Goal: Task Accomplishment & Management: Complete application form

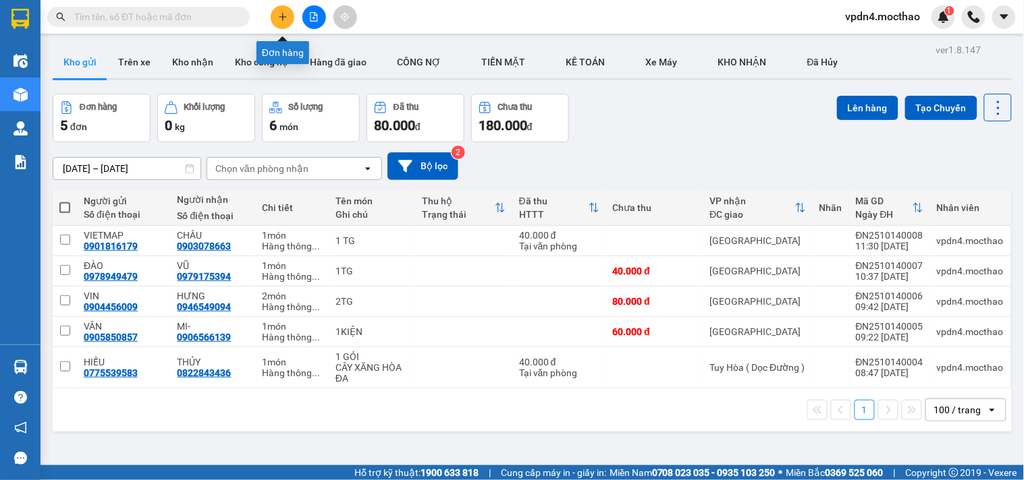
click at [287, 20] on icon "plus" at bounding box center [282, 16] width 9 height 9
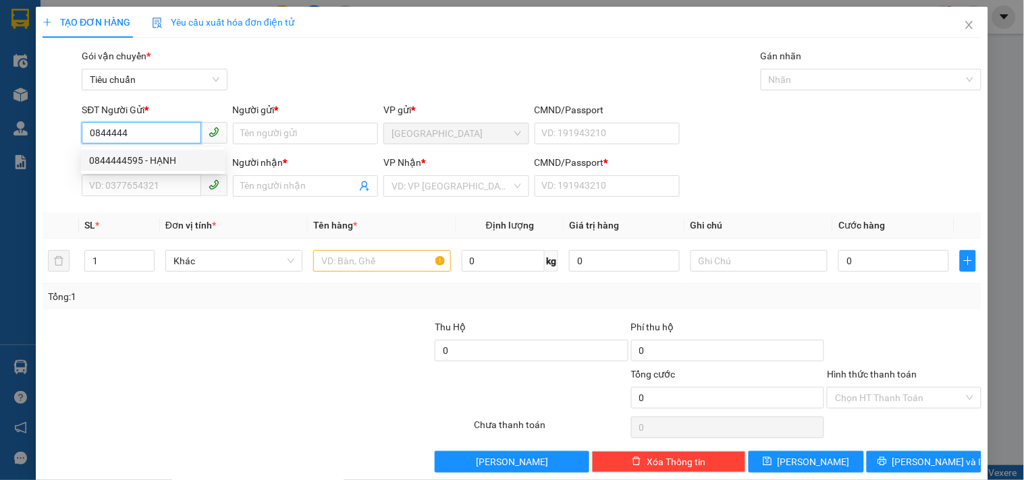
click at [140, 160] on div "0844444595 - HẠNH" at bounding box center [153, 160] width 128 height 15
type input "0844444595"
type input "HẠNH"
type input "0869941014"
type input "MI"
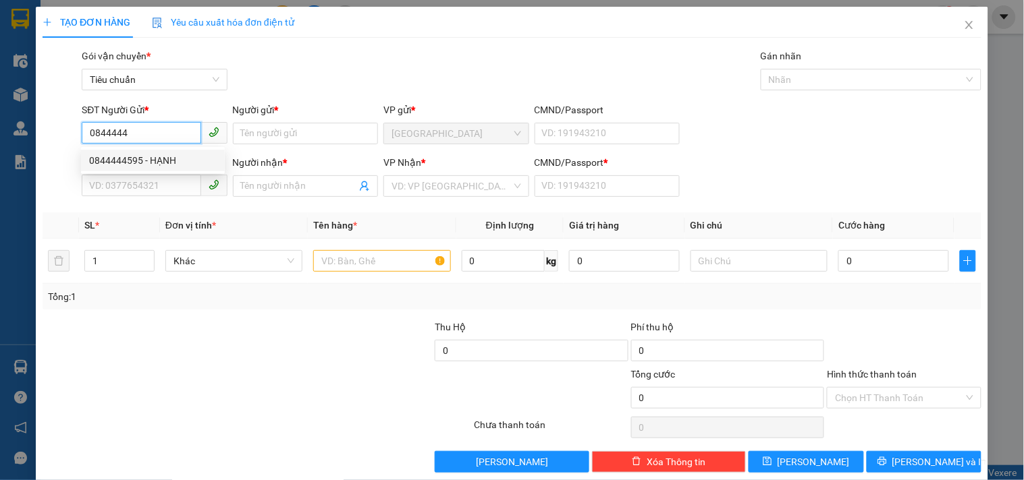
type input "0"
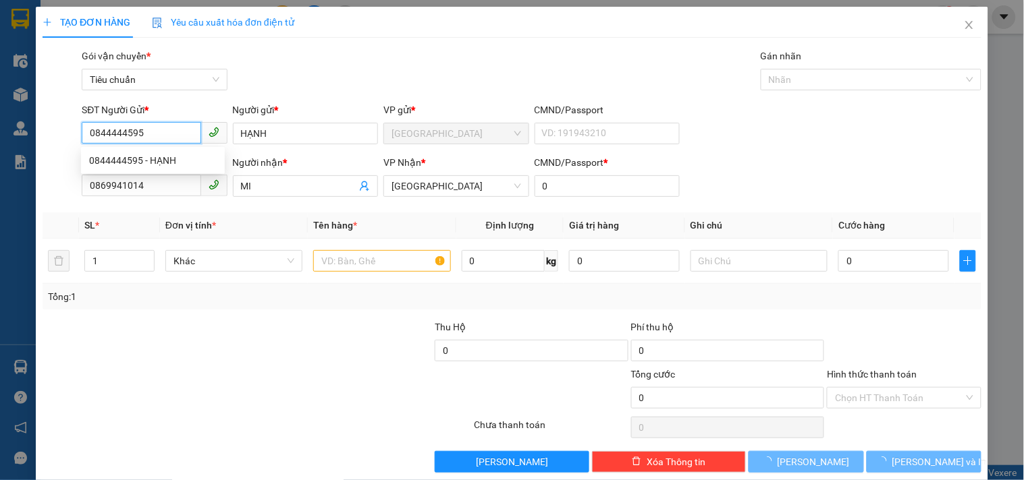
type input "40.000"
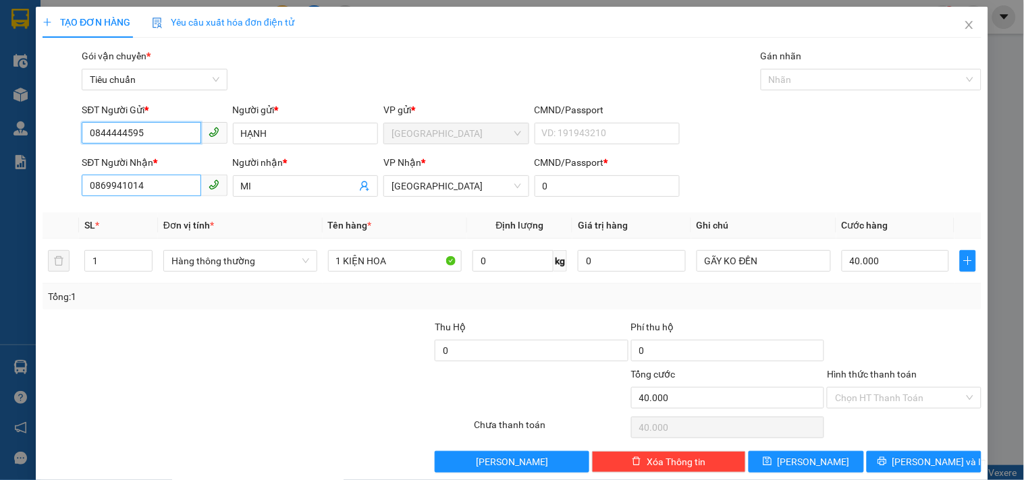
type input "0844444595"
click at [182, 184] on input "0869941014" at bounding box center [141, 186] width 119 height 22
type input "0"
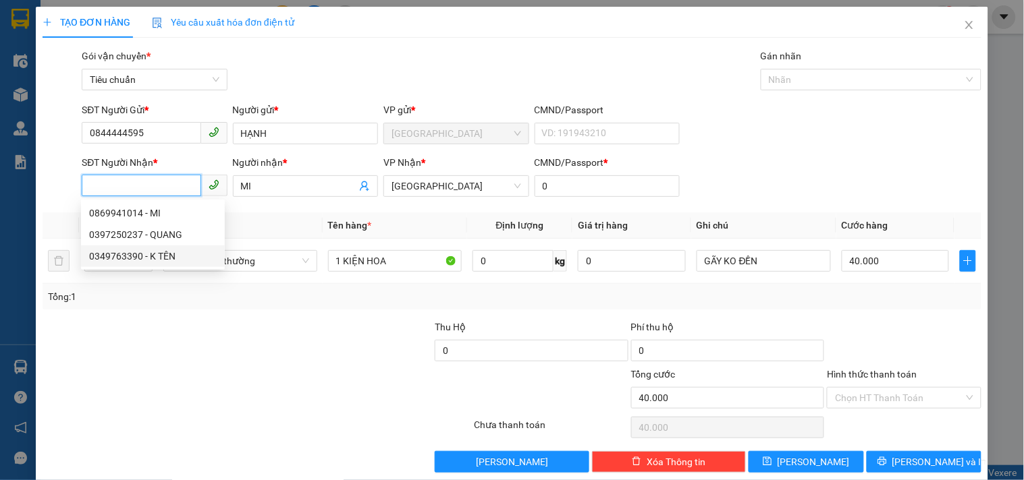
click at [136, 257] on div "0349763390 - K TÊN" at bounding box center [153, 256] width 128 height 15
type input "0349763390"
type input "K TÊN"
type input "70.000"
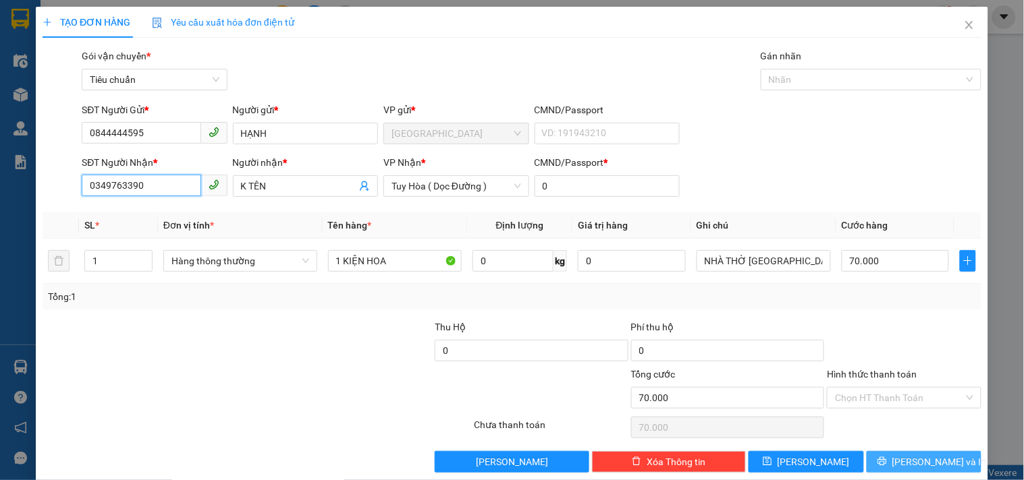
type input "0349763390"
click at [884, 462] on button "[PERSON_NAME] và In" at bounding box center [923, 462] width 115 height 22
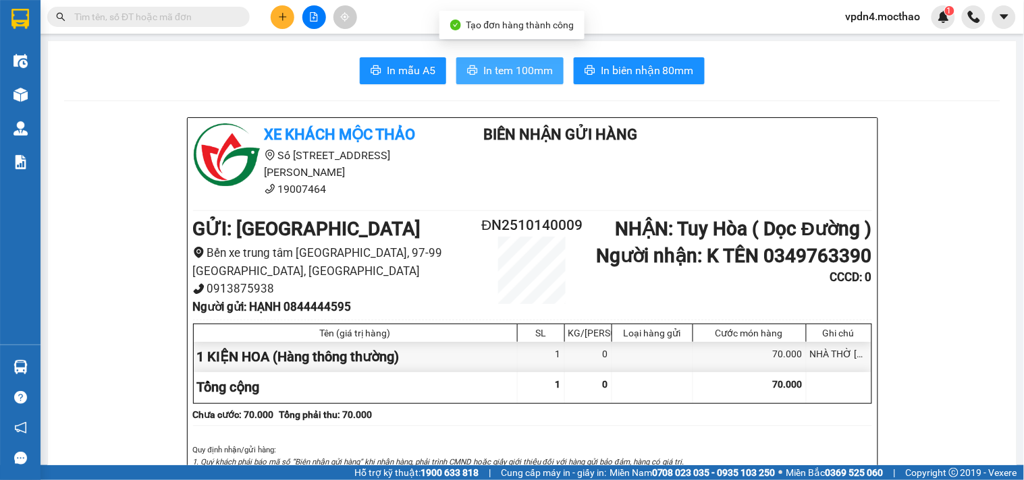
click at [536, 68] on span "In tem 100mm" at bounding box center [517, 70] width 69 height 17
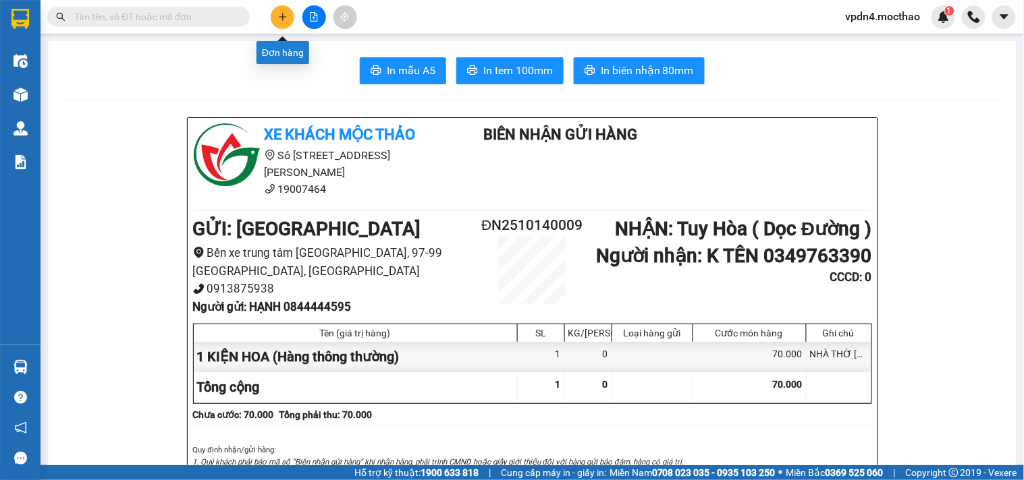
click at [284, 20] on icon "plus" at bounding box center [282, 16] width 9 height 9
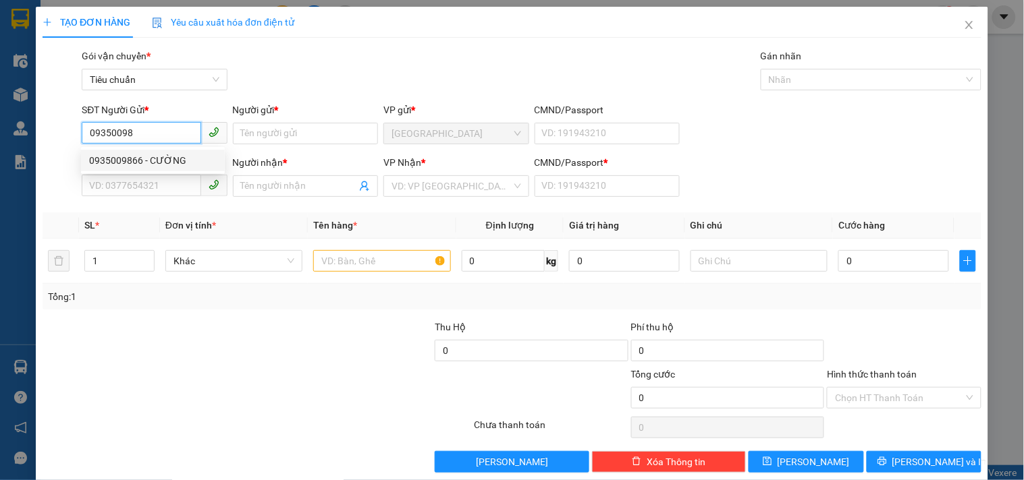
click at [134, 161] on div "0935009866 - CƯỜNG" at bounding box center [153, 160] width 128 height 15
type input "0935009866"
type input "CƯỜNG"
type input "0988433748"
type input "HÒA"
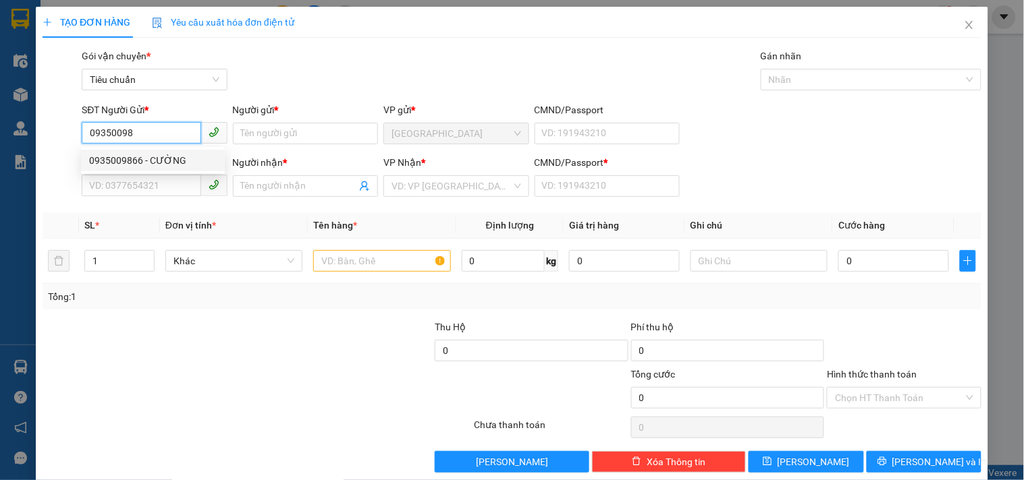
type input "0"
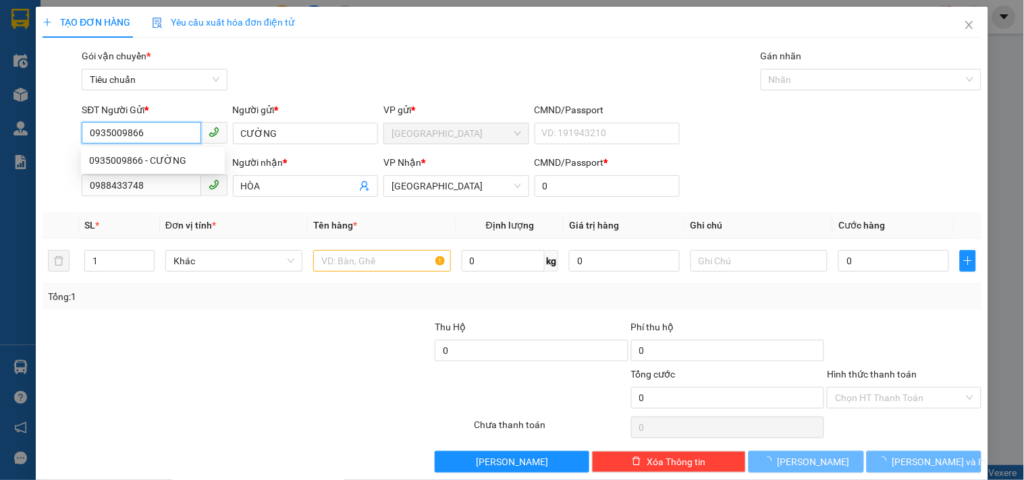
type input "60.000"
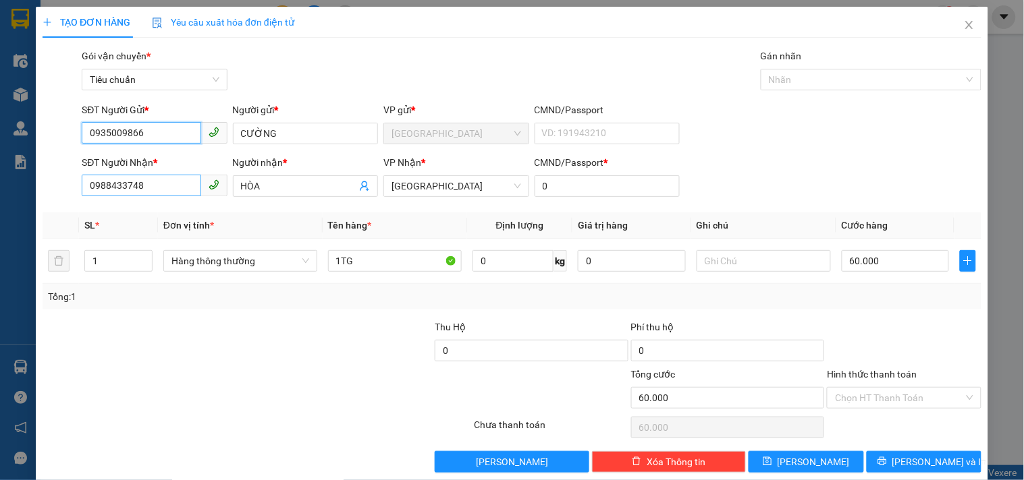
type input "0935009866"
click at [150, 190] on input "0988433748" at bounding box center [141, 186] width 119 height 22
type input "0"
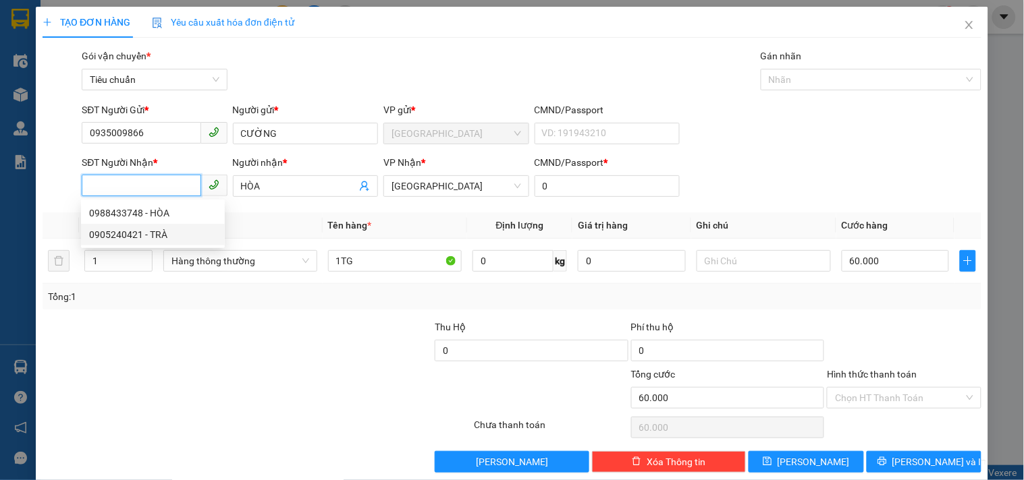
click at [138, 238] on div "0905240421 - TRÀ" at bounding box center [153, 234] width 128 height 15
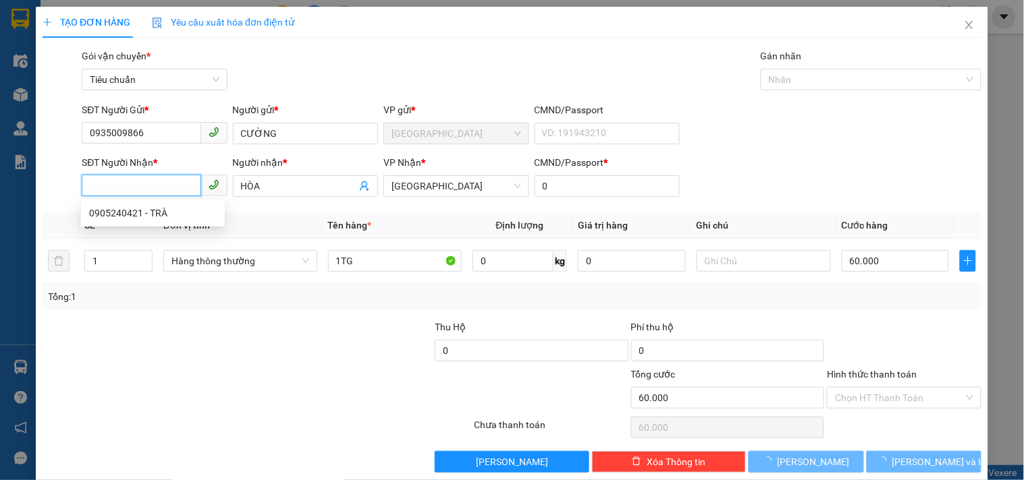
type input "0905240421"
type input "TRÀ"
type input "120.000"
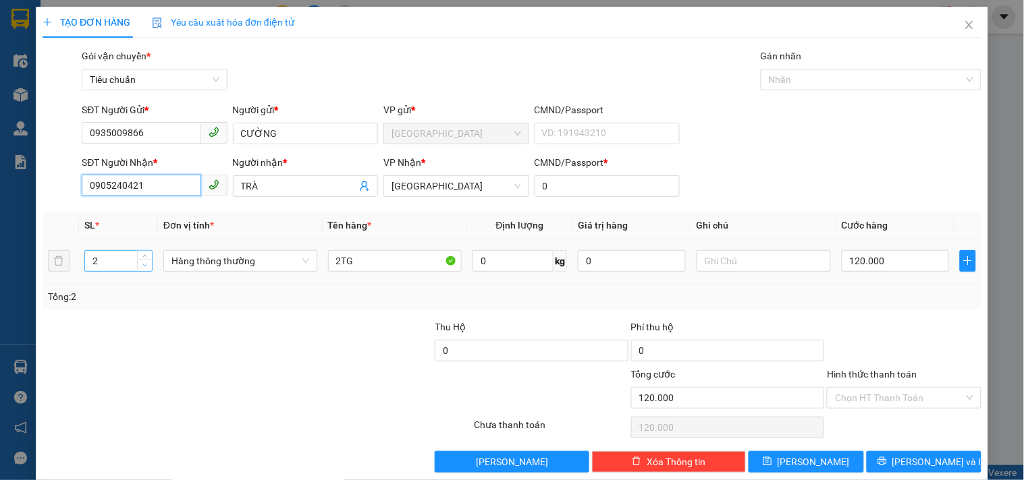
type input "0905240421"
type input "1"
click at [142, 265] on icon "down" at bounding box center [144, 265] width 5 height 5
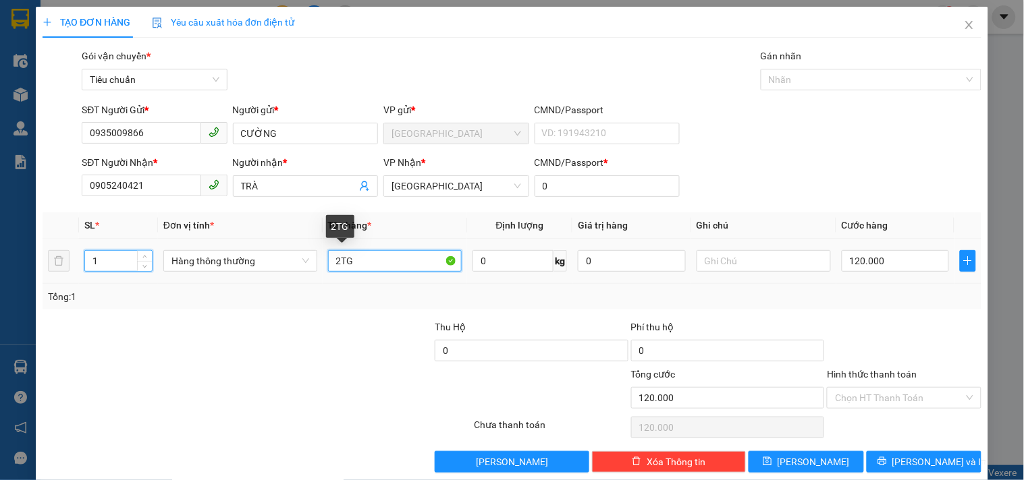
click at [339, 260] on input "2TG" at bounding box center [395, 261] width 134 height 22
type input "0"
type input "1 TG"
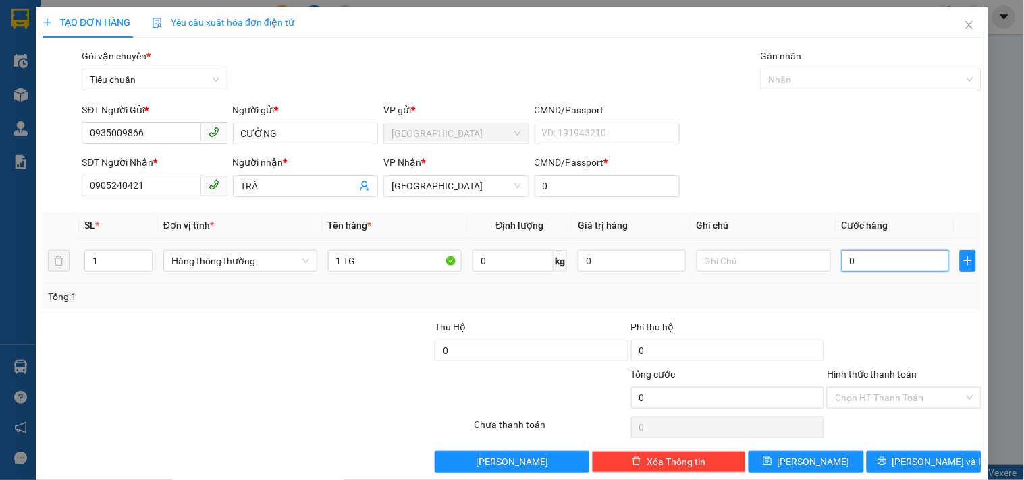
click at [854, 256] on input "0" at bounding box center [895, 261] width 108 height 22
type input "6"
type input "60"
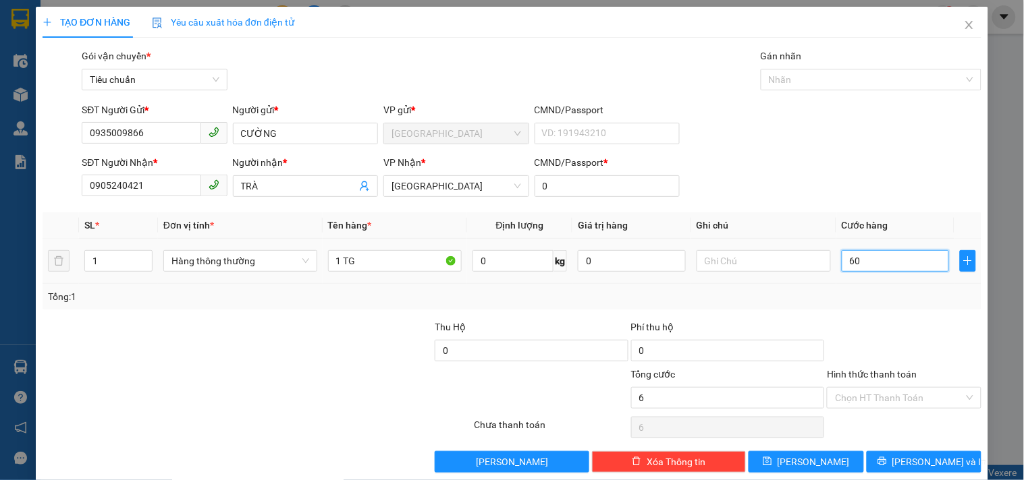
type input "60"
type input "60.000"
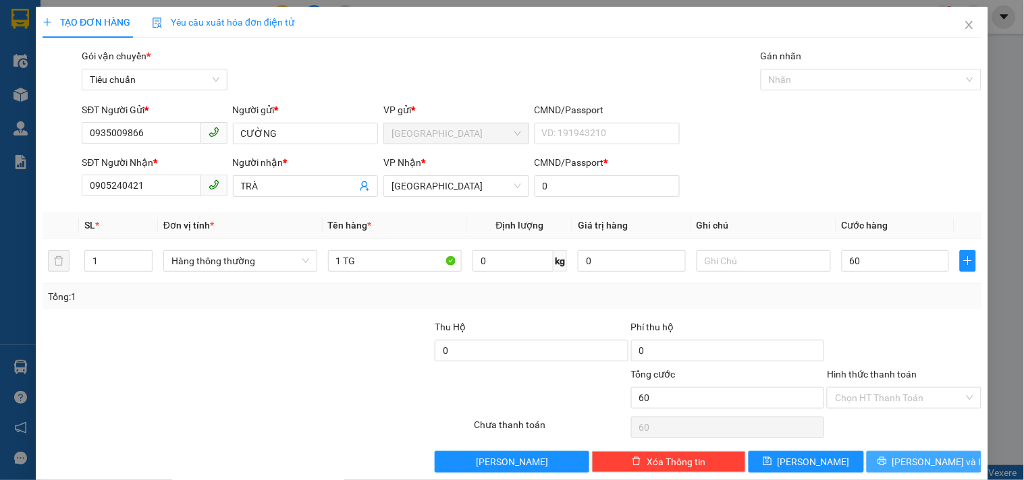
type input "60.000"
click at [877, 459] on button "[PERSON_NAME] và In" at bounding box center [923, 462] width 115 height 22
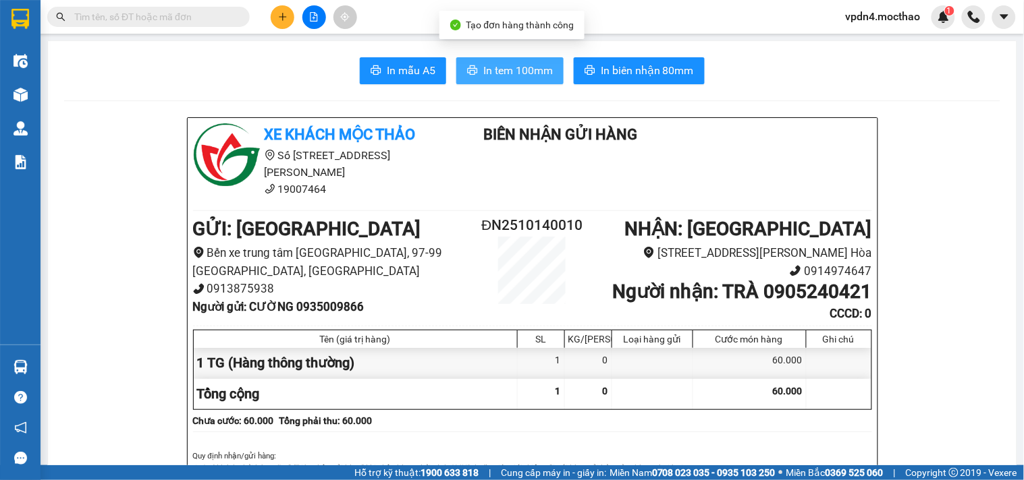
click at [520, 78] on span "In tem 100mm" at bounding box center [517, 70] width 69 height 17
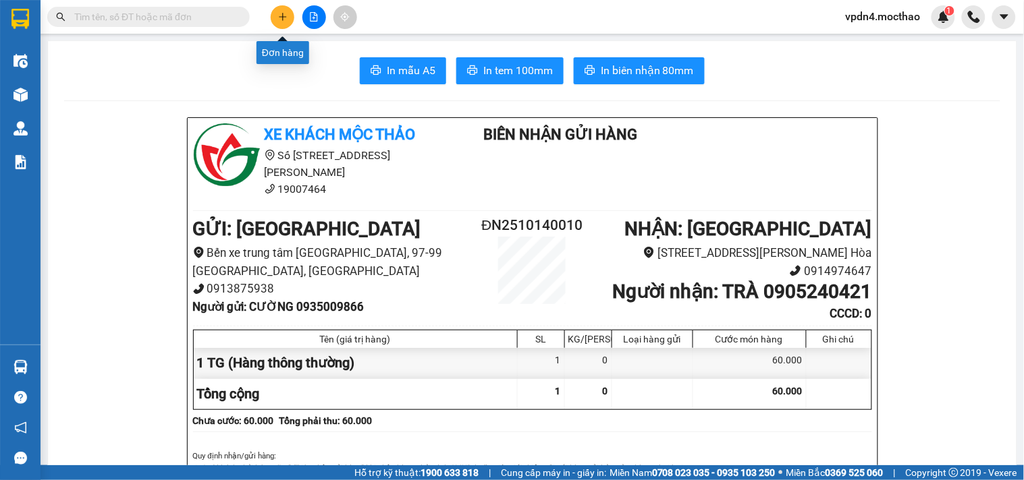
click at [284, 15] on icon "plus" at bounding box center [282, 16] width 9 height 9
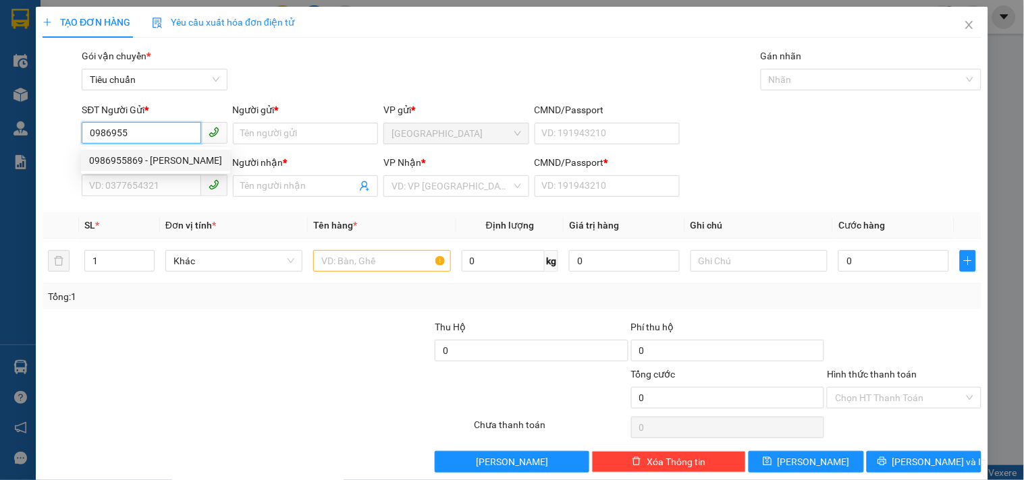
click at [167, 159] on div "0986955869 - [PERSON_NAME]" at bounding box center [155, 160] width 133 height 15
type input "0986955869"
type input "C DUNG"
type input "0977019891"
type input "IREAL SPORT"
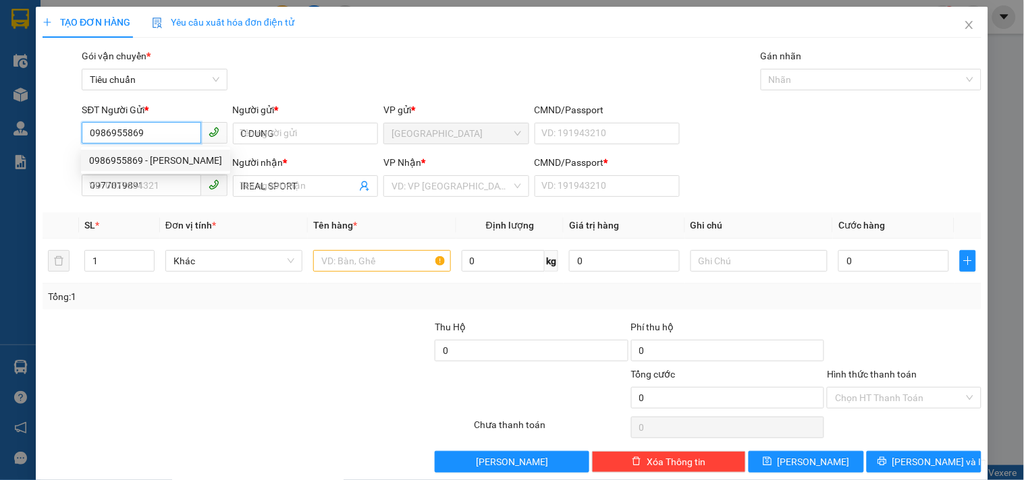
type input "40.000"
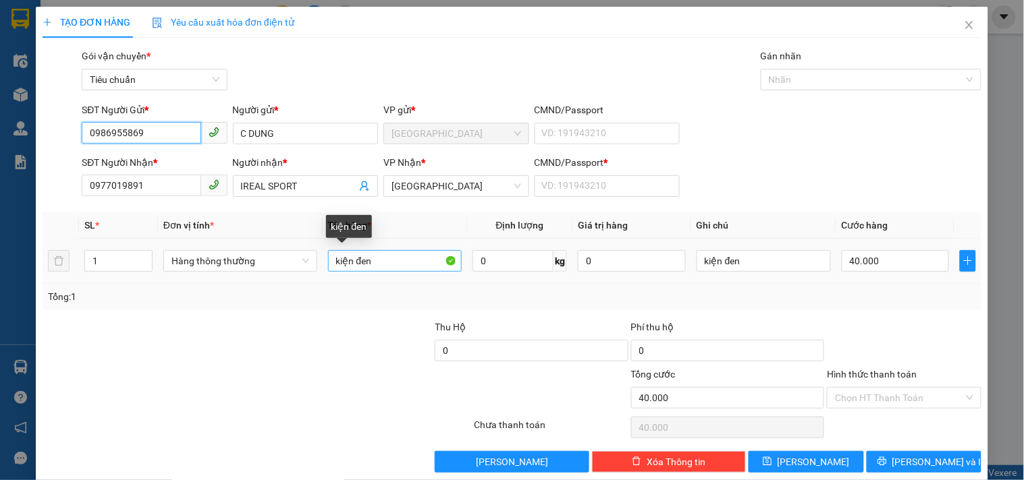
type input "0986955869"
click at [374, 260] on input "kiện đen" at bounding box center [395, 261] width 134 height 22
type input "k"
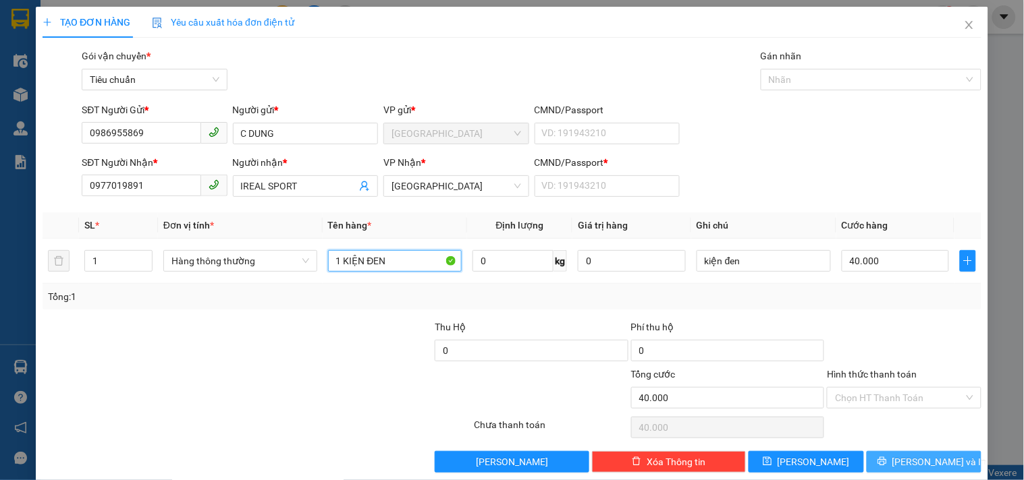
type input "1 KIỆN ĐEN"
click at [887, 462] on icon "printer" at bounding box center [881, 461] width 9 height 9
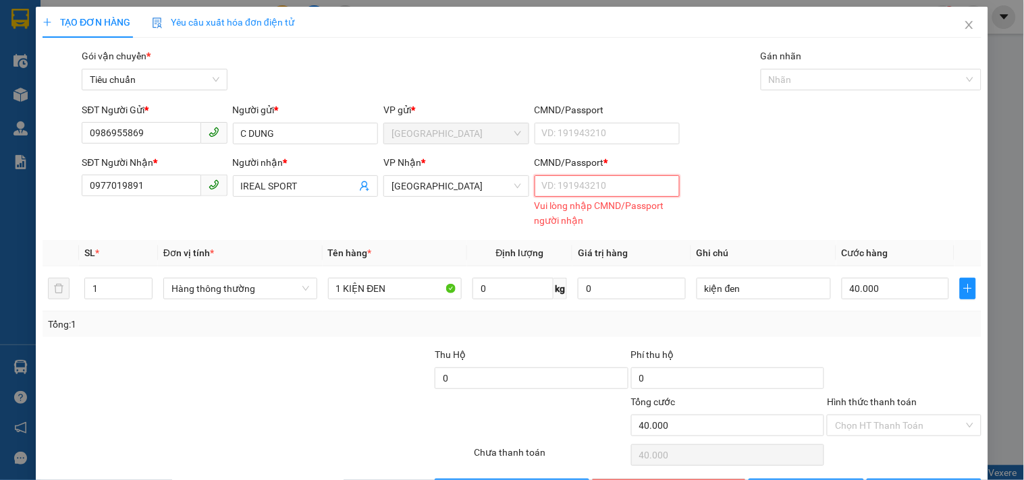
click at [591, 190] on input "CMND/Passport *" at bounding box center [606, 186] width 145 height 22
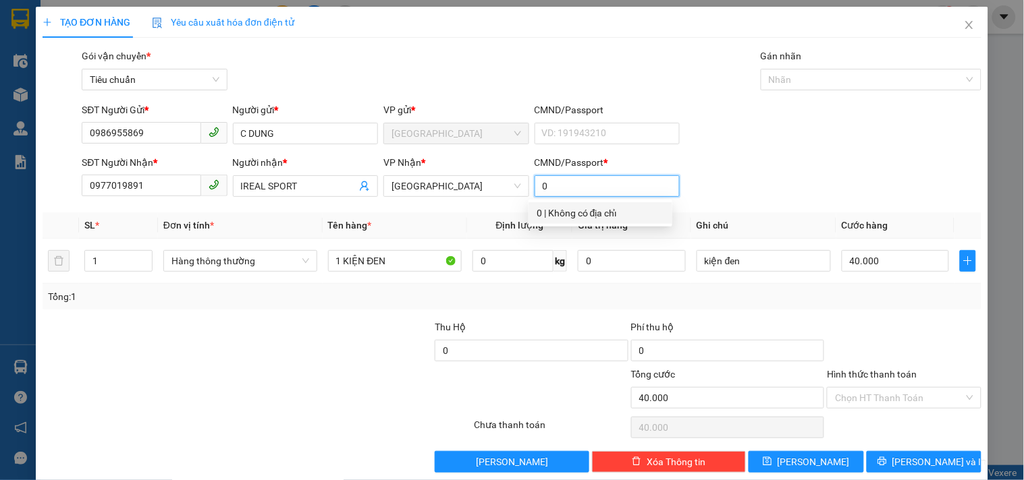
type input "0"
click at [899, 424] on div "Chọn HT Thanh Toán" at bounding box center [903, 427] width 157 height 27
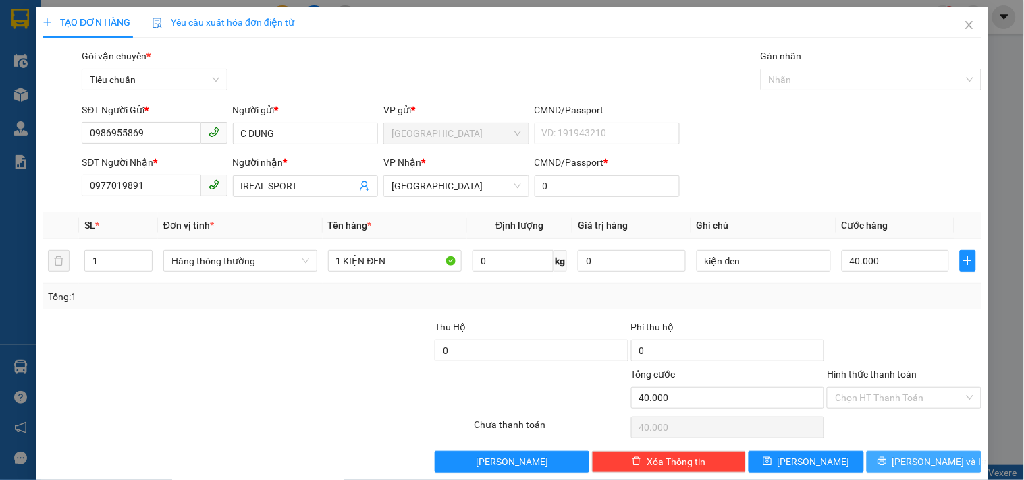
click at [899, 466] on button "[PERSON_NAME] và In" at bounding box center [923, 462] width 115 height 22
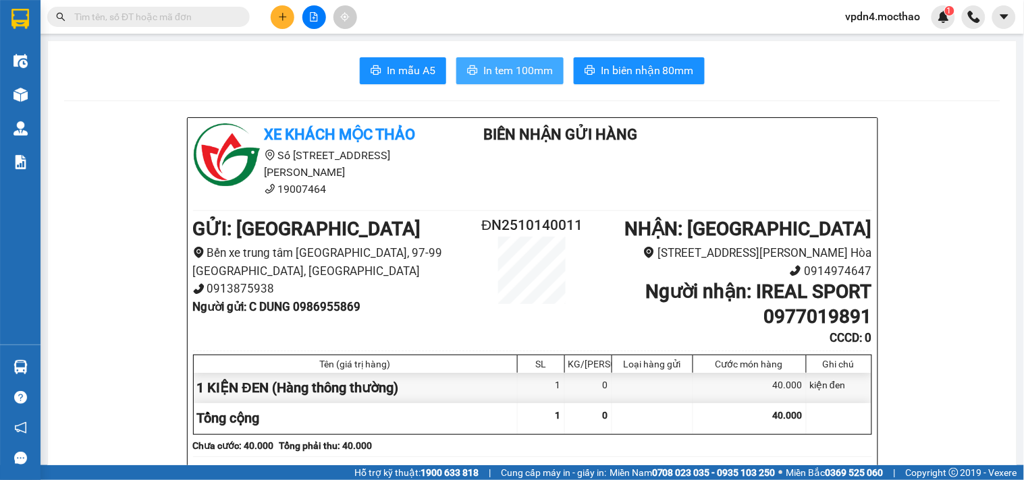
click at [522, 62] on span "In tem 100mm" at bounding box center [517, 70] width 69 height 17
click at [285, 18] on icon "plus" at bounding box center [282, 16] width 9 height 9
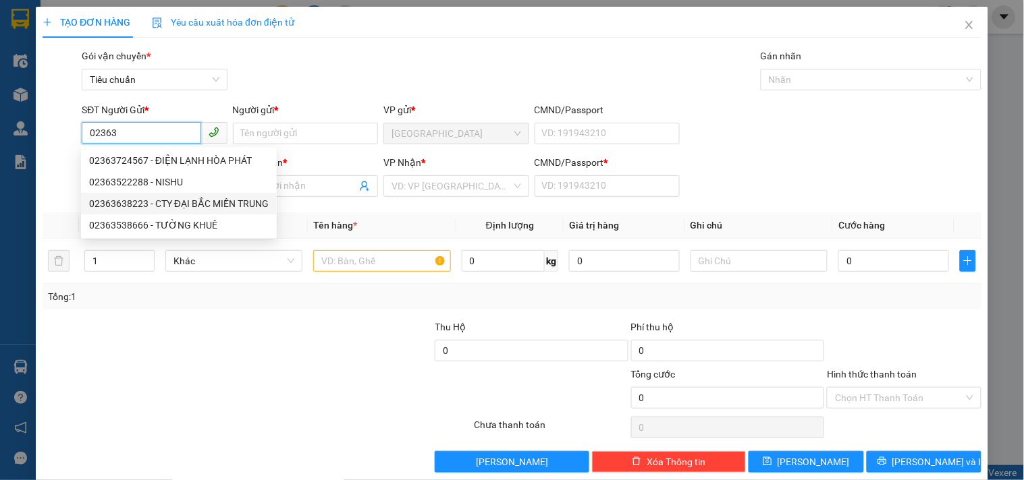
click at [198, 205] on div "02363638223 - CTY ĐẠI BẮC MIỀN TRUNG" at bounding box center [178, 203] width 179 height 15
type input "02363638223"
type input "CTY ĐẠI BẮC MIỀN TRUNG"
type input "0988555539"
type input "[PERSON_NAME]"
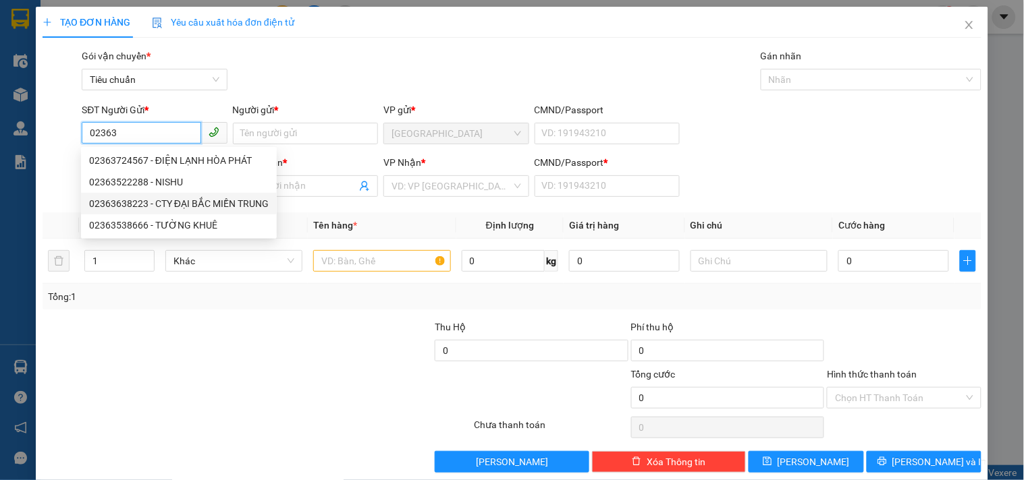
type input "0"
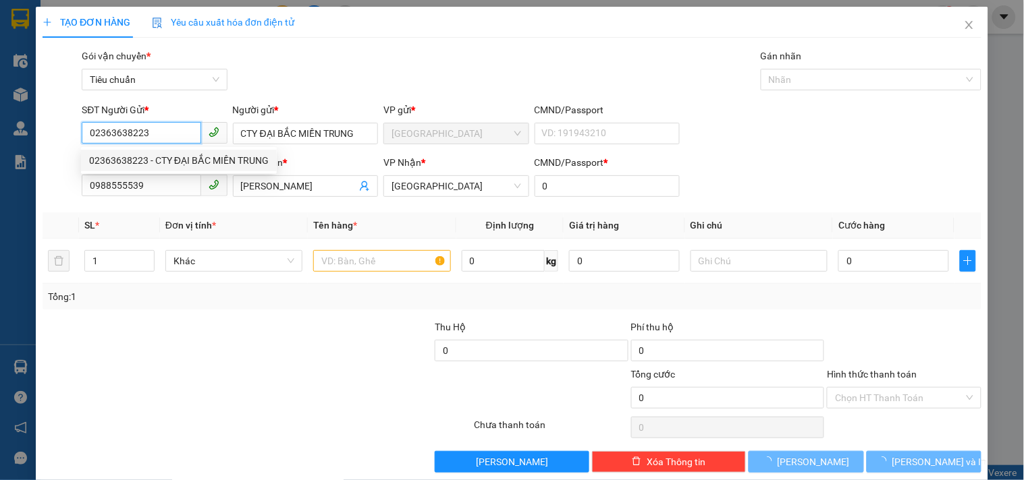
type input "40.000"
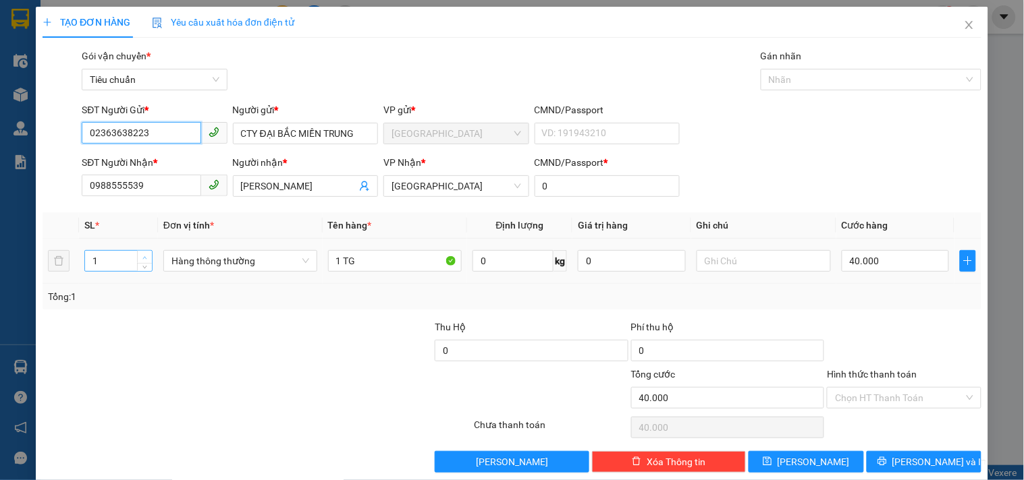
type input "02363638223"
click at [142, 256] on icon "up" at bounding box center [144, 258] width 5 height 5
type input "3"
click at [142, 256] on icon "up" at bounding box center [144, 258] width 5 height 5
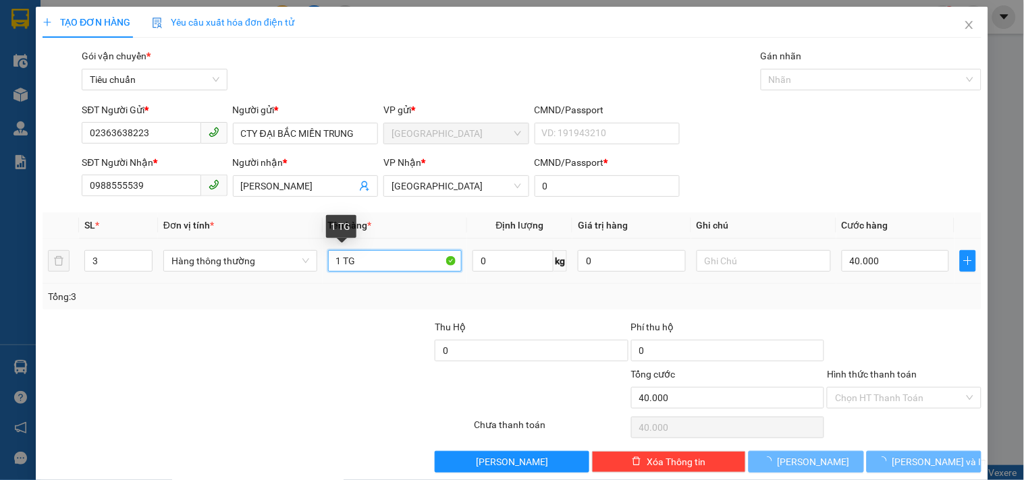
click at [342, 261] on input "1 TG" at bounding box center [395, 261] width 134 height 22
type input "0"
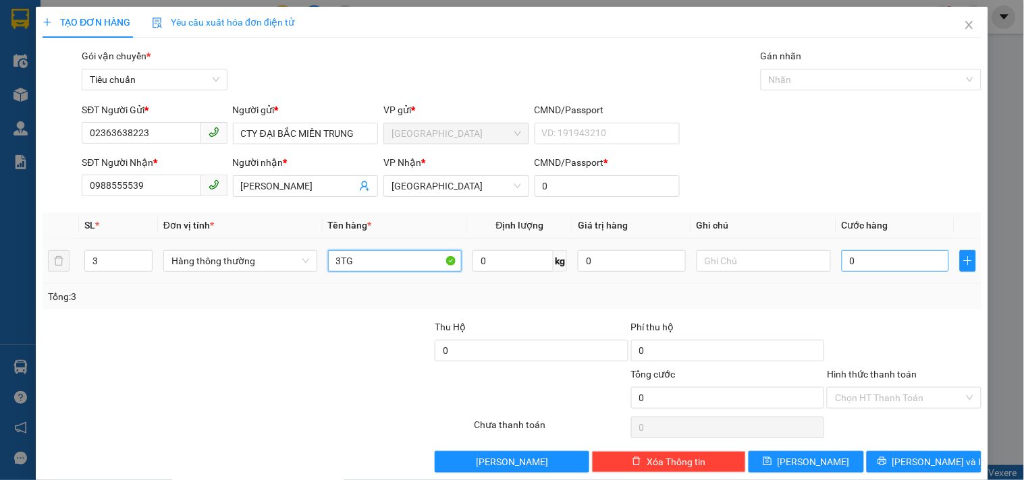
type input "3TG"
click at [858, 263] on input "0" at bounding box center [895, 261] width 108 height 22
type input "1"
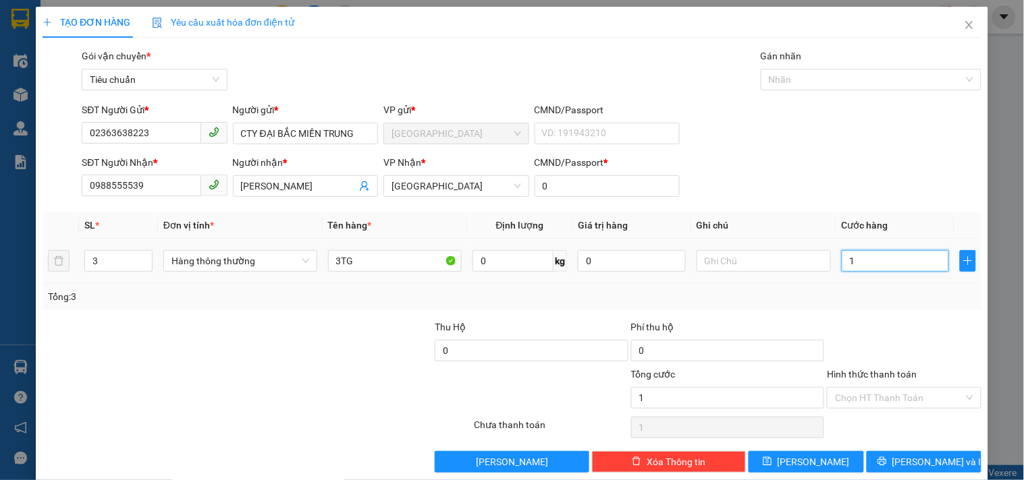
type input "12"
type input "120"
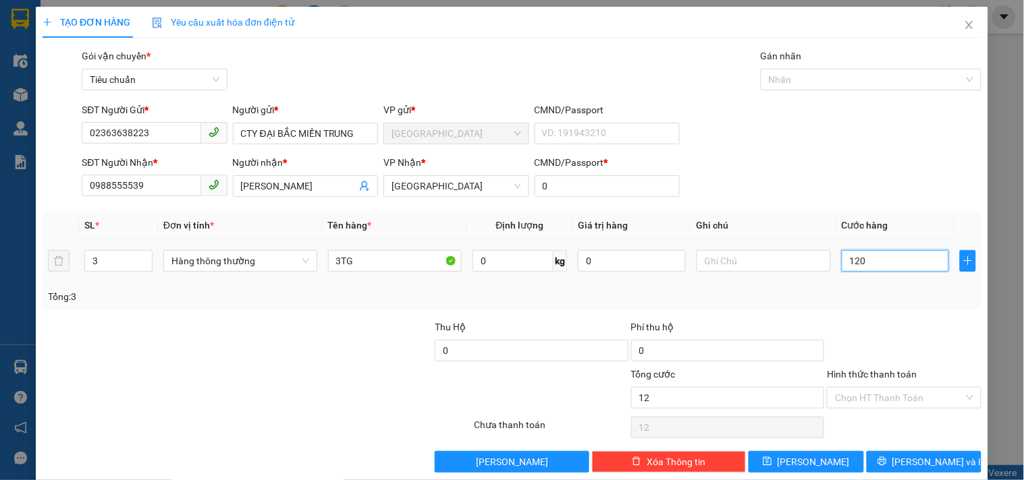
type input "120"
type input "120.000"
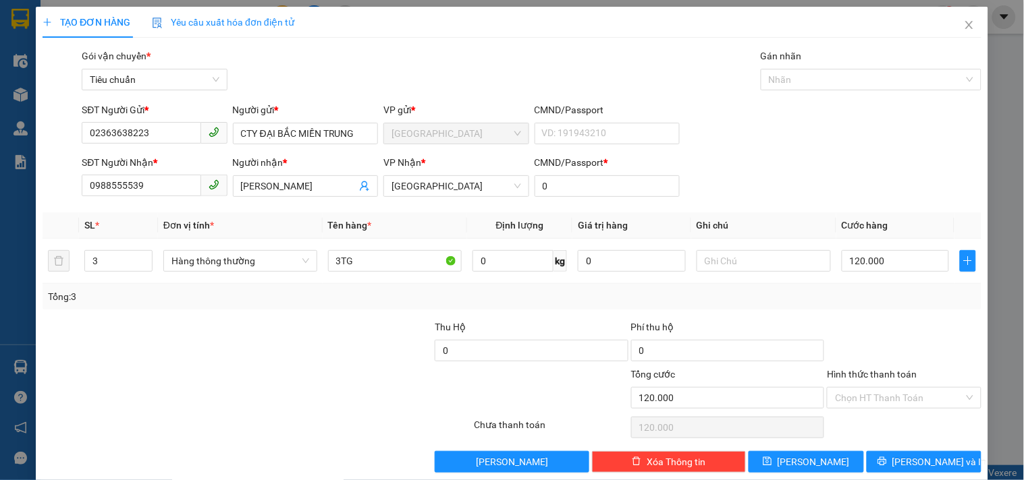
click at [879, 320] on div at bounding box center [903, 343] width 157 height 47
click at [868, 400] on input "Hình thức thanh toán" at bounding box center [899, 398] width 128 height 20
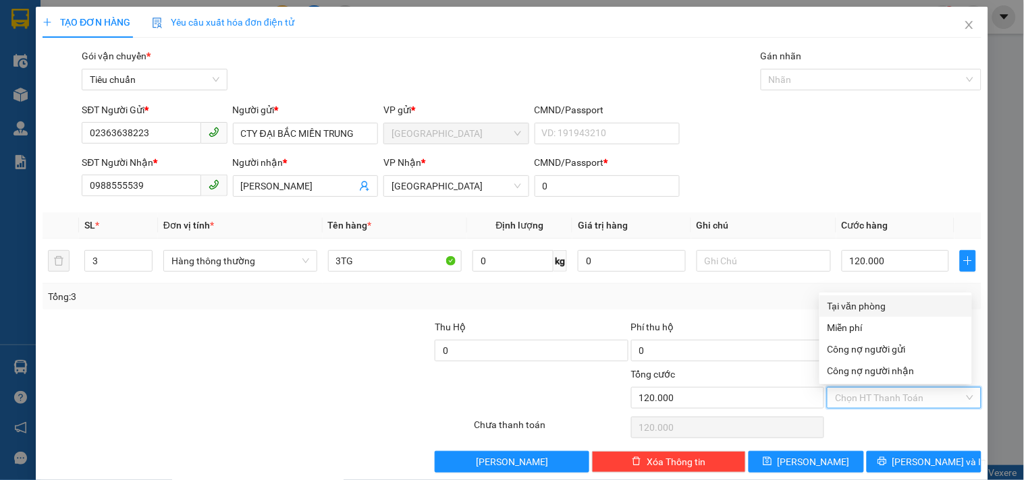
drag, startPoint x: 864, startPoint y: 307, endPoint x: 877, endPoint y: 329, distance: 25.5
click at [865, 307] on div "Tại văn phòng" at bounding box center [895, 306] width 136 height 15
type input "0"
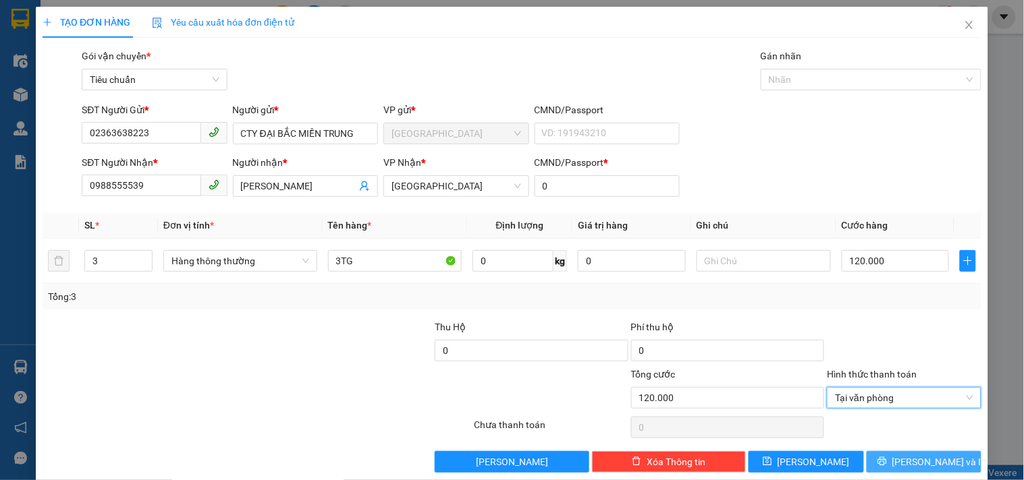
click at [886, 461] on icon "printer" at bounding box center [881, 461] width 9 height 9
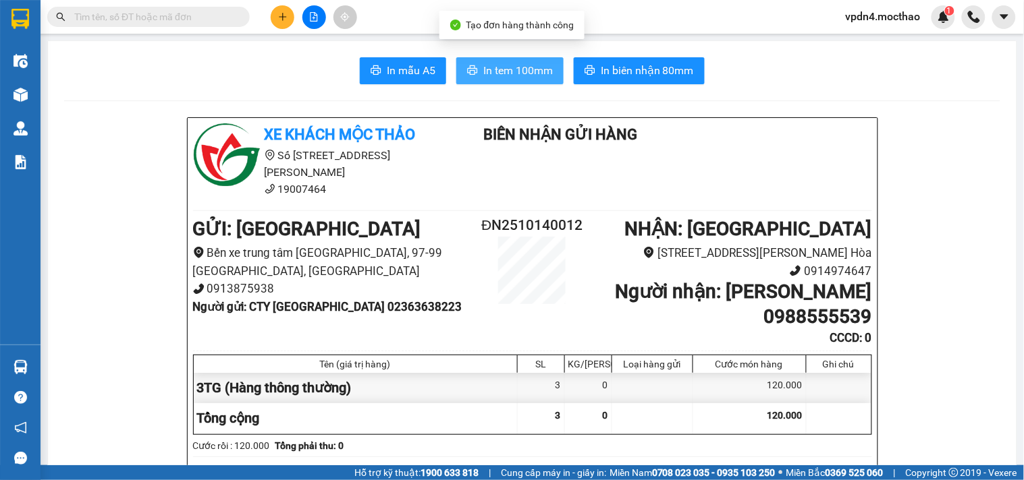
click at [507, 70] on span "In tem 100mm" at bounding box center [517, 70] width 69 height 17
click at [517, 72] on span "In tem 100mm" at bounding box center [517, 70] width 69 height 17
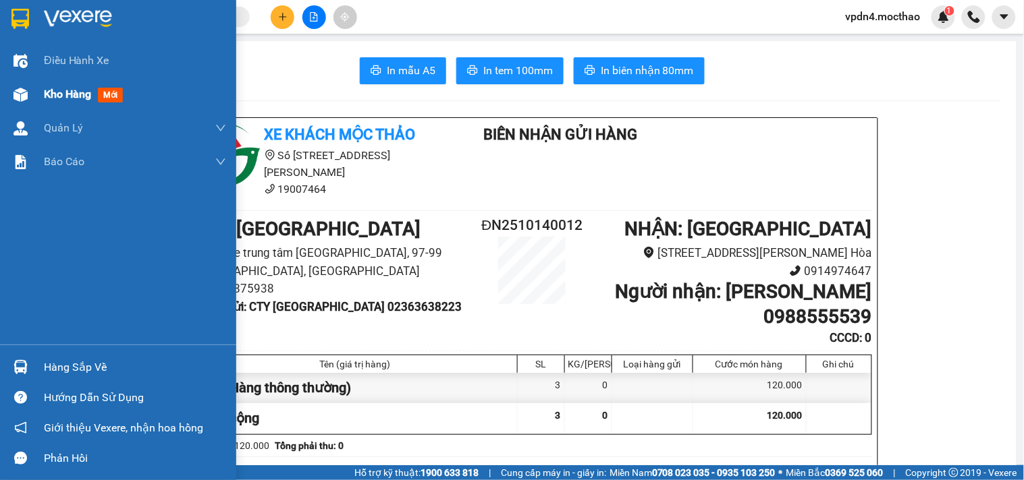
click at [63, 93] on span "Kho hàng" at bounding box center [67, 94] width 47 height 13
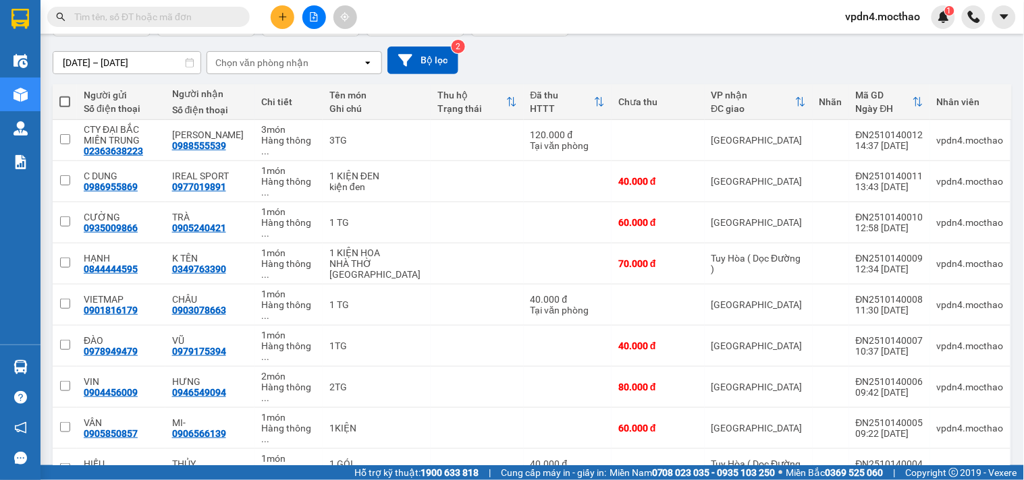
scroll to position [123, 0]
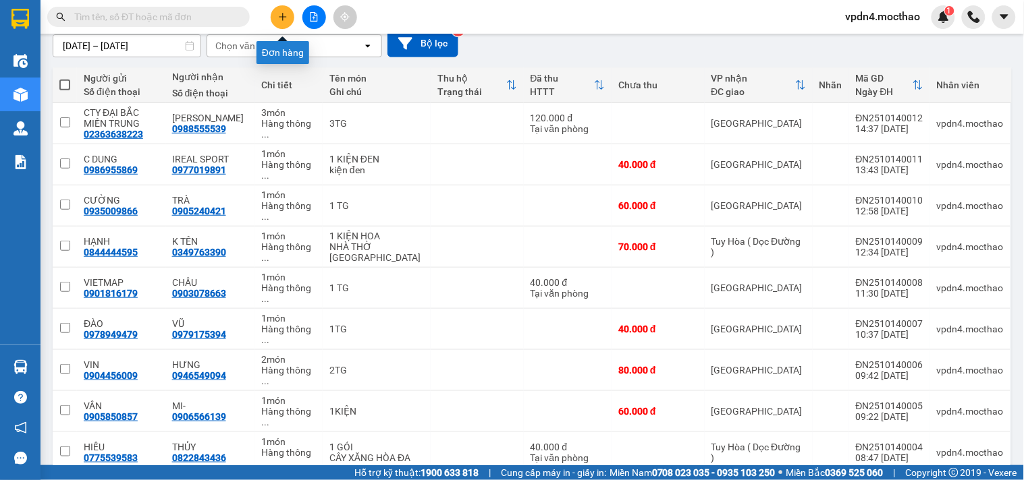
click at [285, 19] on icon "plus" at bounding box center [282, 16] width 9 height 9
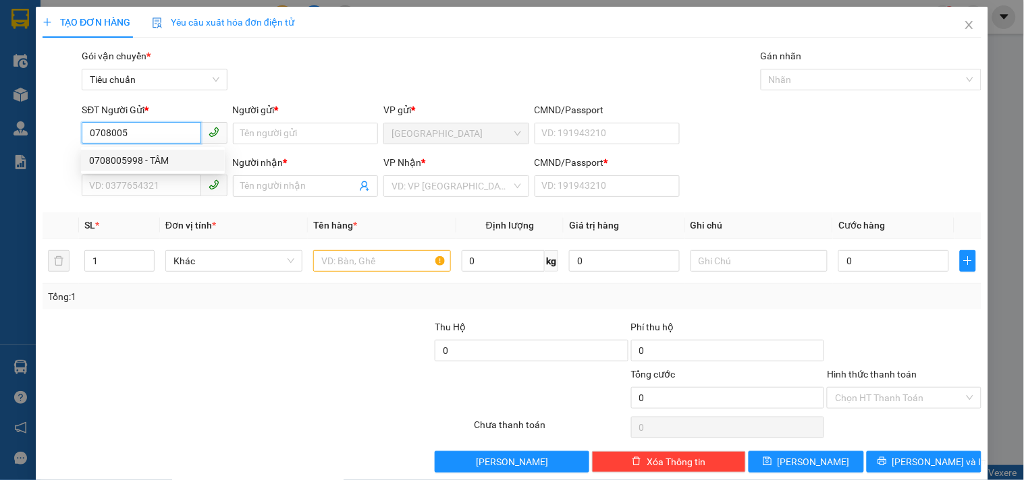
click at [146, 161] on div "0708005998 - TÂM" at bounding box center [153, 160] width 128 height 15
type input "0708005998"
type input "TÂM"
type input "0799985588"
type input "CAN"
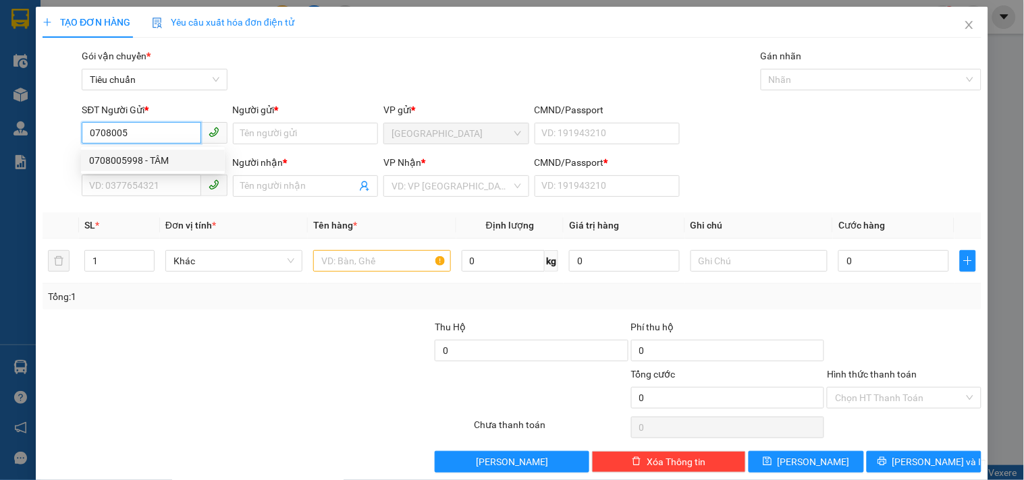
type input "0"
type input "30.000"
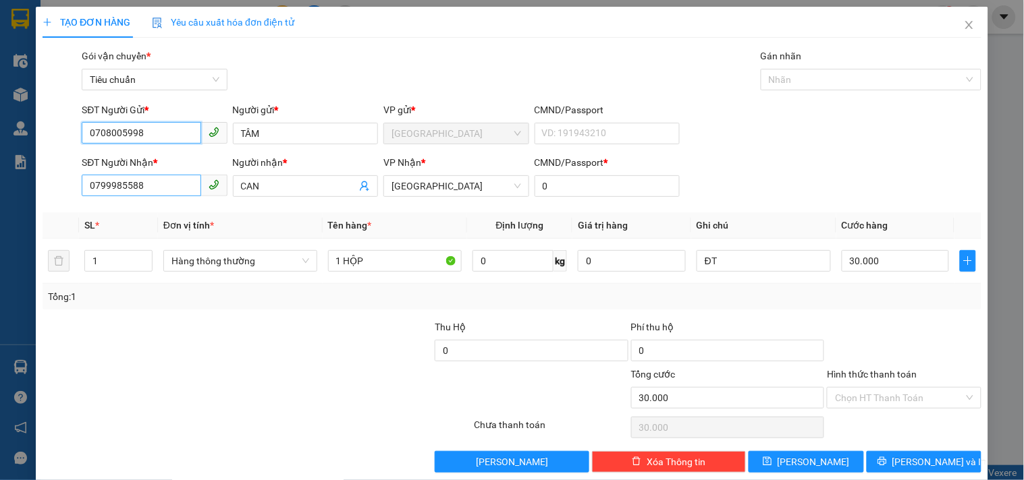
type input "0708005998"
click at [169, 187] on input "0799985588" at bounding box center [141, 186] width 119 height 22
type input "0"
click at [162, 211] on div "0984386482 - HẠNH" at bounding box center [153, 213] width 128 height 15
type input "0984386482"
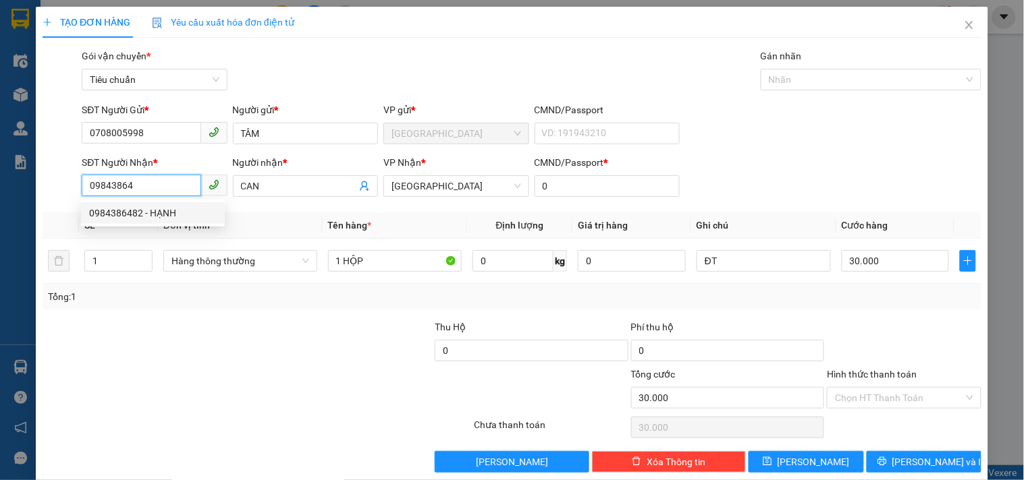
type input "HẠNH"
type input "0984386482"
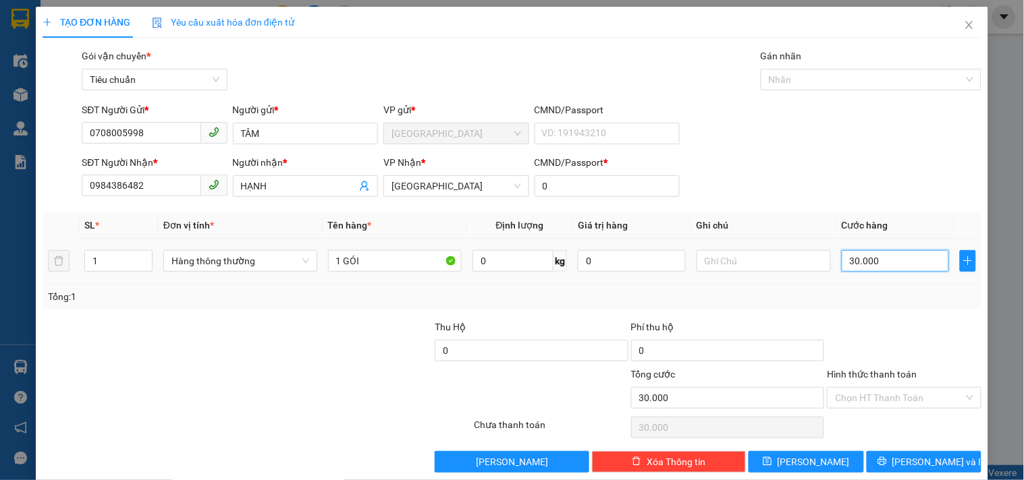
click at [874, 262] on input "30.000" at bounding box center [895, 261] width 108 height 22
type input "4"
type input "40"
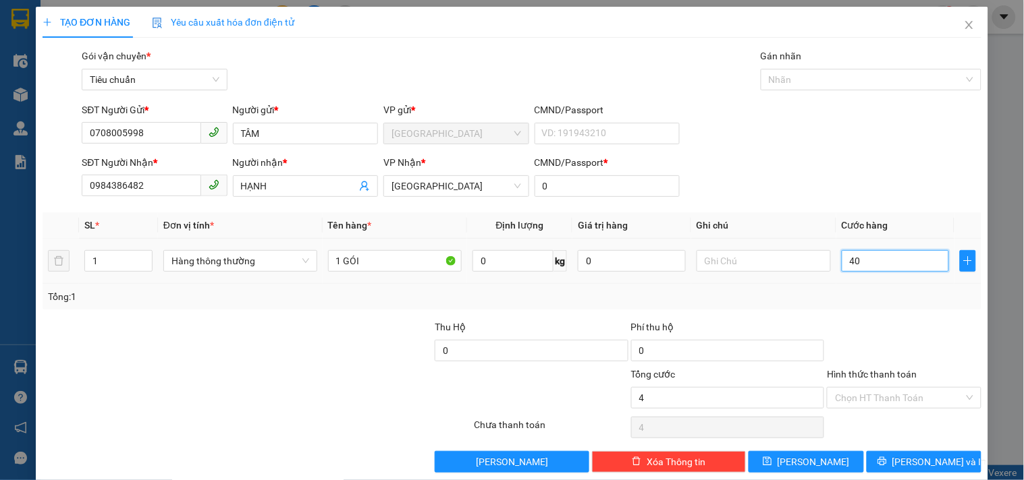
type input "40"
type input "40.000"
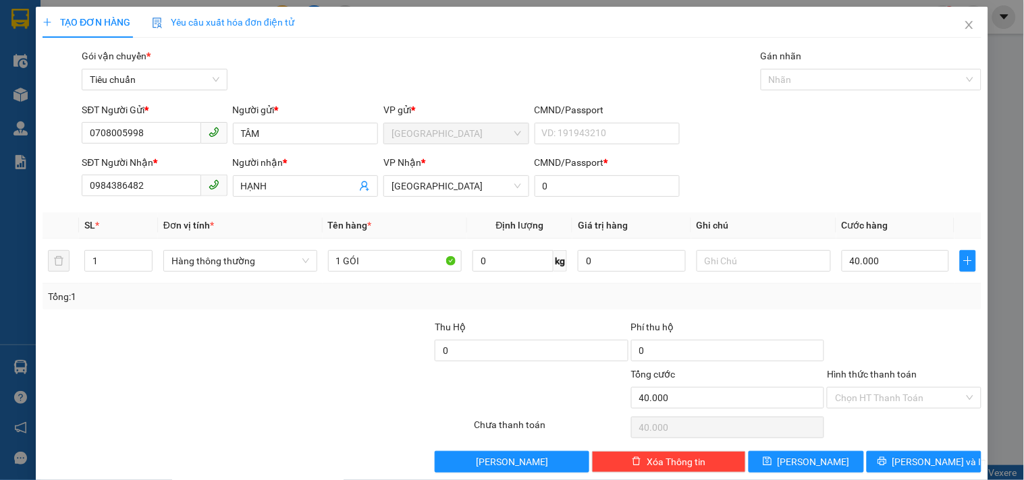
click at [892, 335] on div at bounding box center [903, 343] width 157 height 47
click at [908, 461] on span "[PERSON_NAME] và In" at bounding box center [939, 462] width 94 height 15
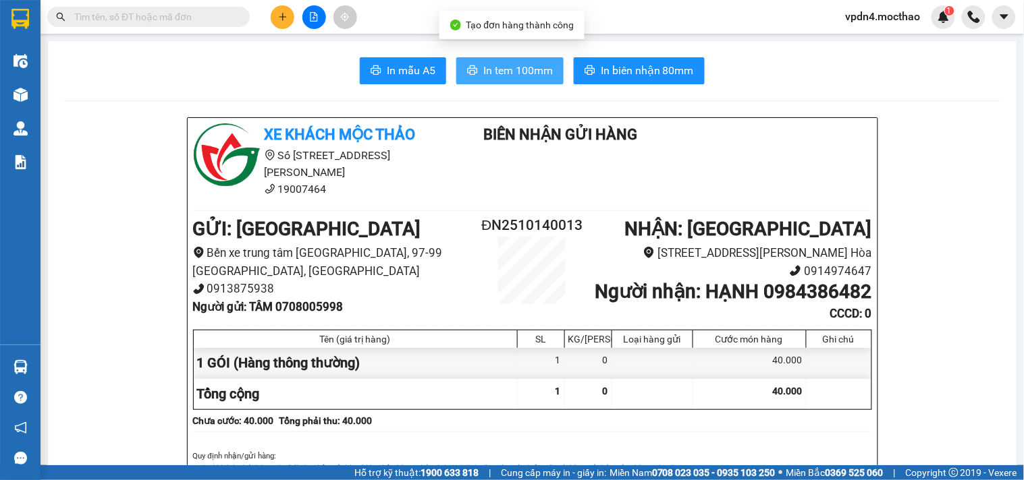
click at [527, 75] on span "In tem 100mm" at bounding box center [517, 70] width 69 height 17
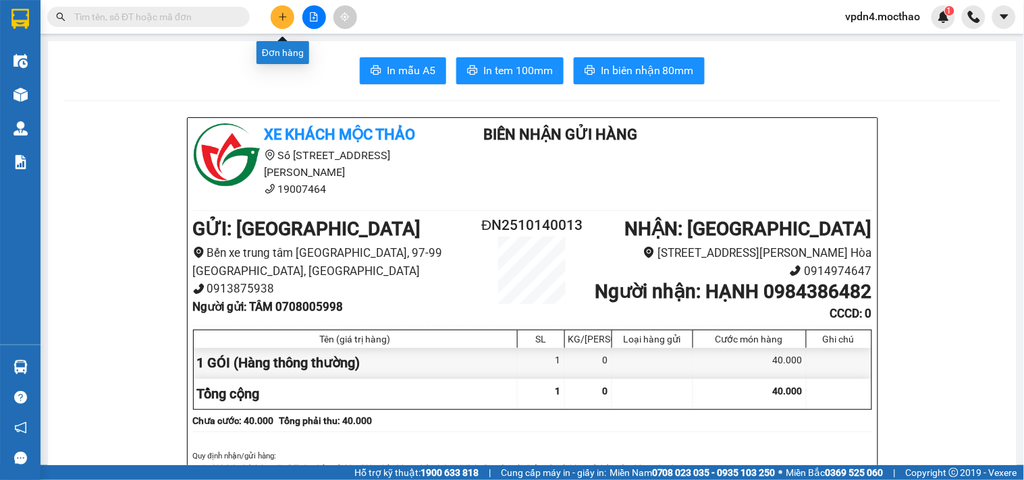
click at [284, 15] on icon "plus" at bounding box center [282, 16] width 9 height 9
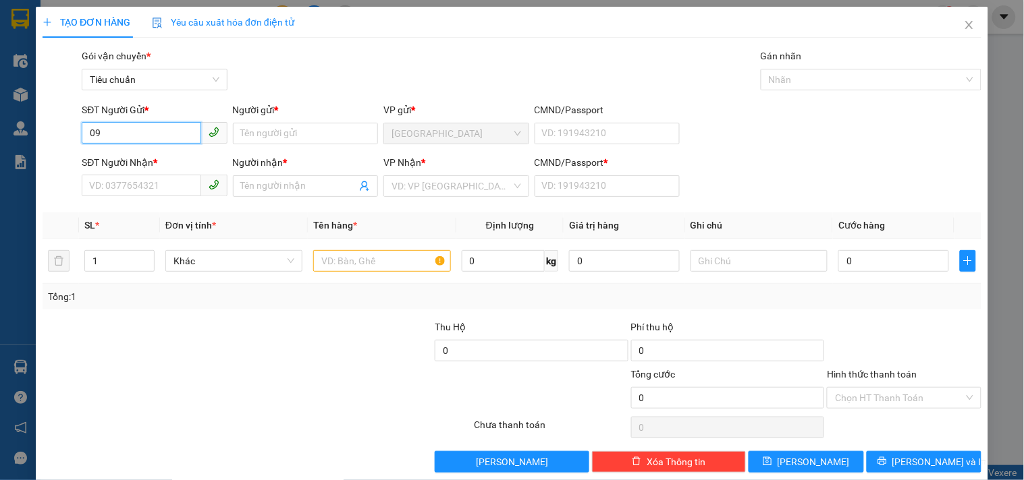
type input "0"
click at [170, 185] on input "SĐT Người Nhận *" at bounding box center [141, 186] width 119 height 22
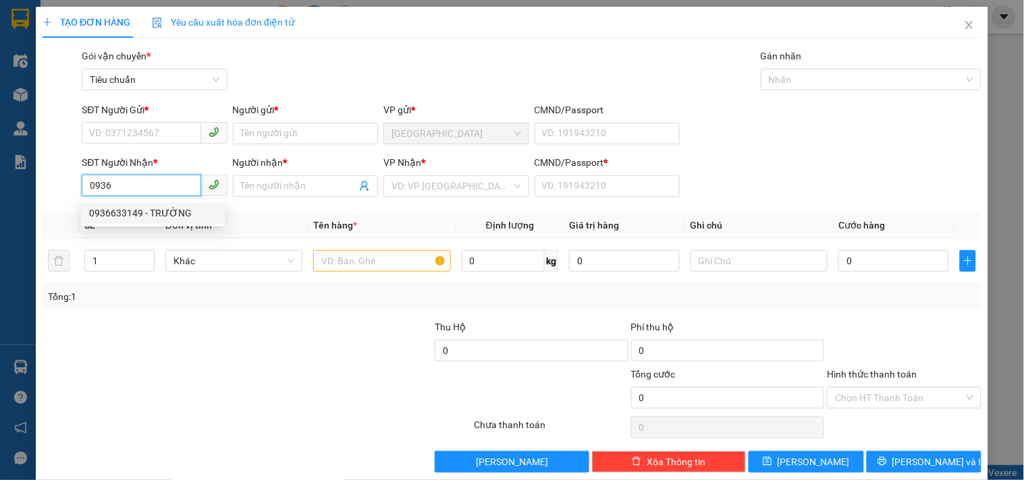
click at [138, 213] on div "0936633149 - TRƯỜNG" at bounding box center [153, 213] width 128 height 15
type input "0936633149"
type input "TRƯỜNG"
type input "0"
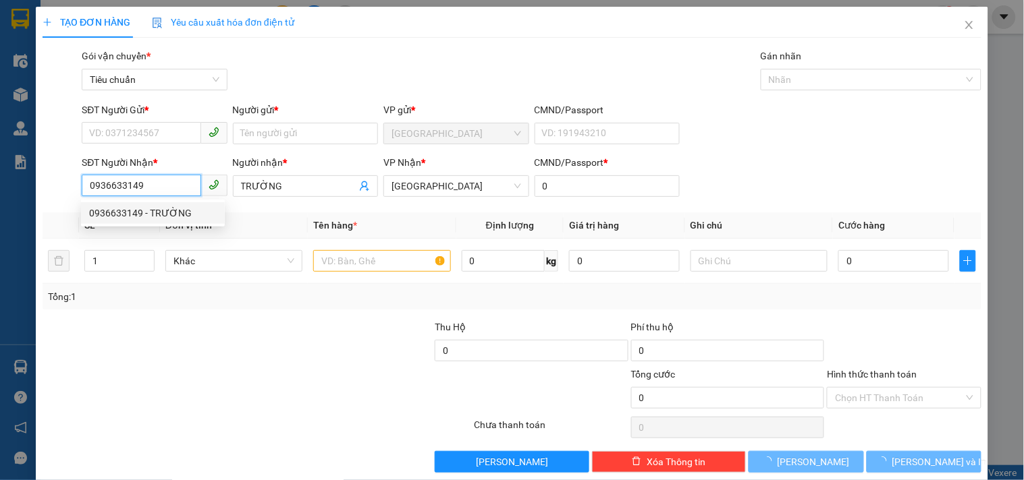
type input "40.000"
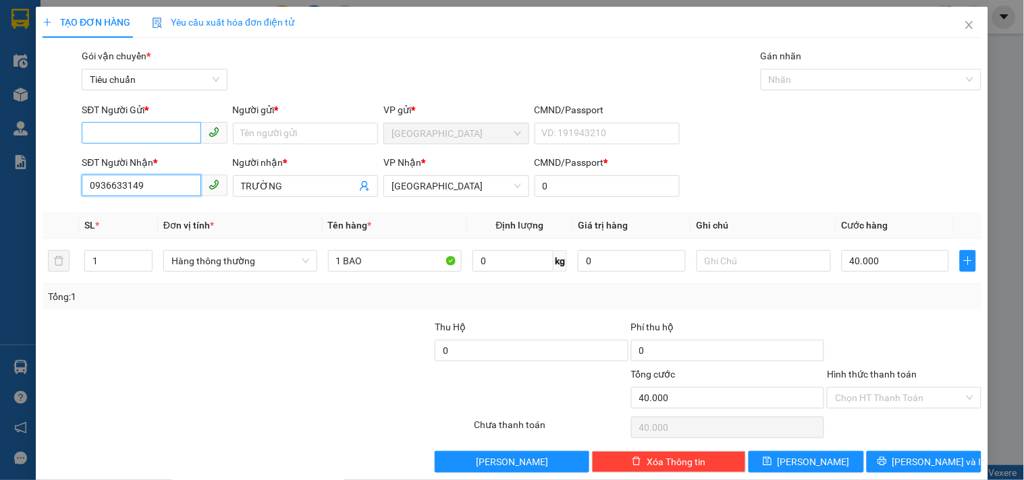
type input "0936633149"
click at [175, 130] on input "SĐT Người Gửi *" at bounding box center [141, 133] width 119 height 22
click at [155, 159] on div "0931979707 - PHÁT" at bounding box center [153, 160] width 128 height 15
type input "0931979707"
type input "PHÁT"
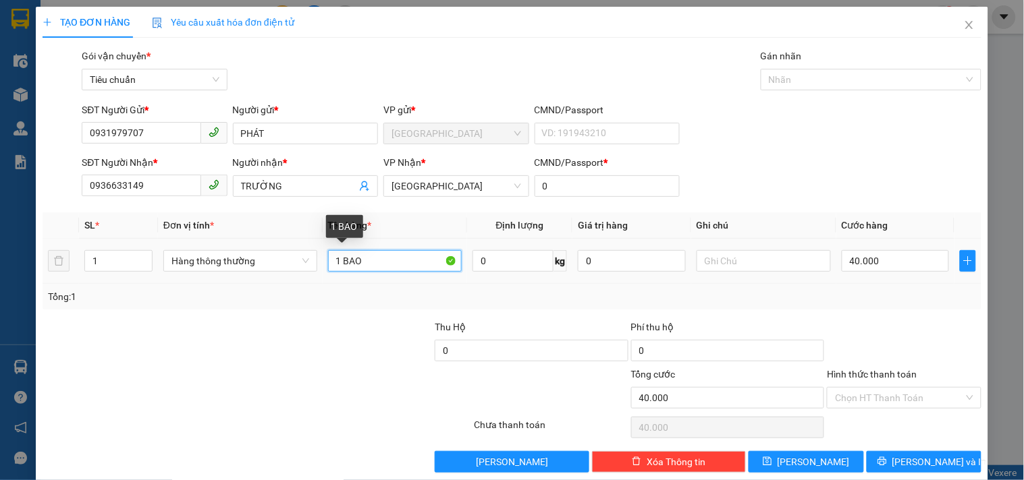
drag, startPoint x: 372, startPoint y: 266, endPoint x: 380, endPoint y: 263, distance: 7.9
click at [374, 266] on input "1 BAO" at bounding box center [395, 261] width 134 height 22
type input "1 CÂY"
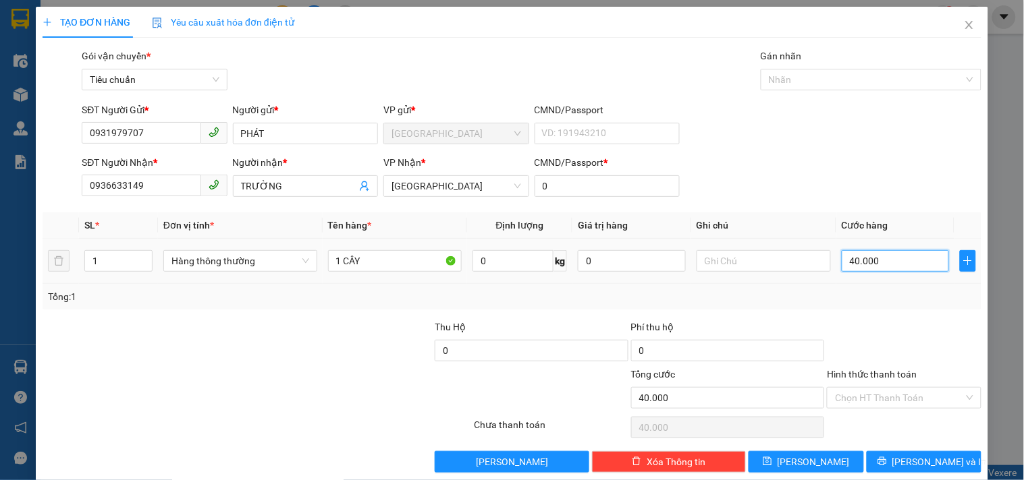
click at [873, 264] on input "40.000" at bounding box center [895, 261] width 108 height 22
type input "8"
type input "80"
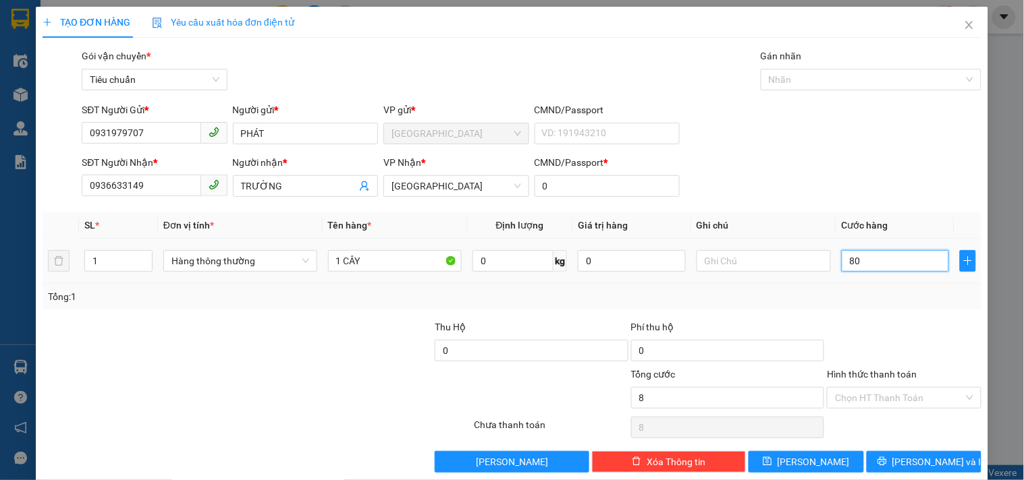
type input "80"
type input "80.000"
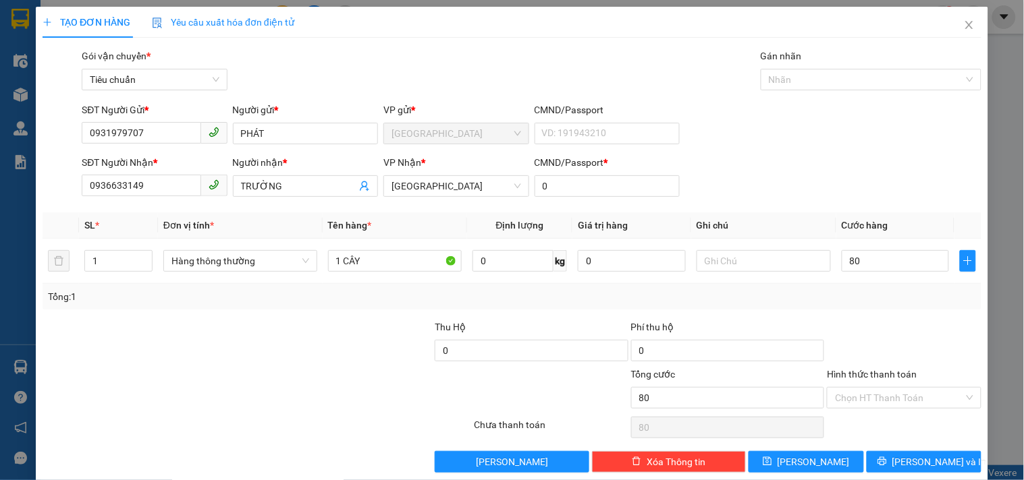
type input "80.000"
click at [897, 416] on div "Chọn HT Thanh Toán" at bounding box center [903, 427] width 157 height 27
click at [916, 462] on span "[PERSON_NAME] và In" at bounding box center [939, 462] width 94 height 15
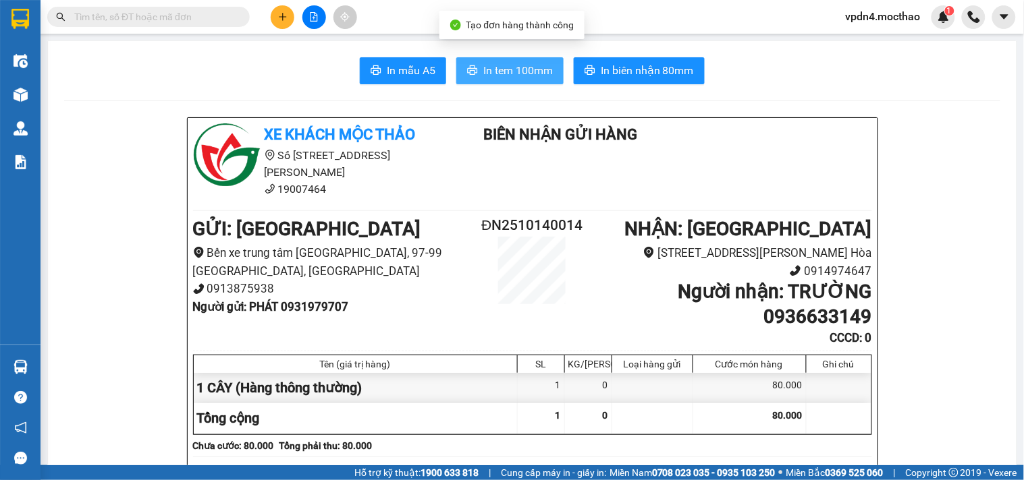
click at [536, 69] on span "In tem 100mm" at bounding box center [517, 70] width 69 height 17
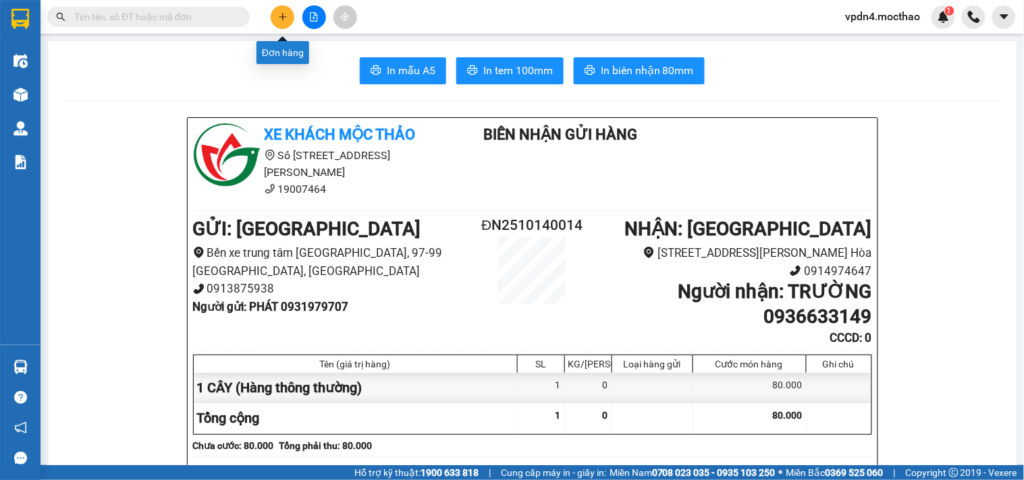
click at [278, 14] on icon "plus" at bounding box center [282, 16] width 9 height 9
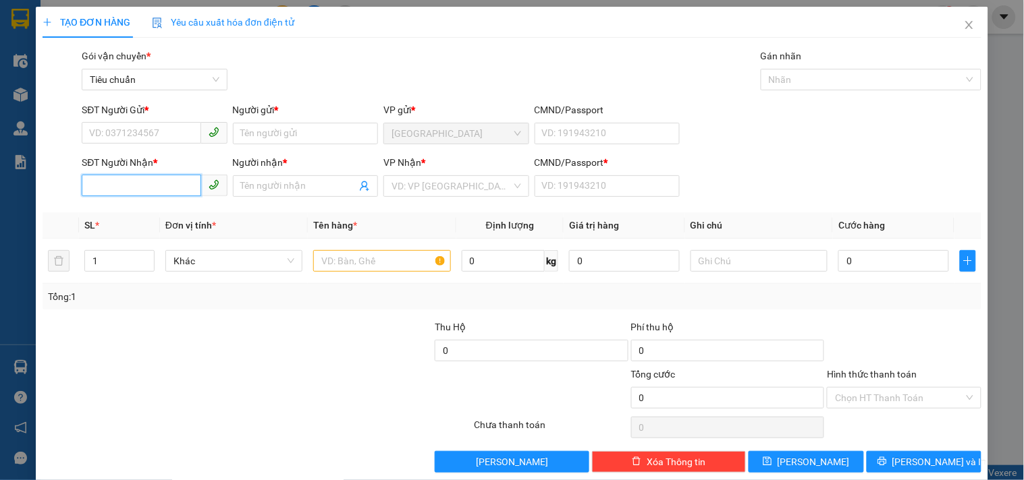
click at [157, 193] on input "SĐT Người Nhận *" at bounding box center [141, 186] width 119 height 22
click at [147, 211] on div "0397250237 - QUANG" at bounding box center [153, 213] width 128 height 15
type input "0397250237"
type input "QUANG"
type input "0"
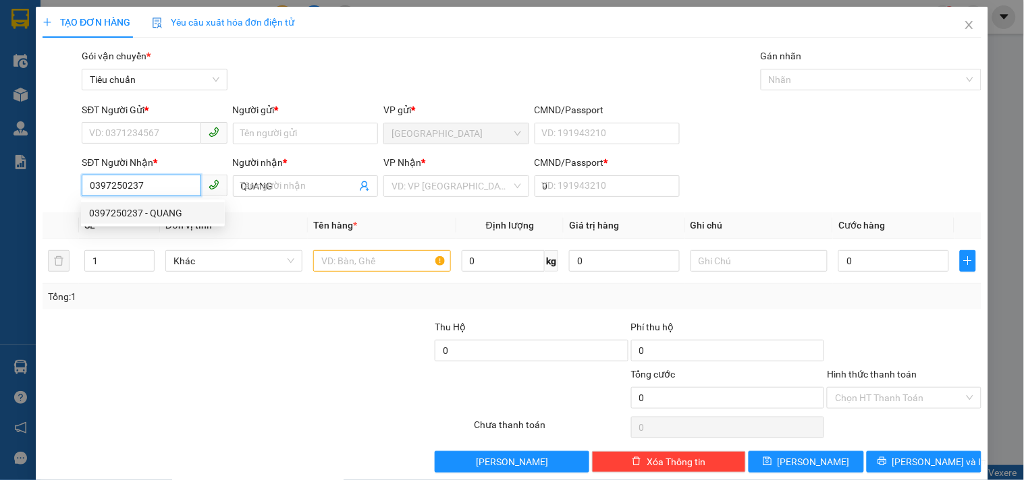
type input "60.000"
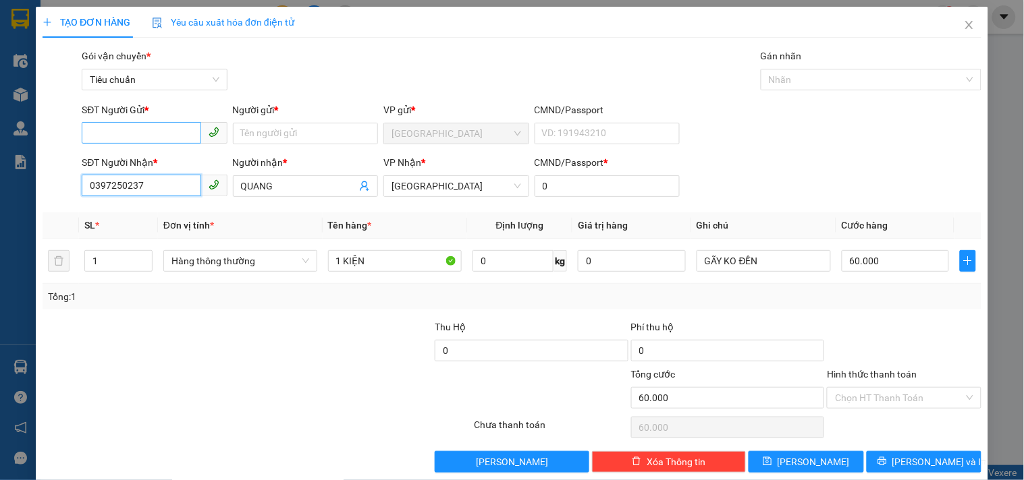
type input "0397250237"
click at [154, 134] on input "SĐT Người Gửi *" at bounding box center [141, 133] width 119 height 22
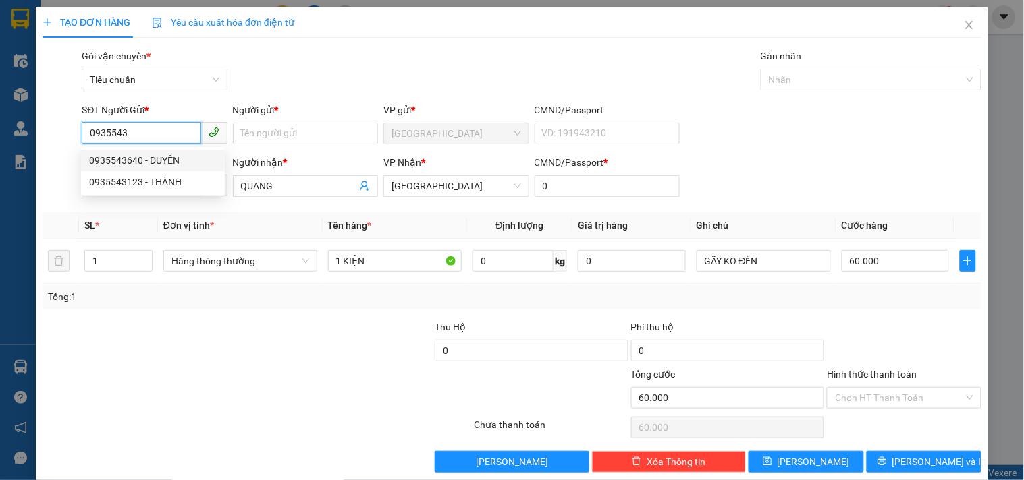
click at [167, 159] on div "0935543640 - DUYÊN" at bounding box center [153, 160] width 128 height 15
type input "0935543640"
type input "DUYÊN"
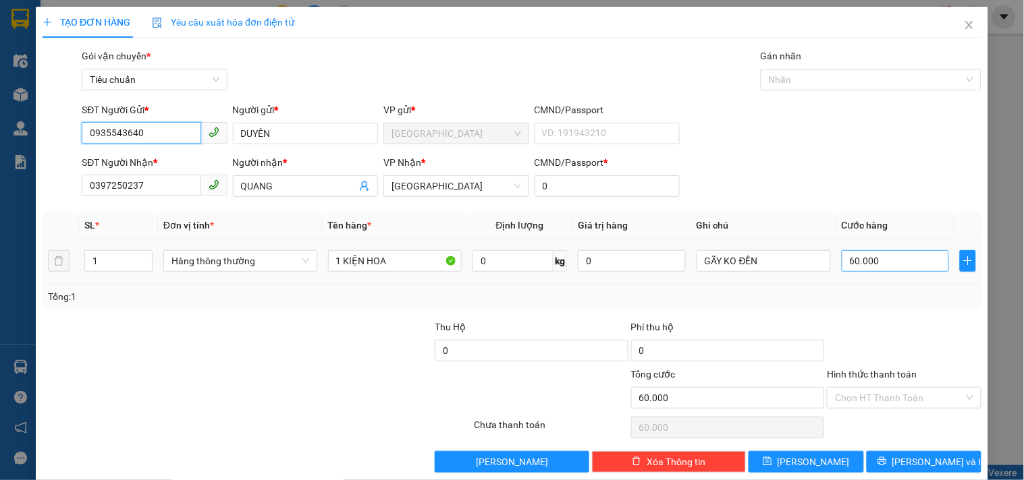
type input "0935543640"
click at [879, 259] on input "60.000" at bounding box center [895, 261] width 108 height 22
type input "5"
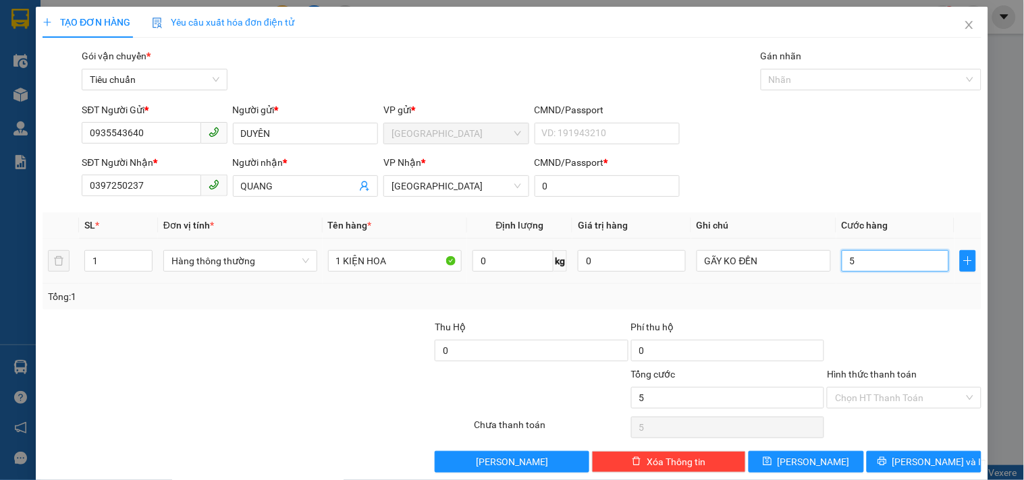
type input "50"
type input "50.000"
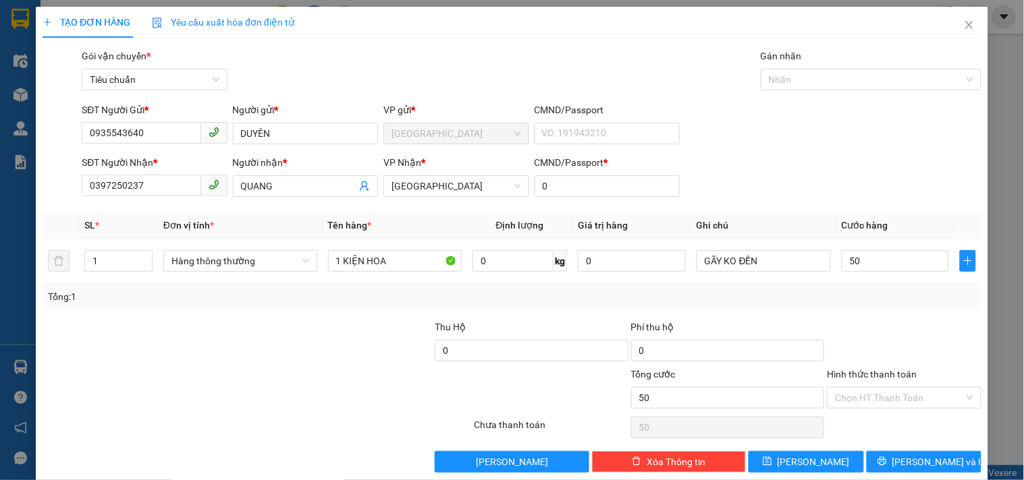
type input "50.000"
click at [910, 433] on div "Chọn HT Thanh Toán" at bounding box center [903, 427] width 157 height 27
click at [907, 466] on span "[PERSON_NAME] và In" at bounding box center [939, 462] width 94 height 15
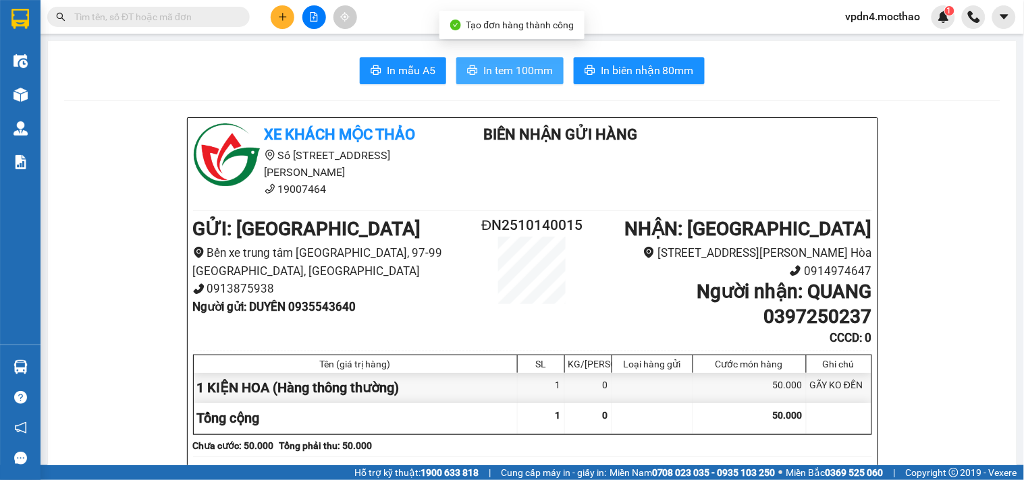
click at [501, 66] on span "In tem 100mm" at bounding box center [517, 70] width 69 height 17
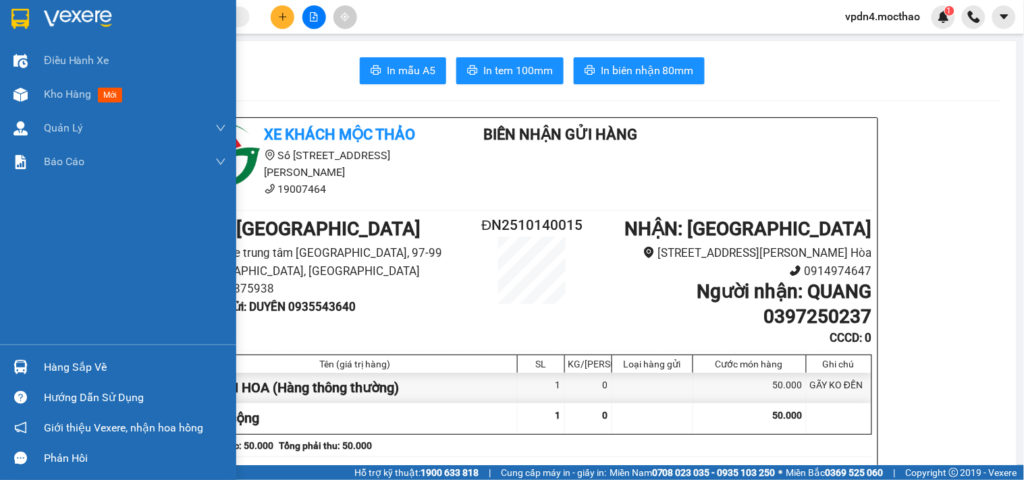
click at [81, 366] on div "Hàng sắp về" at bounding box center [135, 368] width 182 height 20
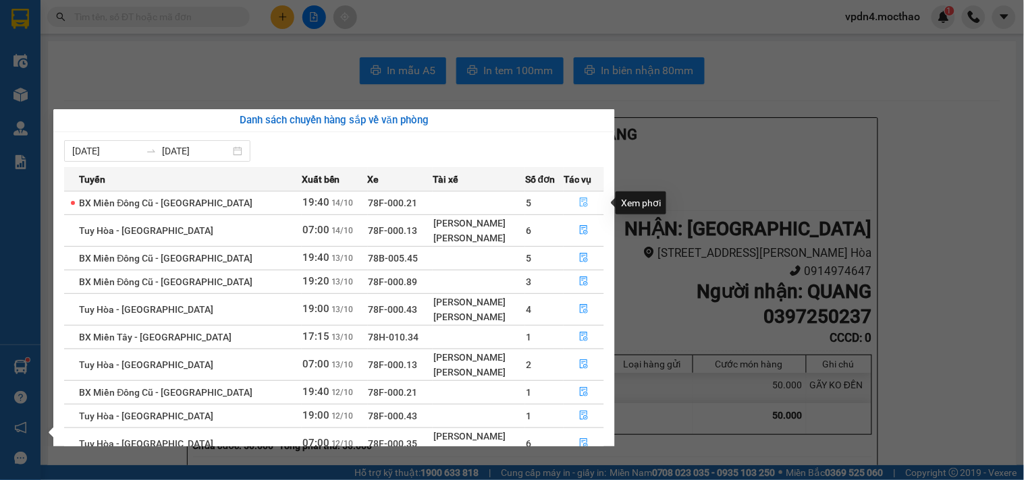
click at [581, 201] on icon "file-done" at bounding box center [583, 202] width 9 height 9
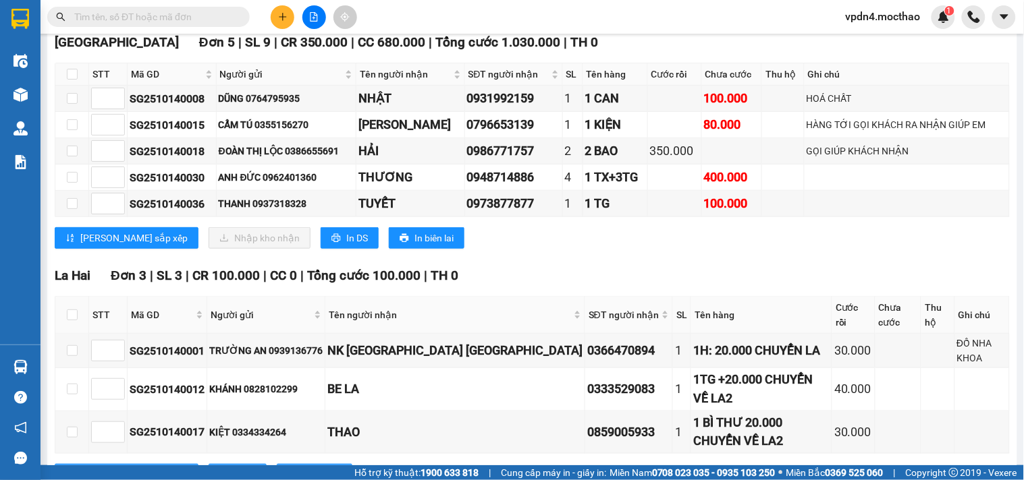
scroll to position [174, 0]
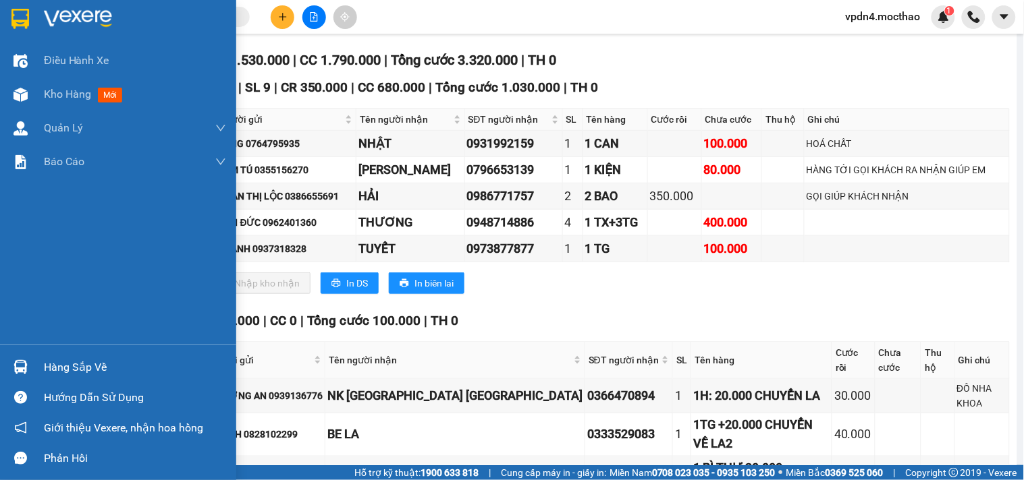
click at [67, 364] on div "Hàng sắp về" at bounding box center [135, 368] width 182 height 20
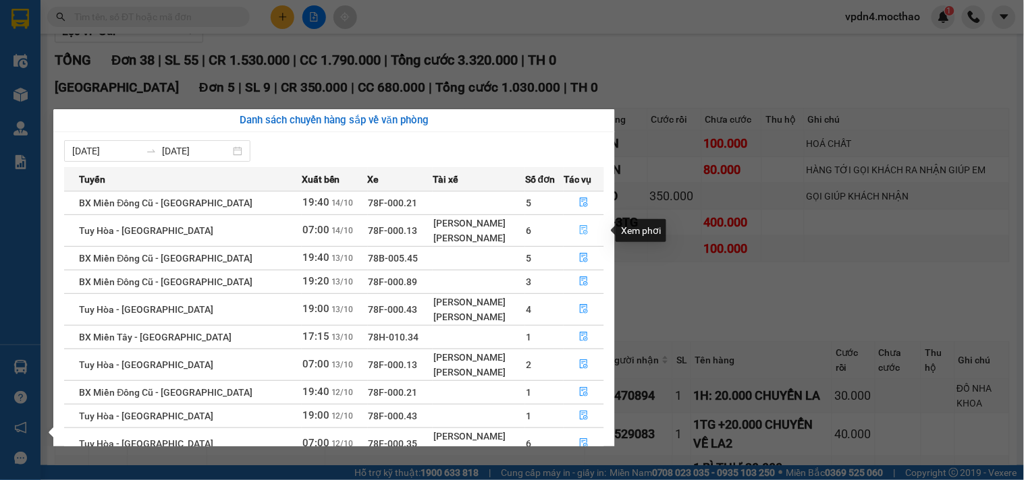
click at [579, 232] on icon "file-done" at bounding box center [583, 229] width 9 height 9
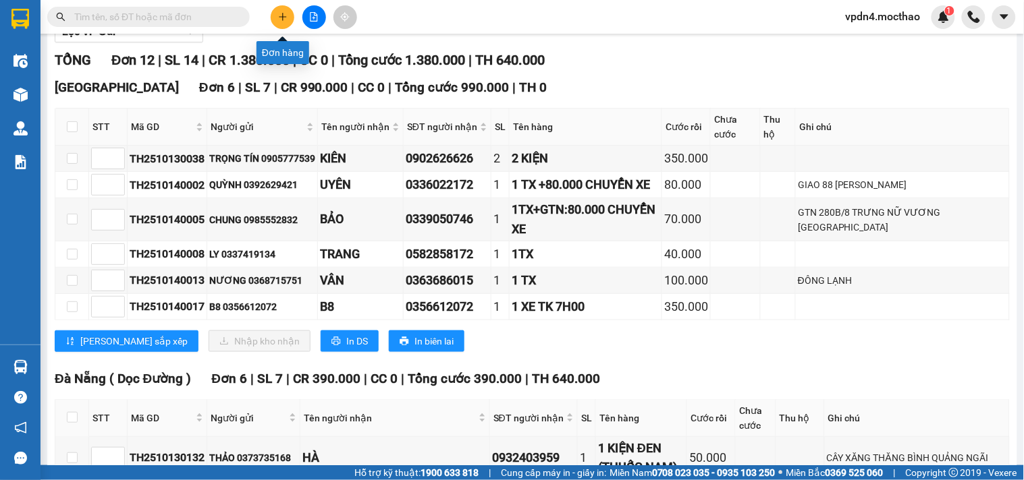
click at [280, 13] on icon "plus" at bounding box center [282, 16] width 9 height 9
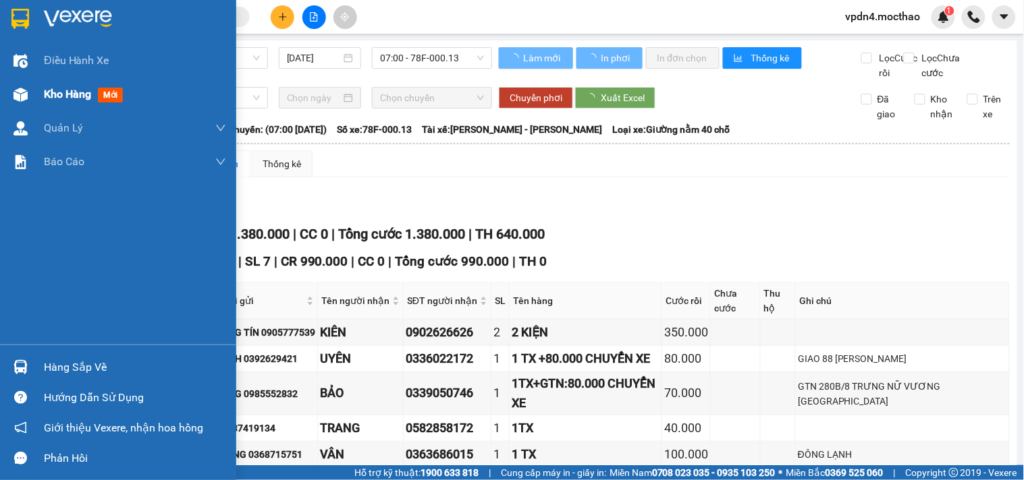
click at [70, 92] on span "Kho hàng" at bounding box center [67, 94] width 47 height 13
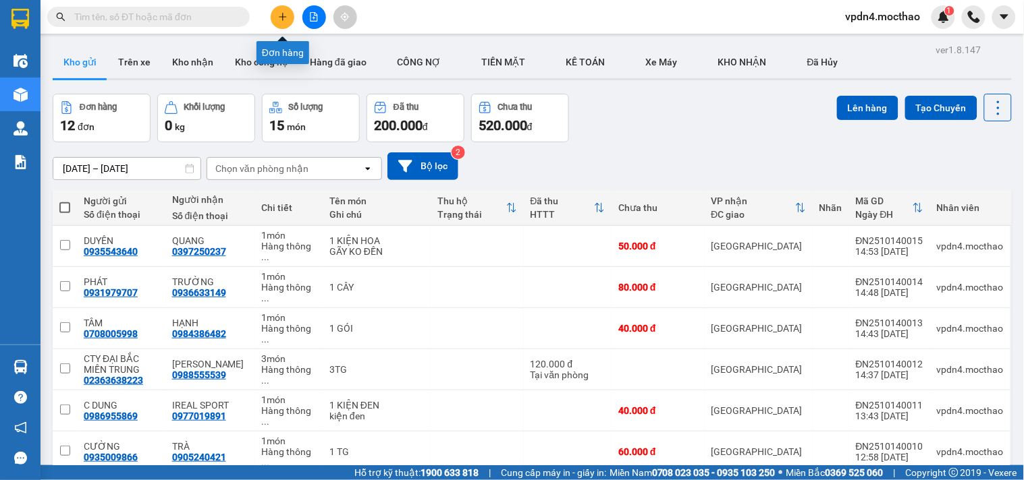
click at [273, 22] on button at bounding box center [283, 17] width 24 height 24
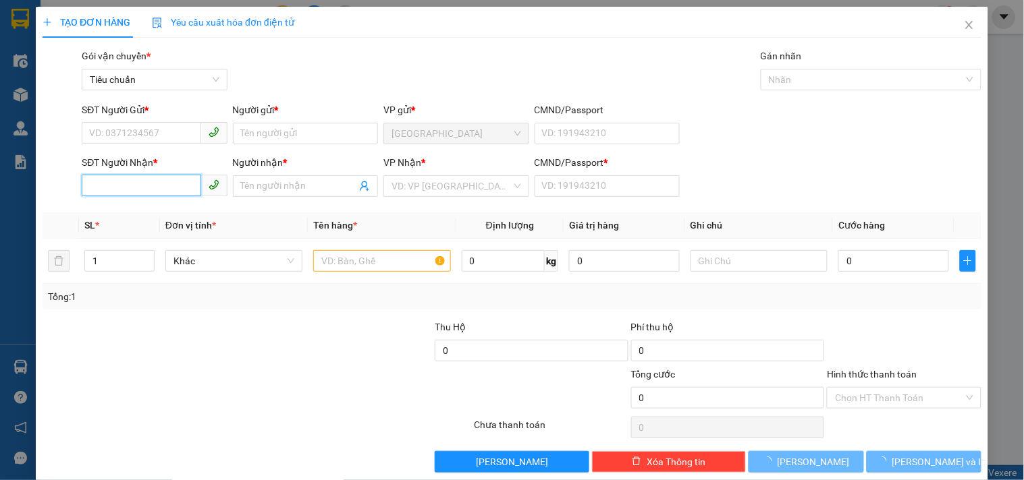
click at [146, 189] on input "SĐT Người Nhận *" at bounding box center [141, 186] width 119 height 22
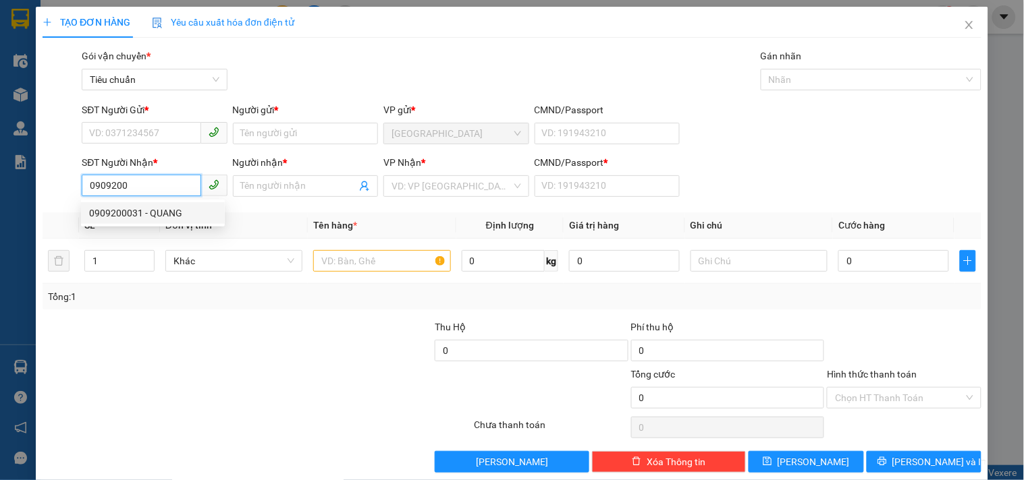
click at [176, 215] on div "0909200031 - QUANG" at bounding box center [153, 213] width 128 height 15
type input "0909200031"
type input "QUANG"
type input "0"
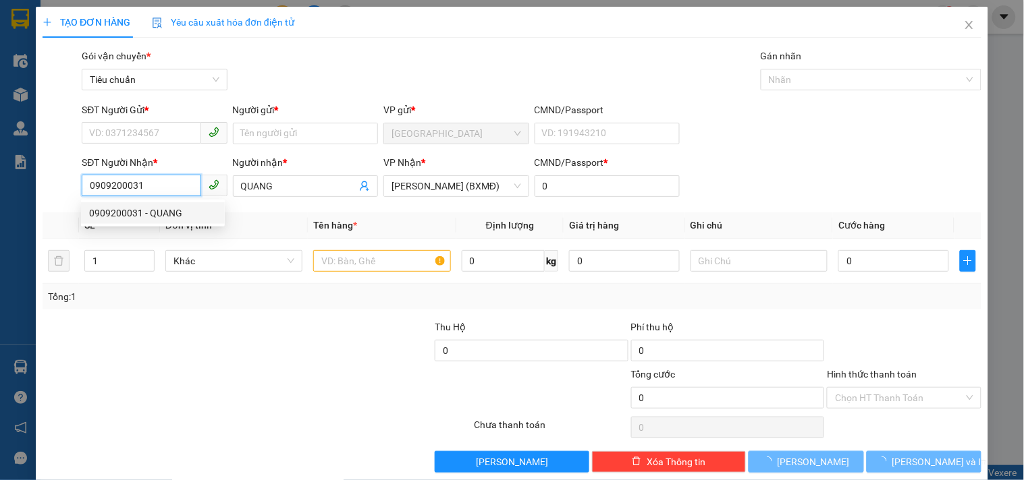
type input "500.000"
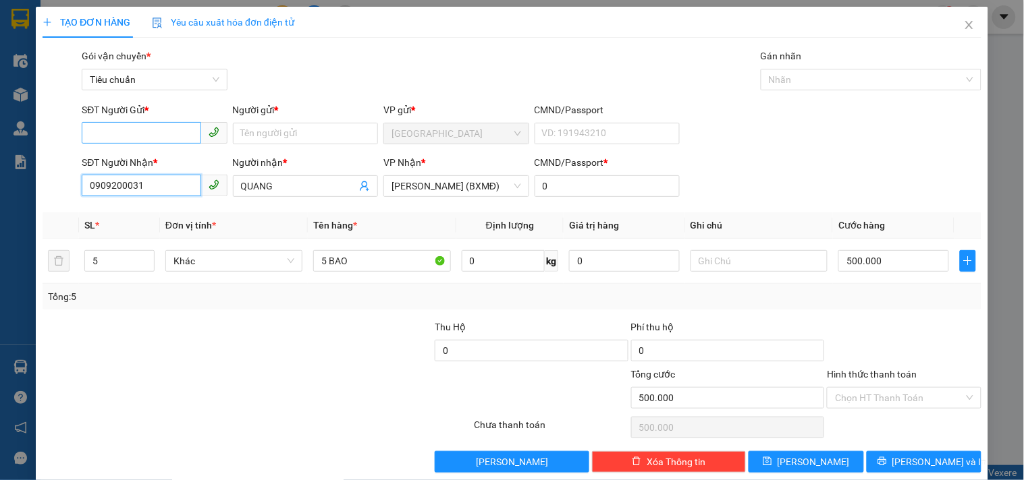
type input "0909200031"
click at [142, 138] on input "SĐT Người Gửi *" at bounding box center [141, 133] width 119 height 22
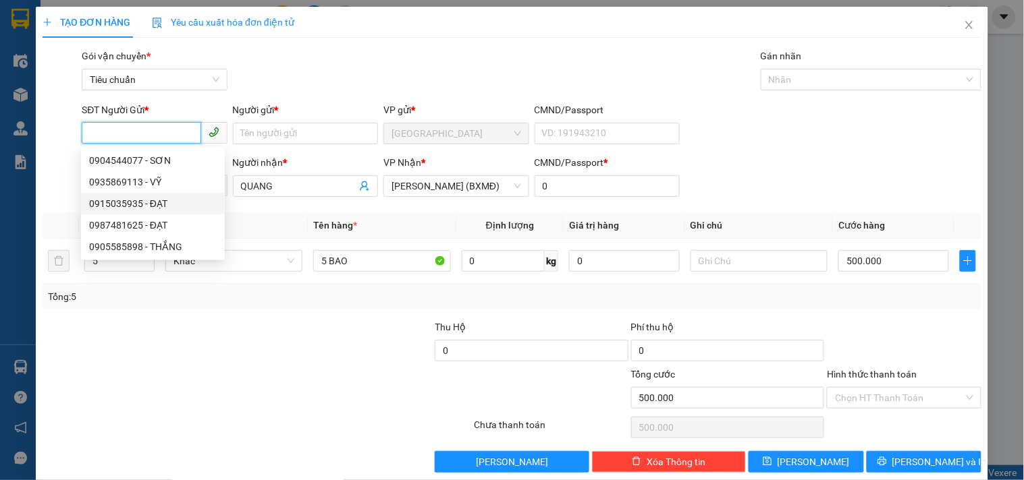
click at [183, 202] on div "0915035935 - ĐẠT" at bounding box center [153, 203] width 128 height 15
type input "0915035935"
type input "ĐẠT"
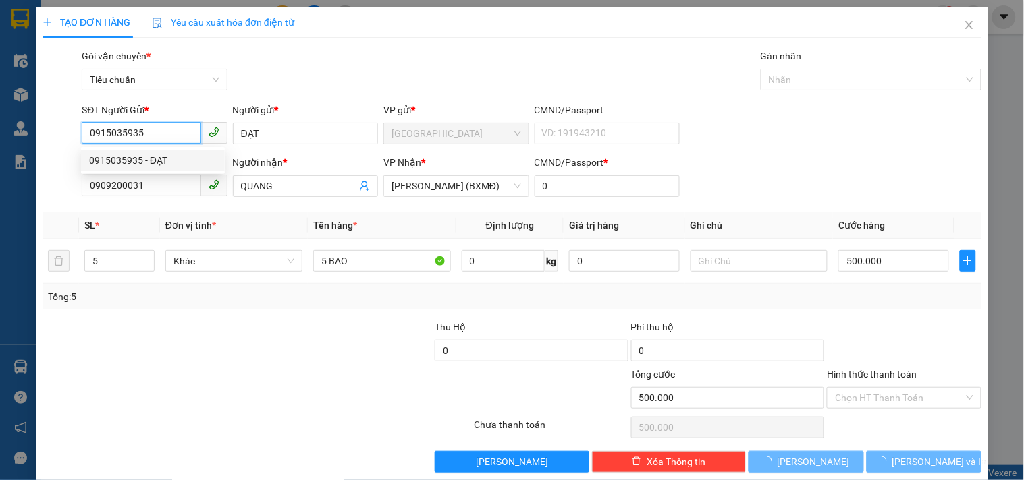
type input "1.700.000"
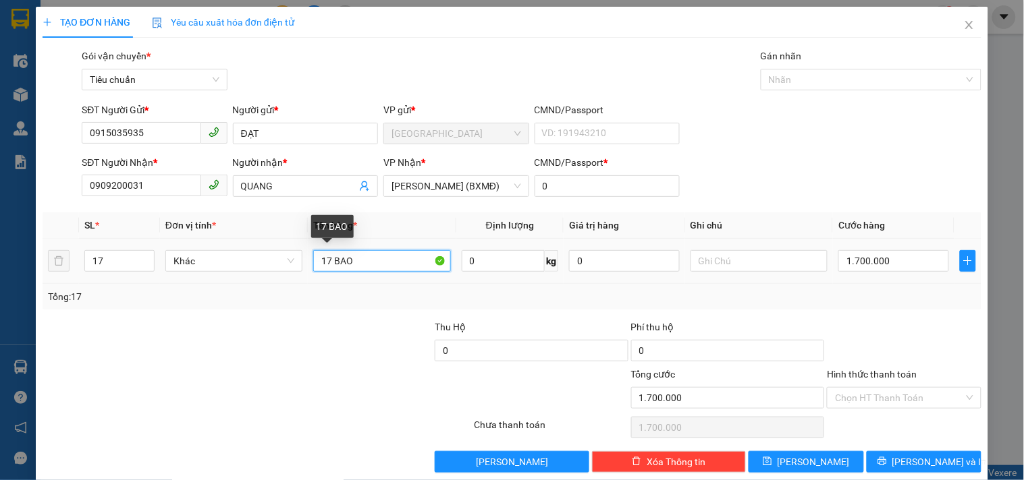
click at [331, 262] on input "17 BAO" at bounding box center [381, 261] width 137 height 22
click at [378, 265] on input "15BAO" at bounding box center [381, 261] width 137 height 22
type input "15BAO+2TG"
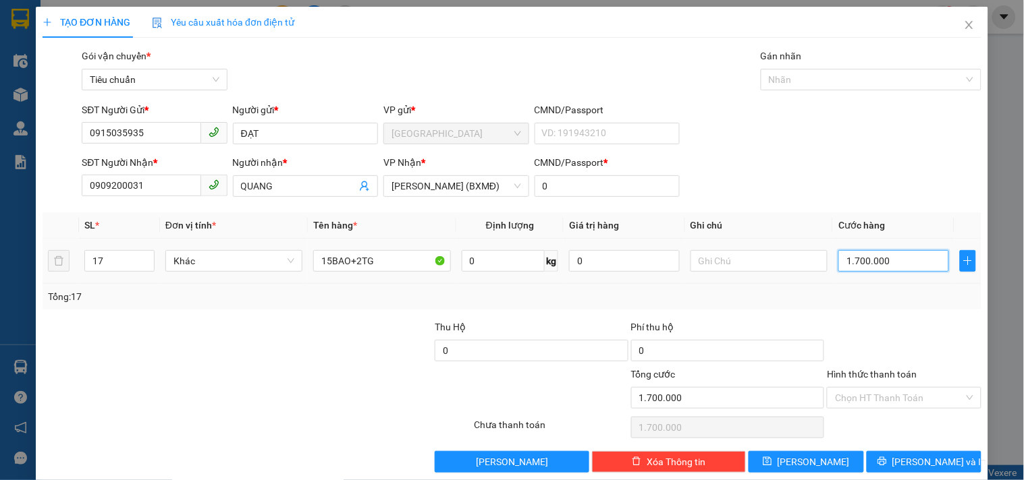
click at [868, 265] on input "1.700.000" at bounding box center [893, 261] width 111 height 22
type input "1"
type input "16"
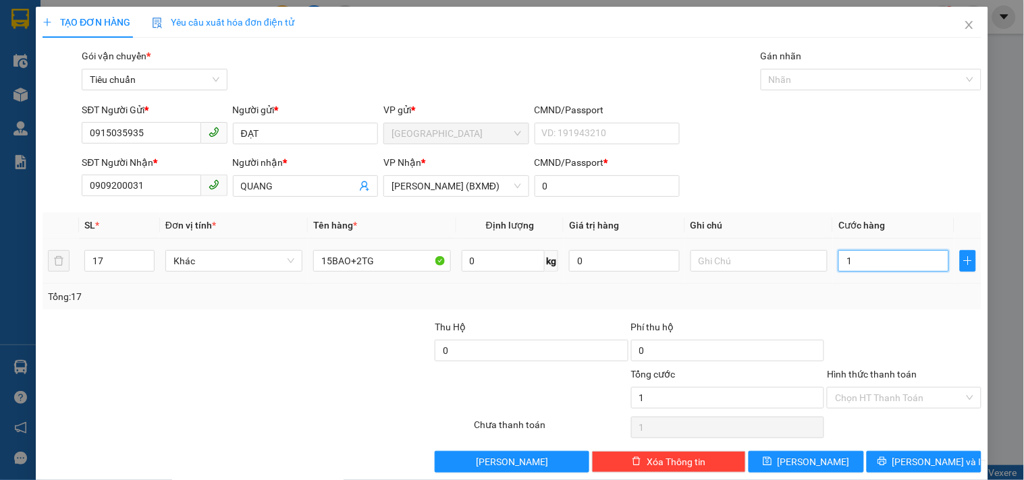
type input "16"
type input "166"
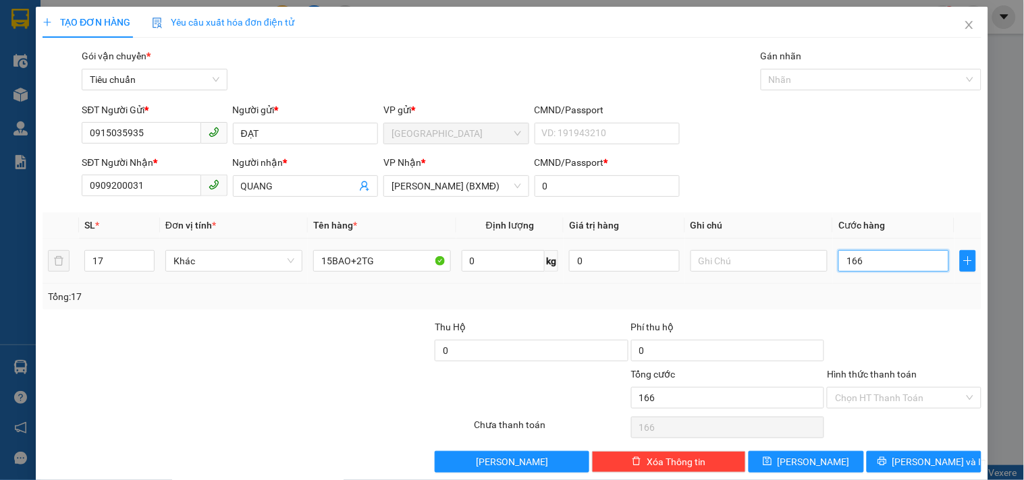
type input "1.660"
type input "1.660.000"
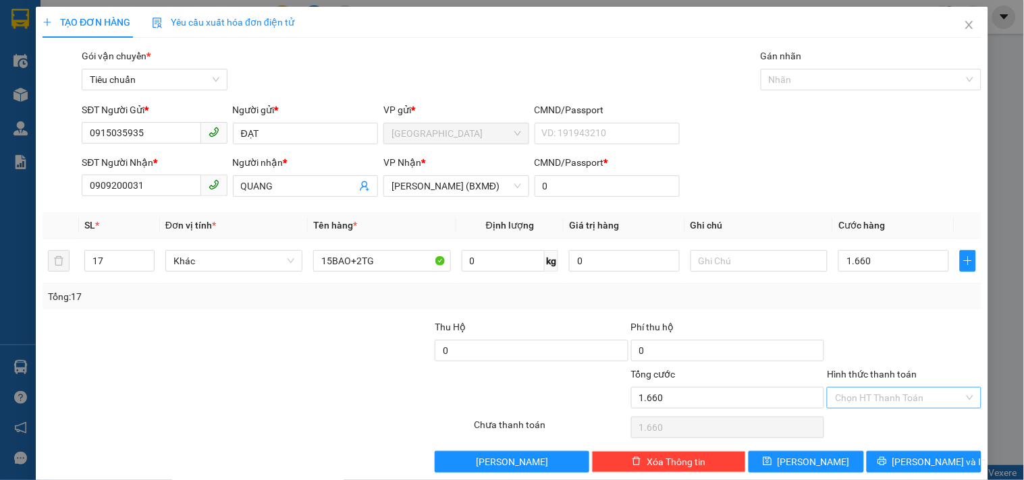
type input "1.660.000"
click at [858, 402] on input "Hình thức thanh toán" at bounding box center [899, 398] width 128 height 20
click at [848, 304] on div "Tại văn phòng" at bounding box center [895, 306] width 136 height 15
type input "0"
click at [906, 461] on span "[PERSON_NAME] và In" at bounding box center [939, 462] width 94 height 15
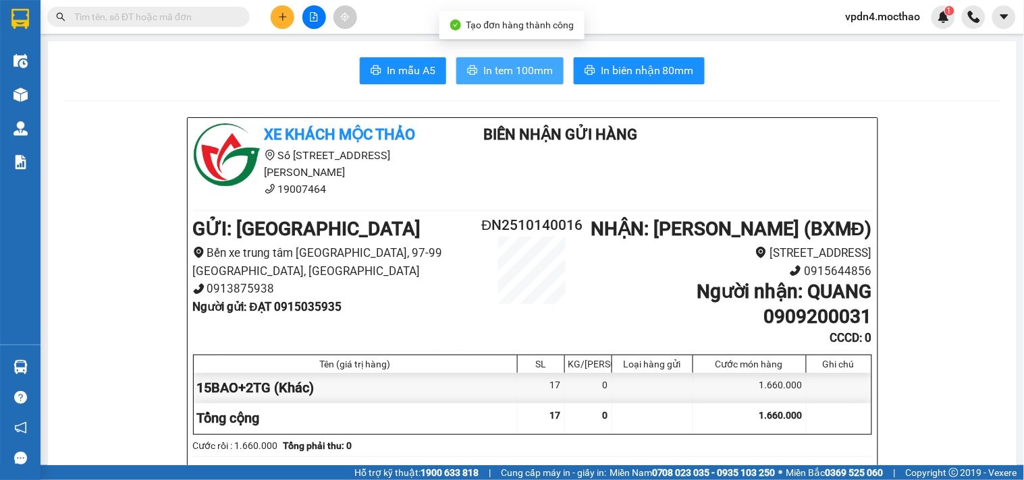
click at [501, 67] on span "In tem 100mm" at bounding box center [517, 70] width 69 height 17
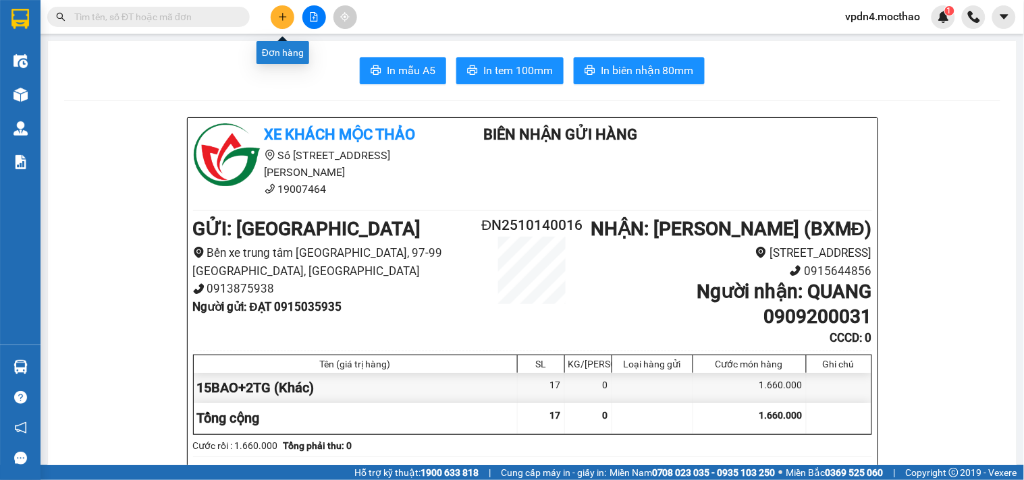
click at [287, 12] on button at bounding box center [283, 17] width 24 height 24
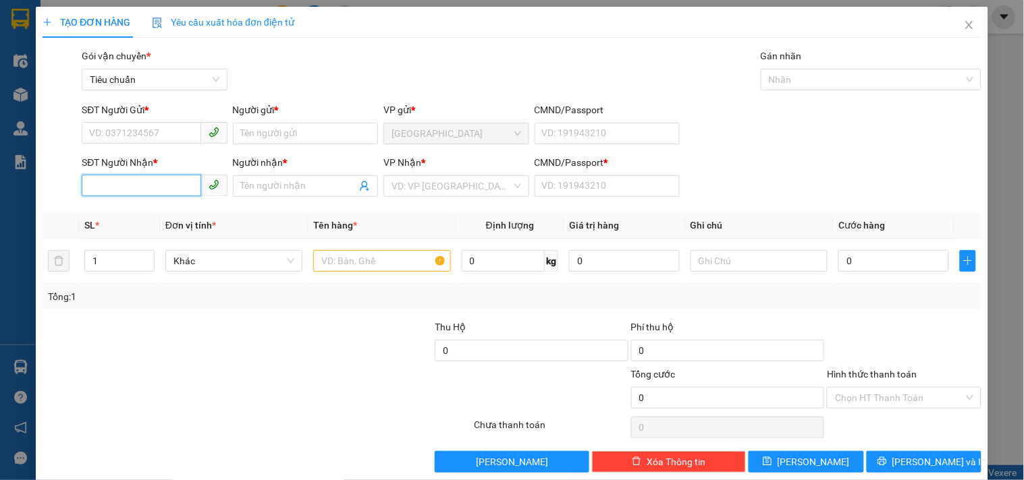
click at [167, 186] on input "SĐT Người Nhận *" at bounding box center [141, 186] width 119 height 22
type input "0906566139"
click at [167, 212] on div "0906566139 - MI-" at bounding box center [153, 213] width 128 height 15
type input "MI-"
type input "0"
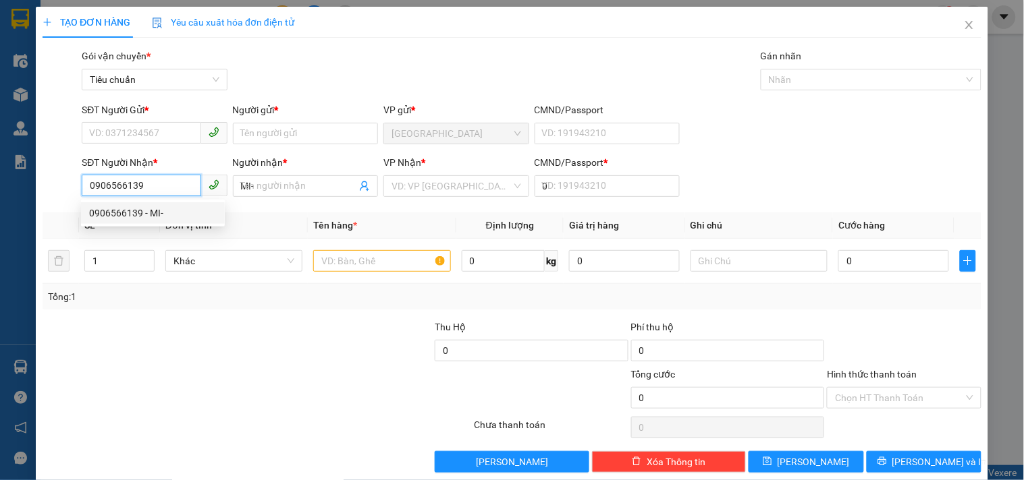
type input "60.000"
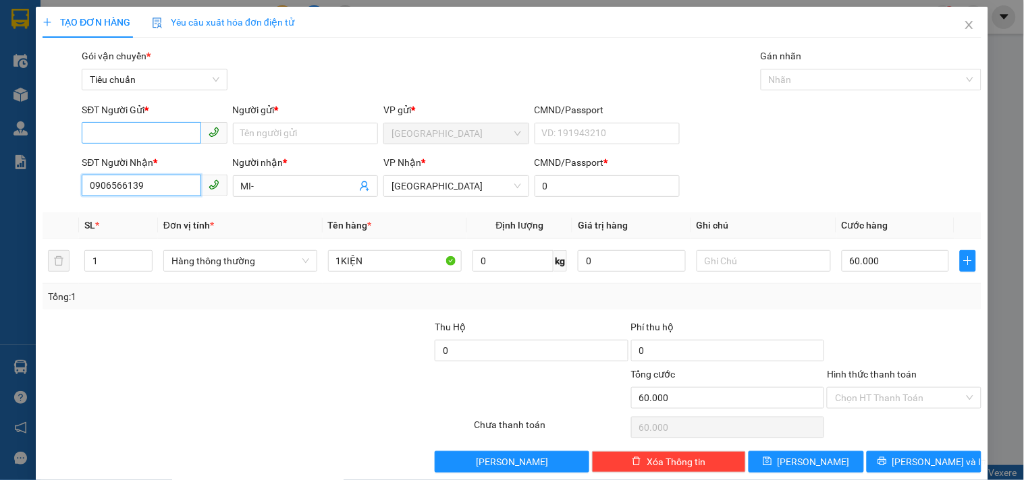
type input "0906566139"
click at [156, 138] on input "SĐT Người Gửi *" at bounding box center [141, 133] width 119 height 22
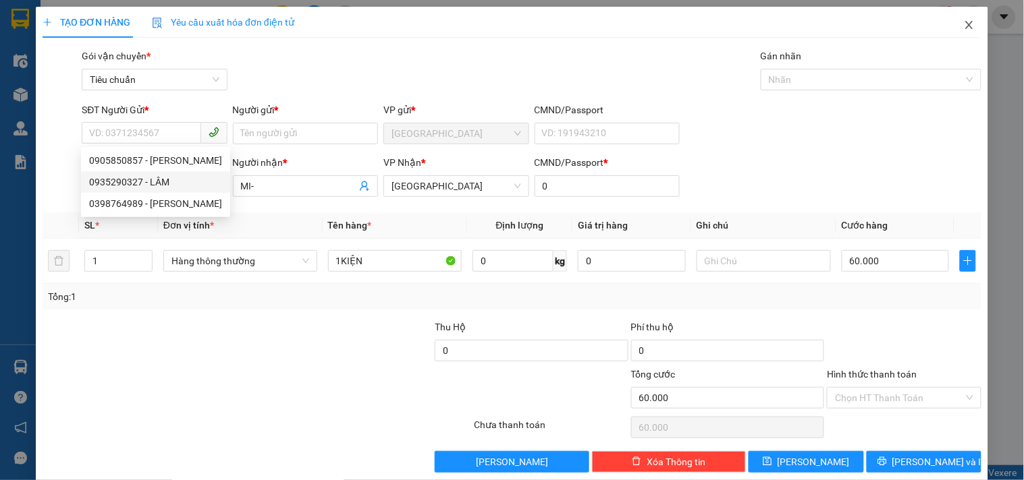
click at [964, 29] on icon "close" at bounding box center [969, 25] width 11 height 11
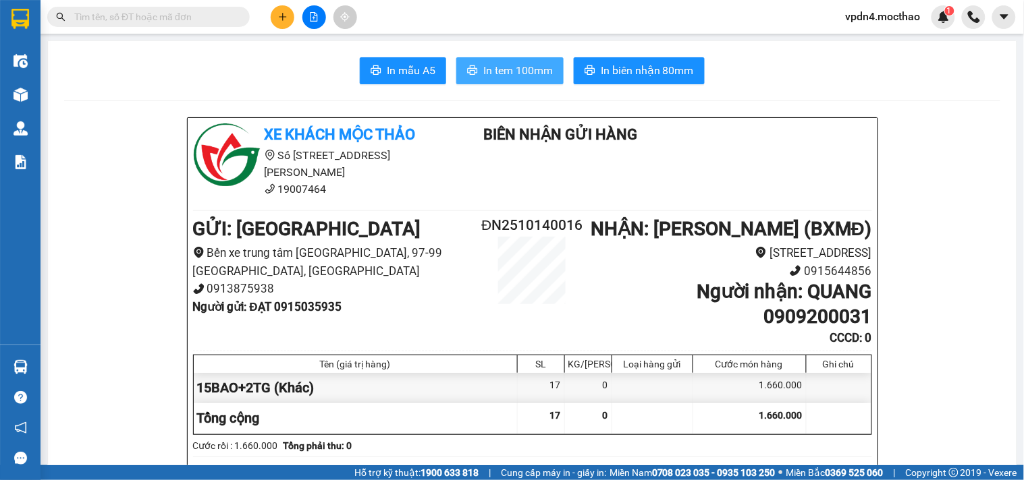
click at [507, 73] on span "In tem 100mm" at bounding box center [517, 70] width 69 height 17
click at [287, 18] on icon "plus" at bounding box center [282, 16] width 9 height 9
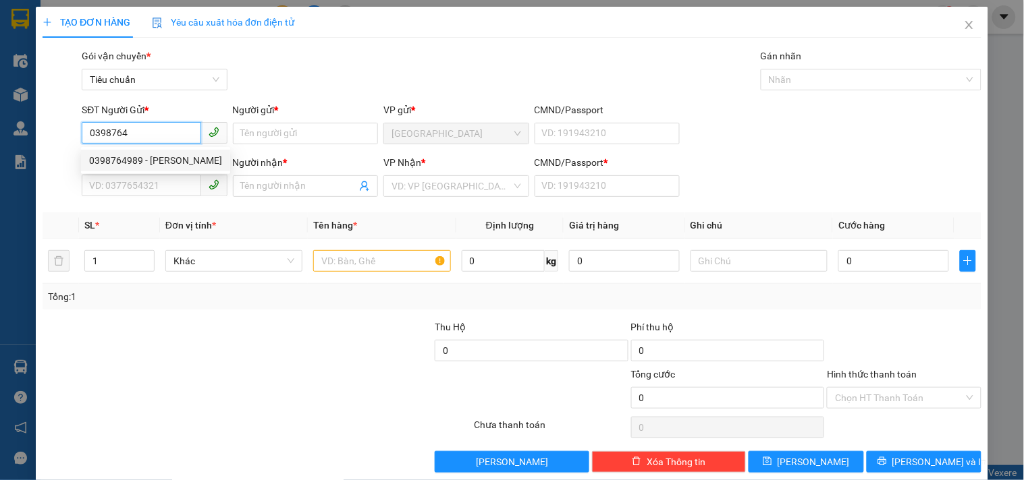
click at [180, 163] on div "0398764989 - [PERSON_NAME]" at bounding box center [155, 160] width 133 height 15
type input "0398764989"
type input "KHÁNH"
type input "0902282973"
type input "UYÊN"
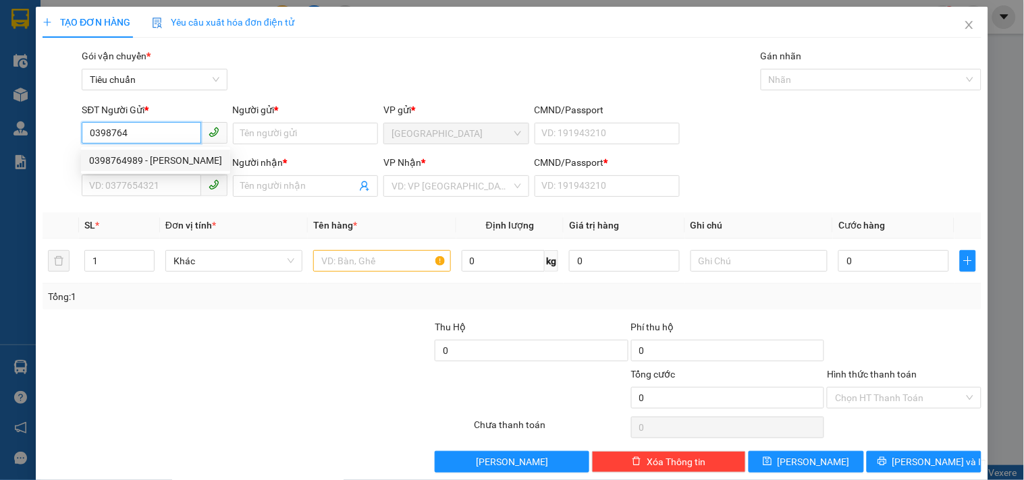
type input "0"
type input "30.000"
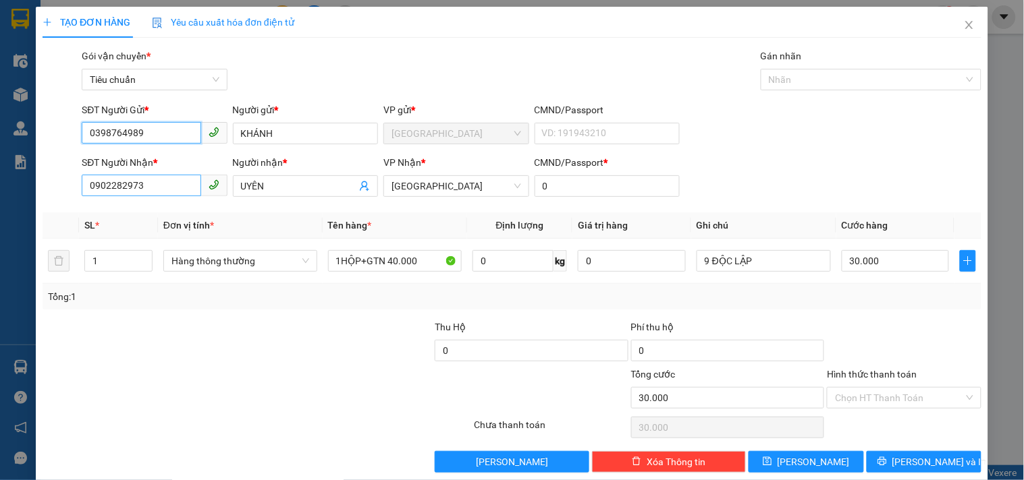
type input "0398764989"
click at [178, 189] on input "0902282973" at bounding box center [141, 186] width 119 height 22
type input "0"
type input "0973169022"
click at [339, 186] on input "UYÊN" at bounding box center [298, 186] width 115 height 15
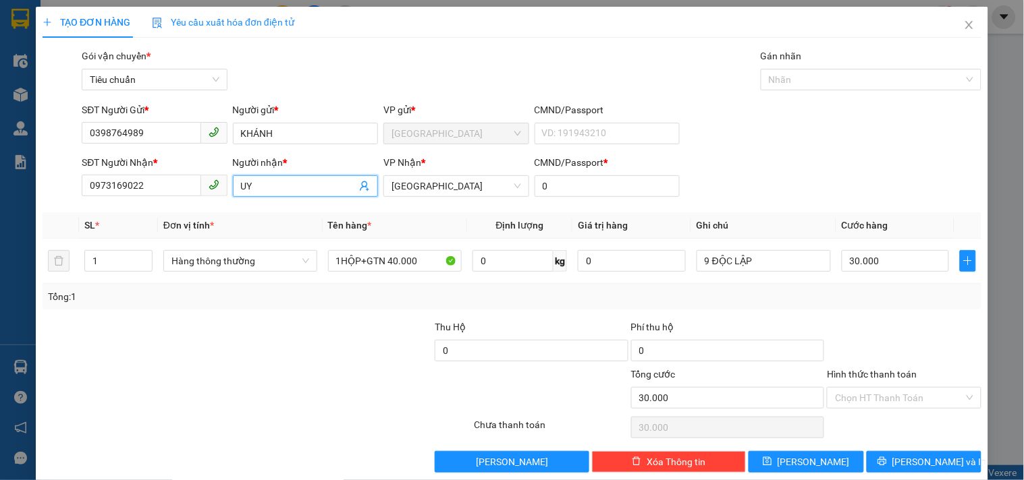
type input "U"
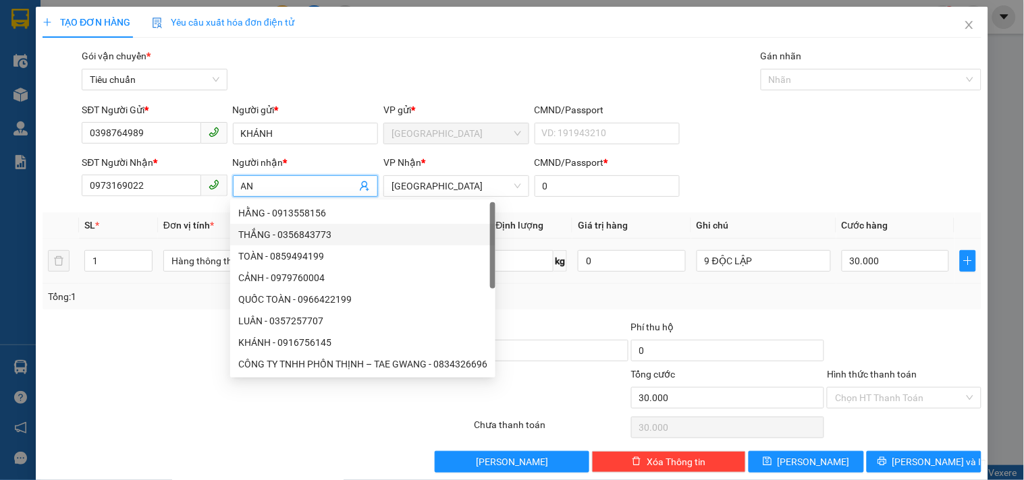
type input "AN"
click at [530, 294] on div "Tổng: 1" at bounding box center [512, 296] width 928 height 15
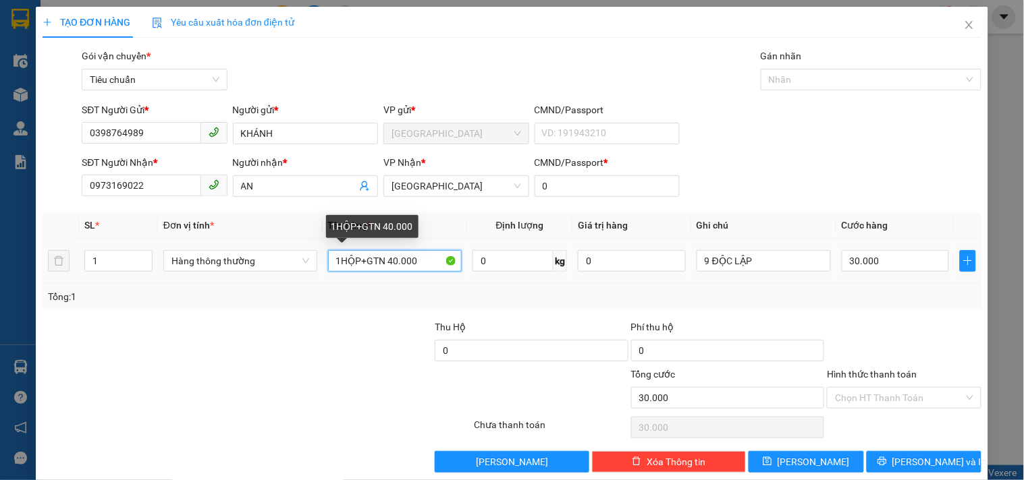
click at [424, 260] on input "1HỘP+GTN 40.000" at bounding box center [395, 261] width 134 height 22
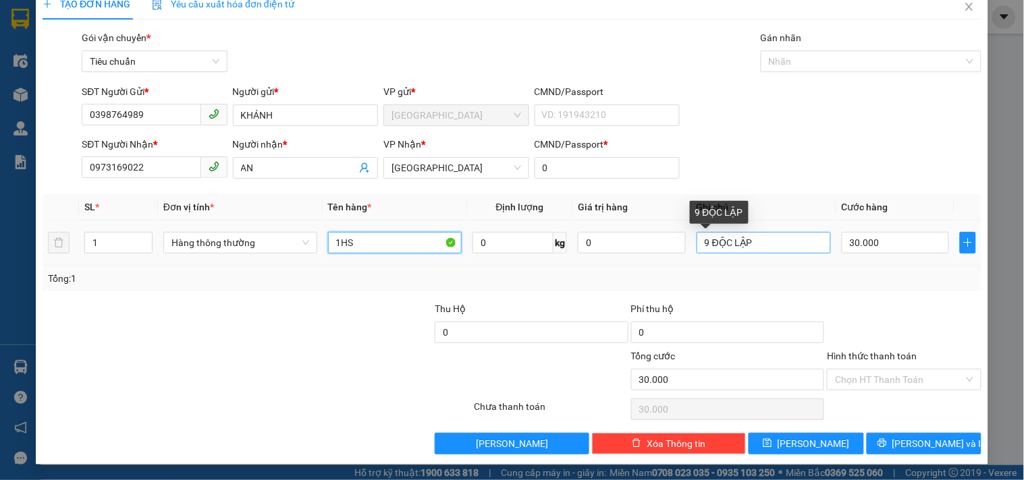
type input "1HS"
click at [791, 252] on input "9 ĐỘC LẬP" at bounding box center [763, 243] width 134 height 22
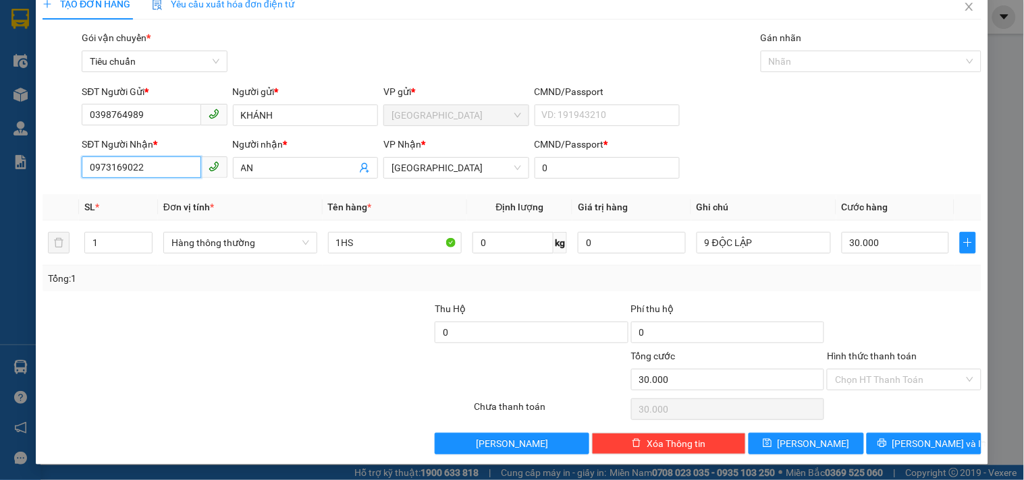
click at [146, 172] on input "0973169022" at bounding box center [141, 168] width 119 height 22
type input "0"
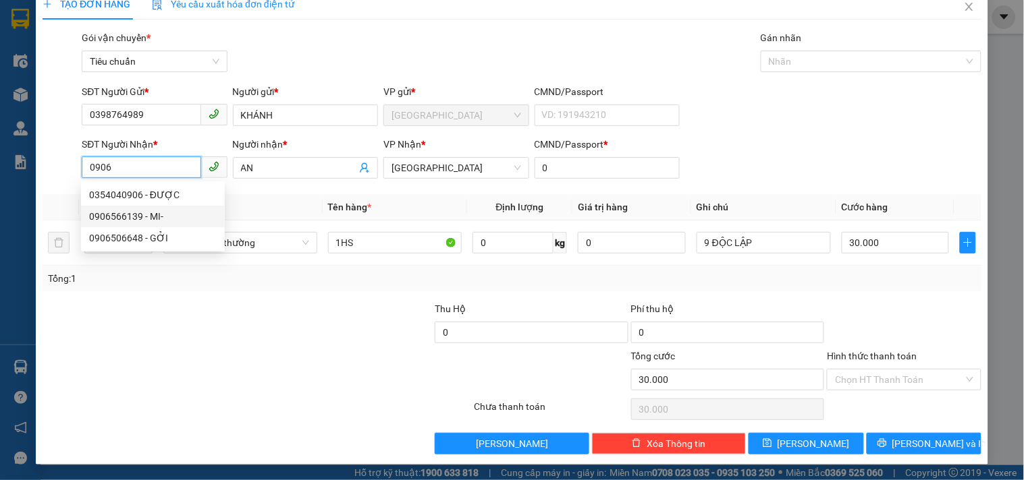
click at [161, 217] on div "0906566139 - MI-" at bounding box center [153, 216] width 128 height 15
type input "0906566139"
type input "MI-"
type input "60.000"
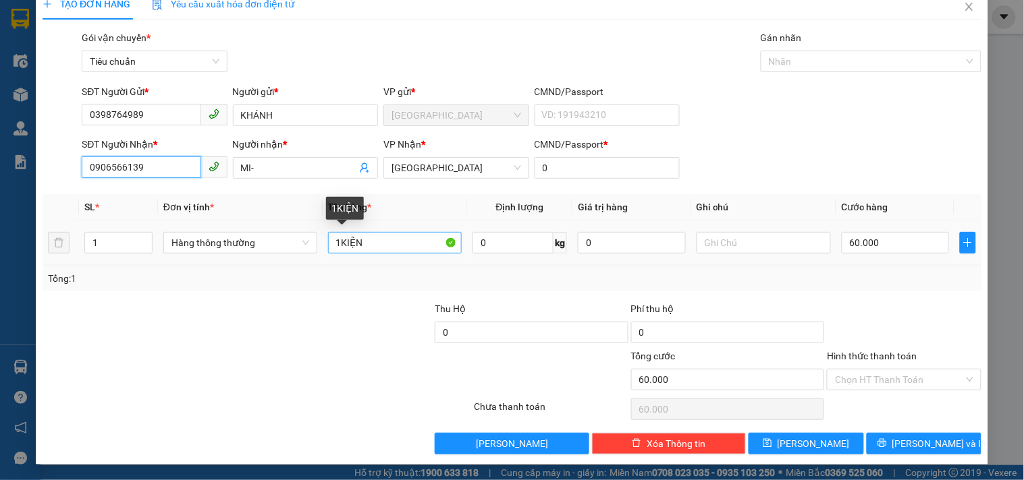
type input "0906566139"
click at [414, 238] on input "1KIỆN" at bounding box center [395, 243] width 134 height 22
type input "1HS"
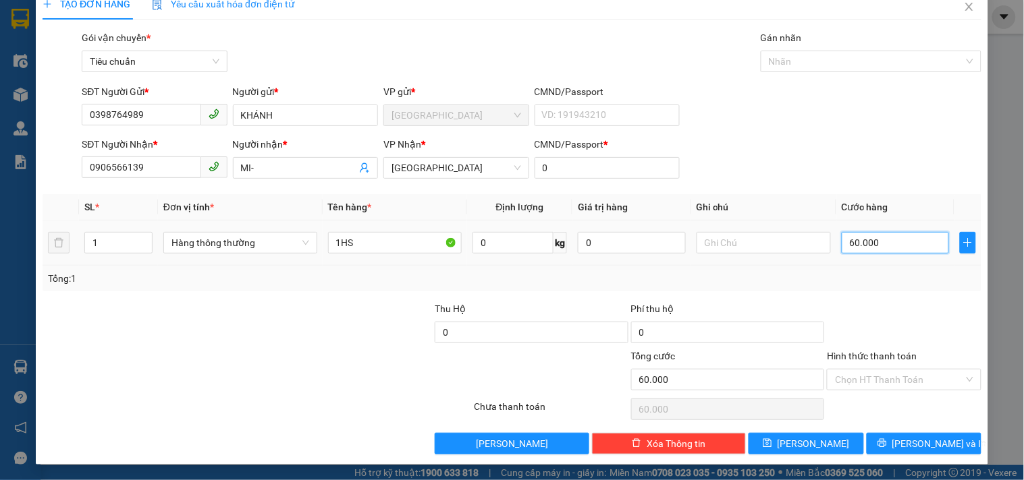
click at [908, 248] on input "60.000" at bounding box center [895, 243] width 108 height 22
type input "3"
type input "30"
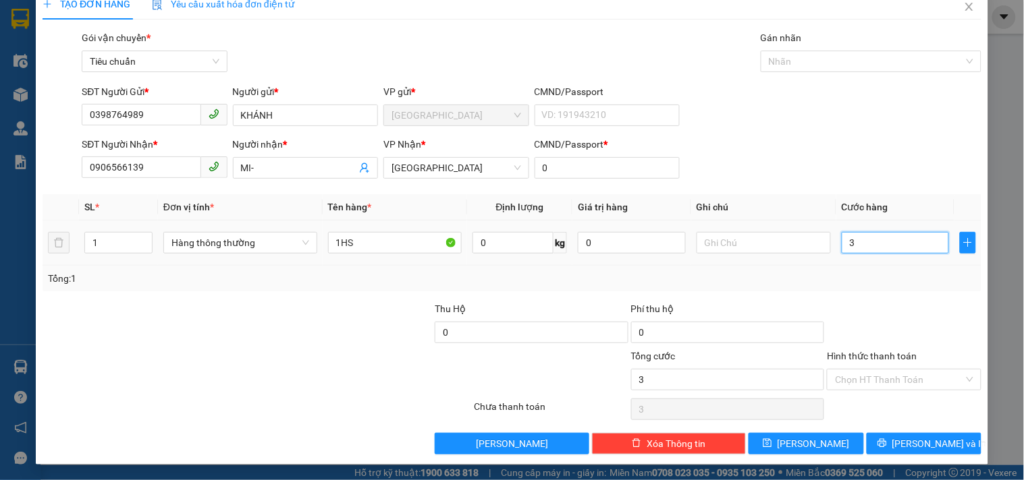
type input "30"
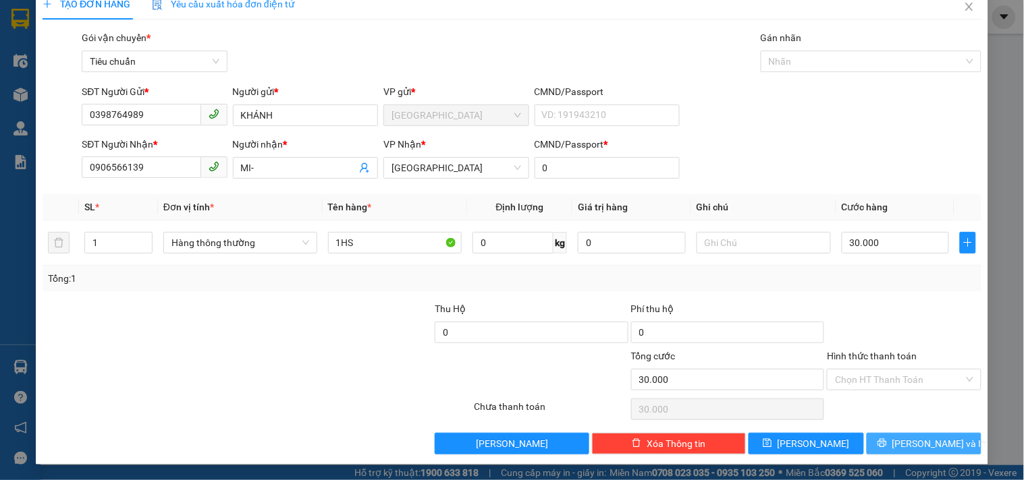
click at [926, 449] on span "[PERSON_NAME] và In" at bounding box center [939, 444] width 94 height 15
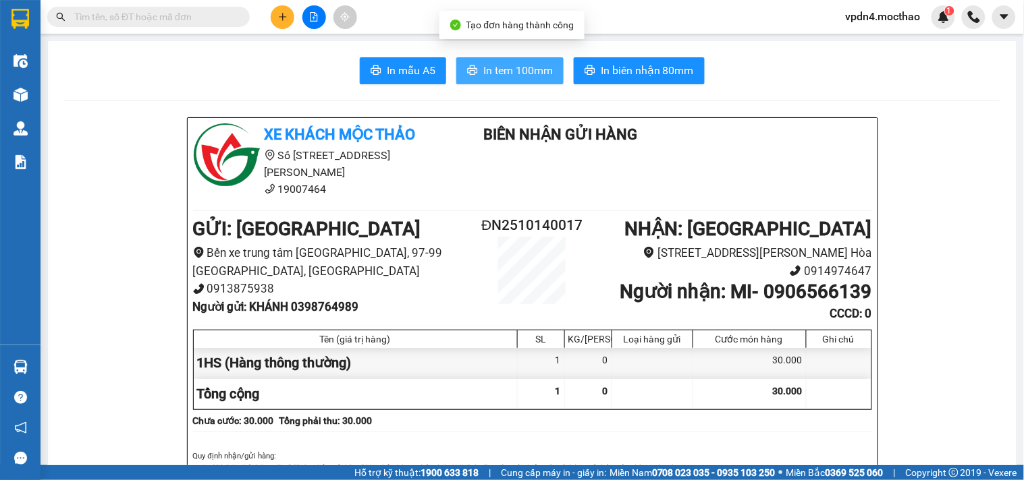
click at [511, 76] on span "In tem 100mm" at bounding box center [517, 70] width 69 height 17
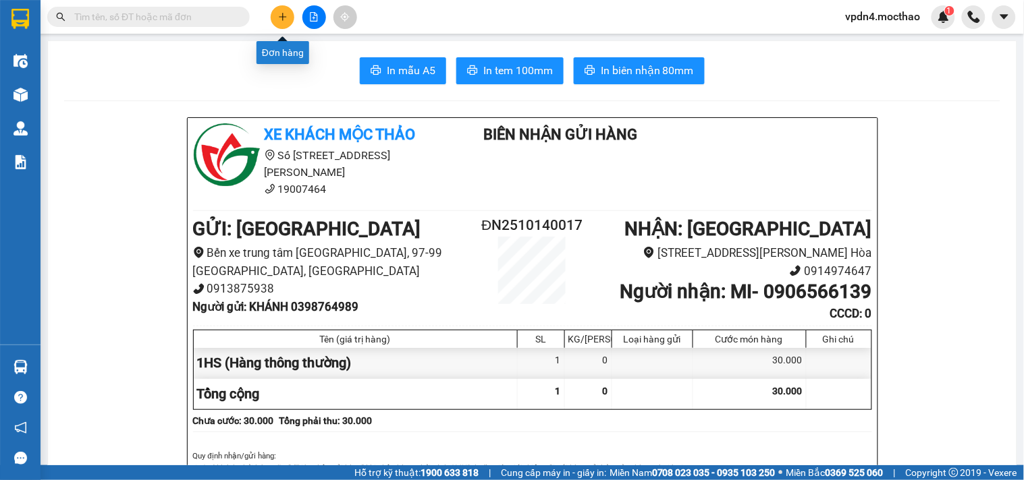
click at [281, 18] on icon "plus" at bounding box center [282, 16] width 9 height 9
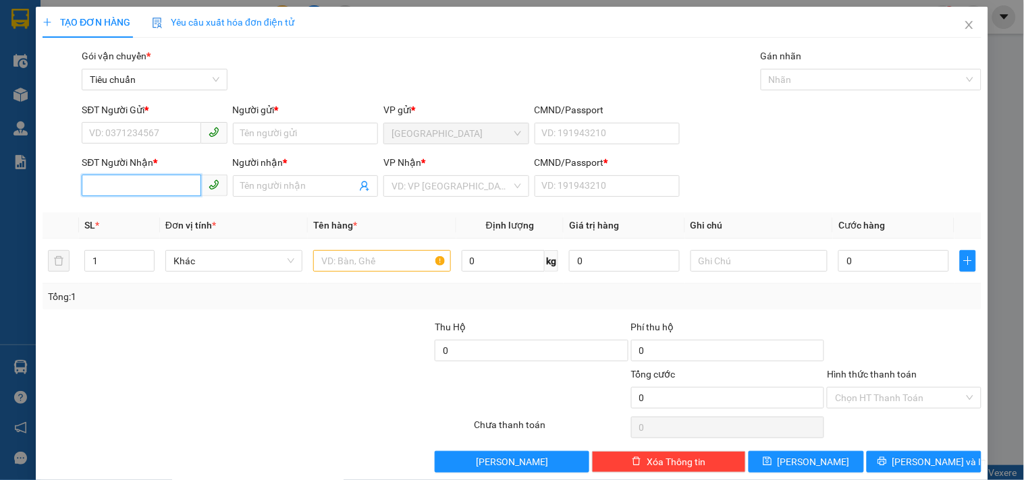
click at [181, 179] on input "SĐT Người Nhận *" at bounding box center [141, 186] width 119 height 22
click at [162, 211] on div "0977019891 - IREAL SPORT" at bounding box center [153, 213] width 128 height 15
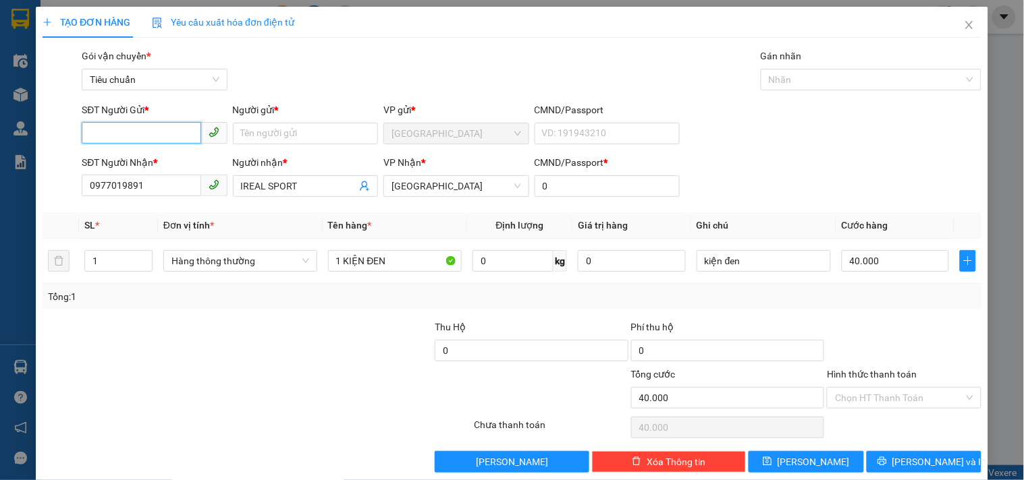
click at [159, 123] on input "SĐT Người Gửi *" at bounding box center [141, 133] width 119 height 22
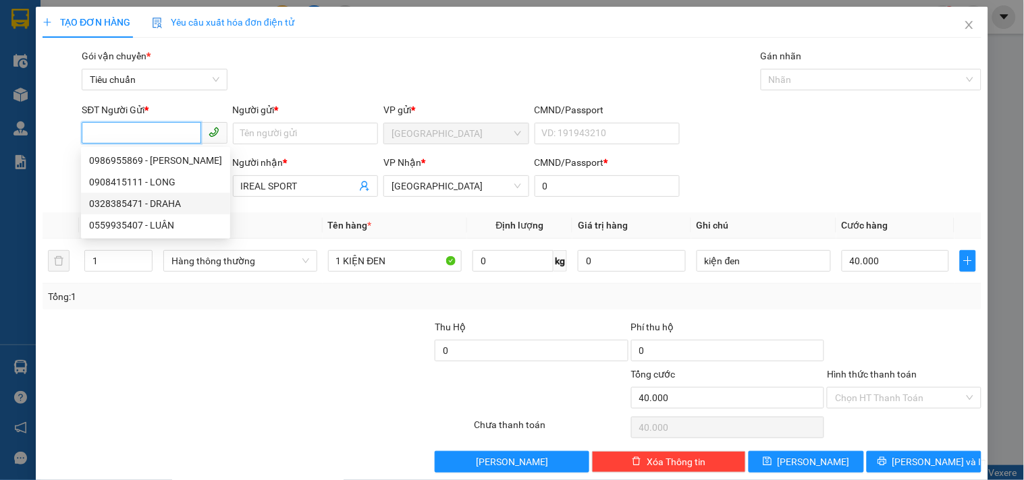
click at [191, 202] on div "0328385471 - DRAHA" at bounding box center [155, 203] width 133 height 15
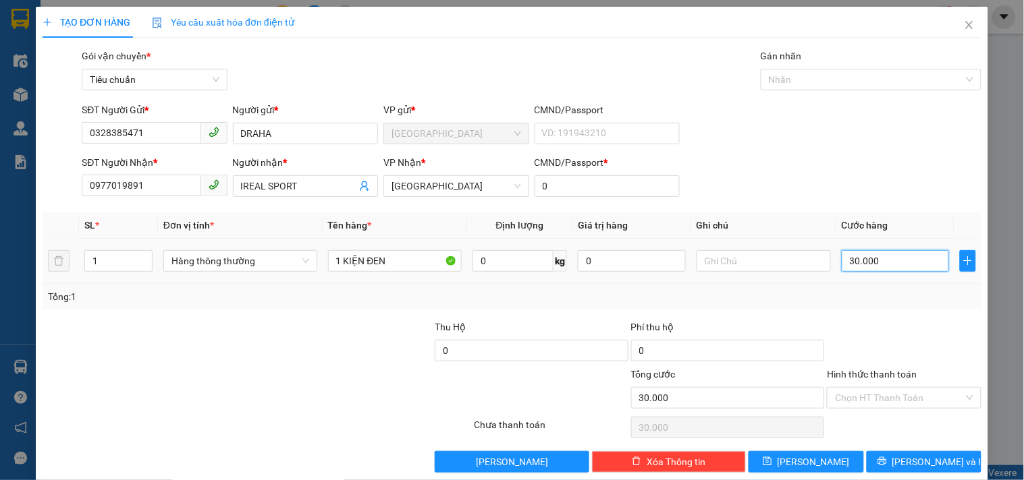
click at [869, 261] on input "30.000" at bounding box center [895, 261] width 108 height 22
click at [926, 459] on span "[PERSON_NAME] và In" at bounding box center [939, 462] width 94 height 15
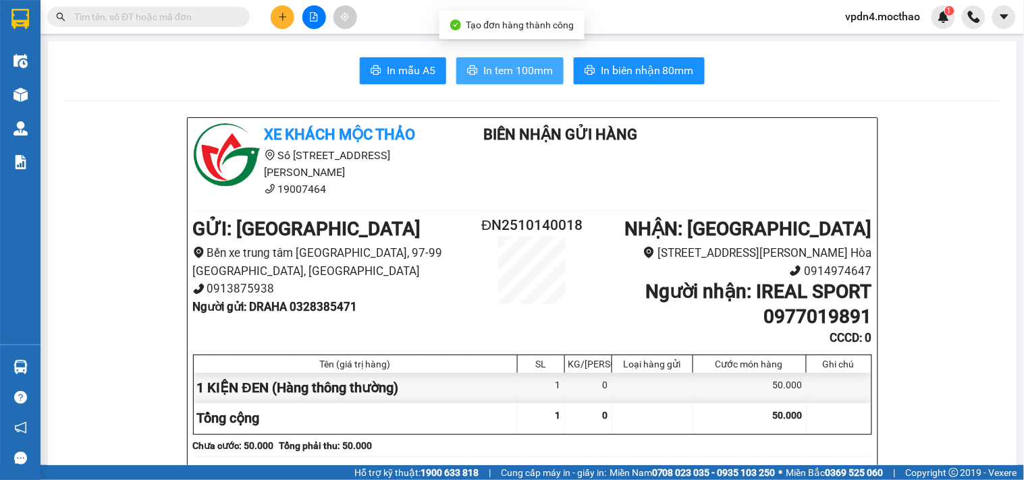
click at [522, 65] on span "In tem 100mm" at bounding box center [517, 70] width 69 height 17
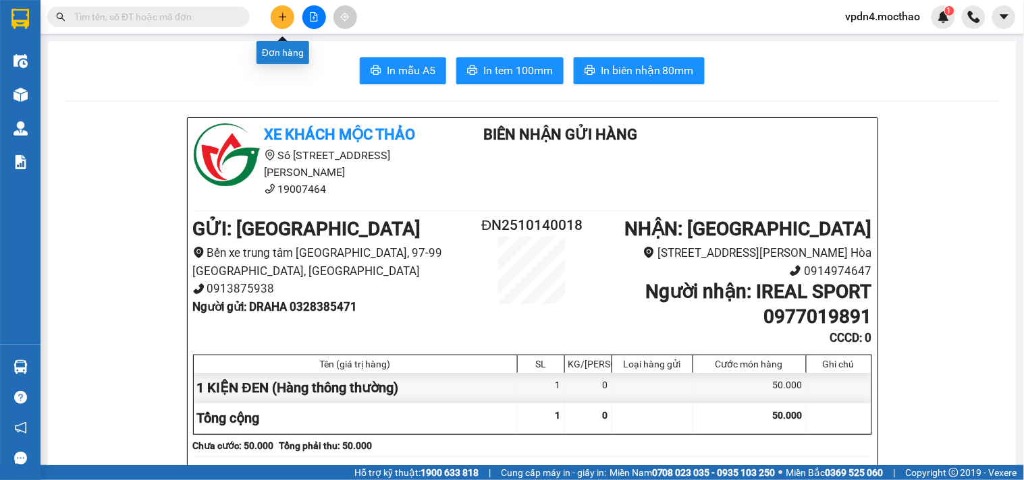
click at [290, 13] on button at bounding box center [283, 17] width 24 height 24
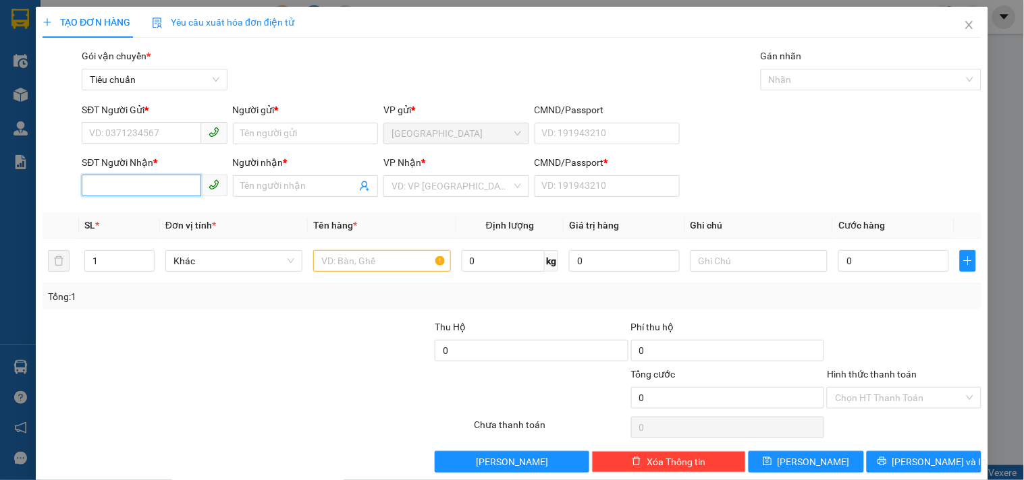
click at [132, 186] on input "SĐT Người Nhận *" at bounding box center [141, 186] width 119 height 22
click at [163, 228] on div "0334349823 - [PERSON_NAME]" at bounding box center [155, 234] width 133 height 15
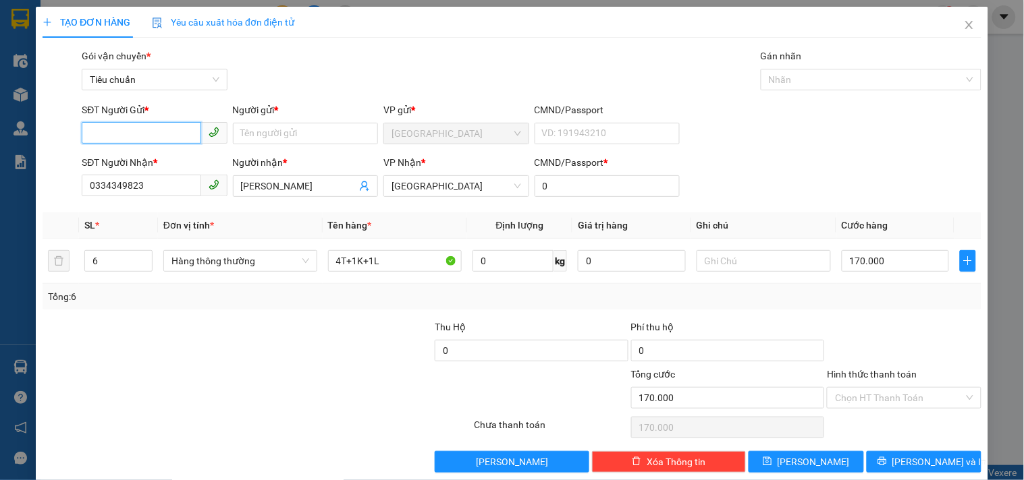
click at [163, 130] on input "SĐT Người Gửi *" at bounding box center [141, 133] width 119 height 22
click at [174, 183] on div "0911522884 - NHUNG" at bounding box center [153, 182] width 128 height 15
click at [127, 255] on input "6" at bounding box center [118, 261] width 67 height 20
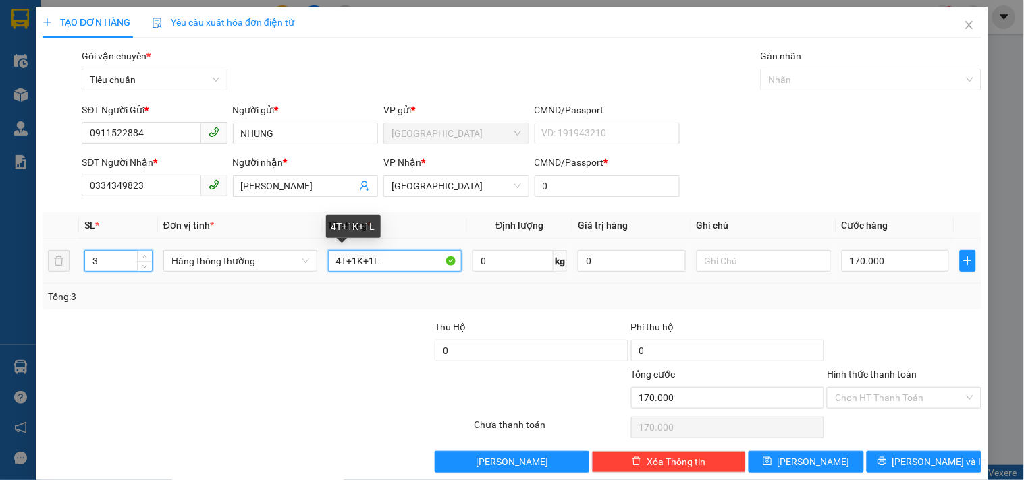
click at [368, 260] on input "4T+1K+1L" at bounding box center [395, 261] width 134 height 22
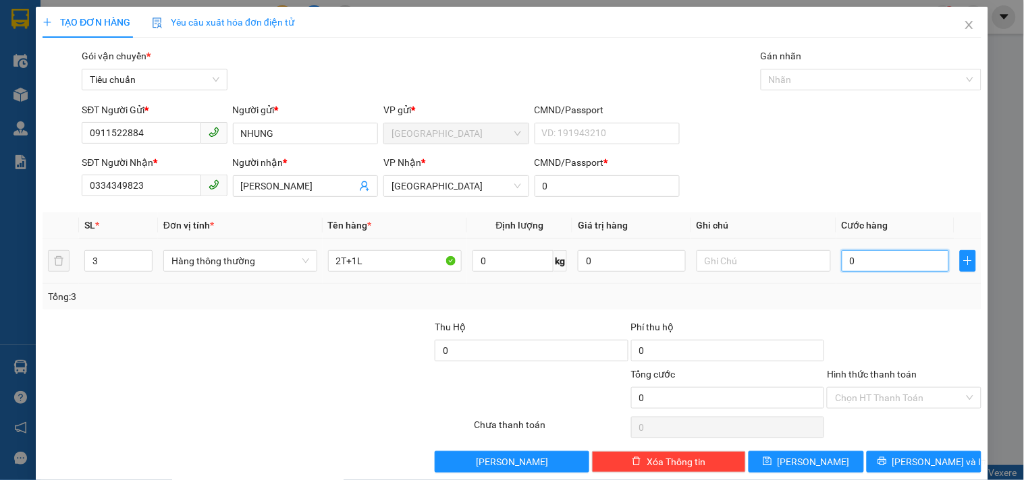
click at [874, 257] on input "0" at bounding box center [895, 261] width 108 height 22
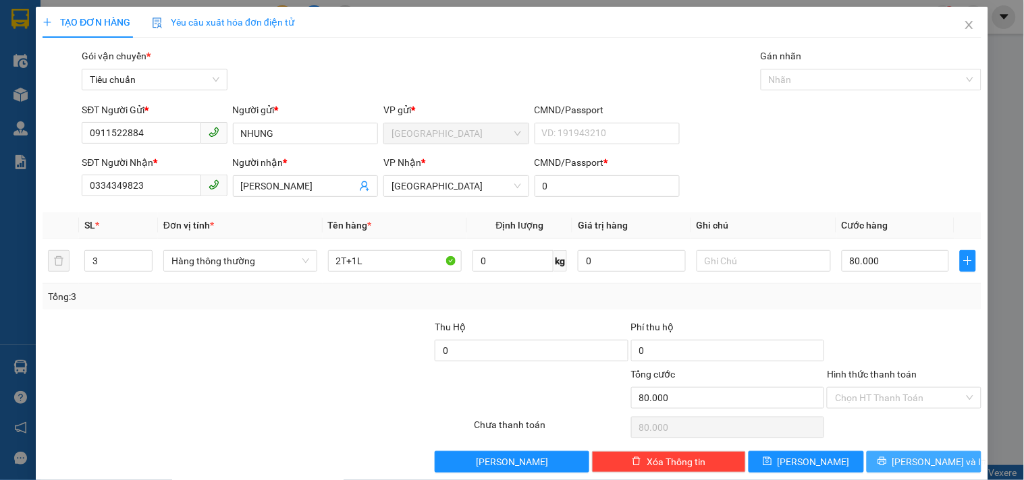
click at [900, 461] on button "[PERSON_NAME] và In" at bounding box center [923, 462] width 115 height 22
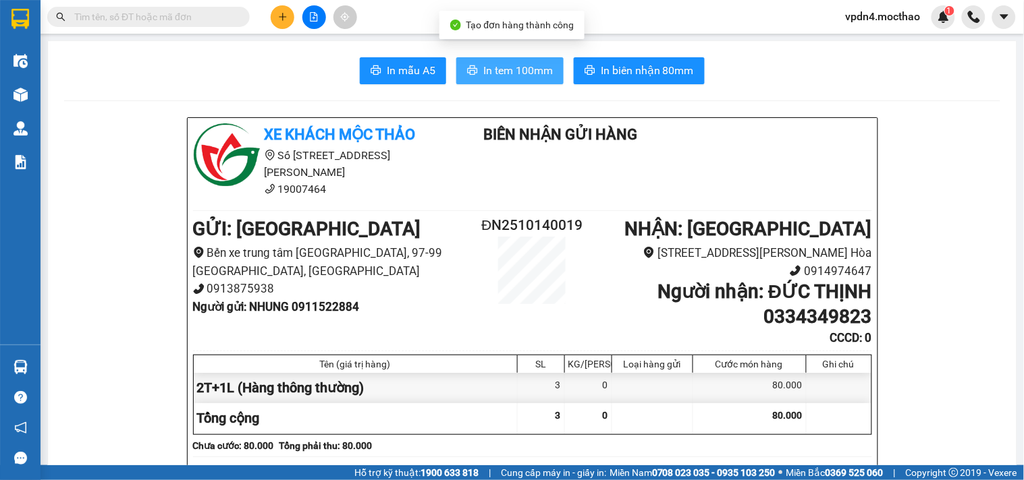
click at [502, 64] on span "In tem 100mm" at bounding box center [517, 70] width 69 height 17
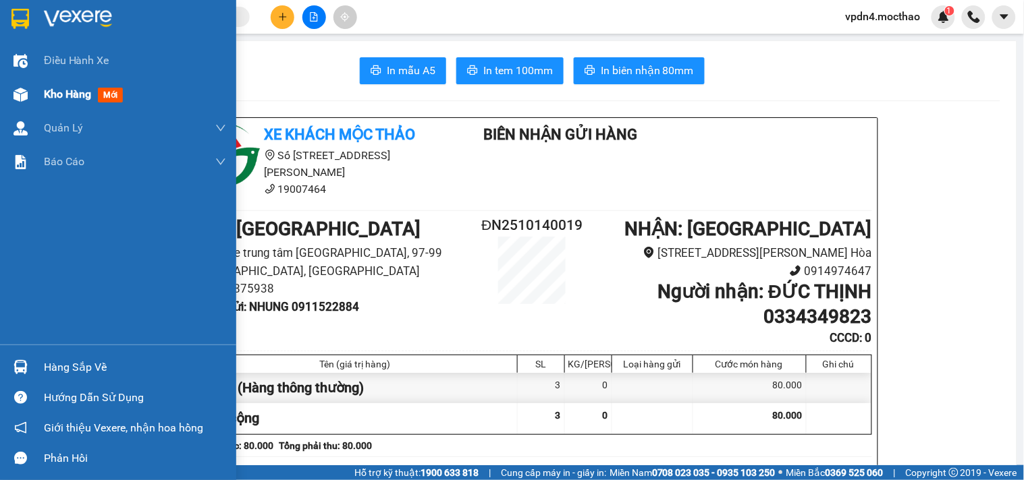
click at [86, 96] on span "Kho hàng" at bounding box center [67, 94] width 47 height 13
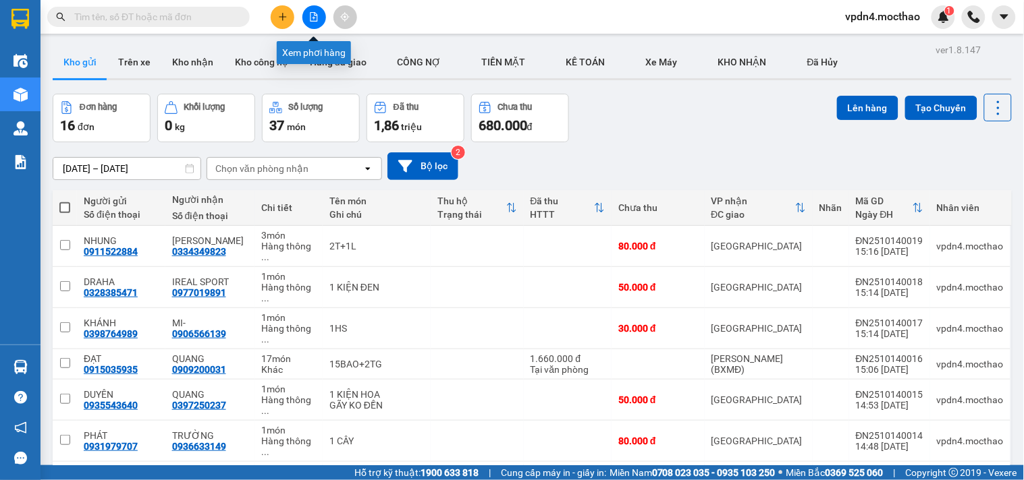
click at [309, 12] on icon "file-add" at bounding box center [313, 16] width 9 height 9
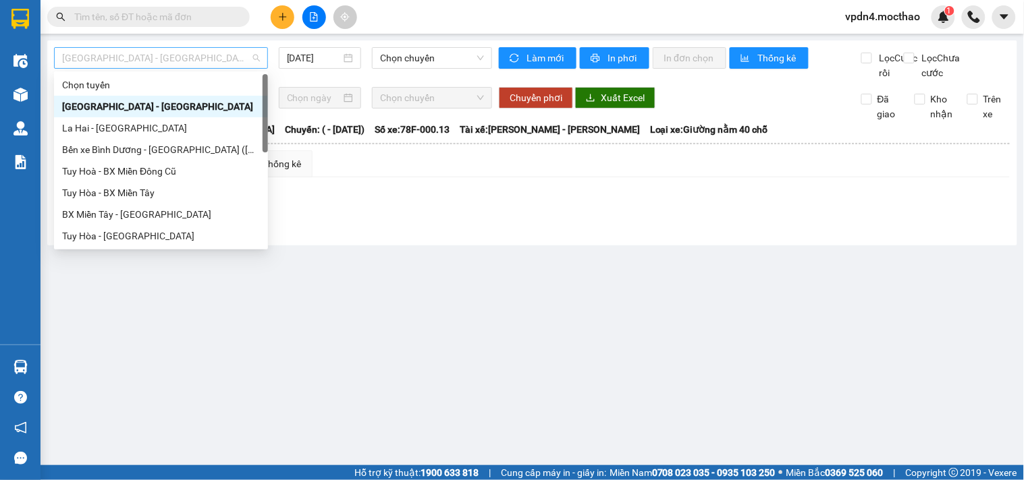
click at [252, 52] on span "[GEOGRAPHIC_DATA] - [GEOGRAPHIC_DATA]" at bounding box center [161, 58] width 198 height 20
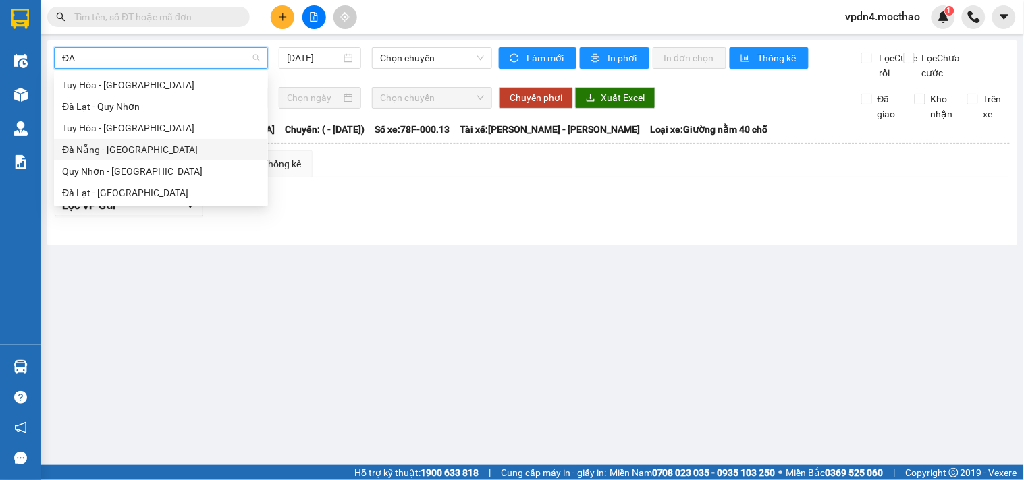
click at [163, 155] on div "Đà Nẵng - [GEOGRAPHIC_DATA]" at bounding box center [161, 149] width 198 height 15
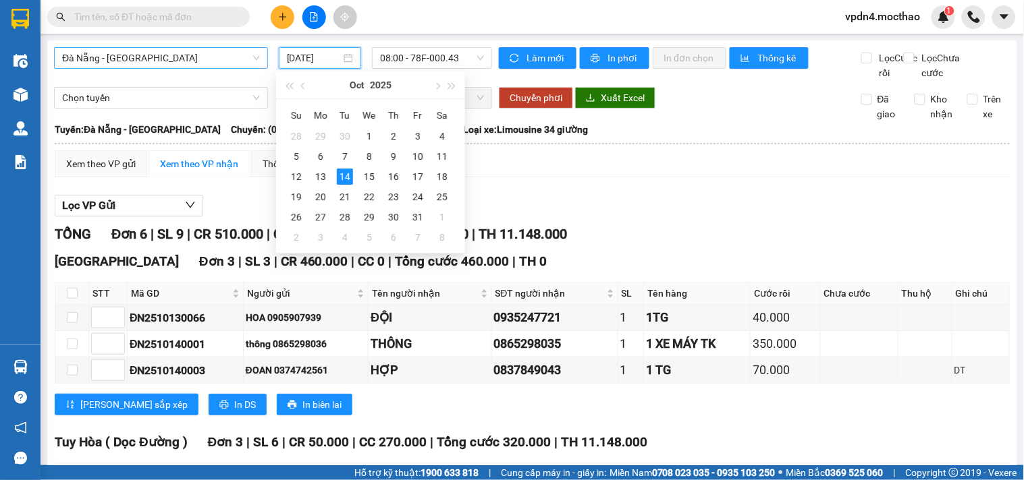
click at [298, 61] on input "[DATE]" at bounding box center [314, 58] width 55 height 15
click at [322, 171] on div "13" at bounding box center [320, 177] width 16 height 16
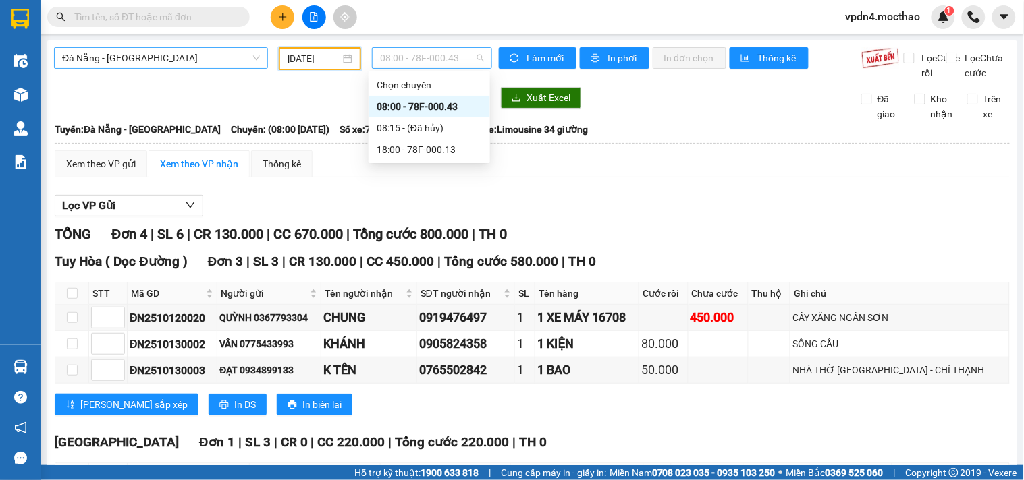
click at [427, 56] on span "08:00 - 78F-000.43" at bounding box center [432, 58] width 104 height 20
click at [426, 152] on div "18:00 - 78F-000.13" at bounding box center [429, 149] width 105 height 15
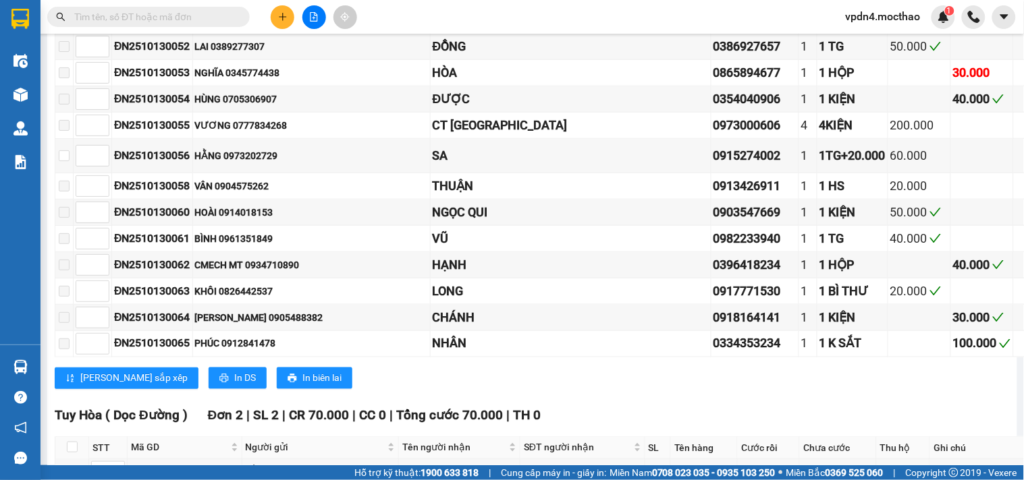
scroll to position [1641, 0]
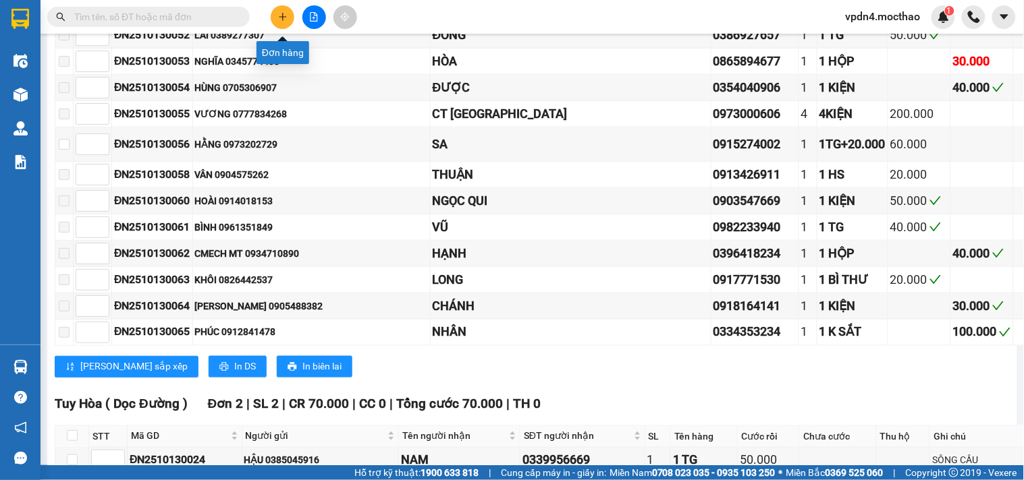
click at [280, 14] on icon "plus" at bounding box center [282, 16] width 9 height 9
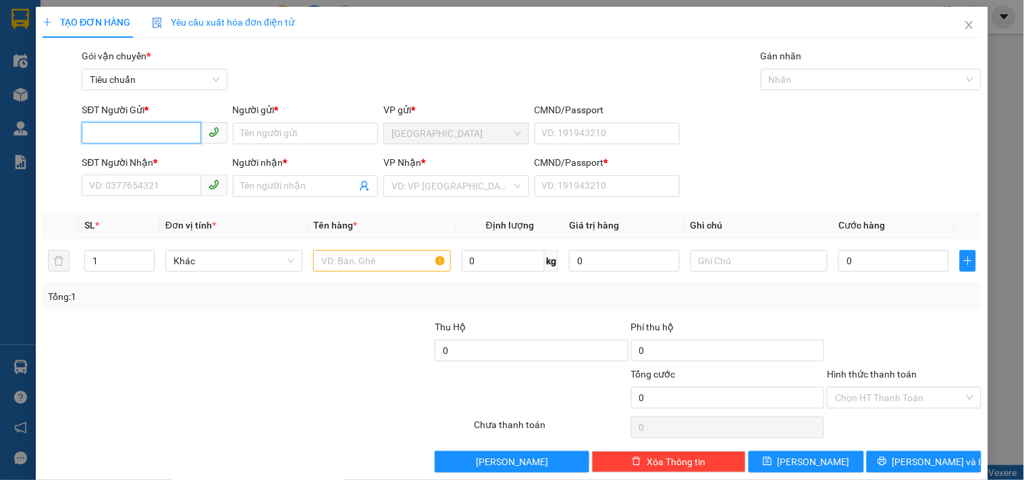
click at [134, 139] on input "SĐT Người Gửi *" at bounding box center [141, 133] width 119 height 22
click at [135, 138] on input "SĐT Người Gửi *" at bounding box center [141, 133] width 119 height 22
click at [125, 192] on input "SĐT Người Nhận *" at bounding box center [141, 186] width 119 height 22
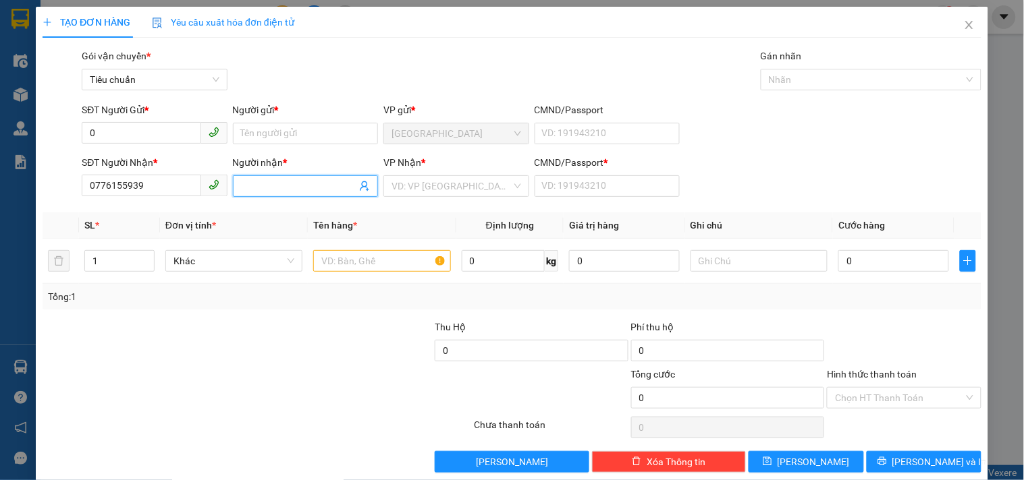
click at [248, 186] on input "Người nhận *" at bounding box center [298, 186] width 115 height 15
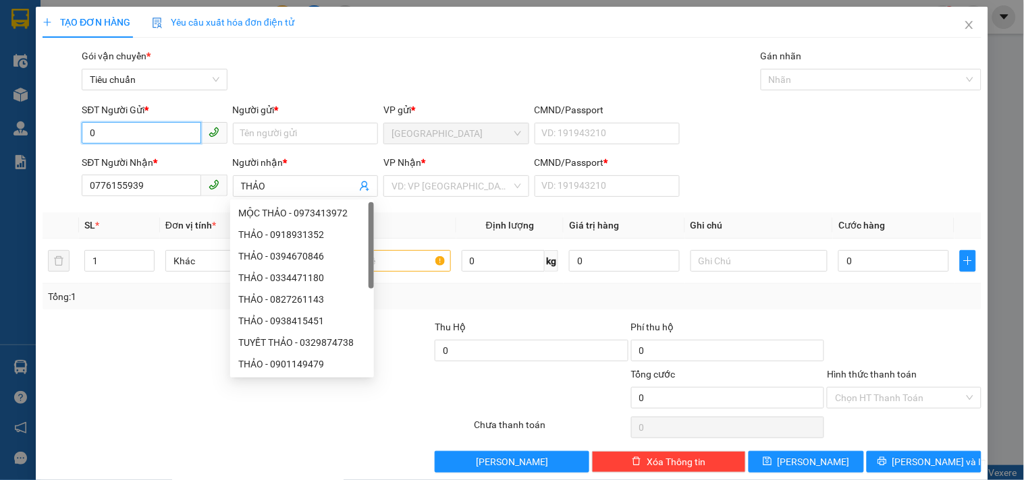
click at [129, 136] on input "0" at bounding box center [141, 133] width 119 height 22
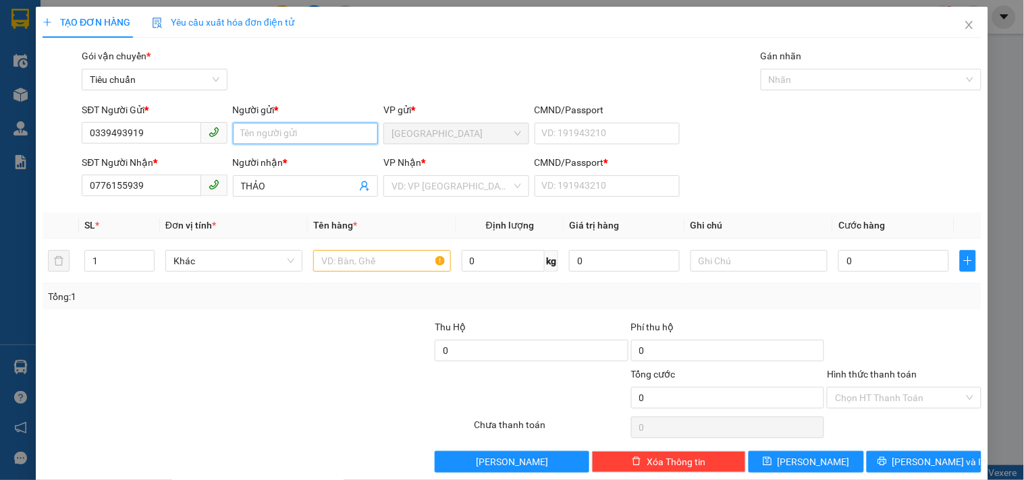
click at [260, 130] on input "Người gửi *" at bounding box center [305, 134] width 145 height 22
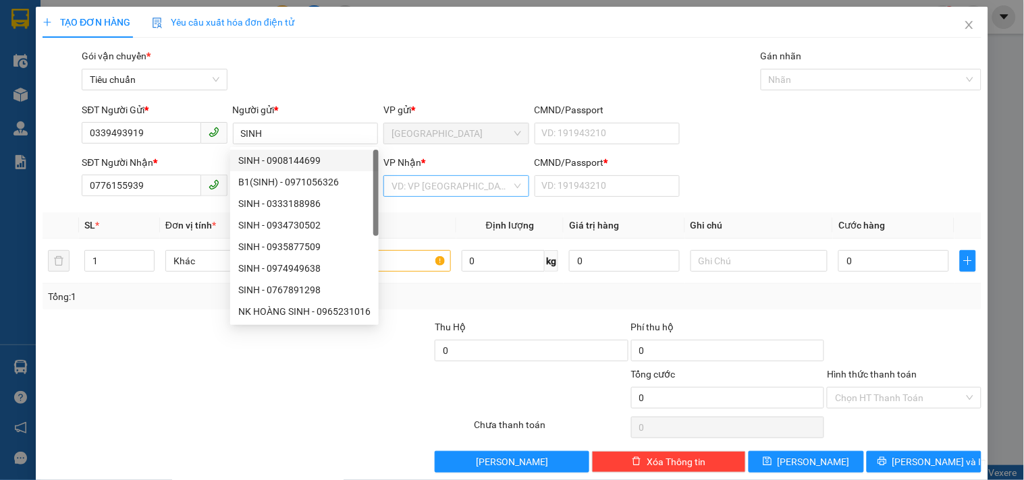
click at [476, 191] on input "search" at bounding box center [450, 186] width 119 height 20
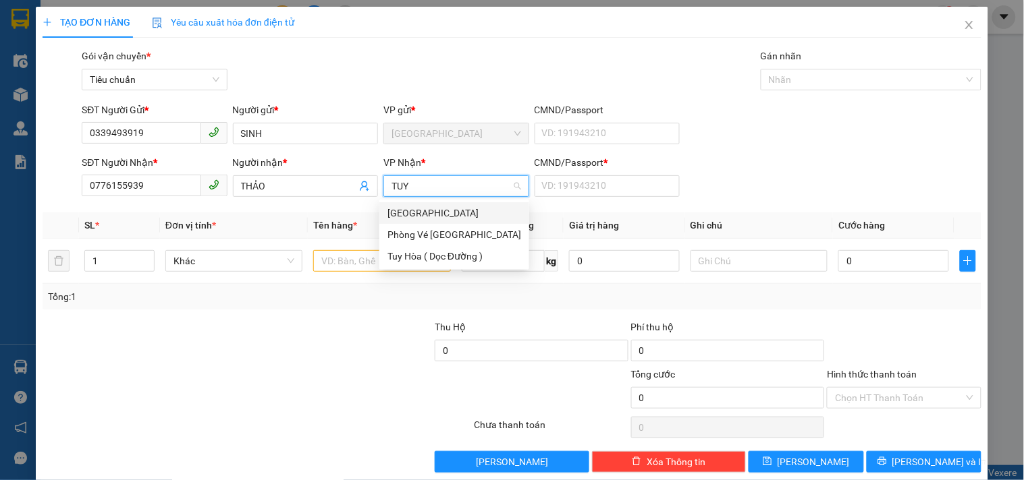
click at [406, 211] on div "[GEOGRAPHIC_DATA]" at bounding box center [454, 213] width 134 height 15
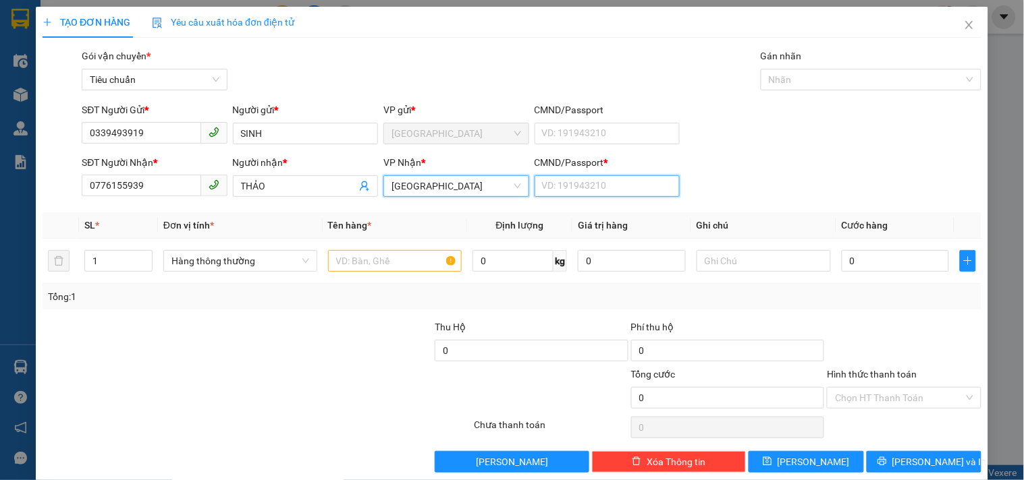
click at [572, 194] on input "CMND/Passport *" at bounding box center [606, 186] width 145 height 22
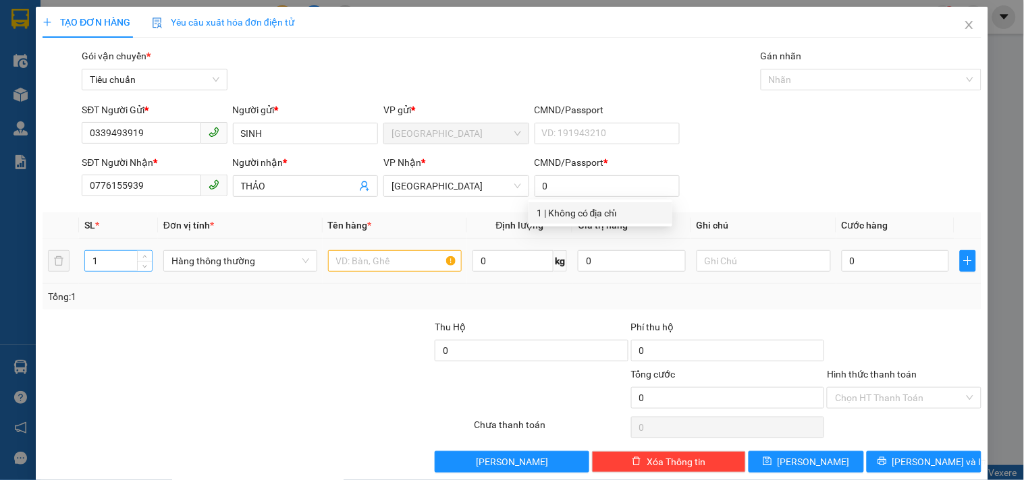
click at [105, 263] on input "1" at bounding box center [118, 261] width 67 height 20
click at [339, 259] on input "text" at bounding box center [395, 261] width 134 height 22
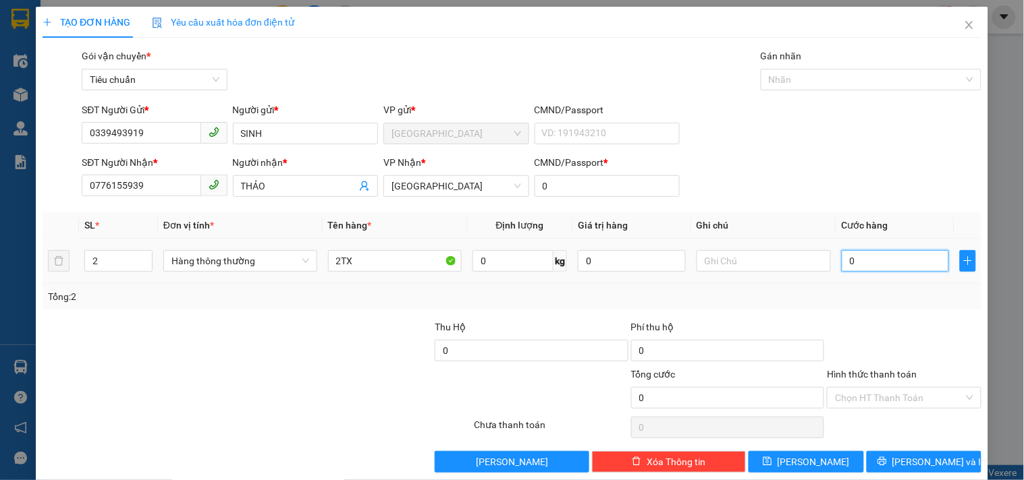
click at [857, 263] on input "0" at bounding box center [895, 261] width 108 height 22
click at [859, 400] on input "Hình thức thanh toán" at bounding box center [899, 398] width 128 height 20
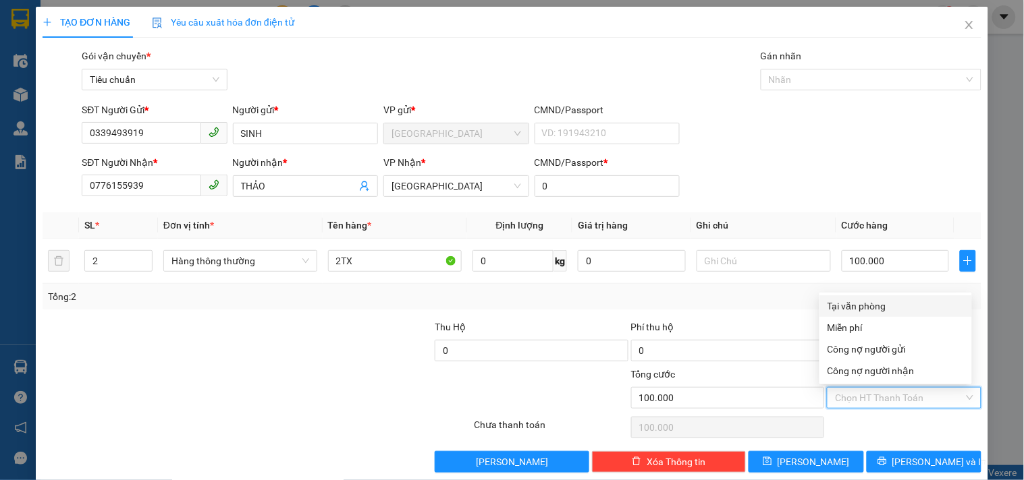
click at [862, 307] on div "Tại văn phòng" at bounding box center [895, 306] width 136 height 15
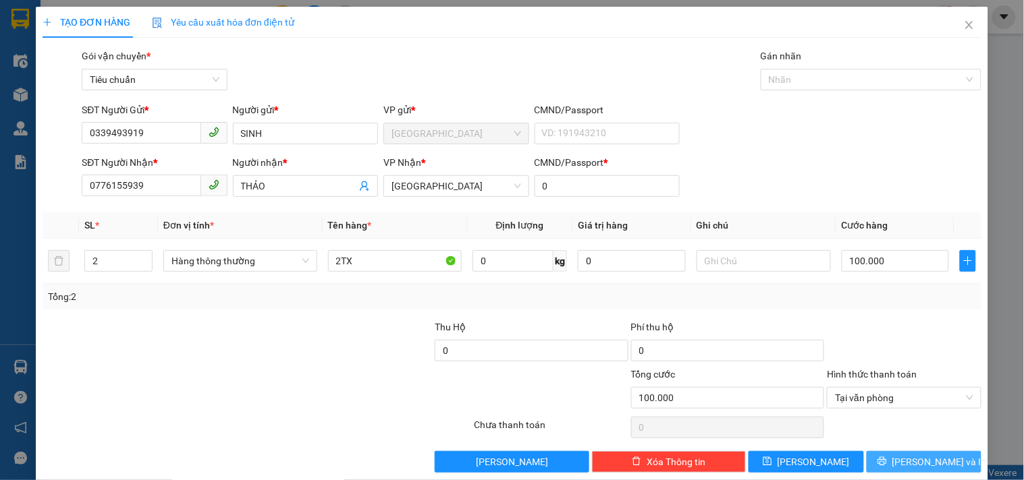
click at [907, 473] on button "[PERSON_NAME] và In" at bounding box center [923, 462] width 115 height 22
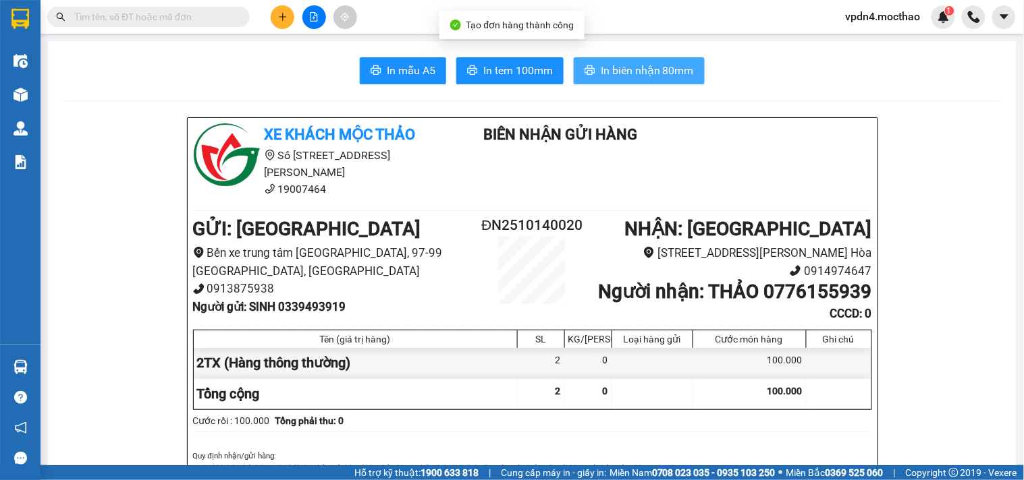
click at [624, 76] on span "In biên nhận 80mm" at bounding box center [647, 70] width 93 height 17
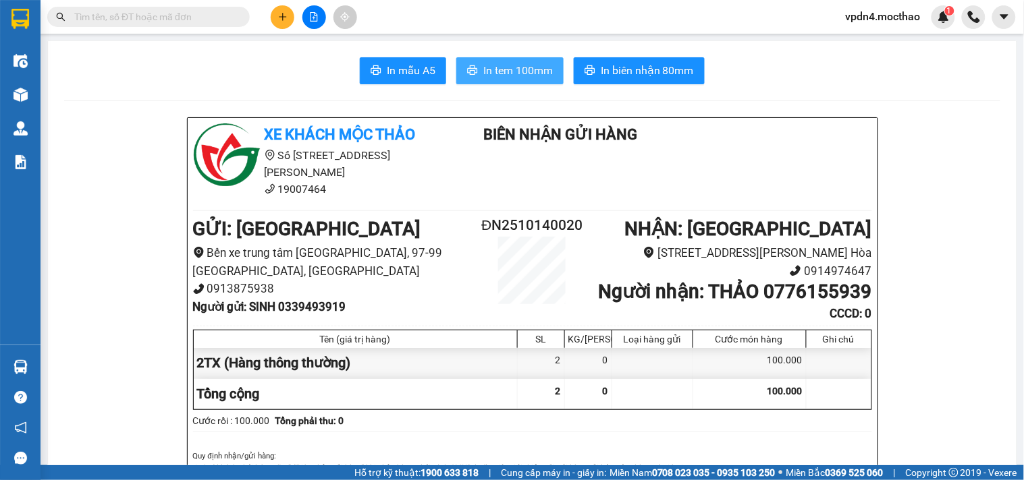
click at [493, 67] on span "In tem 100mm" at bounding box center [517, 70] width 69 height 17
click at [277, 18] on button at bounding box center [283, 17] width 24 height 24
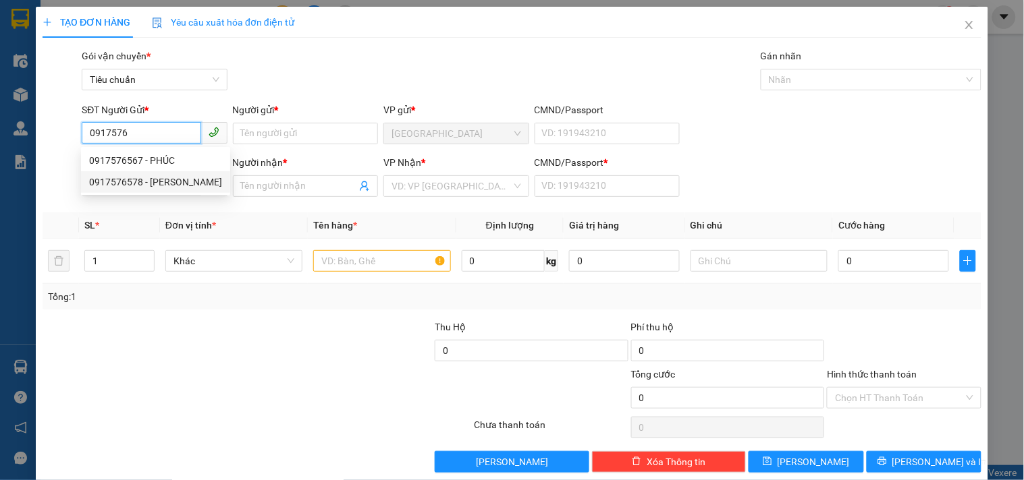
click at [159, 182] on div "0917576578 - [PERSON_NAME]" at bounding box center [155, 182] width 133 height 15
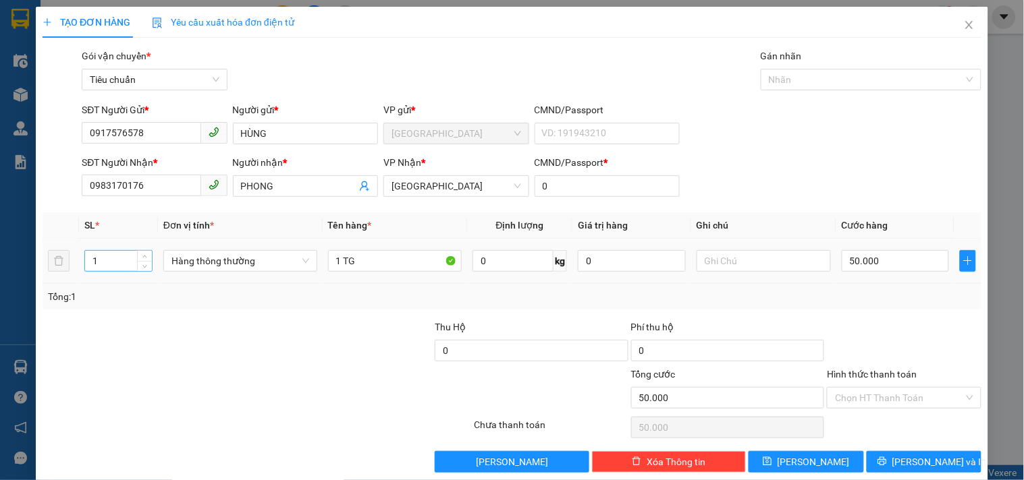
click at [119, 265] on input "1" at bounding box center [118, 261] width 67 height 20
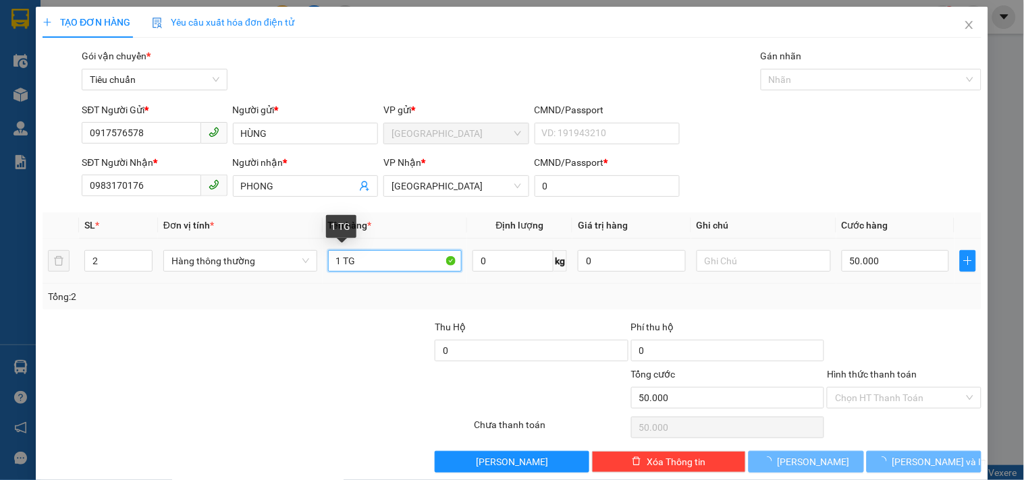
click at [335, 255] on input "1 TG" at bounding box center [395, 261] width 134 height 22
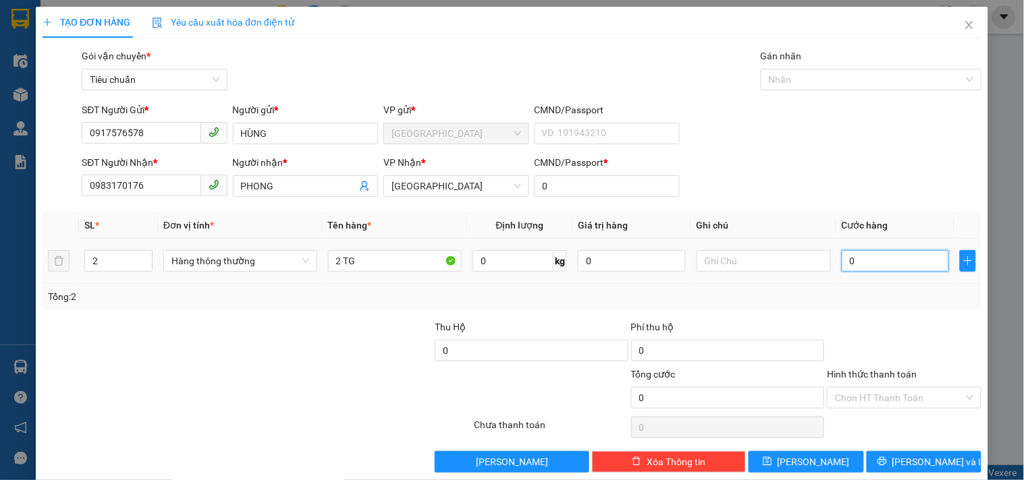
click at [892, 261] on input "0" at bounding box center [895, 261] width 108 height 22
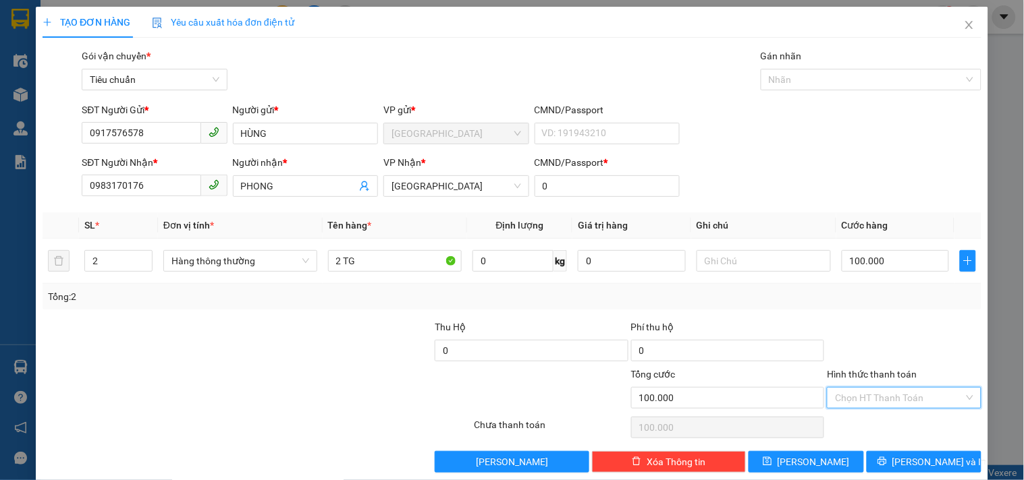
click at [854, 396] on input "Hình thức thanh toán" at bounding box center [899, 398] width 128 height 20
click at [868, 304] on div "Tại văn phòng" at bounding box center [895, 306] width 136 height 15
click at [928, 456] on span "[PERSON_NAME] và In" at bounding box center [939, 462] width 94 height 15
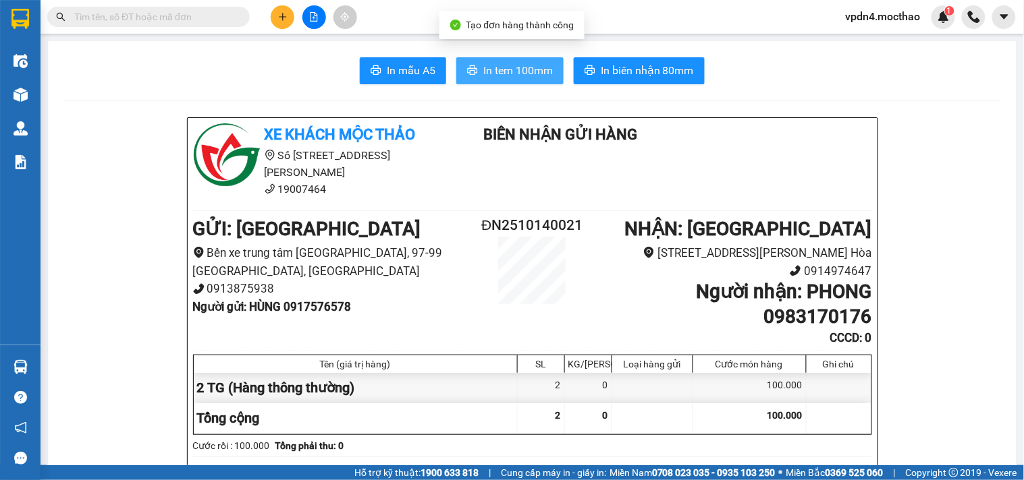
click at [503, 66] on span "In tem 100mm" at bounding box center [517, 70] width 69 height 17
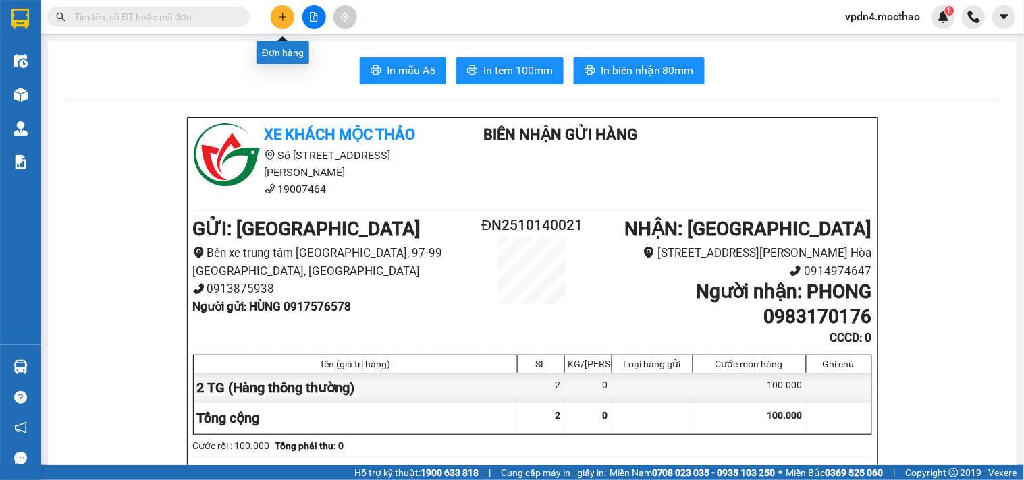
click at [280, 12] on icon "plus" at bounding box center [282, 16] width 9 height 9
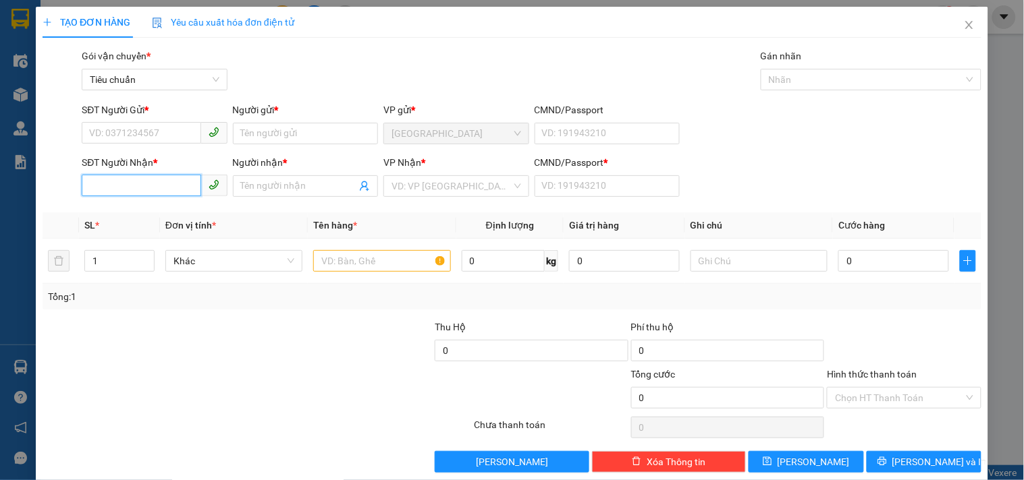
click at [142, 194] on input "SĐT Người Nhận *" at bounding box center [141, 186] width 119 height 22
click at [157, 210] on div "0935648779 - NGỌC" at bounding box center [153, 213] width 128 height 15
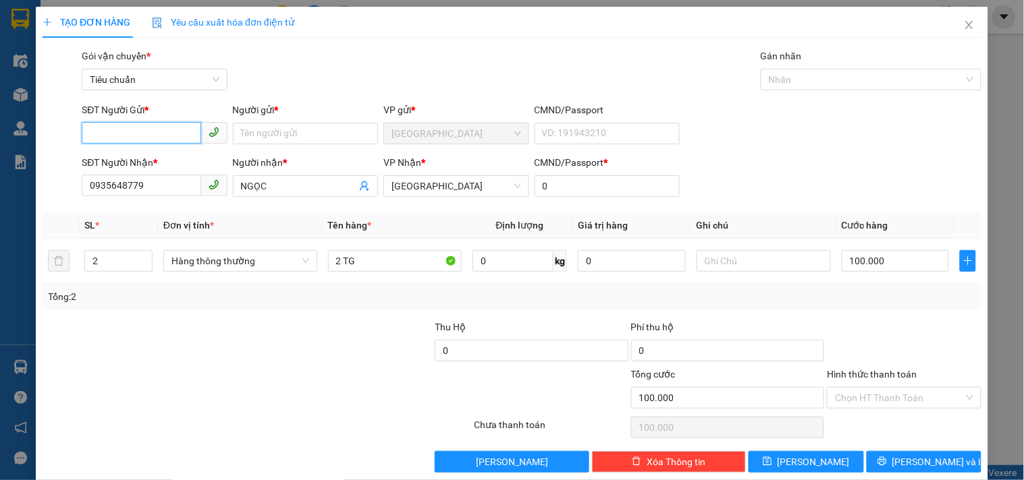
click at [157, 132] on input "SĐT Người Gửi *" at bounding box center [141, 133] width 119 height 22
click at [179, 161] on div "0886814286 - THƯƠNG" at bounding box center [153, 160] width 128 height 15
click at [108, 251] on input "2" at bounding box center [118, 261] width 67 height 20
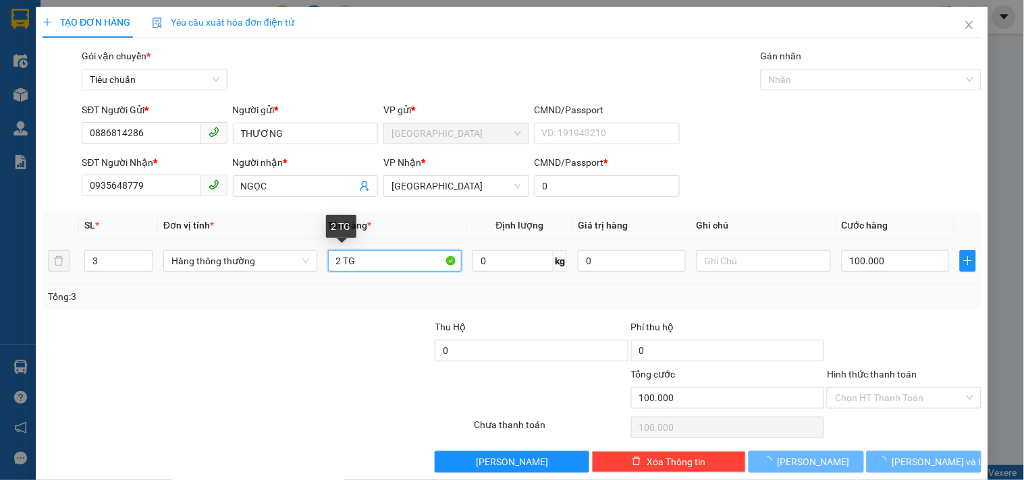
click at [389, 268] on input "2 TG" at bounding box center [395, 261] width 134 height 22
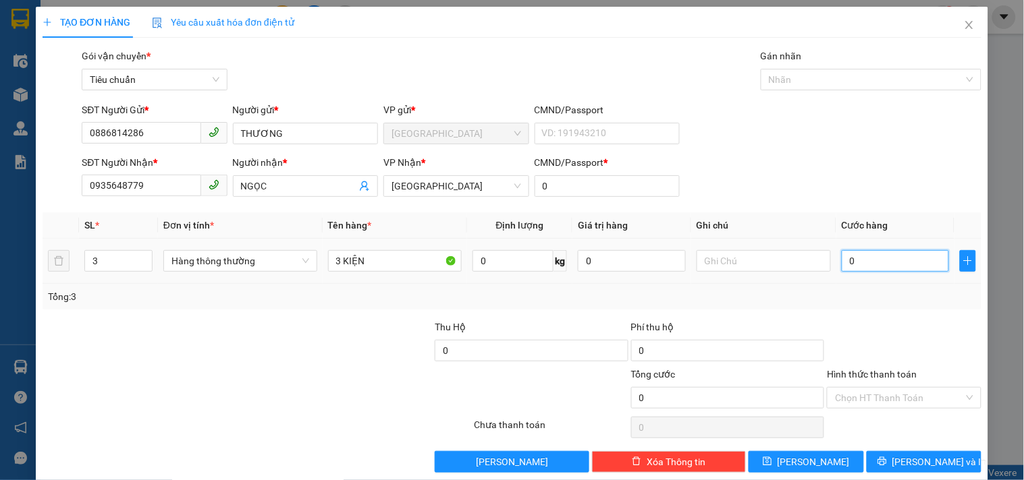
click at [889, 267] on input "0" at bounding box center [895, 261] width 108 height 22
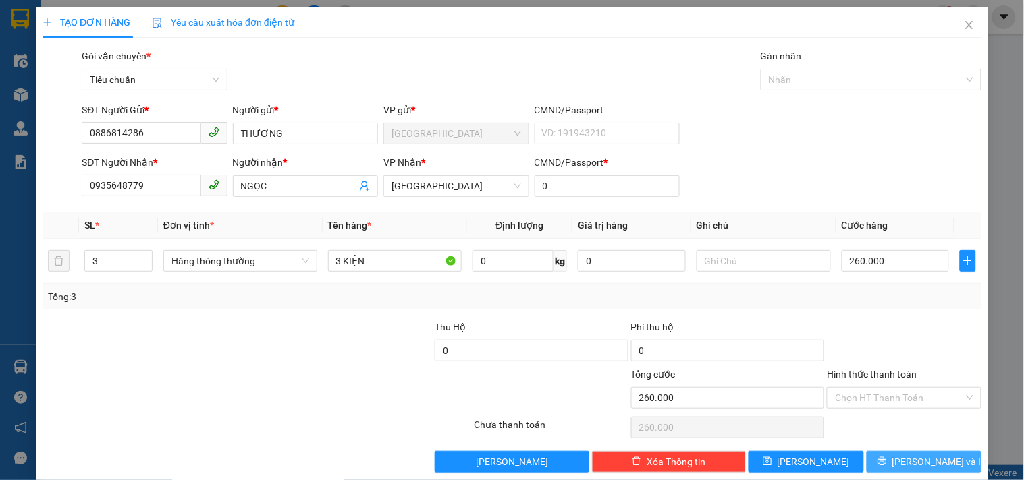
click at [908, 459] on span "[PERSON_NAME] và In" at bounding box center [939, 462] width 94 height 15
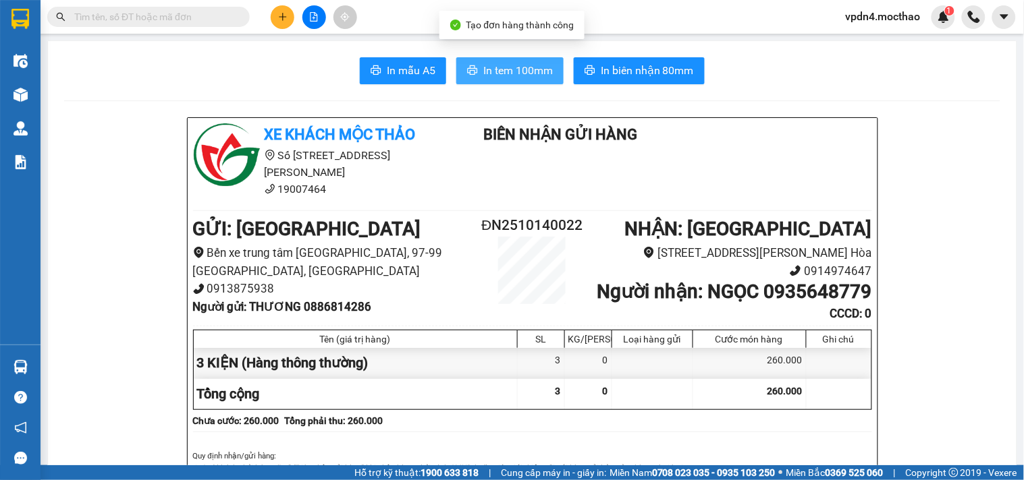
click at [500, 74] on span "In tem 100mm" at bounding box center [517, 70] width 69 height 17
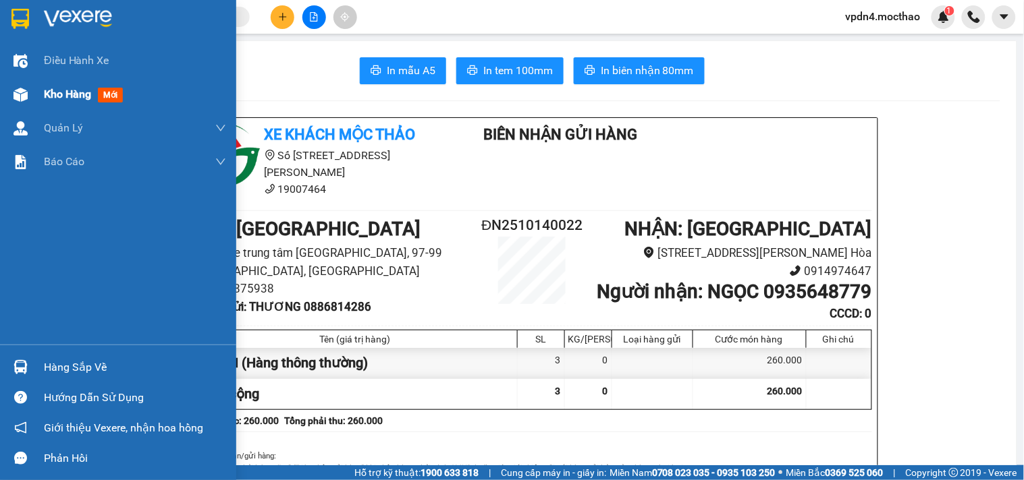
click at [80, 95] on span "Kho hàng" at bounding box center [67, 94] width 47 height 13
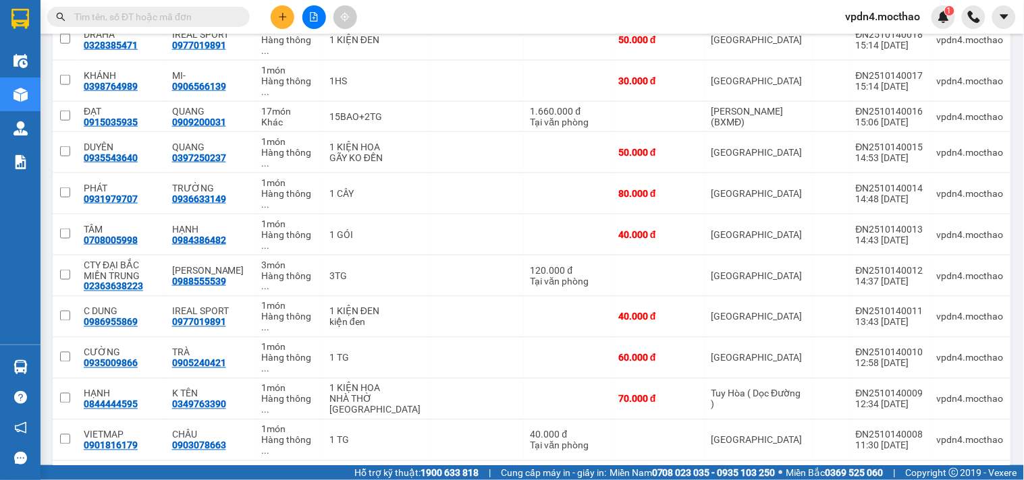
scroll to position [192, 0]
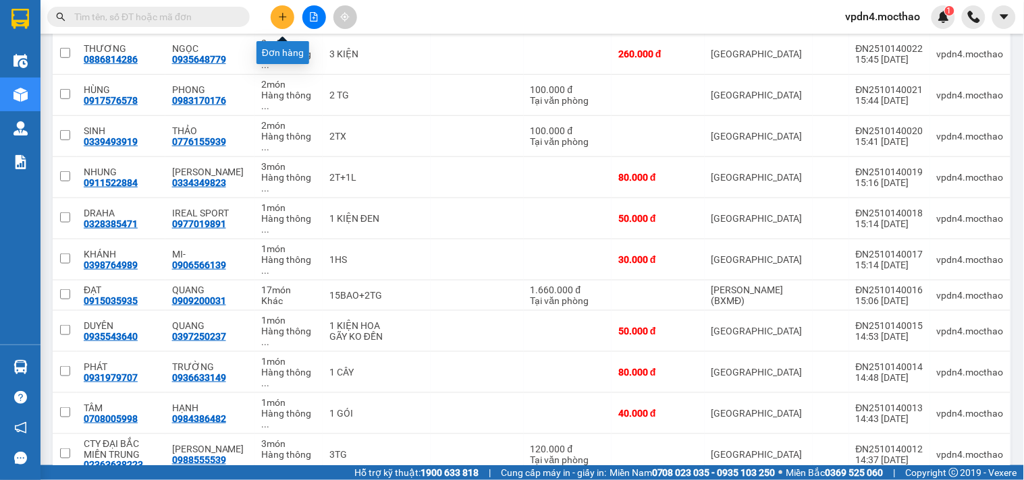
click at [288, 19] on button at bounding box center [283, 17] width 24 height 24
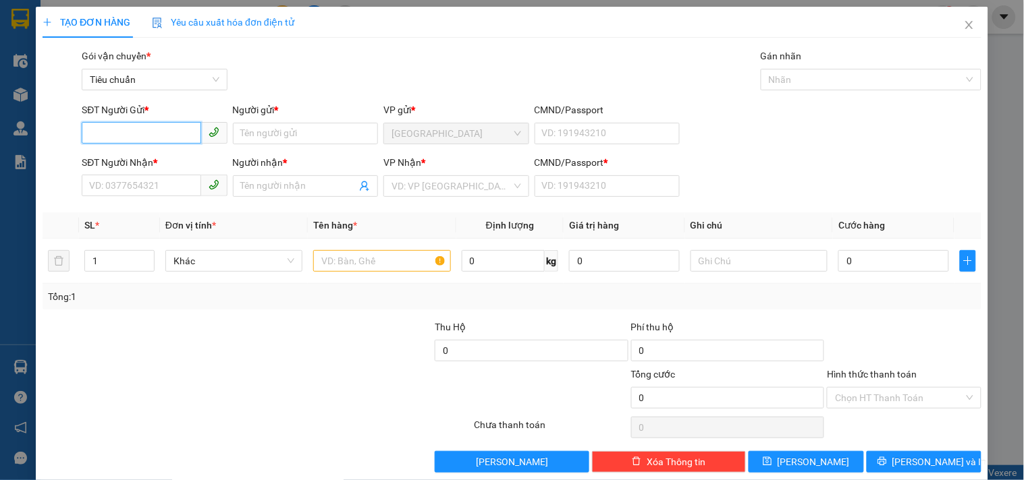
click at [134, 133] on input "SĐT Người Gửi *" at bounding box center [141, 133] width 119 height 22
click at [175, 160] on div "0905392012 - HƯNG" at bounding box center [153, 160] width 128 height 15
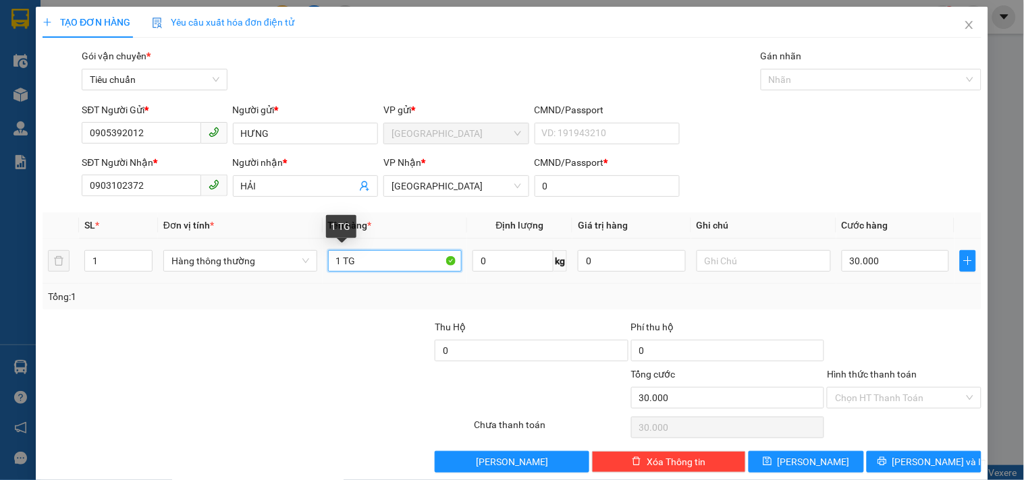
click at [359, 261] on input "1 TG" at bounding box center [395, 261] width 134 height 22
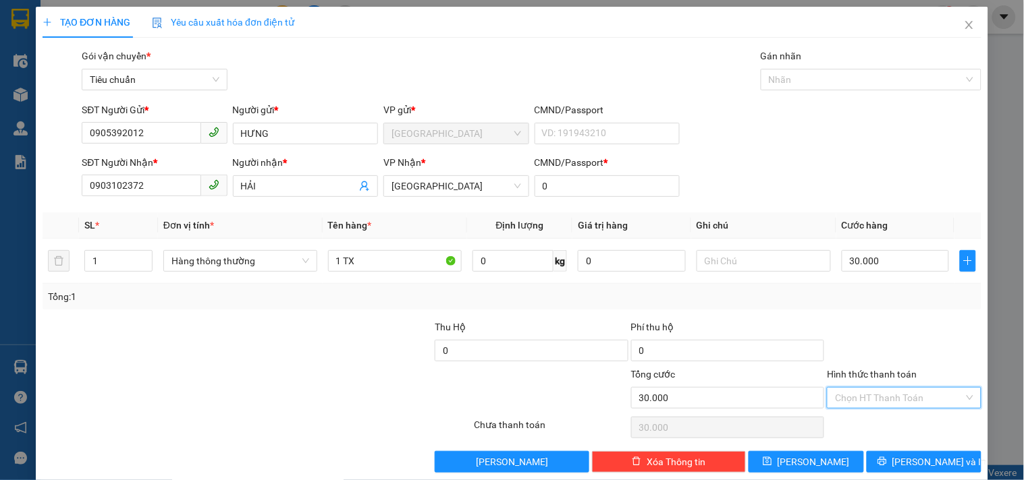
click at [853, 395] on input "Hình thức thanh toán" at bounding box center [899, 398] width 128 height 20
click at [868, 309] on div "Tại văn phòng" at bounding box center [895, 306] width 136 height 15
click at [912, 461] on span "[PERSON_NAME] và In" at bounding box center [939, 462] width 94 height 15
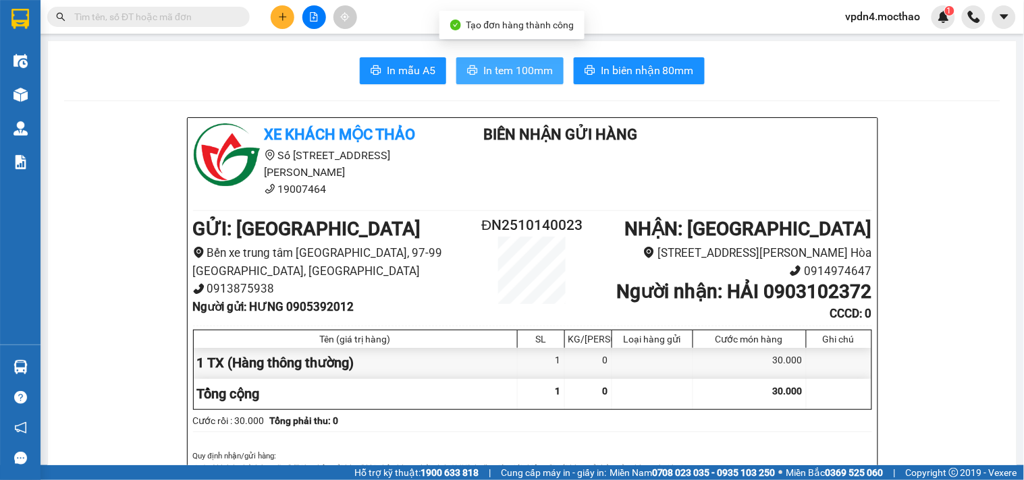
click at [520, 74] on span "In tem 100mm" at bounding box center [517, 70] width 69 height 17
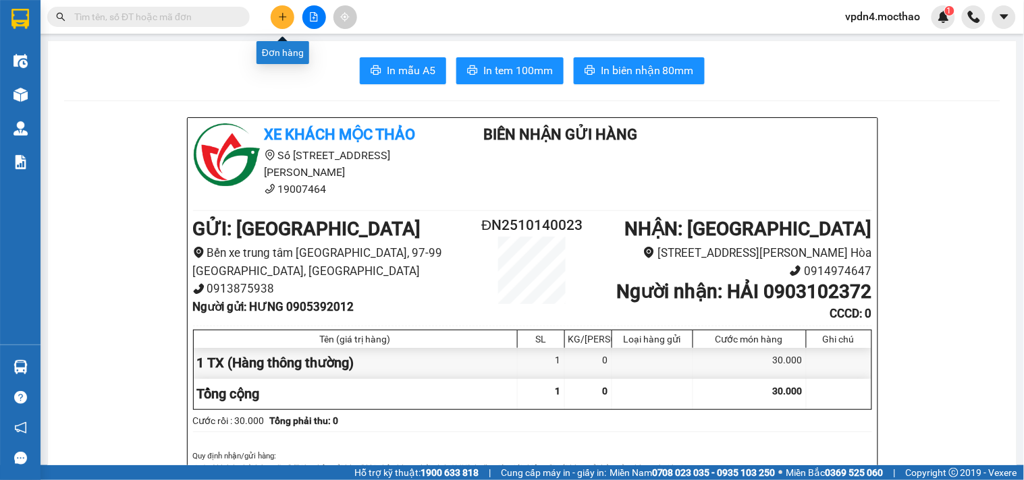
click at [283, 16] on icon "plus" at bounding box center [282, 16] width 9 height 9
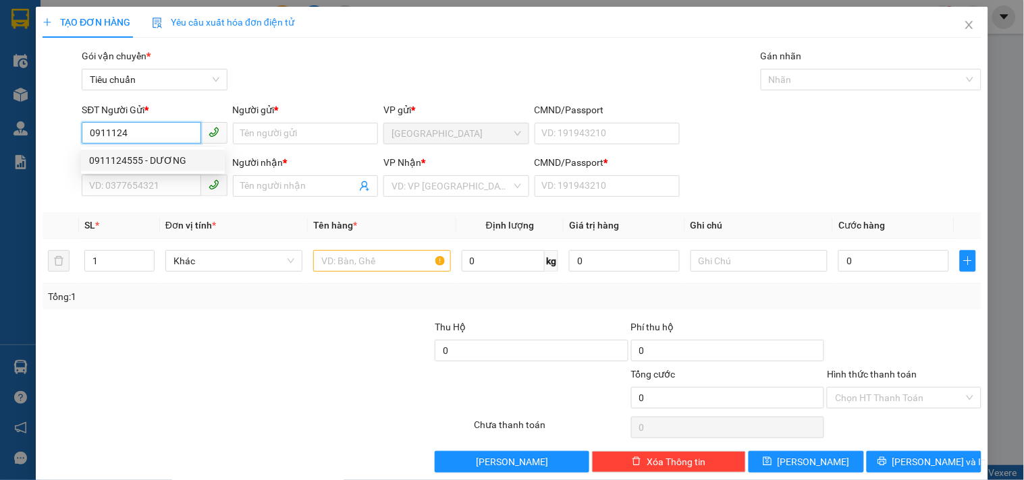
click at [177, 159] on div "0911124555 - DƯƠNG" at bounding box center [153, 160] width 128 height 15
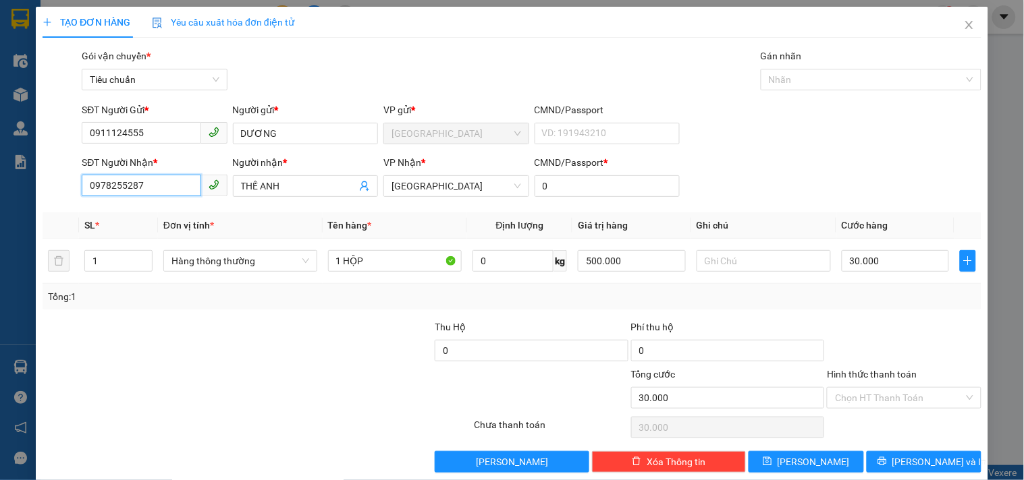
click at [169, 190] on input "0978255287" at bounding box center [141, 186] width 119 height 22
click at [155, 217] on div "0973144148 - VIỆT" at bounding box center [153, 213] width 128 height 15
click at [891, 470] on button "[PERSON_NAME] và In" at bounding box center [923, 462] width 115 height 22
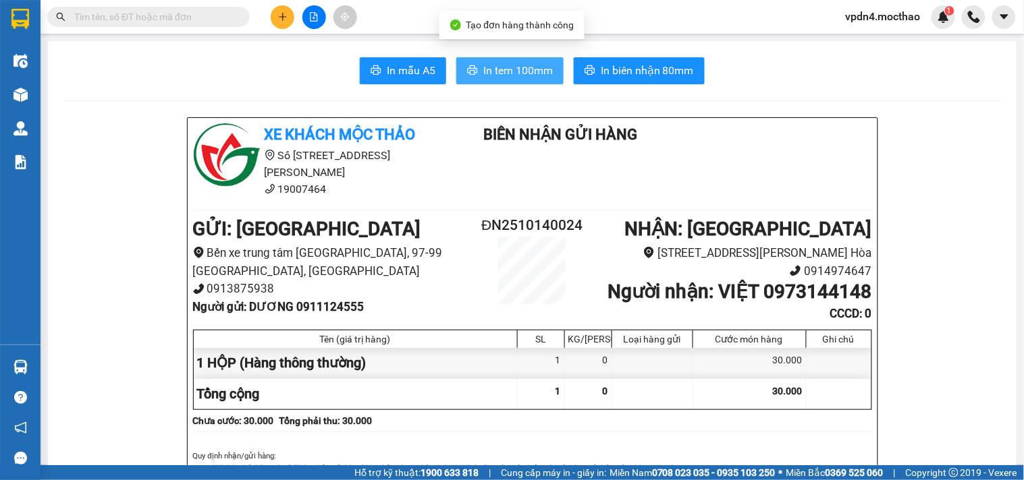
click at [496, 71] on span "In tem 100mm" at bounding box center [517, 70] width 69 height 17
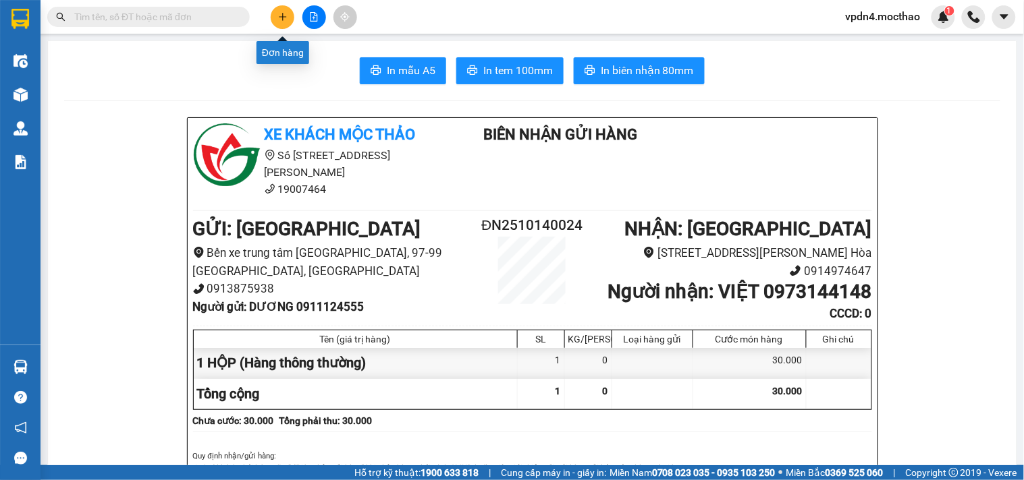
click at [275, 22] on button at bounding box center [283, 17] width 24 height 24
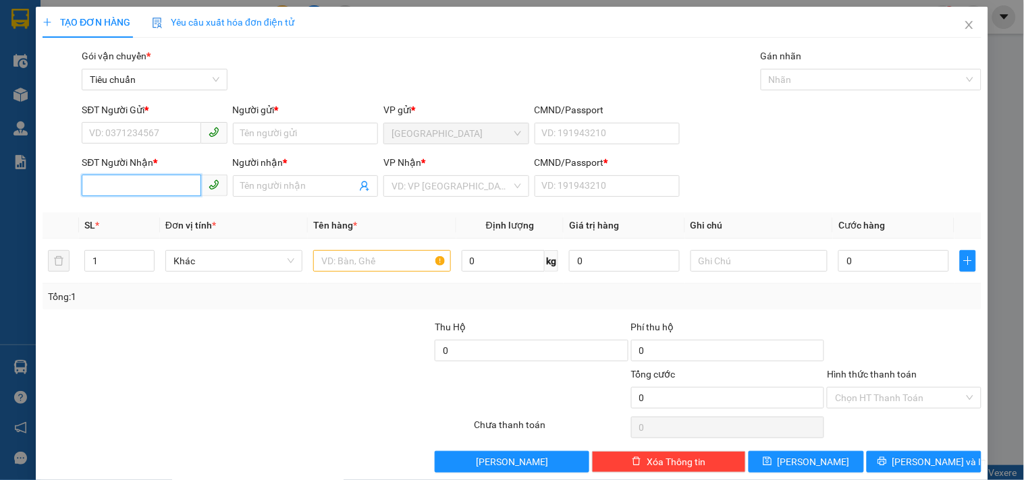
click at [176, 175] on input "SĐT Người Nhận *" at bounding box center [141, 186] width 119 height 22
click at [150, 214] on div "0913868685 - TUYẾT LOAN" at bounding box center [153, 213] width 128 height 15
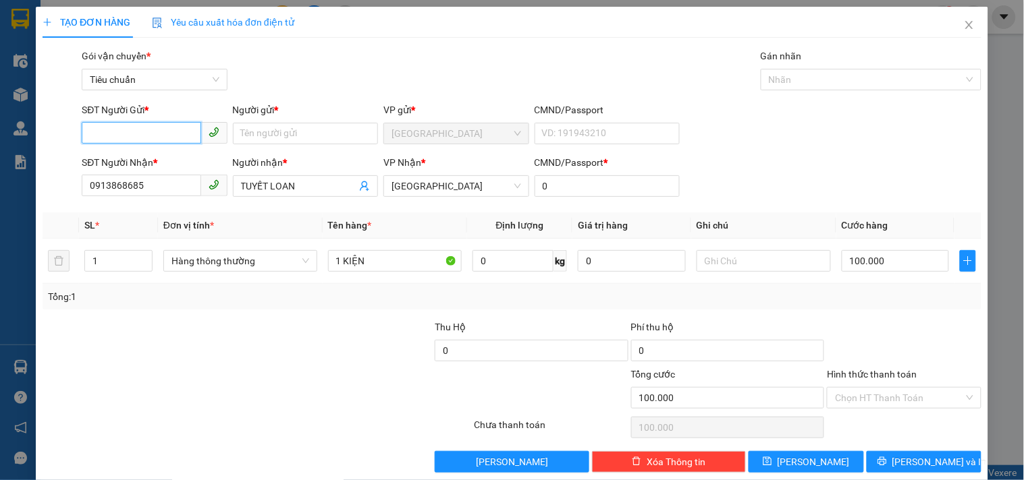
click at [137, 140] on input "SĐT Người Gửi *" at bounding box center [141, 133] width 119 height 22
click at [161, 156] on div "0905982264 - NỘI THẤT H& C" at bounding box center [153, 160] width 128 height 15
click at [116, 270] on input "1" at bounding box center [118, 261] width 67 height 20
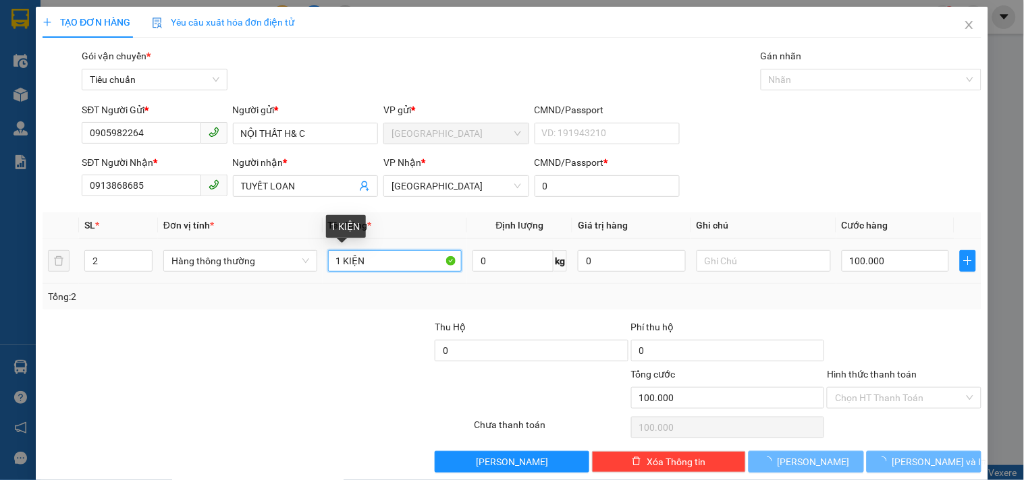
click at [336, 258] on input "1 KIỆN" at bounding box center [395, 261] width 134 height 22
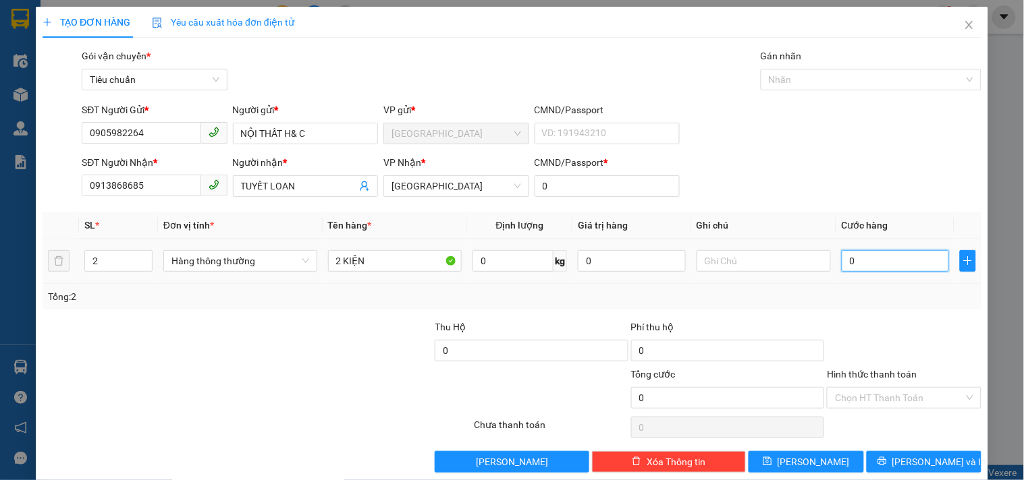
click at [875, 268] on input "0" at bounding box center [895, 261] width 108 height 22
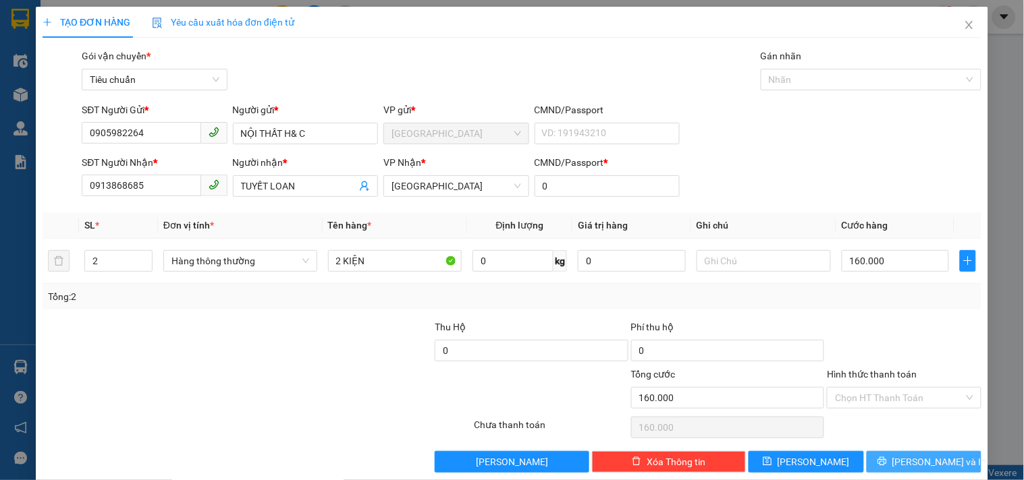
click at [886, 463] on icon "printer" at bounding box center [881, 461] width 9 height 9
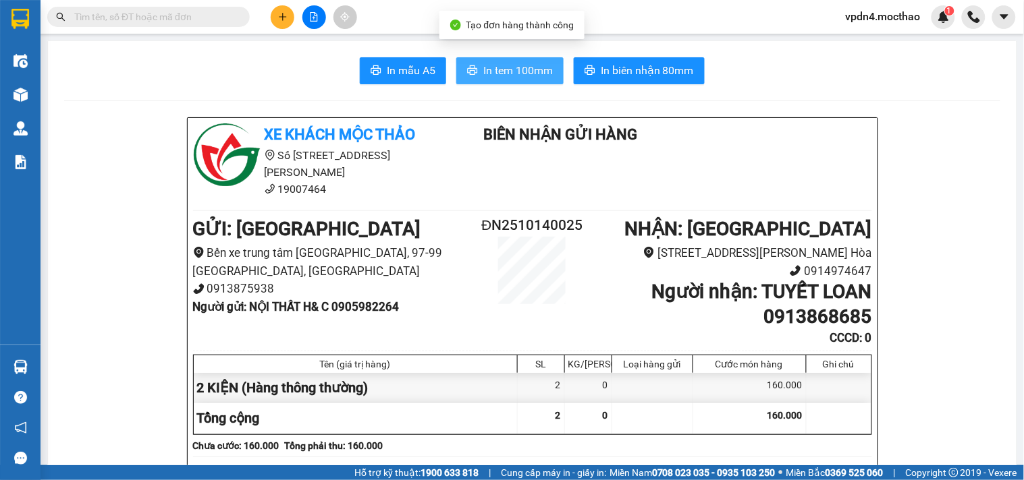
click at [501, 66] on span "In tem 100mm" at bounding box center [517, 70] width 69 height 17
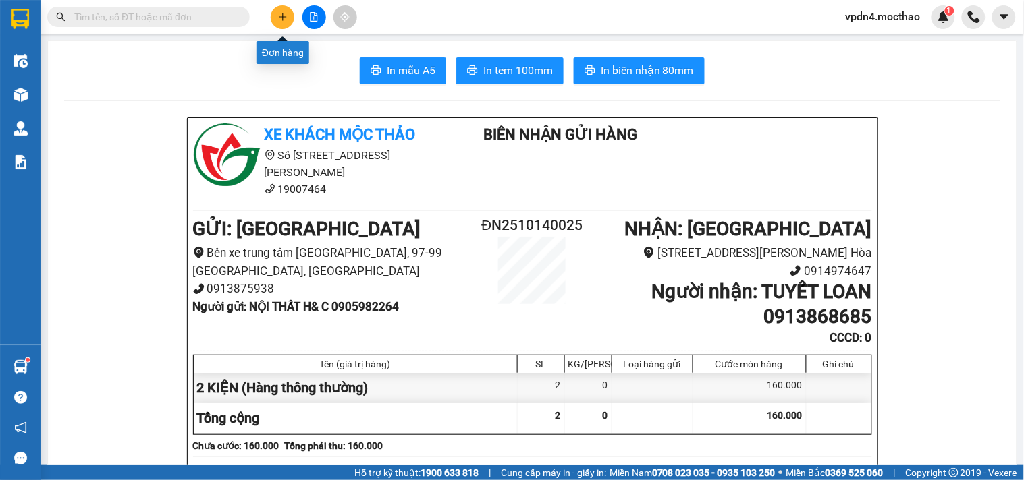
click at [273, 14] on button at bounding box center [283, 17] width 24 height 24
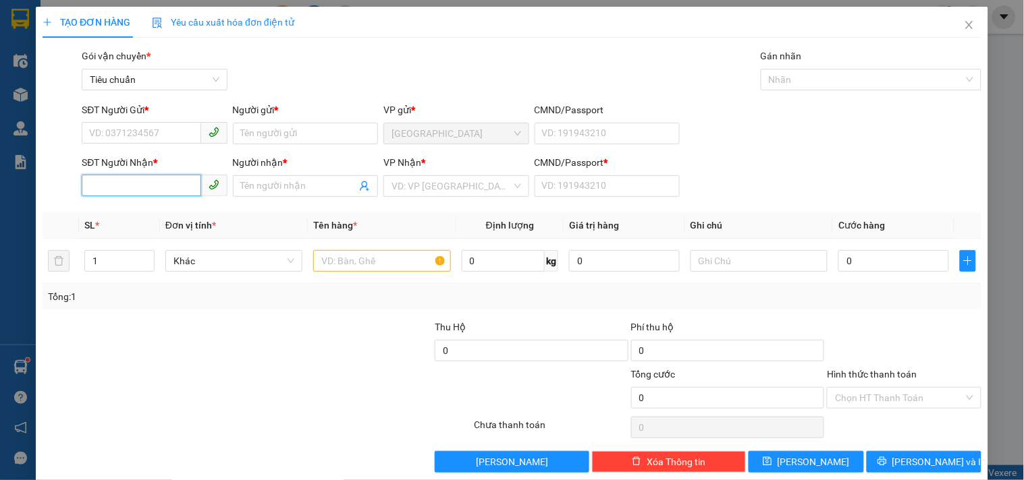
click at [166, 185] on input "SĐT Người Nhận *" at bounding box center [141, 186] width 119 height 22
click at [174, 206] on div "0989472402 - ĐÀI" at bounding box center [153, 213] width 128 height 15
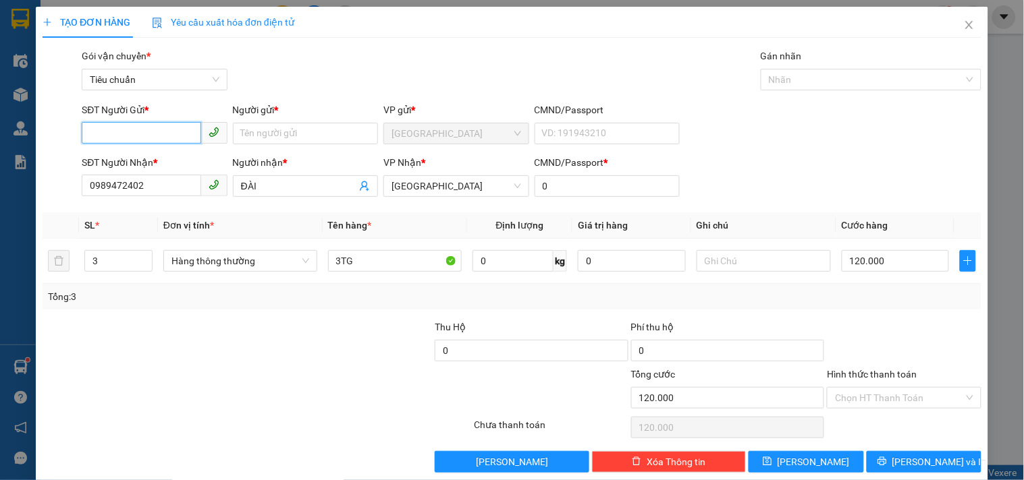
click at [157, 136] on input "SĐT Người Gửi *" at bounding box center [141, 133] width 119 height 22
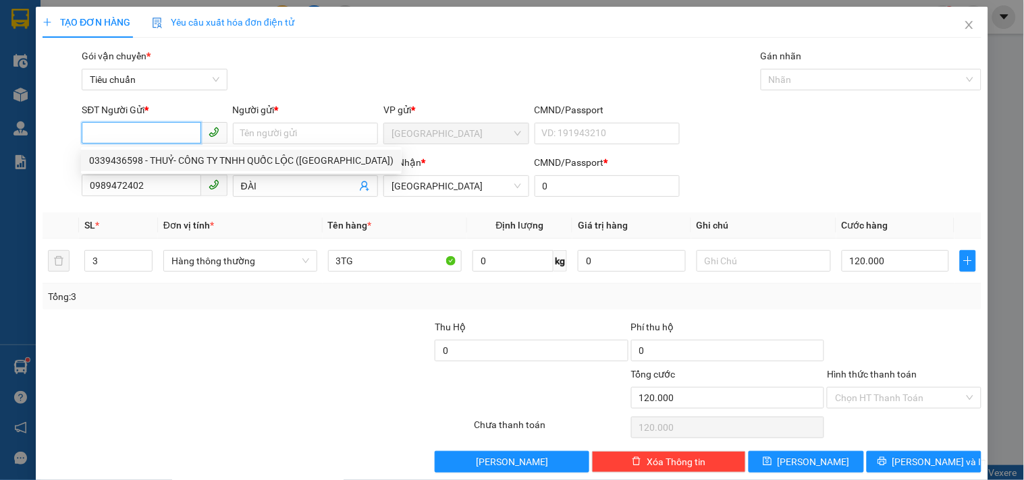
click at [173, 166] on div "0339436598 - THUỶ- CÔNG TY TNHH QUỐC LỘC ([GEOGRAPHIC_DATA])" at bounding box center [241, 160] width 304 height 15
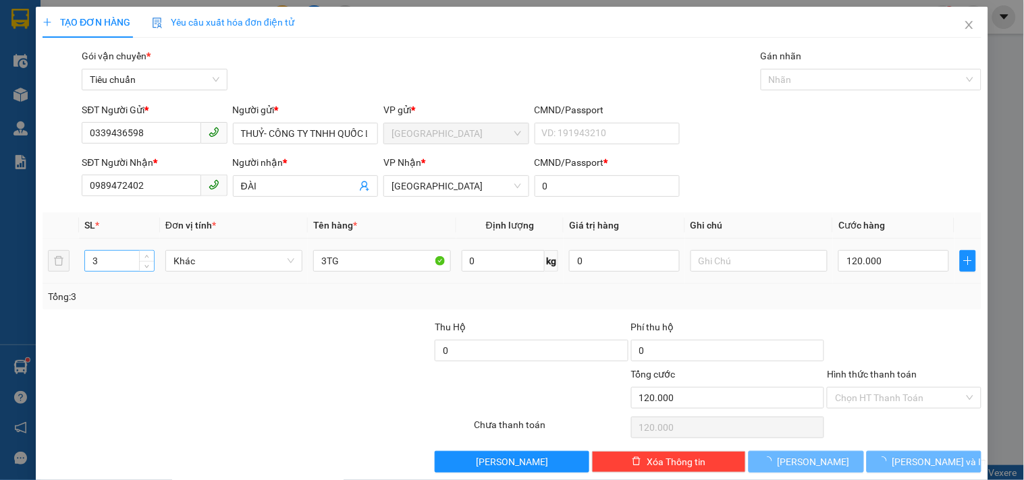
click at [109, 255] on input "3" at bounding box center [119, 261] width 69 height 20
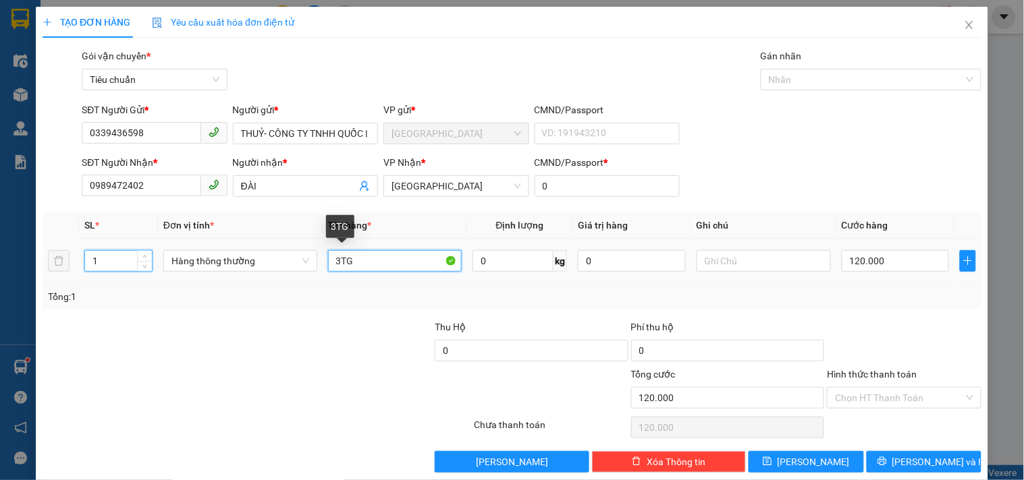
click at [338, 252] on input "3TG" at bounding box center [395, 261] width 134 height 22
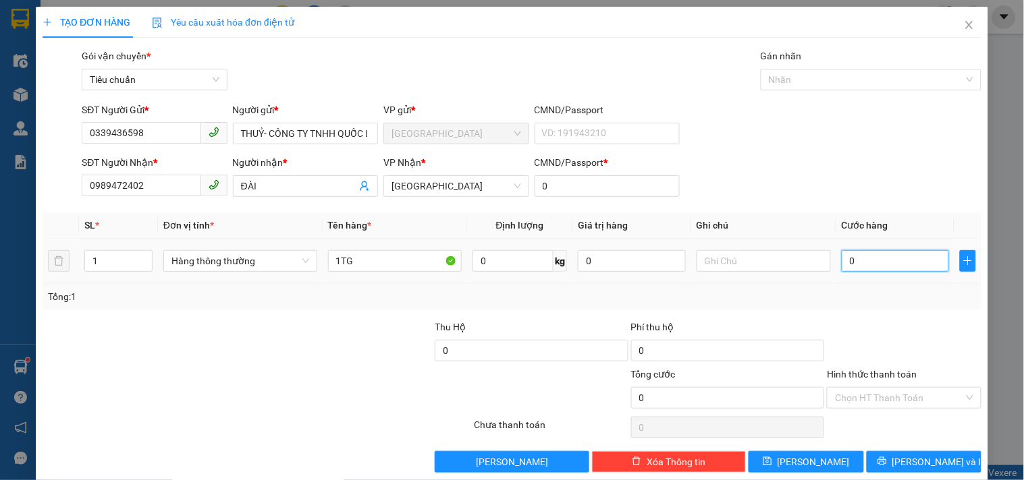
click at [860, 257] on input "0" at bounding box center [895, 261] width 108 height 22
click at [859, 399] on input "Hình thức thanh toán" at bounding box center [899, 398] width 128 height 20
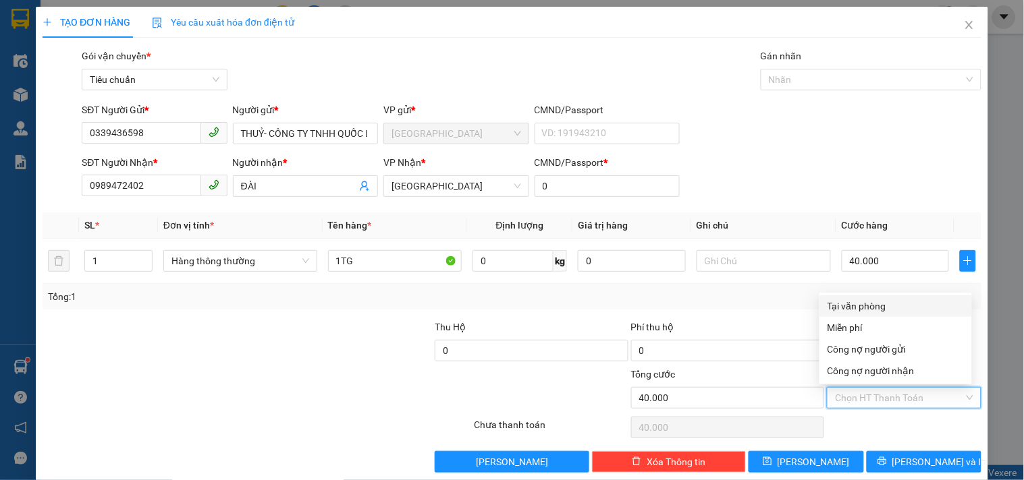
click at [854, 304] on div "Tại văn phòng" at bounding box center [895, 306] width 136 height 15
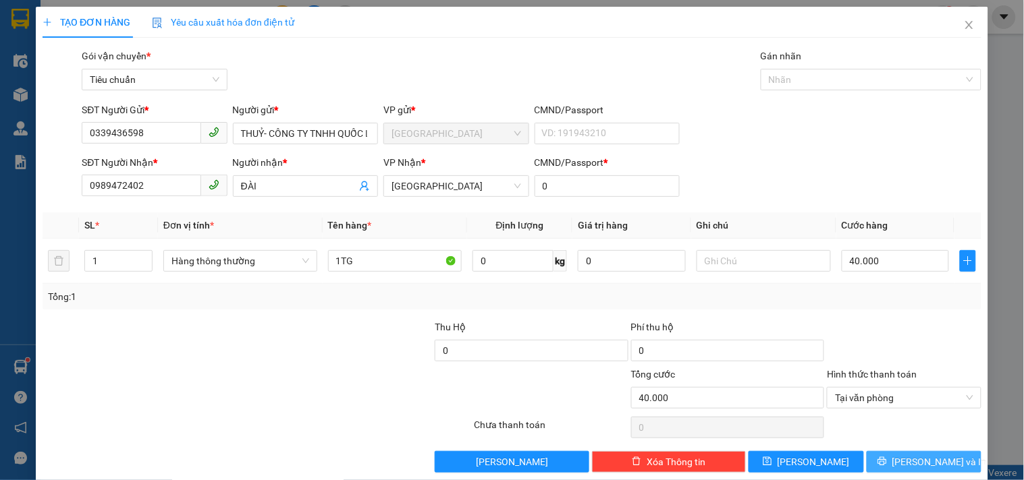
click at [934, 459] on span "[PERSON_NAME] và In" at bounding box center [939, 462] width 94 height 15
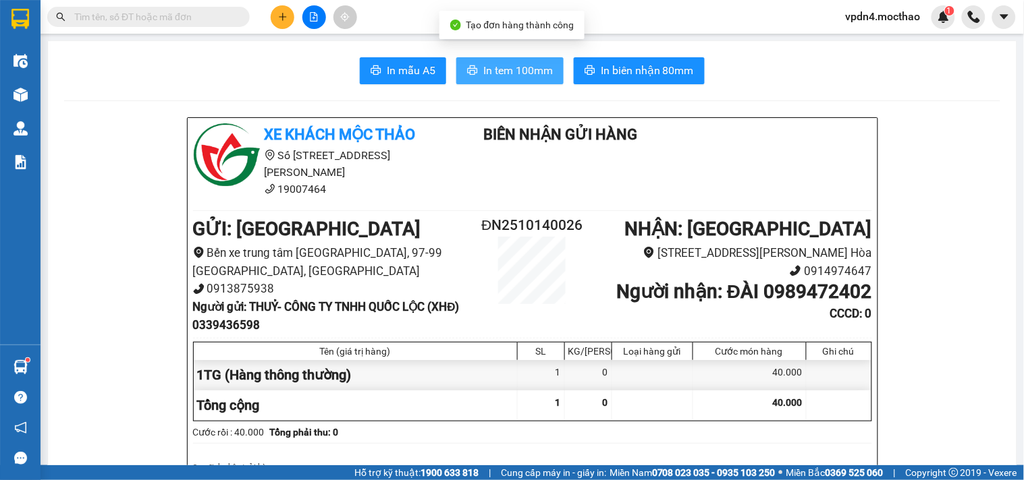
click at [495, 76] on span "In tem 100mm" at bounding box center [517, 70] width 69 height 17
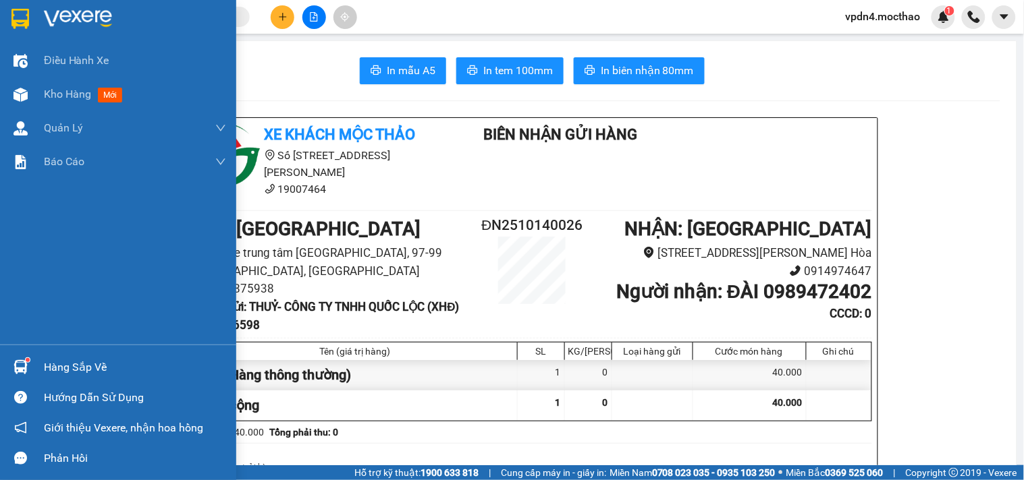
click at [51, 368] on div "Hàng sắp về" at bounding box center [135, 368] width 182 height 20
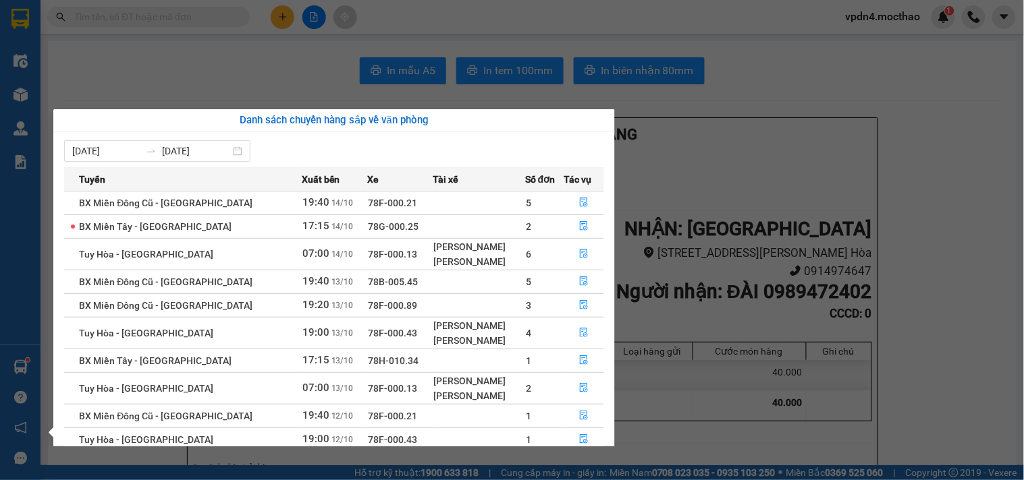
click at [682, 152] on section "Kết quả tìm kiếm ( 0 ) Bộ lọc Ngày lên hàng gần nhất No Data vpdn4.mocthao 1 Đi…" at bounding box center [512, 240] width 1024 height 480
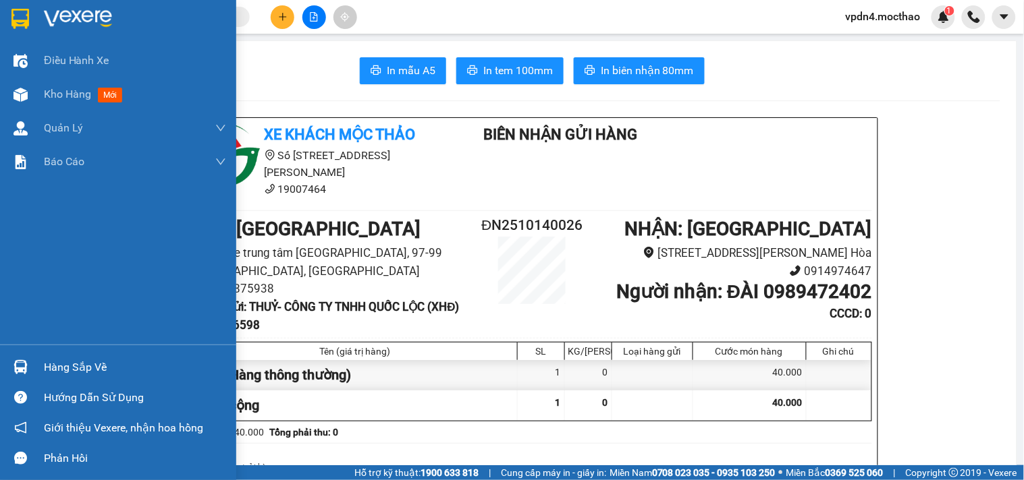
click at [92, 367] on div "Hàng sắp về" at bounding box center [135, 368] width 182 height 20
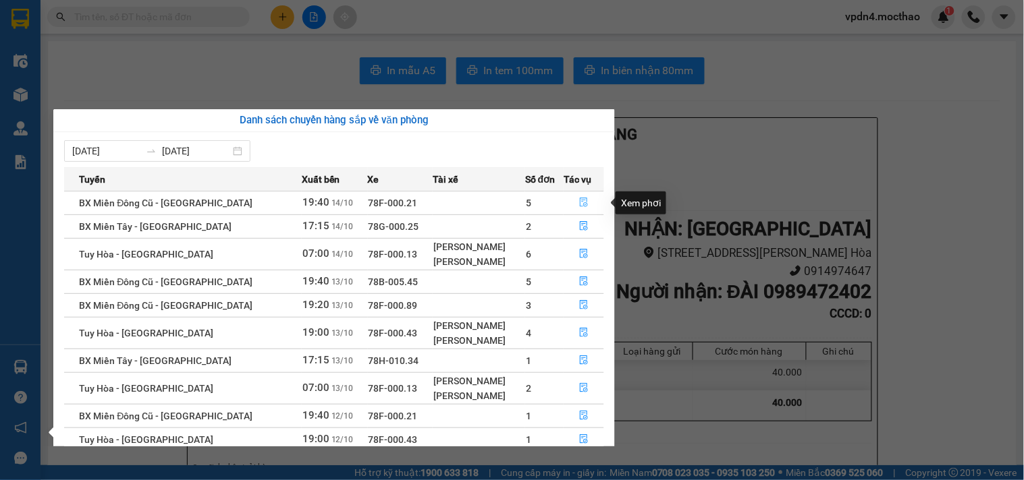
click at [574, 203] on button "button" at bounding box center [583, 203] width 39 height 22
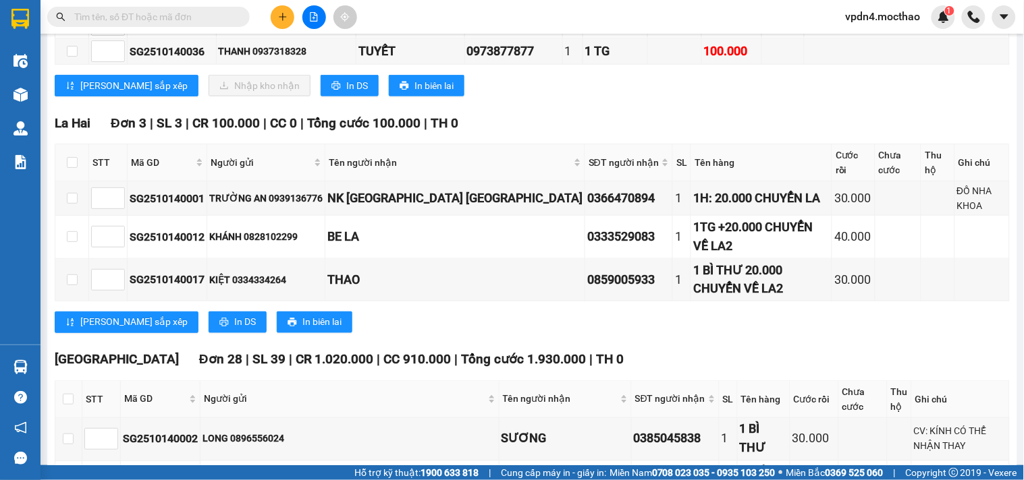
scroll to position [58, 0]
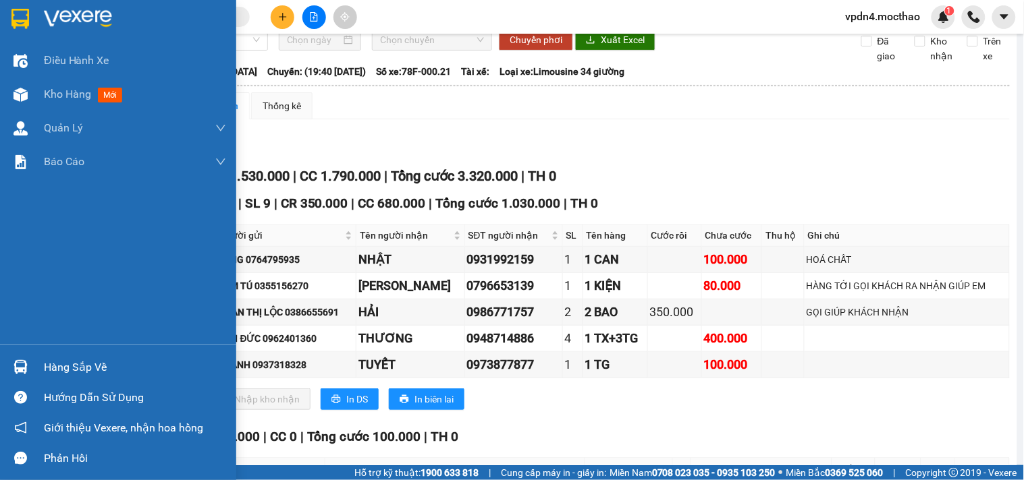
click at [104, 366] on div "Hàng sắp về" at bounding box center [135, 368] width 182 height 20
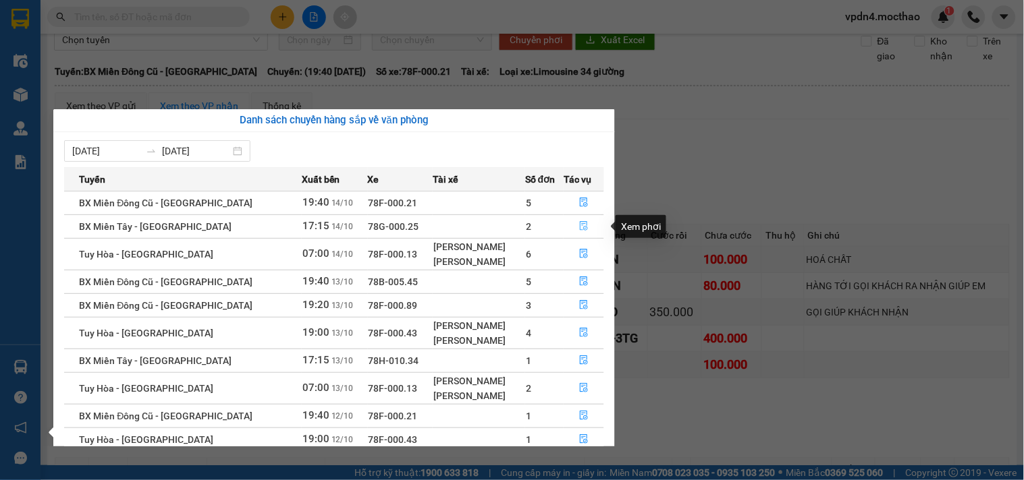
click at [588, 223] on button "button" at bounding box center [583, 227] width 39 height 22
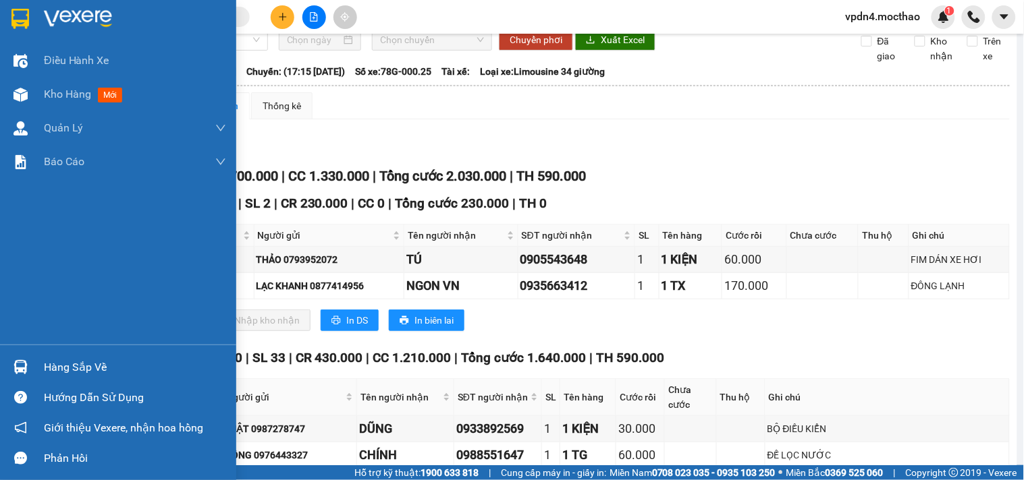
click at [88, 368] on div "Hàng sắp về" at bounding box center [135, 368] width 182 height 20
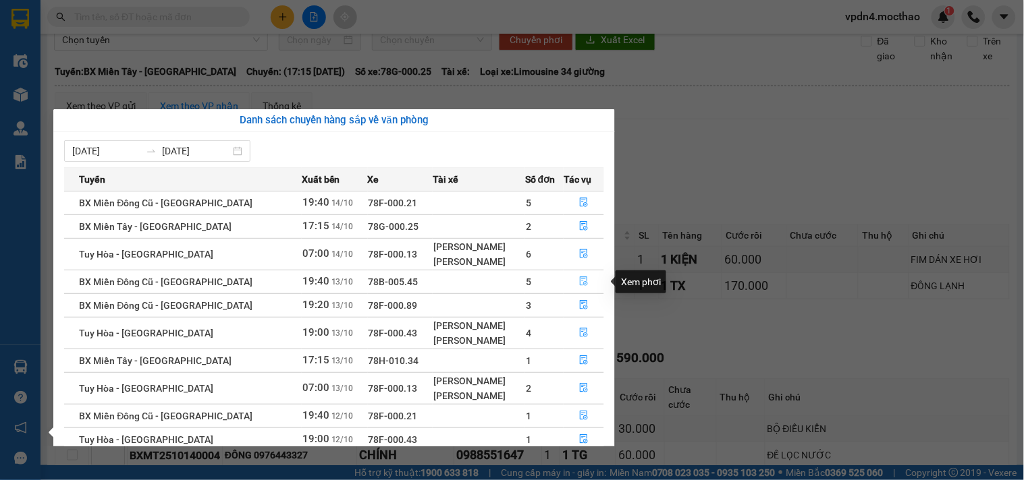
click at [587, 282] on button "button" at bounding box center [583, 282] width 39 height 22
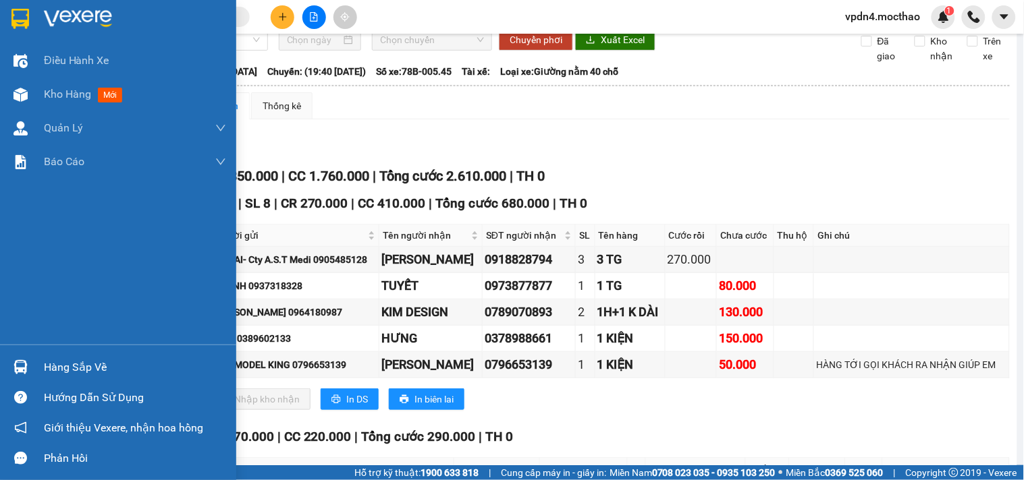
click at [100, 367] on div "Hàng sắp về" at bounding box center [135, 368] width 182 height 20
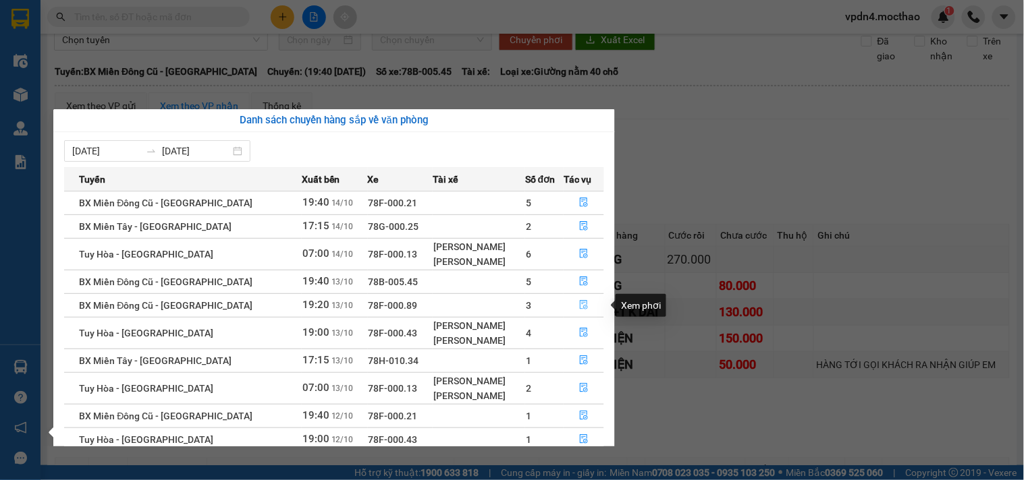
click at [589, 306] on button "button" at bounding box center [583, 306] width 39 height 22
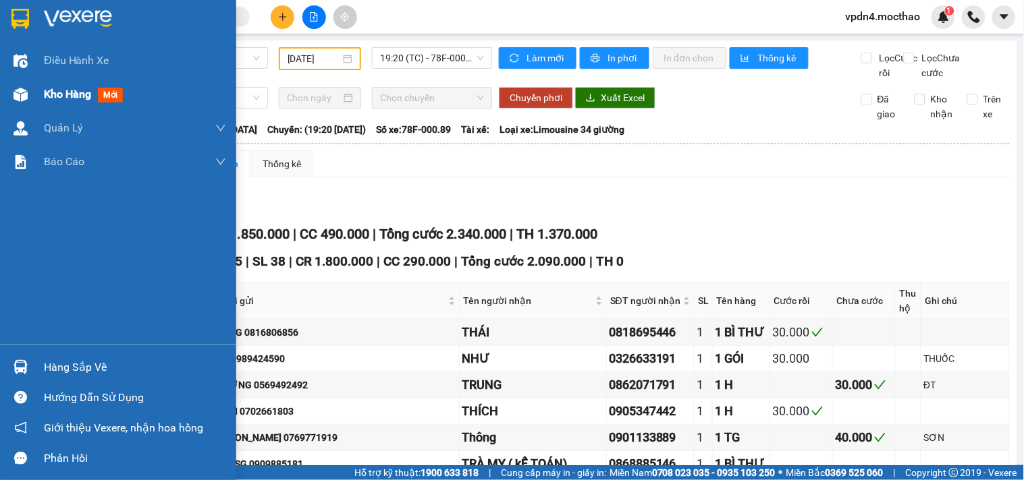
click at [61, 97] on span "Kho hàng" at bounding box center [67, 94] width 47 height 13
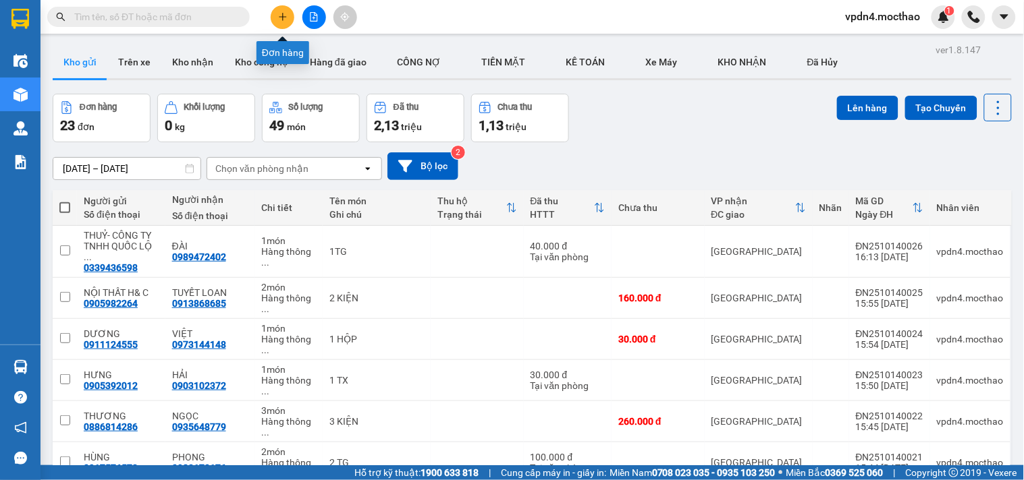
click at [275, 17] on button at bounding box center [283, 17] width 24 height 24
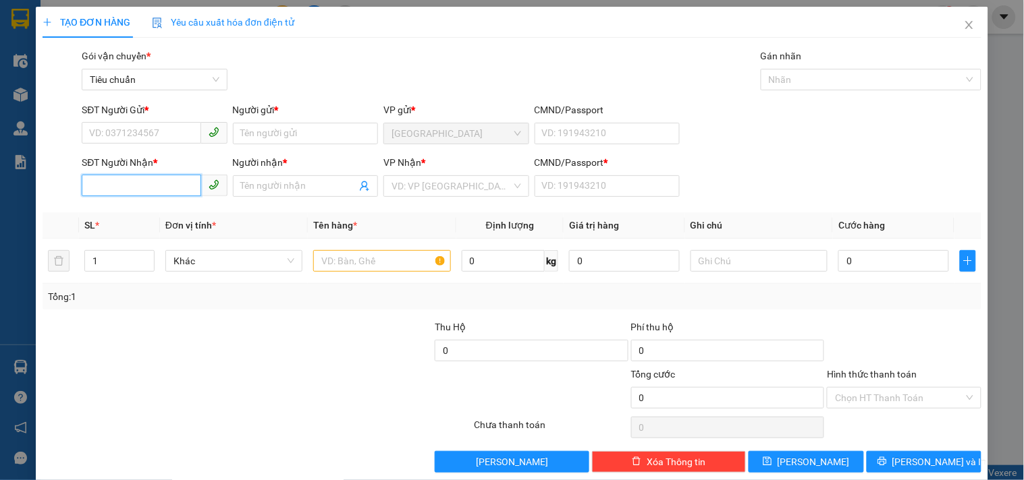
click at [139, 193] on input "SĐT Người Nhận *" at bounding box center [141, 186] width 119 height 22
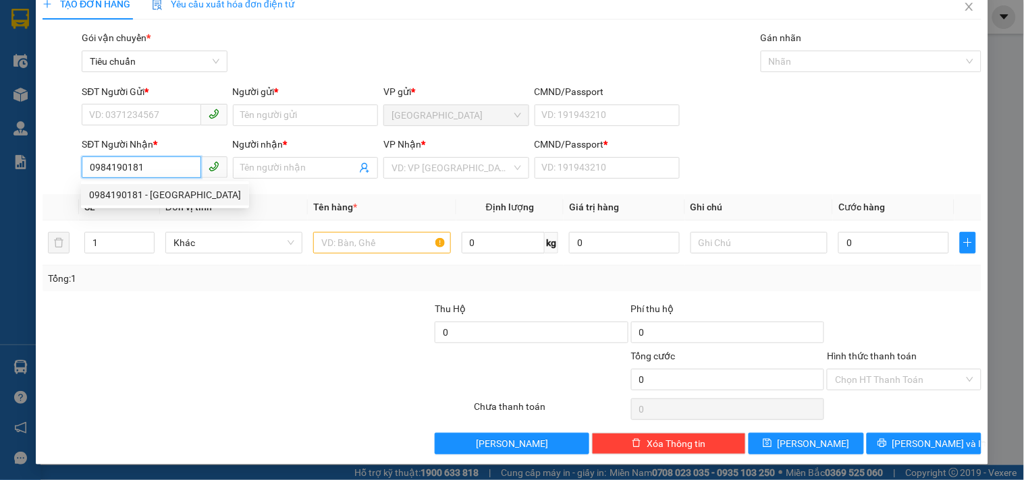
click at [153, 190] on div "0984190181 - [GEOGRAPHIC_DATA]" at bounding box center [165, 195] width 152 height 15
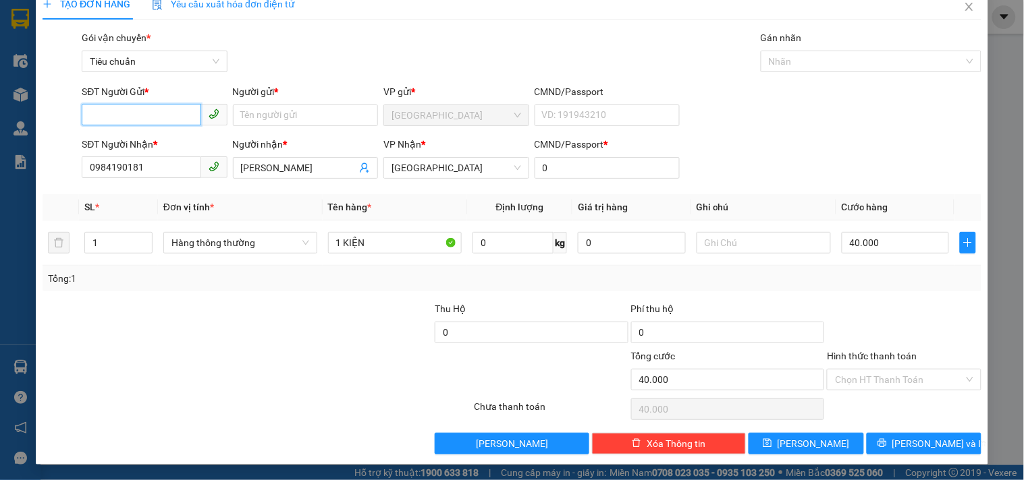
click at [146, 121] on input "SĐT Người Gửi *" at bounding box center [141, 115] width 119 height 22
click at [174, 138] on div "0905942220 - CTY AKITA" at bounding box center [153, 141] width 128 height 15
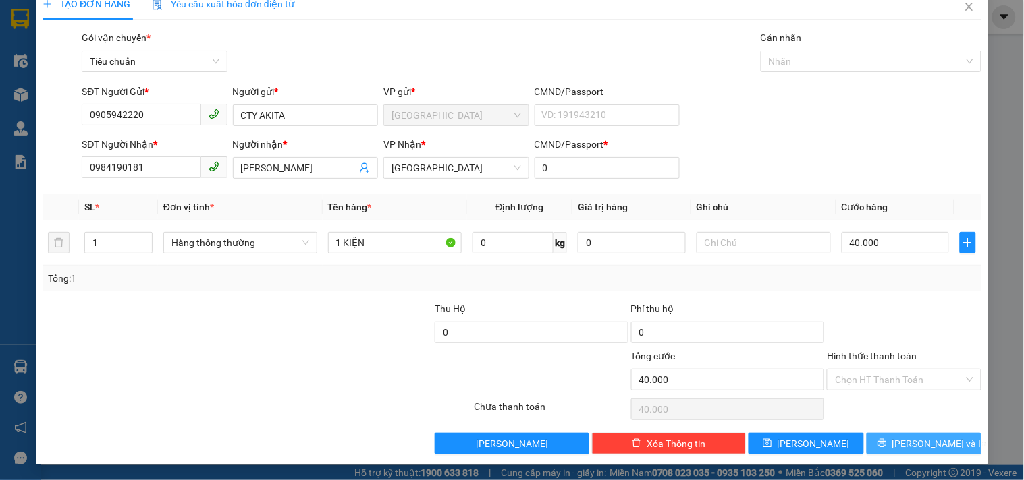
click at [929, 445] on span "[PERSON_NAME] và In" at bounding box center [939, 444] width 94 height 15
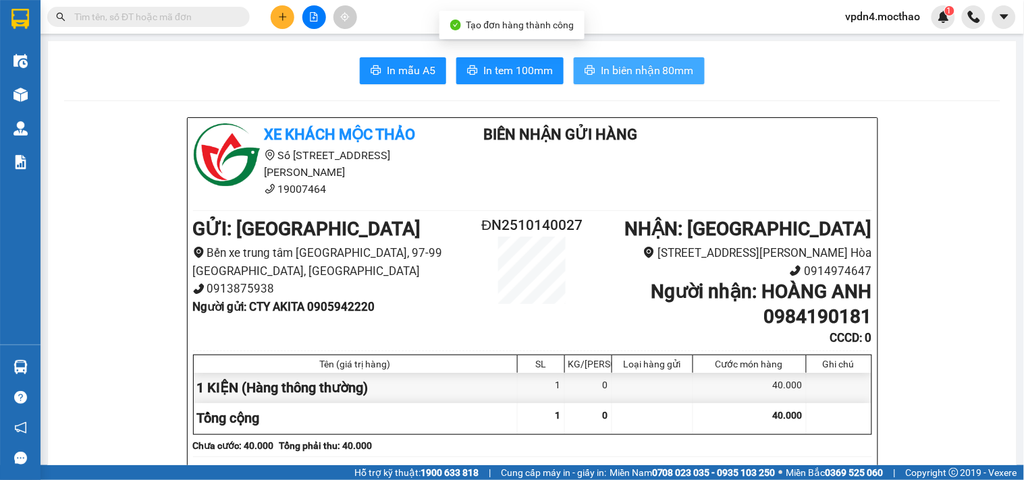
click at [626, 69] on span "In biên nhận 80mm" at bounding box center [647, 70] width 93 height 17
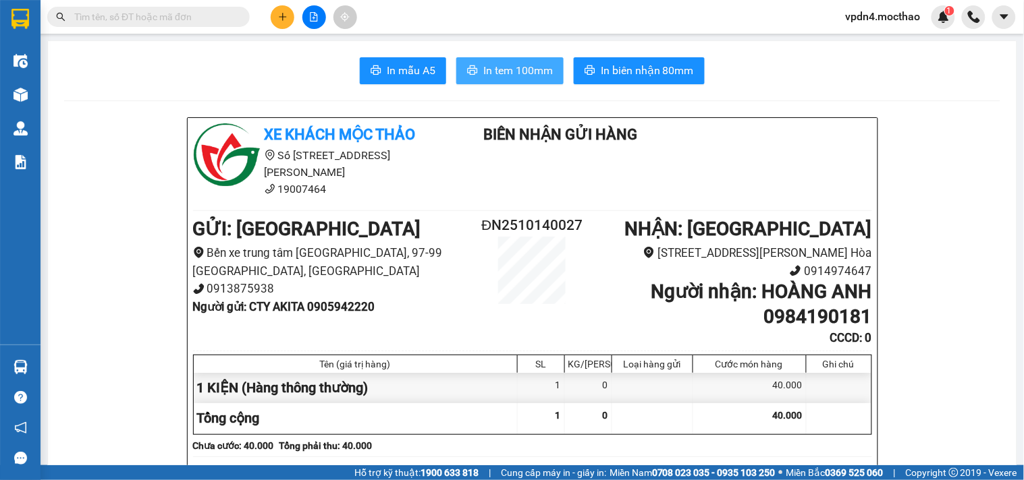
click at [501, 79] on button "In tem 100mm" at bounding box center [509, 70] width 107 height 27
click at [284, 15] on icon "plus" at bounding box center [282, 16] width 9 height 9
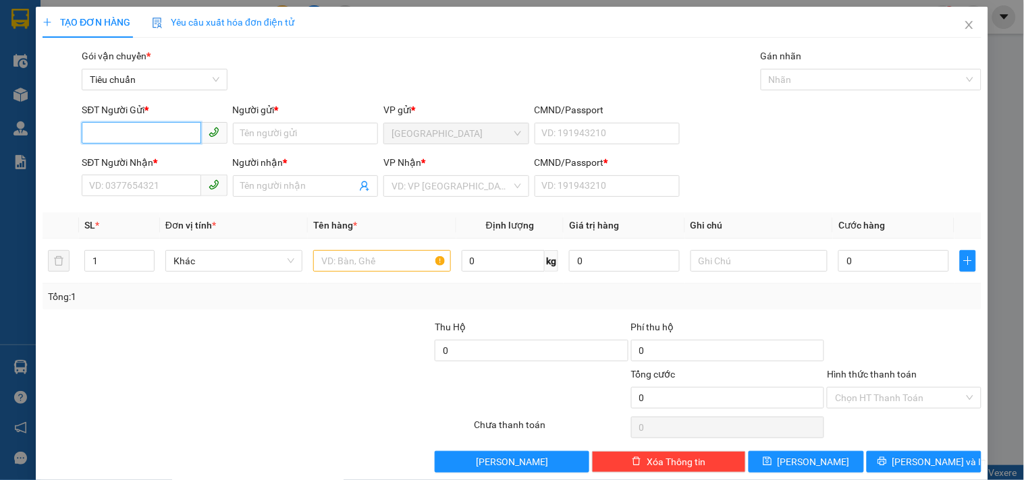
click at [146, 125] on input "SĐT Người Gửi *" at bounding box center [141, 133] width 119 height 22
click at [138, 164] on div "0937099789 - NGỌC" at bounding box center [153, 160] width 128 height 15
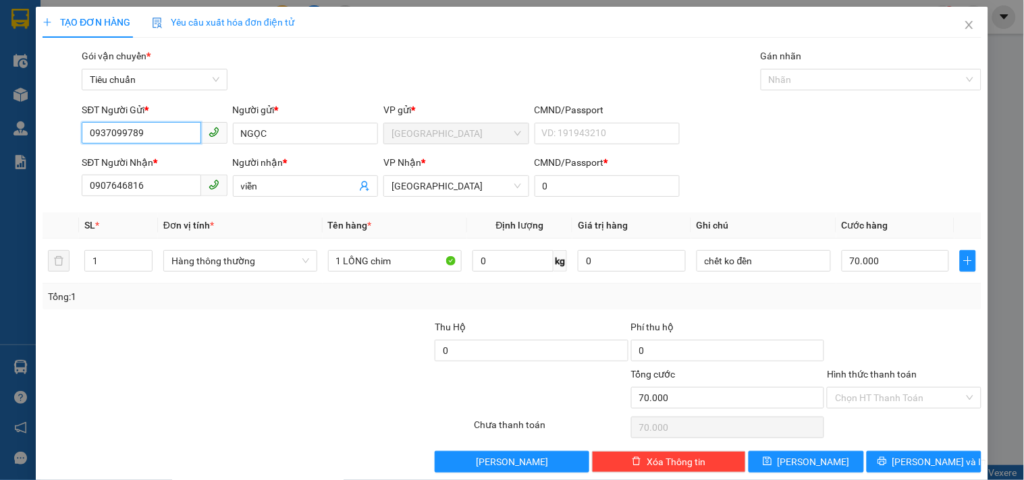
click at [203, 186] on span at bounding box center [214, 186] width 26 height 22
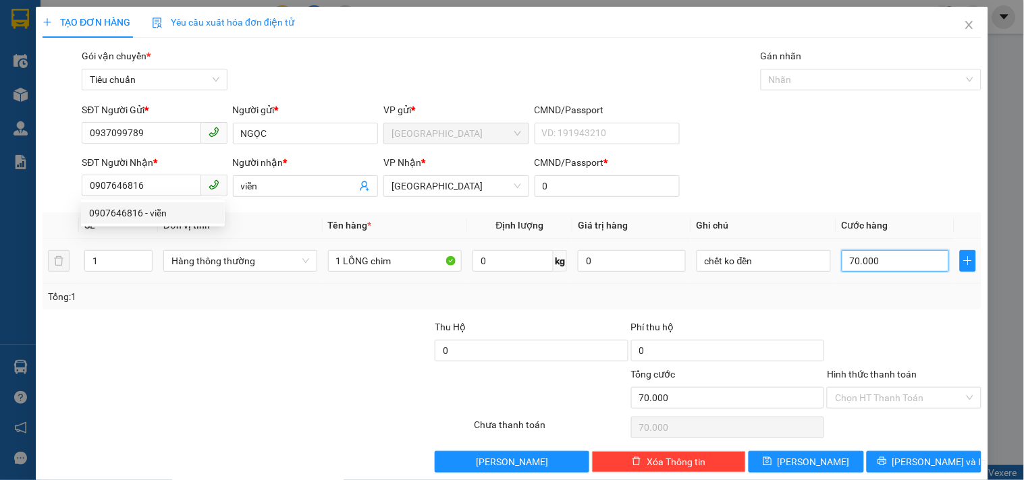
click at [908, 263] on input "70.000" at bounding box center [895, 261] width 108 height 22
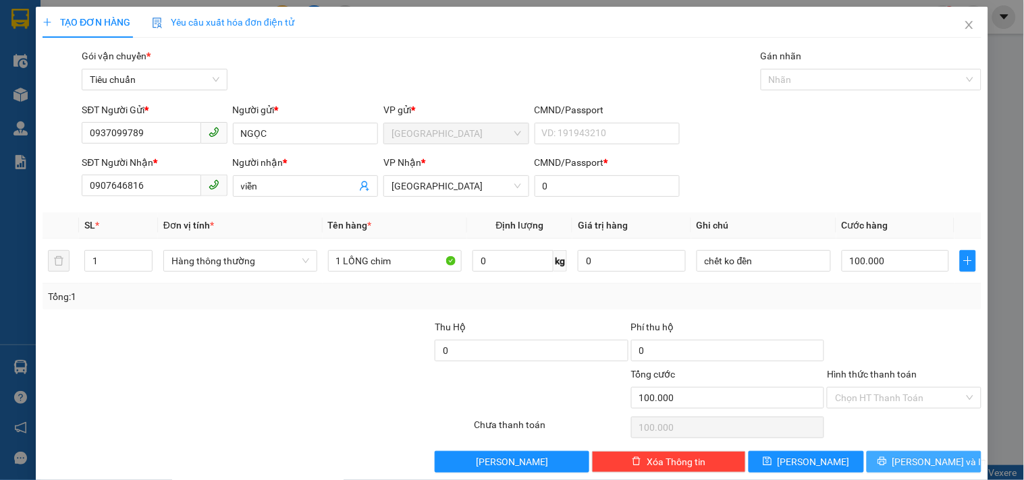
click at [938, 455] on span "[PERSON_NAME] và In" at bounding box center [939, 462] width 94 height 15
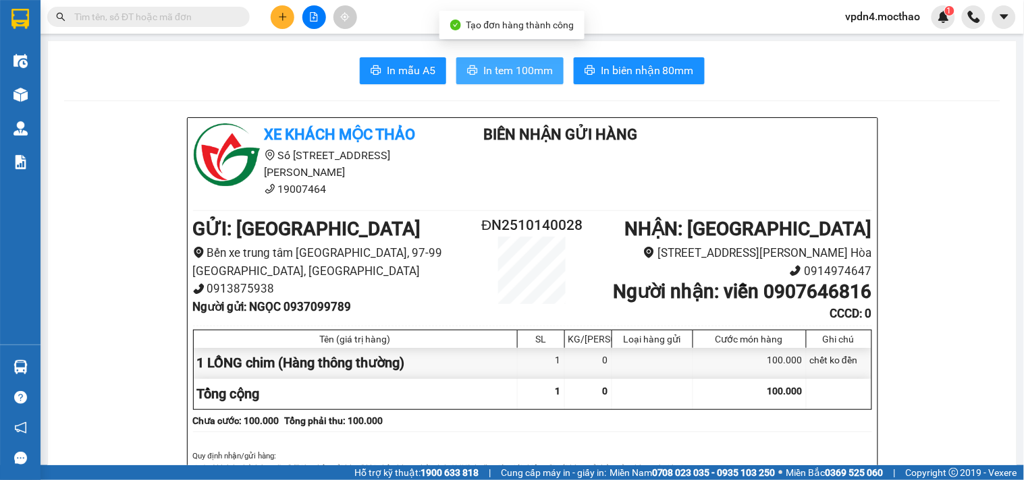
click at [522, 65] on span "In tem 100mm" at bounding box center [517, 70] width 69 height 17
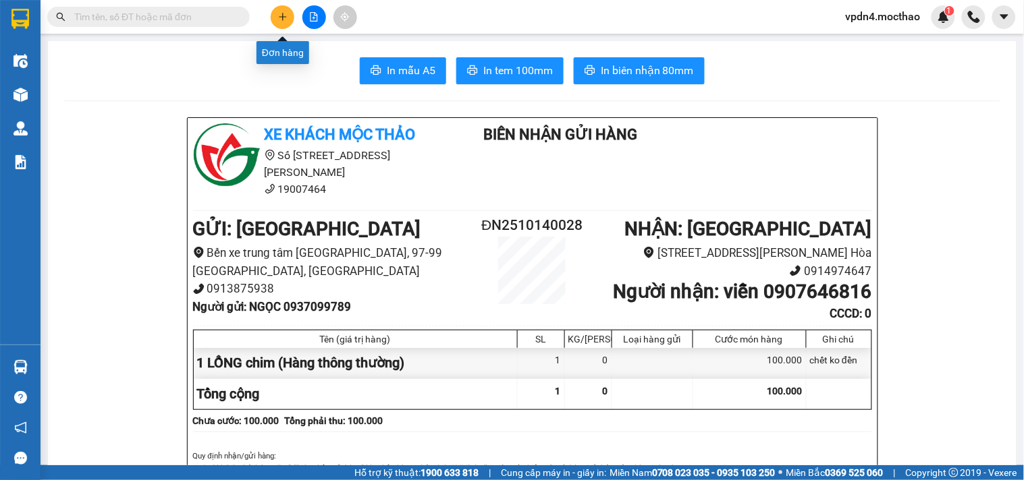
click at [275, 27] on button at bounding box center [283, 17] width 24 height 24
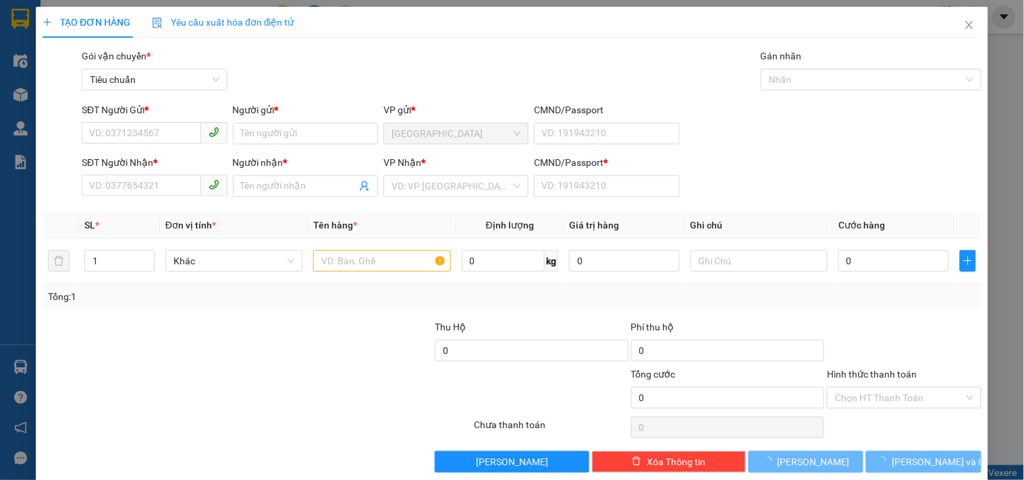
click at [175, 320] on div at bounding box center [139, 343] width 196 height 47
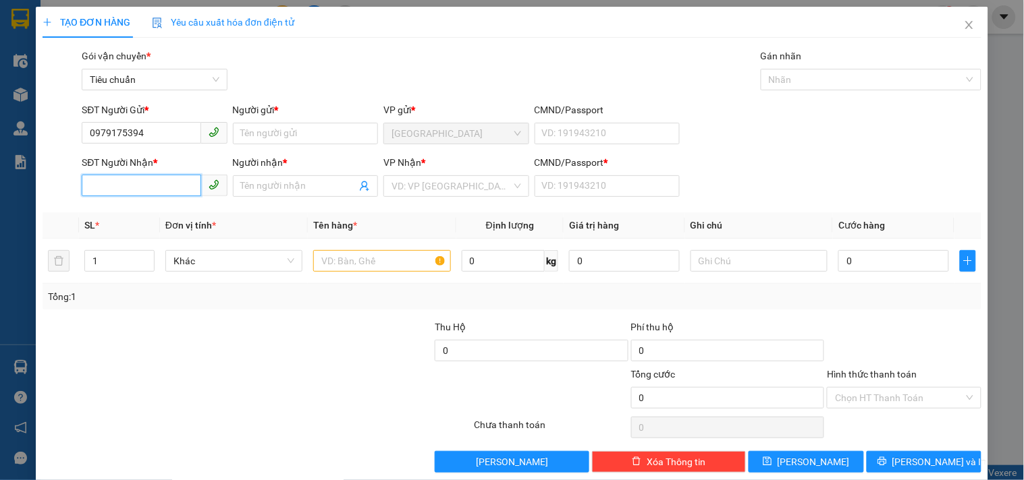
click at [133, 182] on input "SĐT Người Nhận *" at bounding box center [141, 186] width 119 height 22
click at [134, 219] on div "0979175394 - [PERSON_NAME]" at bounding box center [155, 213] width 133 height 15
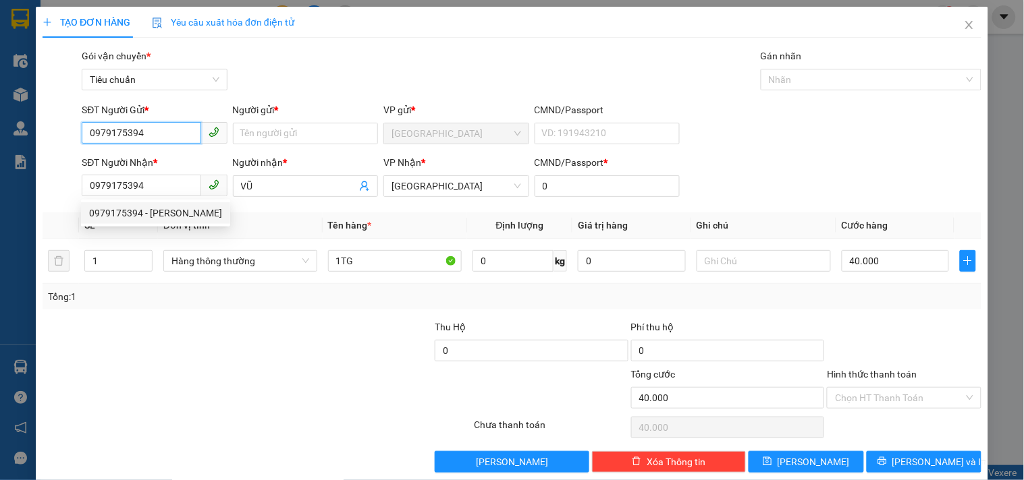
click at [171, 130] on input "0979175394" at bounding box center [141, 133] width 119 height 22
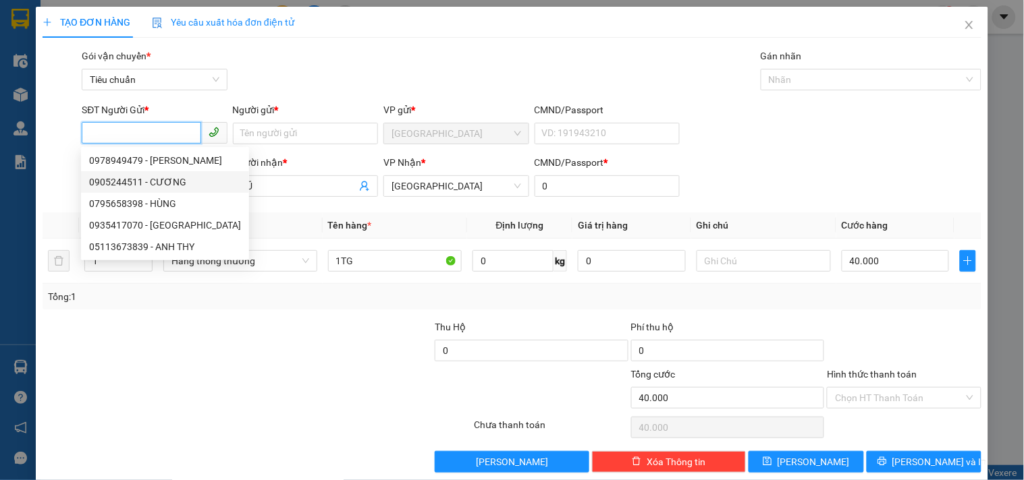
click at [177, 180] on div "0905244511 - CƯƠNG" at bounding box center [165, 182] width 152 height 15
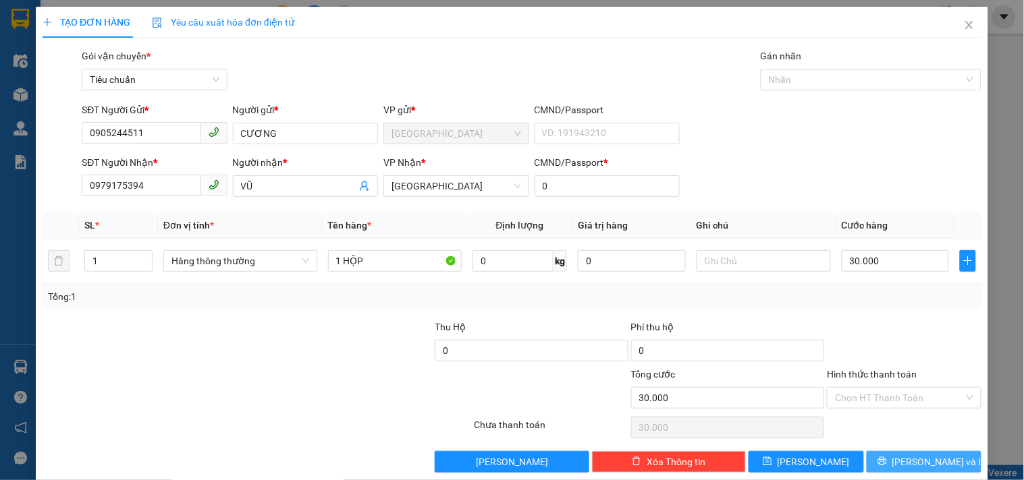
click at [898, 455] on button "[PERSON_NAME] và In" at bounding box center [923, 462] width 115 height 22
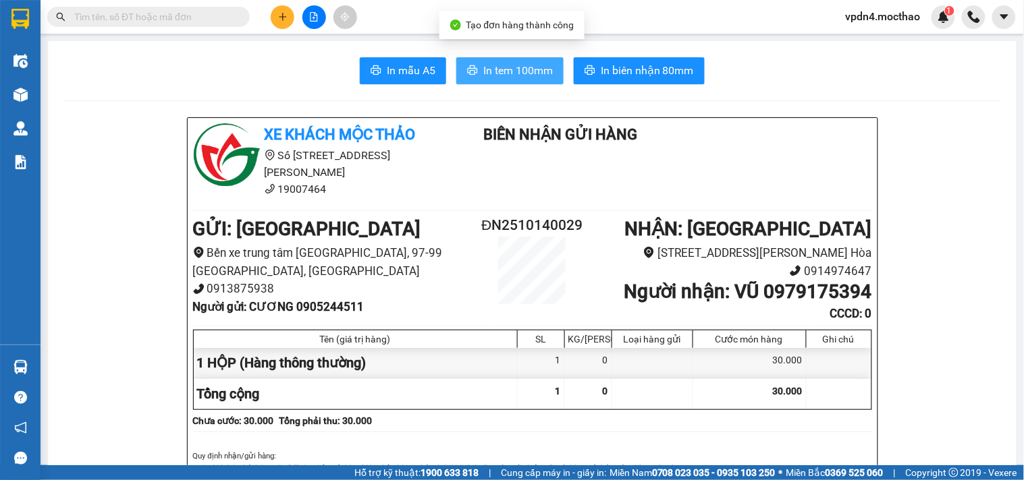
click at [521, 57] on button "In tem 100mm" at bounding box center [509, 70] width 107 height 27
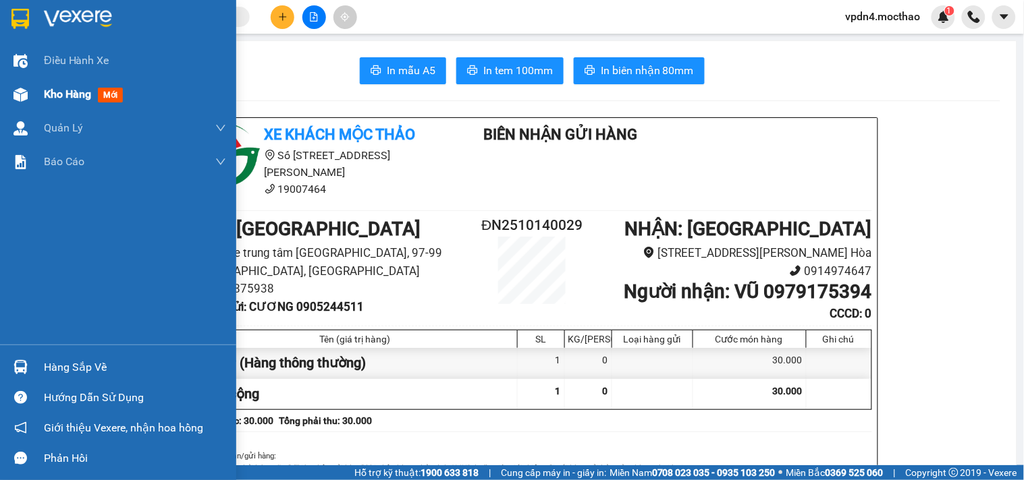
click at [51, 92] on span "Kho hàng" at bounding box center [67, 94] width 47 height 13
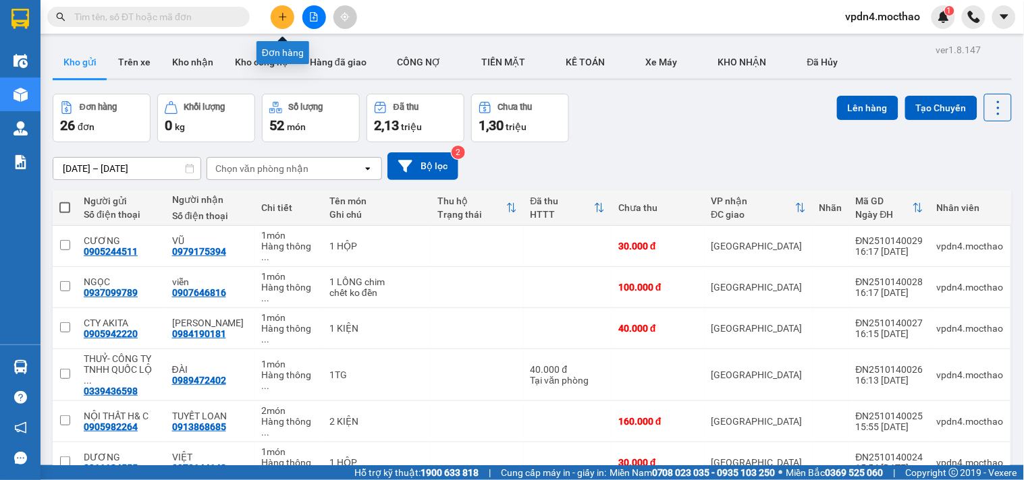
click at [281, 15] on icon "plus" at bounding box center [282, 16] width 9 height 9
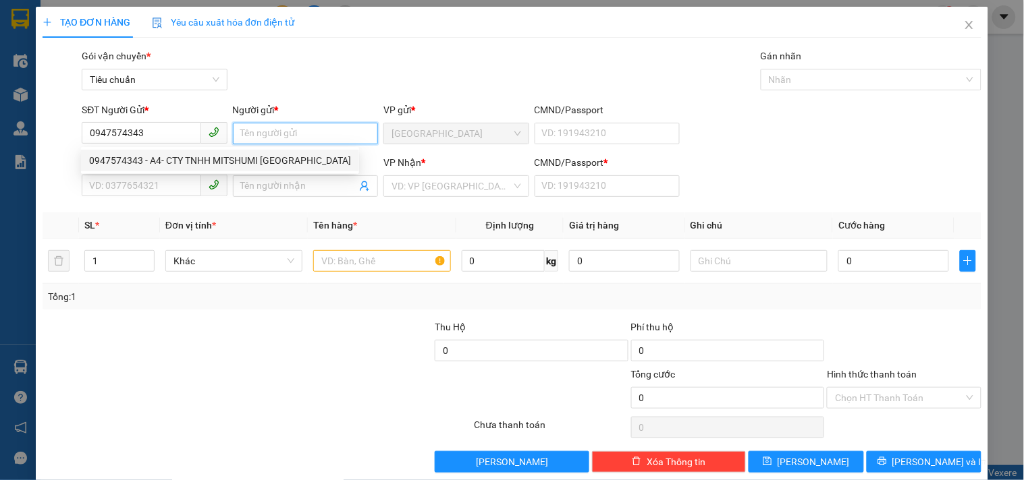
click at [242, 128] on input "Người gửi *" at bounding box center [305, 134] width 145 height 22
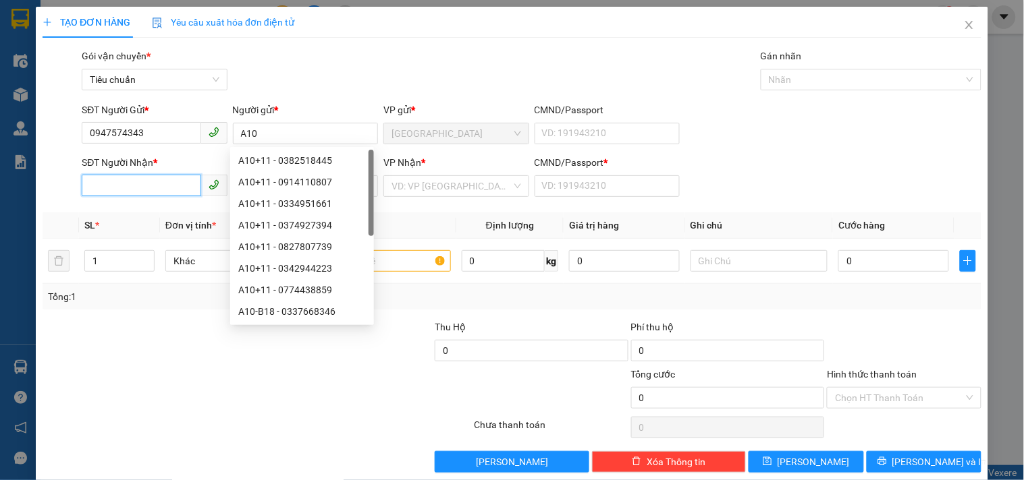
click at [123, 186] on input "SĐT Người Nhận *" at bounding box center [141, 186] width 119 height 22
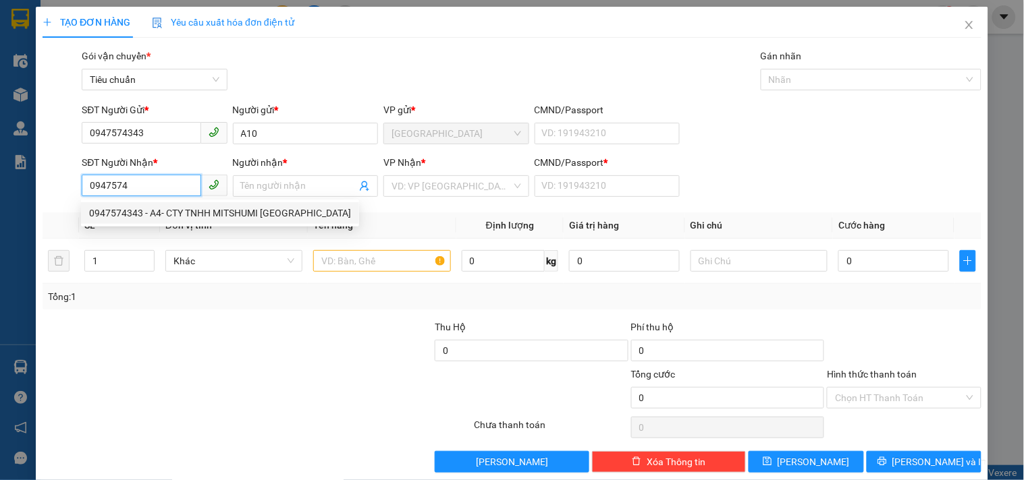
click at [145, 208] on div "0947574343 - A4- CTY TNHH MITSHUMI [GEOGRAPHIC_DATA]" at bounding box center [220, 213] width 262 height 15
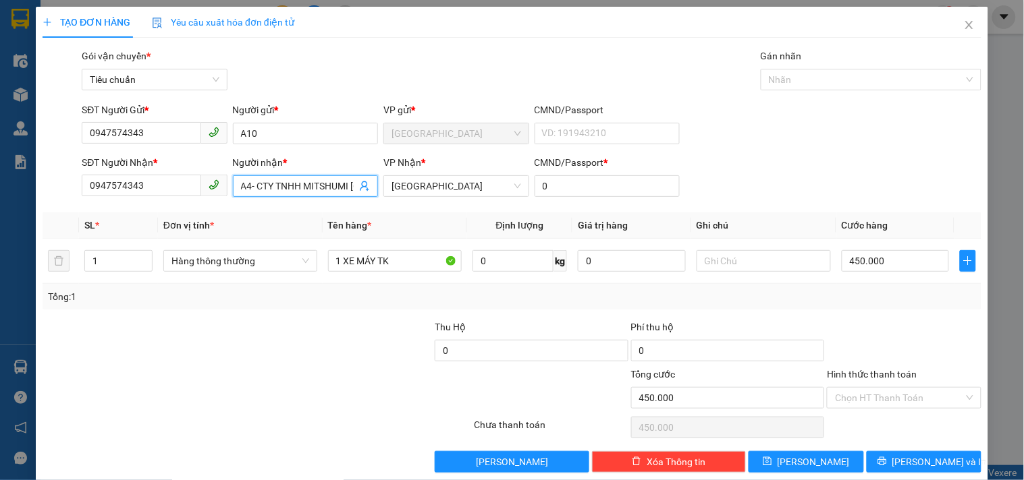
scroll to position [0, 43]
click at [244, 182] on input "A4- CTY TNHH MITSHUMI [GEOGRAPHIC_DATA]" at bounding box center [298, 186] width 115 height 15
click at [353, 181] on span "A4- CTY A10 HH MITSHUMI [GEOGRAPHIC_DATA]" at bounding box center [305, 186] width 145 height 22
click at [351, 182] on input "A4- CTY A10 HH MITSHUMI [GEOGRAPHIC_DATA]" at bounding box center [298, 186] width 115 height 15
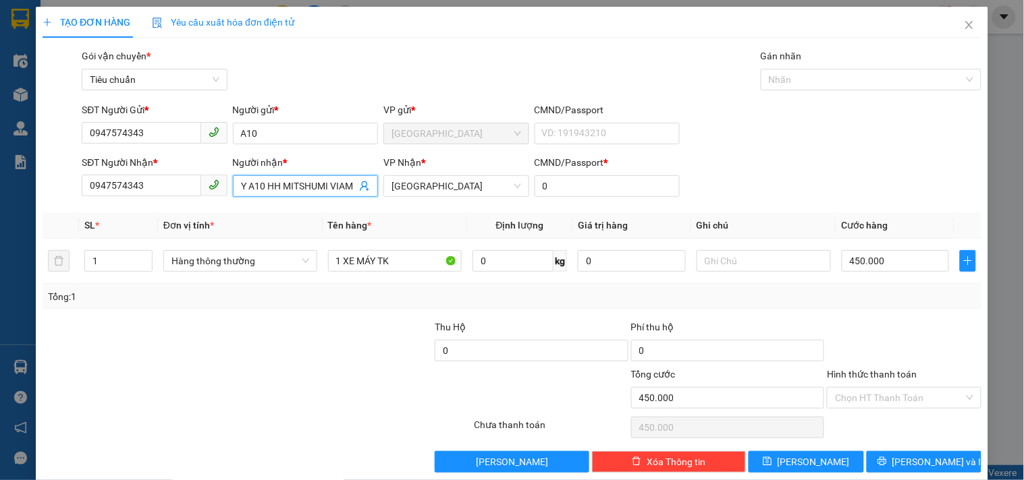
scroll to position [0, 30]
click at [351, 182] on input "A4- CTY A10 HH MITSHUMI VIAM" at bounding box center [298, 186] width 115 height 15
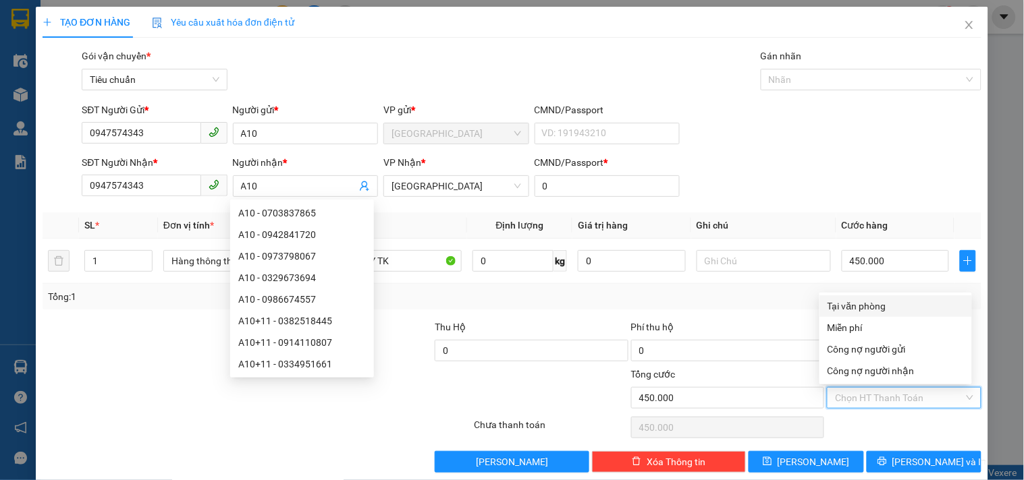
click at [864, 396] on input "Hình thức thanh toán" at bounding box center [899, 398] width 128 height 20
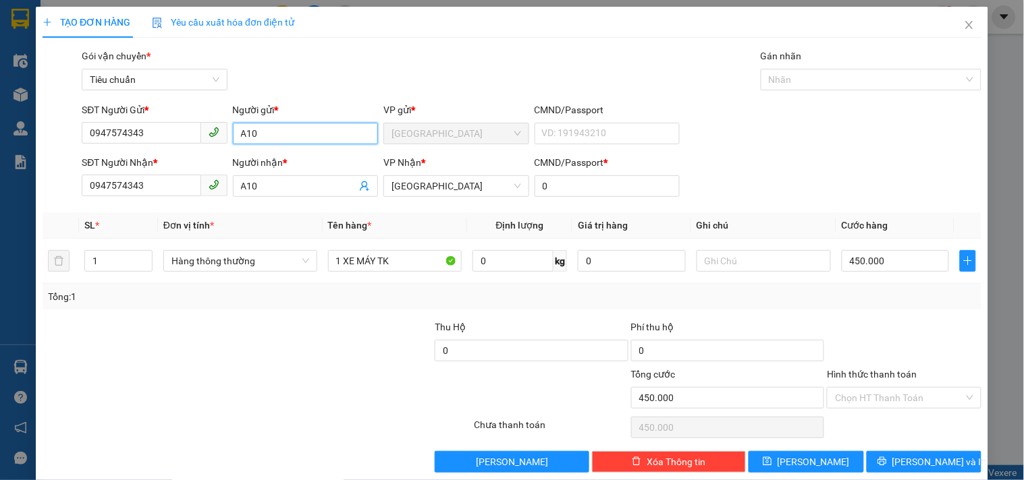
click at [302, 138] on input "A10" at bounding box center [305, 134] width 145 height 22
click at [295, 190] on input "A10" at bounding box center [298, 186] width 115 height 15
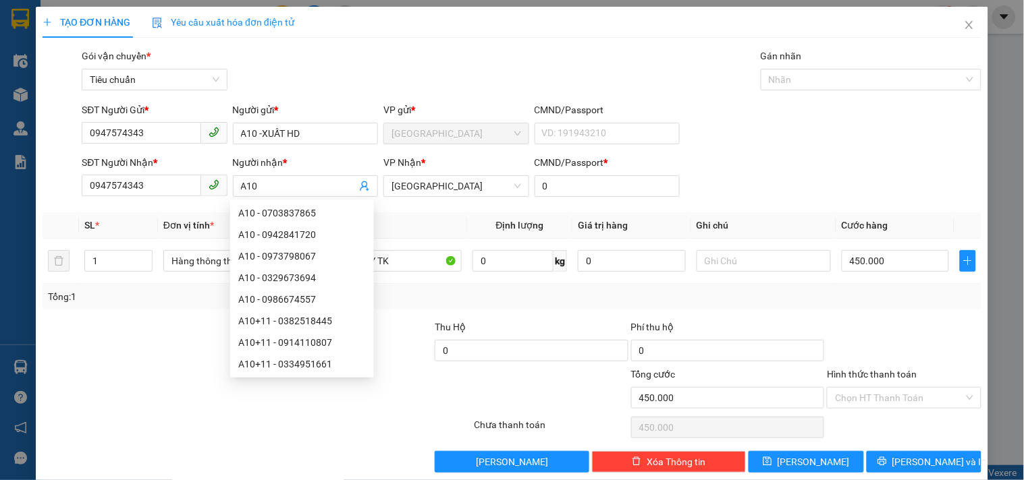
click at [426, 225] on th "Tên hàng *" at bounding box center [395, 226] width 145 height 26
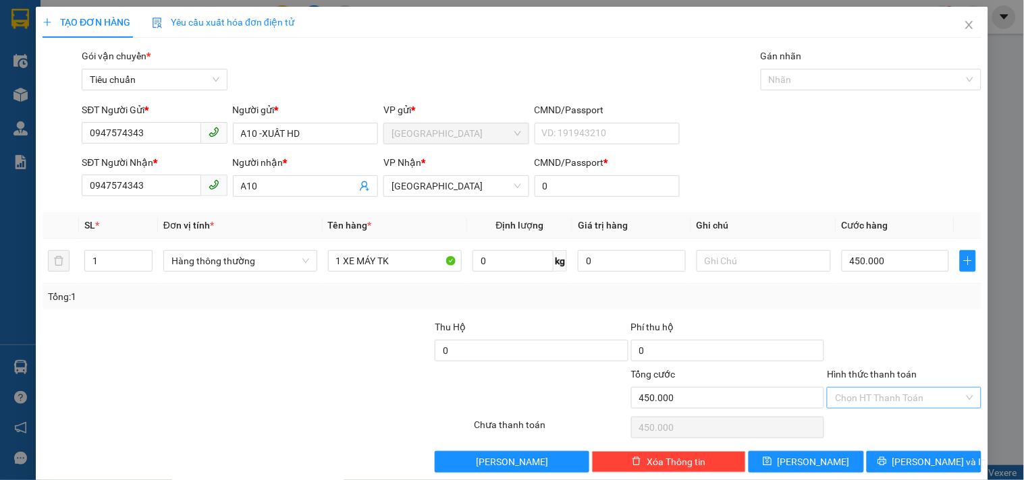
click at [854, 396] on input "Hình thức thanh toán" at bounding box center [899, 398] width 128 height 20
click at [866, 308] on div "Tại văn phòng" at bounding box center [895, 306] width 136 height 15
click at [821, 463] on button "[PERSON_NAME]" at bounding box center [805, 462] width 115 height 22
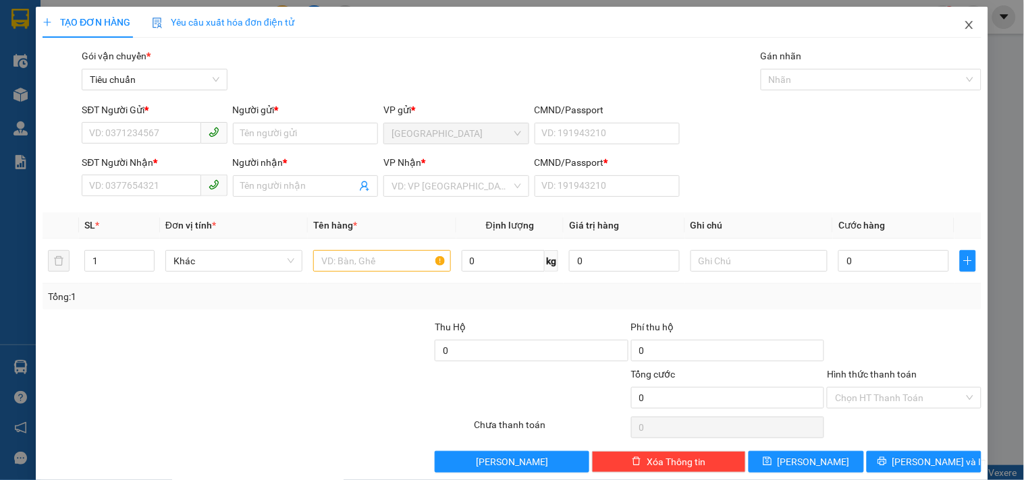
click at [964, 27] on icon "close" at bounding box center [969, 25] width 11 height 11
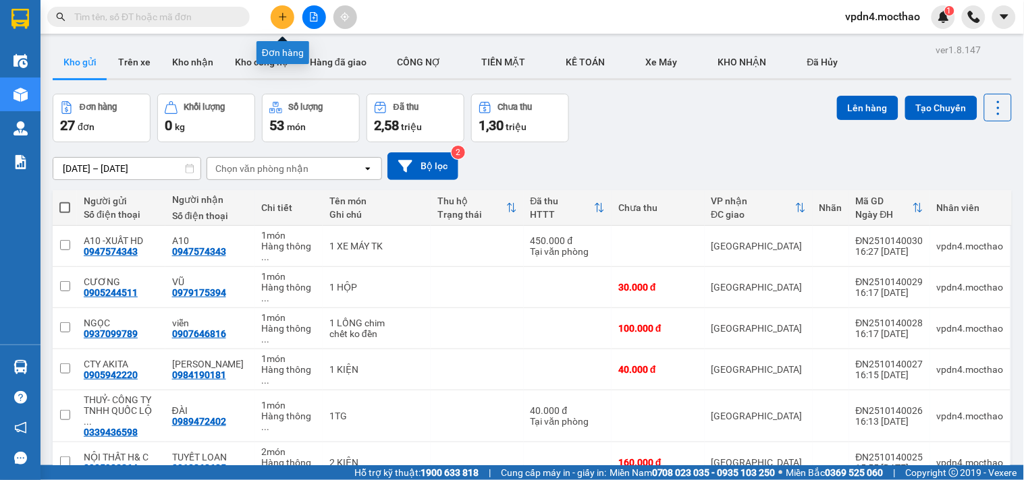
click at [284, 27] on button at bounding box center [283, 17] width 24 height 24
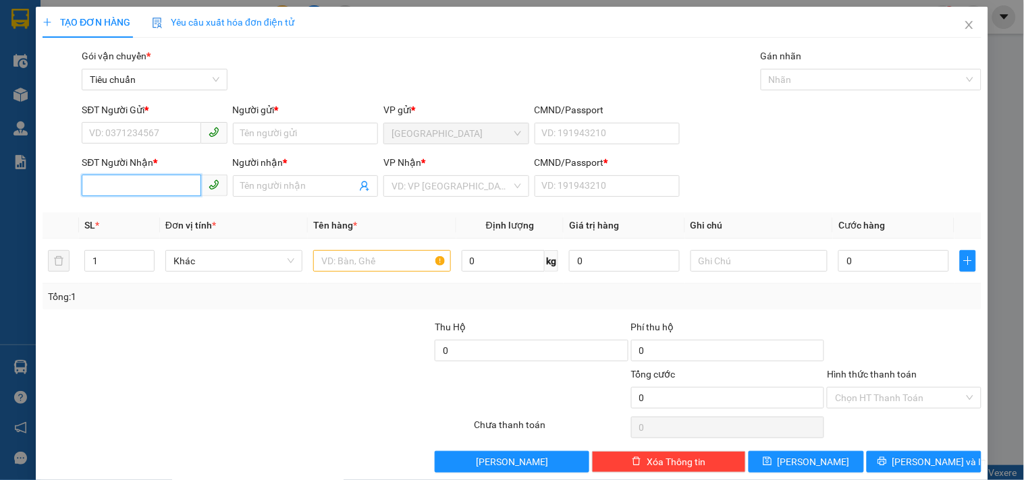
click at [154, 182] on input "SĐT Người Nhận *" at bounding box center [141, 186] width 119 height 22
click at [153, 217] on div "0905413889 - HOAN" at bounding box center [153, 213] width 128 height 15
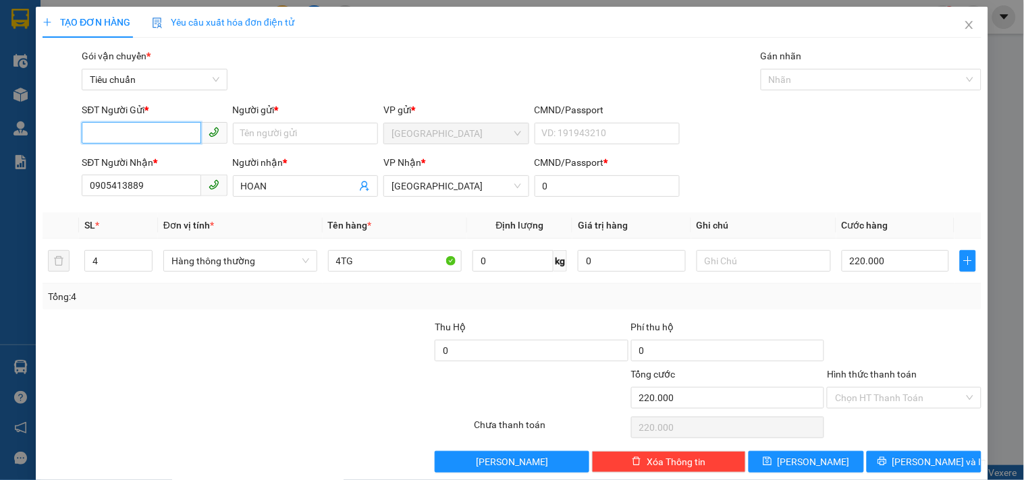
click at [144, 142] on input "SĐT Người Gửi *" at bounding box center [141, 133] width 119 height 22
click at [162, 162] on div "0968929307 - NGÂN" at bounding box center [153, 160] width 128 height 15
click at [113, 261] on input "4" at bounding box center [118, 261] width 67 height 20
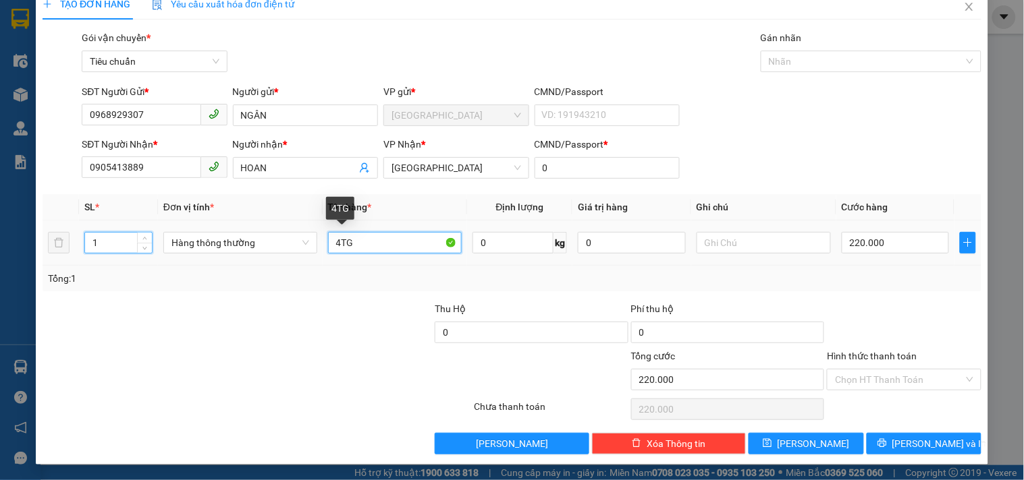
click at [386, 240] on input "4TG" at bounding box center [395, 243] width 134 height 22
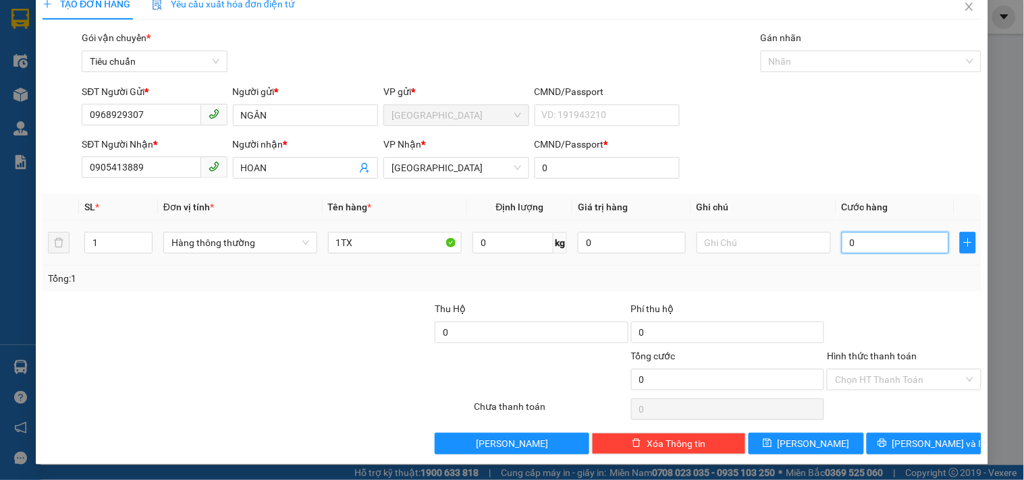
click at [903, 242] on input "0" at bounding box center [895, 243] width 108 height 22
click at [845, 379] on input "Hình thức thanh toán" at bounding box center [899, 380] width 128 height 20
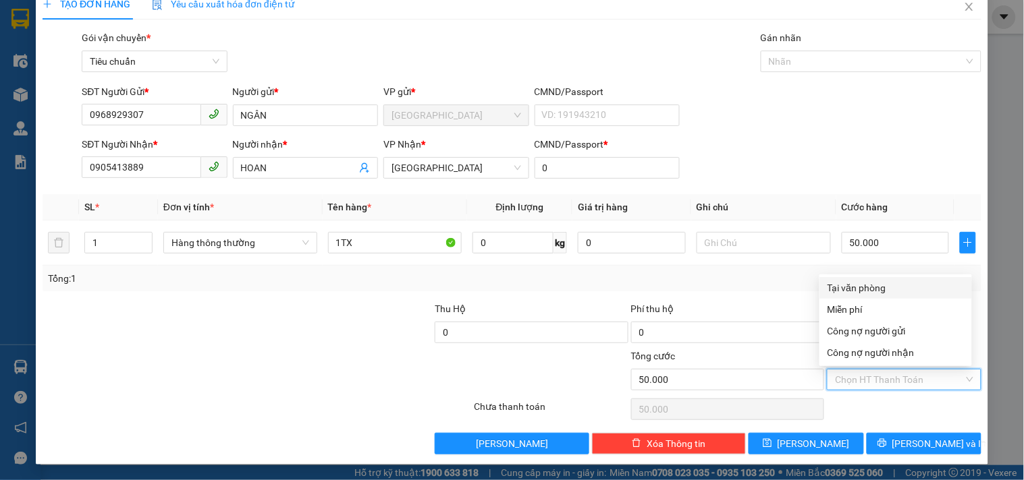
click at [856, 283] on div "Tại văn phòng" at bounding box center [895, 288] width 136 height 15
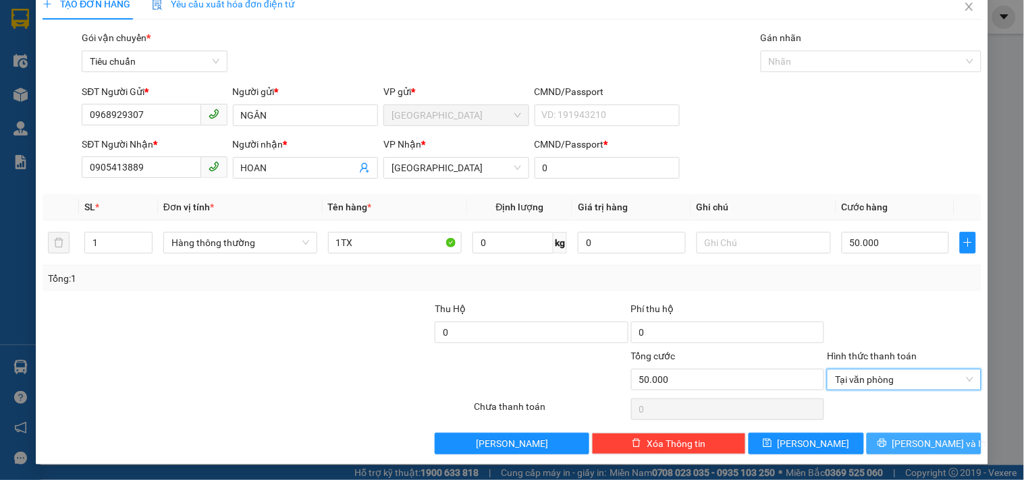
click at [902, 449] on span "[PERSON_NAME] và In" at bounding box center [939, 444] width 94 height 15
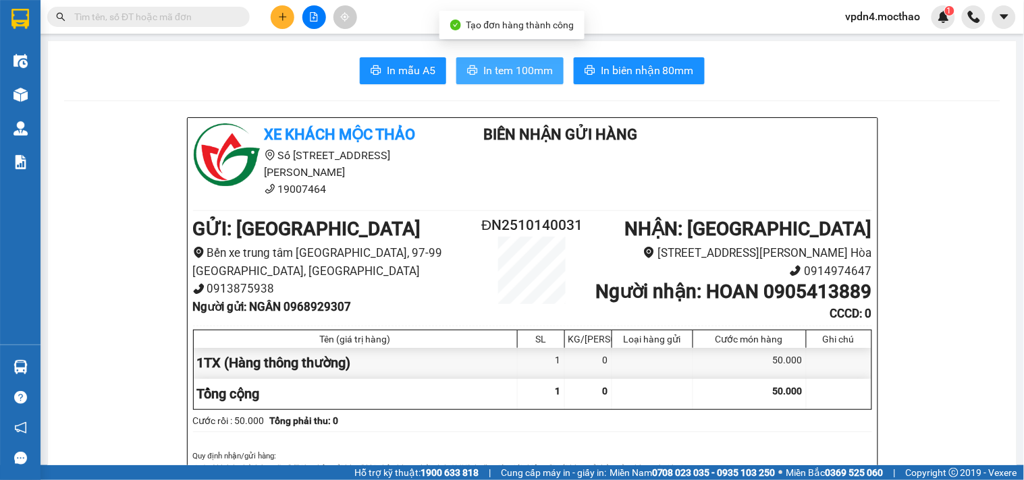
click at [508, 63] on span "In tem 100mm" at bounding box center [517, 70] width 69 height 17
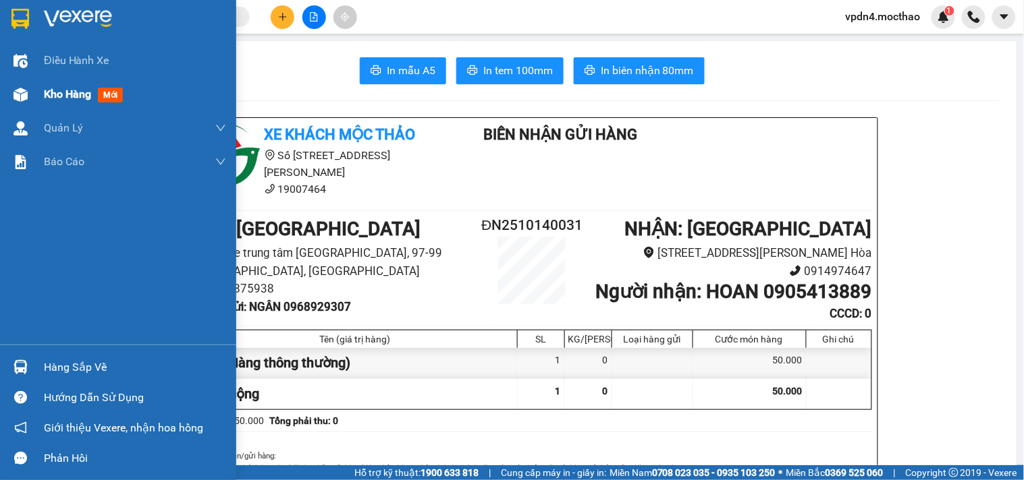
click at [61, 93] on span "Kho hàng" at bounding box center [67, 94] width 47 height 13
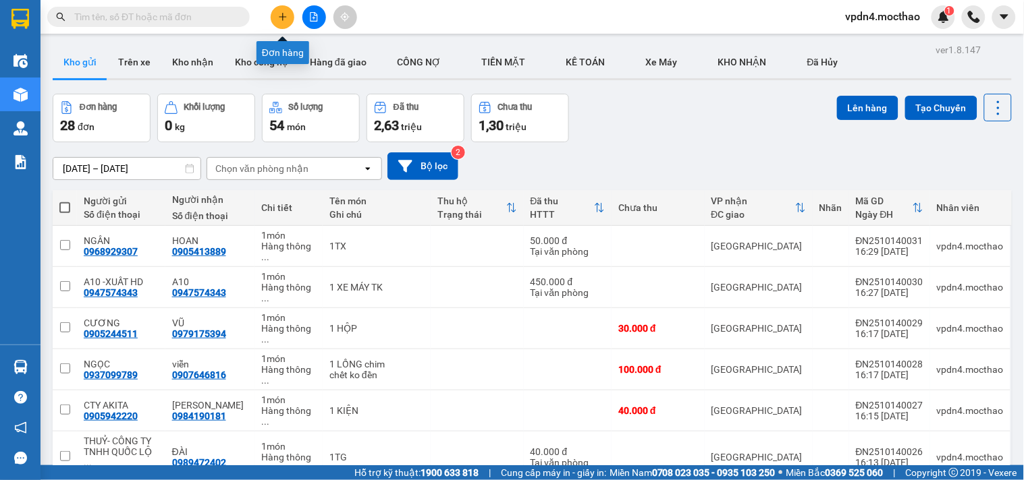
click at [275, 16] on button at bounding box center [283, 17] width 24 height 24
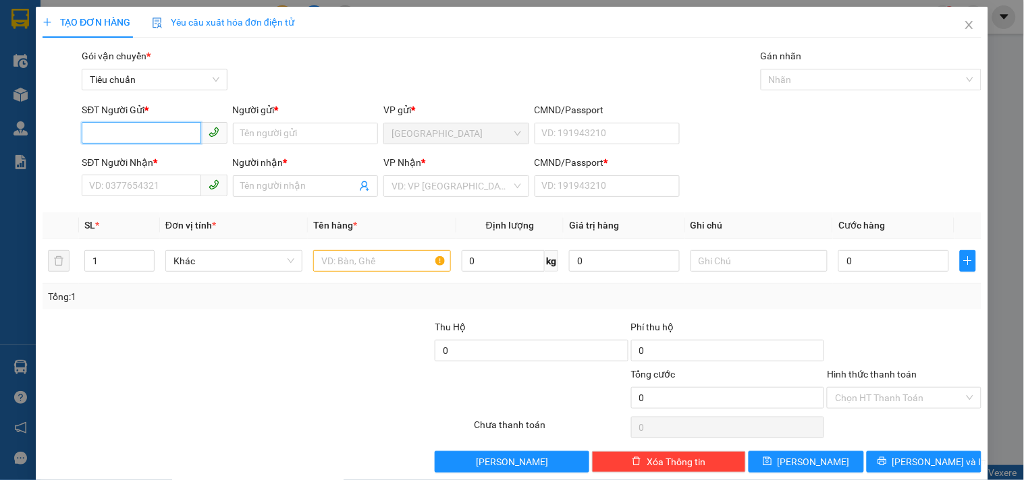
click at [171, 132] on input "SĐT Người Gửi *" at bounding box center [141, 133] width 119 height 22
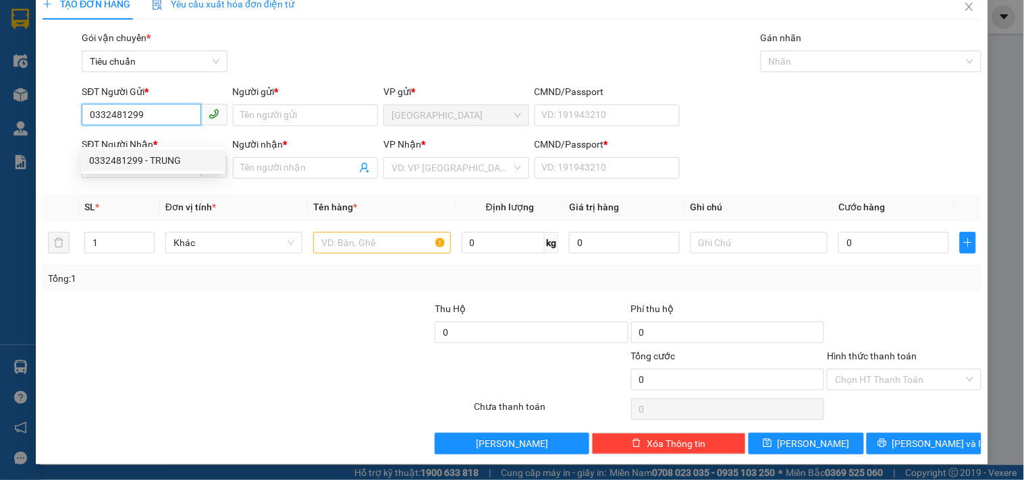
click at [164, 155] on div "0332481299 - TRUNG" at bounding box center [153, 160] width 128 height 15
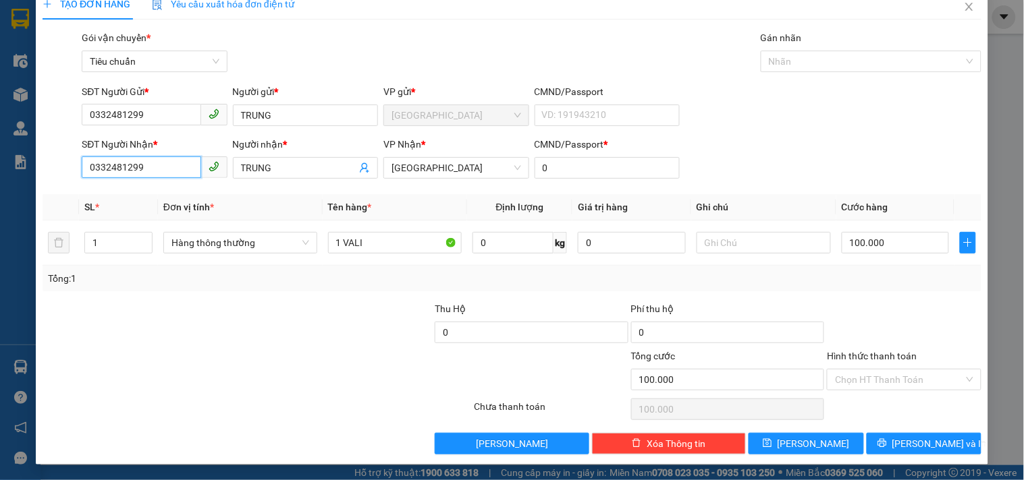
click at [185, 157] on input "0332481299" at bounding box center [141, 168] width 119 height 22
click at [331, 161] on input "TRUNG" at bounding box center [298, 168] width 115 height 15
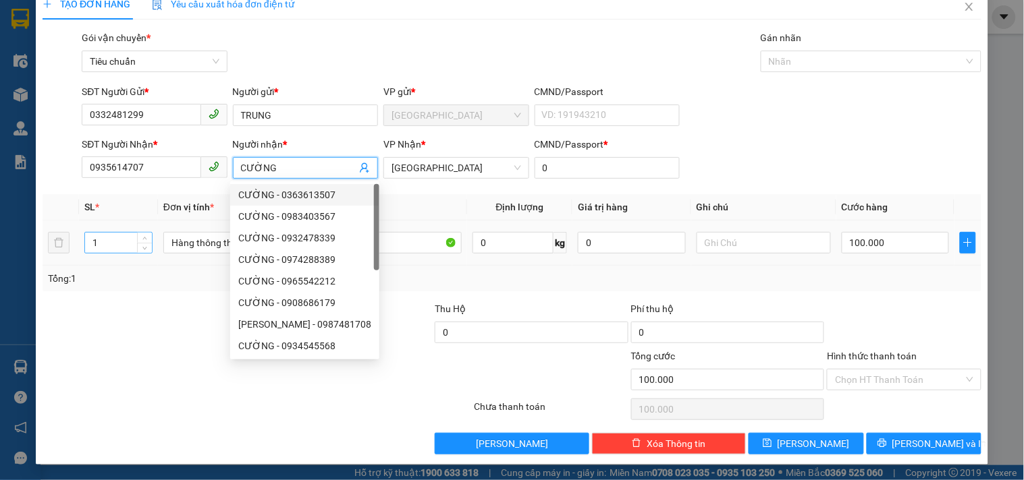
click at [116, 242] on input "1" at bounding box center [118, 243] width 67 height 20
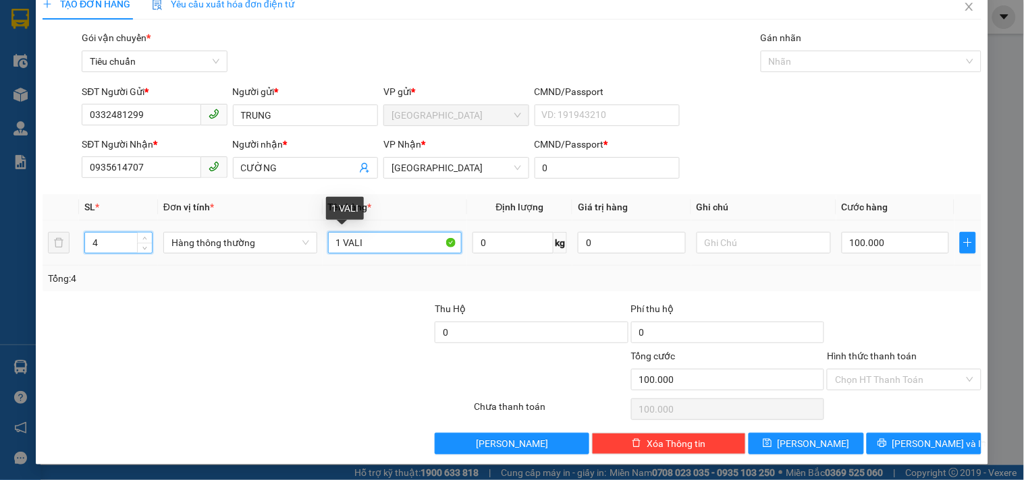
click at [380, 248] on input "1 VALI" at bounding box center [395, 243] width 134 height 22
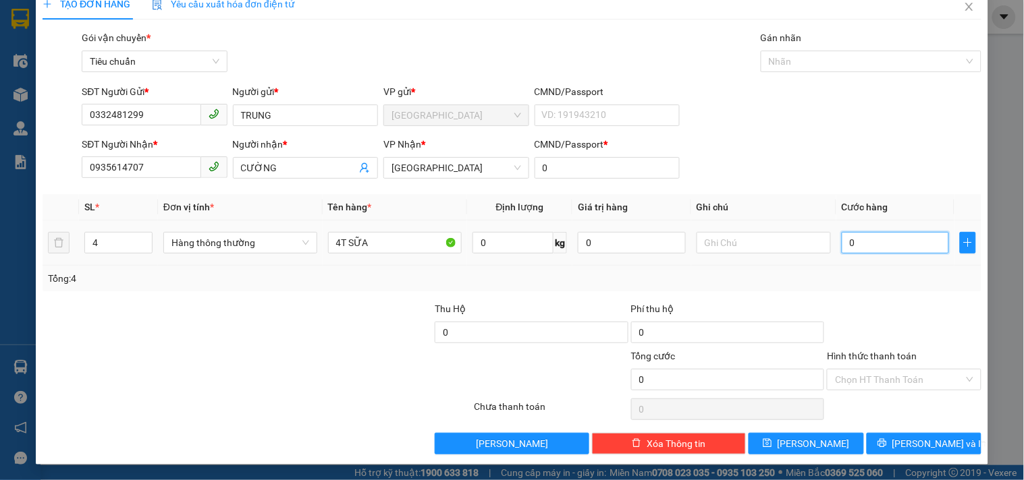
click at [914, 242] on input "0" at bounding box center [895, 243] width 108 height 22
click at [857, 377] on input "Hình thức thanh toán" at bounding box center [899, 380] width 128 height 20
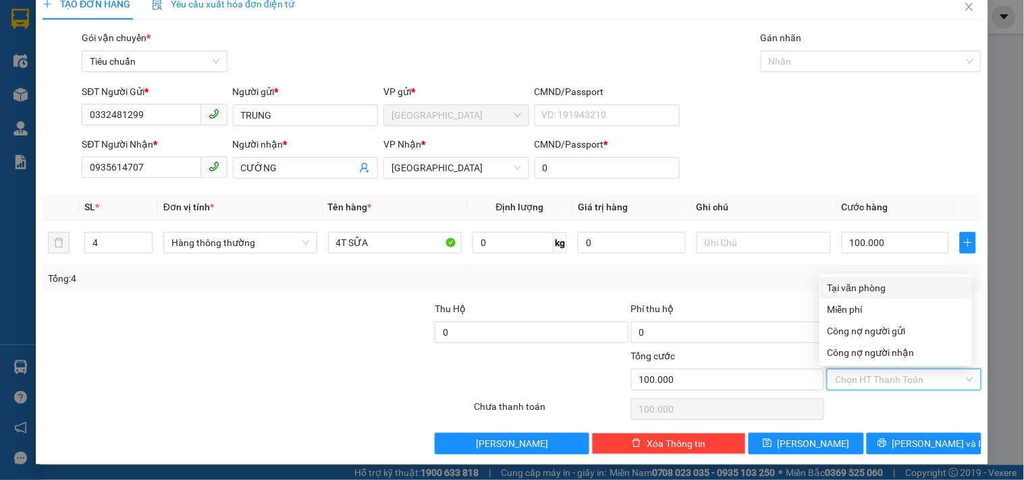
click at [872, 281] on div "Tại văn phòng" at bounding box center [895, 288] width 136 height 15
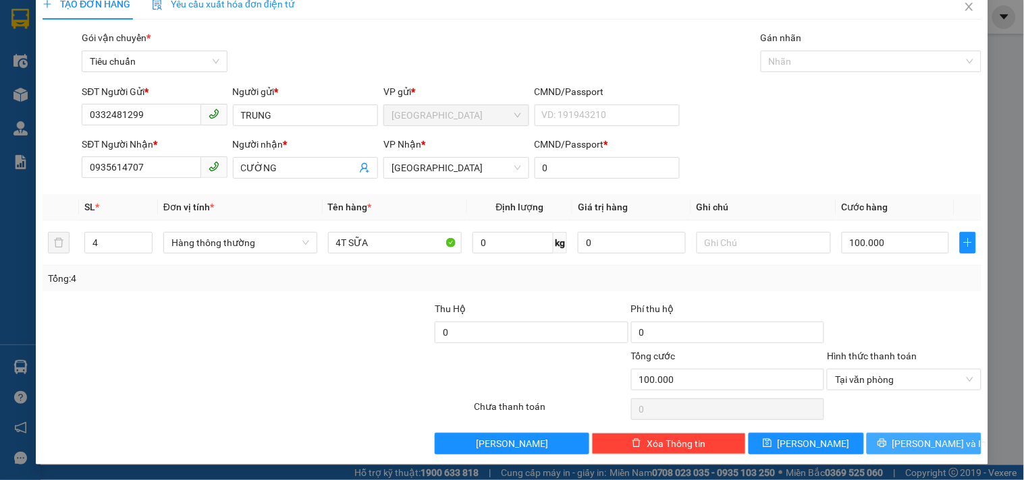
click at [935, 437] on span "[PERSON_NAME] và In" at bounding box center [939, 444] width 94 height 15
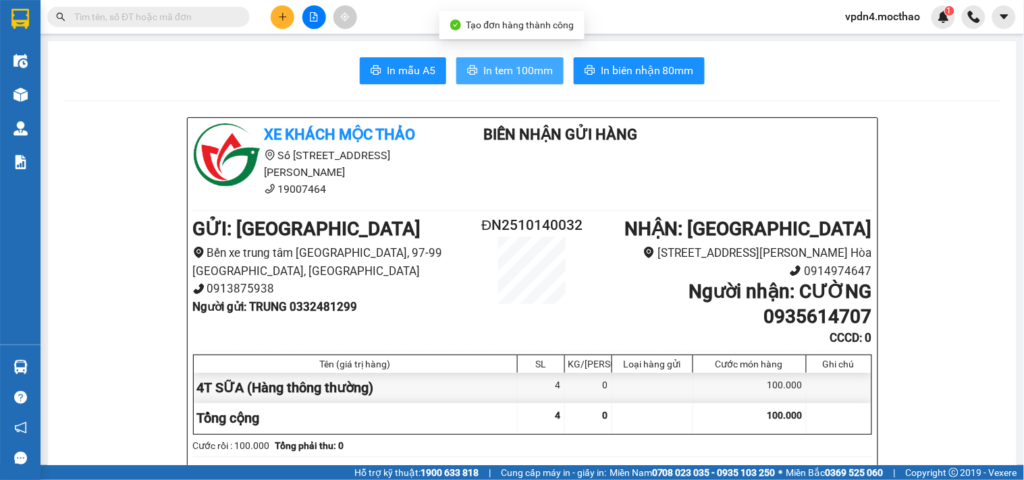
click at [522, 72] on span "In tem 100mm" at bounding box center [517, 70] width 69 height 17
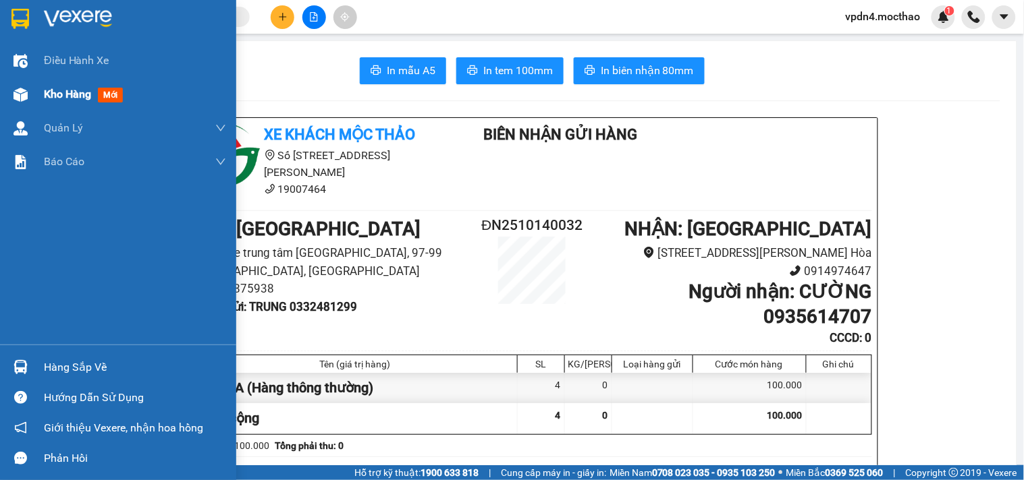
click at [57, 97] on span "Kho hàng" at bounding box center [67, 94] width 47 height 13
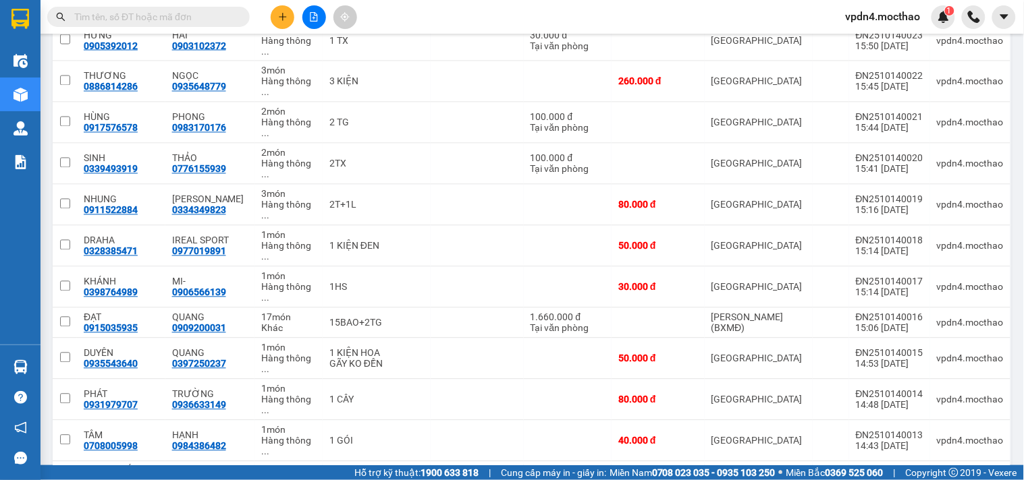
scroll to position [560, 0]
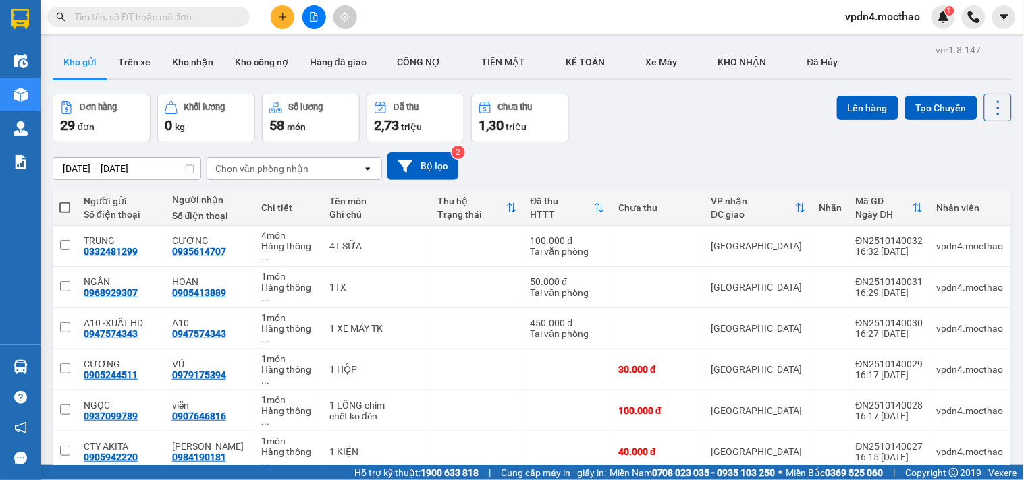
scroll to position [560, 0]
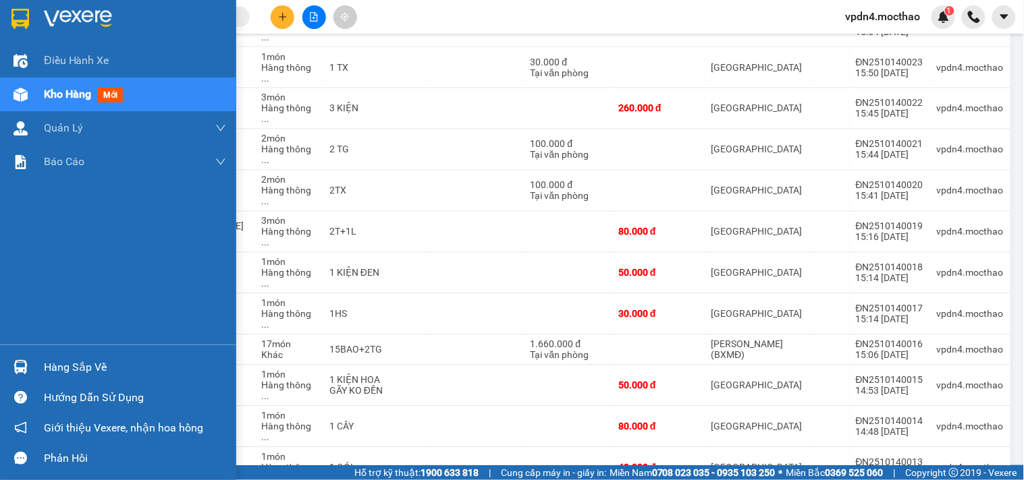
drag, startPoint x: 89, startPoint y: 361, endPoint x: 113, endPoint y: 318, distance: 49.5
click at [90, 358] on div "Hàng sắp về" at bounding box center [135, 368] width 182 height 20
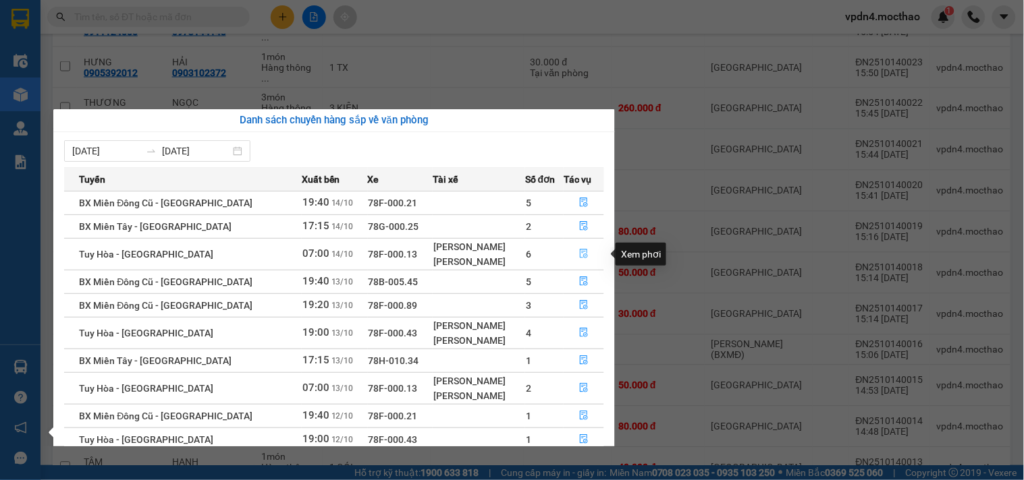
click at [584, 255] on icon "file-done" at bounding box center [584, 253] width 8 height 9
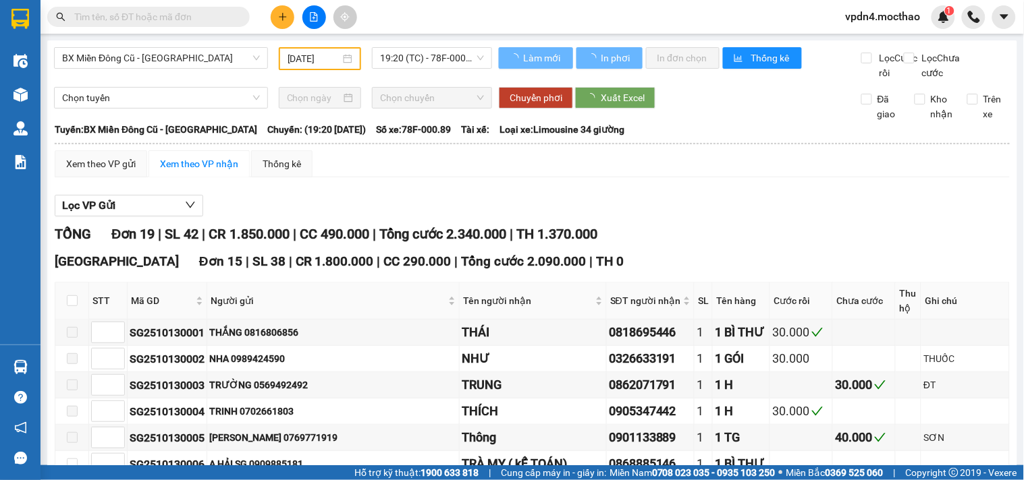
type input "[DATE]"
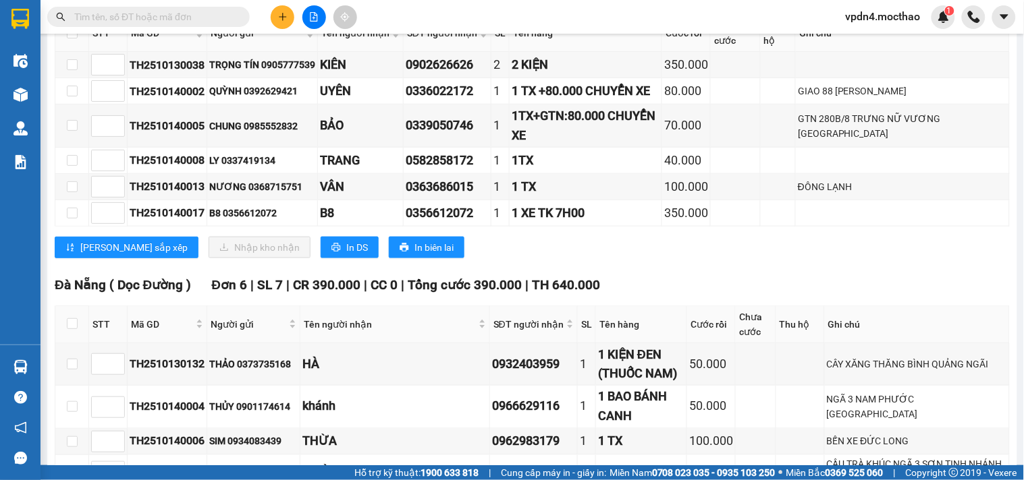
scroll to position [258, 0]
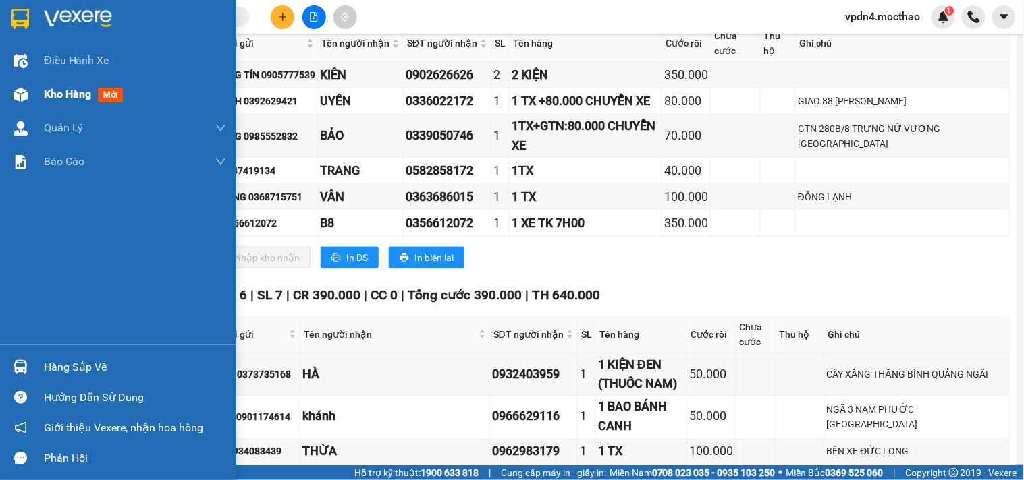
click at [43, 98] on div "Kho hàng mới" at bounding box center [118, 95] width 236 height 34
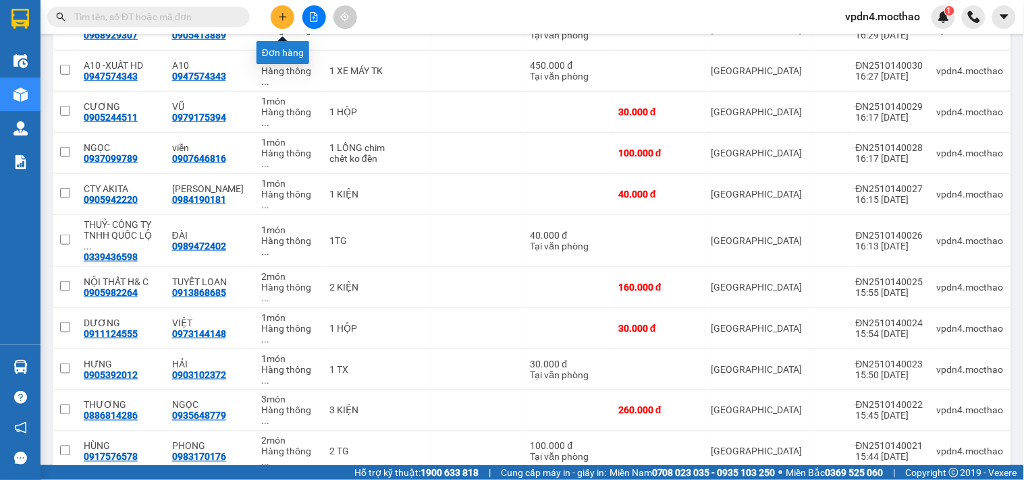
click at [290, 18] on button at bounding box center [283, 17] width 24 height 24
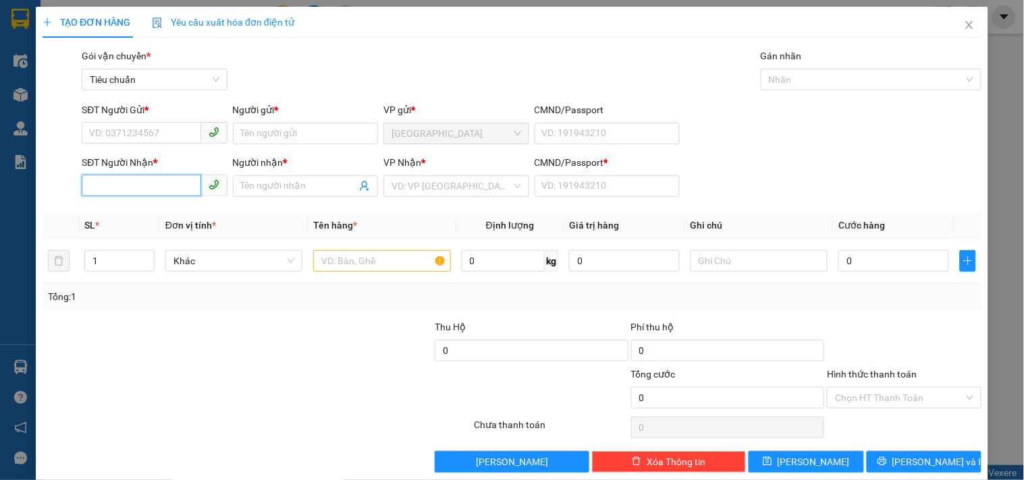
click at [165, 192] on input "SĐT Người Nhận *" at bounding box center [141, 186] width 119 height 22
click at [128, 215] on div "0905810017 - THẮNG" at bounding box center [153, 213] width 128 height 15
type input "0905810017"
type input "THẮNG"
type input "0"
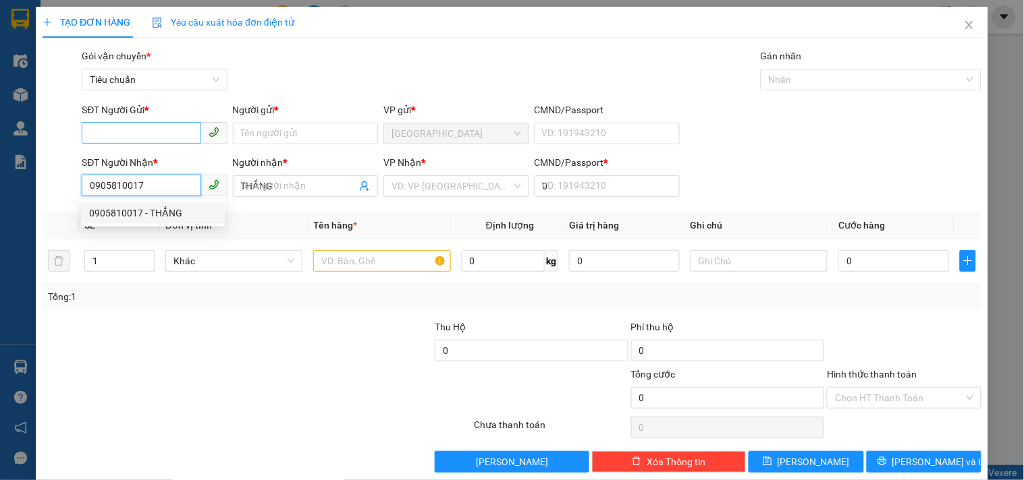
type input "100.000"
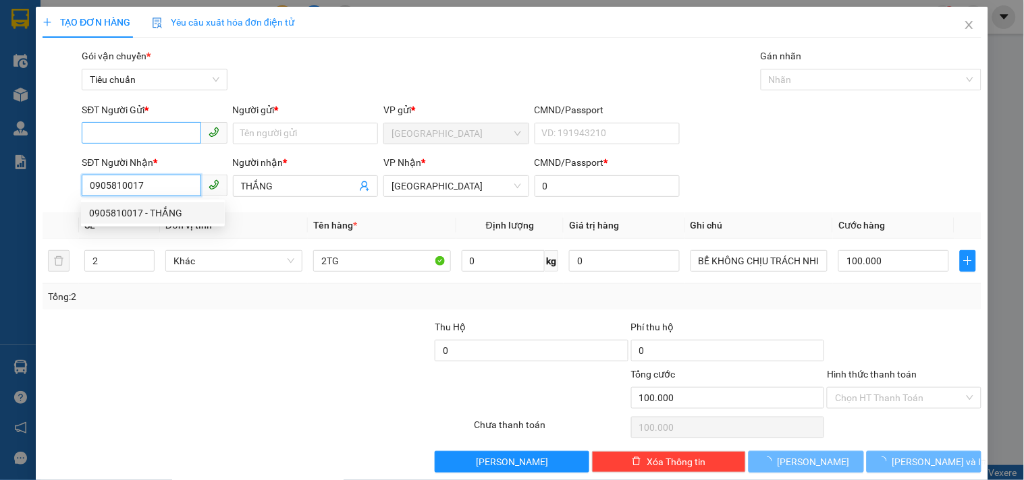
type input "0905810017"
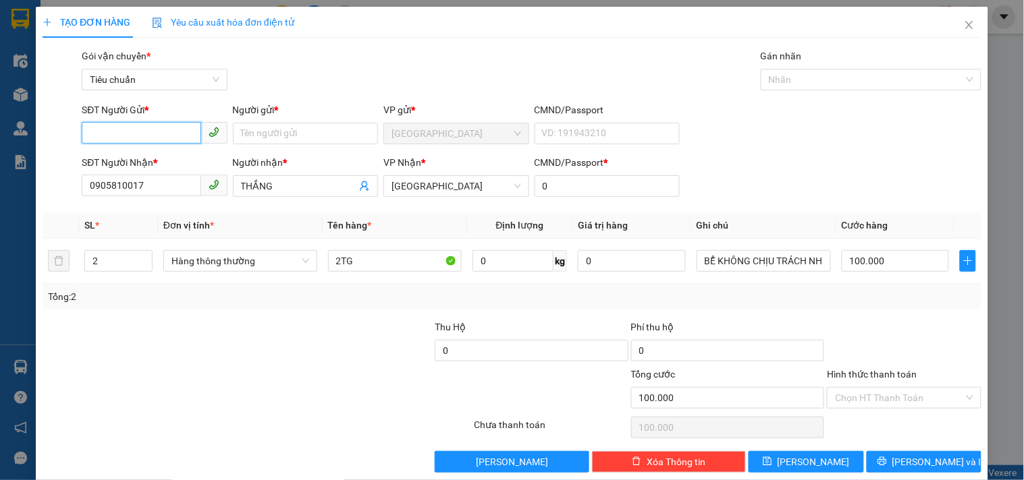
click at [132, 140] on input "SĐT Người Gửi *" at bounding box center [141, 133] width 119 height 22
click at [165, 159] on div "0905922226 - CHỊ TÂM" at bounding box center [164, 160] width 150 height 15
type input "0905922226"
type input "CHỊ TÂM"
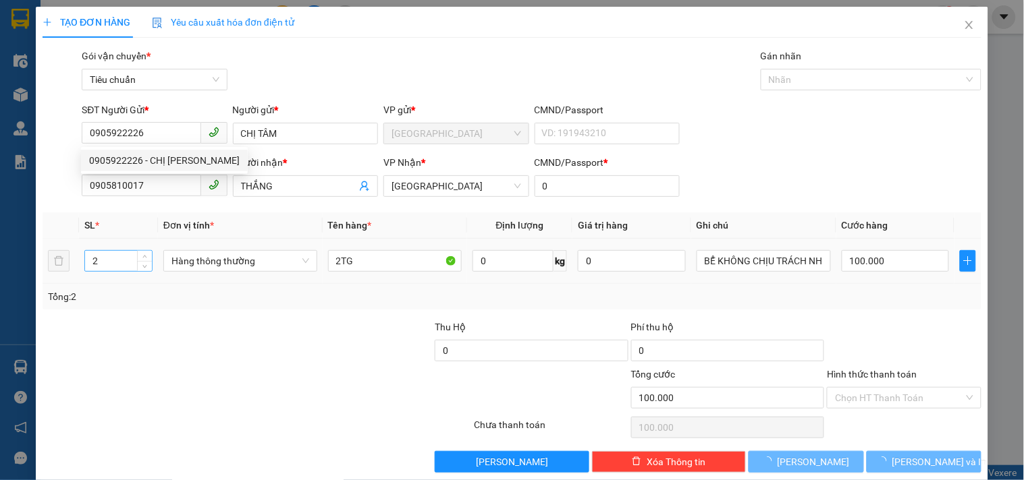
click at [104, 262] on input "2" at bounding box center [118, 261] width 67 height 20
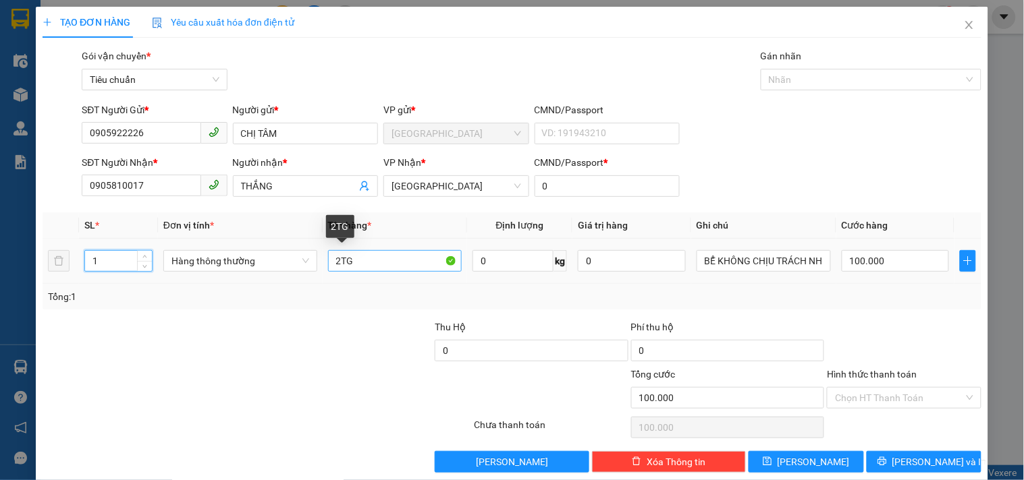
type input "1"
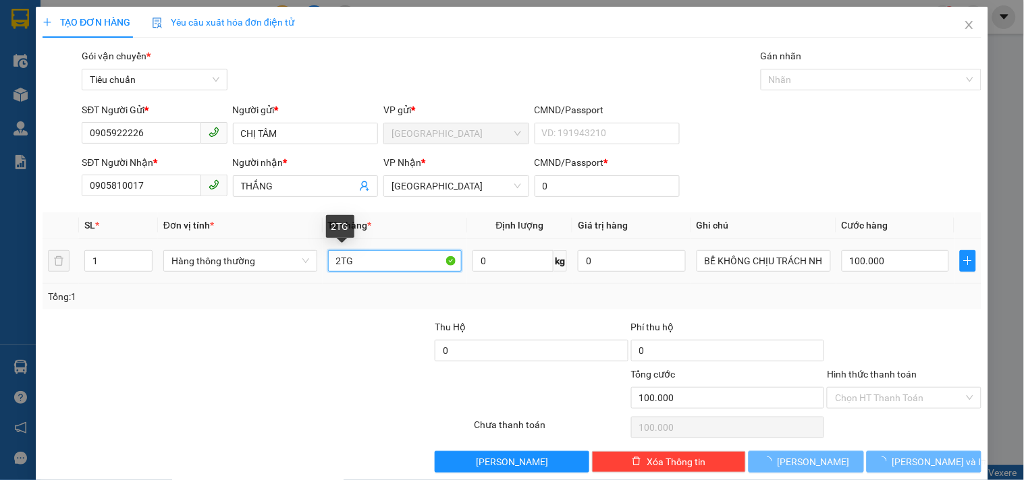
click at [338, 263] on input "2TG" at bounding box center [395, 261] width 134 height 22
type input "0"
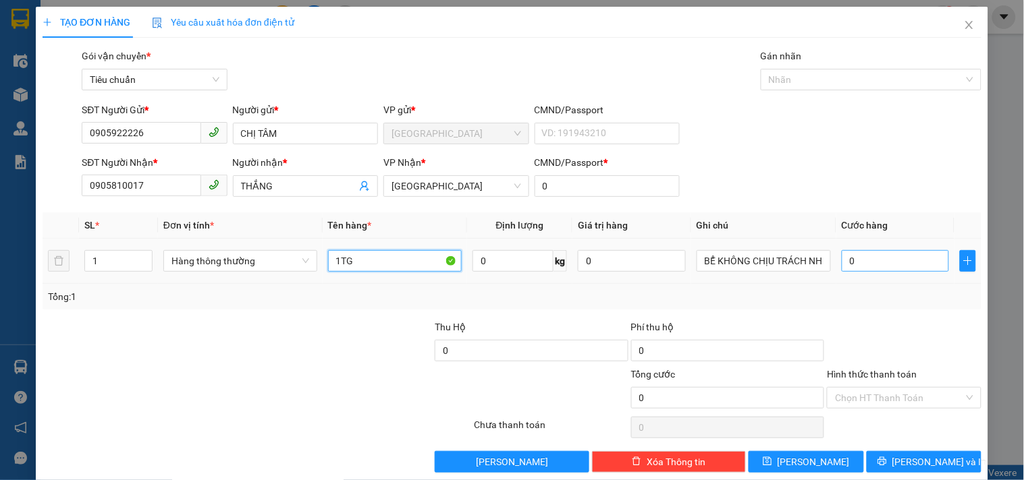
type input "1TG"
click at [859, 265] on input "0" at bounding box center [895, 261] width 108 height 22
type input "5"
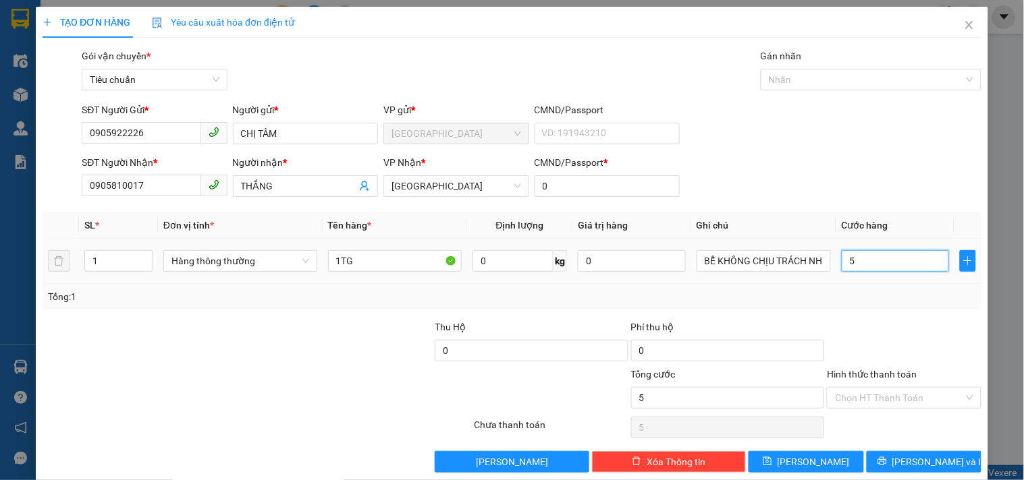
type input "50"
type input "50.000"
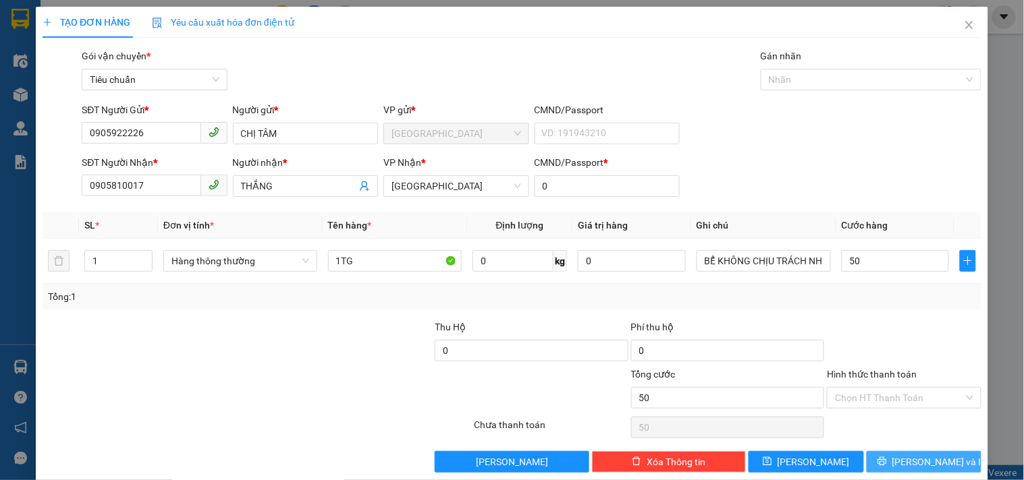
type input "50.000"
click at [887, 466] on icon "printer" at bounding box center [881, 461] width 9 height 9
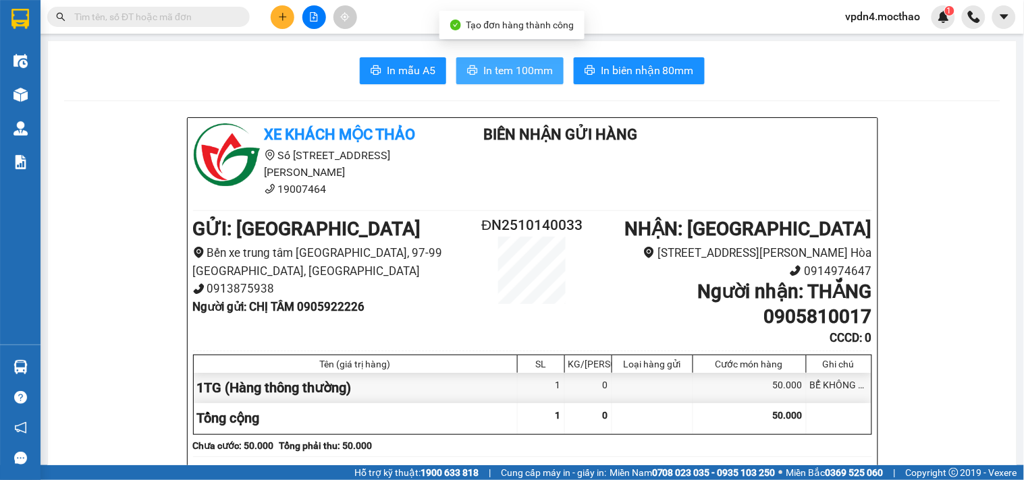
click at [483, 63] on span "In tem 100mm" at bounding box center [517, 70] width 69 height 17
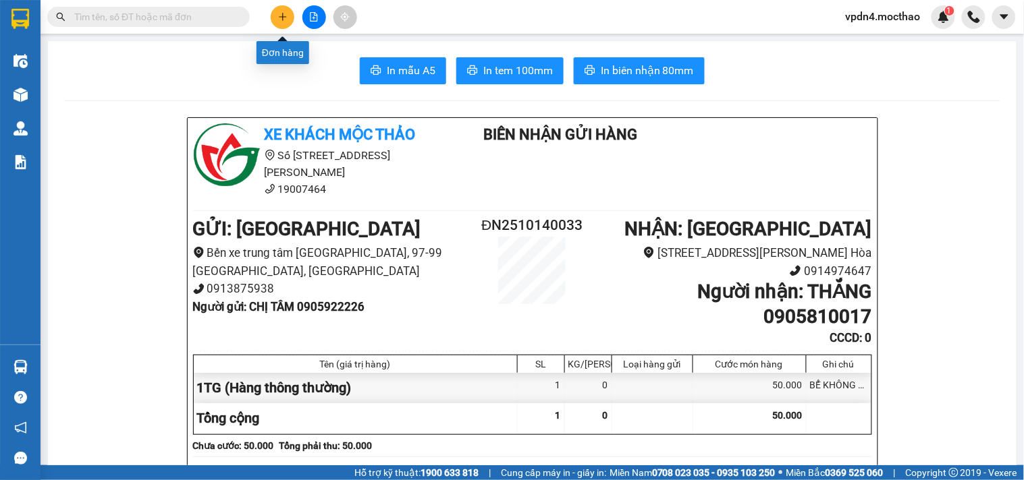
click at [281, 20] on icon "plus" at bounding box center [282, 16] width 9 height 9
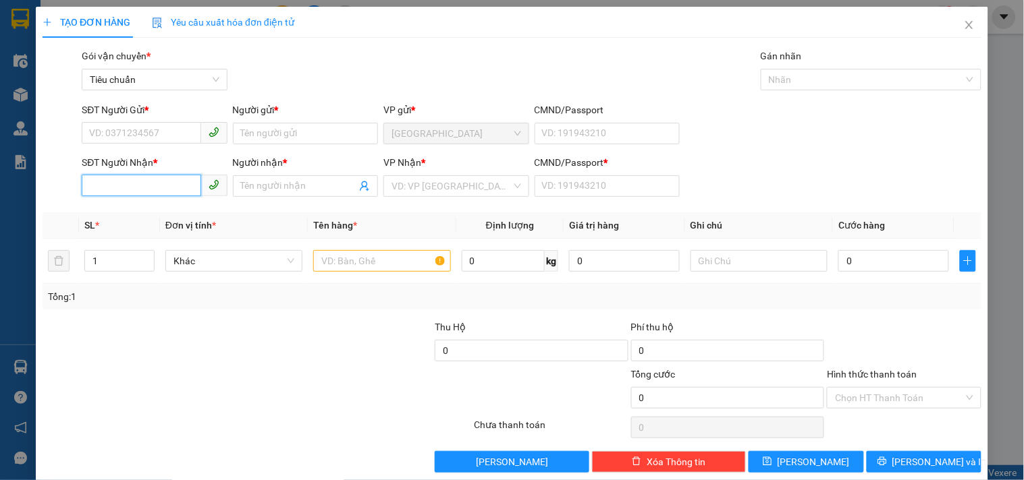
click at [124, 193] on input "SĐT Người Nhận *" at bounding box center [141, 186] width 119 height 22
click at [162, 213] on div "0983864817 - DIỆP THÀNH" at bounding box center [153, 213] width 128 height 15
type input "0983864817"
type input "DIỆP THÀNH"
type input "0"
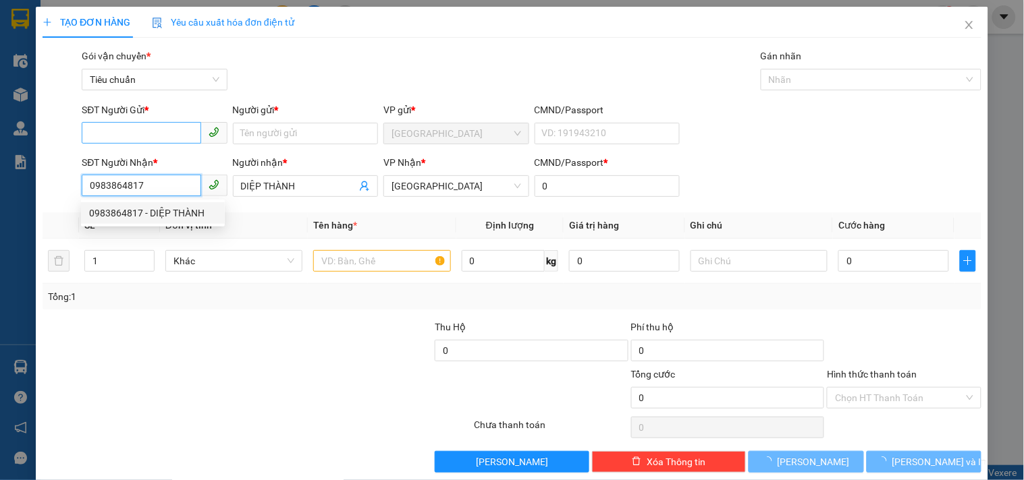
type input "0983864817"
click at [131, 127] on input "SĐT Người Gửi *" at bounding box center [141, 133] width 119 height 22
type input "60.000"
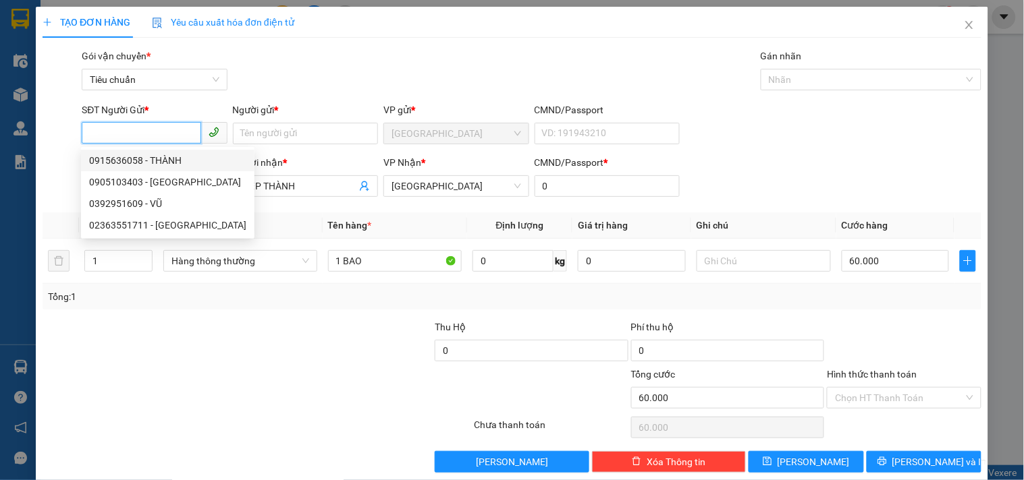
click at [179, 157] on div "0915636058 - THÀNH" at bounding box center [167, 160] width 157 height 15
type input "0915636058"
type input "THÀNH"
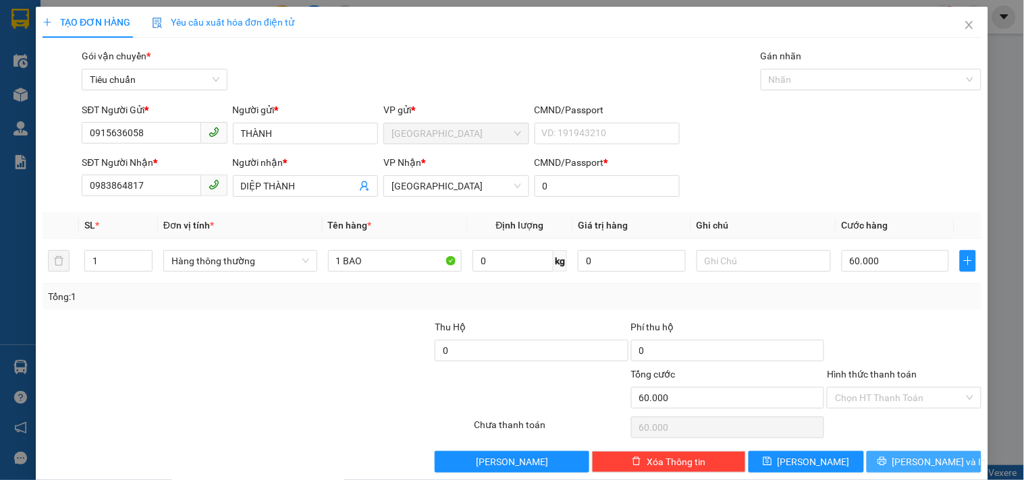
click at [903, 459] on span "[PERSON_NAME] và In" at bounding box center [939, 462] width 94 height 15
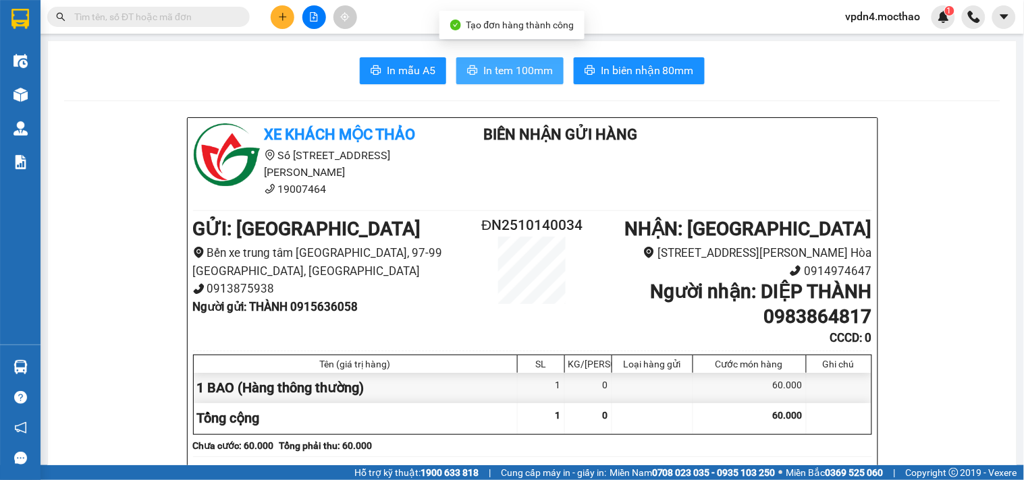
click at [507, 67] on span "In tem 100mm" at bounding box center [517, 70] width 69 height 17
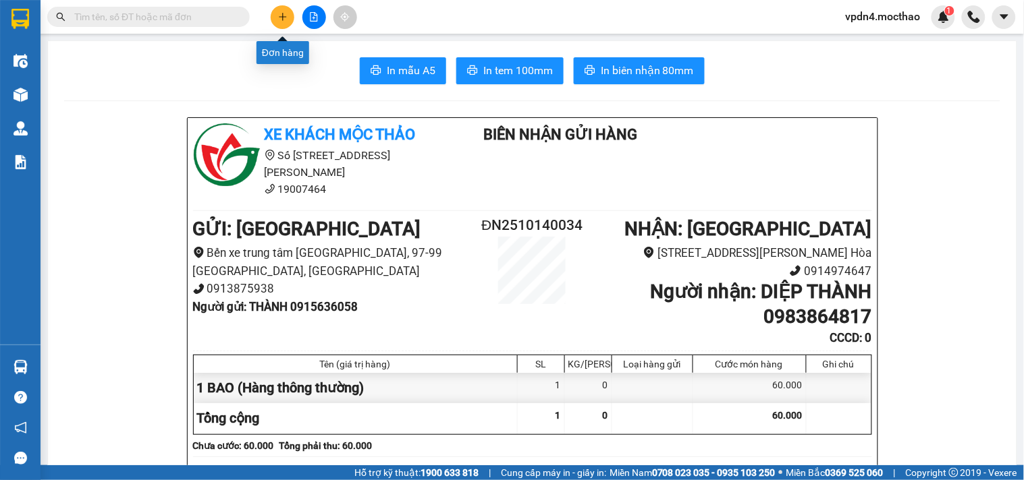
click at [281, 23] on button at bounding box center [283, 17] width 24 height 24
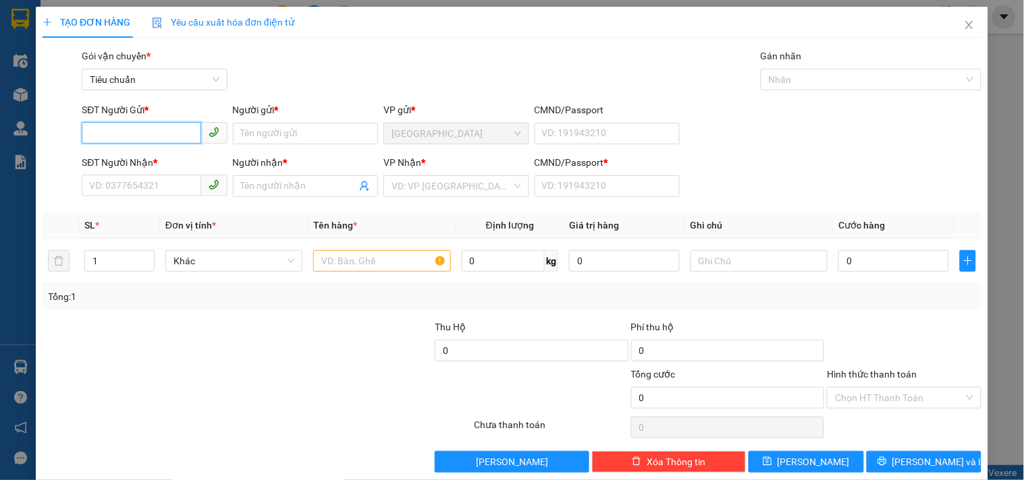
click at [156, 132] on input "SĐT Người Gửi *" at bounding box center [141, 133] width 119 height 22
click at [159, 160] on div "0383016234 - HẢI" at bounding box center [153, 160] width 128 height 15
type input "0383016234"
type input "HẢI"
type input "0988689891"
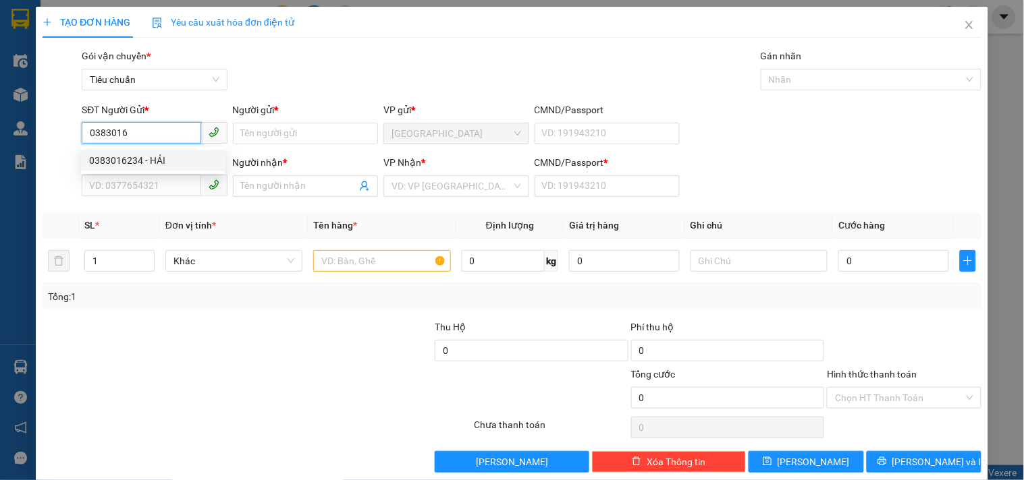
type input "PHÚC"
type input "0"
type input "50.000"
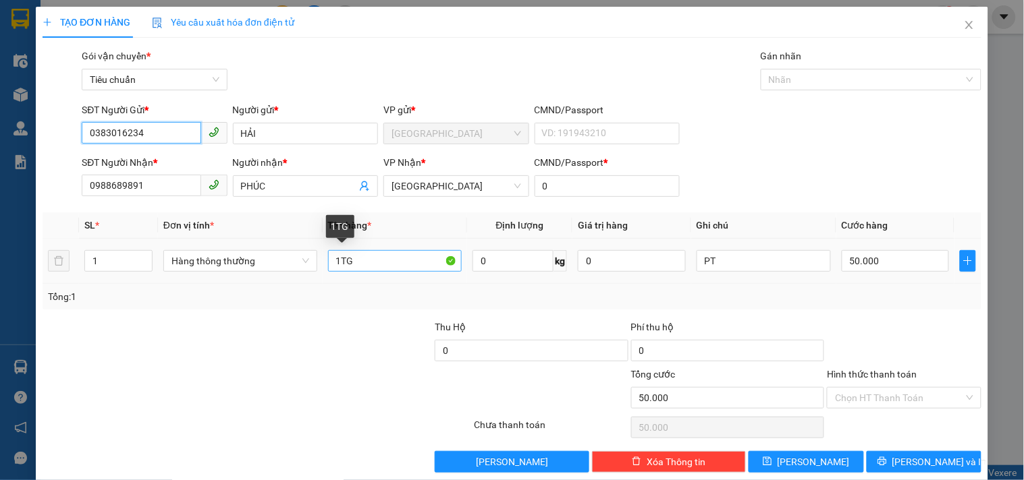
type input "0383016234"
click at [364, 261] on input "1TG" at bounding box center [395, 261] width 134 height 22
type input "1 GÓI"
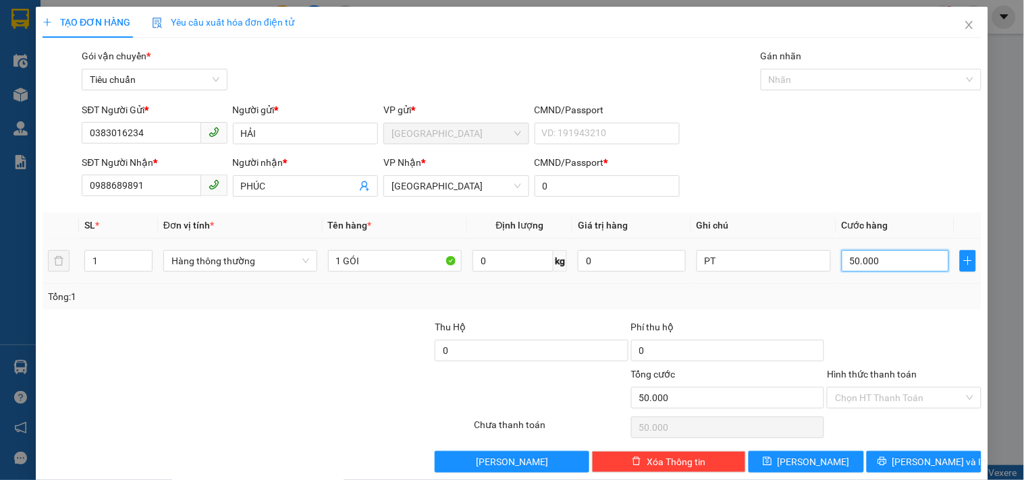
click at [878, 260] on input "50.000" at bounding box center [895, 261] width 108 height 22
type input "4"
type input "40"
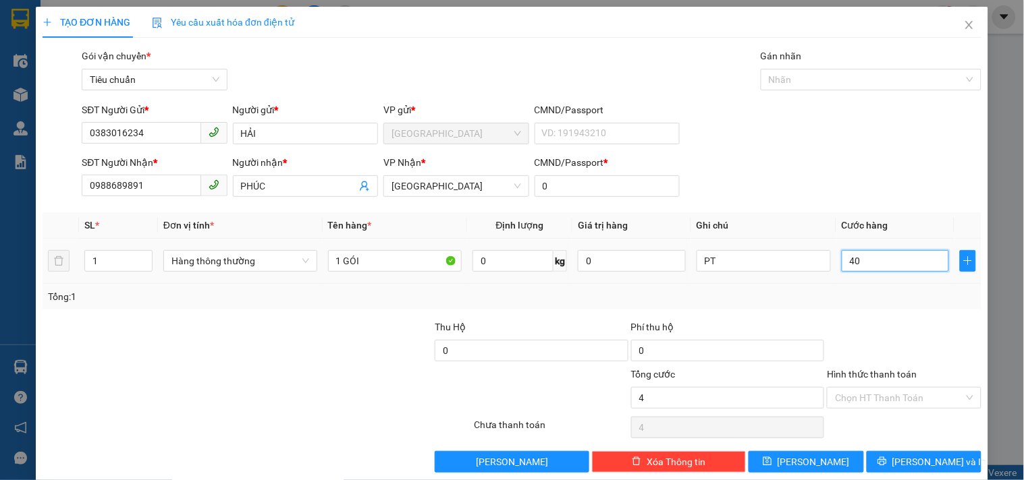
type input "40"
type input "40.000"
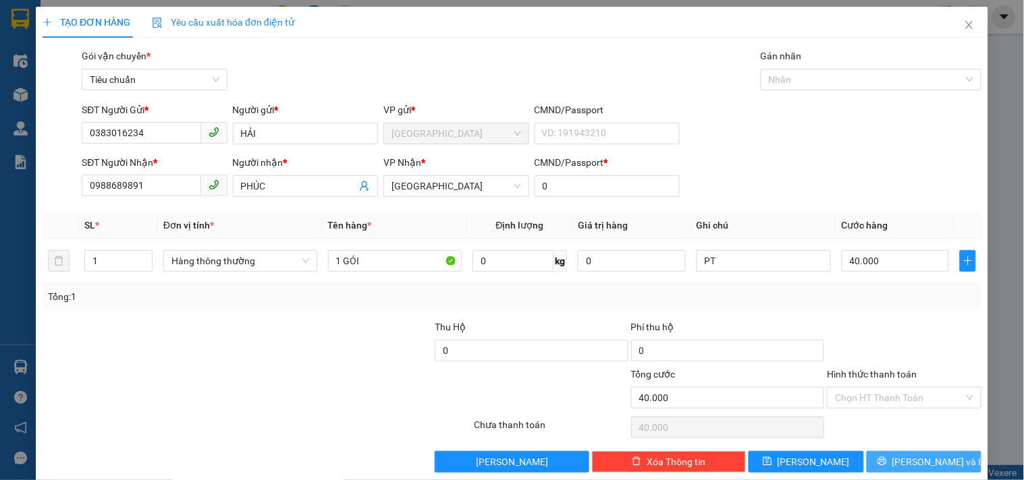
click at [901, 452] on button "[PERSON_NAME] và In" at bounding box center [923, 462] width 115 height 22
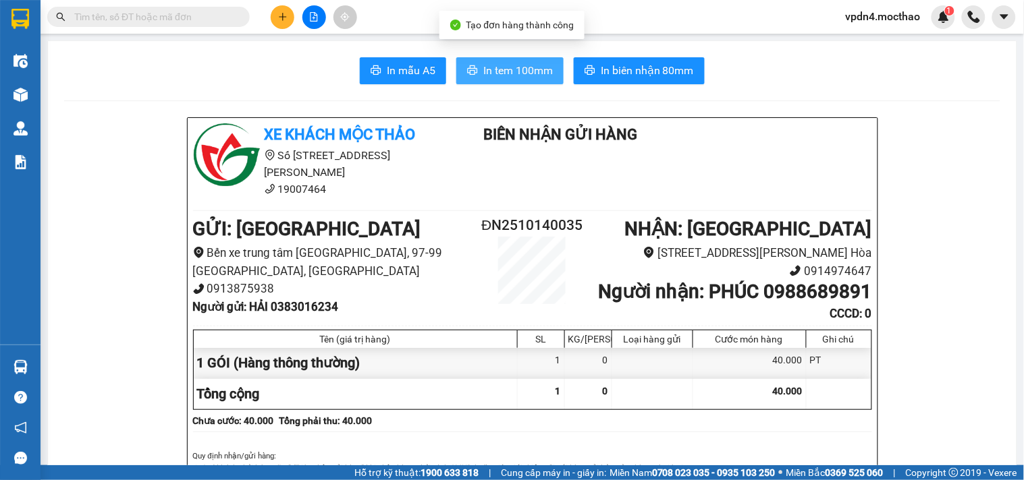
click at [511, 76] on span "In tem 100mm" at bounding box center [517, 70] width 69 height 17
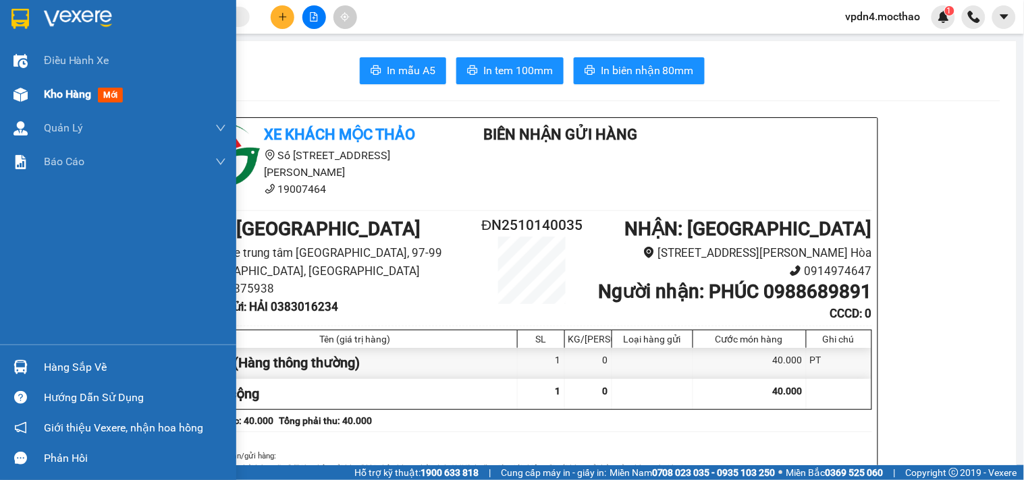
click at [50, 97] on span "Kho hàng" at bounding box center [67, 94] width 47 height 13
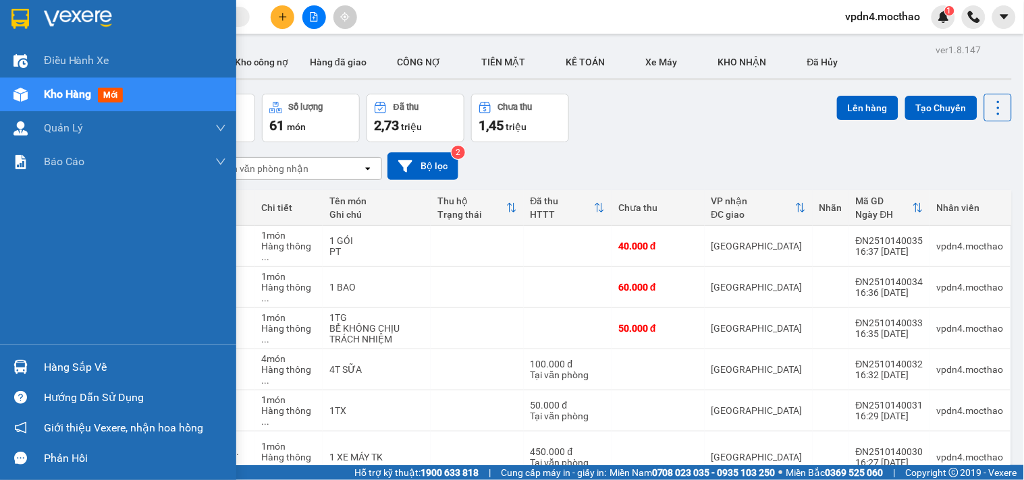
click at [82, 371] on div "Hàng sắp về" at bounding box center [135, 368] width 182 height 20
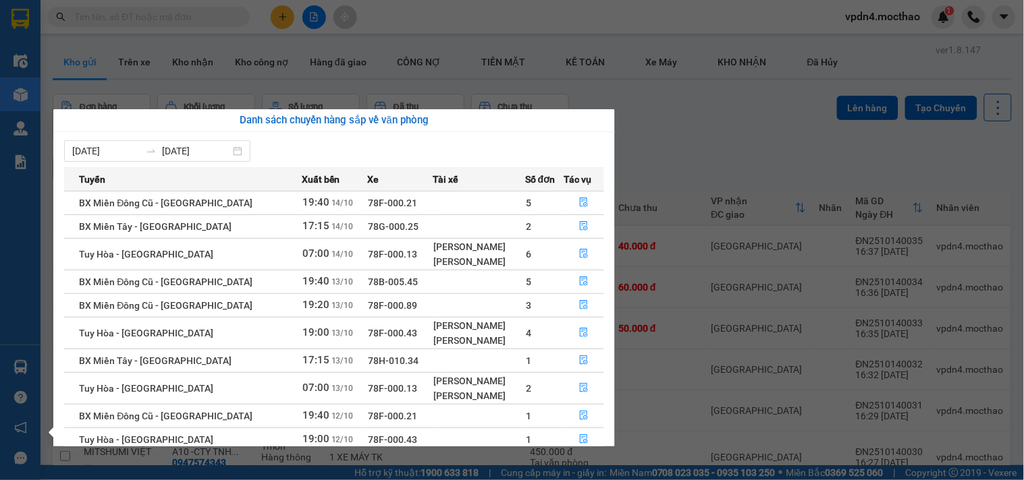
click at [777, 169] on section "Kết quả tìm kiếm ( 0 ) Bộ lọc Ngày lên hàng gần nhất No Data vpdn4.mocthao 1 Đi…" at bounding box center [512, 240] width 1024 height 480
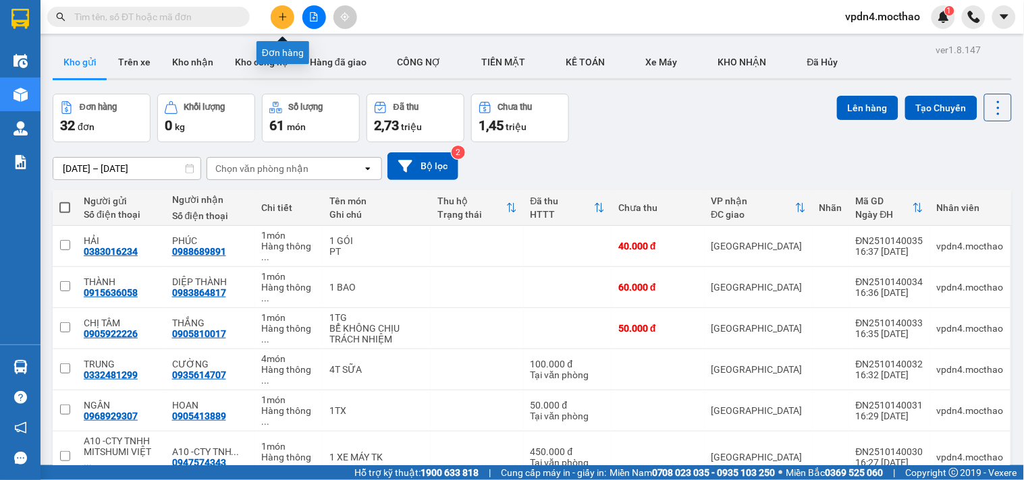
click at [285, 16] on icon "plus" at bounding box center [282, 16] width 7 height 1
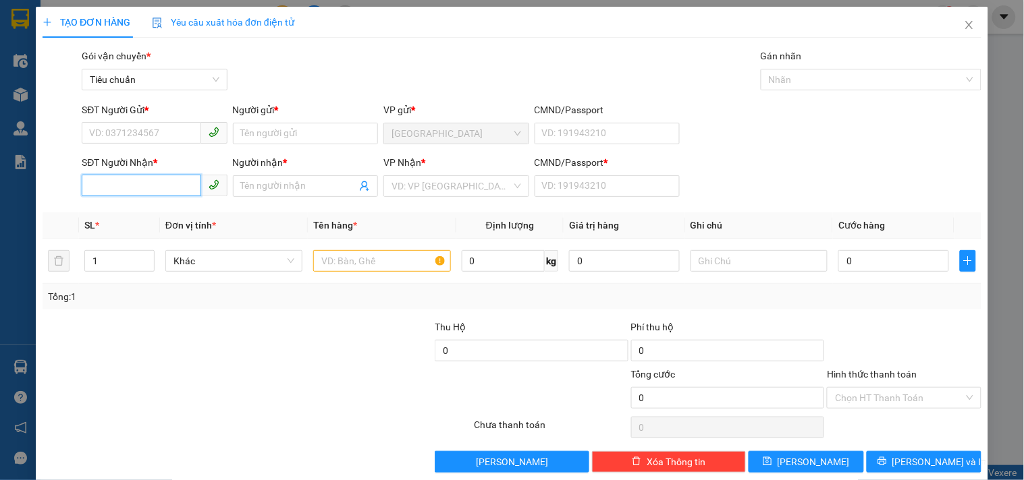
click at [149, 192] on input "SĐT Người Nhận *" at bounding box center [141, 186] width 119 height 22
click at [132, 211] on div "0983528473 - THỦY" at bounding box center [153, 213] width 128 height 15
type input "0983528473"
type input "THỦY"
type input "0"
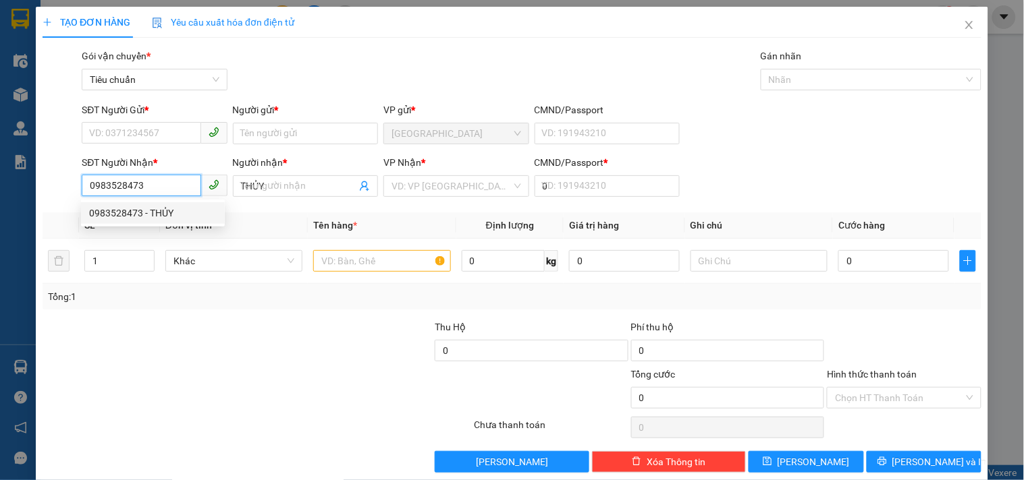
type input "30.000"
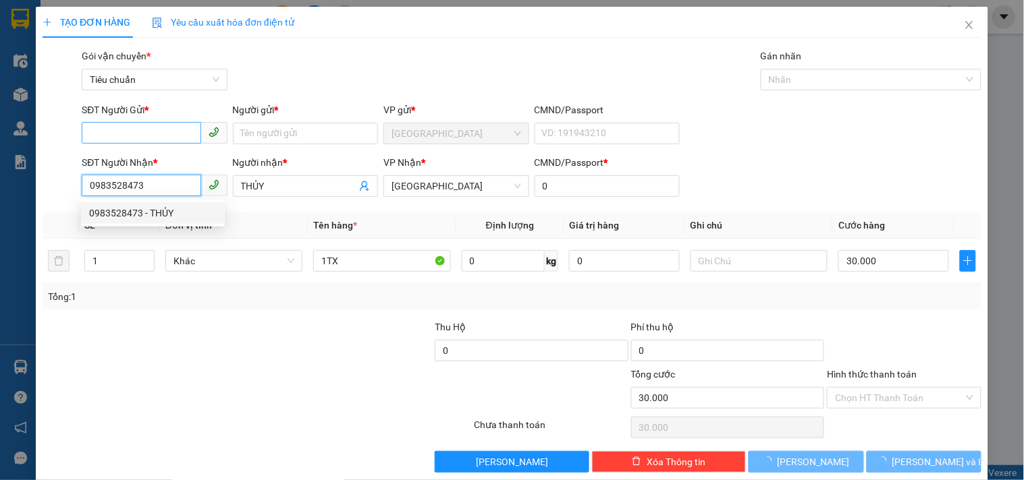
type input "0983528473"
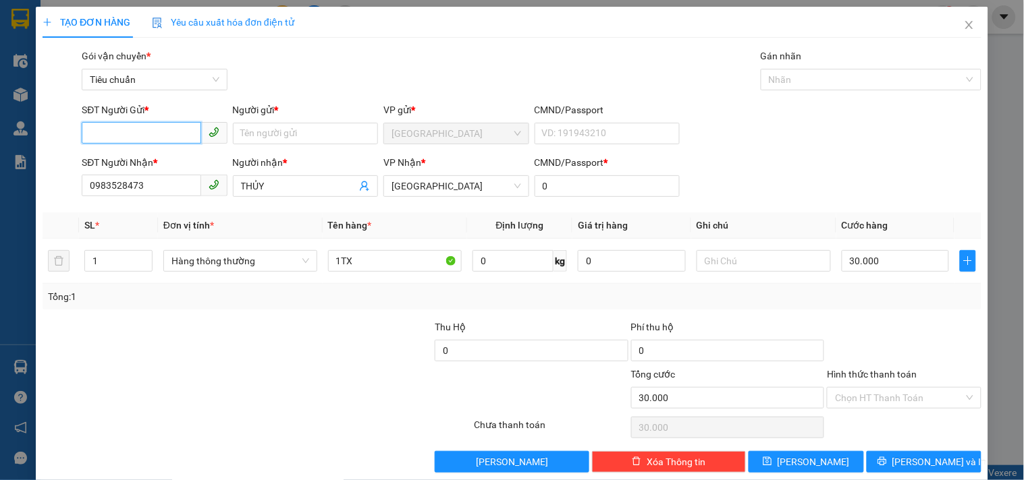
click at [148, 132] on input "SĐT Người Gửi *" at bounding box center [141, 133] width 119 height 22
click at [153, 163] on div "02363538666 - TƯỜNG KHUÊ" at bounding box center [153, 160] width 128 height 15
type input "02363538666"
type input "TƯỜNG KHUÊ"
click at [418, 258] on input "1TX" at bounding box center [395, 261] width 134 height 22
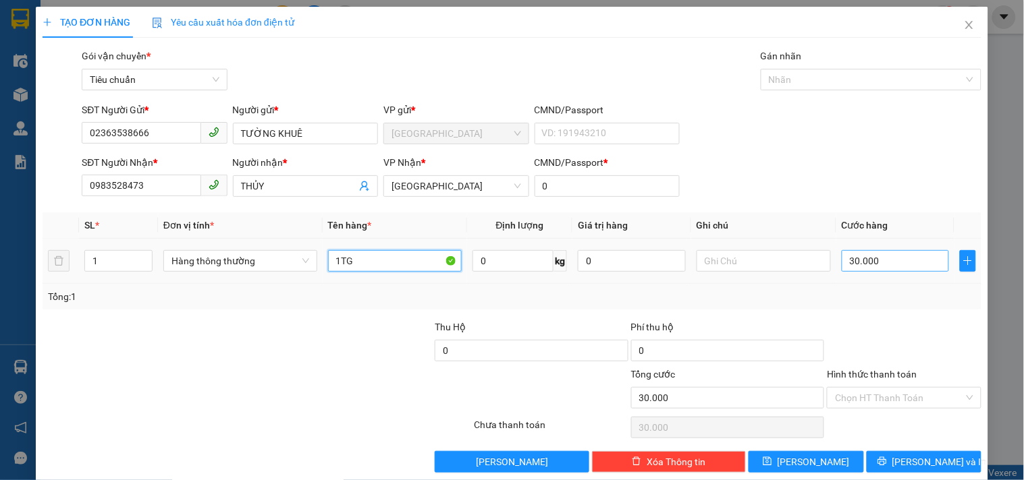
type input "1TG"
click at [909, 267] on input "30.000" at bounding box center [895, 261] width 108 height 22
type input "4"
type input "40"
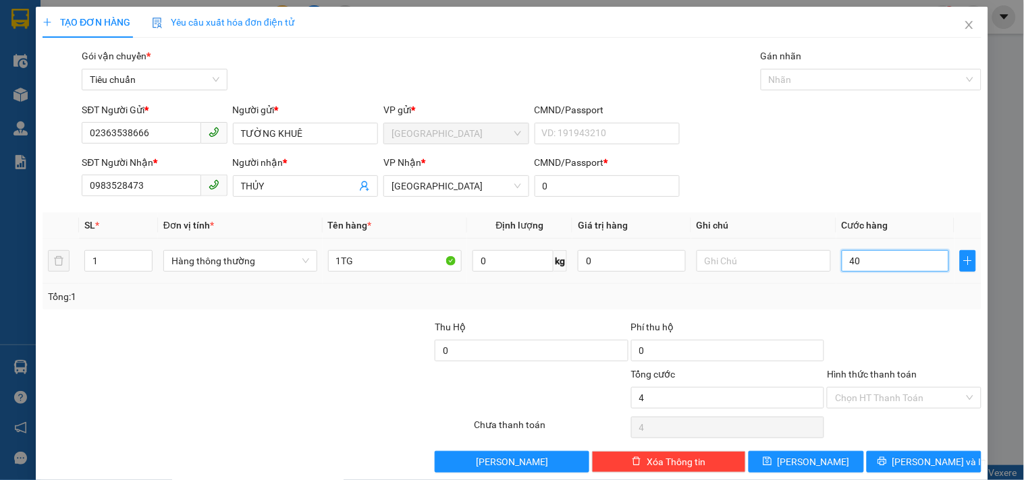
type input "40"
type input "40.000"
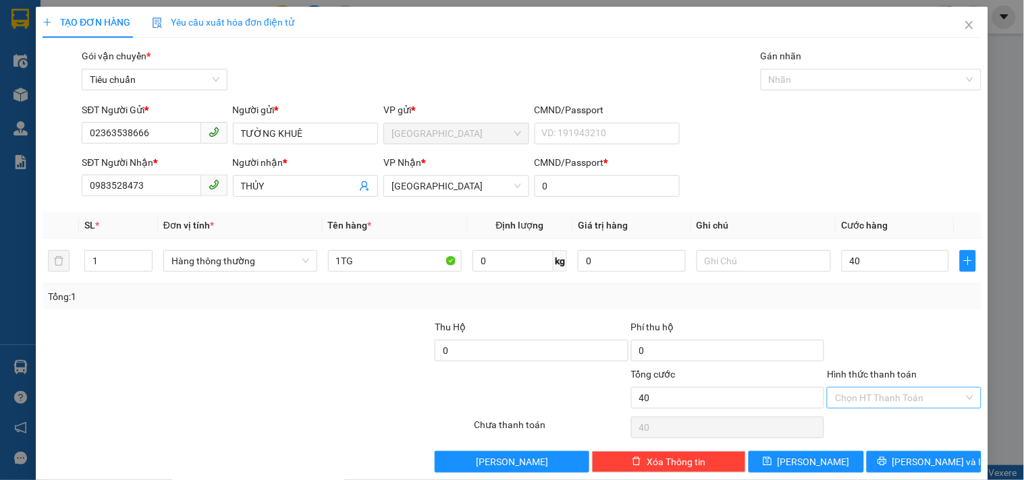
type input "40.000"
click at [872, 404] on input "Hình thức thanh toán" at bounding box center [899, 398] width 128 height 20
click at [860, 300] on div "Tại văn phòng" at bounding box center [895, 306] width 136 height 15
type input "0"
click at [928, 466] on span "[PERSON_NAME] và In" at bounding box center [939, 462] width 94 height 15
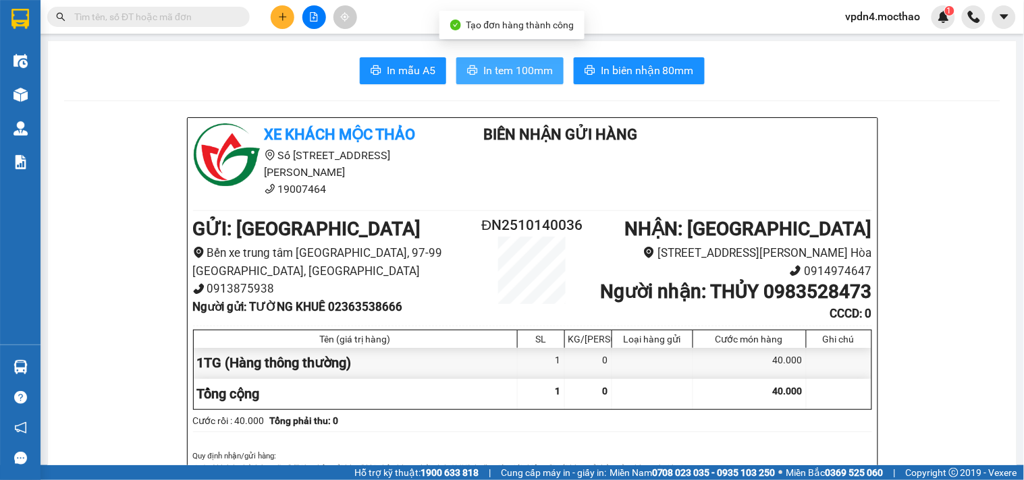
click at [483, 64] on span "In tem 100mm" at bounding box center [517, 70] width 69 height 17
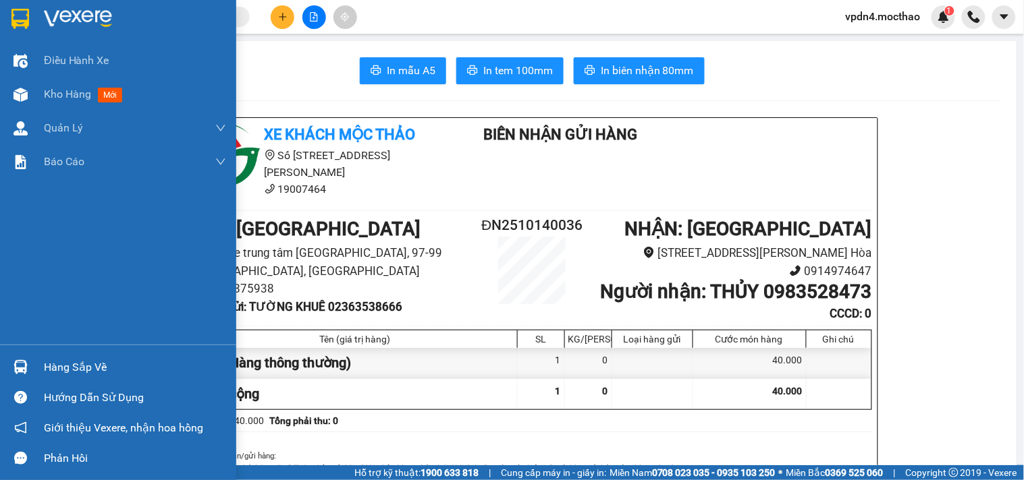
click at [49, 371] on div "Hàng sắp về" at bounding box center [135, 368] width 182 height 20
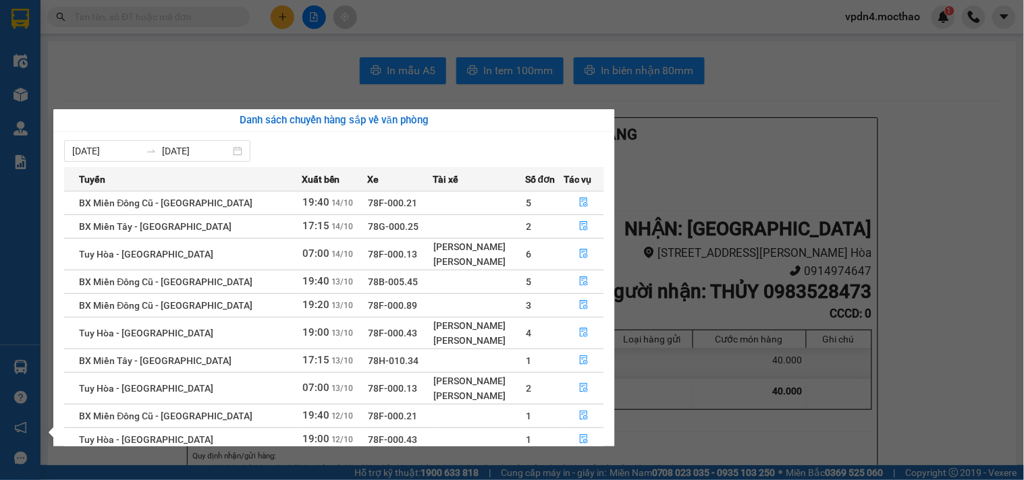
click at [744, 179] on section "Kết quả tìm kiếm ( 0 ) Bộ lọc Ngày lên hàng gần nhất No Data vpdn4.mocthao 1 Đi…" at bounding box center [512, 240] width 1024 height 480
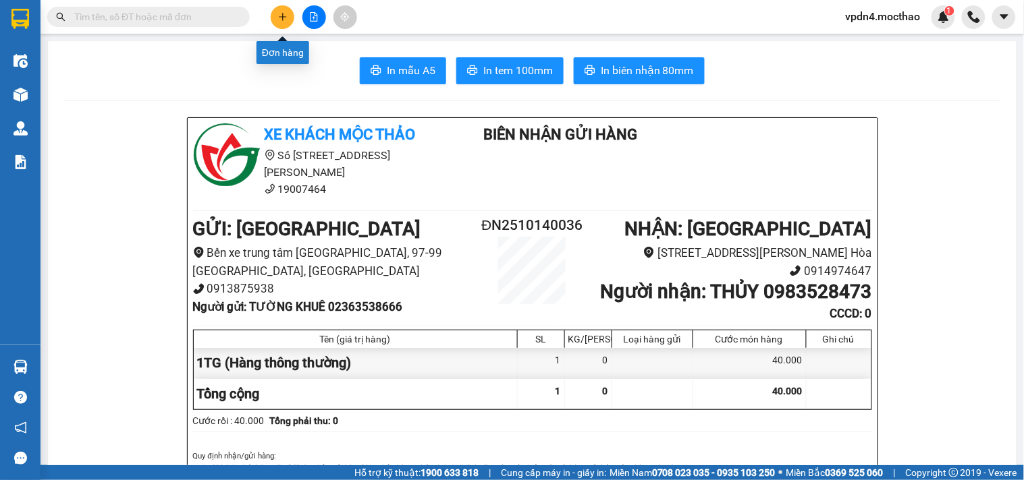
click at [283, 20] on icon "plus" at bounding box center [282, 16] width 9 height 9
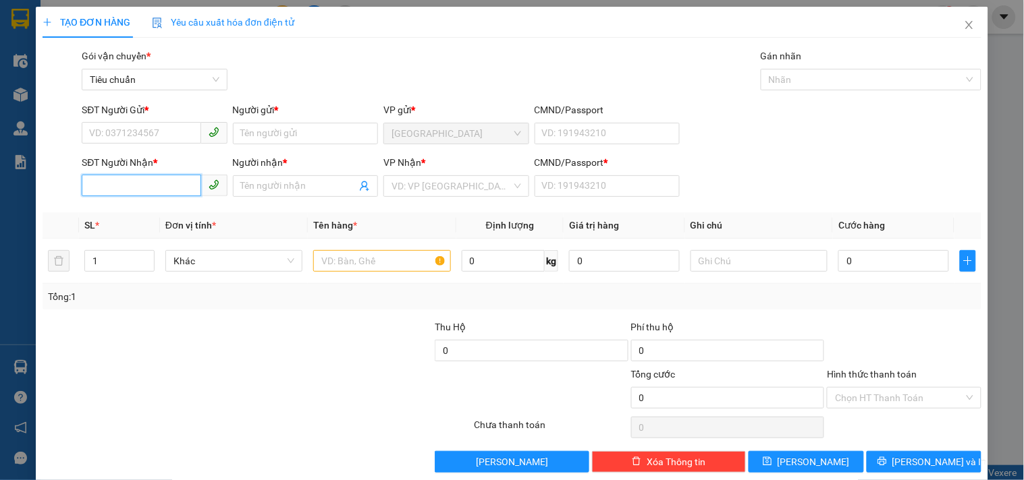
click at [135, 185] on input "SĐT Người Nhận *" at bounding box center [141, 186] width 119 height 22
click at [131, 206] on div "0987467336 - MỸ" at bounding box center [153, 213] width 128 height 15
type input "0987467336"
type input "MỸ"
type input "0"
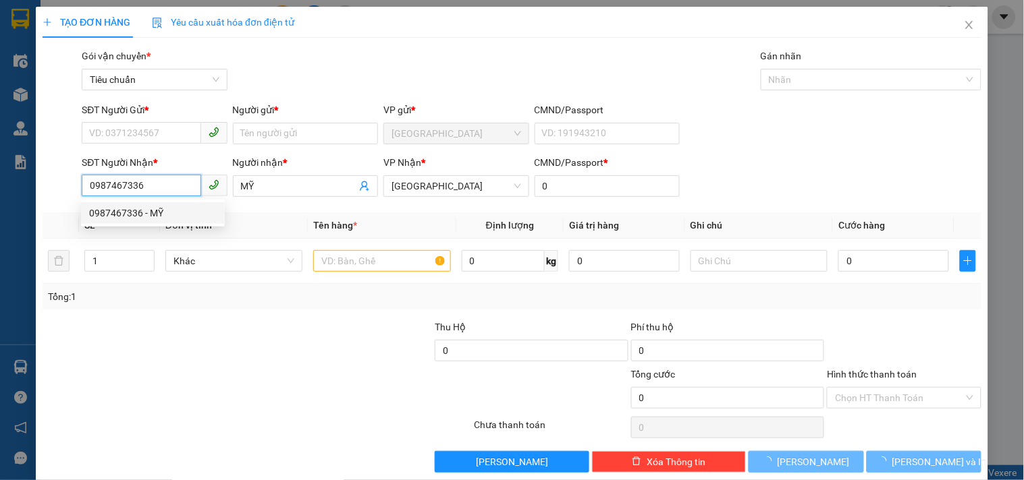
type input "100.000"
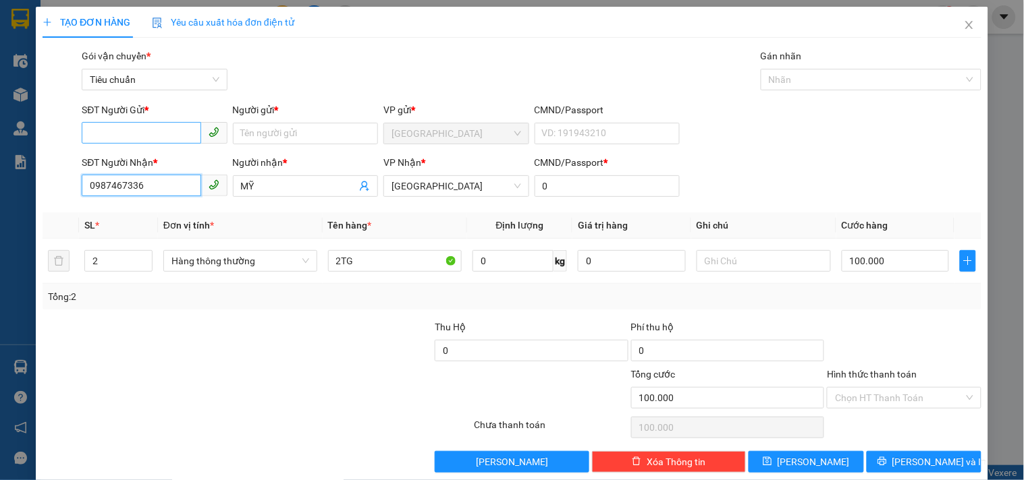
type input "0987467336"
click at [135, 137] on input "SĐT Người Gửi *" at bounding box center [141, 133] width 119 height 22
click at [153, 169] on div "0935606047 - DUNG" at bounding box center [153, 161] width 144 height 22
type input "0935606047"
type input "DUNG"
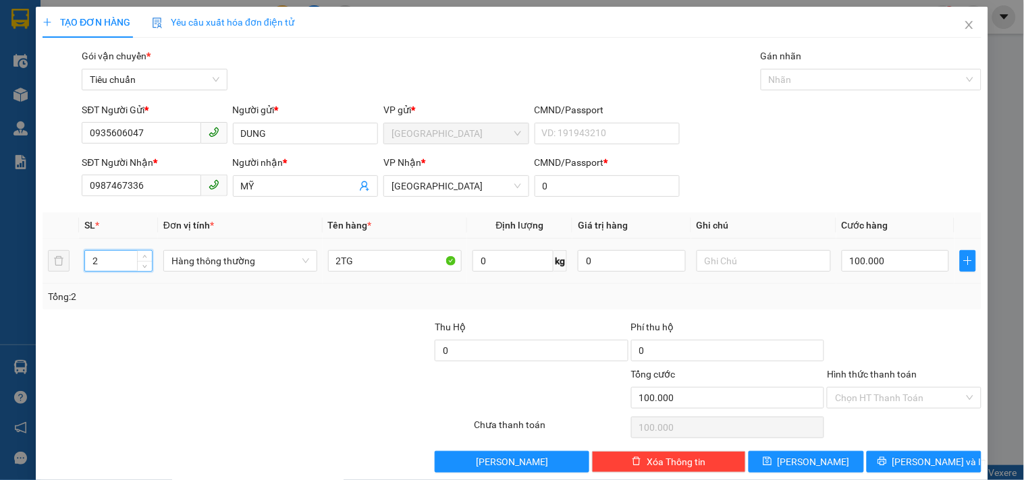
click at [132, 265] on input "2" at bounding box center [118, 261] width 67 height 20
type input "1"
click at [337, 256] on input "2TG" at bounding box center [395, 261] width 134 height 22
type input "0"
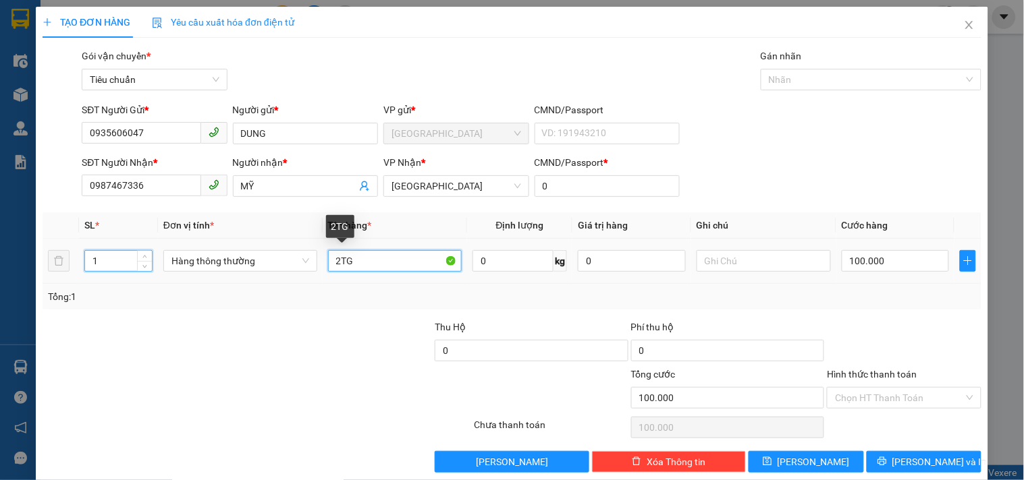
type input "0"
type input "1TG"
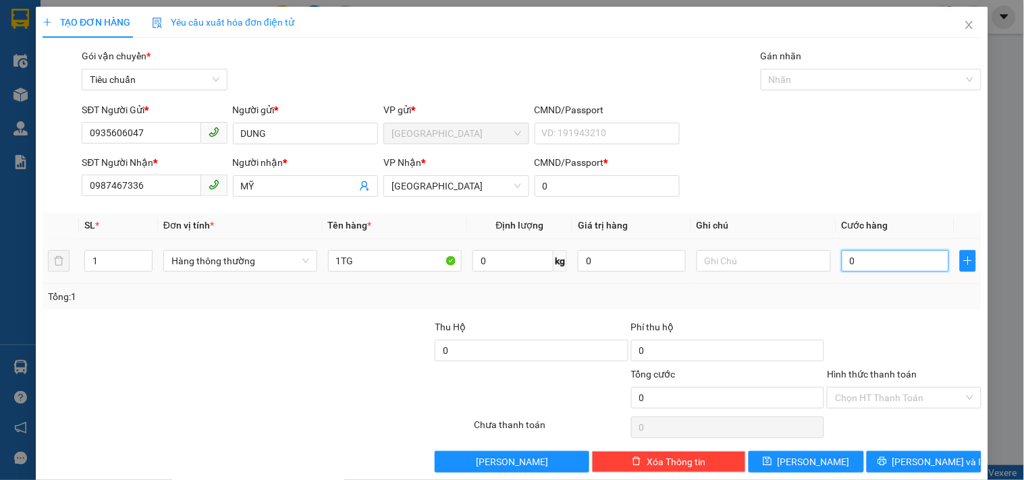
click at [887, 264] on input "0" at bounding box center [895, 261] width 108 height 22
click at [877, 402] on input "Hình thức thanh toán" at bounding box center [899, 398] width 128 height 20
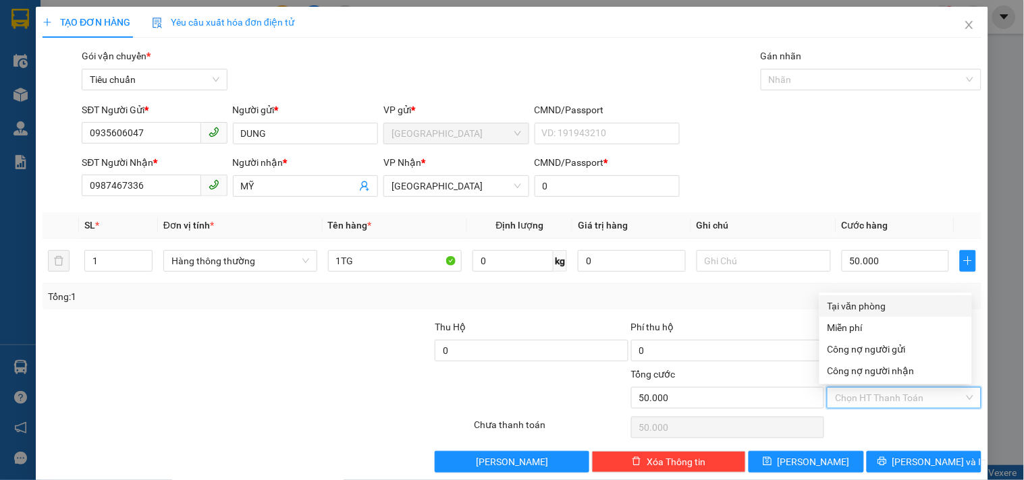
click at [884, 308] on div "Tại văn phòng" at bounding box center [895, 306] width 136 height 15
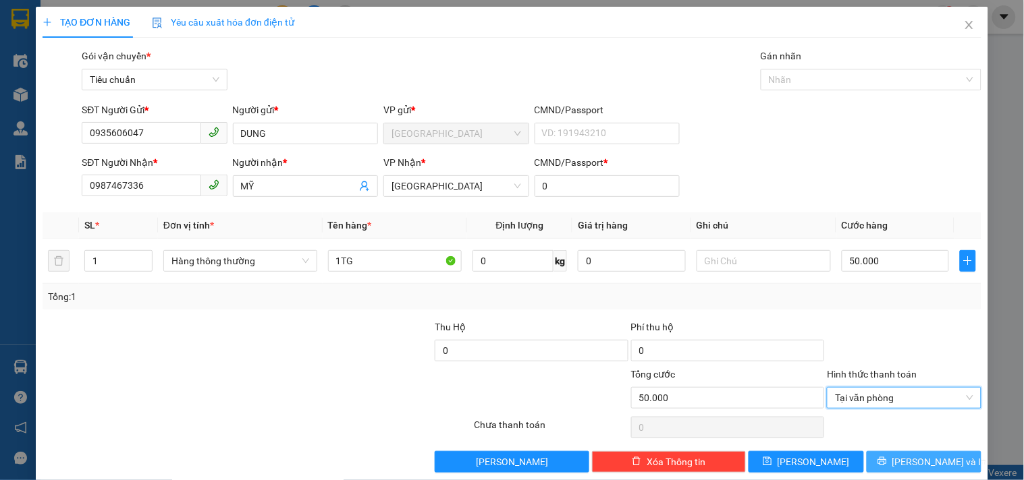
click at [886, 462] on icon "printer" at bounding box center [881, 461] width 9 height 9
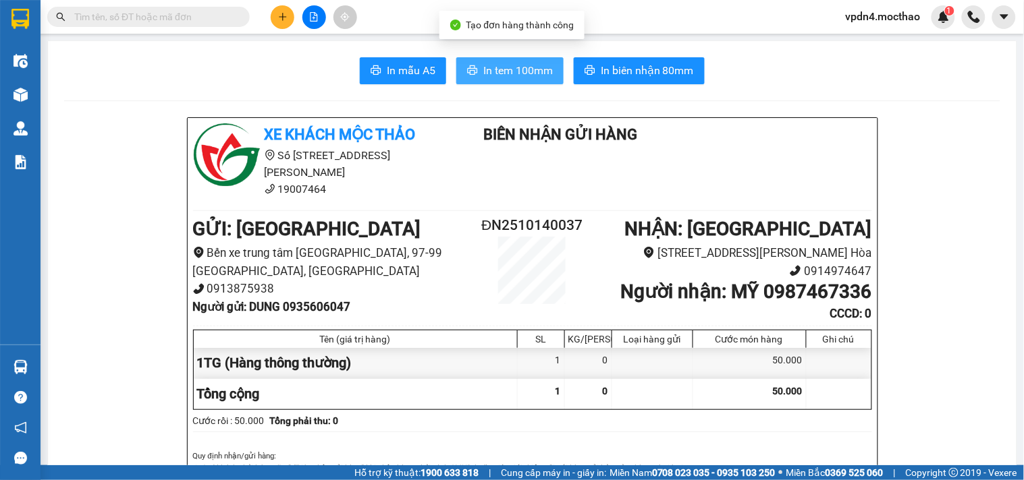
click at [526, 79] on button "In tem 100mm" at bounding box center [509, 70] width 107 height 27
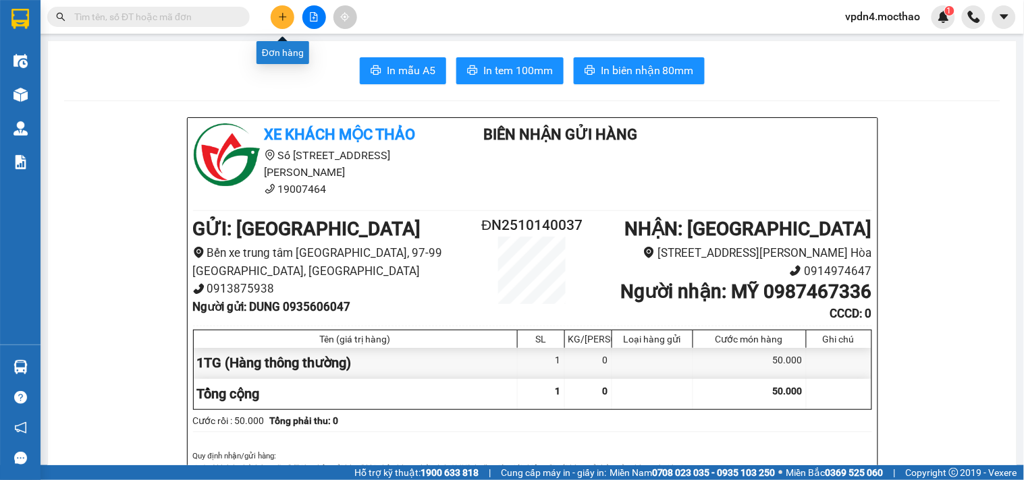
click at [281, 16] on icon "plus" at bounding box center [282, 16] width 7 height 1
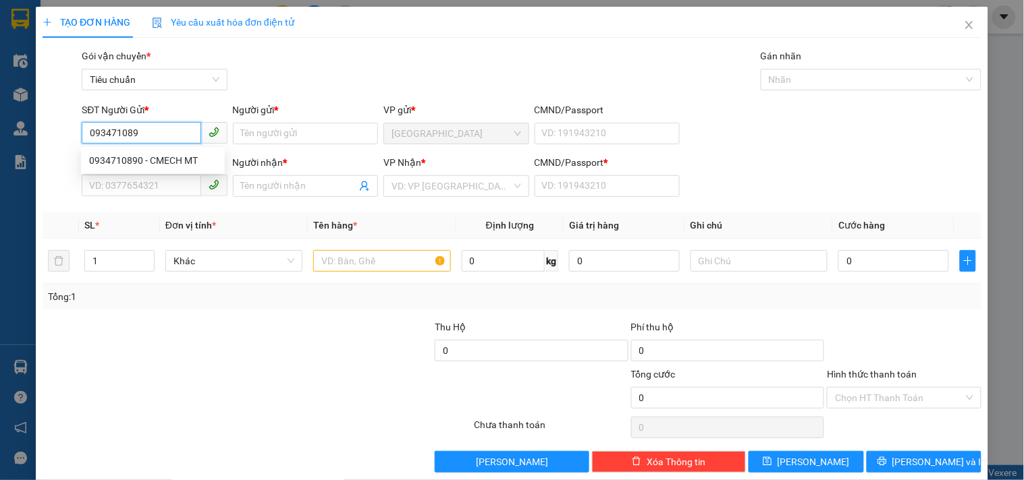
type input "0934710890"
click at [182, 163] on div "0934710890 - CMECH MT" at bounding box center [153, 160] width 128 height 15
type input "CMECH MT"
type input "0396418234"
type input "HẠNH"
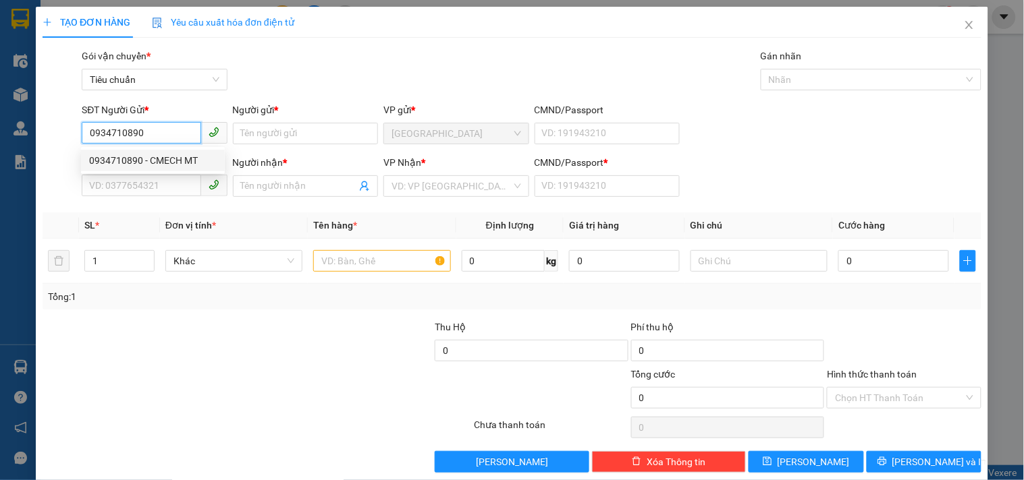
type input "0"
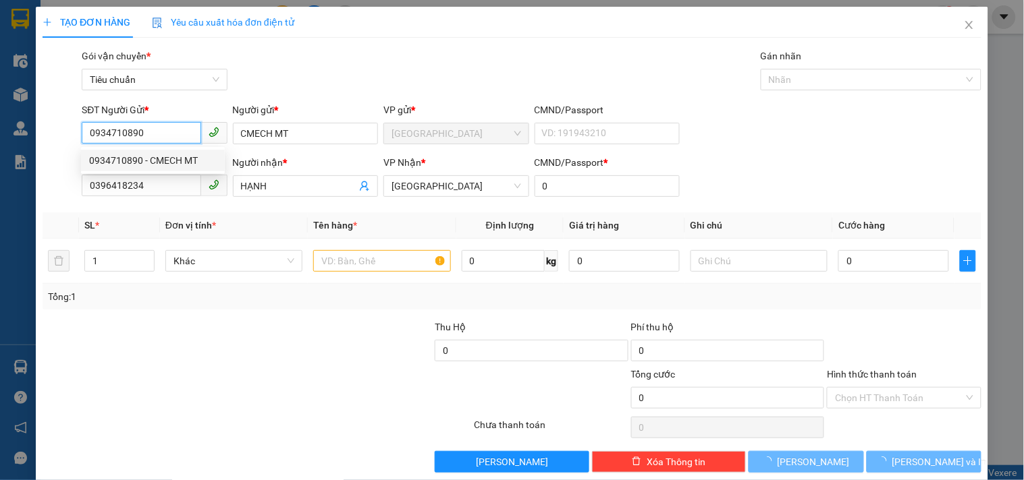
type input "40.000"
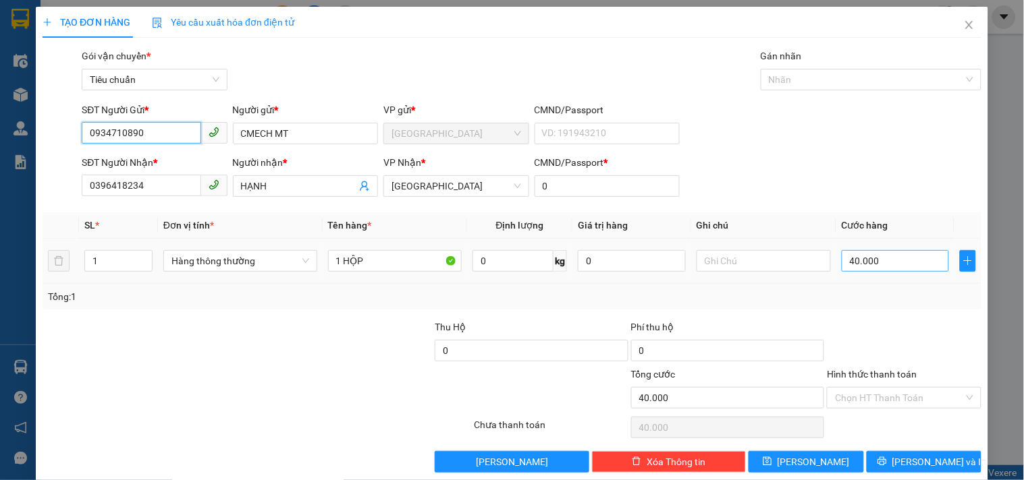
type input "0934710890"
click at [874, 265] on input "40.000" at bounding box center [895, 261] width 108 height 22
type input "3"
type input "30"
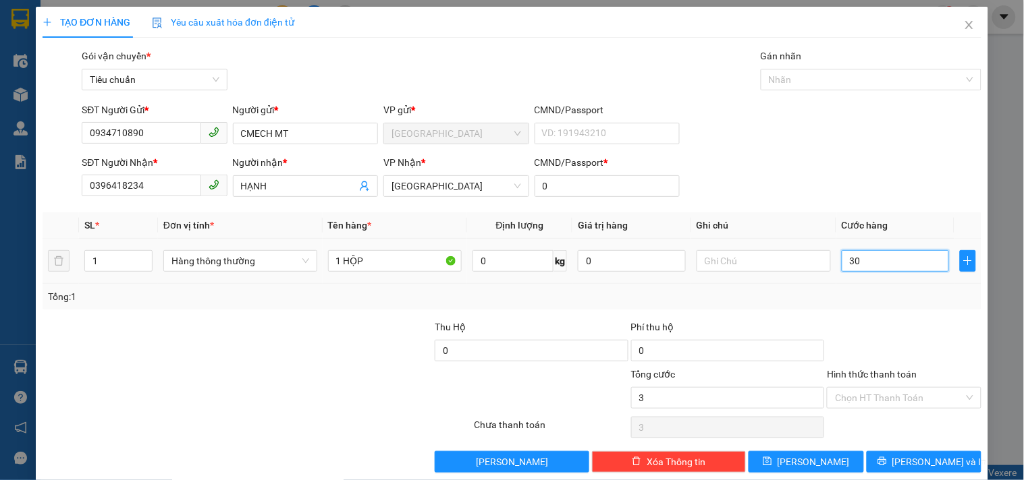
type input "30"
click at [905, 449] on div "Transit Pickup Surcharge Ids Transit Deliver Surcharge Ids Transit Deliver Surc…" at bounding box center [512, 261] width 939 height 424
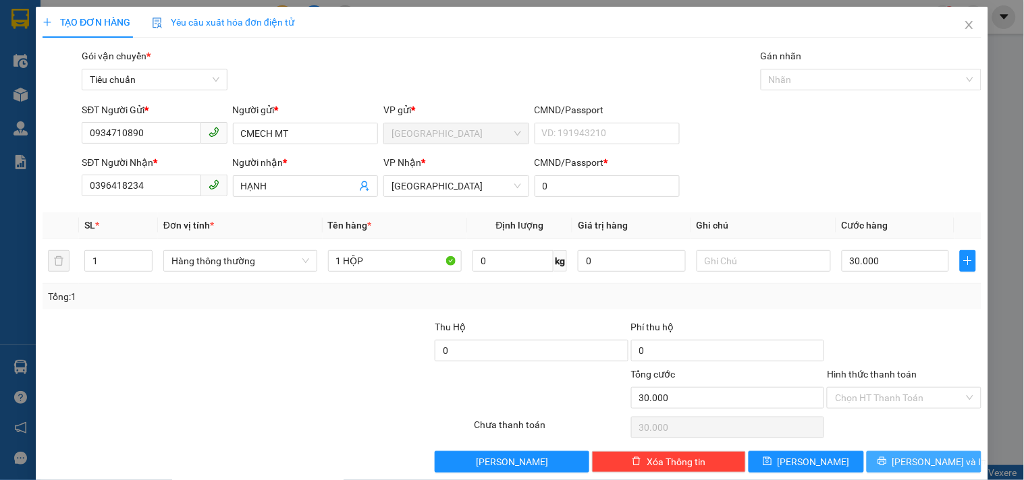
click at [905, 455] on span "[PERSON_NAME] và In" at bounding box center [939, 462] width 94 height 15
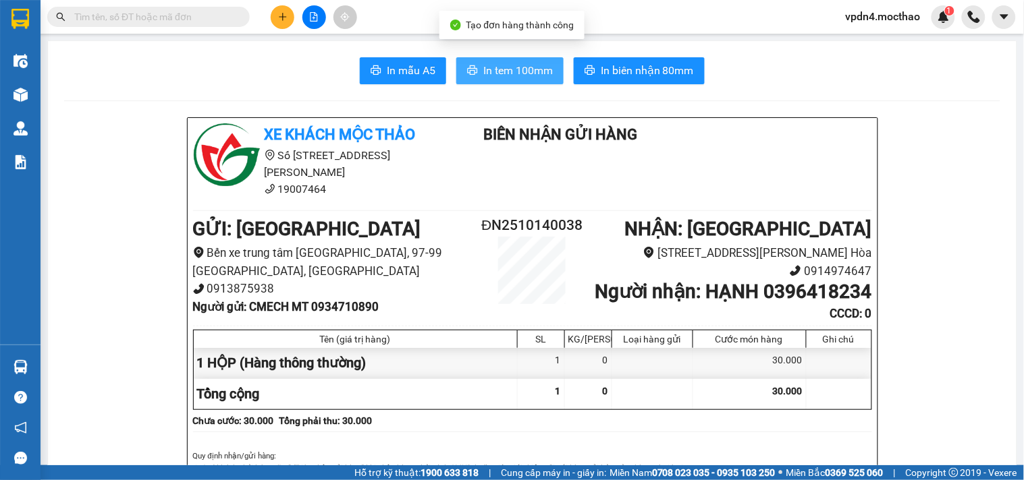
click at [483, 69] on span "In tem 100mm" at bounding box center [517, 70] width 69 height 17
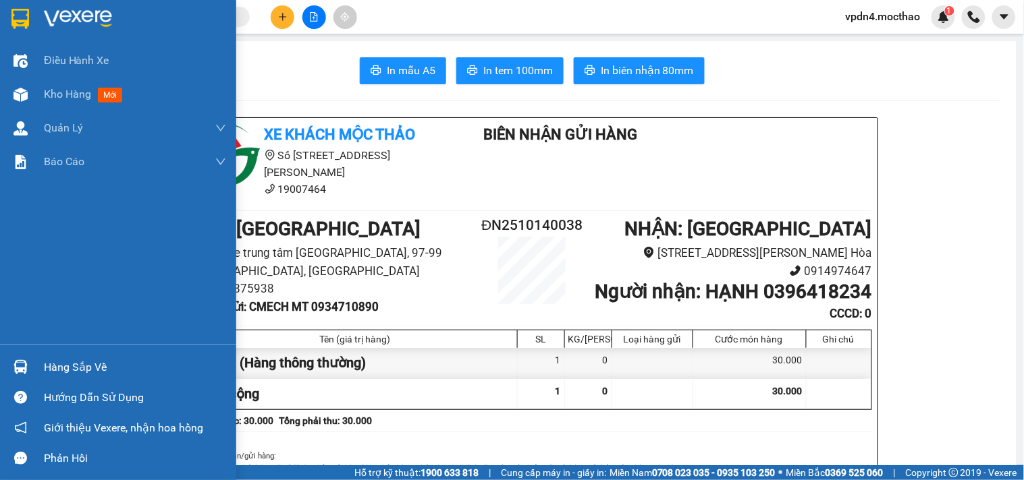
click at [72, 368] on div "Hàng sắp về" at bounding box center [135, 368] width 182 height 20
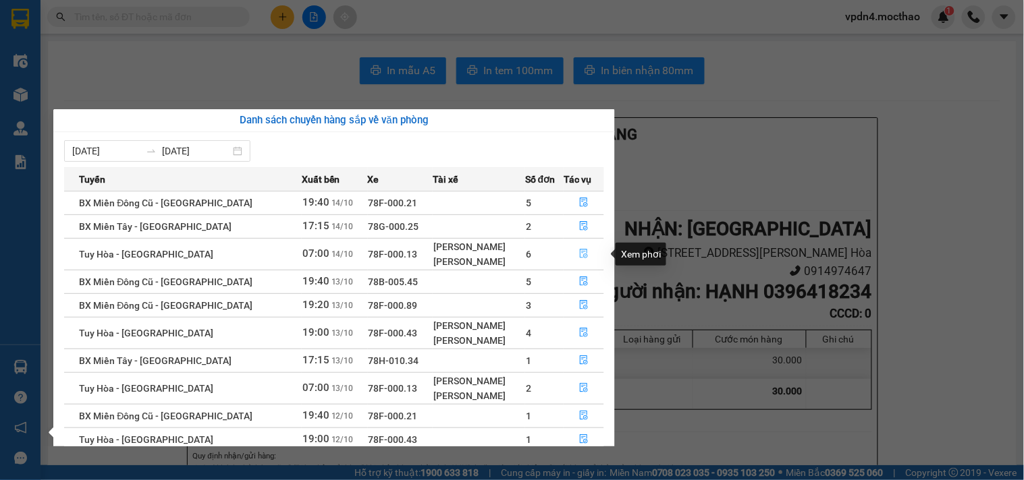
click at [579, 253] on icon "file-done" at bounding box center [583, 253] width 9 height 9
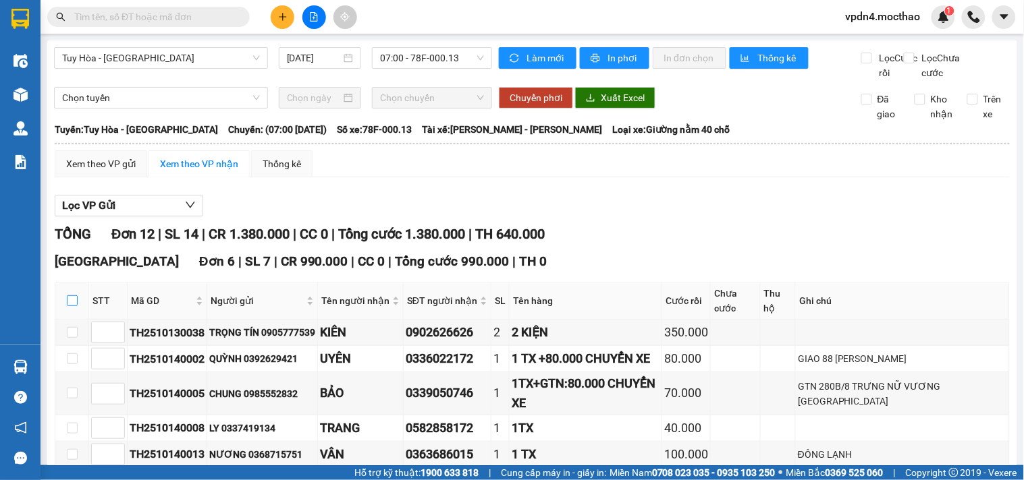
click at [75, 296] on input "checkbox" at bounding box center [72, 301] width 11 height 11
checkbox input "true"
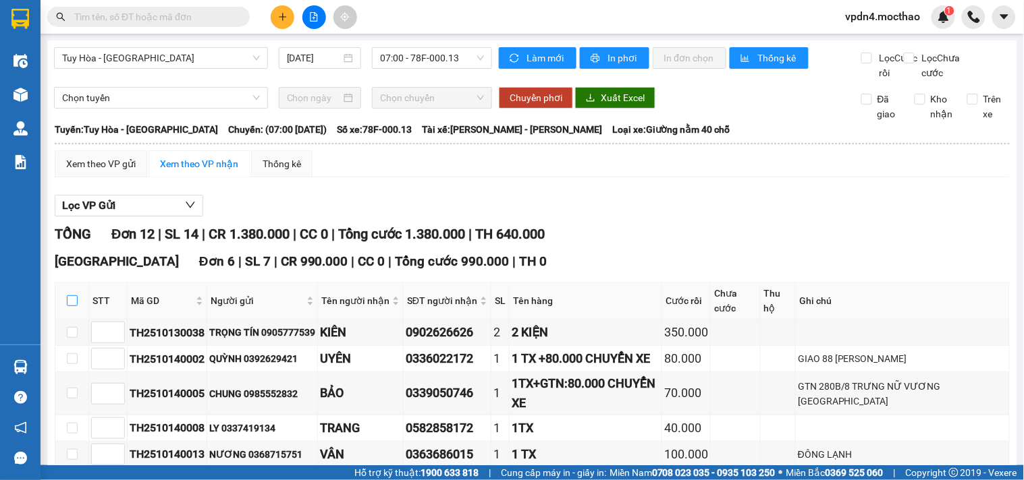
checkbox input "true"
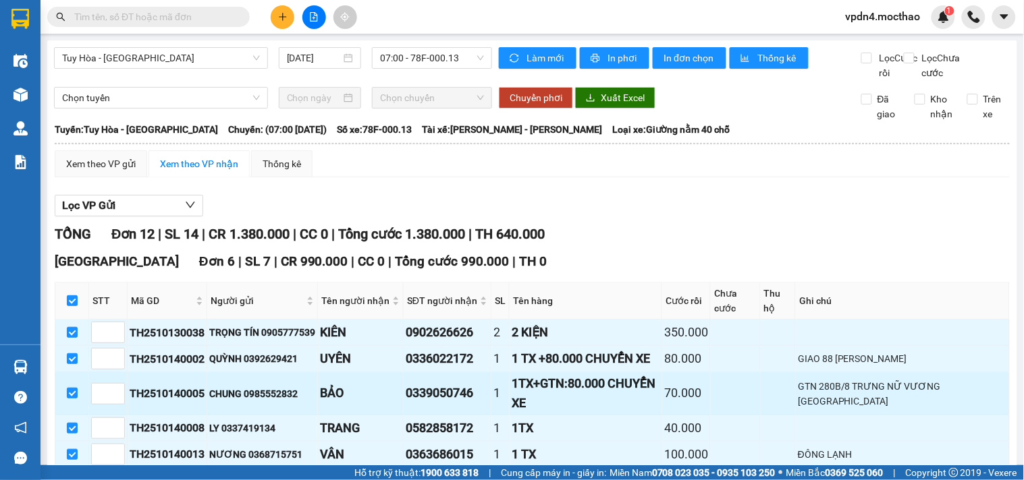
drag, startPoint x: 71, startPoint y: 229, endPoint x: 68, endPoint y: 243, distance: 13.8
click at [69, 346] on td at bounding box center [72, 359] width 34 height 26
click at [73, 388] on input "checkbox" at bounding box center [72, 393] width 11 height 11
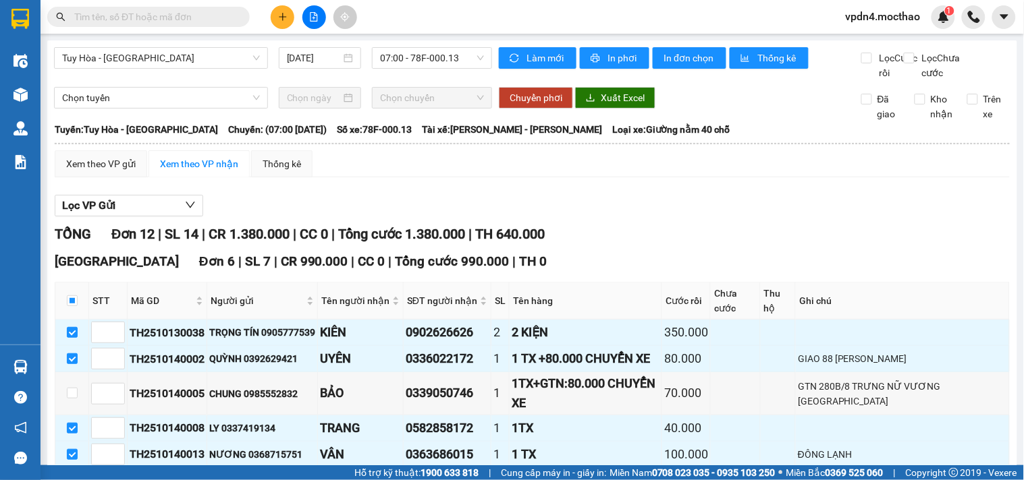
click at [75, 476] on input "checkbox" at bounding box center [72, 481] width 11 height 11
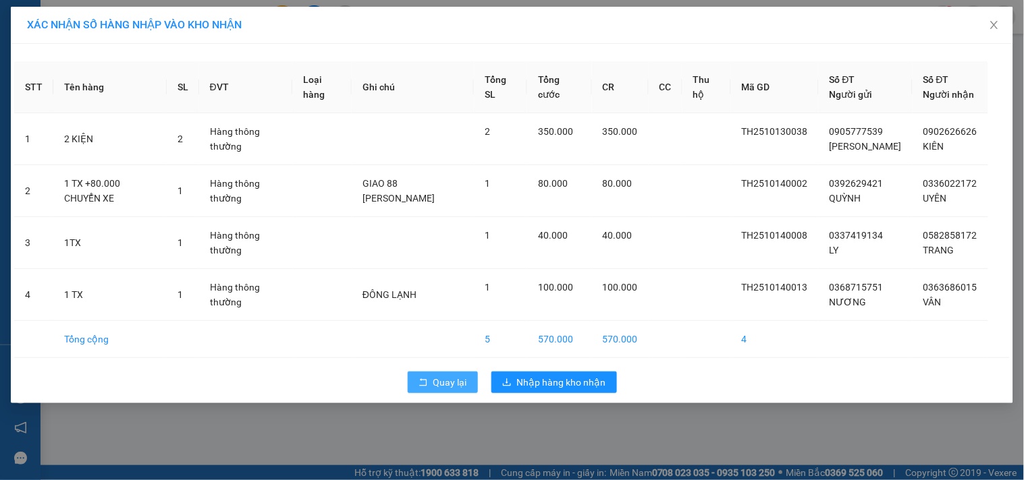
click at [455, 390] on span "Quay lại" at bounding box center [450, 382] width 34 height 15
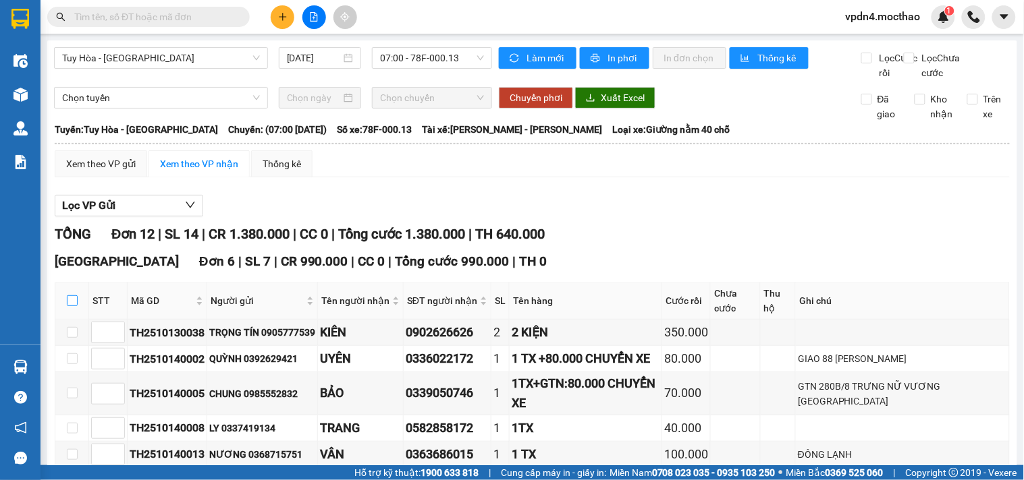
click at [72, 296] on input "checkbox" at bounding box center [72, 301] width 11 height 11
checkbox input "true"
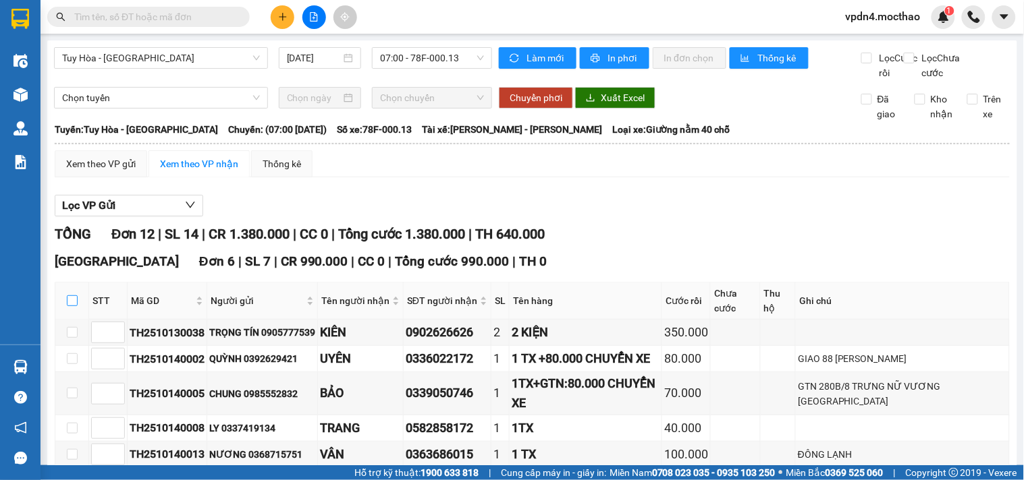
checkbox input "true"
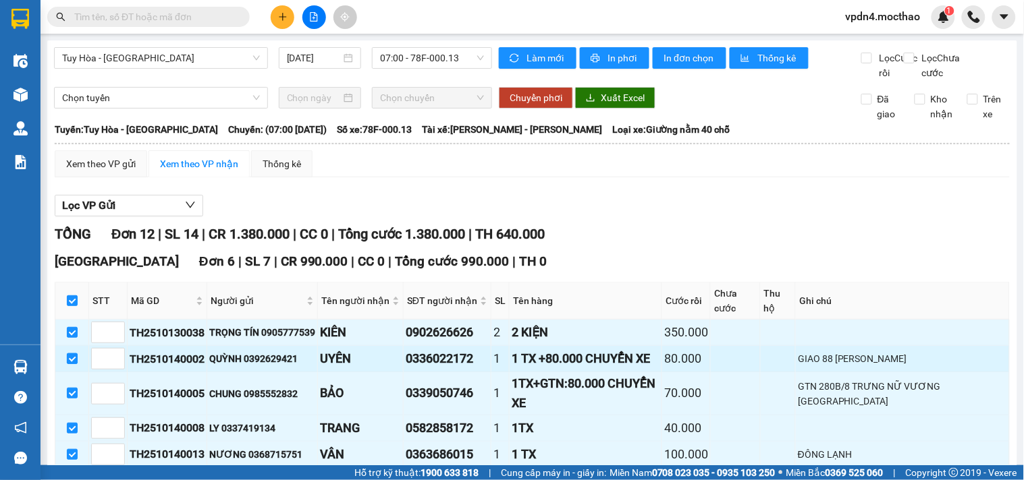
click at [69, 354] on input "checkbox" at bounding box center [72, 359] width 11 height 11
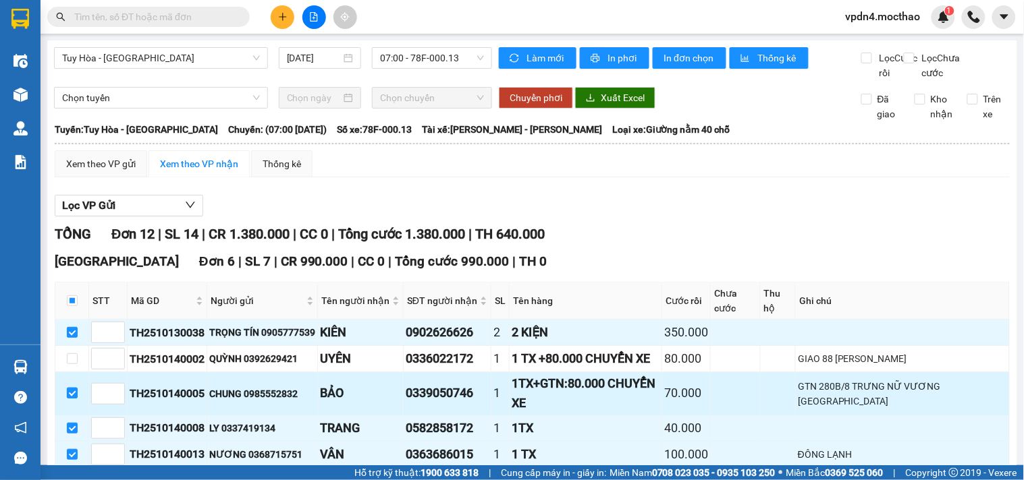
click at [69, 388] on input "checkbox" at bounding box center [72, 393] width 11 height 11
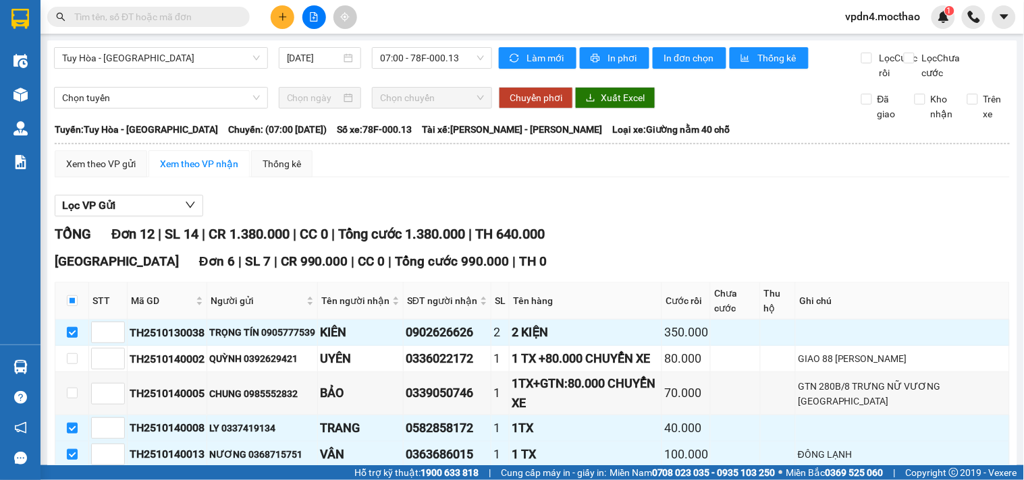
click at [76, 476] on input "checkbox" at bounding box center [72, 481] width 11 height 11
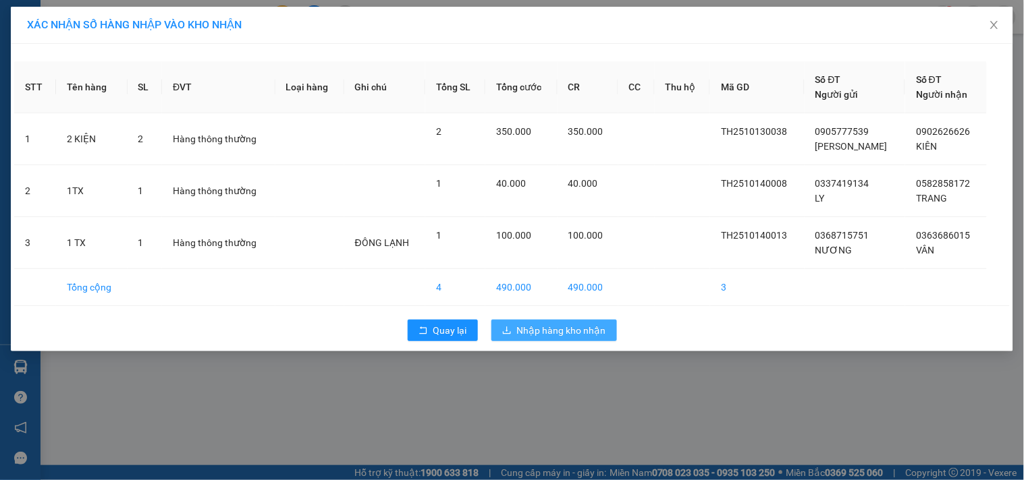
click at [547, 331] on span "Nhập hàng kho nhận" at bounding box center [561, 330] width 89 height 15
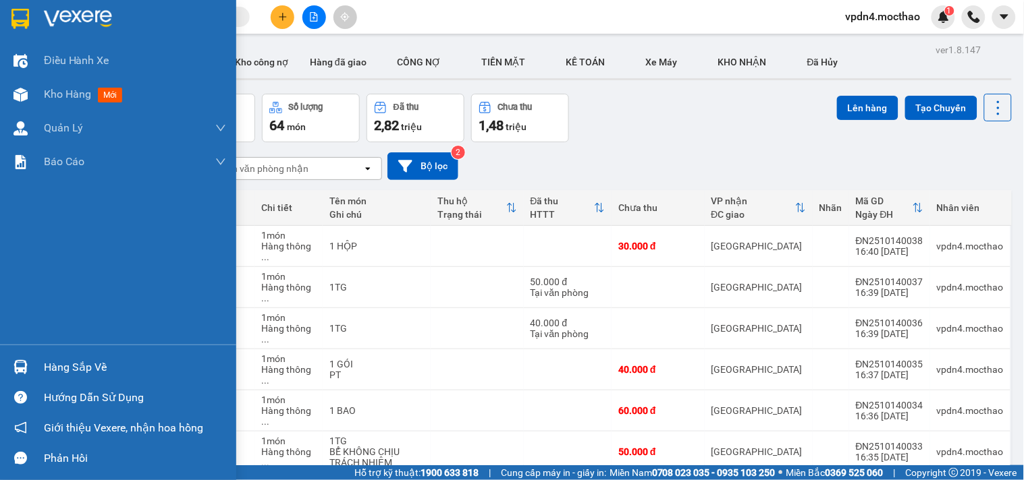
click at [83, 371] on div "Hàng sắp về" at bounding box center [135, 368] width 182 height 20
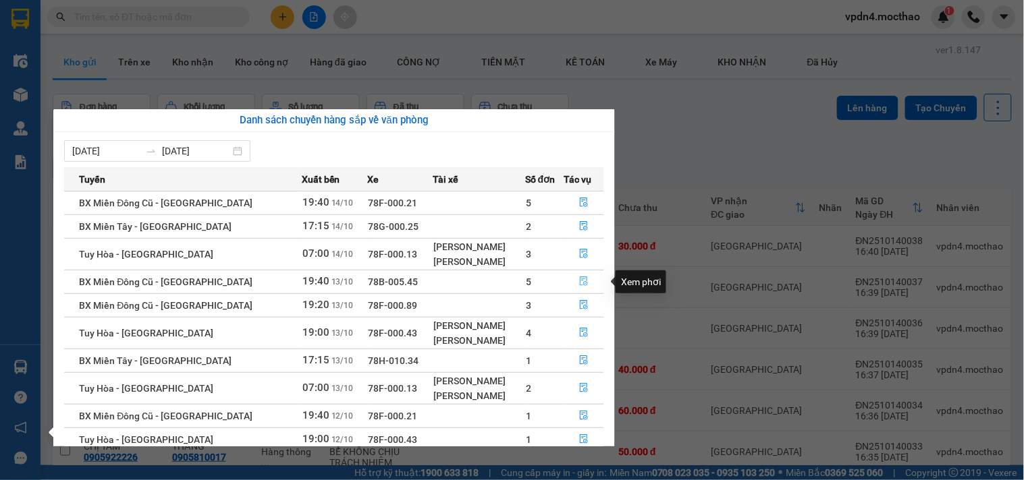
click at [580, 283] on icon "file-done" at bounding box center [583, 281] width 9 height 9
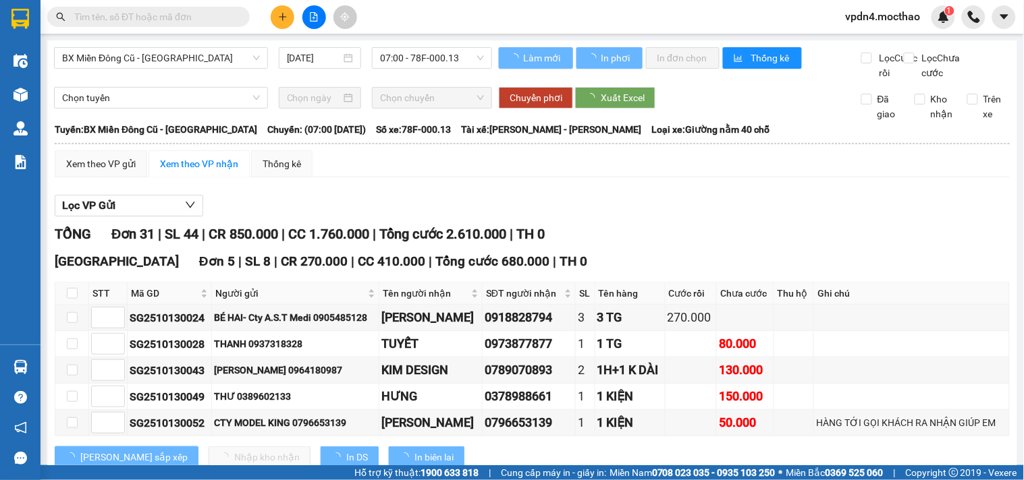
type input "[DATE]"
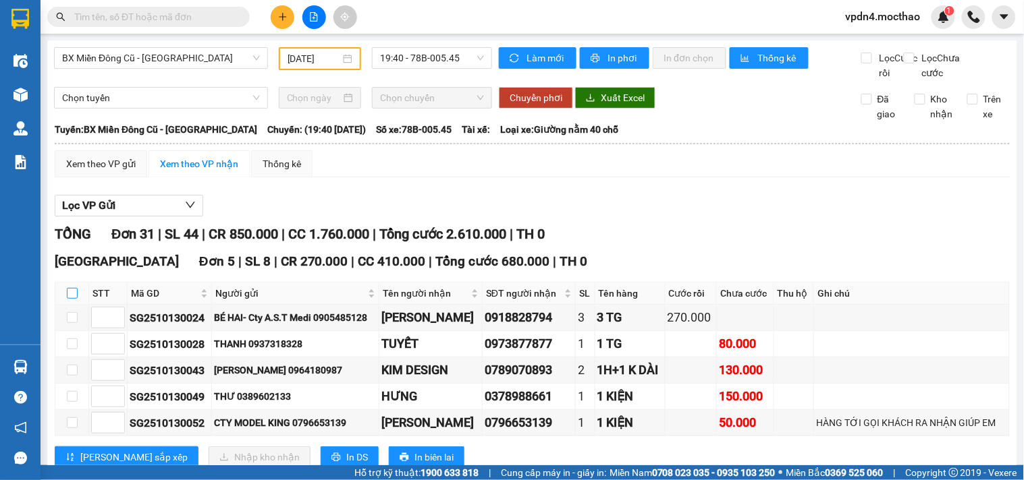
click at [69, 288] on input "checkbox" at bounding box center [72, 293] width 11 height 11
checkbox input "true"
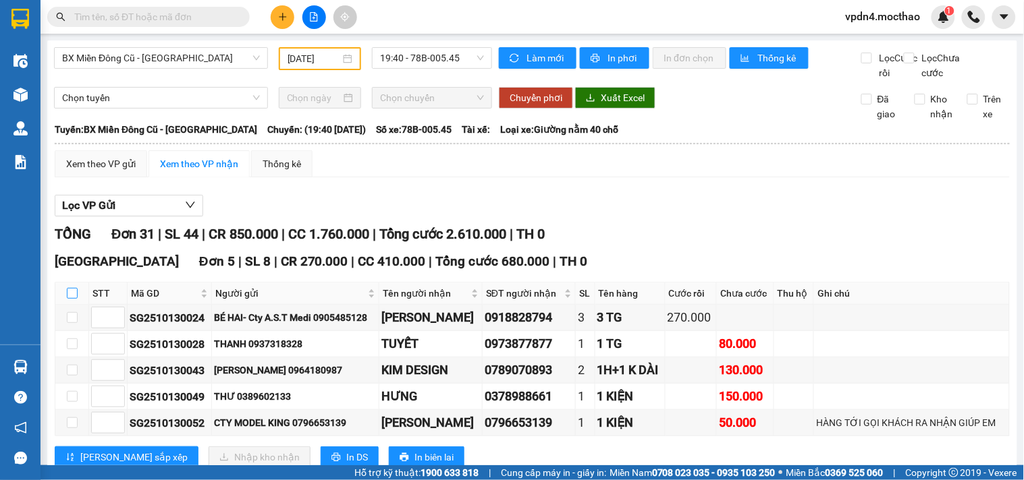
checkbox input "true"
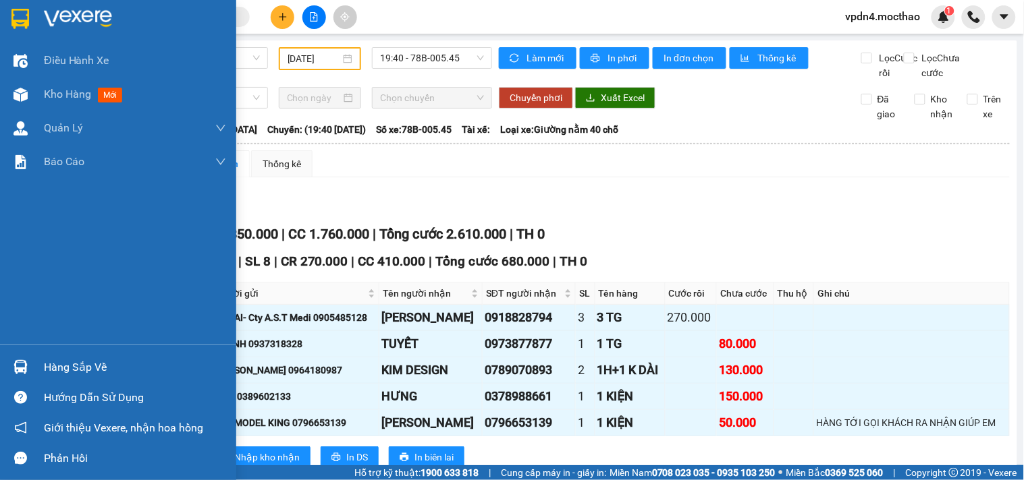
click at [91, 372] on div "Hàng sắp về" at bounding box center [135, 368] width 182 height 20
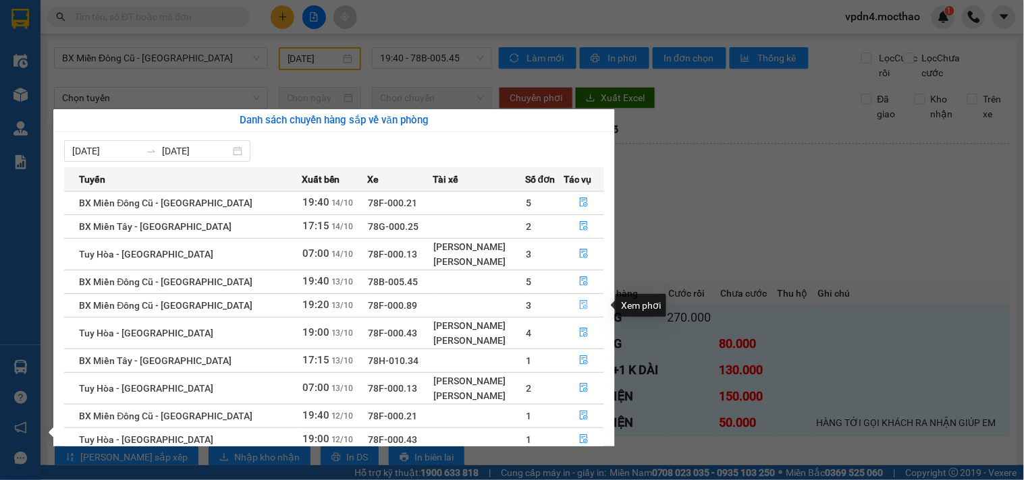
click at [570, 306] on button "button" at bounding box center [583, 306] width 39 height 22
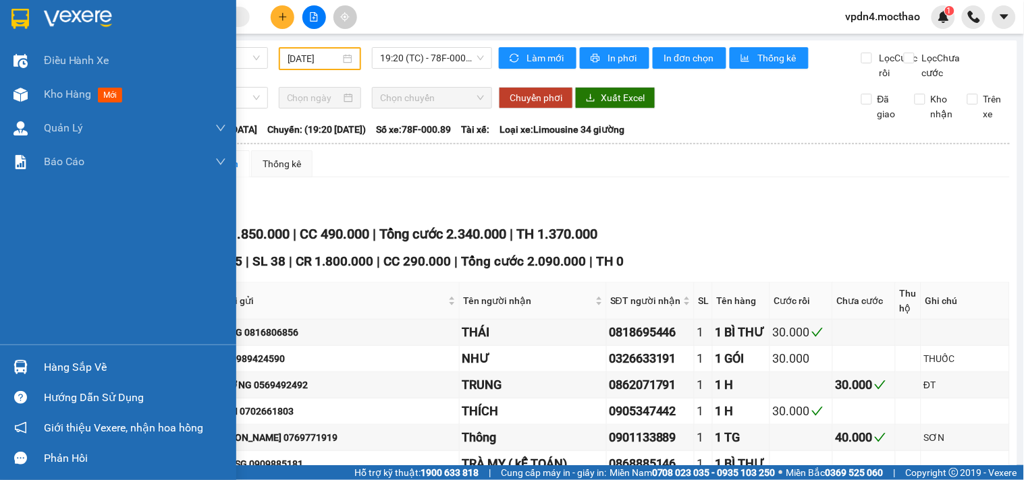
click at [44, 367] on div "Hàng sắp về" at bounding box center [135, 368] width 182 height 20
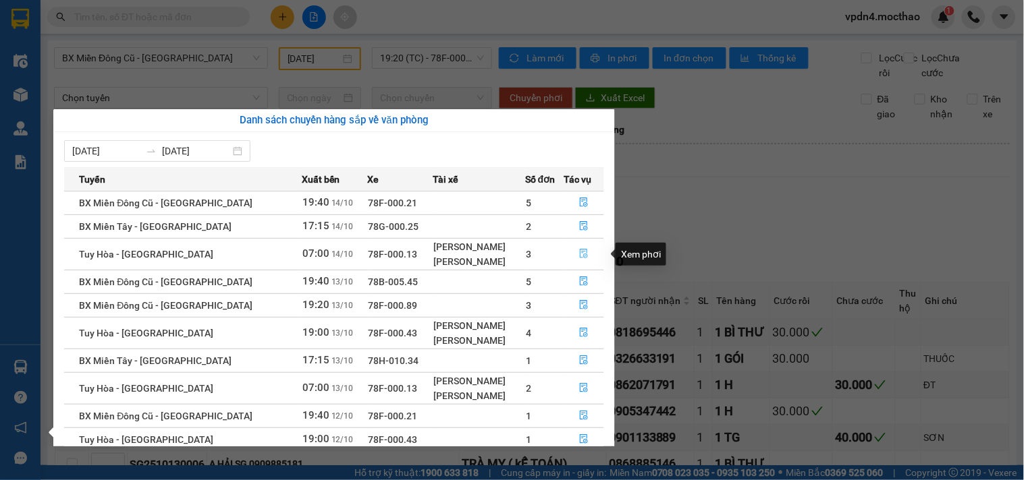
click at [589, 252] on button "button" at bounding box center [583, 255] width 39 height 22
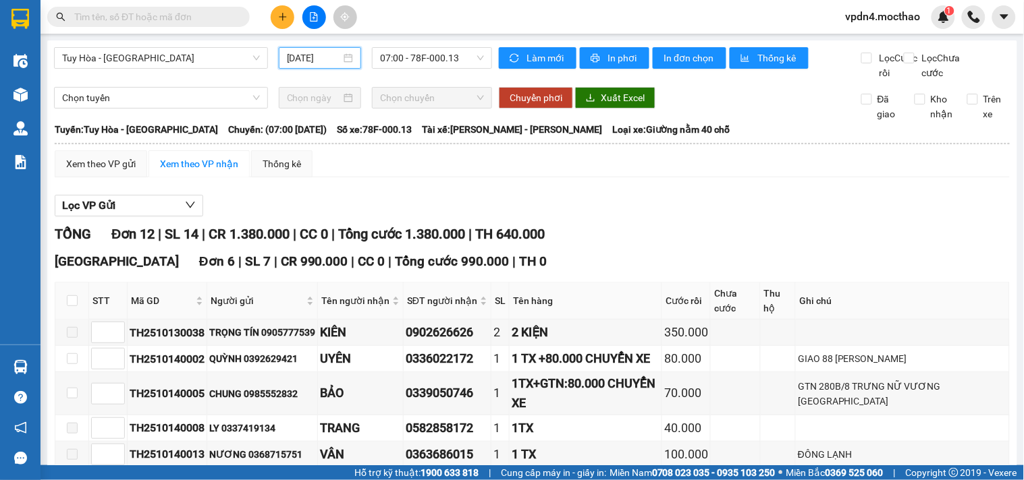
click at [326, 56] on input "[DATE]" at bounding box center [314, 58] width 55 height 15
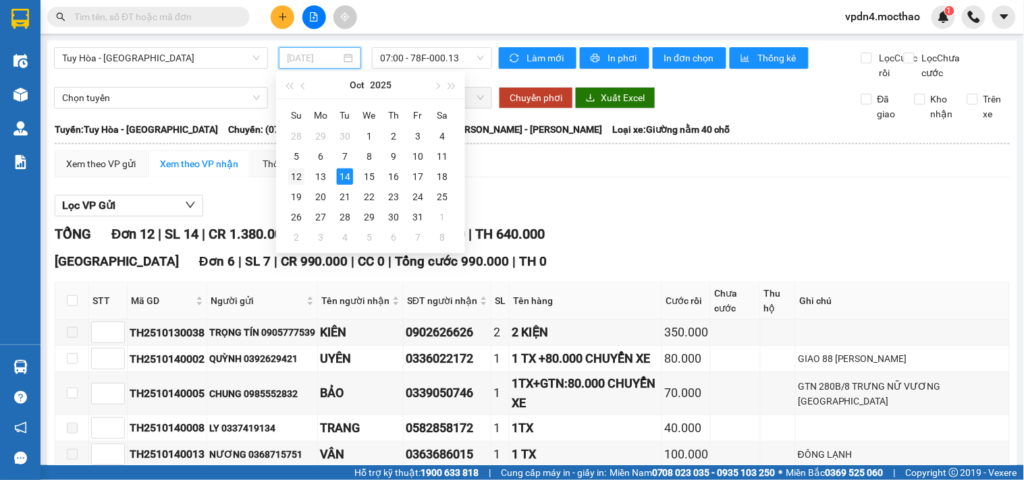
click at [294, 184] on div "12" at bounding box center [296, 177] width 16 height 16
type input "12/10/2025"
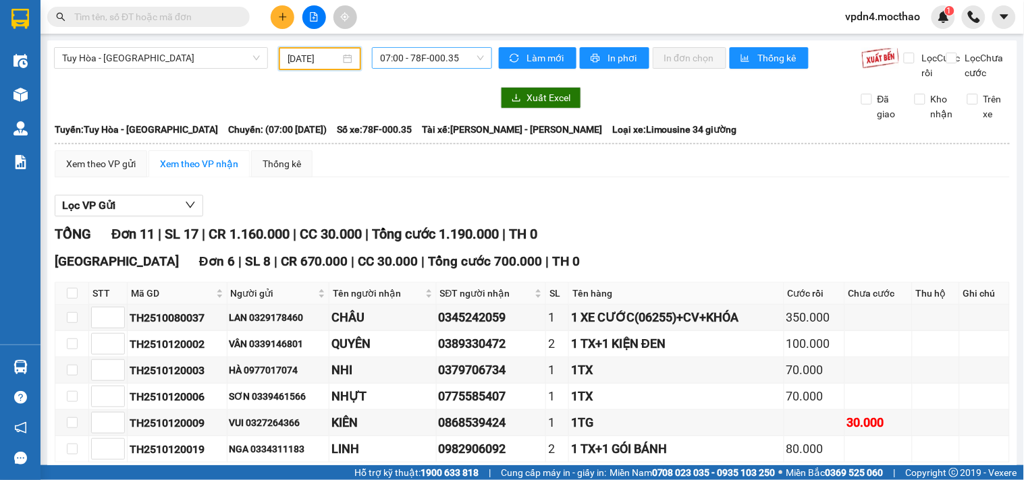
click at [406, 59] on span "07:00 - 78F-000.35" at bounding box center [432, 58] width 104 height 20
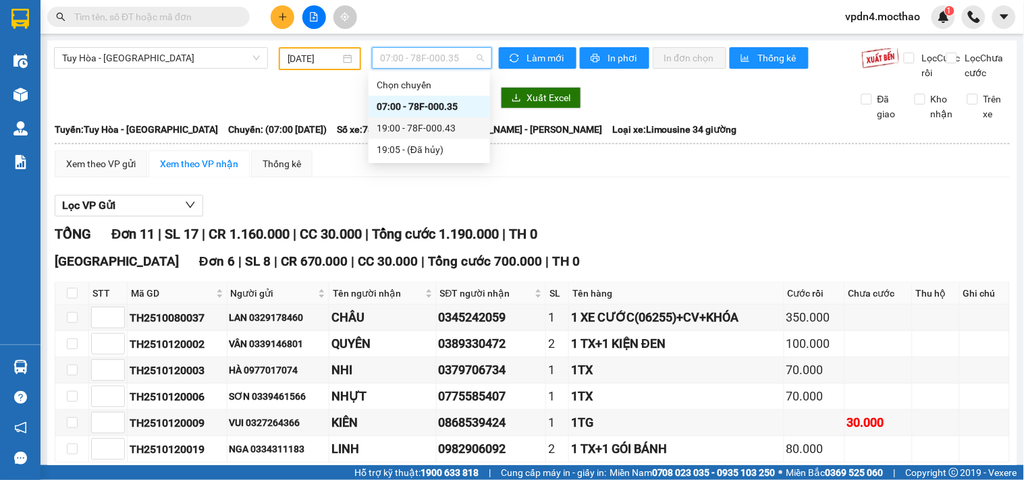
click at [428, 127] on div "19:00 - 78F-000.43" at bounding box center [429, 128] width 105 height 15
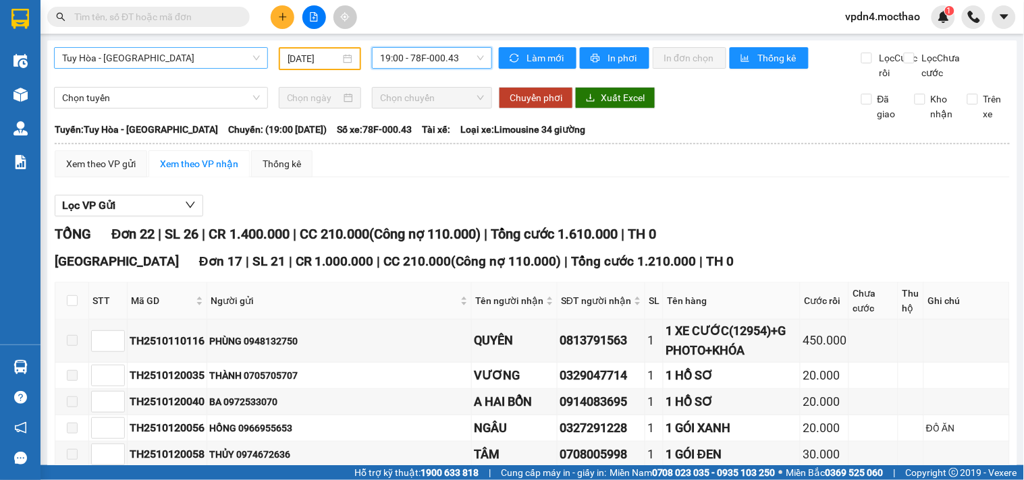
click at [212, 59] on span "Tuy Hòa - [GEOGRAPHIC_DATA]" at bounding box center [161, 58] width 198 height 20
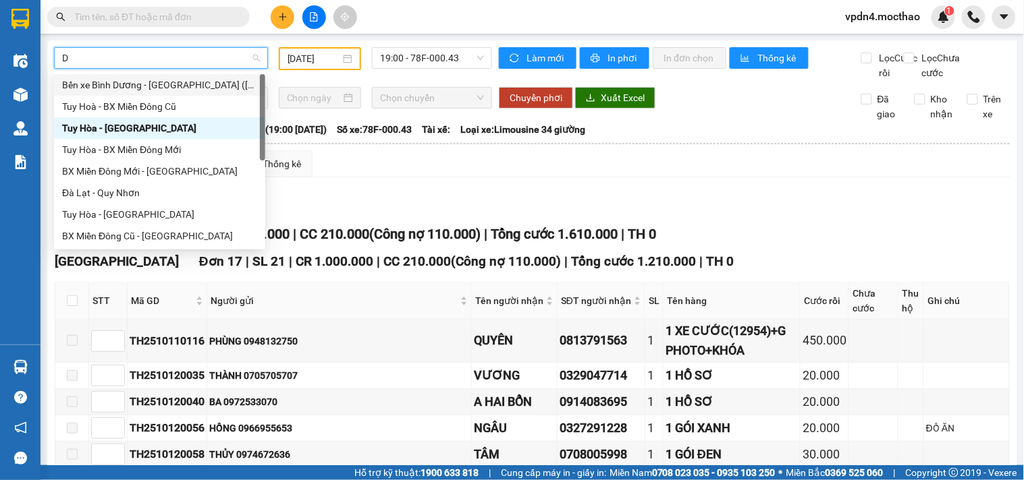
type input "D"
type input "ĐA"
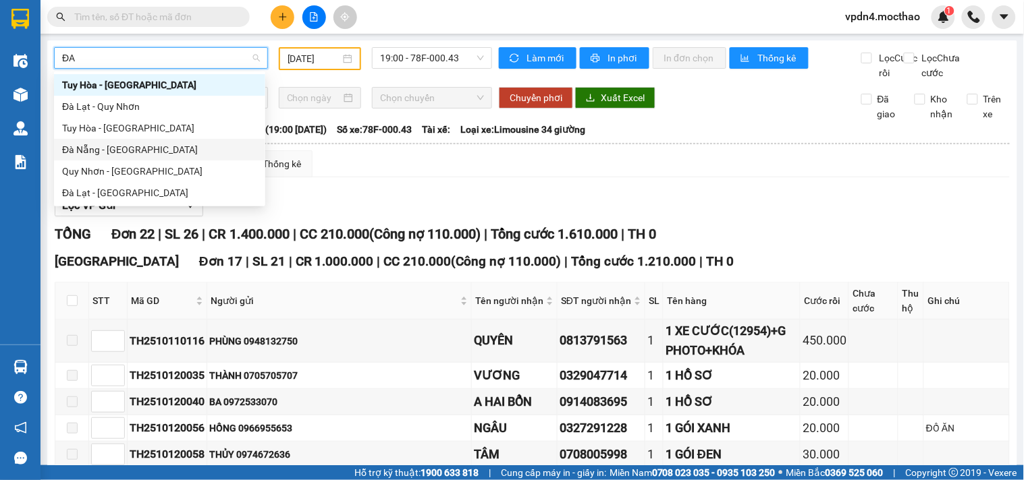
click at [150, 154] on div "Đà Nẵng - [GEOGRAPHIC_DATA]" at bounding box center [159, 149] width 195 height 15
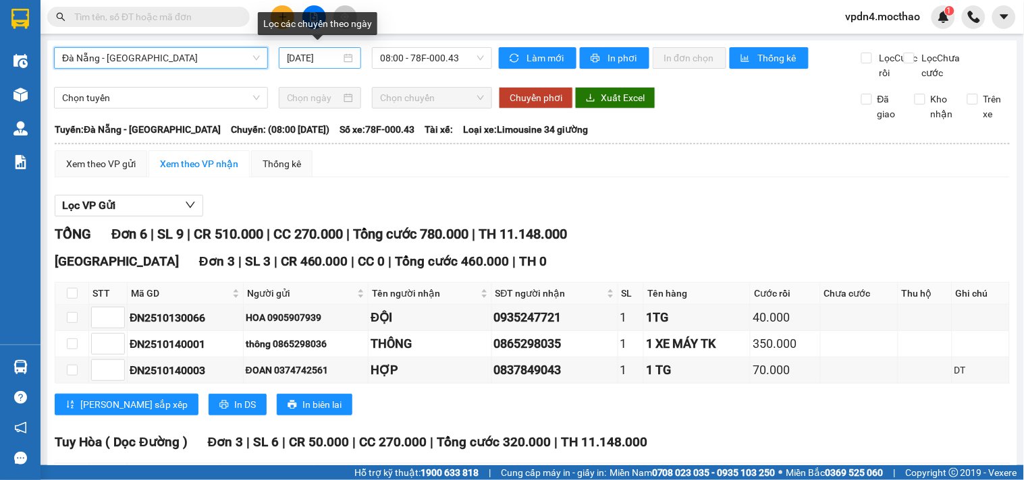
click at [327, 59] on input "[DATE]" at bounding box center [314, 58] width 55 height 15
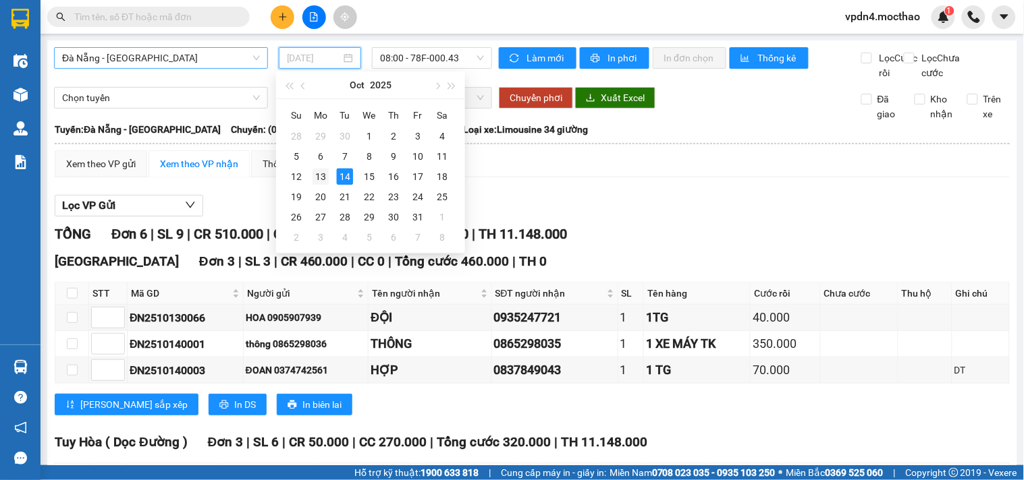
click at [317, 178] on div "13" at bounding box center [320, 177] width 16 height 16
type input "[DATE]"
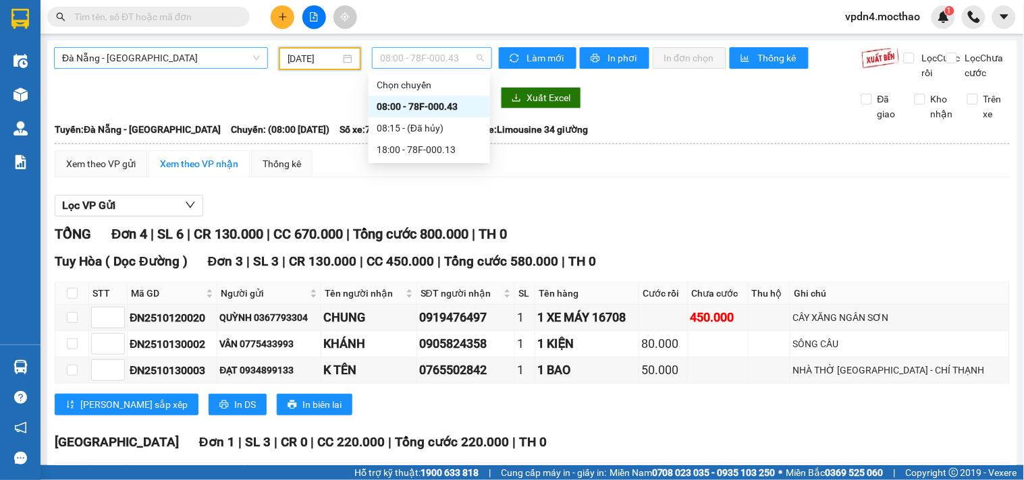
click at [447, 61] on span "08:00 - 78F-000.43" at bounding box center [432, 58] width 104 height 20
click at [457, 157] on div "18:00 - 78F-000.13" at bounding box center [429, 149] width 105 height 15
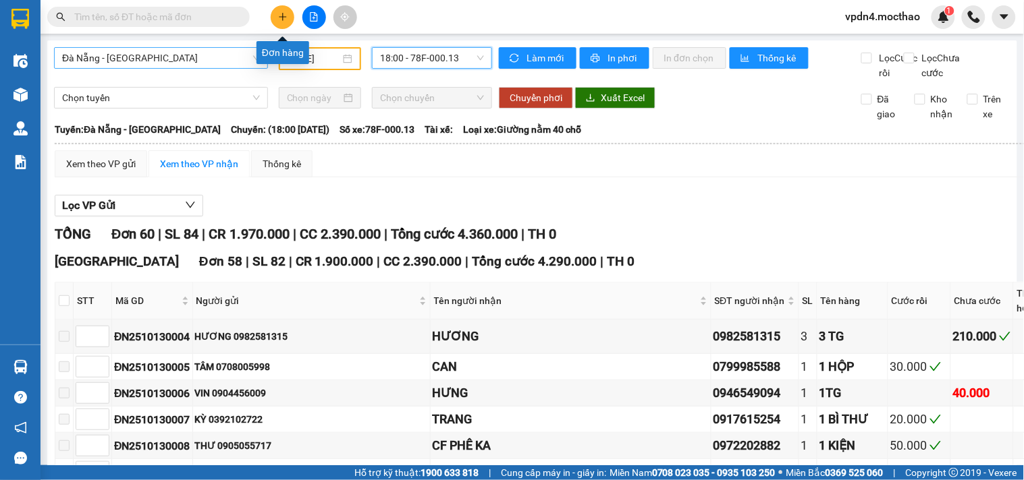
click at [281, 14] on icon "plus" at bounding box center [282, 16] width 9 height 9
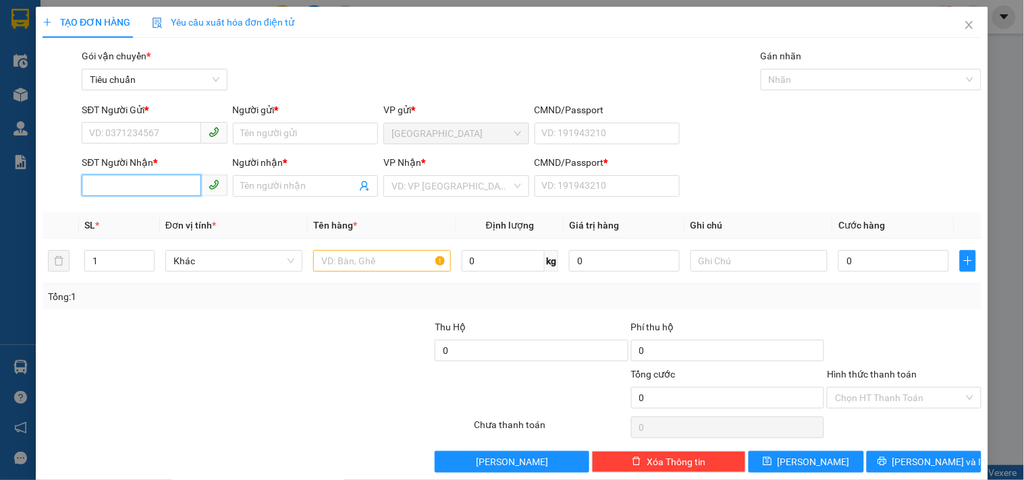
click at [178, 190] on input "SĐT Người Nhận *" at bounding box center [141, 186] width 119 height 22
click at [140, 137] on input "SĐT Người Gửi *" at bounding box center [141, 133] width 119 height 22
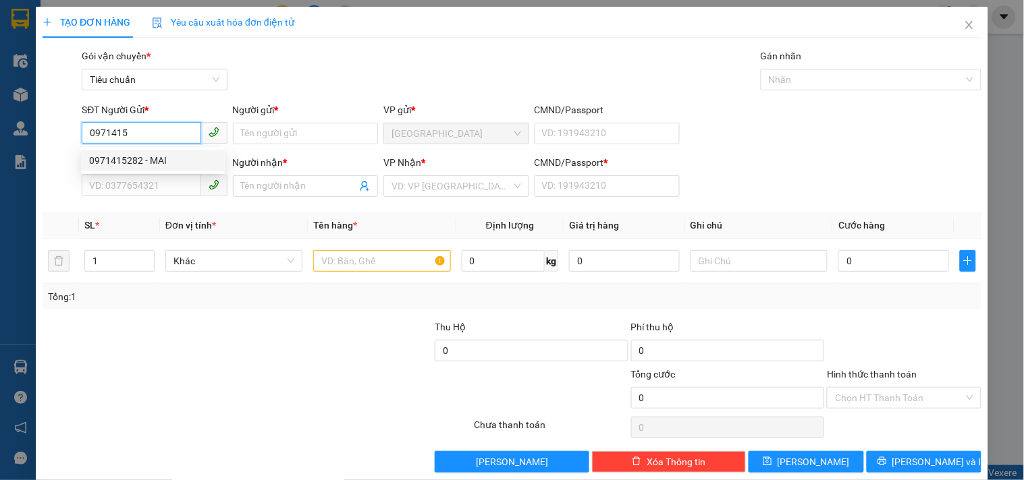
click at [133, 164] on div "0971415282 - MAI" at bounding box center [153, 160] width 128 height 15
type input "0971415282"
type input "MAI"
type input "0905147345"
type input "[PERSON_NAME]"
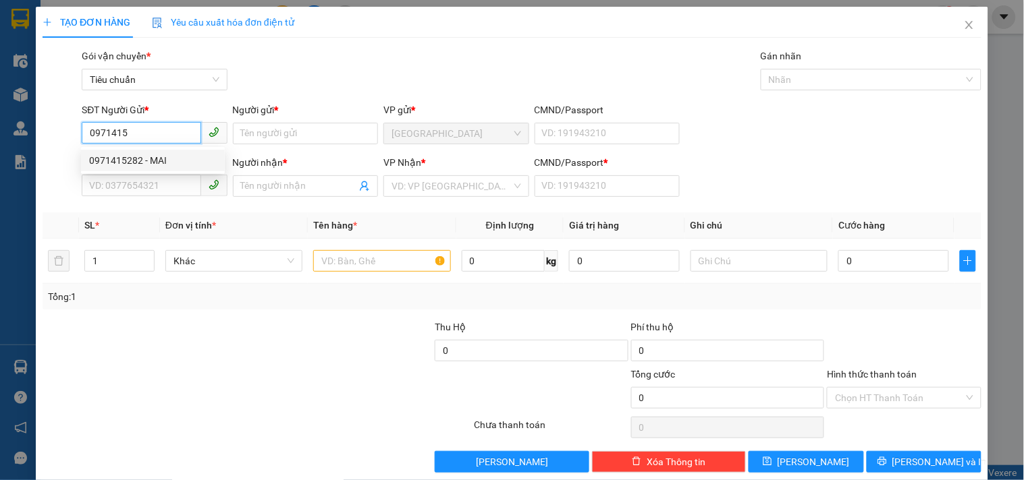
type input "0"
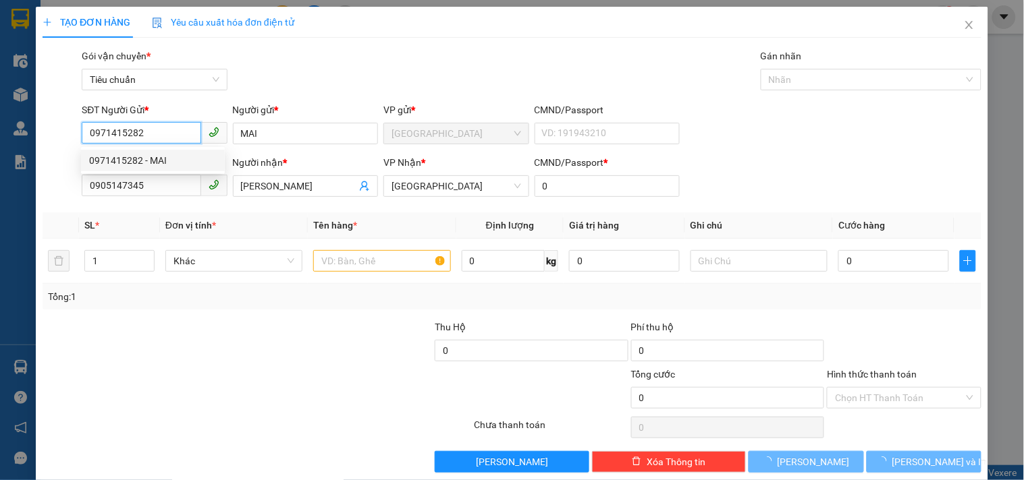
type input "80.000"
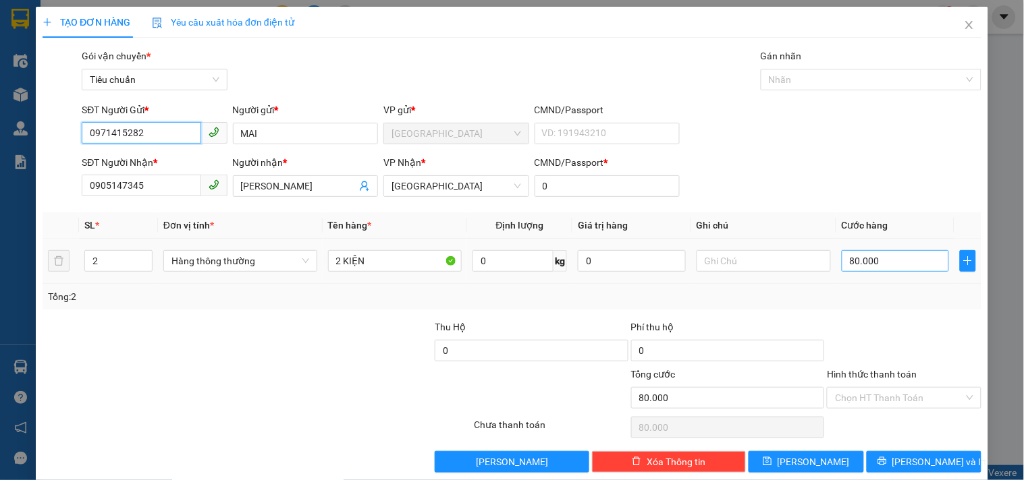
type input "0971415282"
click at [858, 264] on input "80.000" at bounding box center [895, 261] width 108 height 22
type input "1"
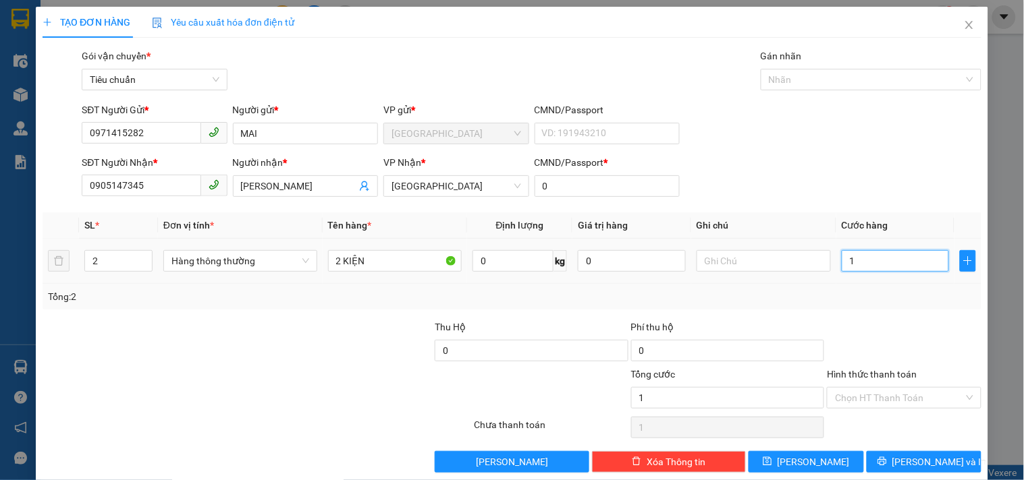
type input "12"
type input "120"
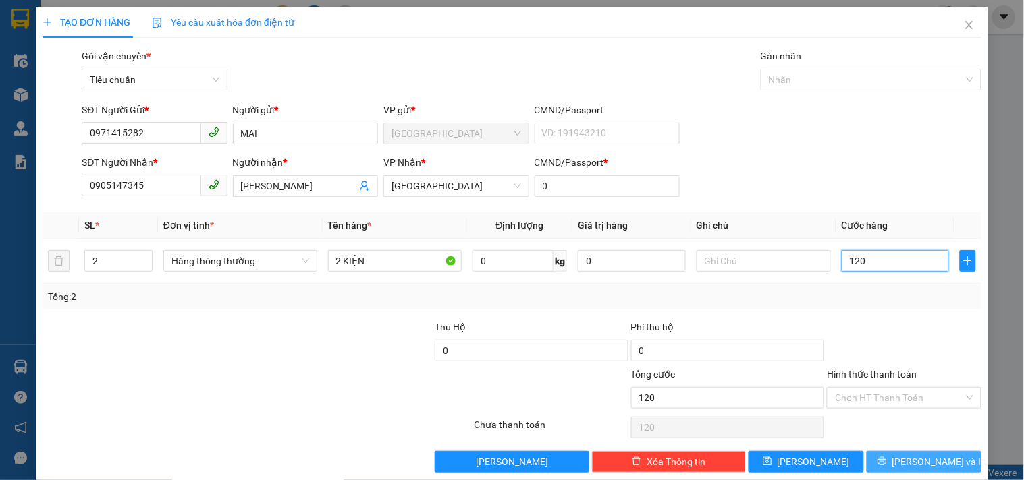
type input "120"
type input "120.000"
click at [907, 462] on span "[PERSON_NAME] và In" at bounding box center [939, 462] width 94 height 15
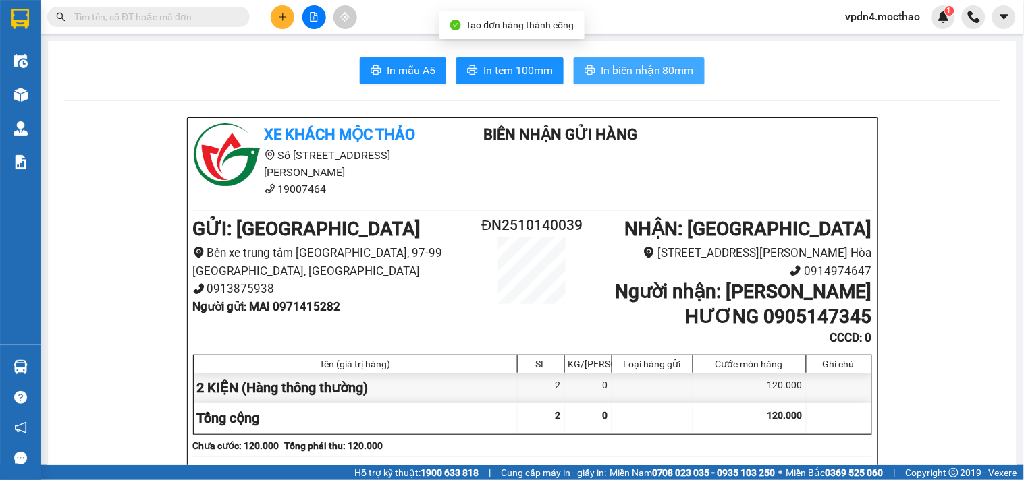
click at [615, 78] on span "In biên nhận 80mm" at bounding box center [647, 70] width 93 height 17
click at [640, 80] on button "In biên nhận 80mm" at bounding box center [639, 70] width 131 height 27
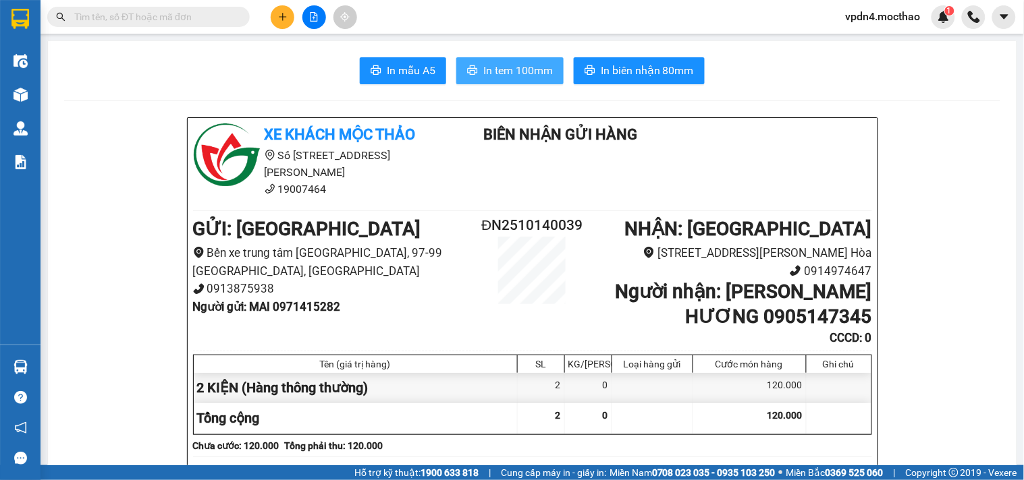
click at [502, 67] on span "In tem 100mm" at bounding box center [517, 70] width 69 height 17
click at [285, 7] on button at bounding box center [283, 17] width 24 height 24
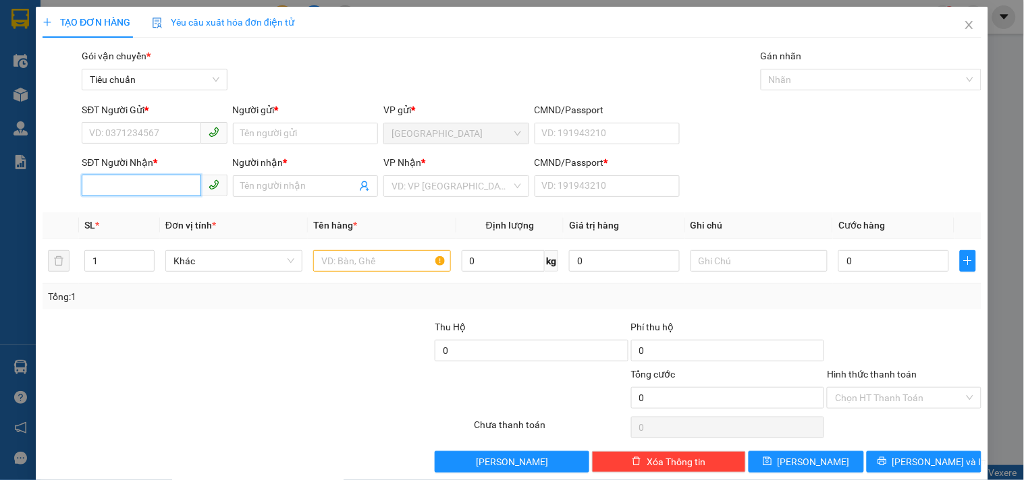
click at [136, 194] on input "SĐT Người Nhận *" at bounding box center [141, 186] width 119 height 22
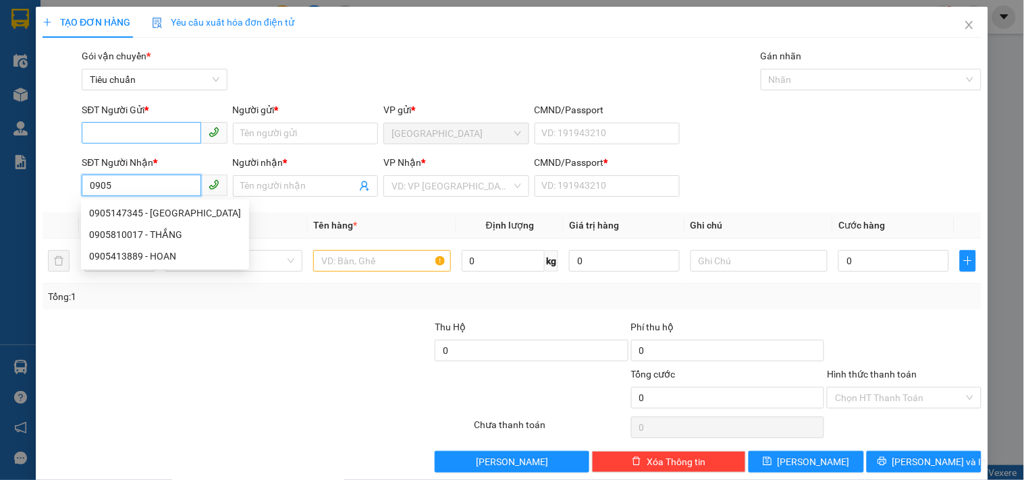
type input "0905"
click at [155, 132] on input "SĐT Người Gửi *" at bounding box center [141, 133] width 119 height 22
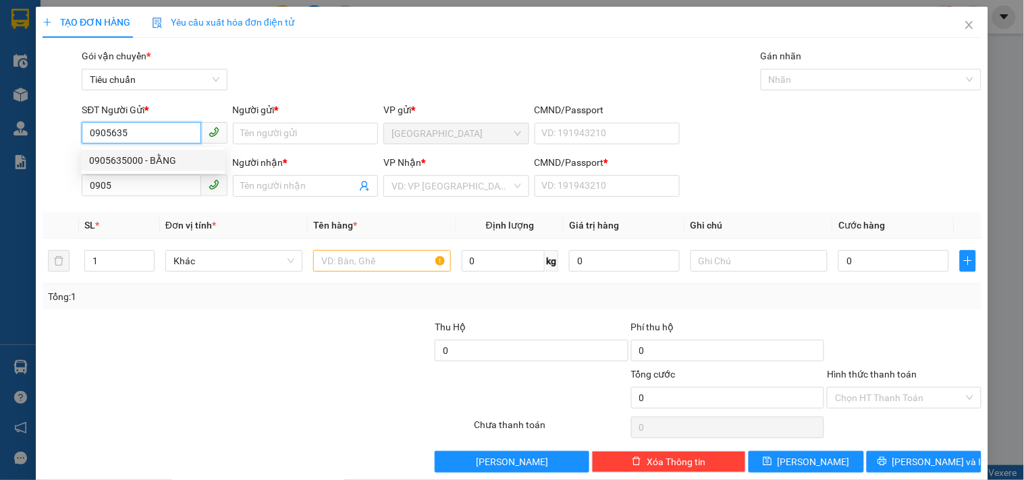
drag, startPoint x: 146, startPoint y: 156, endPoint x: 146, endPoint y: 171, distance: 15.5
click at [146, 157] on div "0905635000 - BẰNG" at bounding box center [153, 160] width 128 height 15
type input "0905635000"
type input "BẰNG"
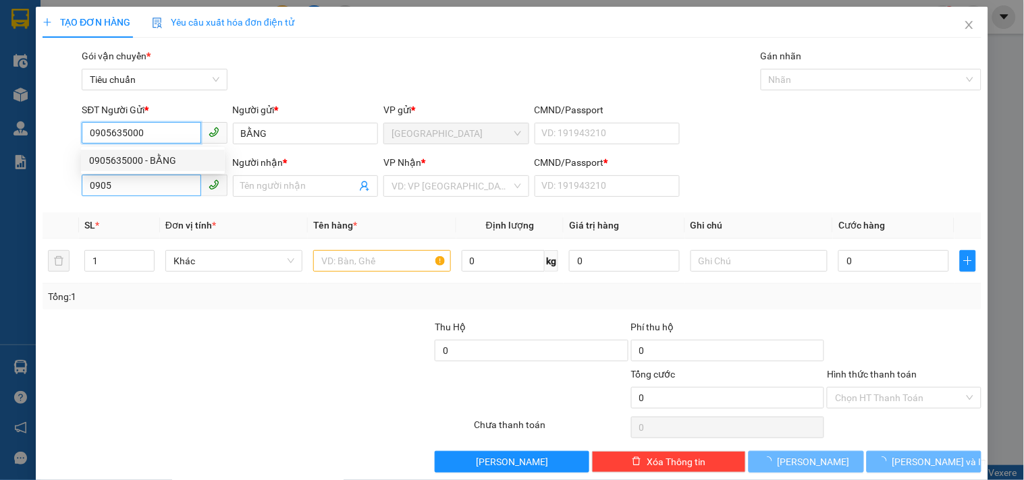
type input "50.000"
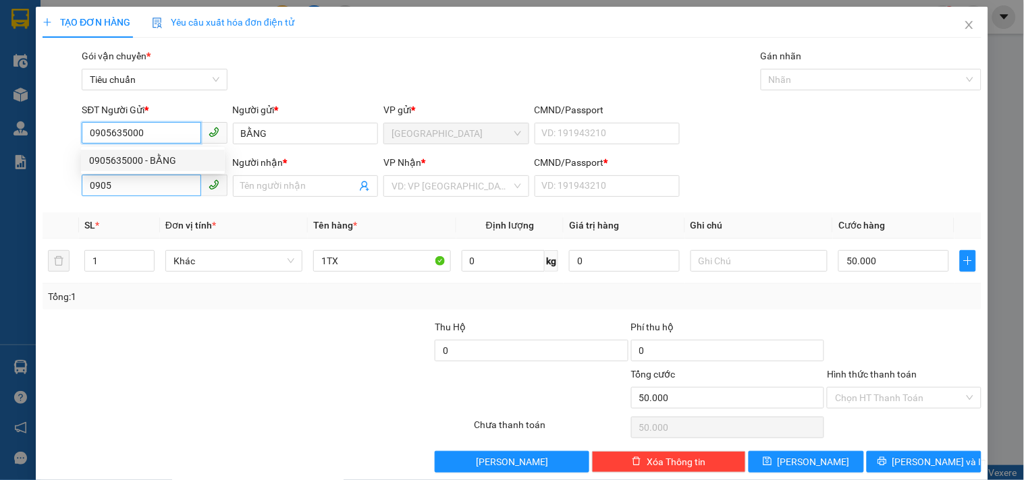
type input "0905635000"
click at [143, 186] on input "0905" at bounding box center [141, 186] width 119 height 22
type input "0"
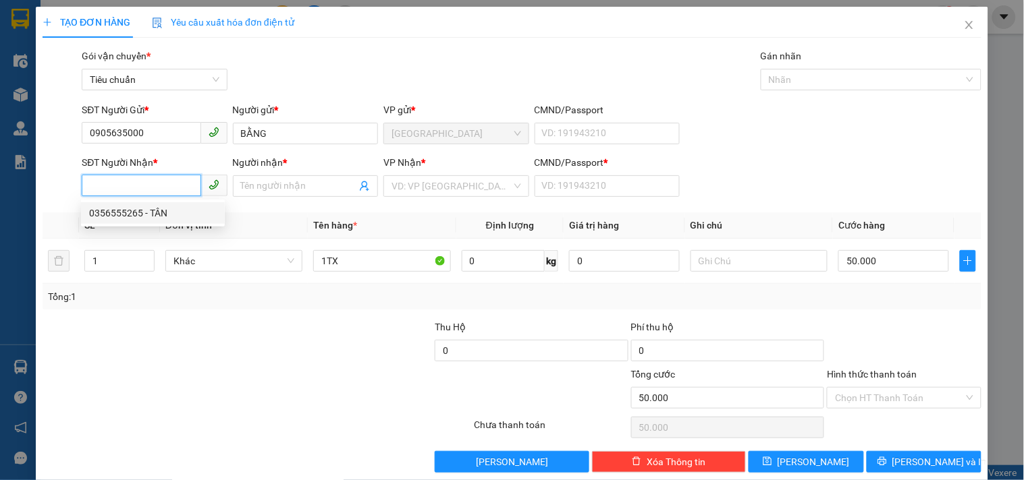
click at [136, 219] on div "0356555265 - TÂN" at bounding box center [153, 213] width 128 height 15
type input "0356555265"
type input "TÂN"
type input "0"
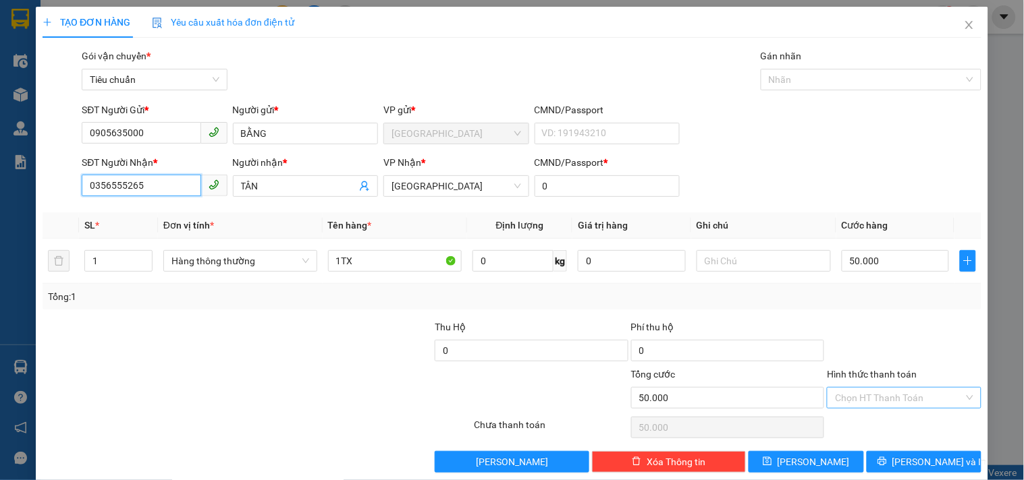
type input "0356555265"
click at [885, 399] on input "Hình thức thanh toán" at bounding box center [899, 398] width 128 height 20
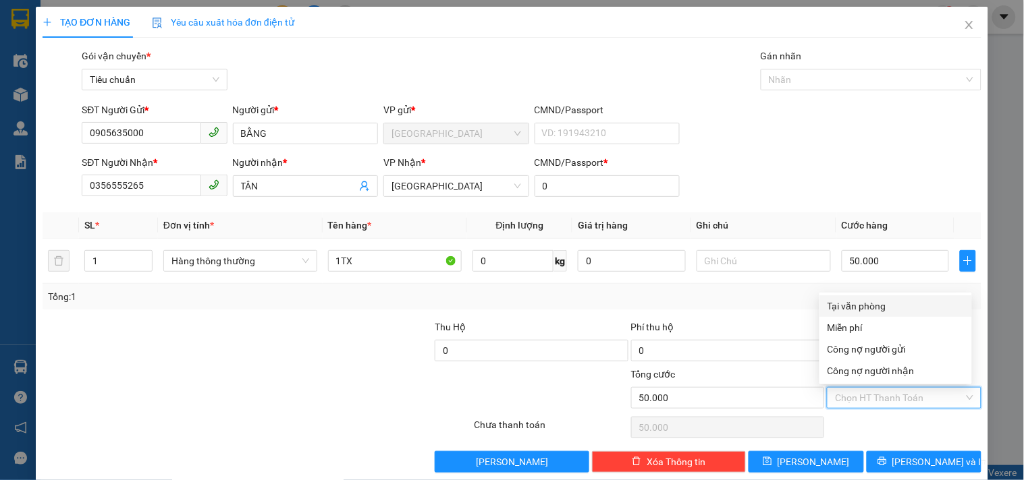
click at [874, 305] on div "Tại văn phòng" at bounding box center [895, 306] width 136 height 15
type input "0"
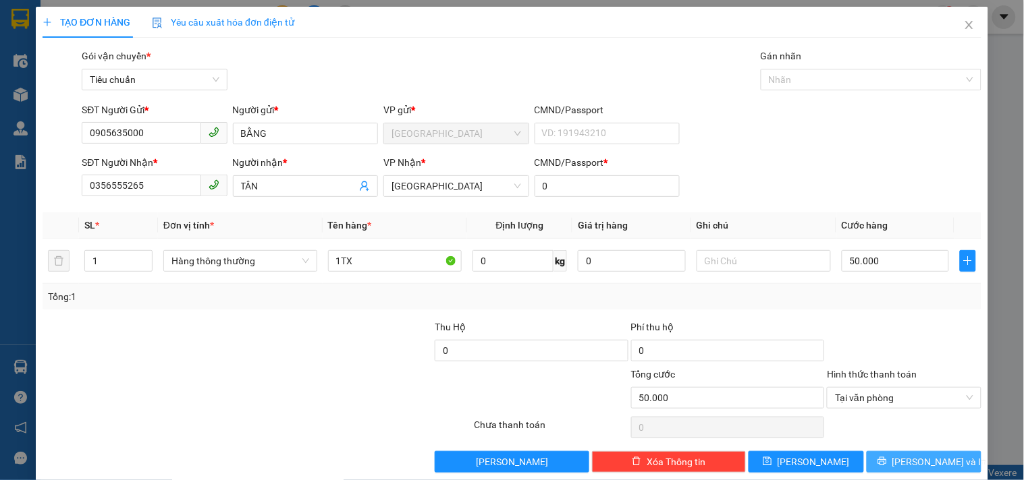
click at [926, 457] on span "[PERSON_NAME] và In" at bounding box center [939, 462] width 94 height 15
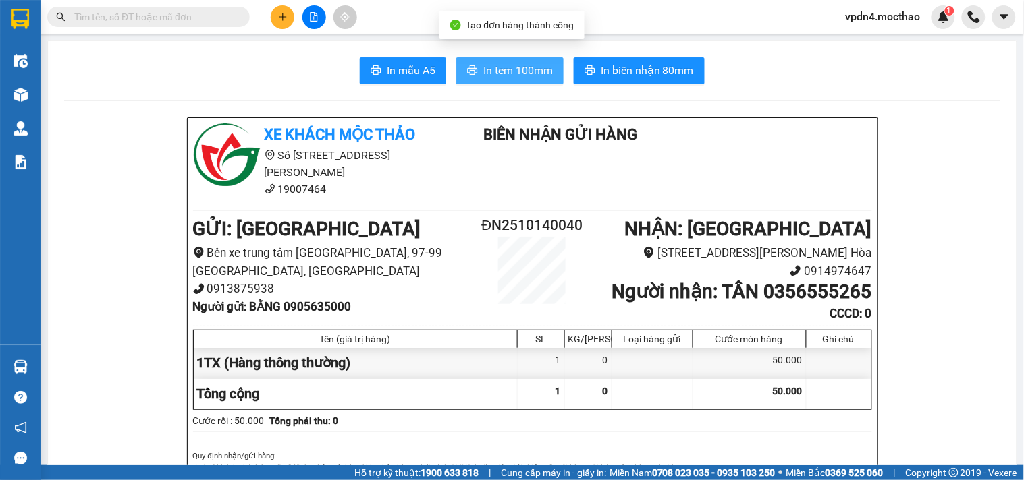
click at [487, 64] on span "In tem 100mm" at bounding box center [517, 70] width 69 height 17
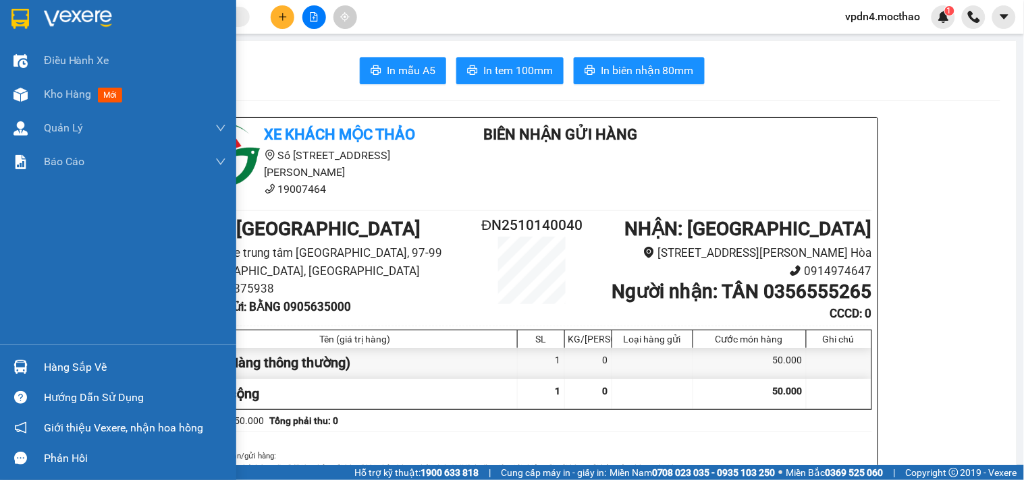
click at [76, 358] on div "Hàng sắp về" at bounding box center [135, 368] width 182 height 20
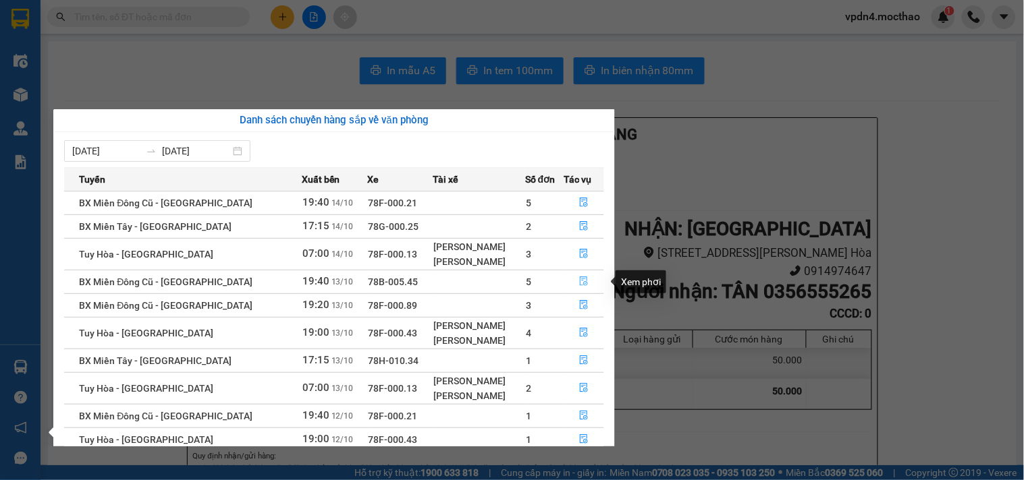
click at [580, 282] on icon "file-done" at bounding box center [584, 281] width 8 height 9
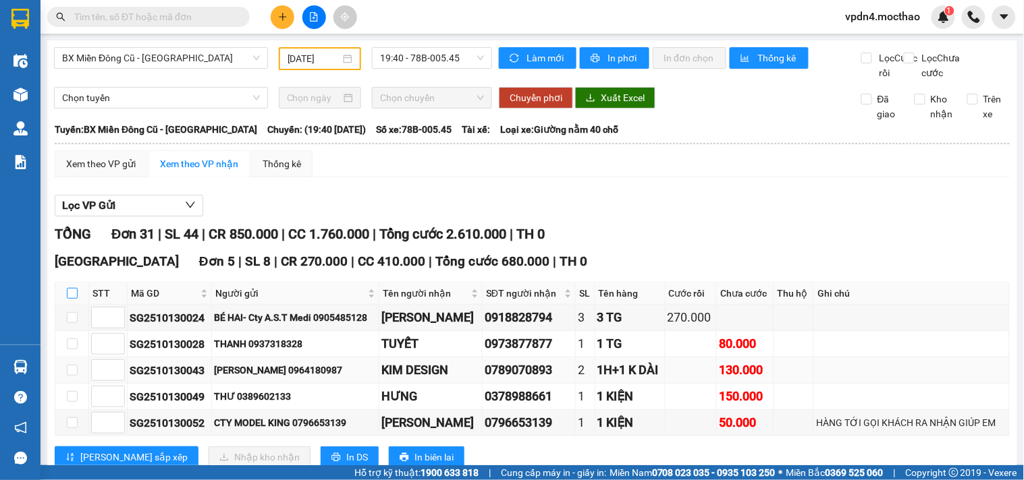
drag, startPoint x: 72, startPoint y: 178, endPoint x: 137, endPoint y: 255, distance: 100.6
click at [72, 286] on label at bounding box center [72, 293] width 11 height 15
click at [72, 288] on input "checkbox" at bounding box center [72, 293] width 11 height 11
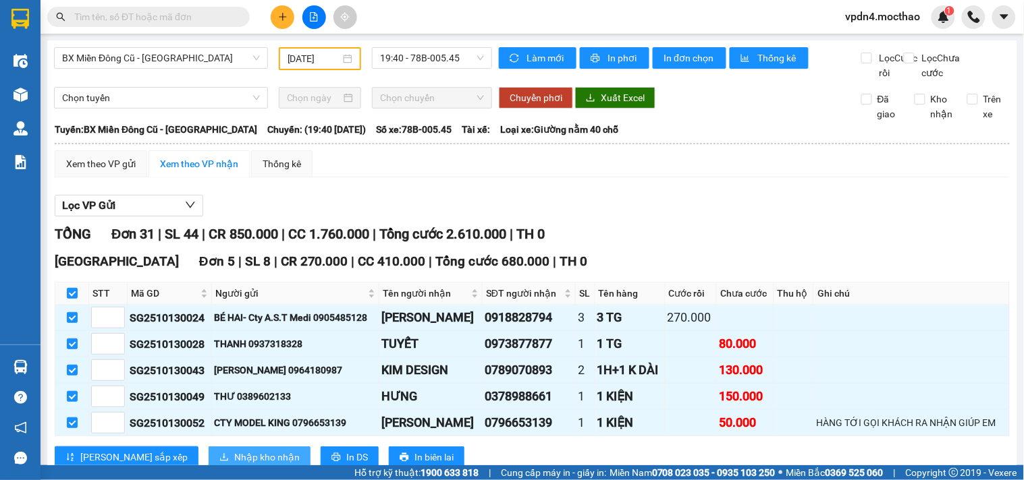
click at [234, 450] on span "Nhập kho nhận" at bounding box center [266, 457] width 65 height 15
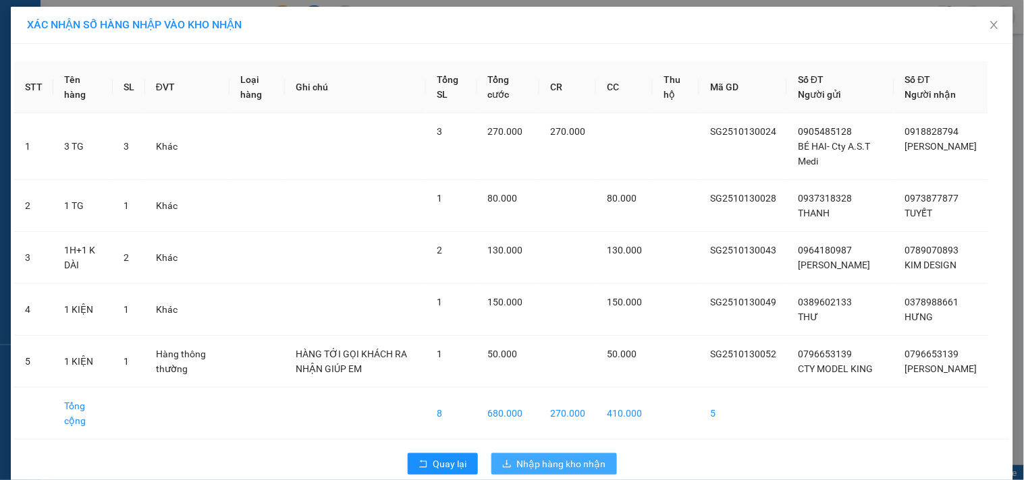
click at [547, 472] on span "Nhập hàng kho nhận" at bounding box center [561, 464] width 89 height 15
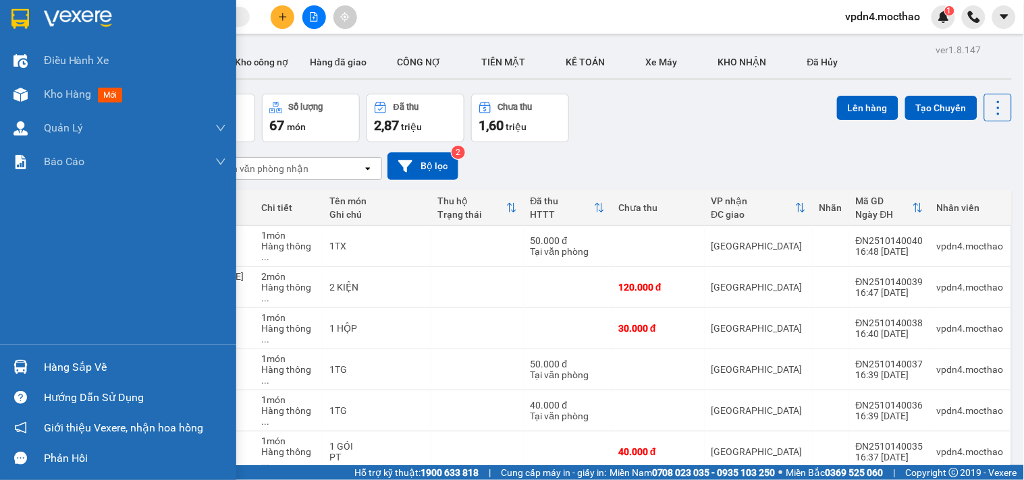
click at [73, 370] on div "Hàng sắp về" at bounding box center [135, 368] width 182 height 20
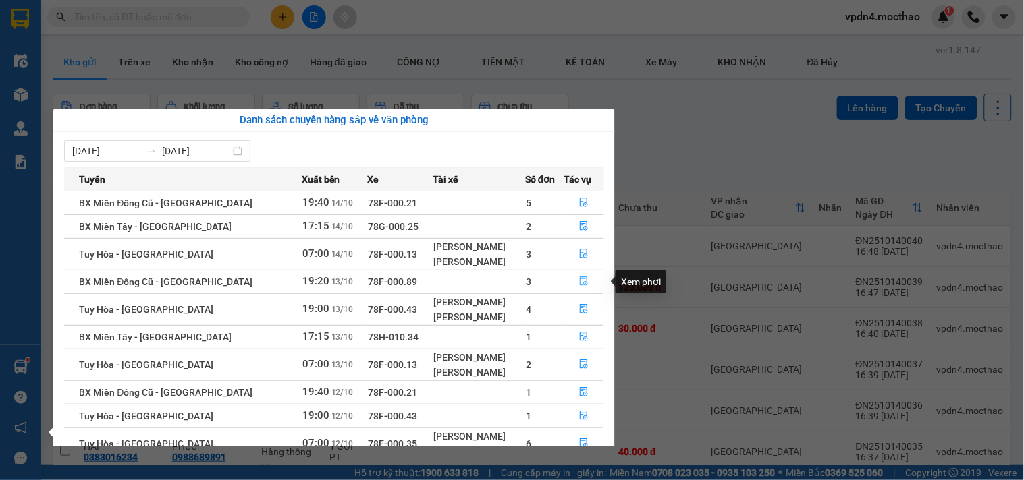
click at [581, 284] on icon "file-done" at bounding box center [584, 281] width 8 height 9
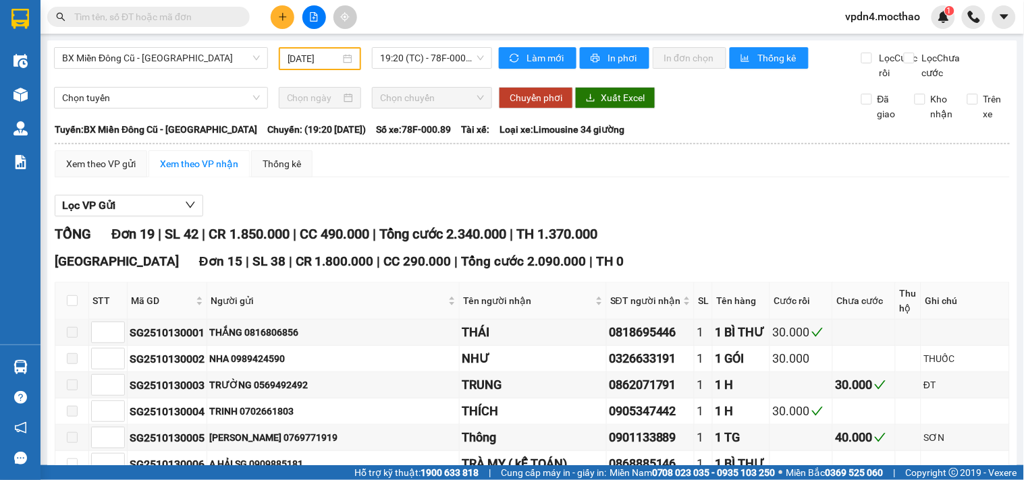
drag, startPoint x: 73, startPoint y: 299, endPoint x: 111, endPoint y: 333, distance: 51.6
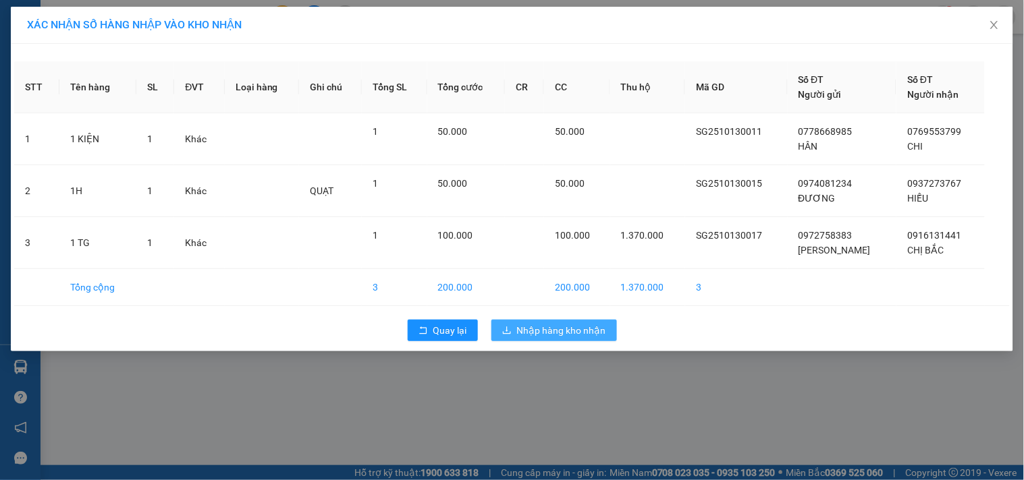
click at [569, 329] on span "Nhập hàng kho nhận" at bounding box center [561, 330] width 89 height 15
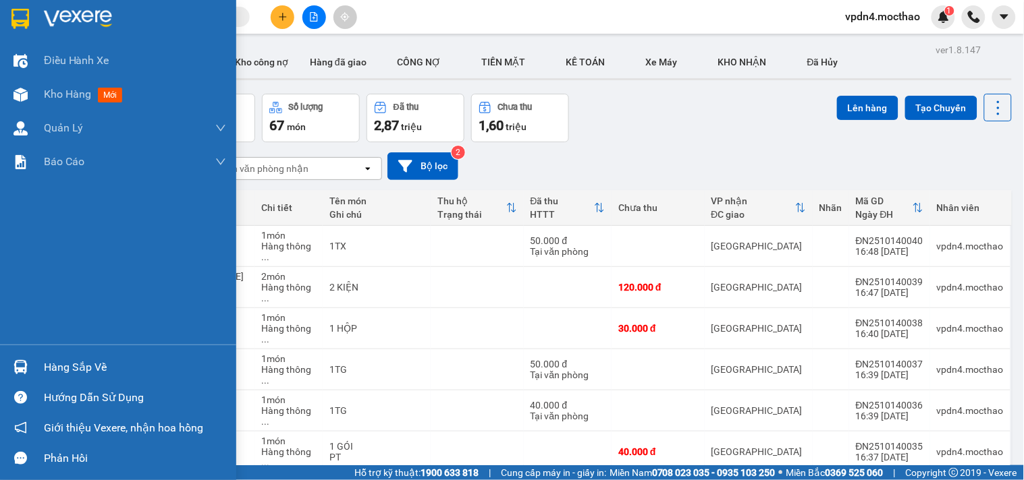
click at [93, 374] on div "Hàng sắp về" at bounding box center [135, 368] width 182 height 20
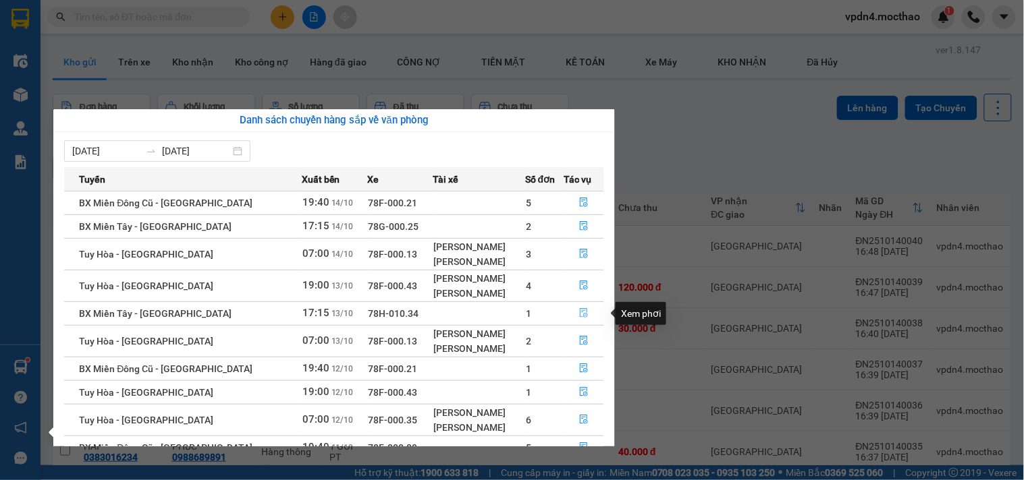
click at [589, 314] on button "button" at bounding box center [583, 314] width 39 height 22
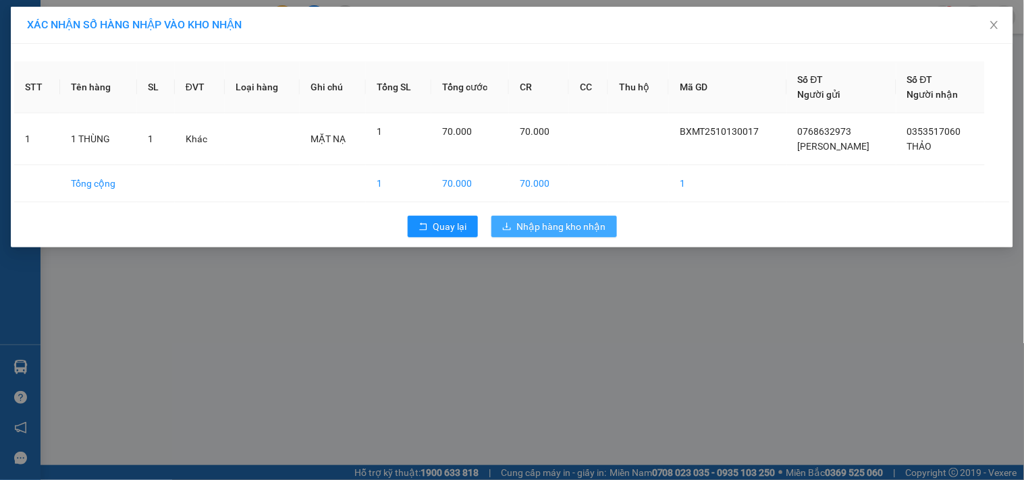
click at [536, 233] on span "Nhập hàng kho nhận" at bounding box center [561, 226] width 89 height 15
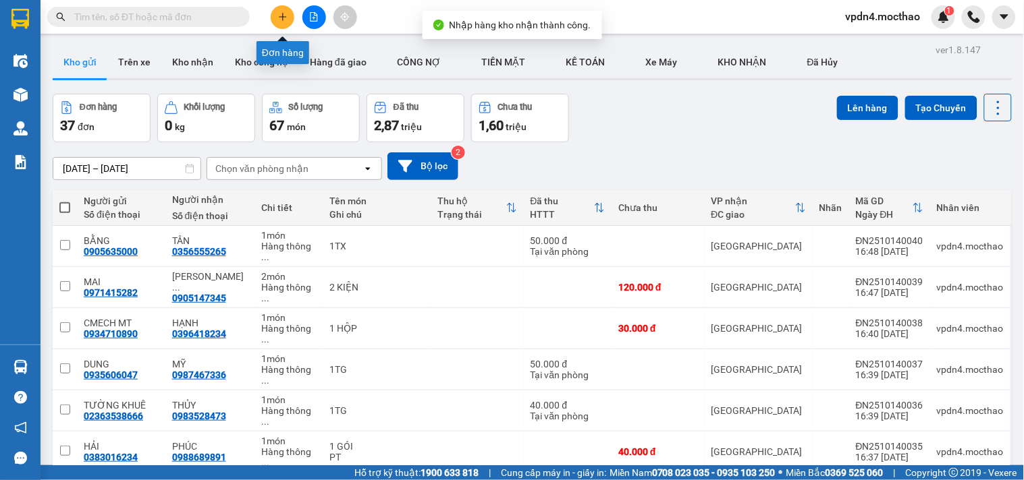
click at [277, 19] on button at bounding box center [283, 17] width 24 height 24
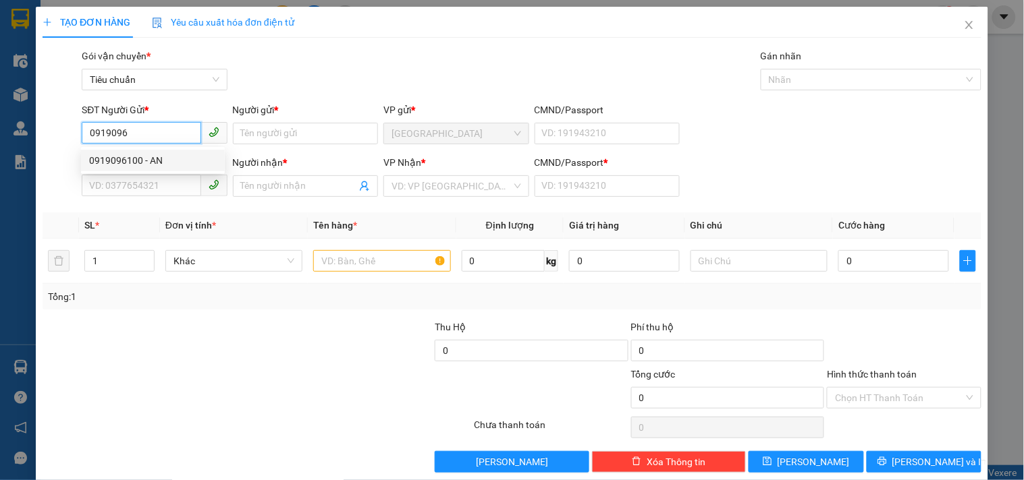
click at [136, 158] on div "0919096100 - AN" at bounding box center [153, 160] width 128 height 15
type input "0919096100"
type input "AN"
type input "0912873289"
type input "ĐỒNG AN"
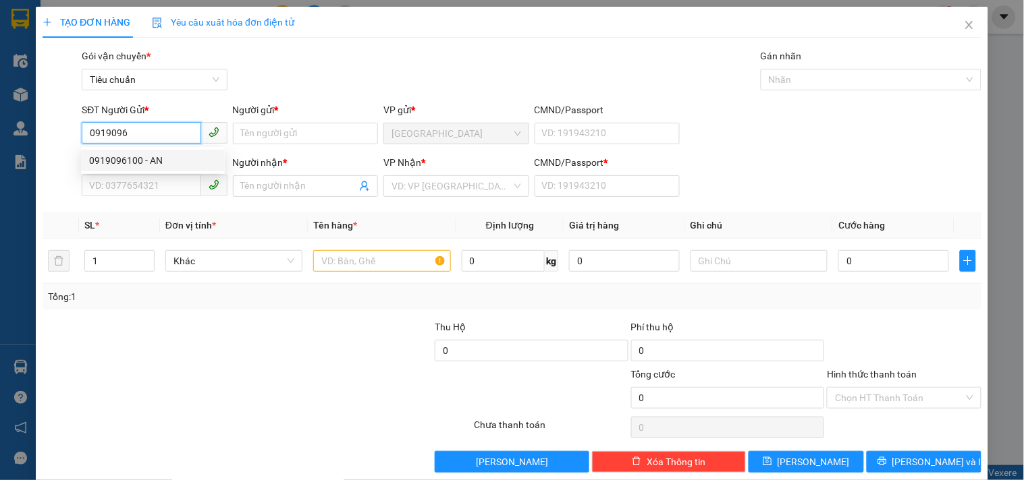
type input "0"
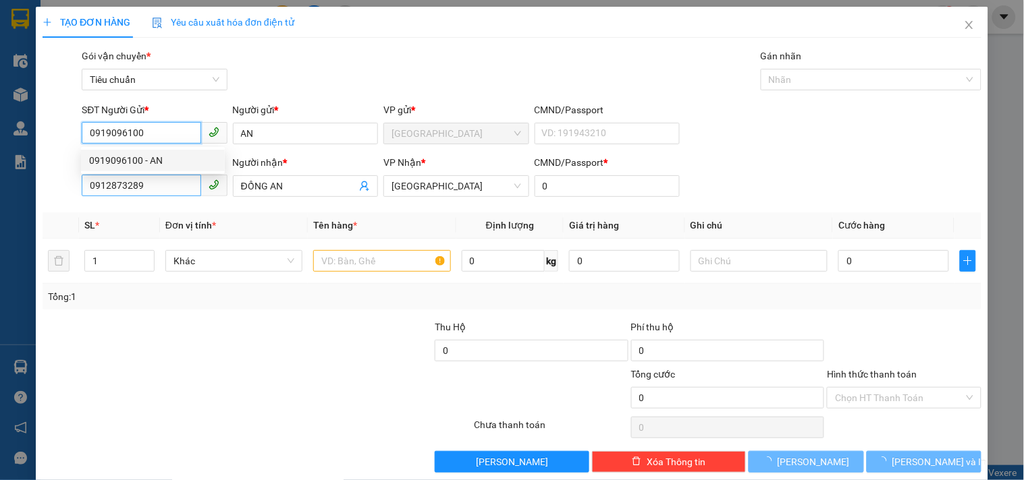
type input "60.000"
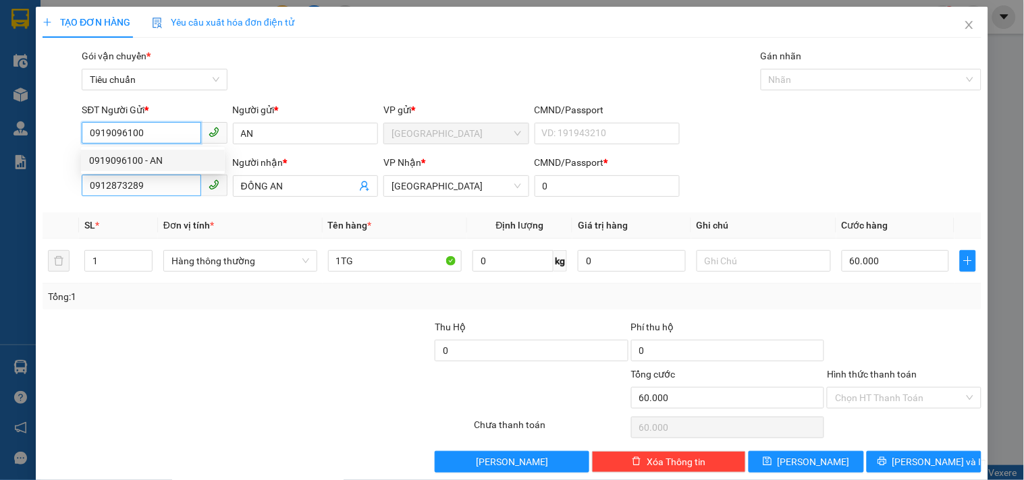
type input "0919096100"
click at [154, 179] on input "0912873289" at bounding box center [141, 186] width 119 height 22
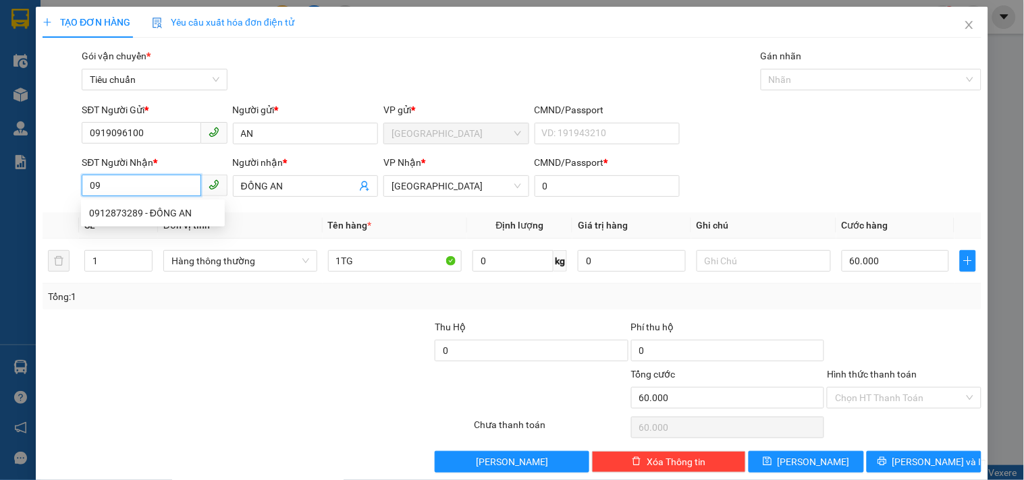
type input "0"
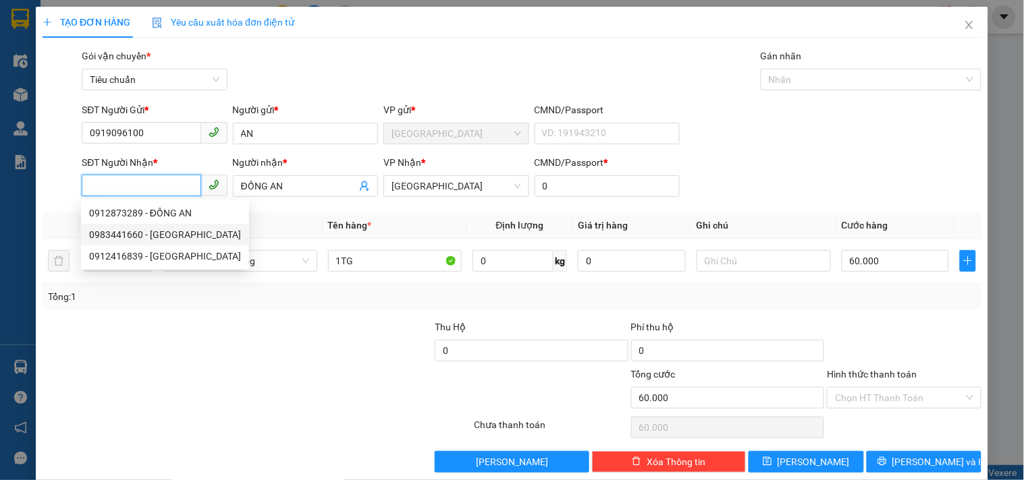
click at [115, 235] on div "0983441660 - Thu Hà" at bounding box center [165, 234] width 152 height 15
type input "0983441660"
type input "Thu Hà"
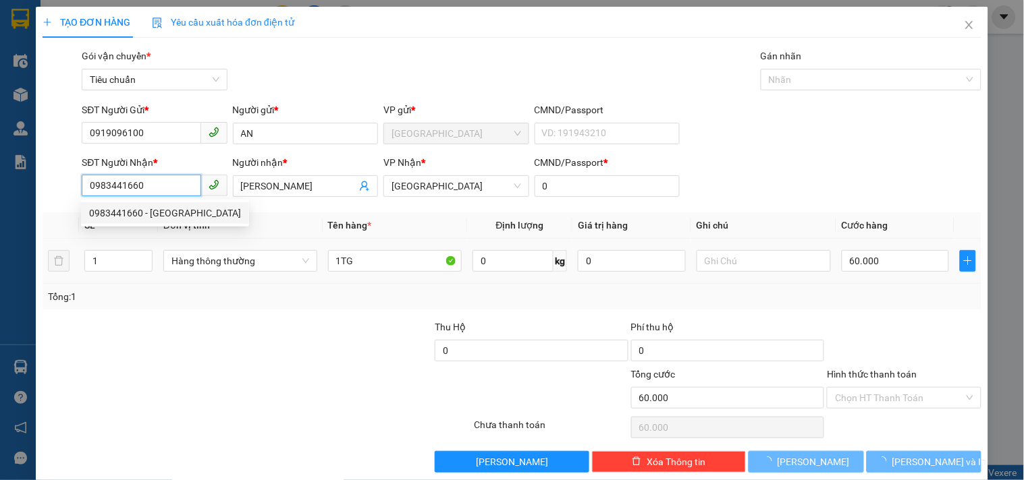
type input "120.000"
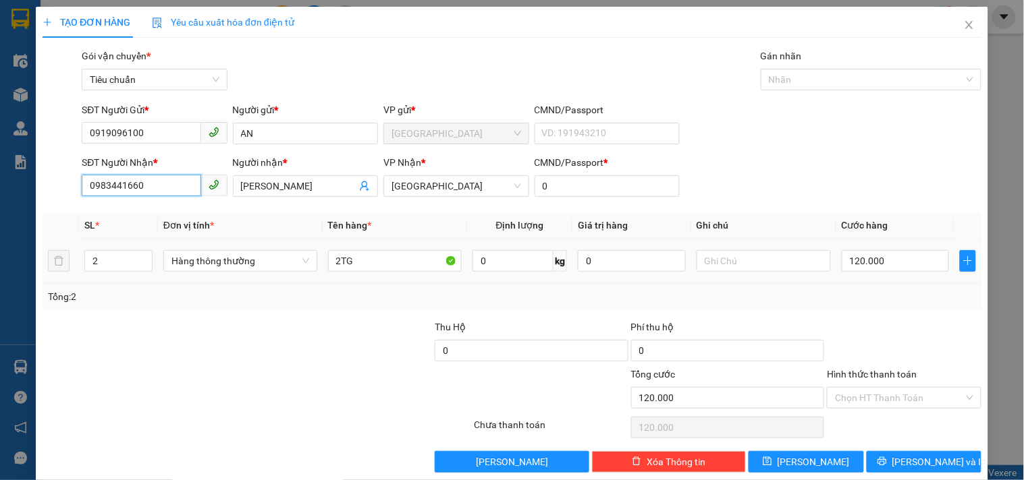
type input "0983441660"
click at [122, 255] on input "2" at bounding box center [118, 261] width 67 height 20
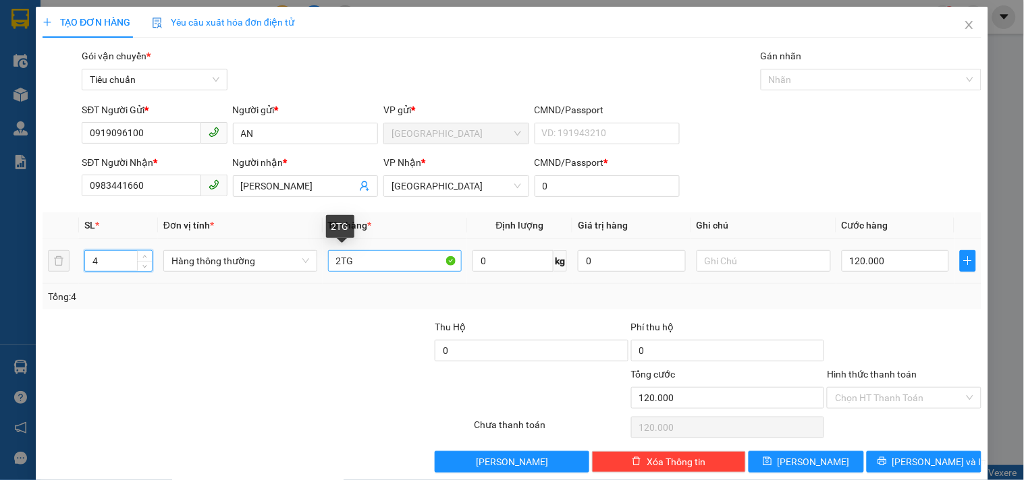
type input "4"
click at [339, 265] on input "2TG" at bounding box center [395, 261] width 134 height 22
type input "0"
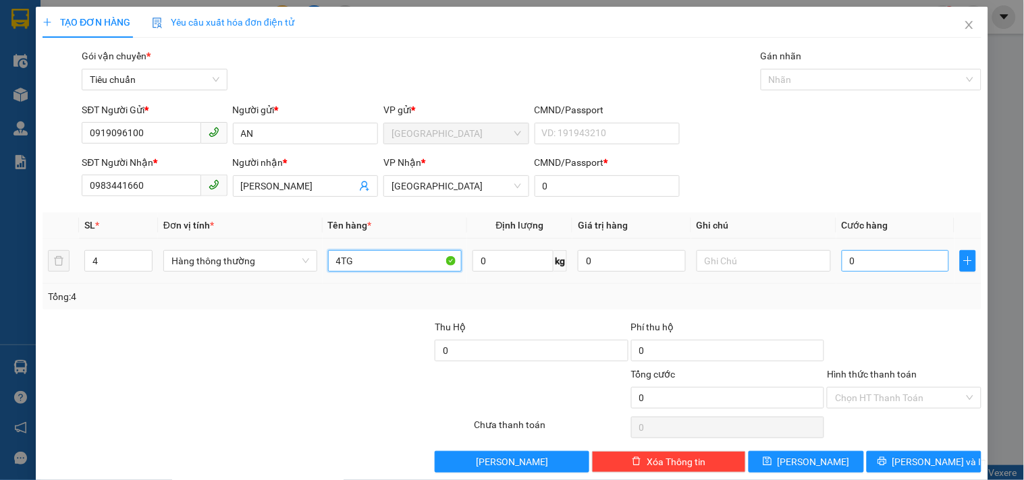
type input "4TG"
click at [871, 254] on input "0" at bounding box center [895, 261] width 108 height 22
type input "2"
type input "24"
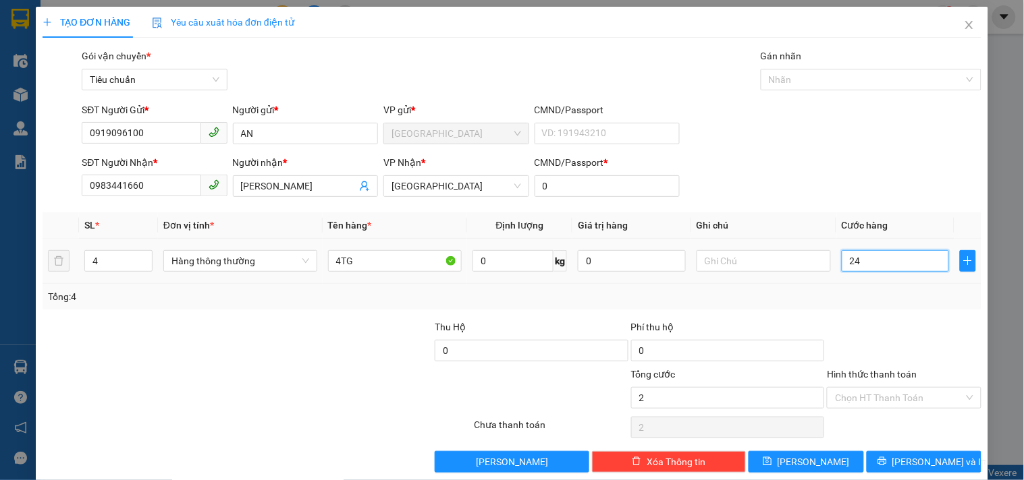
type input "24"
type input "240"
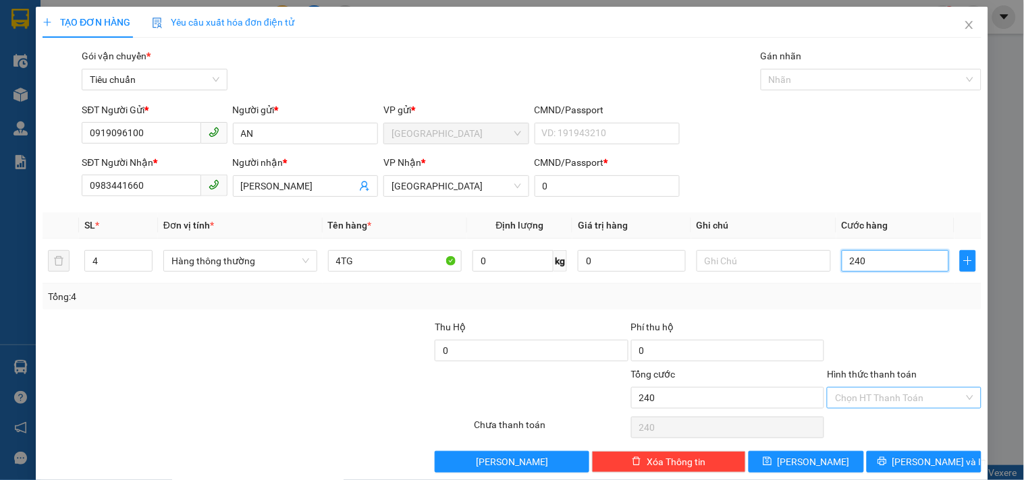
type input "240"
type input "240.000"
click at [860, 401] on input "Hình thức thanh toán" at bounding box center [899, 398] width 128 height 20
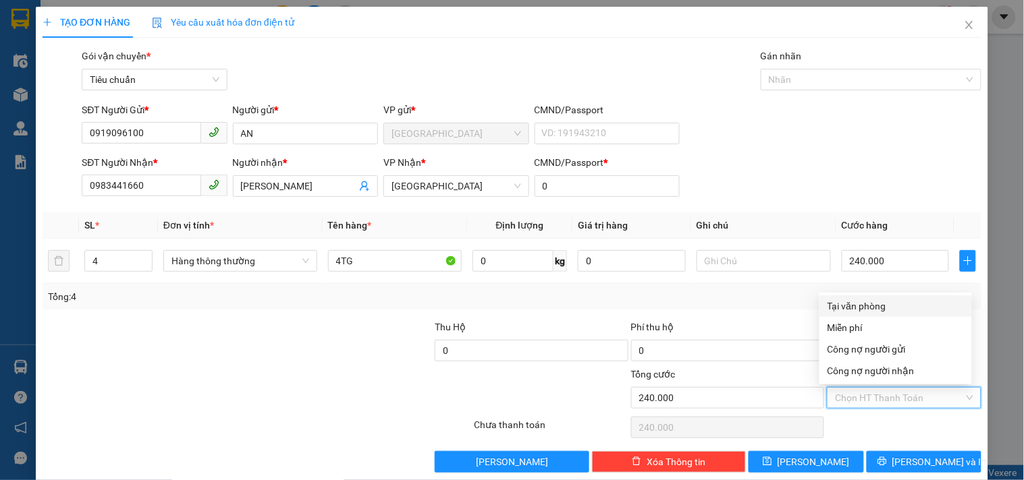
click at [854, 307] on div "Tại văn phòng" at bounding box center [895, 306] width 136 height 15
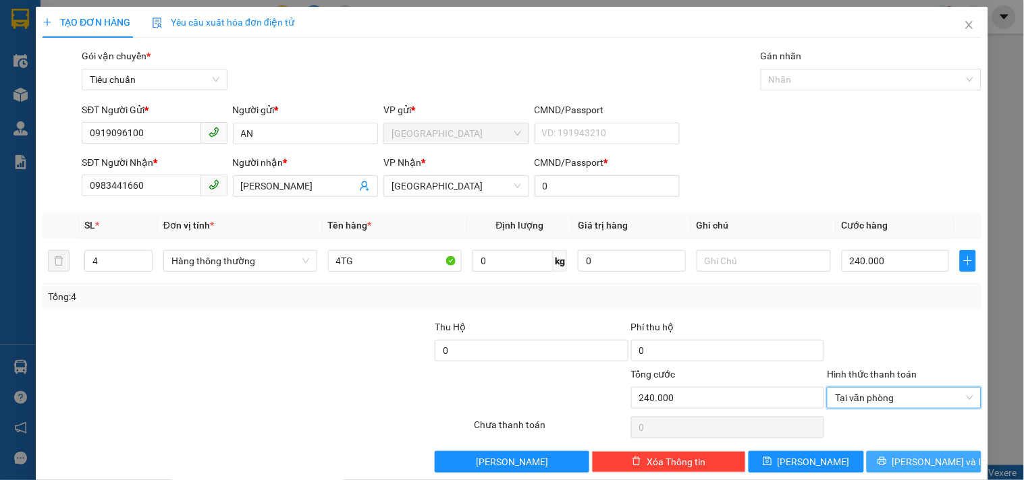
click at [912, 453] on button "[PERSON_NAME] và In" at bounding box center [923, 462] width 115 height 22
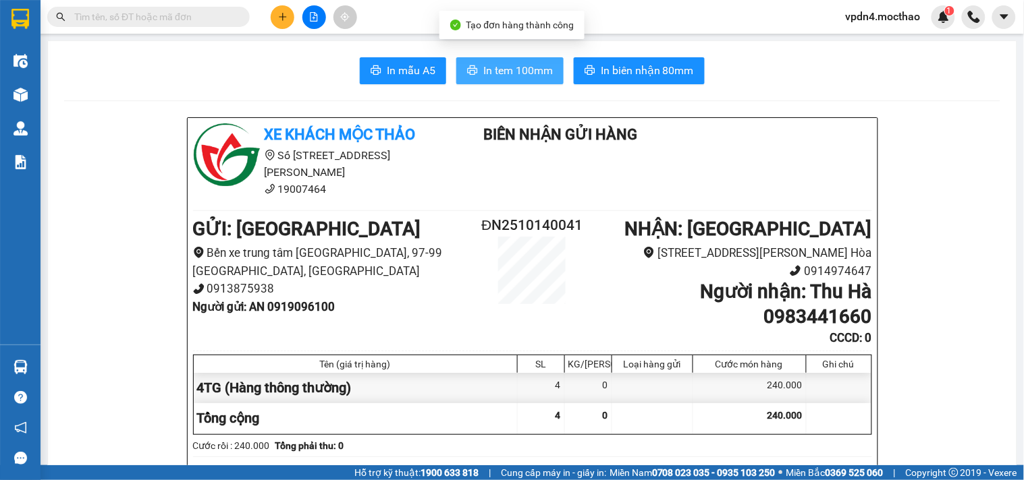
click at [509, 77] on span "In tem 100mm" at bounding box center [517, 70] width 69 height 17
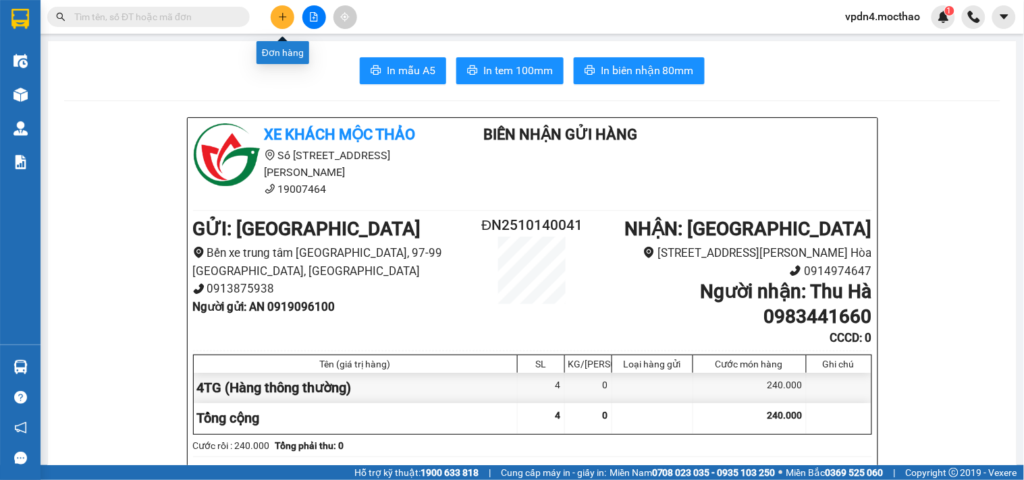
click at [279, 15] on icon "plus" at bounding box center [282, 16] width 9 height 9
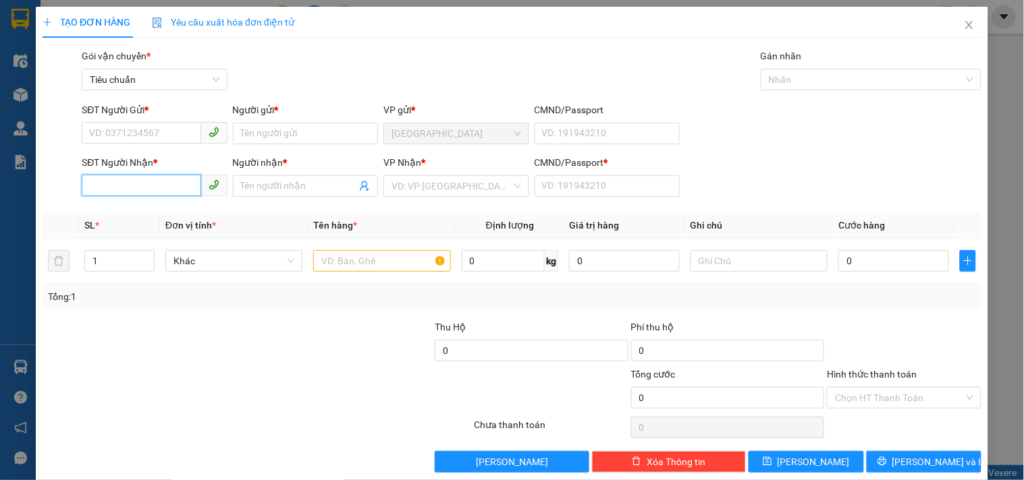
click at [170, 185] on input "SĐT Người Nhận *" at bounding box center [141, 186] width 119 height 22
type input "0905050555"
click at [241, 186] on input "Người nhận *" at bounding box center [298, 186] width 115 height 15
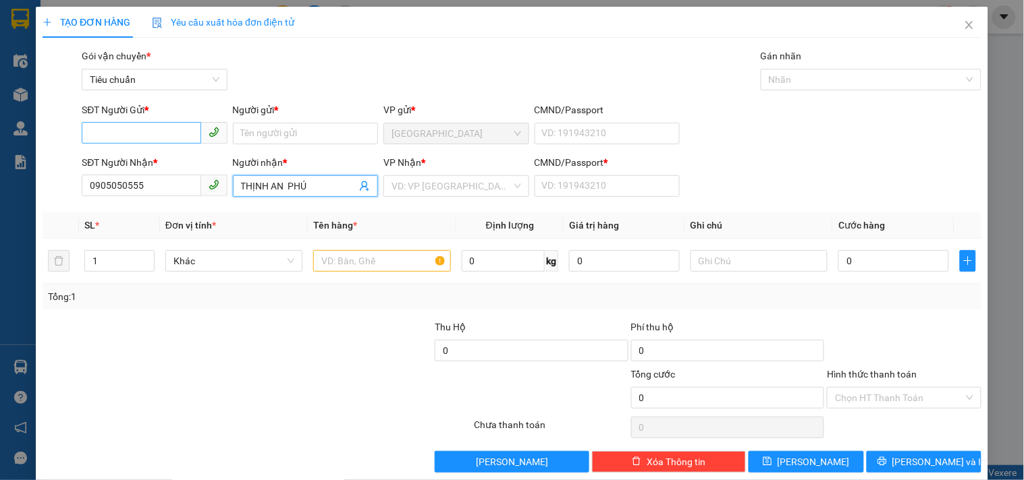
type input "THỊNH AN PHÚ"
click at [144, 136] on input "SĐT Người Gửi *" at bounding box center [141, 133] width 119 height 22
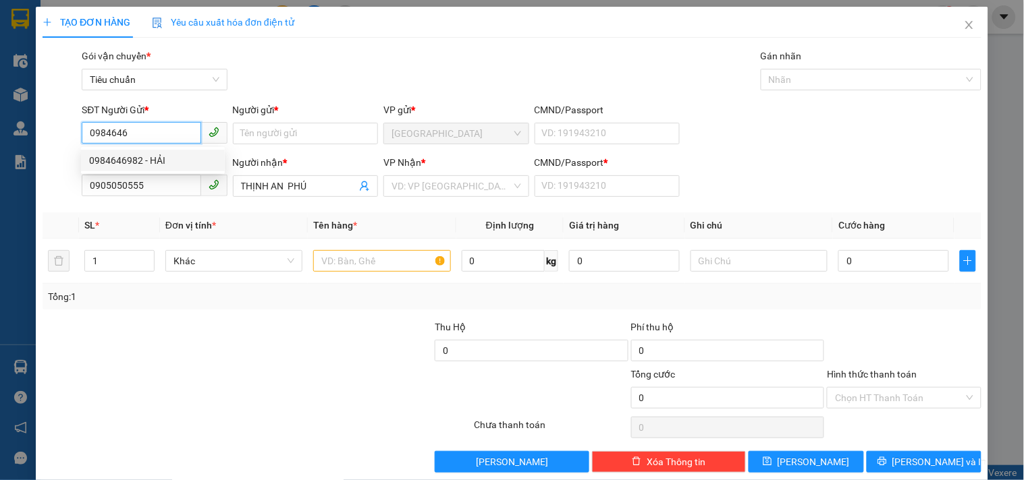
click at [163, 165] on div "0984646982 - HẢI" at bounding box center [153, 160] width 128 height 15
type input "0984646982"
type input "HẢI"
type input "100.000"
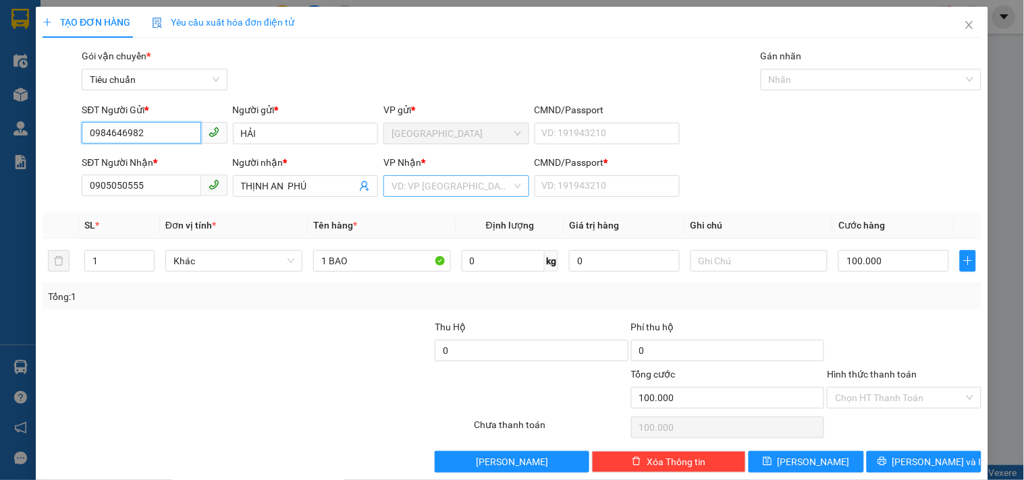
type input "0984646982"
click at [399, 190] on input "search" at bounding box center [450, 186] width 119 height 20
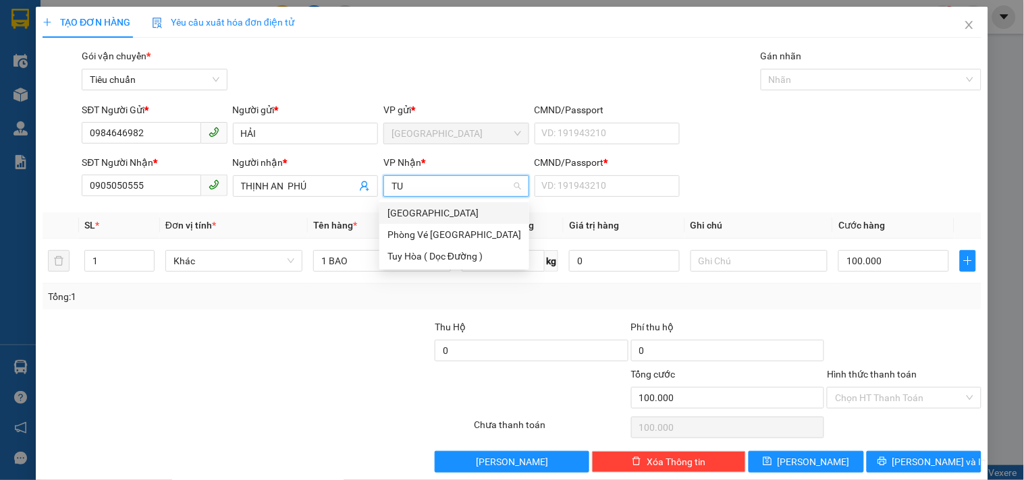
type input "TUY"
click at [408, 214] on div "[GEOGRAPHIC_DATA]" at bounding box center [454, 213] width 134 height 15
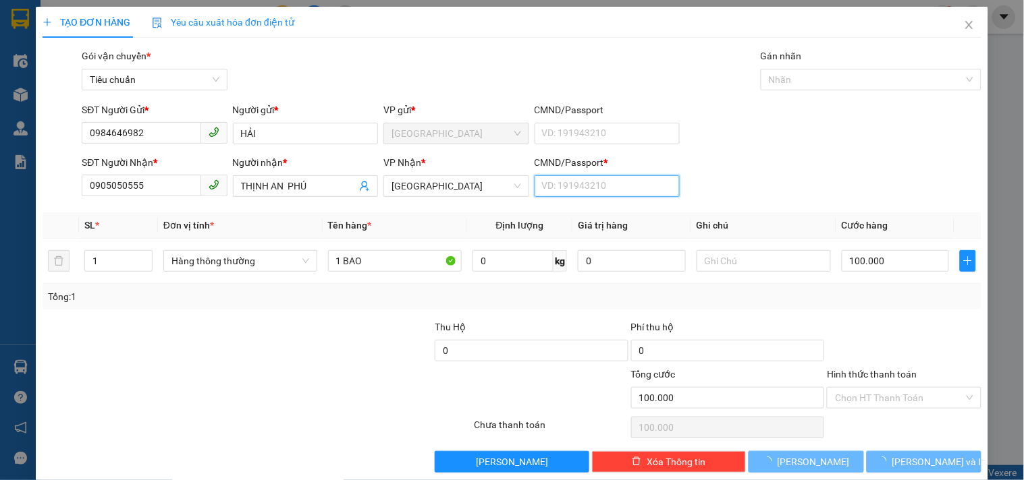
click at [567, 187] on input "CMND/Passport *" at bounding box center [606, 186] width 145 height 22
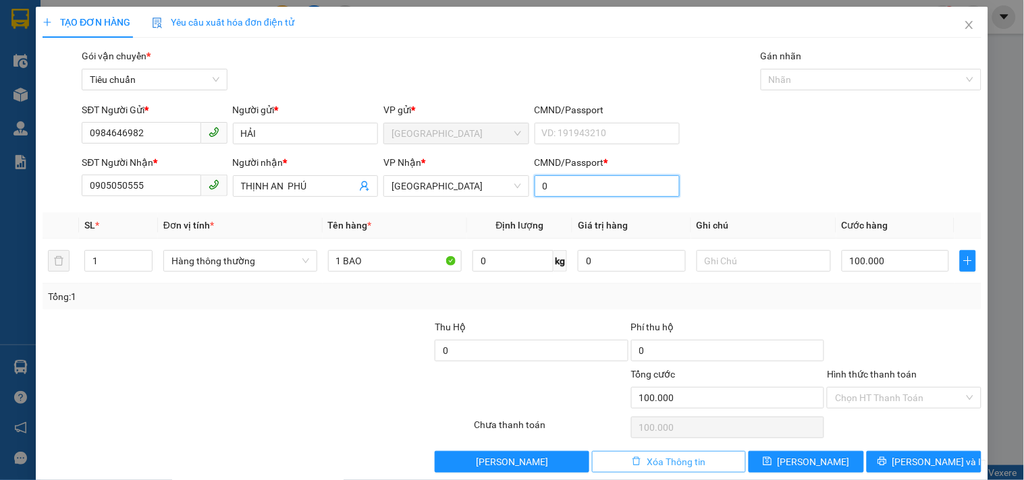
type input "0"
click at [669, 457] on span "Xóa Thông tin" at bounding box center [675, 462] width 59 height 15
type input "0"
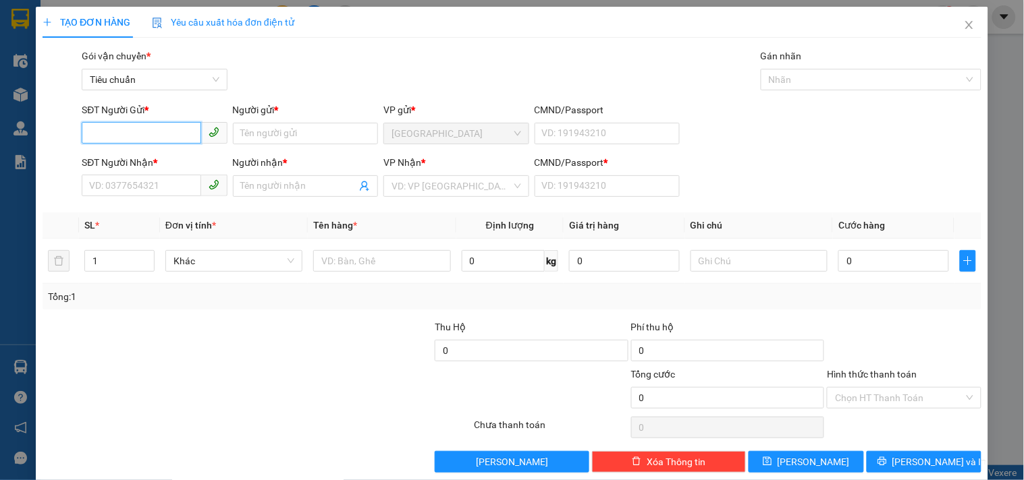
click at [128, 134] on input "SĐT Người Gửi *" at bounding box center [141, 133] width 119 height 22
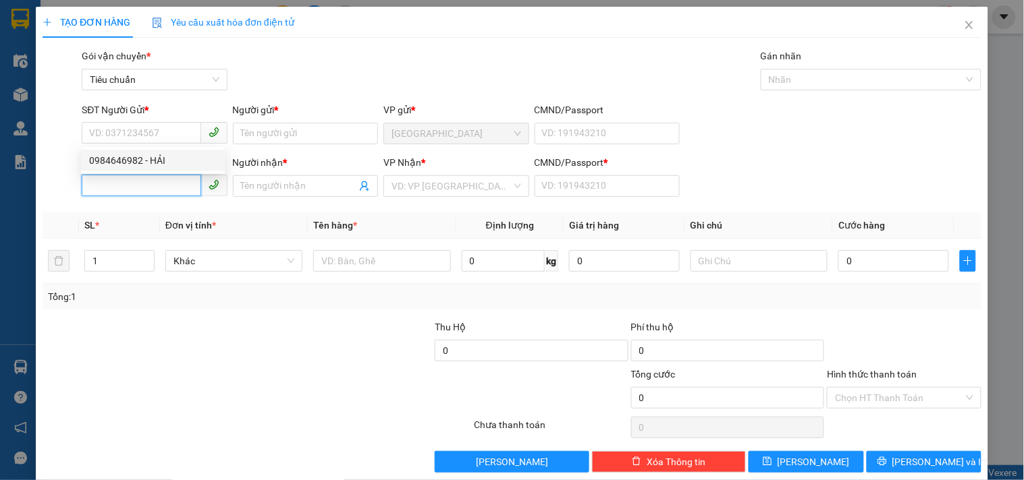
click at [120, 186] on input "SĐT Người Nhận *" at bounding box center [141, 186] width 119 height 22
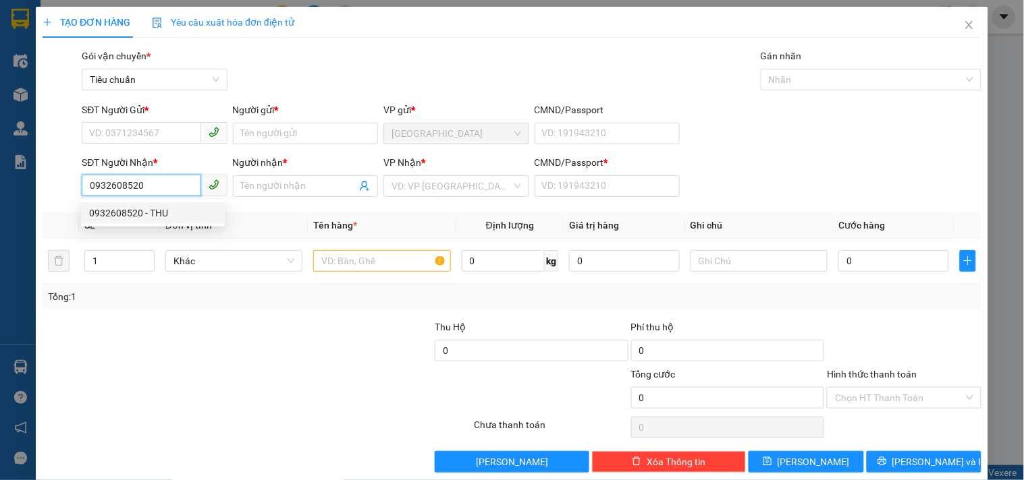
click at [172, 211] on div "0932608520 - THU" at bounding box center [153, 213] width 128 height 15
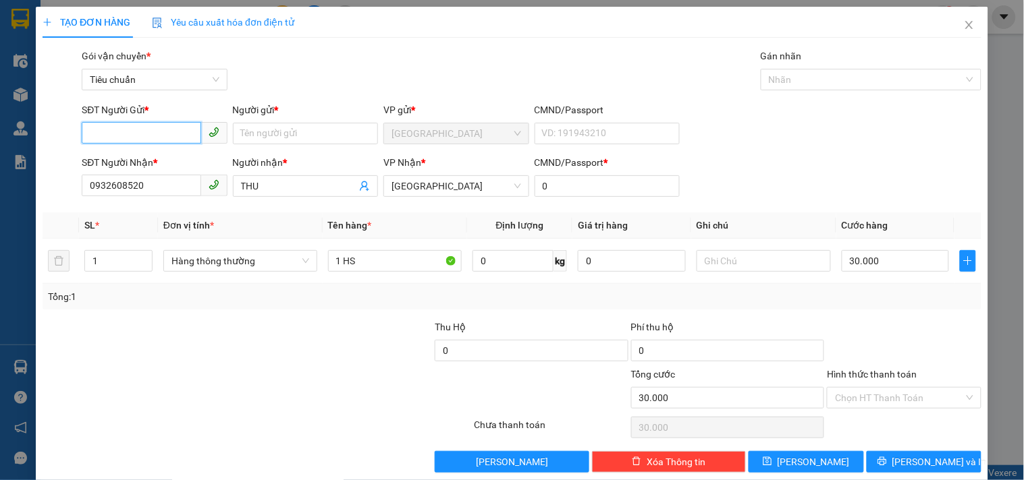
click at [167, 133] on input "SĐT Người Gửi *" at bounding box center [141, 133] width 119 height 22
click at [140, 132] on input "SĐT Người Gửi *" at bounding box center [141, 133] width 119 height 22
click at [157, 161] on div "0905189246 - NGHĨA" at bounding box center [153, 160] width 128 height 15
click at [858, 397] on input "Hình thức thanh toán" at bounding box center [899, 398] width 128 height 20
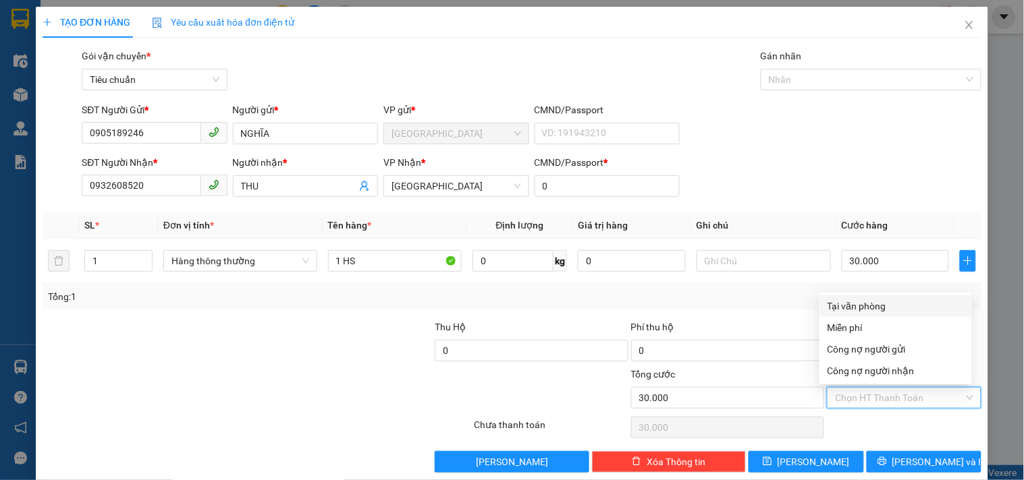
click at [879, 307] on div "Tại văn phòng" at bounding box center [895, 306] width 136 height 15
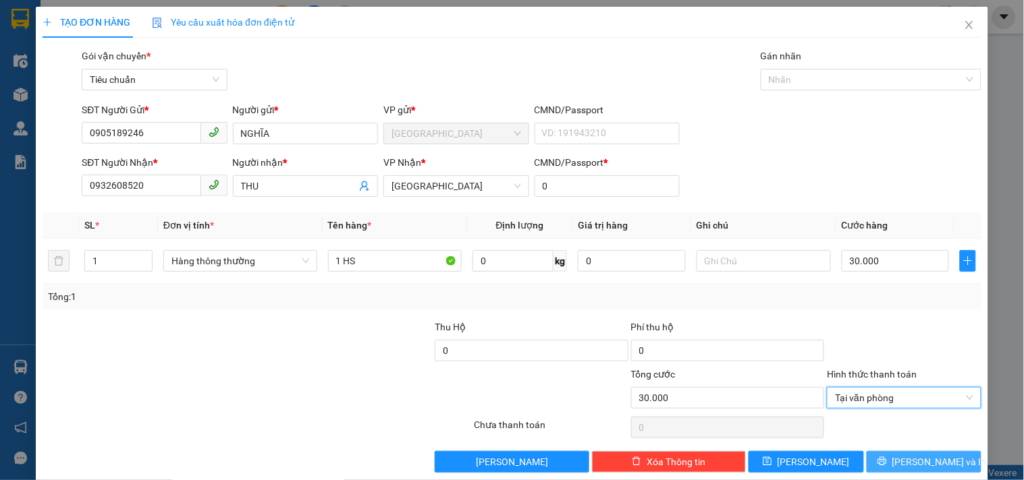
click at [923, 460] on span "[PERSON_NAME] và In" at bounding box center [939, 462] width 94 height 15
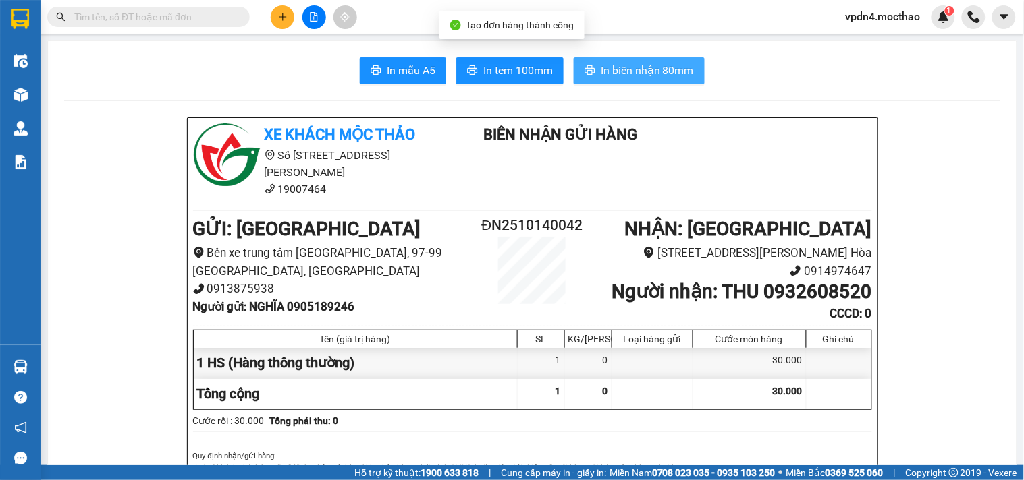
click at [636, 78] on span "In biên nhận 80mm" at bounding box center [647, 70] width 93 height 17
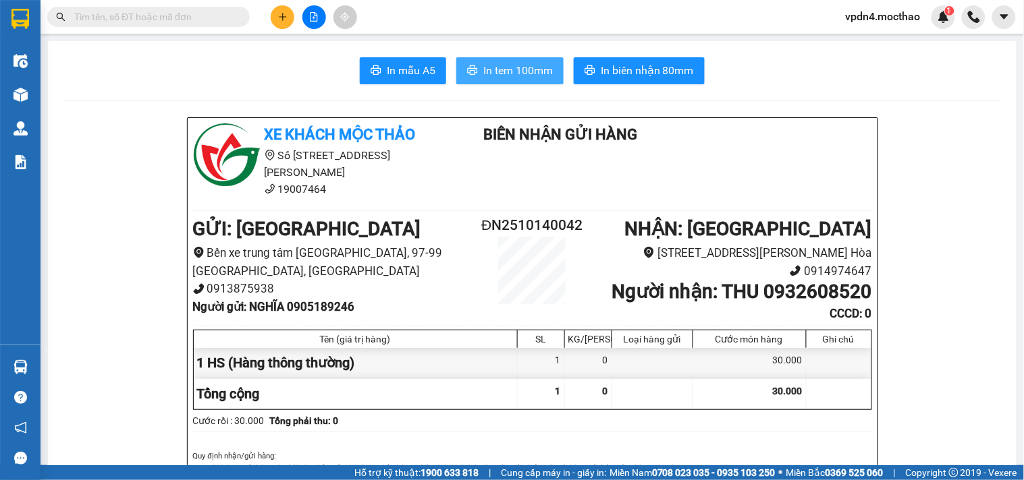
click at [520, 73] on span "In tem 100mm" at bounding box center [517, 70] width 69 height 17
click at [274, 20] on button at bounding box center [283, 17] width 24 height 24
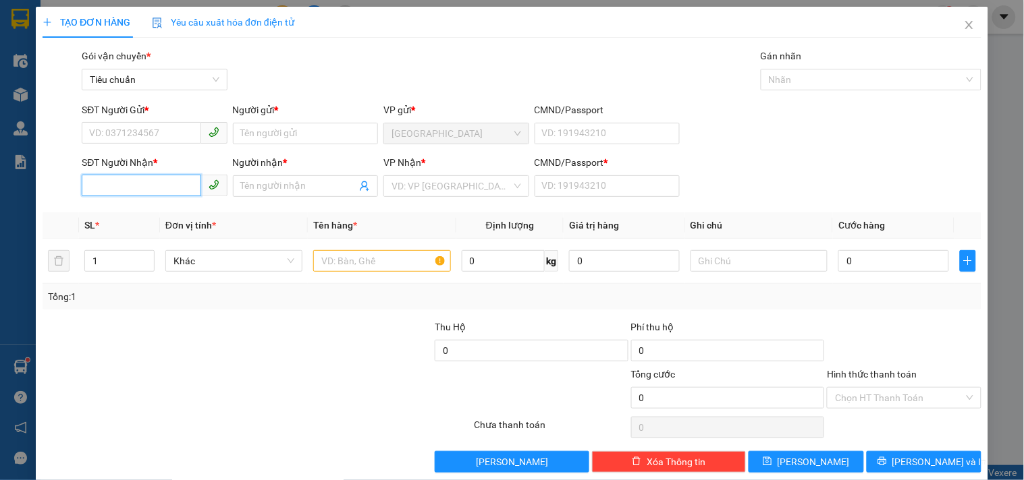
click at [182, 180] on input "SĐT Người Nhận *" at bounding box center [141, 186] width 119 height 22
drag, startPoint x: 140, startPoint y: 203, endPoint x: 143, endPoint y: 194, distance: 9.4
click at [140, 202] on div "0977019891 - IREAL SPORT" at bounding box center [153, 213] width 144 height 22
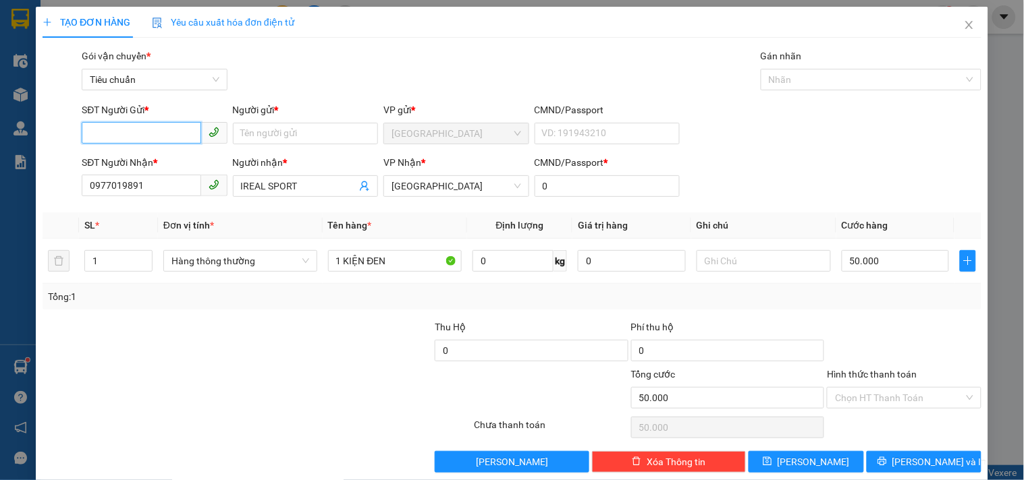
click at [156, 125] on input "SĐT Người Gửi *" at bounding box center [141, 133] width 119 height 22
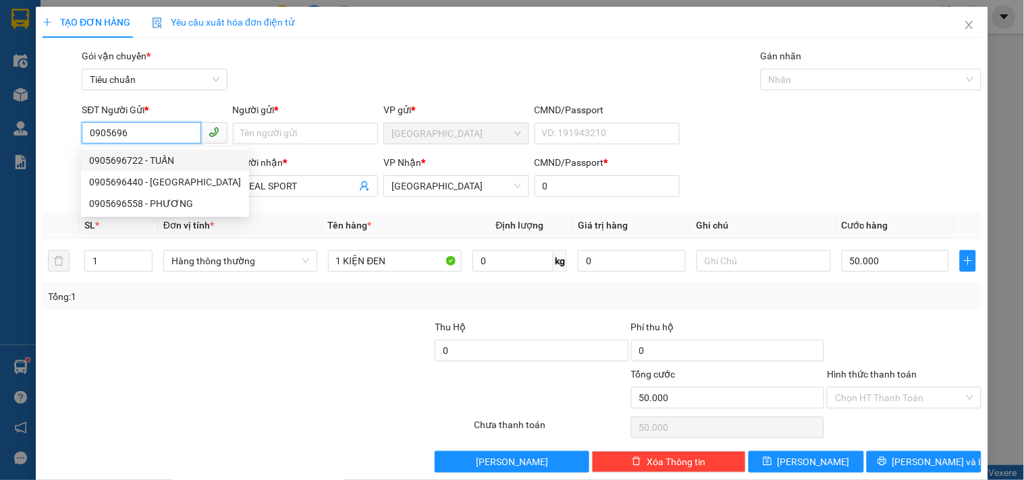
click at [178, 159] on div "0905696722 - TUẤN" at bounding box center [165, 160] width 152 height 15
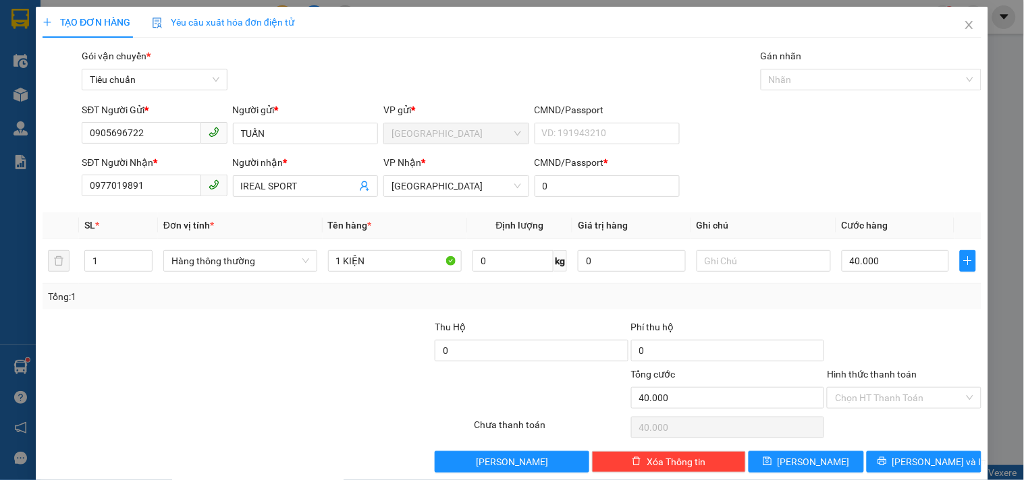
click at [889, 450] on div "Transit Pickup Surcharge Ids Transit Deliver Surcharge Ids Transit Deliver Surc…" at bounding box center [512, 261] width 939 height 424
click at [898, 453] on button "[PERSON_NAME] và In" at bounding box center [923, 462] width 115 height 22
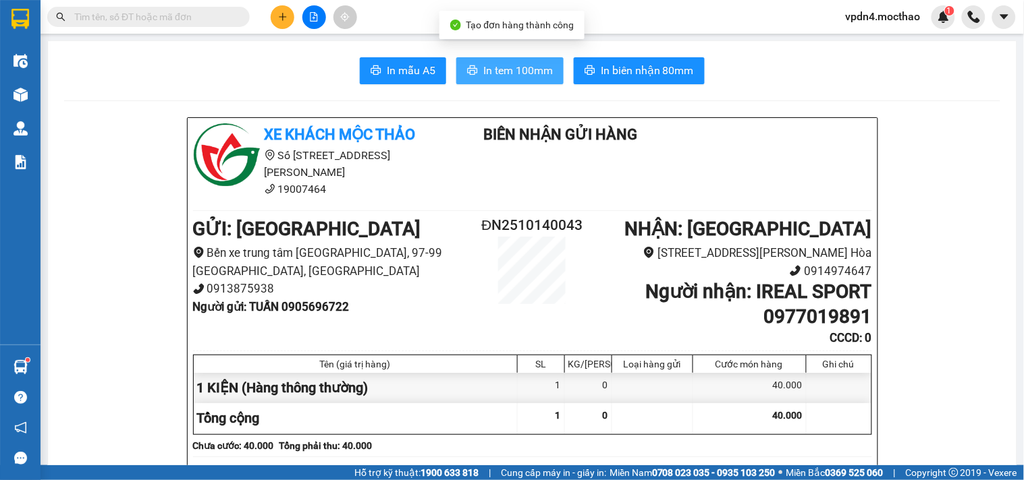
click at [510, 79] on button "In tem 100mm" at bounding box center [509, 70] width 107 height 27
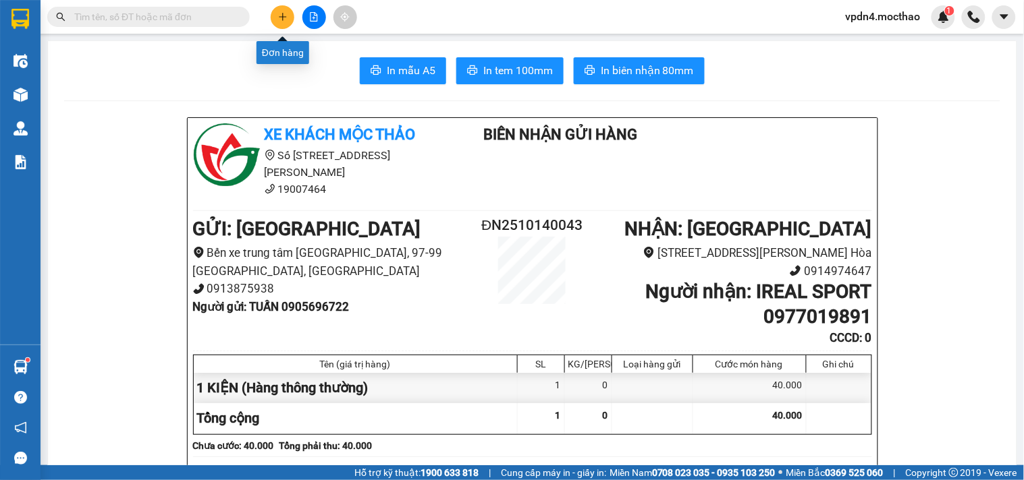
click at [281, 15] on icon "plus" at bounding box center [282, 16] width 9 height 9
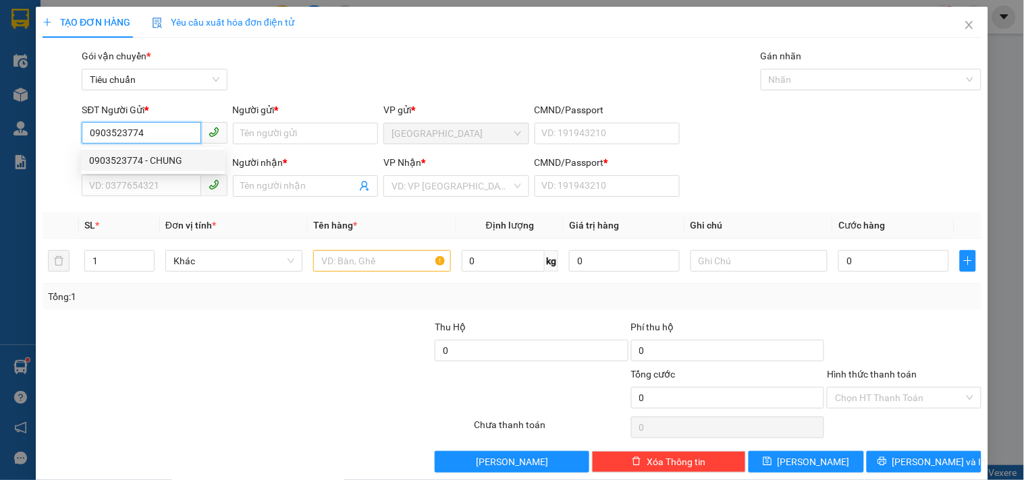
click at [165, 166] on div "0903523774 - CHUNG" at bounding box center [153, 160] width 128 height 15
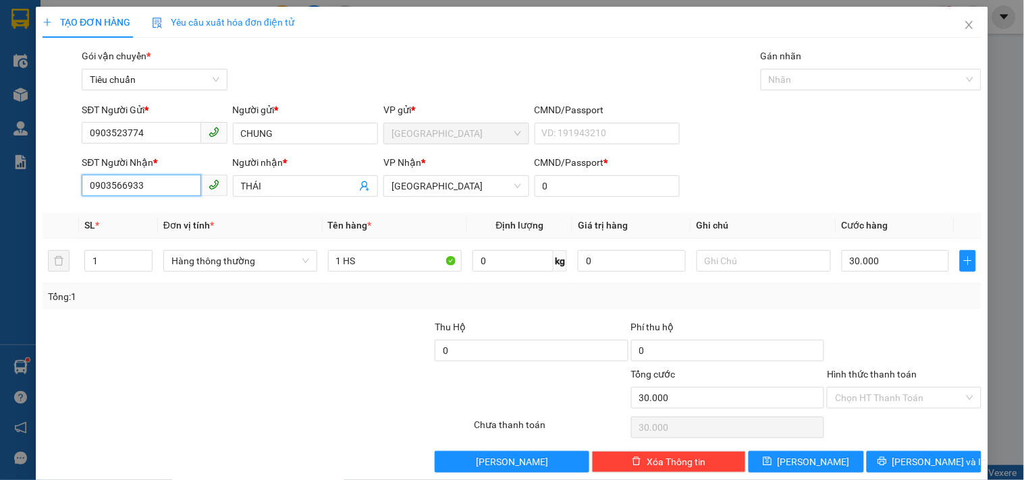
click at [164, 185] on input "0903566933" at bounding box center [141, 186] width 119 height 22
click at [269, 189] on input "THÁI" at bounding box center [298, 186] width 115 height 15
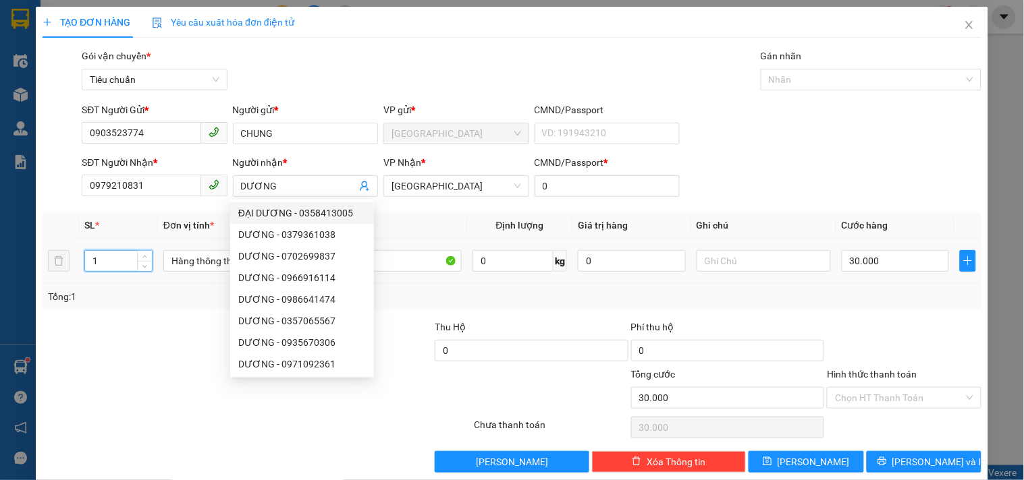
click at [109, 255] on input "1" at bounding box center [118, 261] width 67 height 20
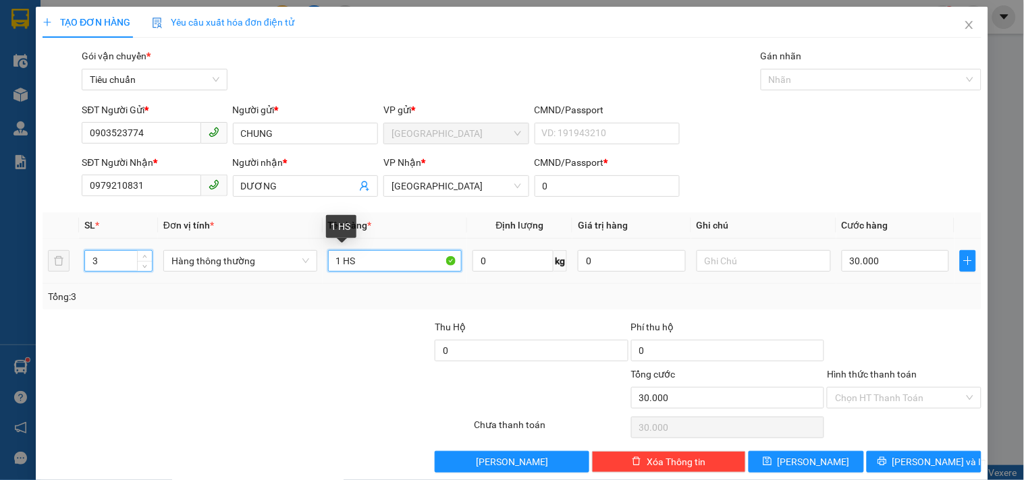
click at [368, 253] on input "1 HS" at bounding box center [395, 261] width 134 height 22
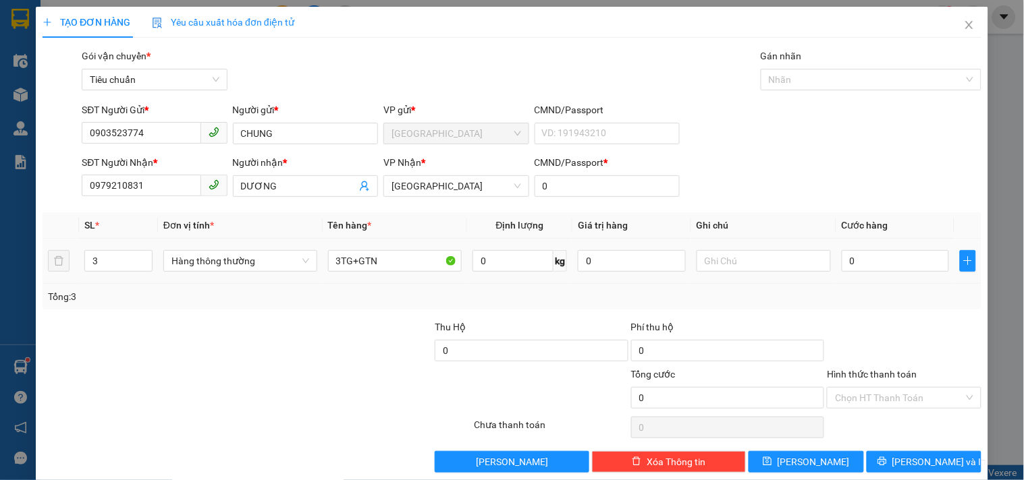
click at [711, 248] on div at bounding box center [763, 261] width 134 height 27
click at [713, 266] on input "text" at bounding box center [763, 261] width 134 height 22
click at [405, 269] on input "3TG+GTN" at bounding box center [395, 261] width 134 height 22
click at [872, 265] on input "0" at bounding box center [895, 261] width 108 height 22
click at [859, 398] on input "Hình thức thanh toán" at bounding box center [899, 398] width 128 height 20
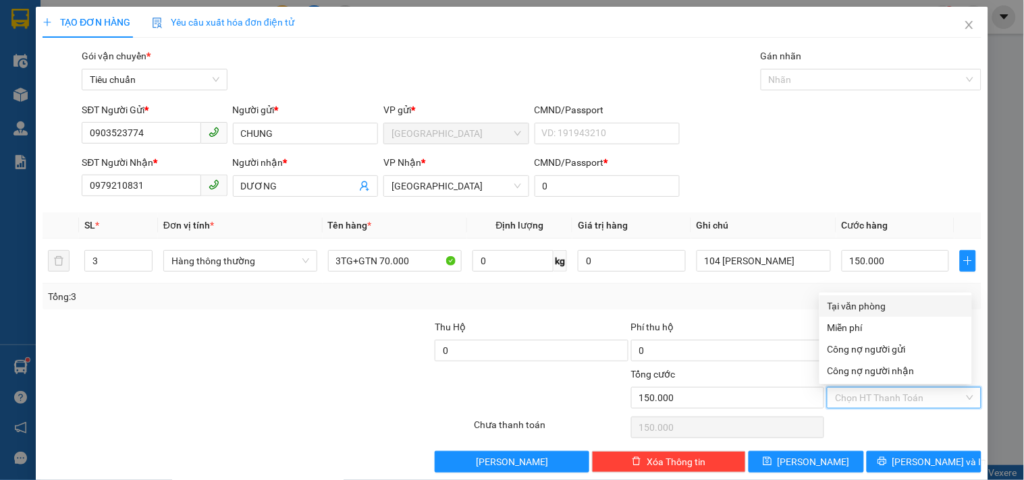
click at [879, 300] on div "Tại văn phòng" at bounding box center [895, 306] width 136 height 15
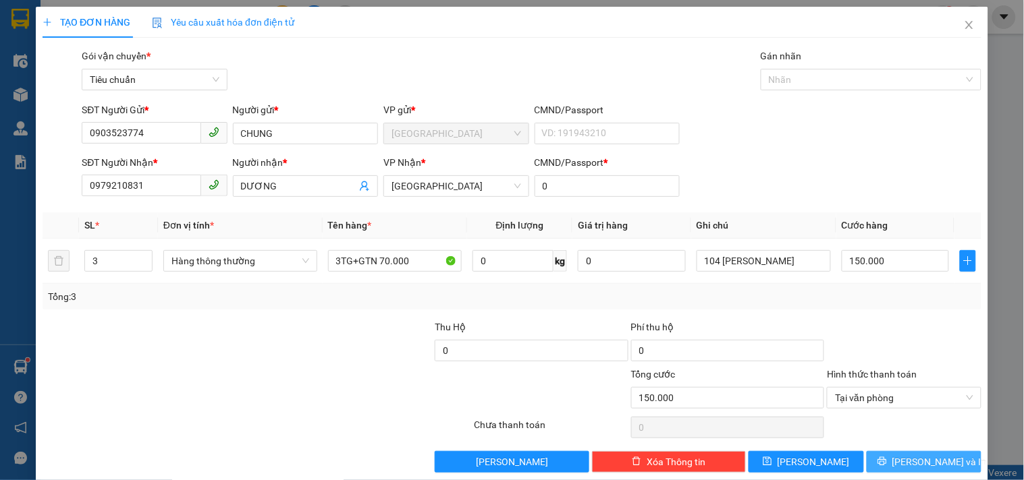
click at [916, 461] on span "[PERSON_NAME] và In" at bounding box center [939, 462] width 94 height 15
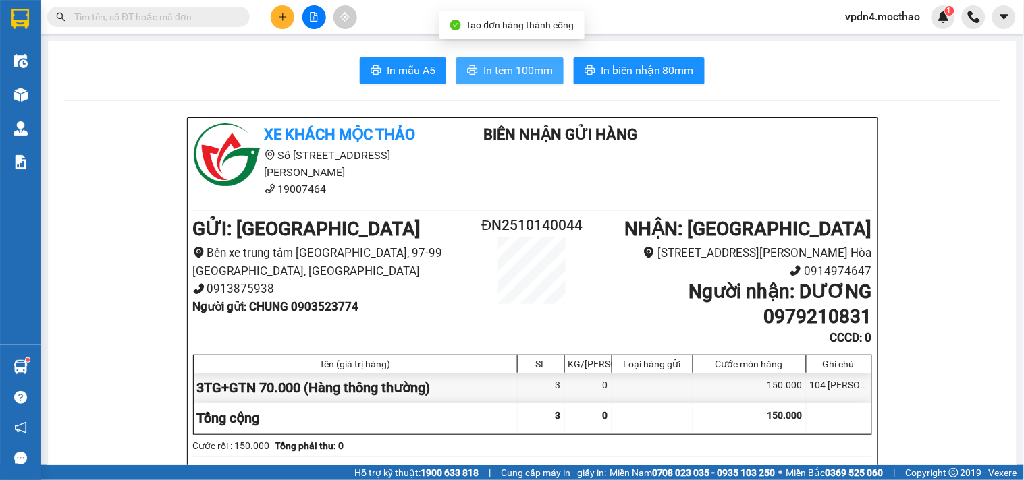
click at [513, 79] on button "In tem 100mm" at bounding box center [509, 70] width 107 height 27
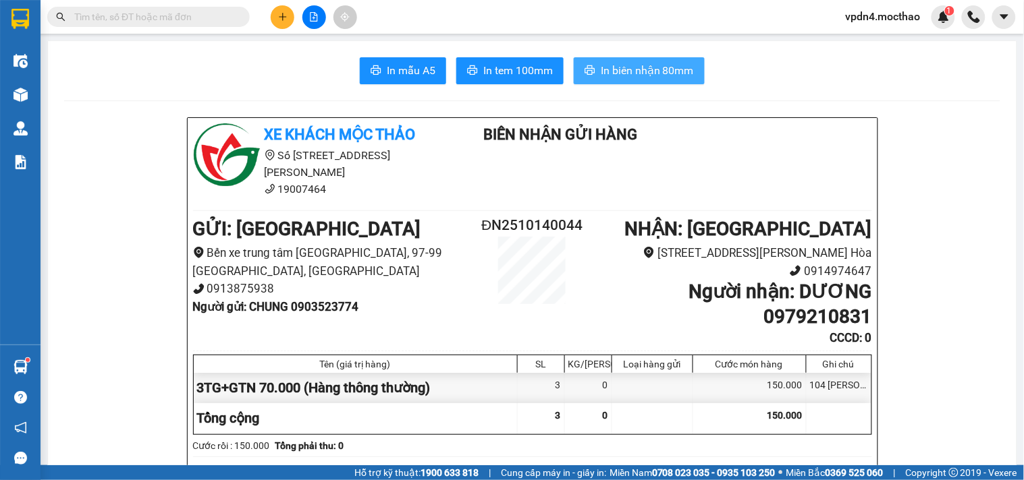
click at [641, 65] on span "In biên nhận 80mm" at bounding box center [647, 70] width 93 height 17
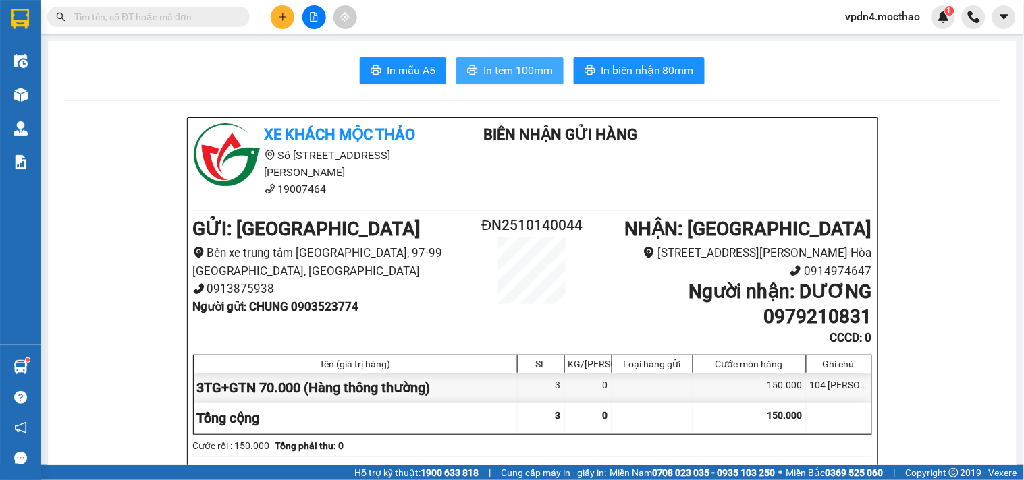
click at [495, 66] on span "In tem 100mm" at bounding box center [517, 70] width 69 height 17
click at [277, 25] on button at bounding box center [283, 17] width 24 height 24
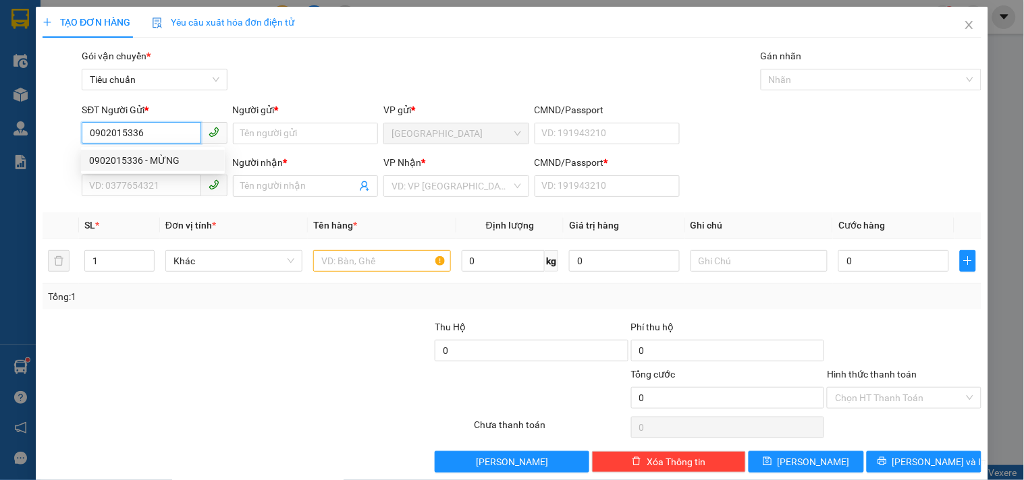
click at [122, 159] on div "0902015336 - MỪNG" at bounding box center [153, 160] width 128 height 15
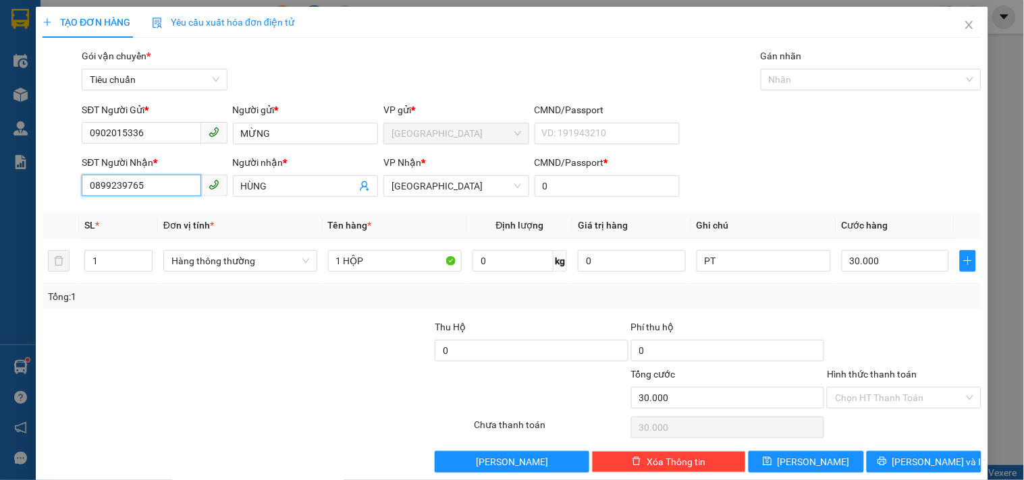
click at [171, 189] on input "0899239765" at bounding box center [141, 186] width 119 height 22
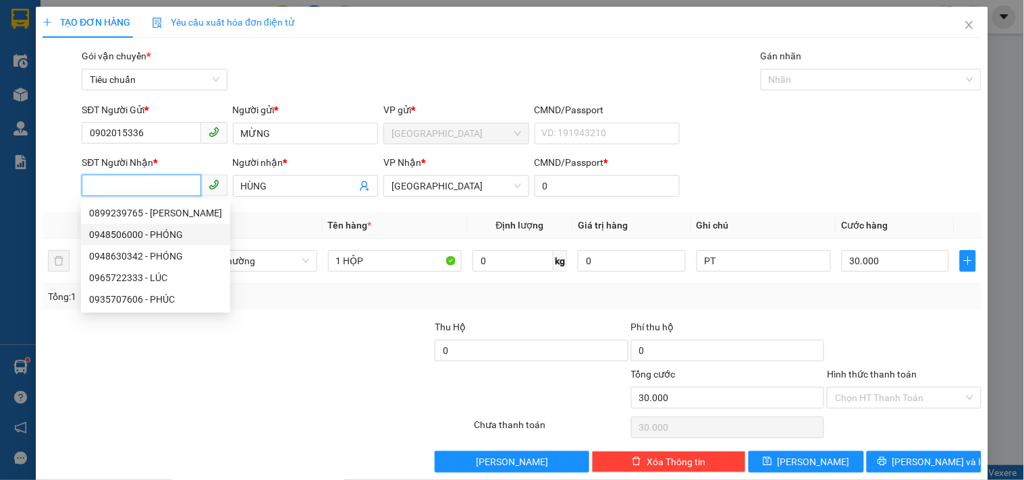
click at [173, 226] on div "0948506000 - PHÓNG" at bounding box center [155, 235] width 149 height 22
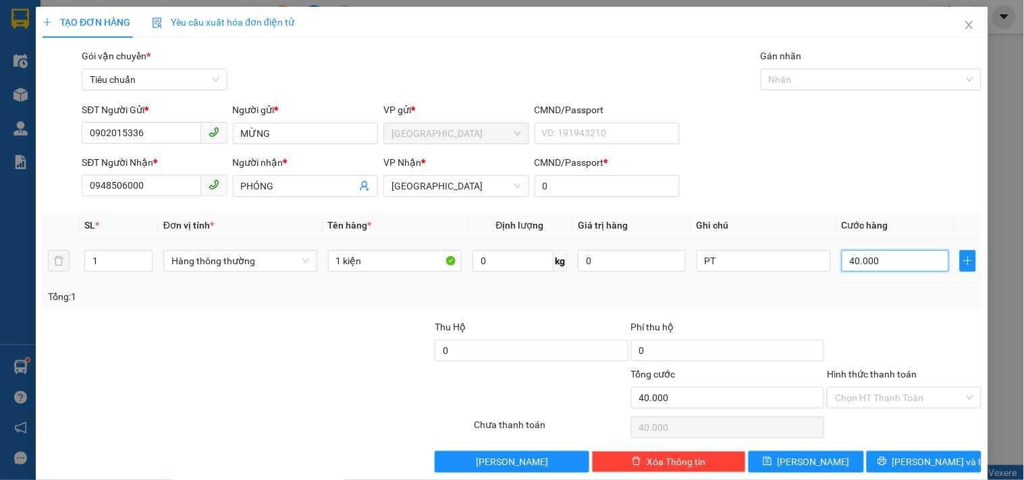
click at [885, 265] on input "40.000" at bounding box center [895, 261] width 108 height 22
click at [923, 461] on span "[PERSON_NAME] và In" at bounding box center [939, 462] width 94 height 15
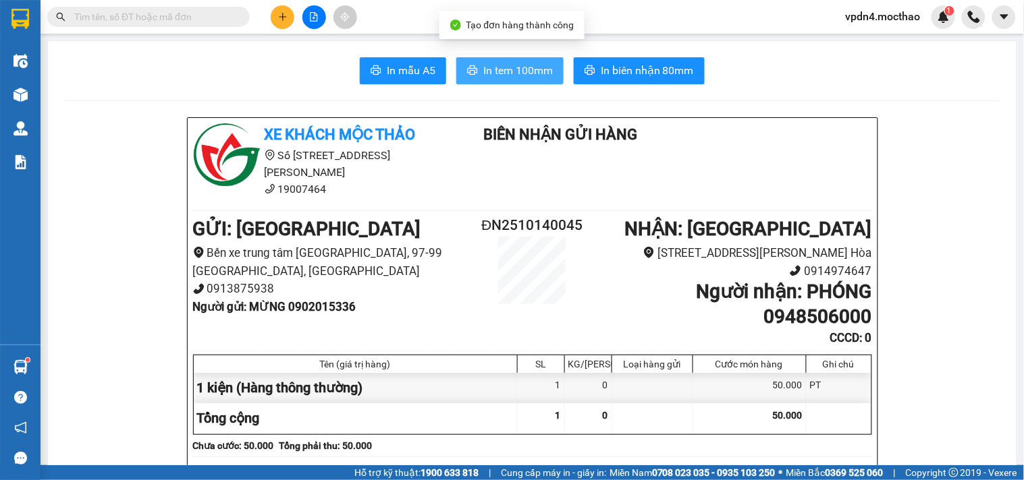
click at [501, 80] on button "In tem 100mm" at bounding box center [509, 70] width 107 height 27
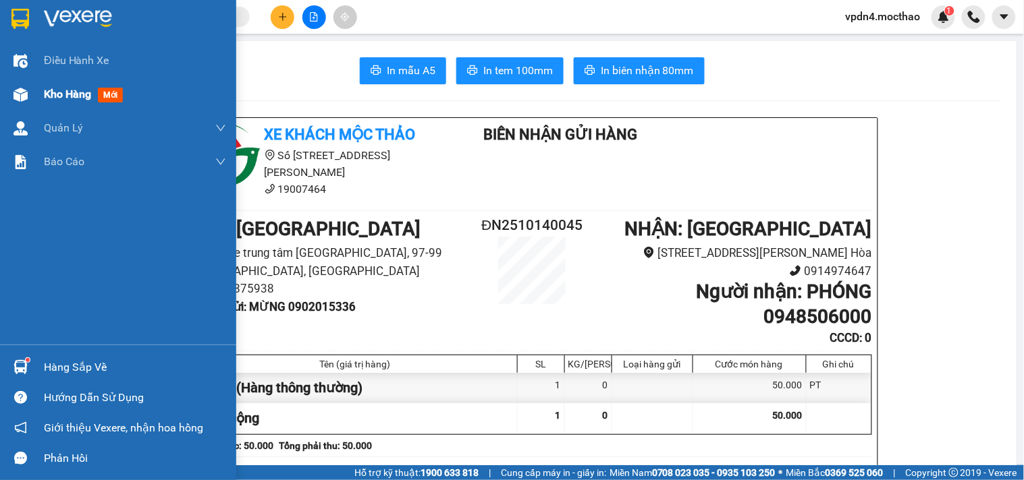
click at [59, 100] on span "Kho hàng" at bounding box center [67, 94] width 47 height 13
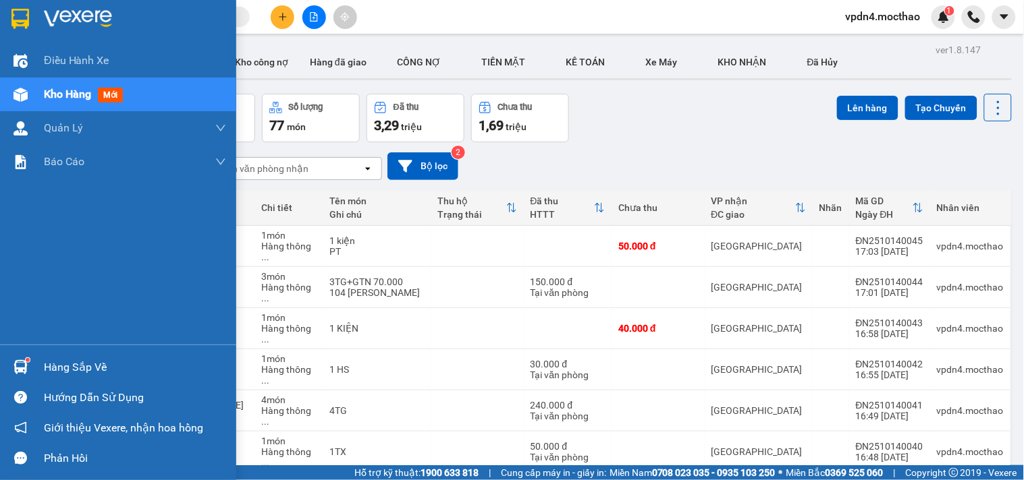
click at [51, 371] on div "Hàng sắp về" at bounding box center [135, 368] width 182 height 20
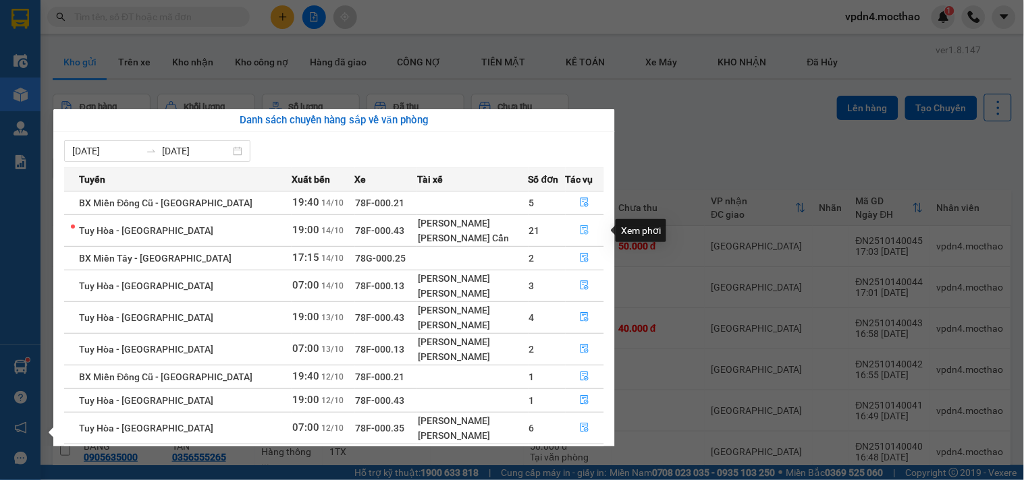
click at [574, 229] on button "button" at bounding box center [585, 231] width 38 height 22
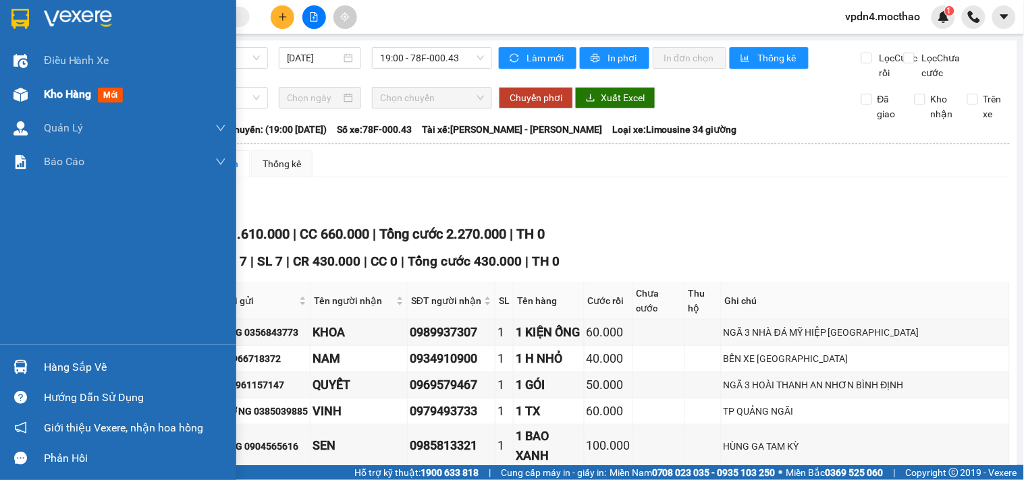
click at [54, 93] on span "Kho hàng" at bounding box center [67, 94] width 47 height 13
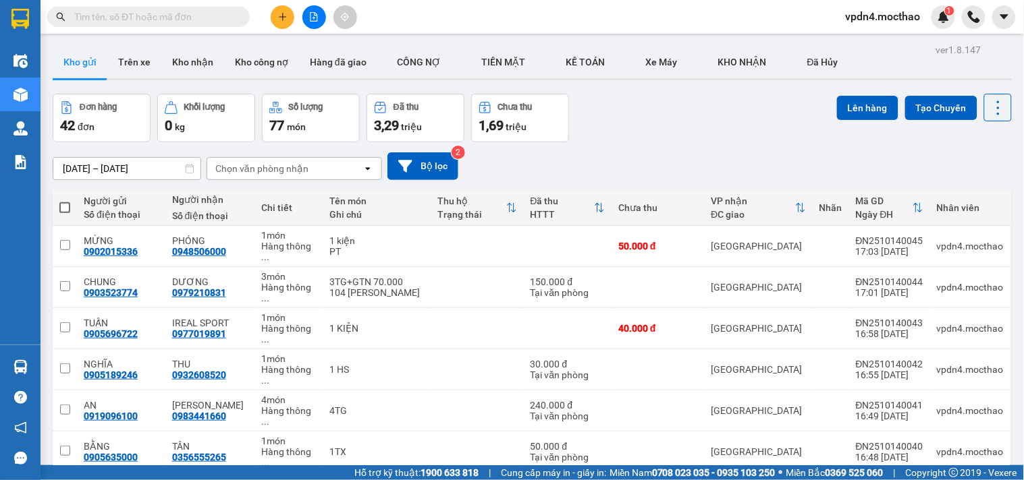
click at [64, 202] on span at bounding box center [64, 207] width 11 height 11
click at [65, 201] on input "checkbox" at bounding box center [65, 201] width 0 height 0
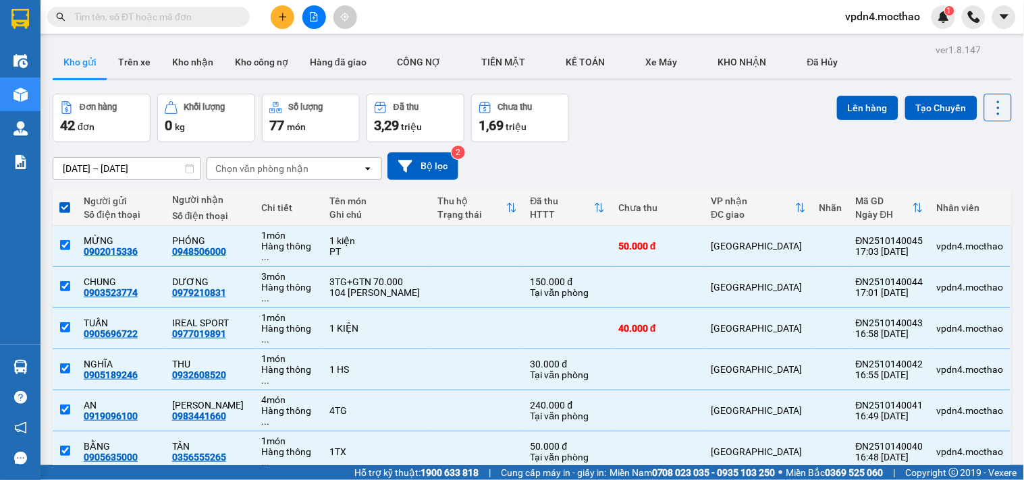
click at [855, 94] on div "Lên hàng Tạo Chuyến" at bounding box center [924, 108] width 175 height 28
click at [855, 96] on button "Lên hàng" at bounding box center [867, 108] width 61 height 24
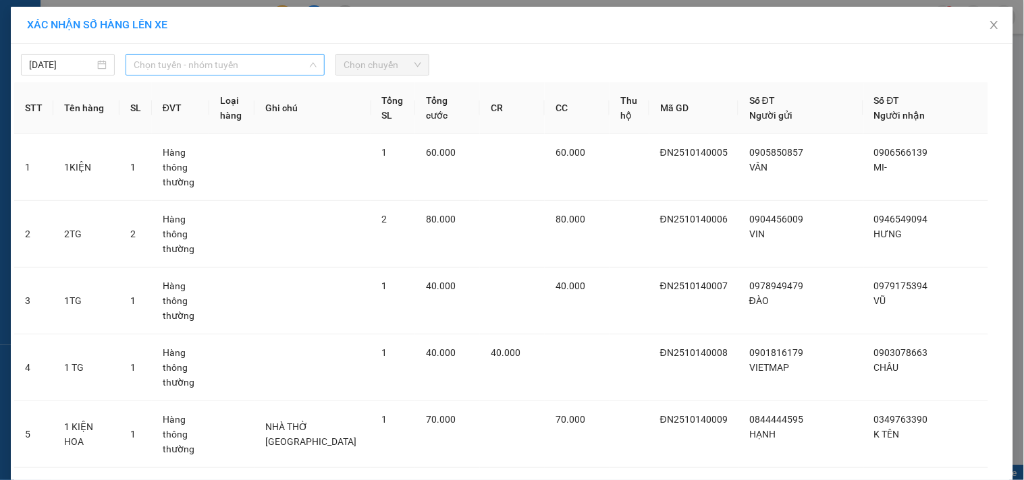
click at [228, 59] on span "Chọn tuyến - nhóm tuyến" at bounding box center [225, 65] width 183 height 20
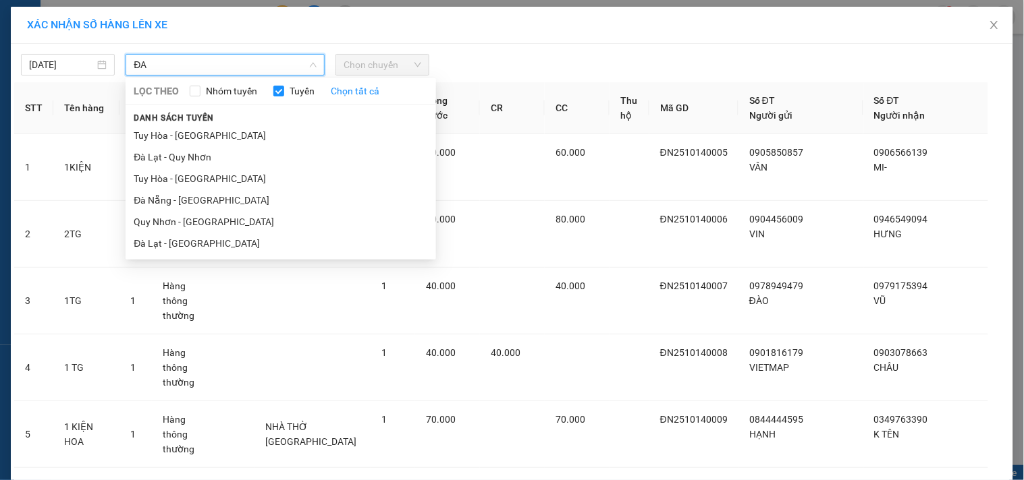
click at [163, 200] on li "Đà Nẵng - [GEOGRAPHIC_DATA]" at bounding box center [281, 201] width 310 height 22
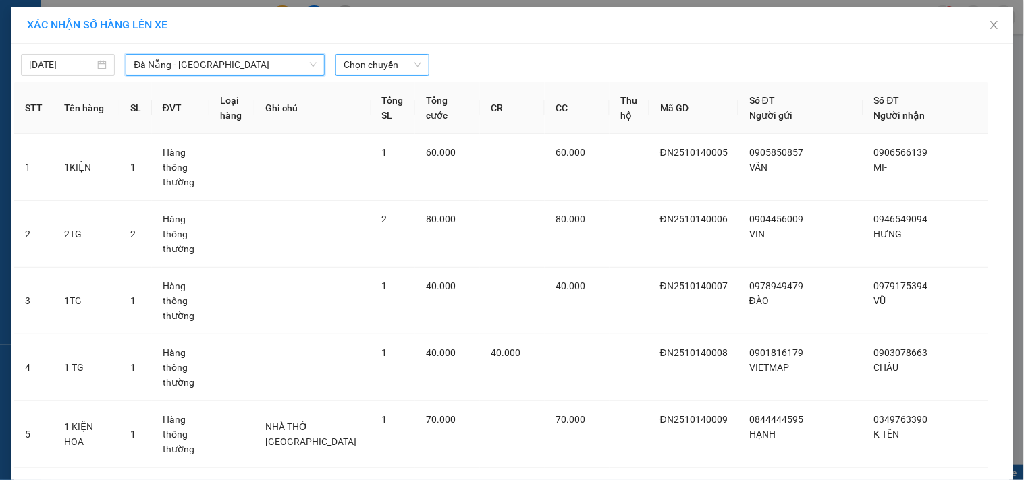
click at [388, 66] on span "Chọn chuyến" at bounding box center [382, 65] width 78 height 20
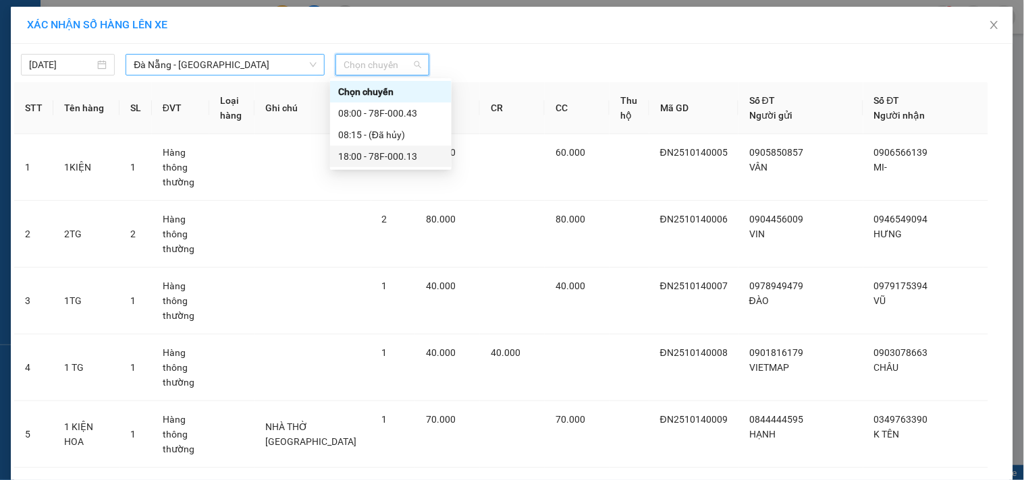
click at [393, 152] on div "18:00 - 78F-000.13" at bounding box center [390, 156] width 105 height 15
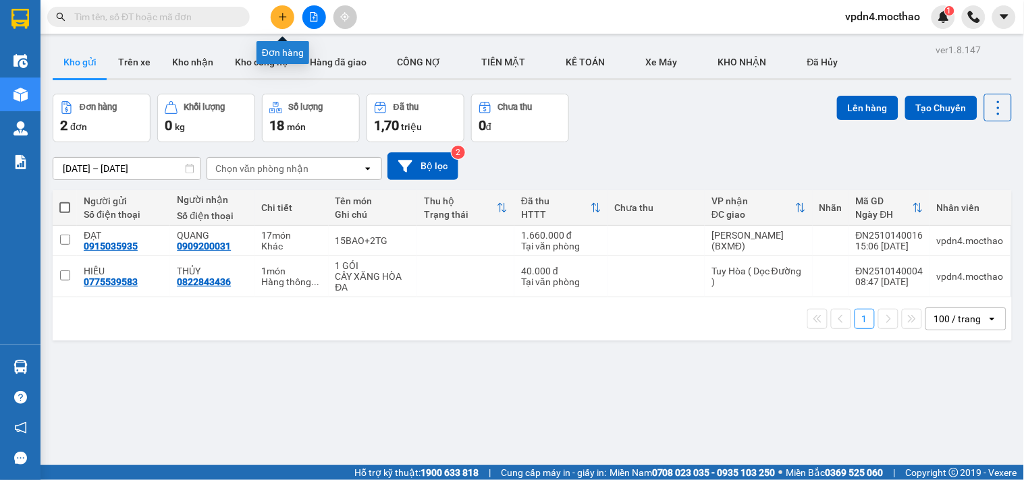
click at [287, 22] on button at bounding box center [283, 17] width 24 height 24
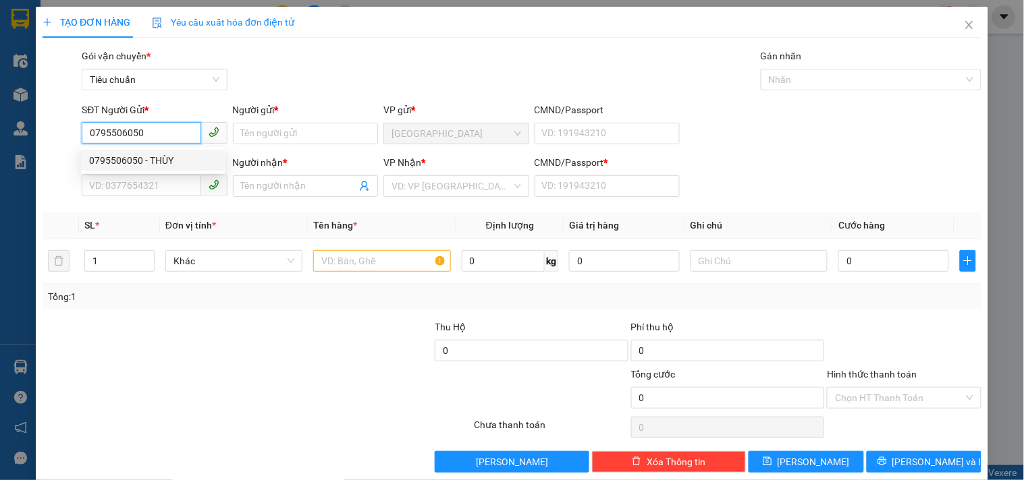
click at [145, 150] on div "0795506050 - THÙY" at bounding box center [153, 161] width 144 height 22
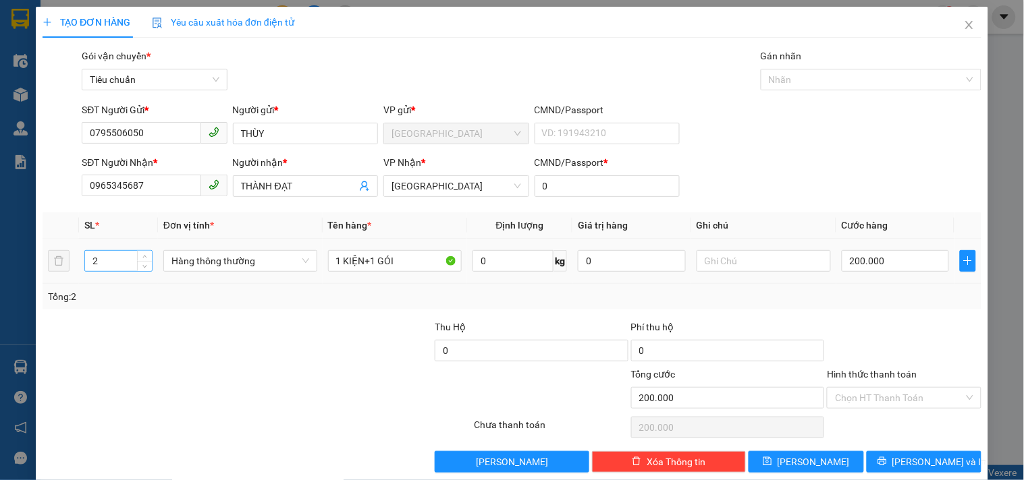
click at [102, 257] on input "2" at bounding box center [118, 261] width 67 height 20
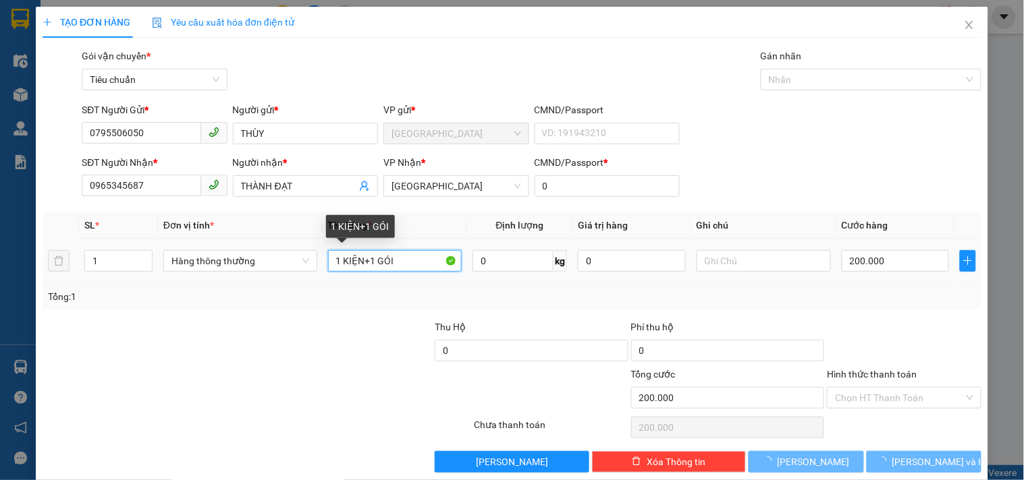
click at [419, 252] on input "1 KIỆN+1 GÓI" at bounding box center [395, 261] width 134 height 22
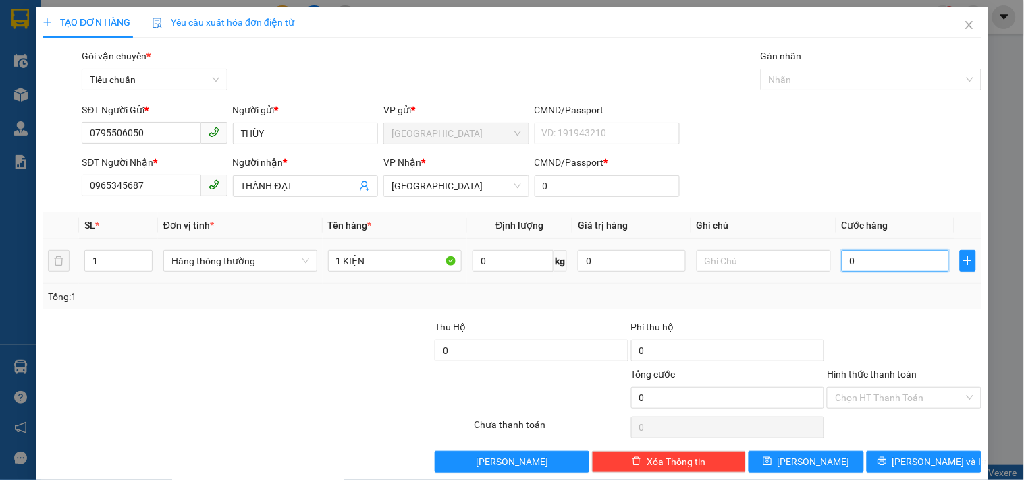
click at [885, 256] on input "0" at bounding box center [895, 261] width 108 height 22
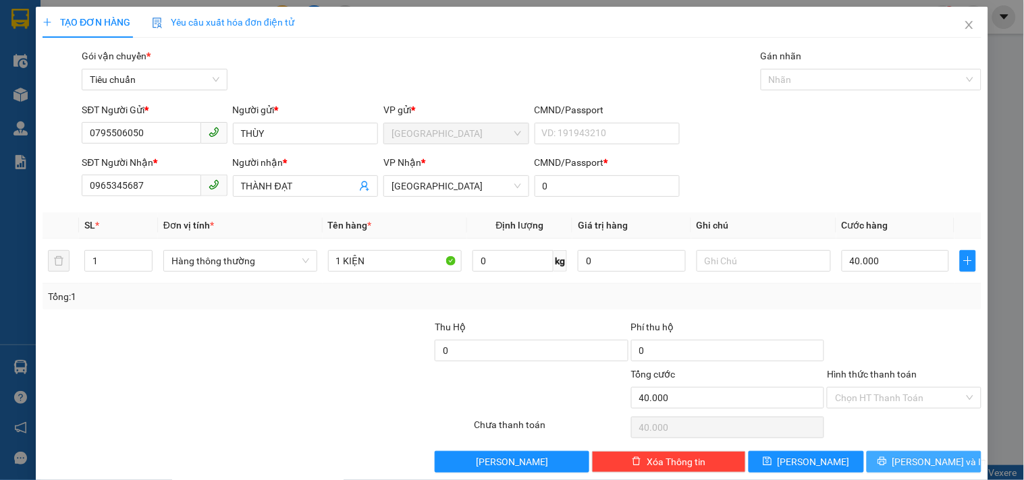
click at [900, 455] on button "[PERSON_NAME] và In" at bounding box center [923, 462] width 115 height 22
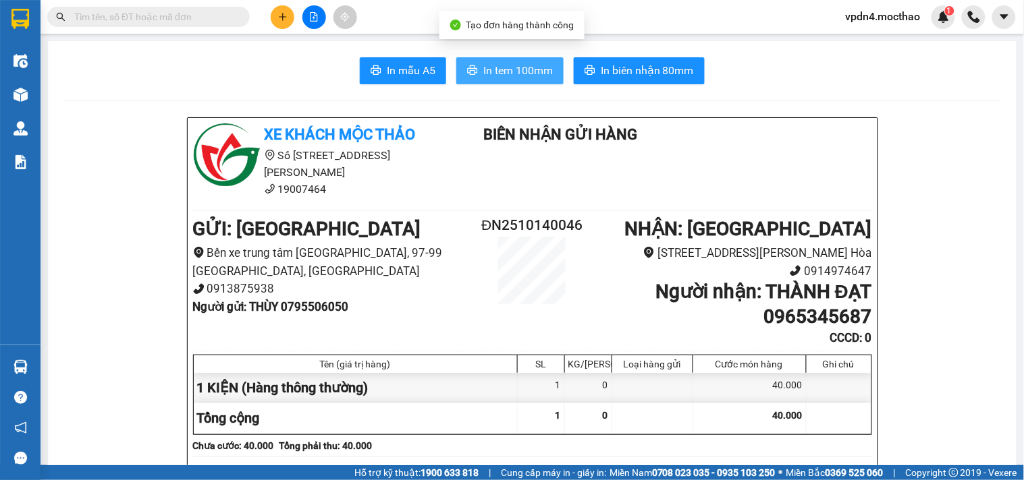
click at [544, 72] on span "In tem 100mm" at bounding box center [517, 70] width 69 height 17
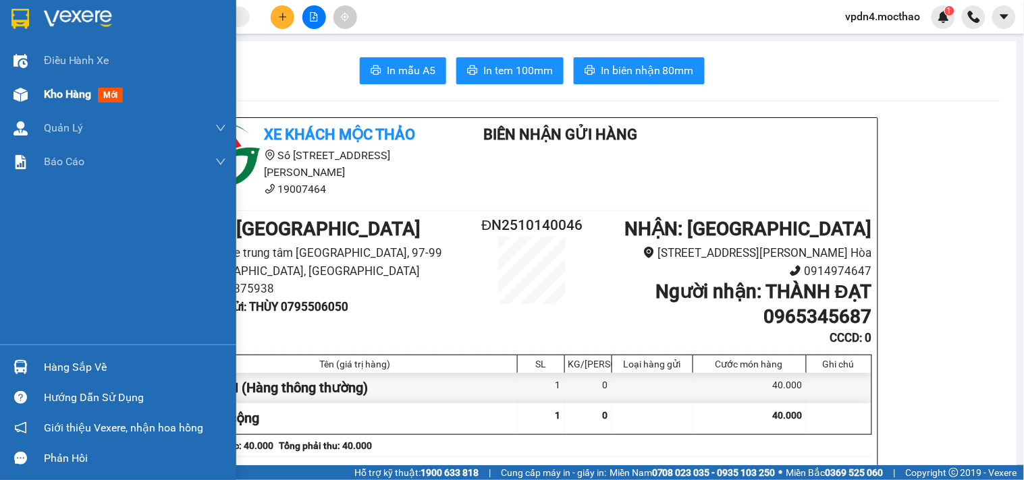
click at [69, 104] on div "Kho hàng mới" at bounding box center [135, 95] width 182 height 34
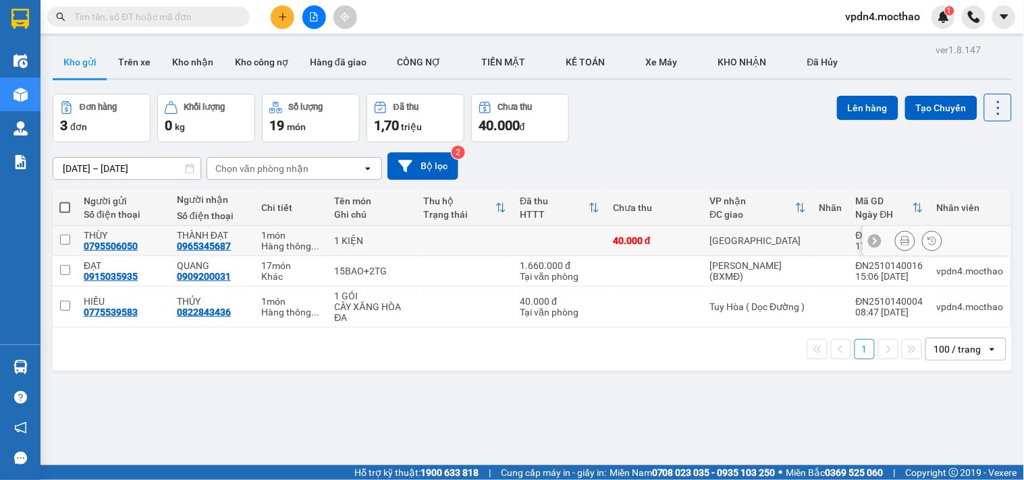
click at [68, 238] on input "checkbox" at bounding box center [65, 240] width 10 height 10
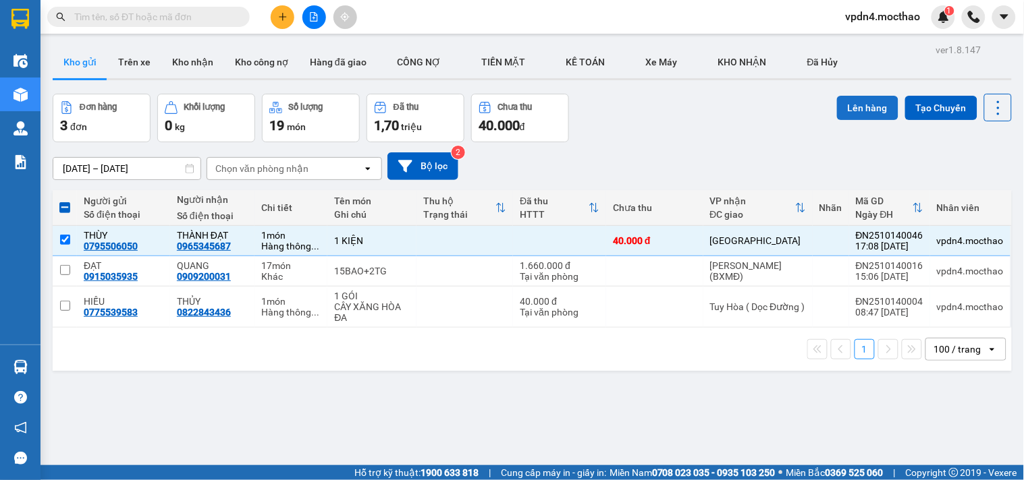
click at [837, 113] on button "Lên hàng" at bounding box center [867, 108] width 61 height 24
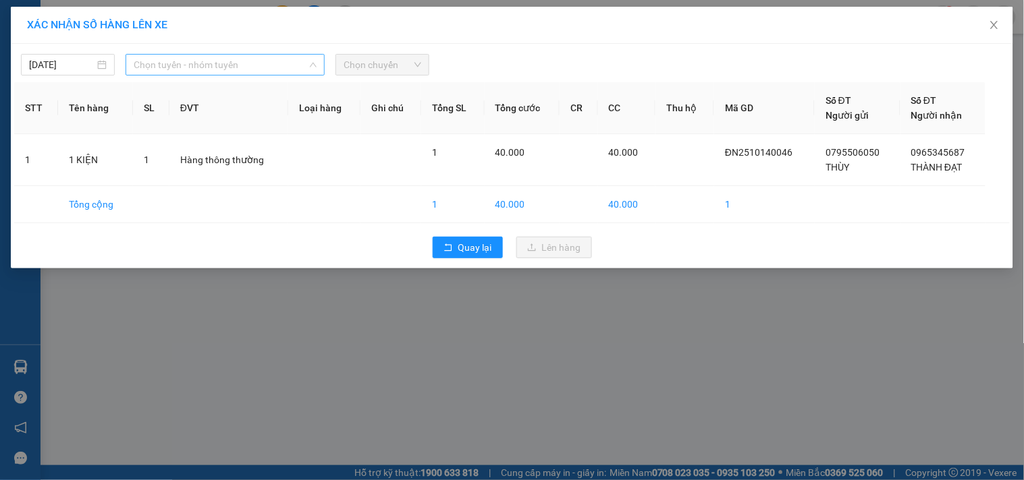
click at [248, 74] on span "Chọn tuyến - nhóm tuyến" at bounding box center [225, 65] width 183 height 20
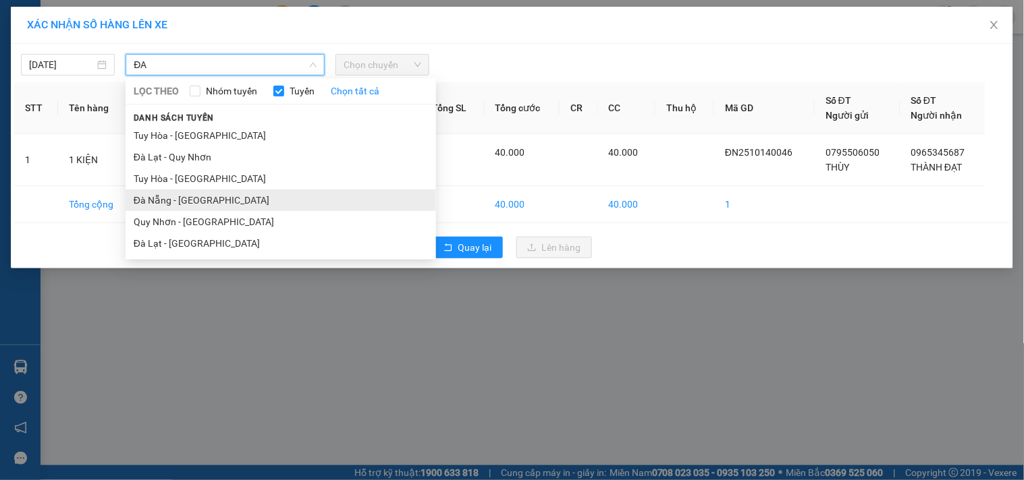
drag, startPoint x: 173, startPoint y: 200, endPoint x: 179, endPoint y: 189, distance: 13.3
click at [174, 200] on li "Đà Nẵng - [GEOGRAPHIC_DATA]" at bounding box center [281, 201] width 310 height 22
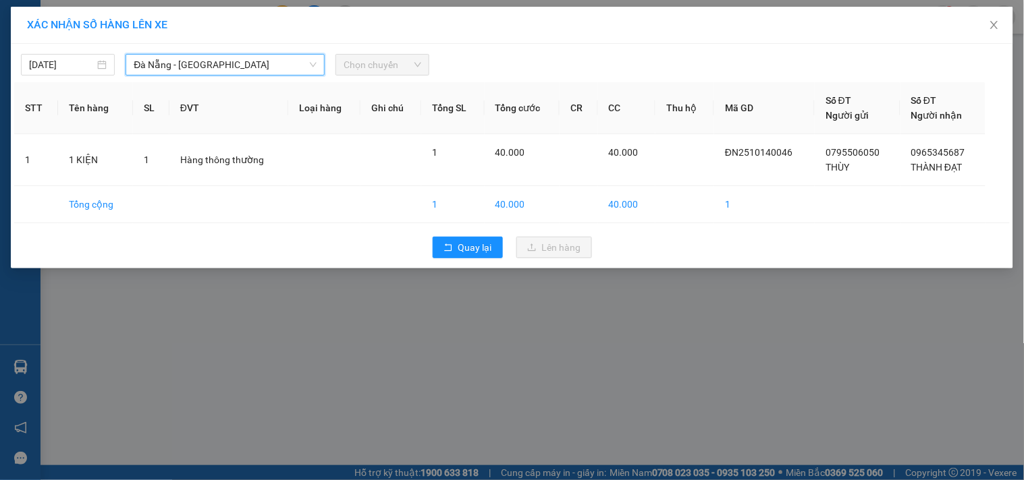
click at [389, 72] on span "Chọn chuyến" at bounding box center [382, 65] width 78 height 20
click at [374, 65] on span "Chọn chuyến" at bounding box center [382, 65] width 78 height 20
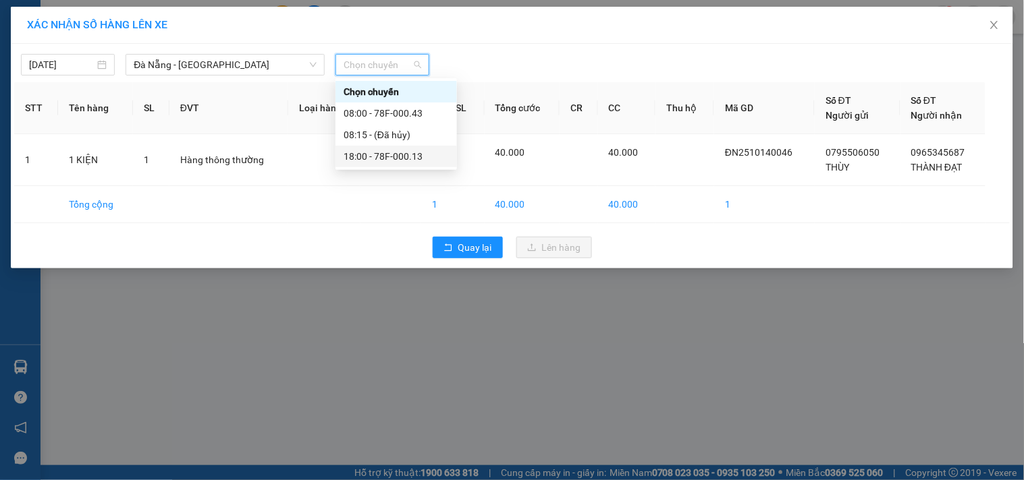
click at [401, 160] on div "18:00 - 78F-000.13" at bounding box center [395, 156] width 105 height 15
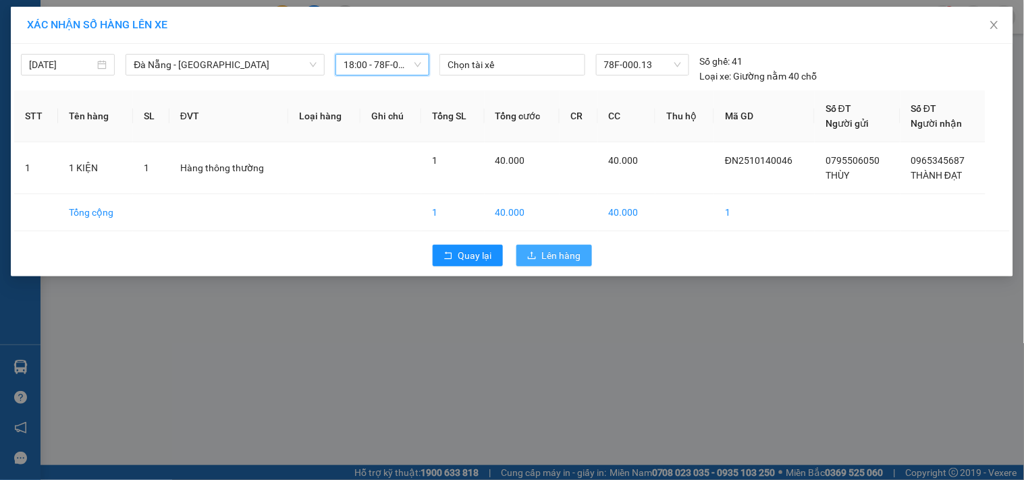
click at [549, 252] on span "Lên hàng" at bounding box center [561, 255] width 39 height 15
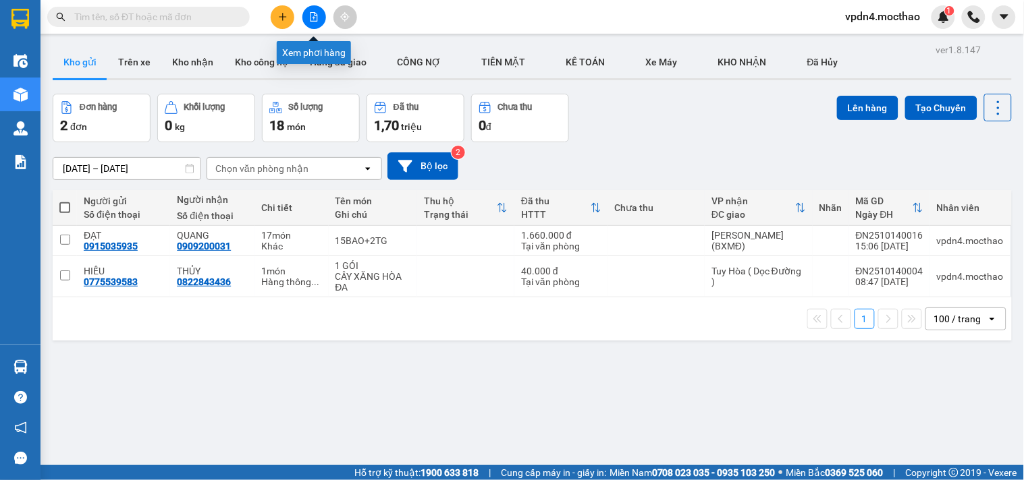
click at [311, 15] on icon "file-add" at bounding box center [313, 16] width 9 height 9
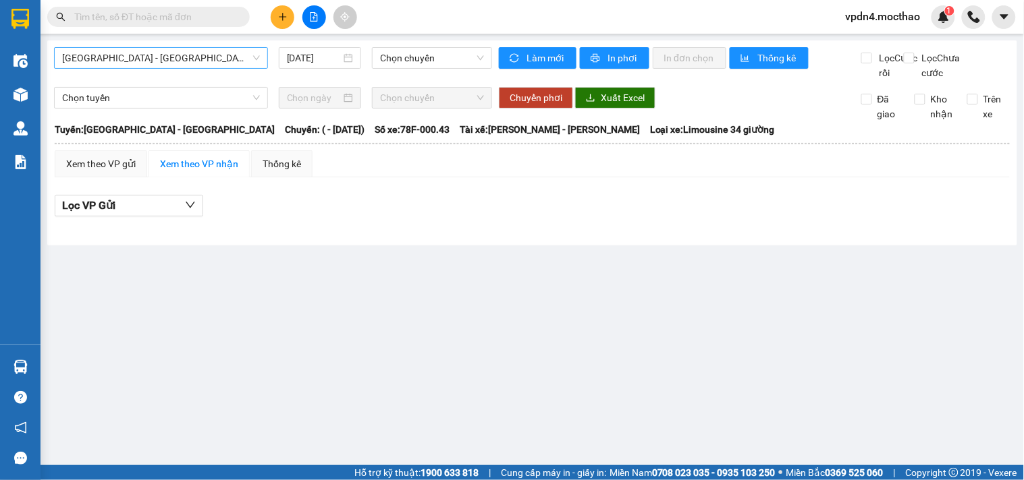
click at [230, 64] on span "[GEOGRAPHIC_DATA] - [GEOGRAPHIC_DATA]" at bounding box center [161, 58] width 198 height 20
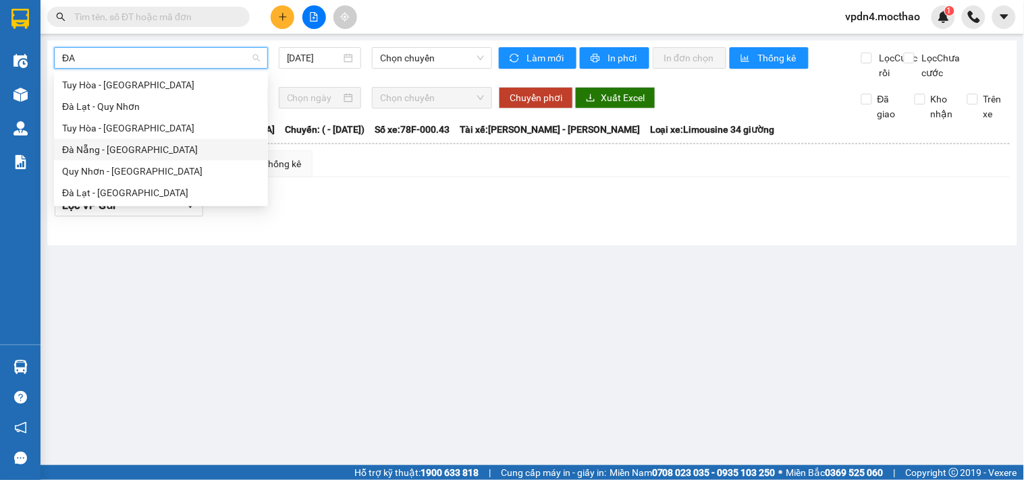
click at [125, 152] on div "Đà Nẵng - [GEOGRAPHIC_DATA]" at bounding box center [161, 149] width 198 height 15
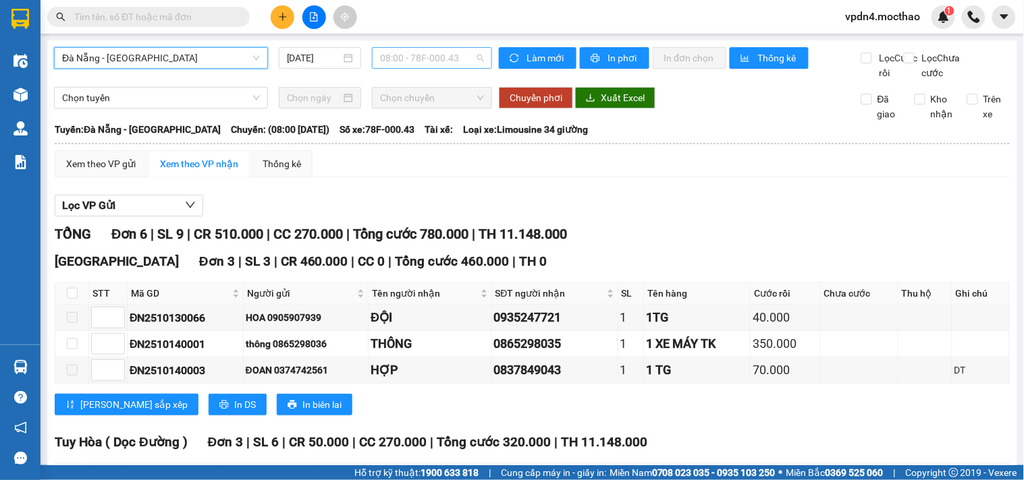
click at [421, 57] on span "08:00 - 78F-000.43" at bounding box center [432, 58] width 104 height 20
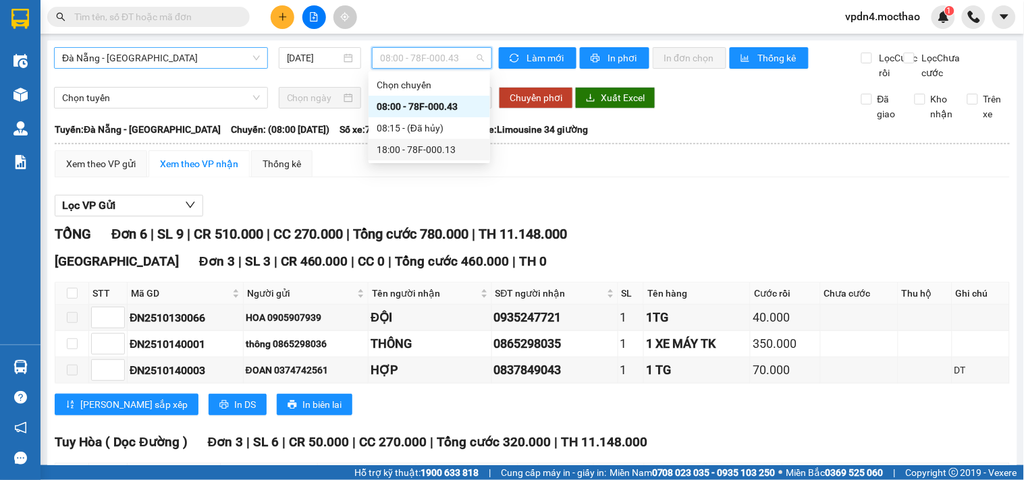
click at [427, 147] on div "18:00 - 78F-000.13" at bounding box center [429, 149] width 105 height 15
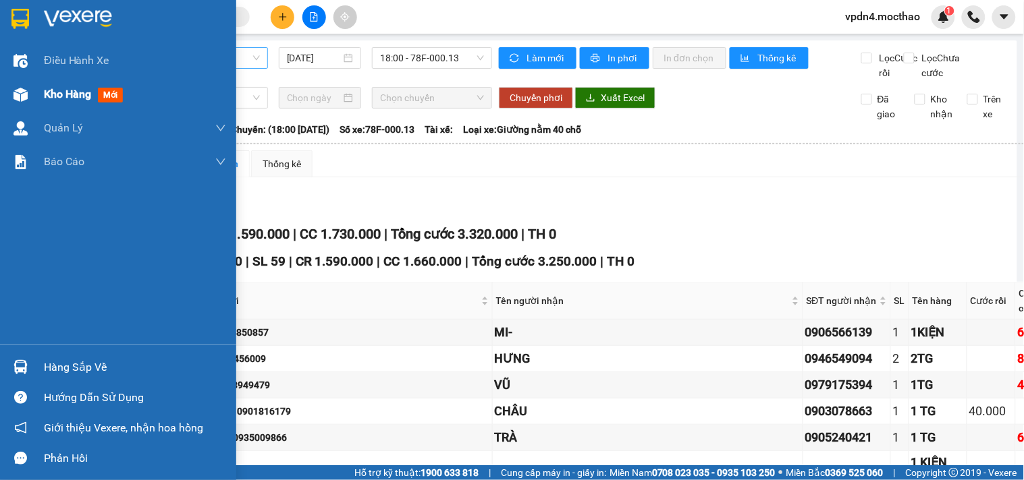
click at [72, 105] on div "Kho hàng mới" at bounding box center [135, 95] width 182 height 34
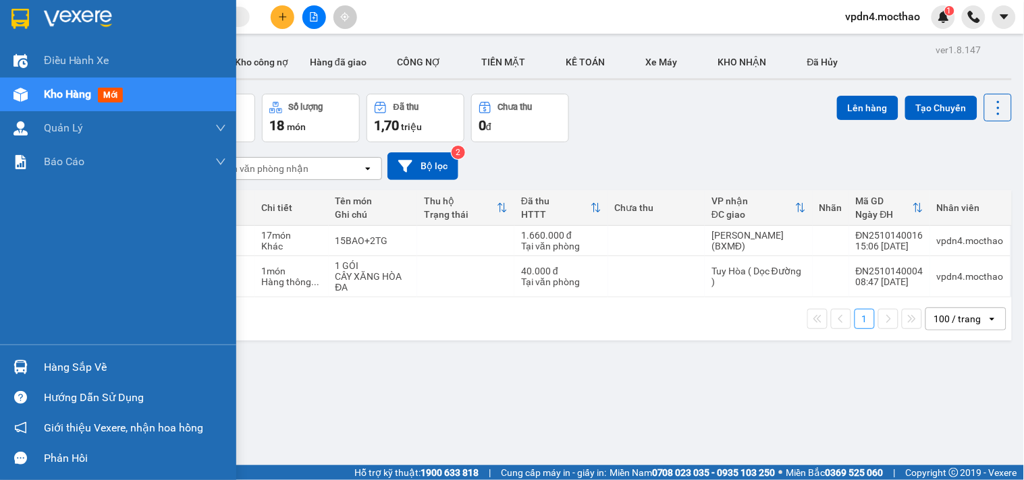
click at [44, 365] on div "Hàng sắp về" at bounding box center [135, 368] width 182 height 20
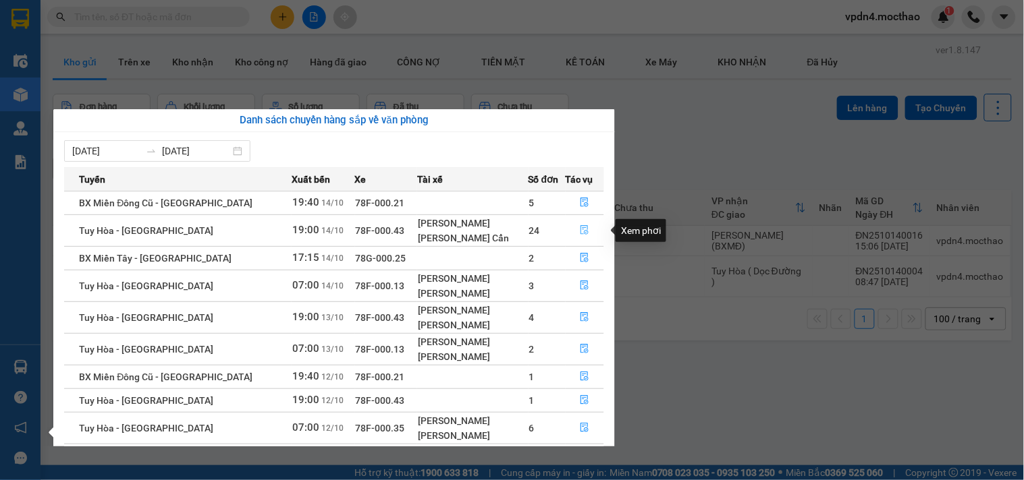
click at [569, 233] on button "button" at bounding box center [585, 231] width 38 height 22
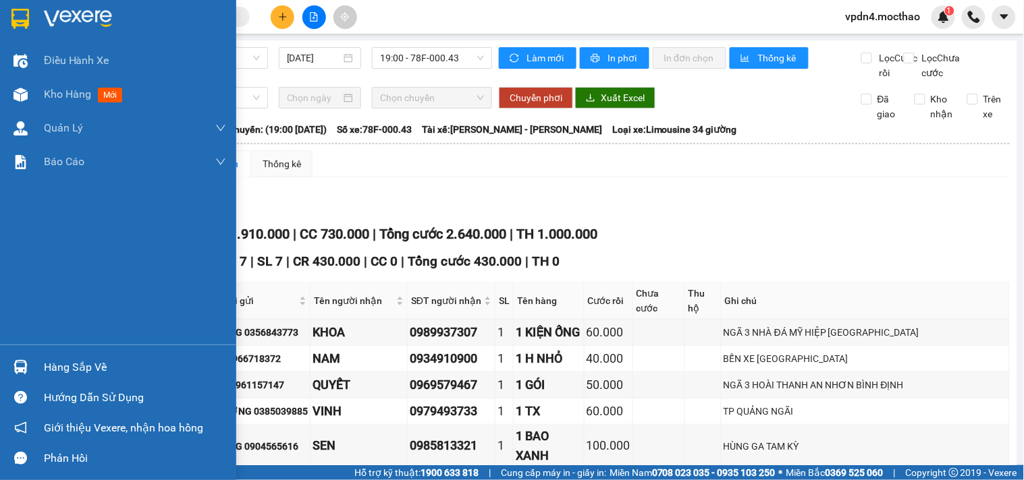
click at [103, 365] on div "Hàng sắp về" at bounding box center [135, 368] width 182 height 20
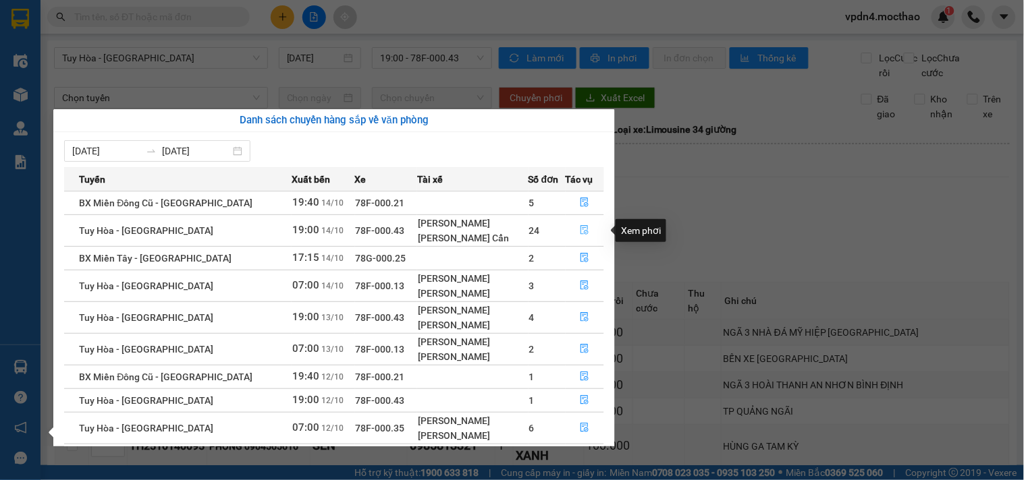
click at [583, 231] on icon "file-done" at bounding box center [585, 229] width 8 height 9
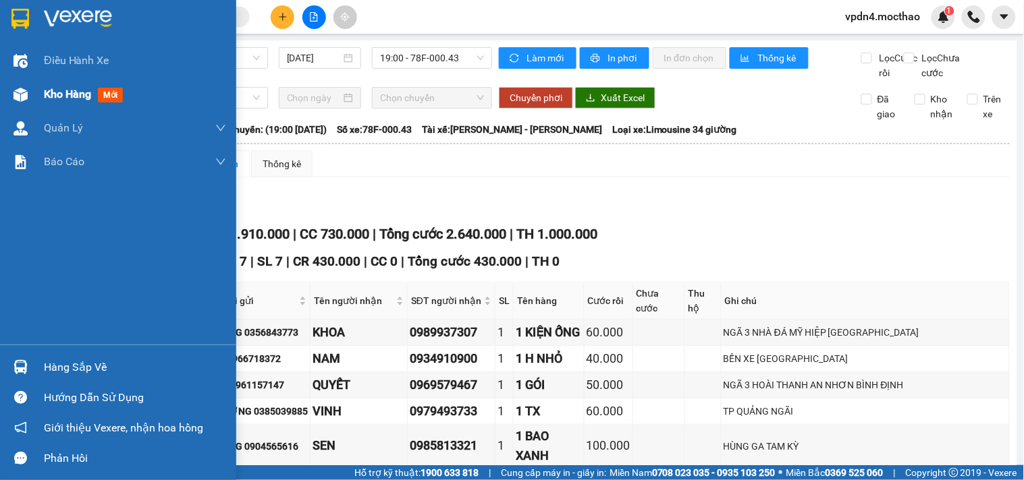
click at [51, 82] on div "Kho hàng mới" at bounding box center [135, 95] width 182 height 34
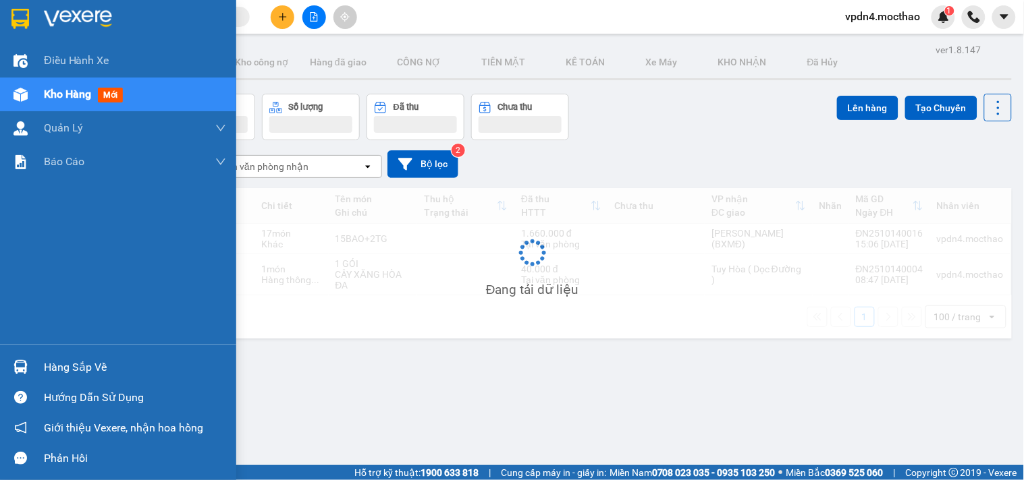
scroll to position [62, 0]
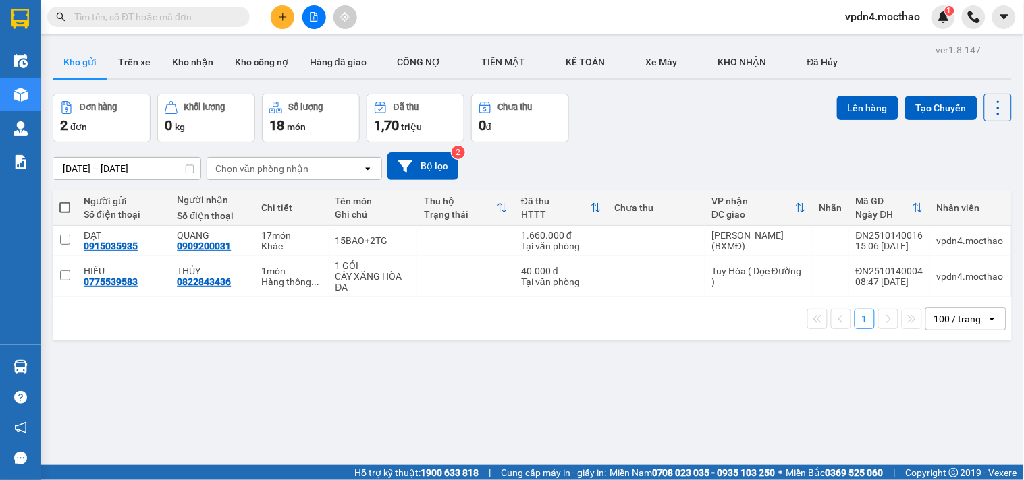
scroll to position [62, 0]
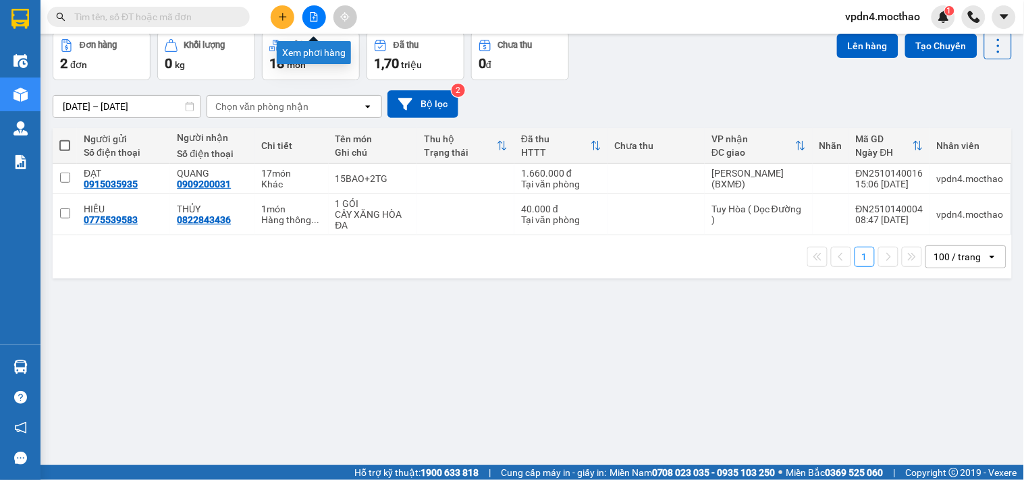
click at [312, 10] on button at bounding box center [314, 17] width 24 height 24
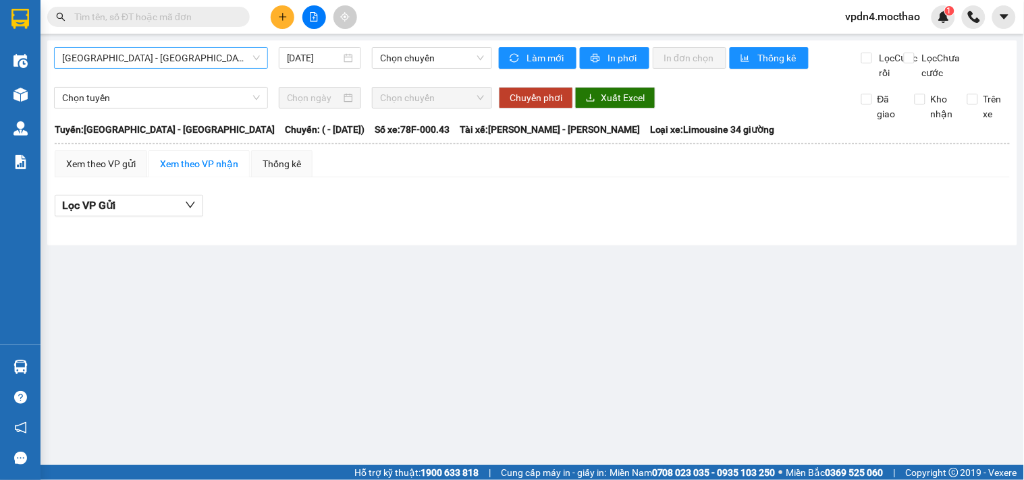
click at [227, 52] on span "[GEOGRAPHIC_DATA] - [GEOGRAPHIC_DATA]" at bounding box center [161, 58] width 198 height 20
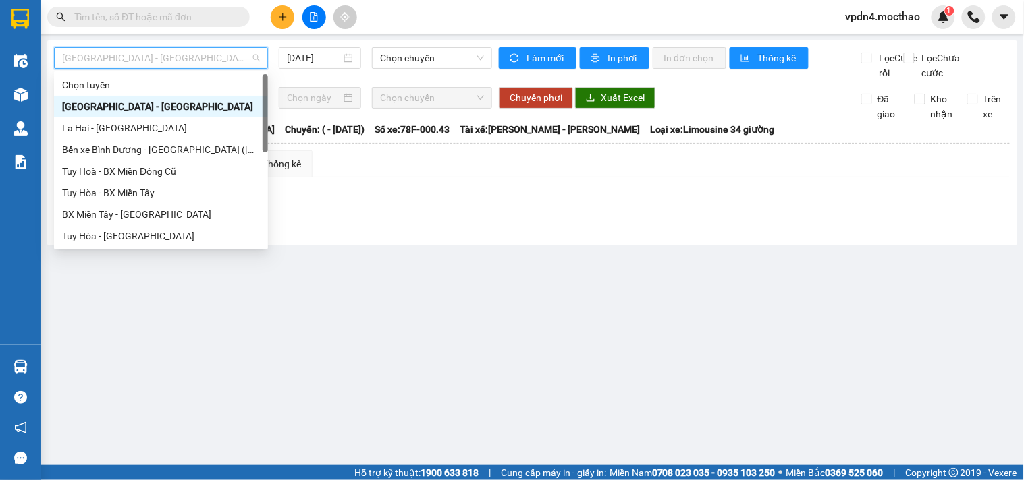
type input "D"
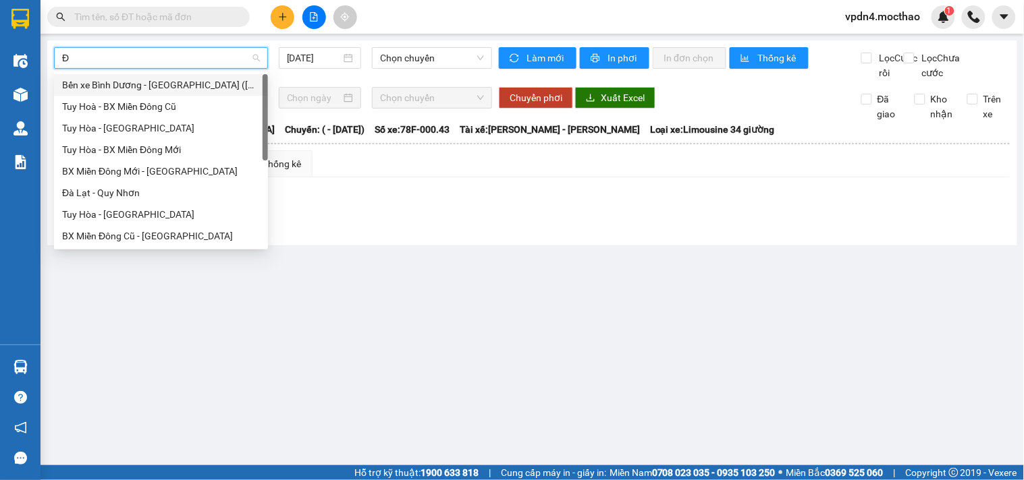
type input "ĐA"
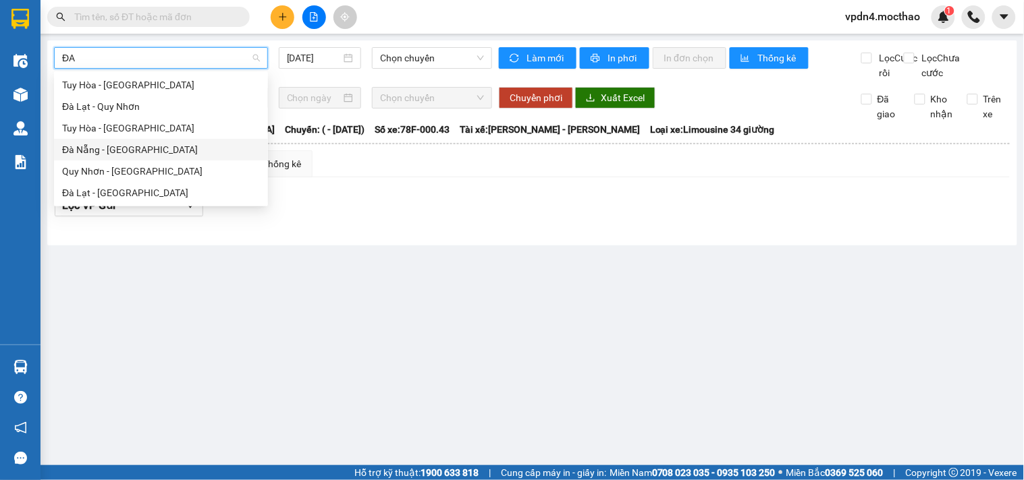
click at [173, 153] on div "Đà Nẵng - [GEOGRAPHIC_DATA]" at bounding box center [161, 149] width 198 height 15
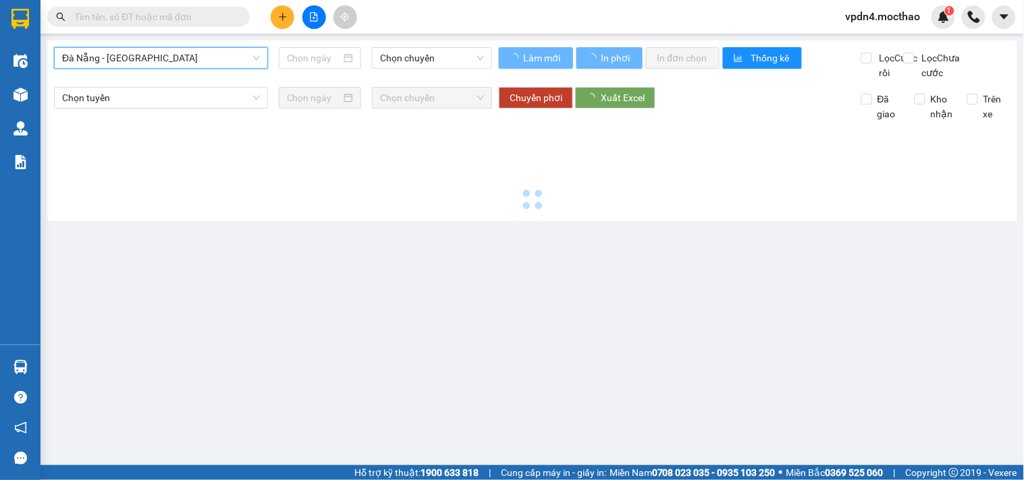
type input "[DATE]"
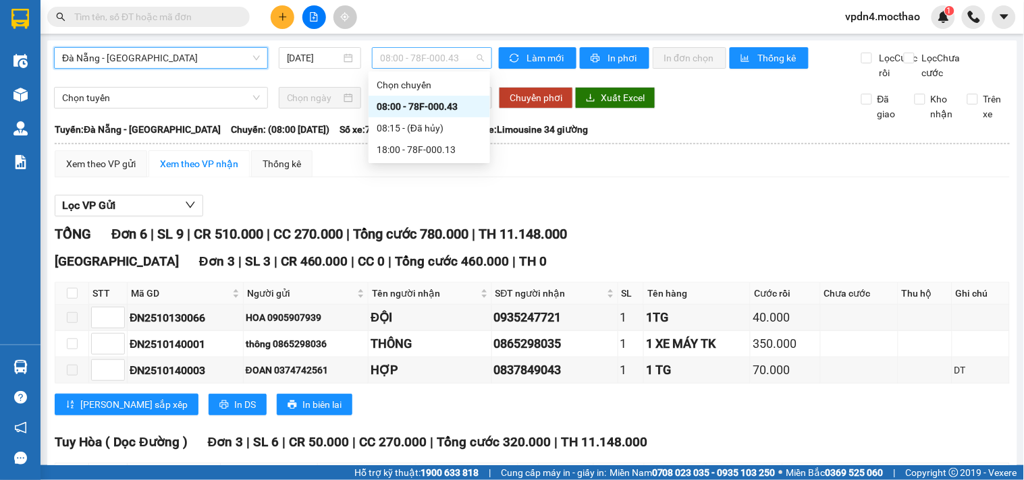
click at [441, 59] on span "08:00 - 78F-000.43" at bounding box center [432, 58] width 104 height 20
click at [449, 147] on div "18:00 - 78F-000.13" at bounding box center [429, 149] width 105 height 15
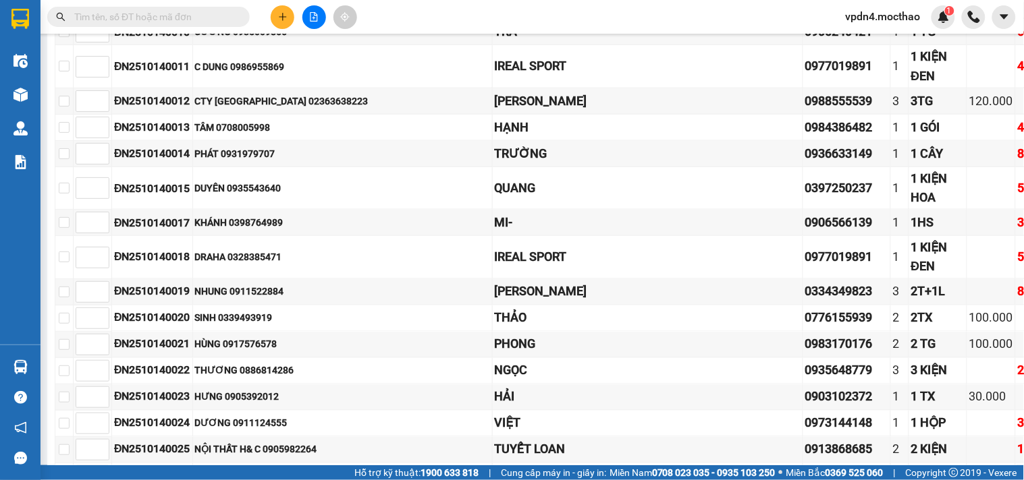
scroll to position [128, 0]
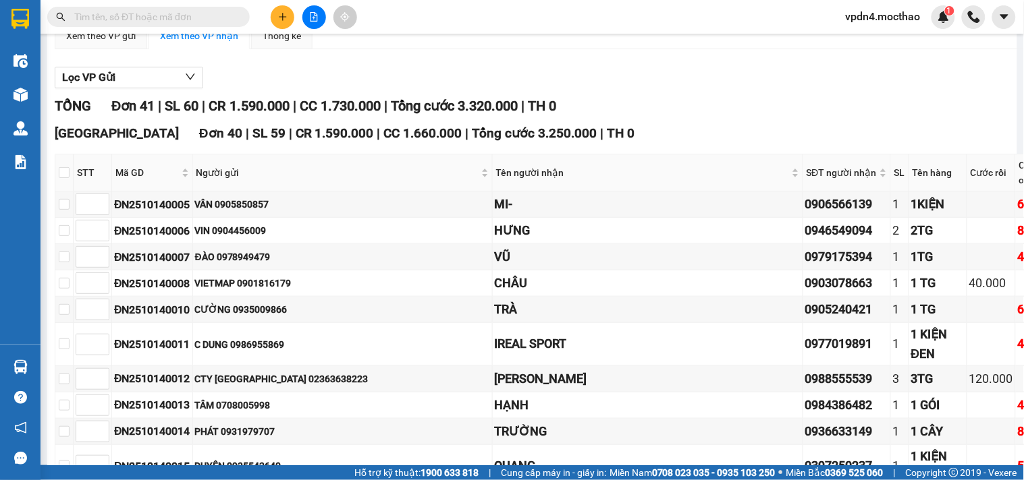
click at [261, 24] on div at bounding box center [131, 17] width 263 height 20
click at [285, 14] on icon "plus" at bounding box center [282, 16] width 9 height 9
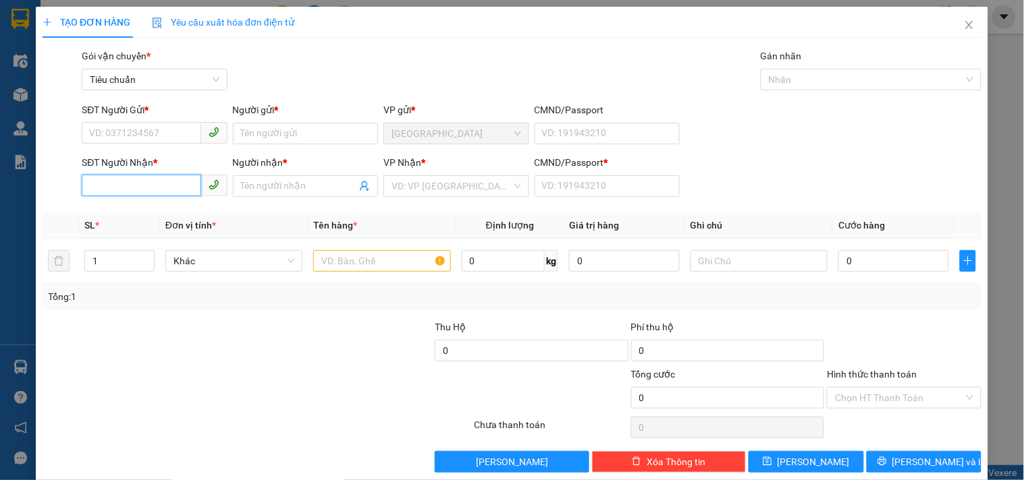
click at [129, 190] on input "SĐT Người Nhận *" at bounding box center [141, 186] width 119 height 22
type input "0905202206"
click at [129, 221] on div "0905202206 - MI" at bounding box center [153, 213] width 144 height 22
type input "MI"
type input "0"
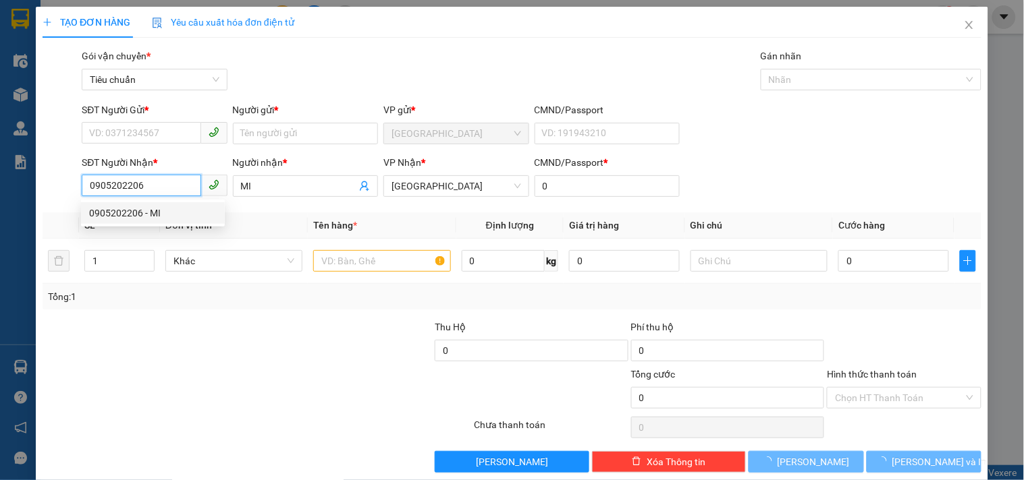
type input "30.000"
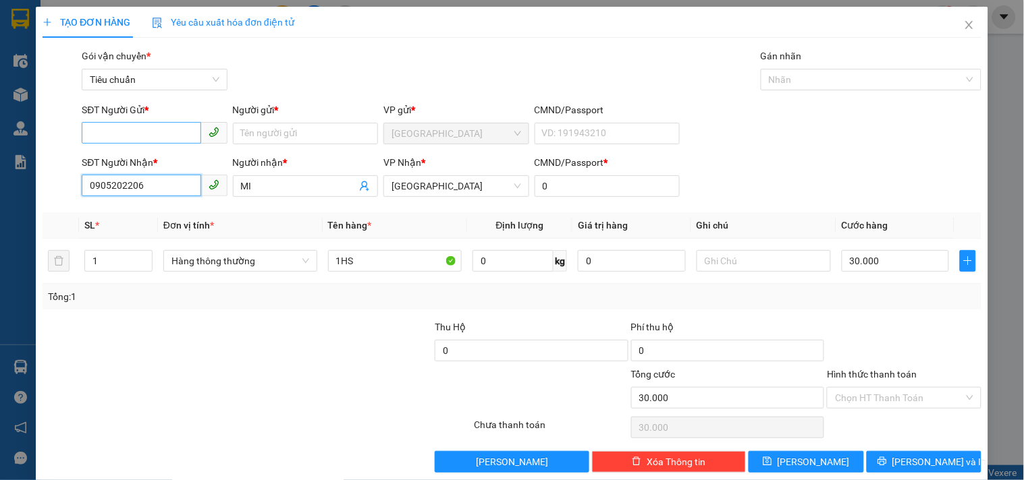
type input "0905202206"
click at [142, 137] on input "SĐT Người Gửi *" at bounding box center [141, 133] width 119 height 22
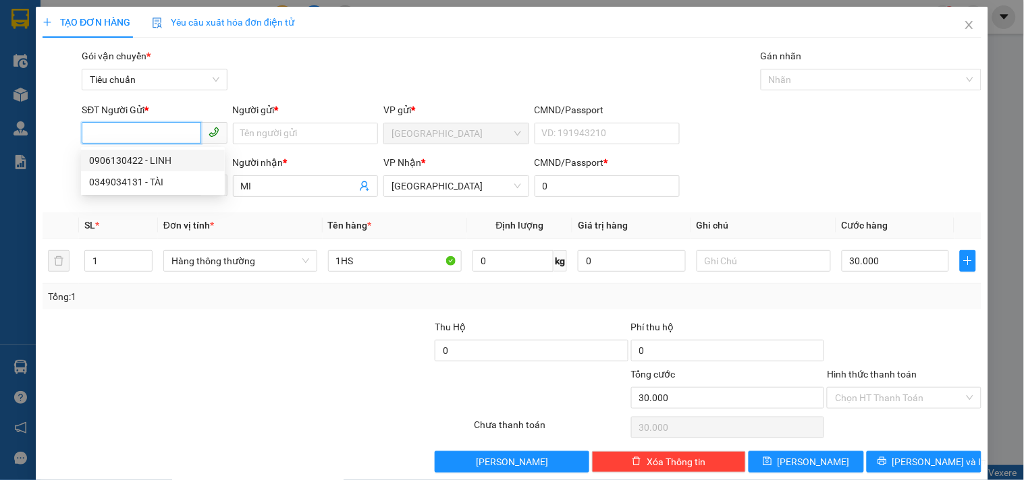
click at [159, 159] on div "0906130422 - LINH" at bounding box center [153, 160] width 128 height 15
type input "0906130422"
type input "LINH"
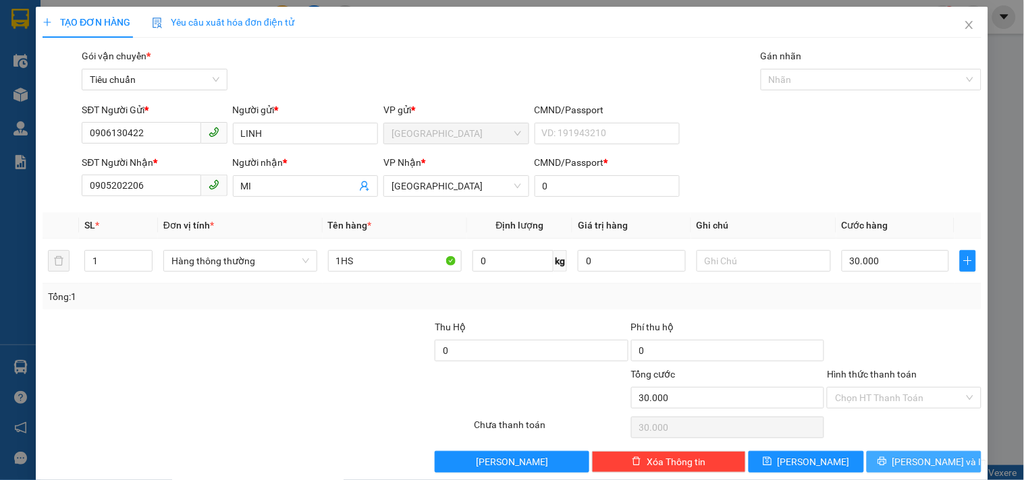
click at [909, 462] on span "[PERSON_NAME] và In" at bounding box center [939, 462] width 94 height 15
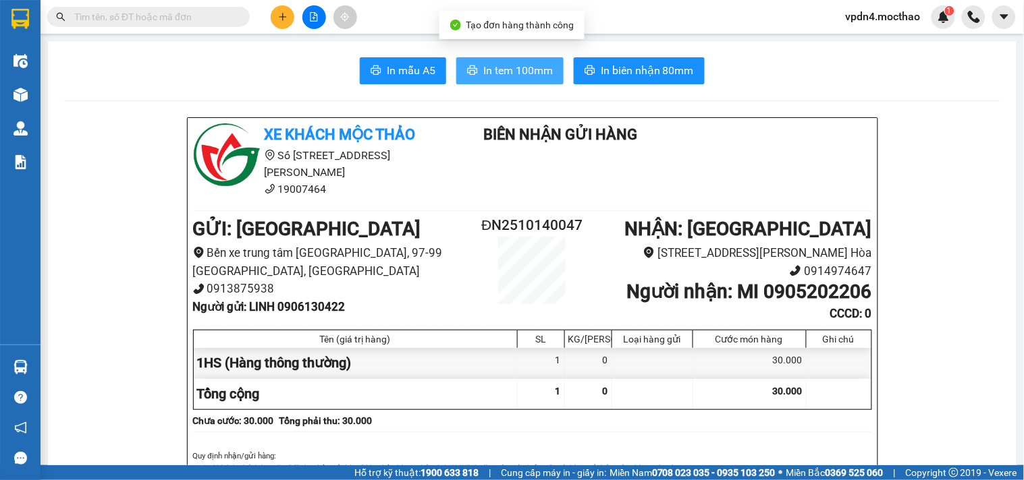
click at [511, 67] on span "In tem 100mm" at bounding box center [517, 70] width 69 height 17
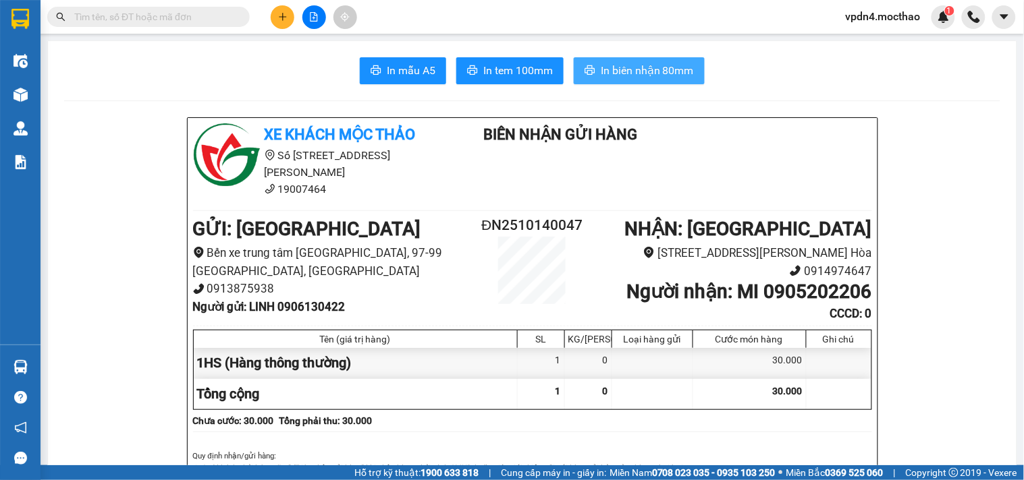
click at [657, 72] on span "In biên nhận 80mm" at bounding box center [647, 70] width 93 height 17
click at [278, 16] on icon "plus" at bounding box center [282, 16] width 9 height 9
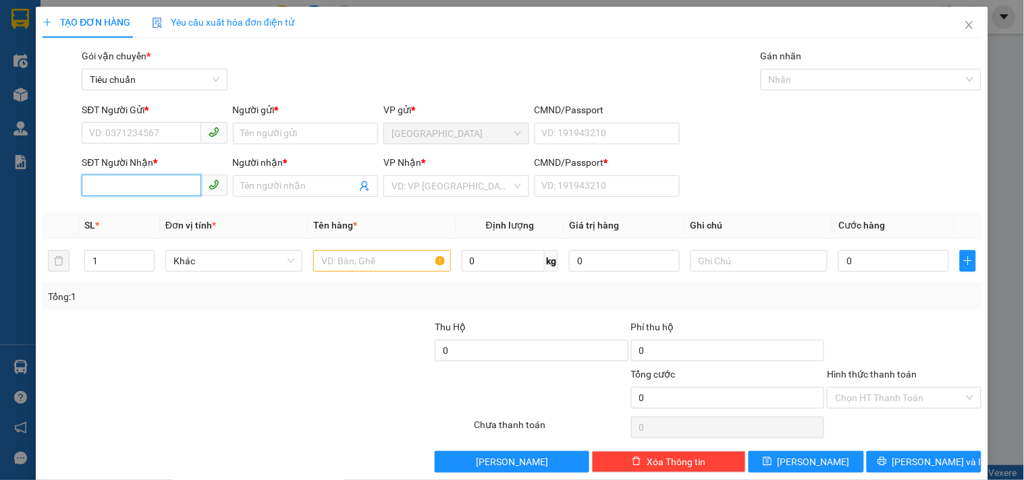
click at [140, 185] on input "SĐT Người Nhận *" at bounding box center [141, 186] width 119 height 22
click at [153, 208] on div "0972122767 - HOA QUẢ XANH" at bounding box center [153, 213] width 129 height 15
type input "0972122767"
type input "HOA QUẢ XANH"
type input "0"
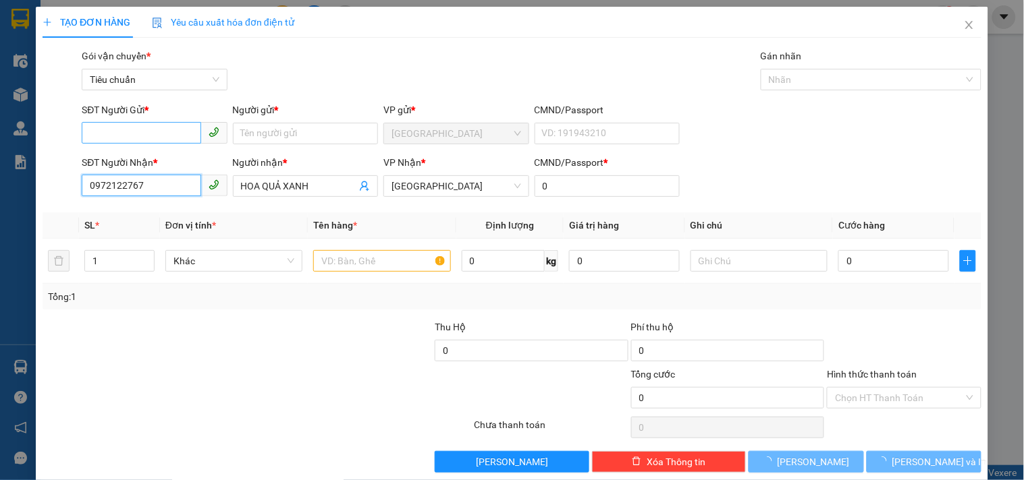
type input "0972122767"
type input "50.000"
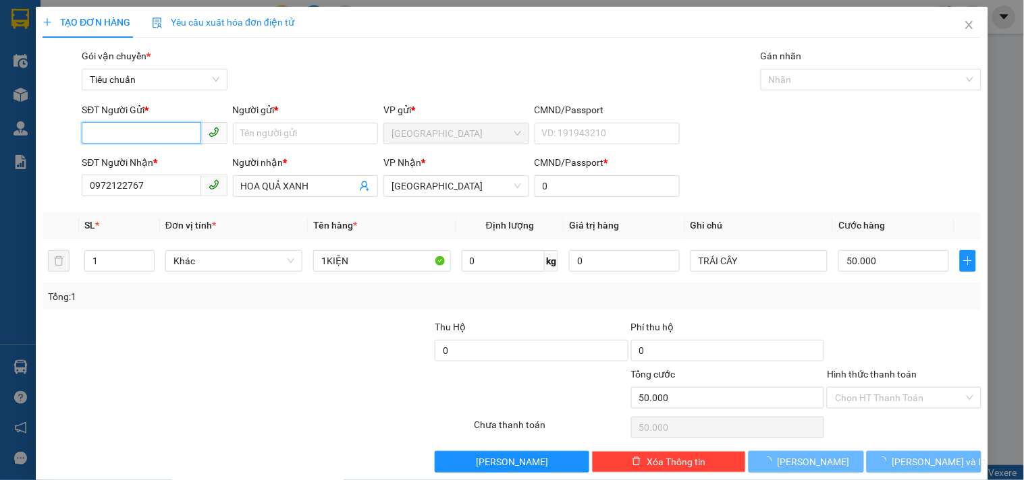
click at [142, 138] on input "SĐT Người Gửi *" at bounding box center [141, 133] width 119 height 22
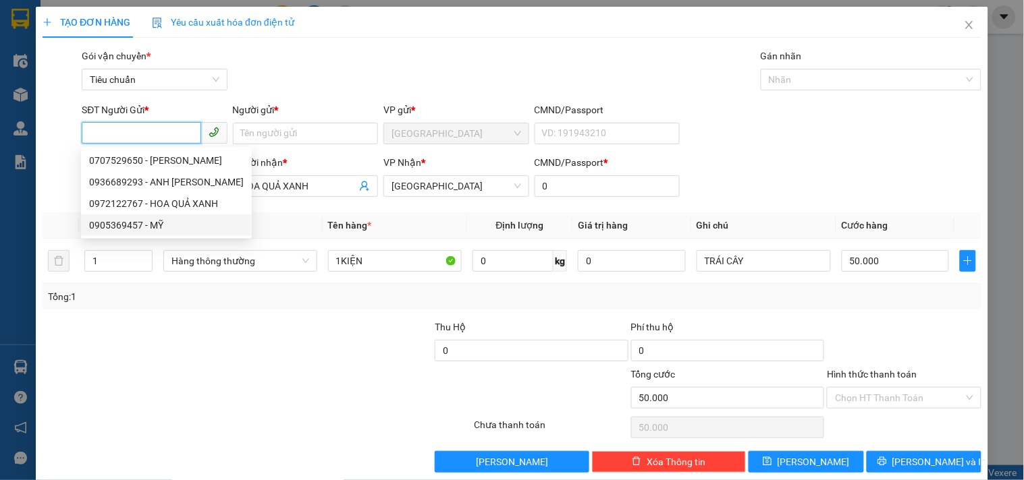
click at [171, 223] on div "0905369457 - MỸ" at bounding box center [166, 225] width 155 height 15
type input "0905369457"
type input "MỸ"
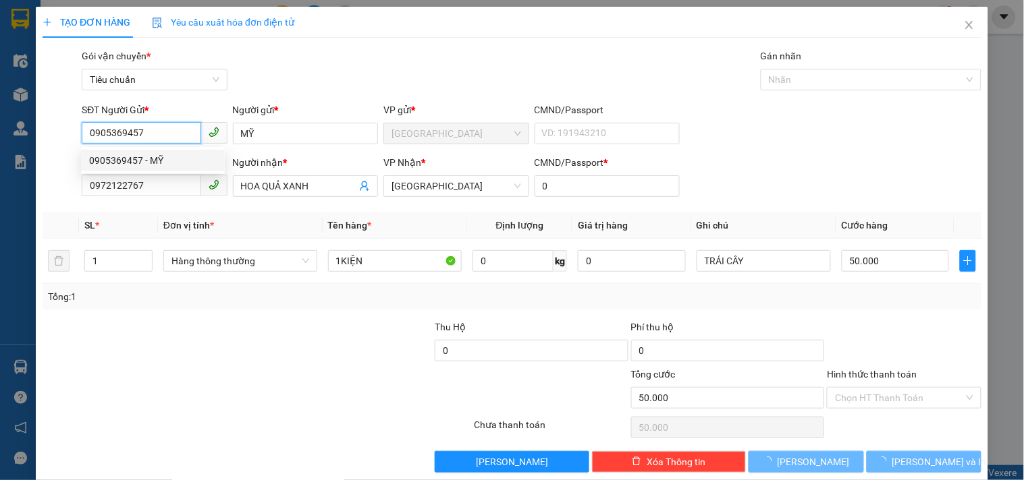
type input "80.000"
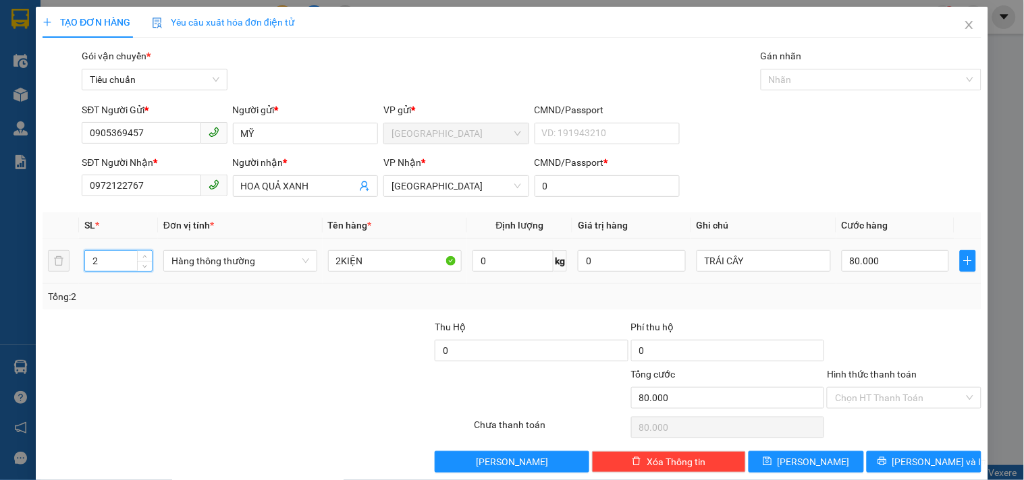
click at [117, 258] on input "2" at bounding box center [118, 261] width 67 height 20
type input "4"
click at [339, 260] on input "2KIỆN" at bounding box center [395, 261] width 134 height 22
type input "0"
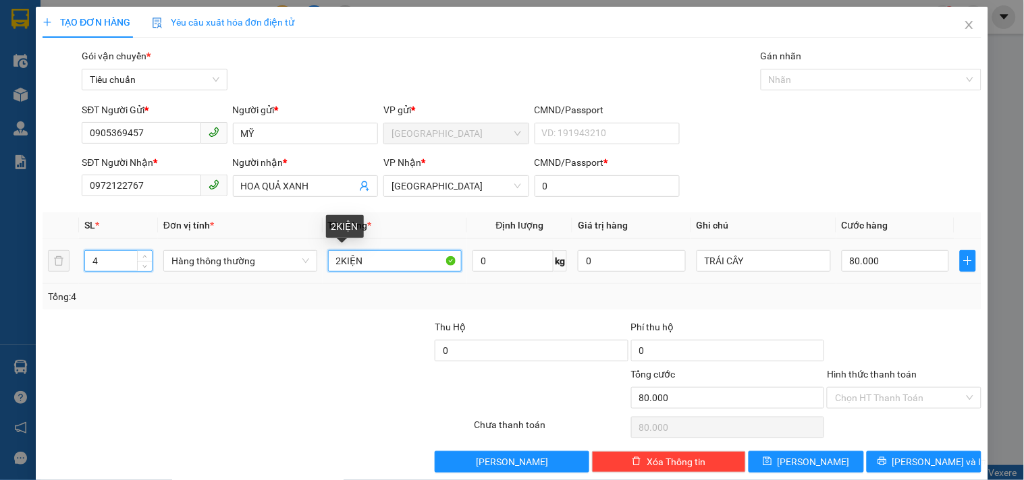
type input "0"
type input "4KIỆN"
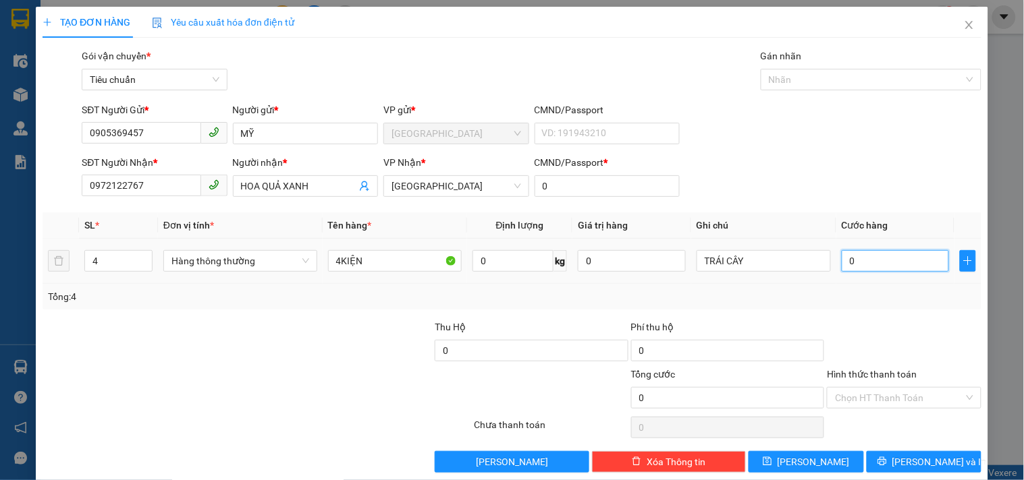
click at [864, 269] on input "0" at bounding box center [895, 261] width 108 height 22
type input "1"
type input "16"
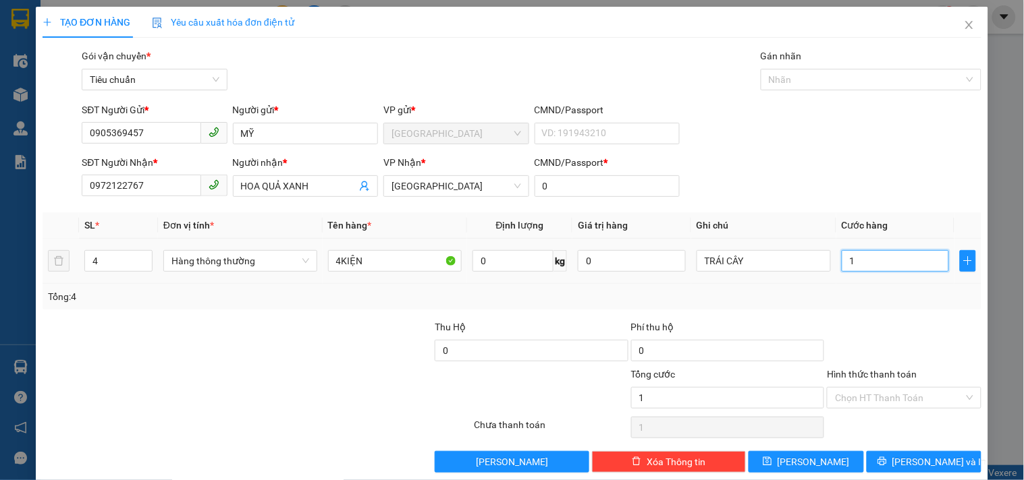
type input "16"
type input "160"
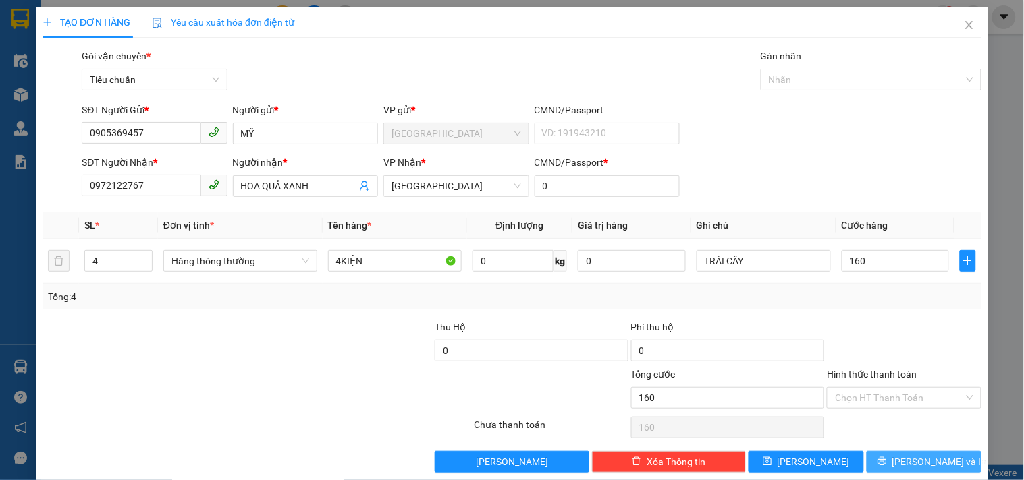
type input "160.000"
click at [924, 455] on span "[PERSON_NAME] và In" at bounding box center [939, 462] width 94 height 15
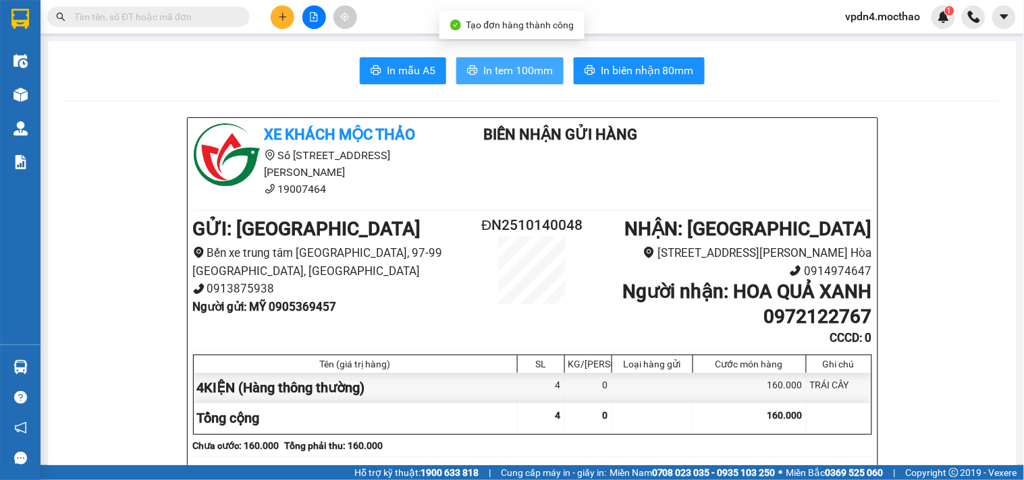
click at [467, 76] on icon "printer" at bounding box center [472, 70] width 11 height 11
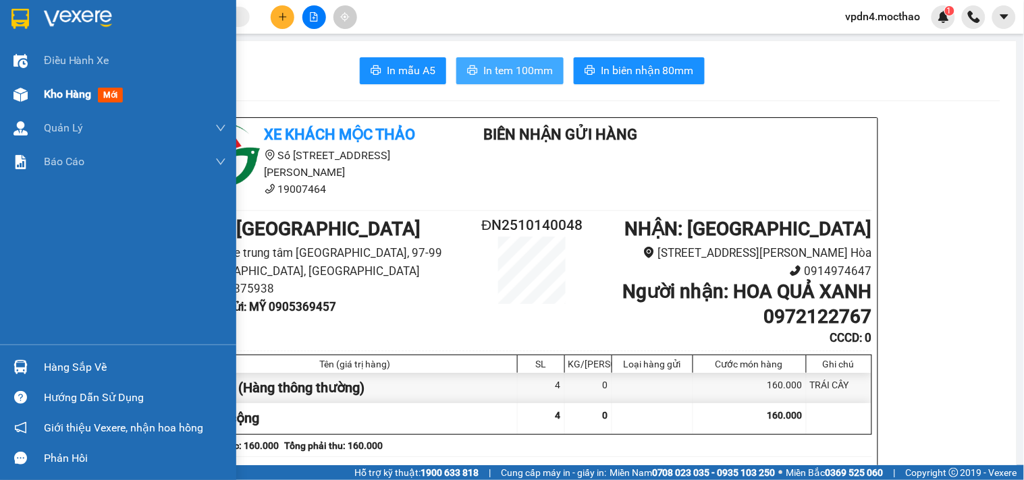
click at [64, 96] on span "Kho hàng" at bounding box center [67, 94] width 47 height 13
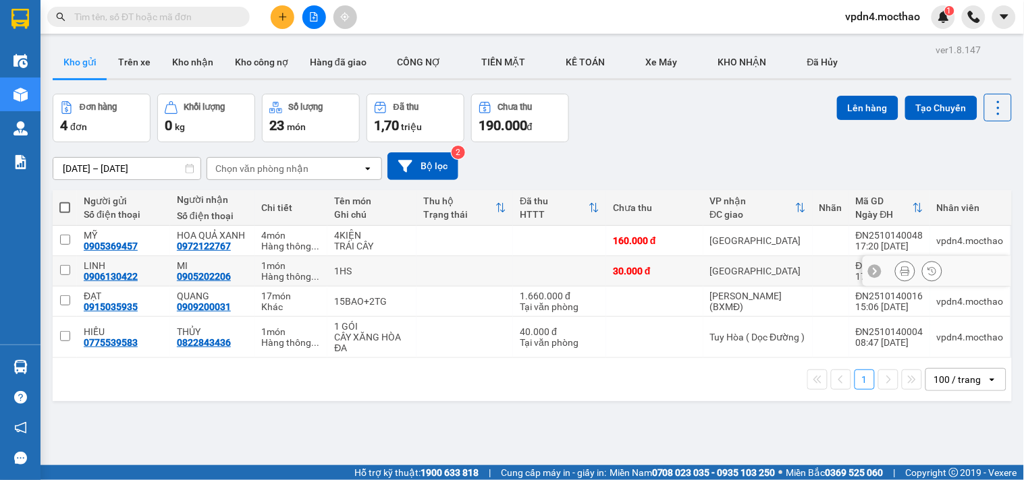
click at [58, 273] on td at bounding box center [65, 271] width 24 height 30
checkbox input "true"
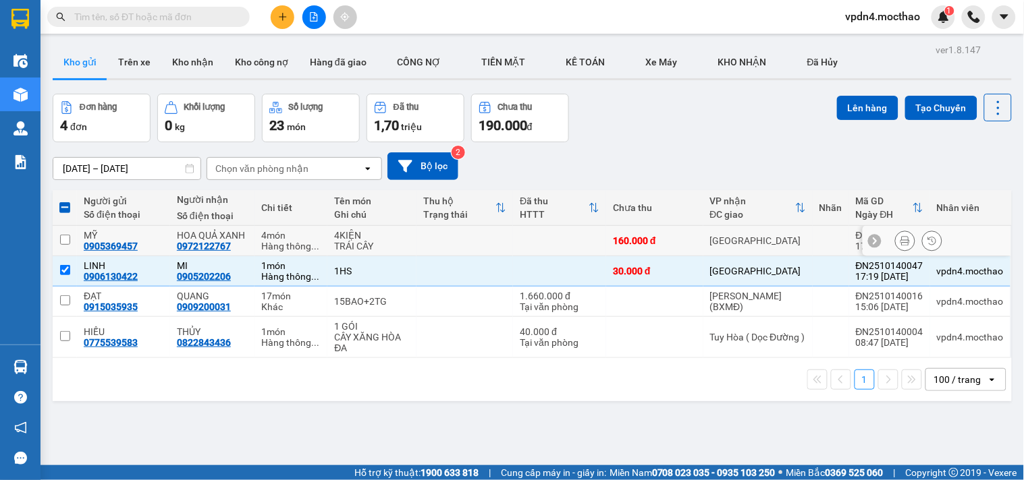
click at [63, 237] on input "checkbox" at bounding box center [65, 240] width 10 height 10
checkbox input "true"
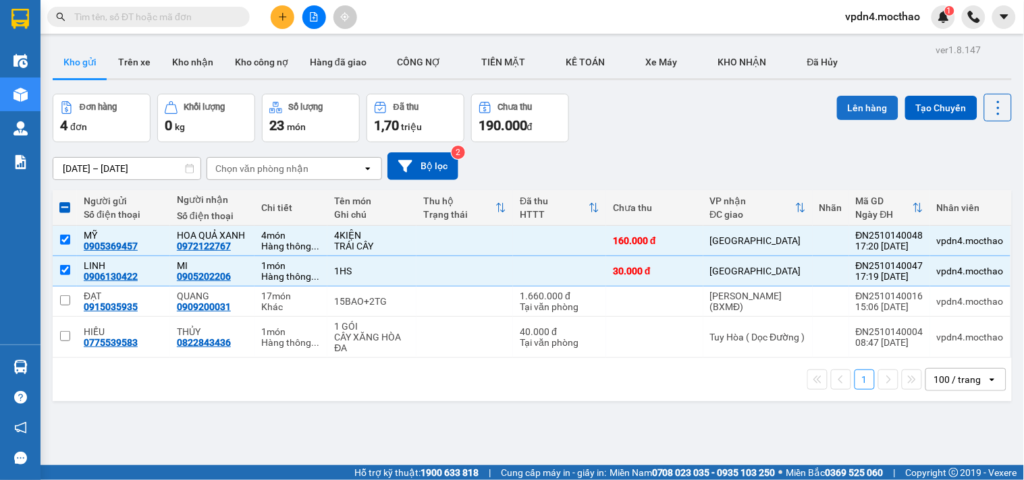
click at [841, 109] on button "Lên hàng" at bounding box center [867, 108] width 61 height 24
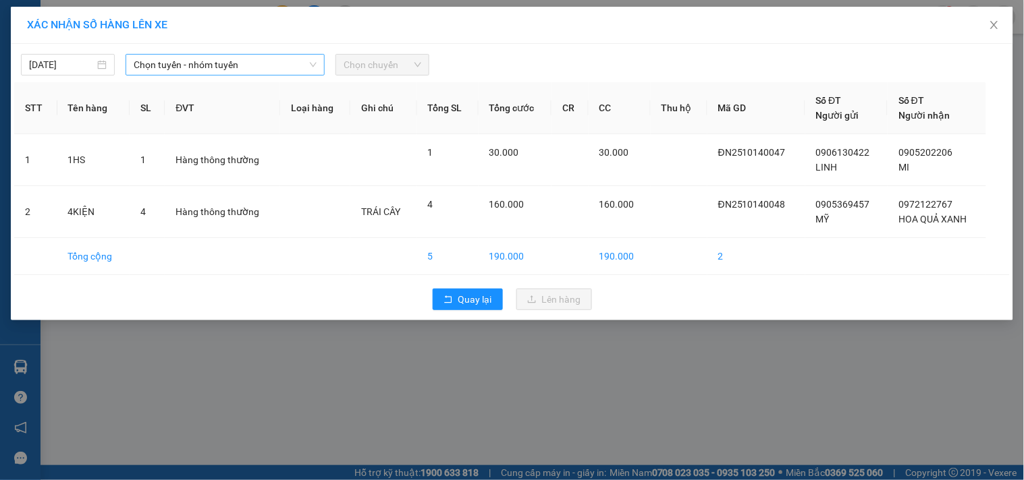
click at [257, 59] on span "Chọn tuyến - nhóm tuyến" at bounding box center [225, 65] width 183 height 20
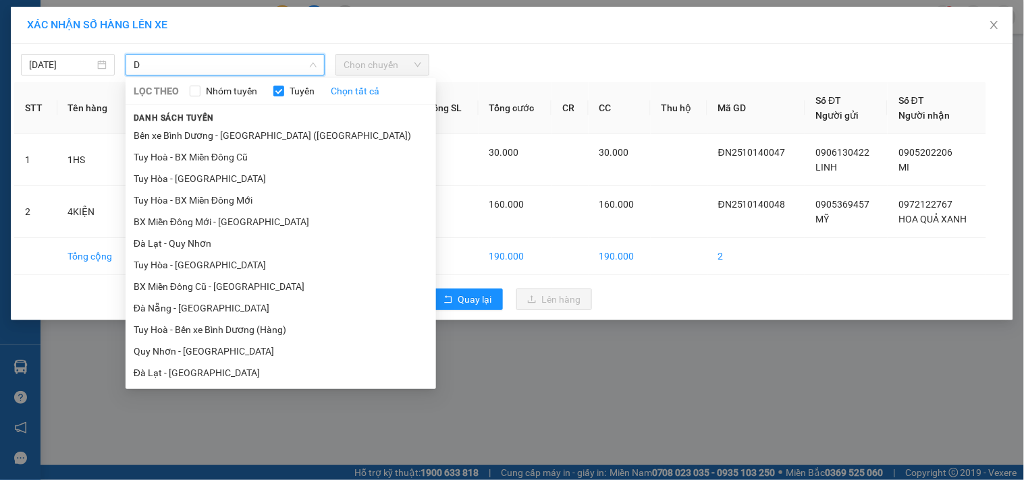
type input "D"
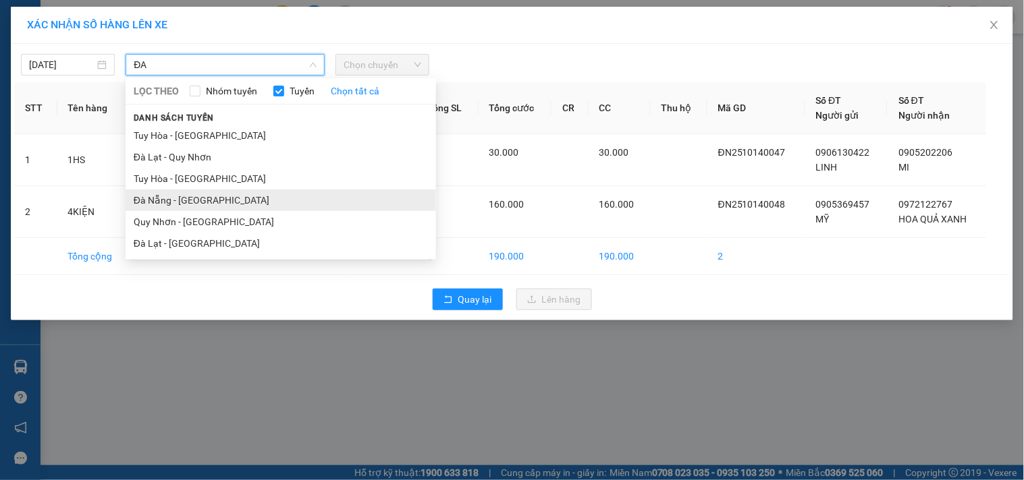
type input "ĐA"
click at [217, 196] on li "Đà Nẵng - [GEOGRAPHIC_DATA]" at bounding box center [281, 201] width 310 height 22
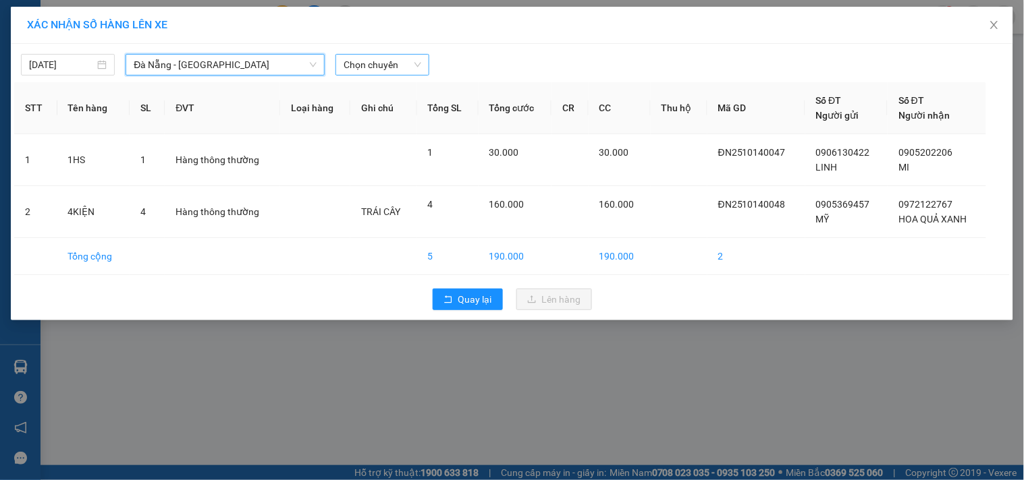
click at [394, 61] on span "Chọn chuyến" at bounding box center [382, 65] width 78 height 20
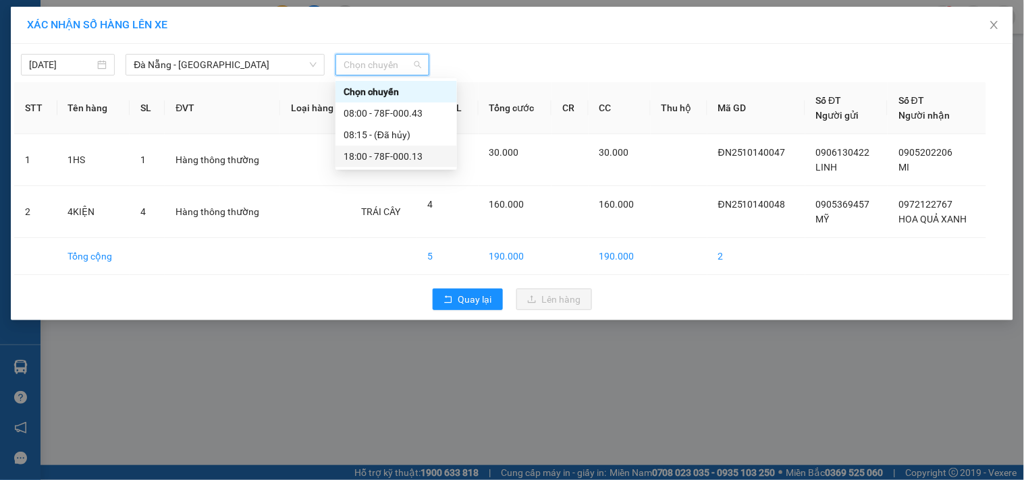
click at [417, 160] on div "18:00 - 78F-000.13" at bounding box center [395, 156] width 105 height 15
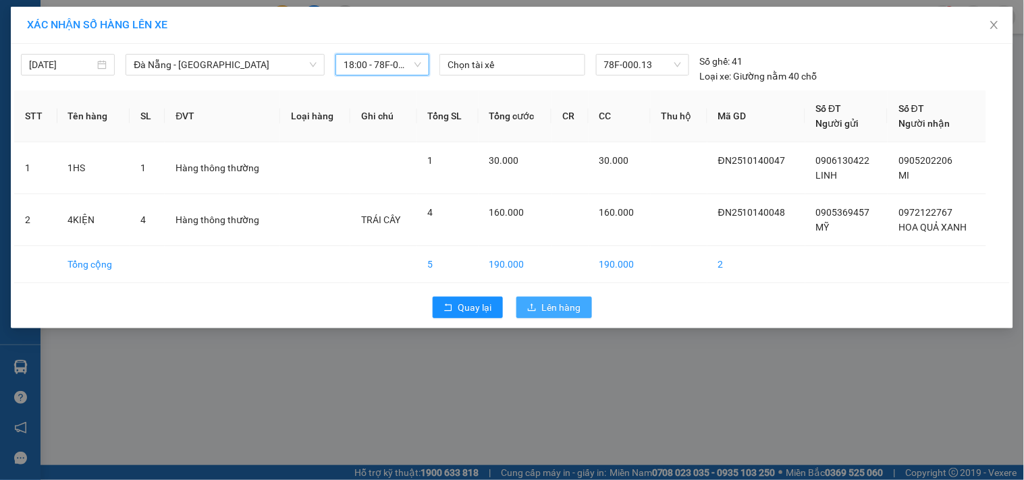
click at [549, 305] on span "Lên hàng" at bounding box center [561, 307] width 39 height 15
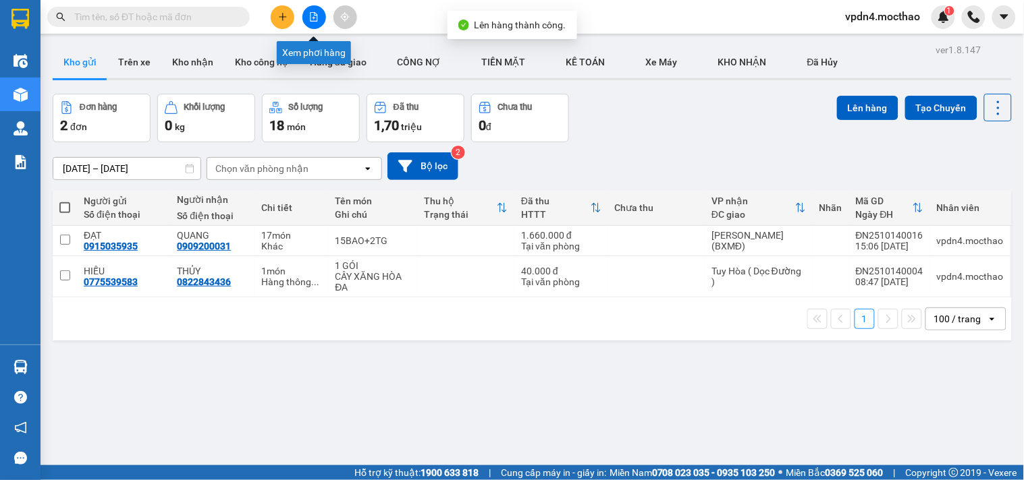
click at [302, 13] on button at bounding box center [314, 17] width 24 height 24
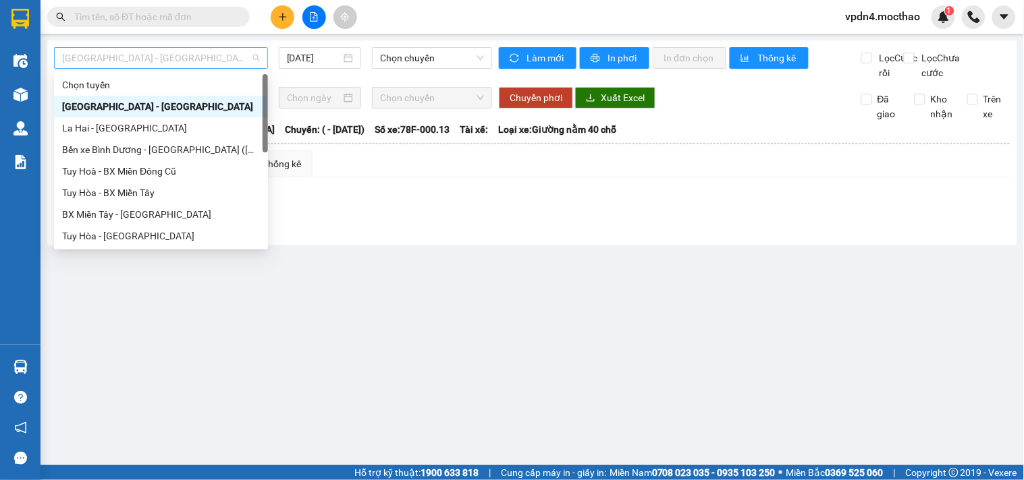
click at [246, 57] on span "[GEOGRAPHIC_DATA] - [GEOGRAPHIC_DATA]" at bounding box center [161, 58] width 198 height 20
type input "D"
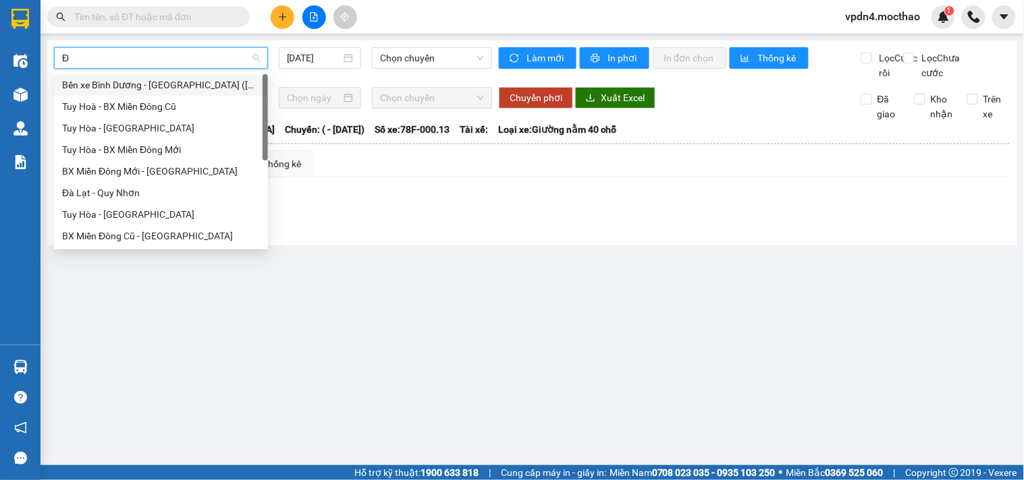
type input "ĐA"
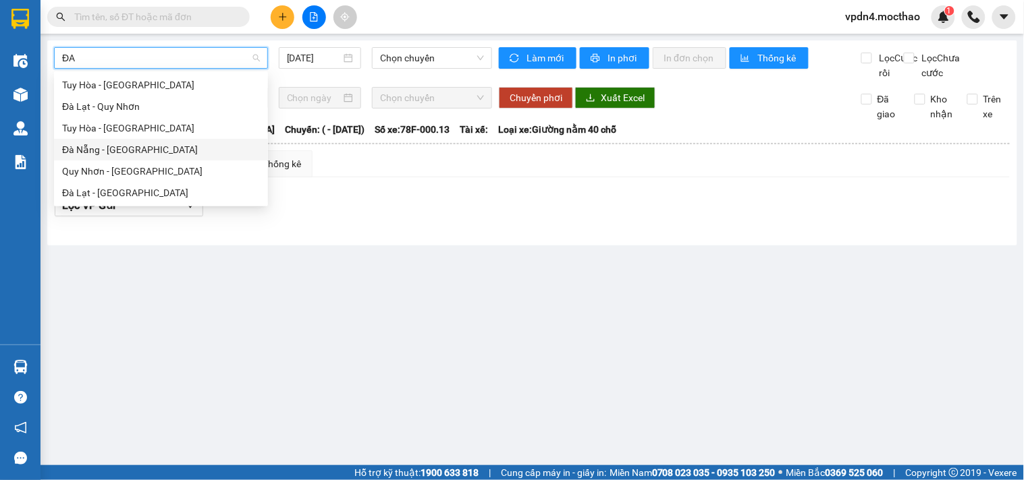
click at [194, 152] on div "Đà Nẵng - [GEOGRAPHIC_DATA]" at bounding box center [161, 149] width 198 height 15
type input "[DATE]"
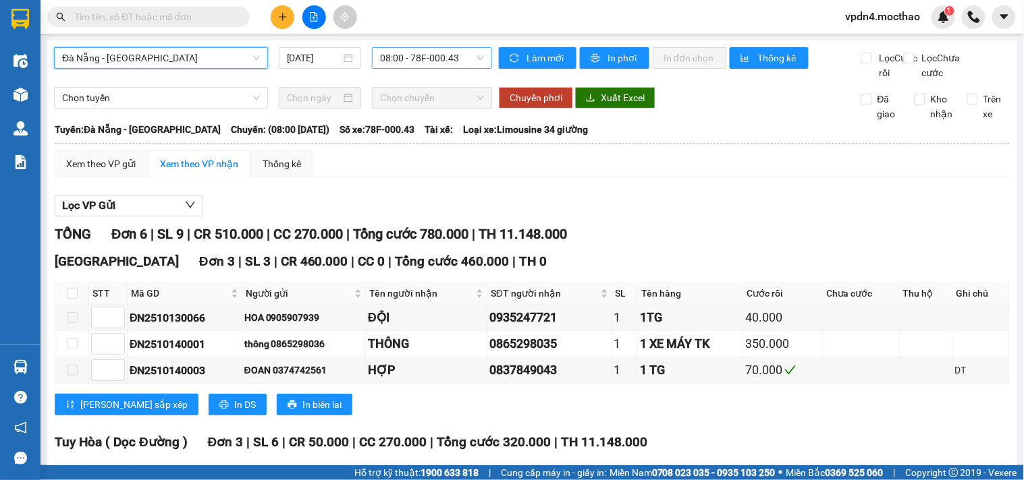
click at [395, 57] on span "08:00 - 78F-000.43" at bounding box center [432, 58] width 104 height 20
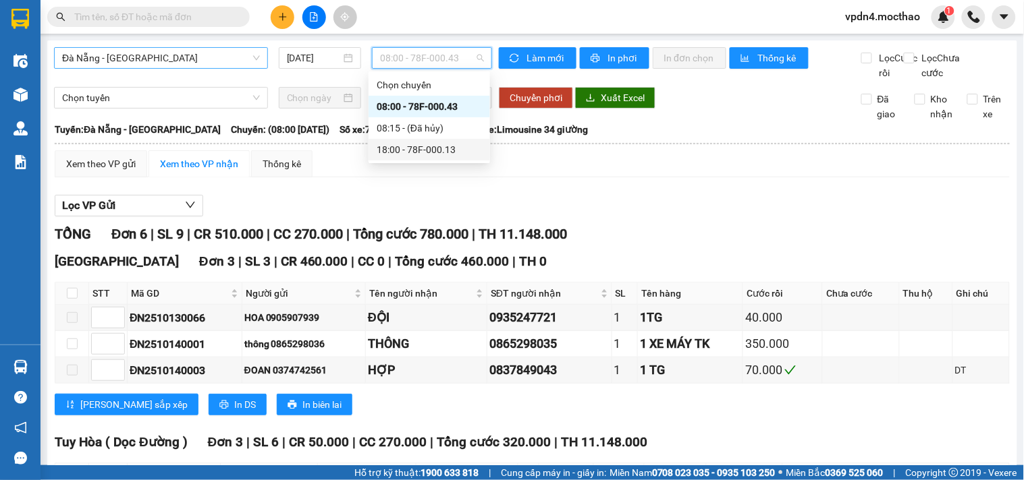
click at [435, 157] on div "18:00 - 78F-000.13" at bounding box center [429, 149] width 105 height 15
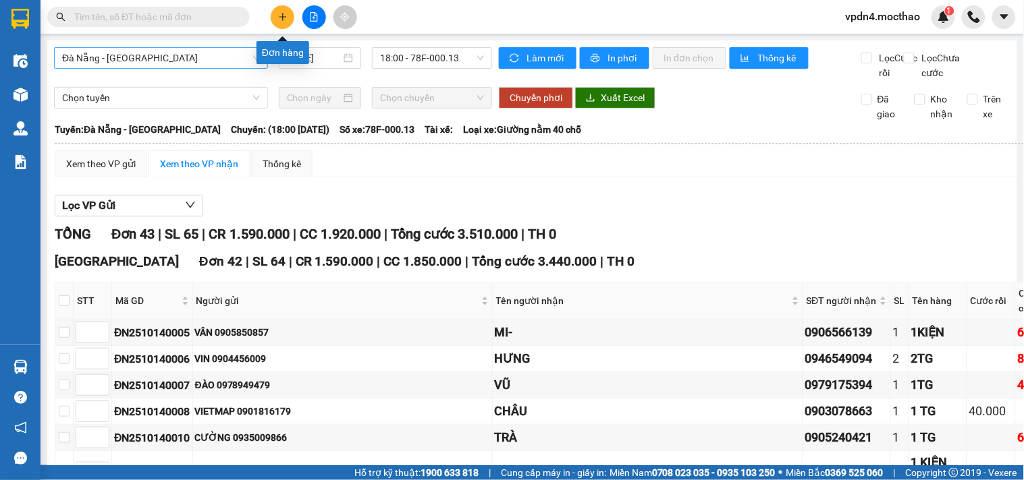
click at [285, 15] on icon "plus" at bounding box center [282, 16] width 9 height 9
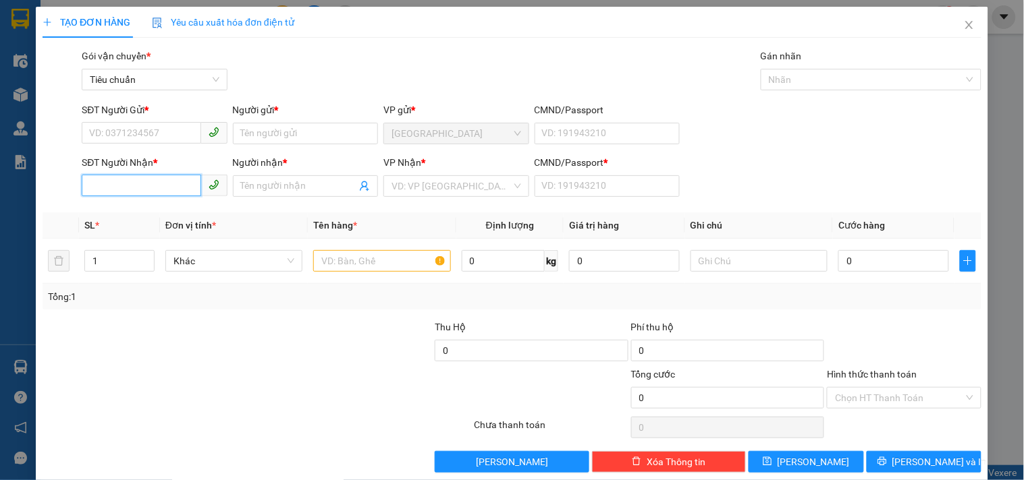
click at [177, 180] on input "SĐT Người Nhận *" at bounding box center [141, 186] width 119 height 22
type input "0918164141"
click at [169, 220] on div "0918164141 - CHÁNH" at bounding box center [153, 213] width 128 height 15
type input "CHÁNH"
type input "0"
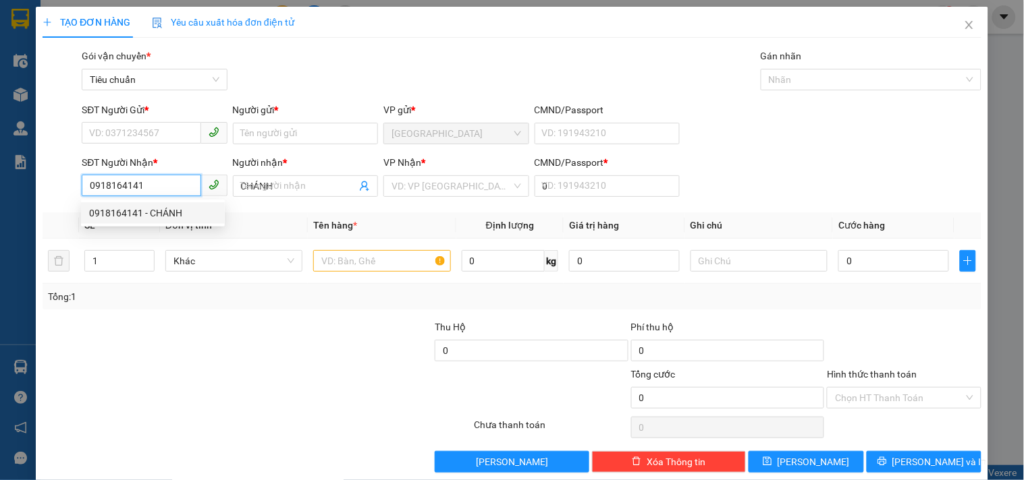
type input "30.000"
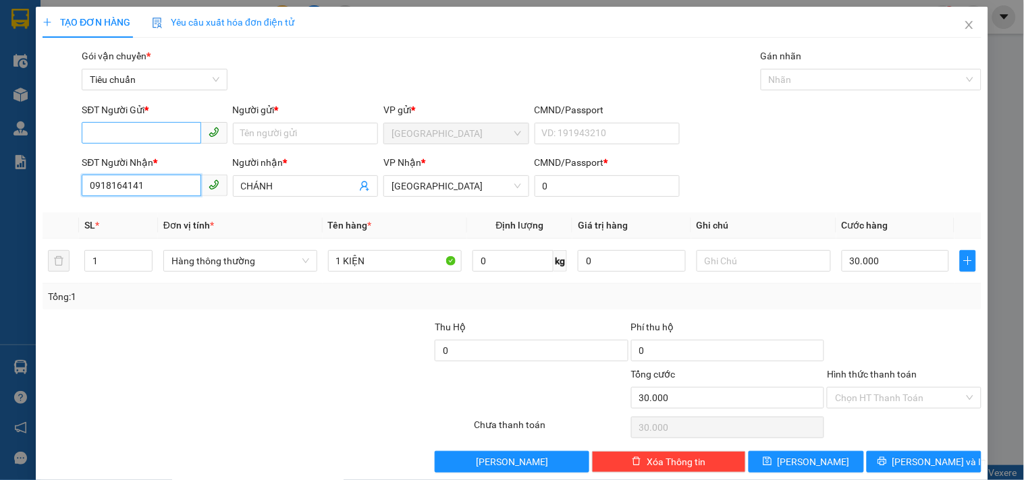
type input "0918164141"
click at [180, 138] on input "SĐT Người Gửi *" at bounding box center [141, 133] width 119 height 22
click at [186, 165] on div "0905488382 - HÙNG MINH" at bounding box center [165, 160] width 152 height 15
type input "0905488382"
type input "HÙNG MINH"
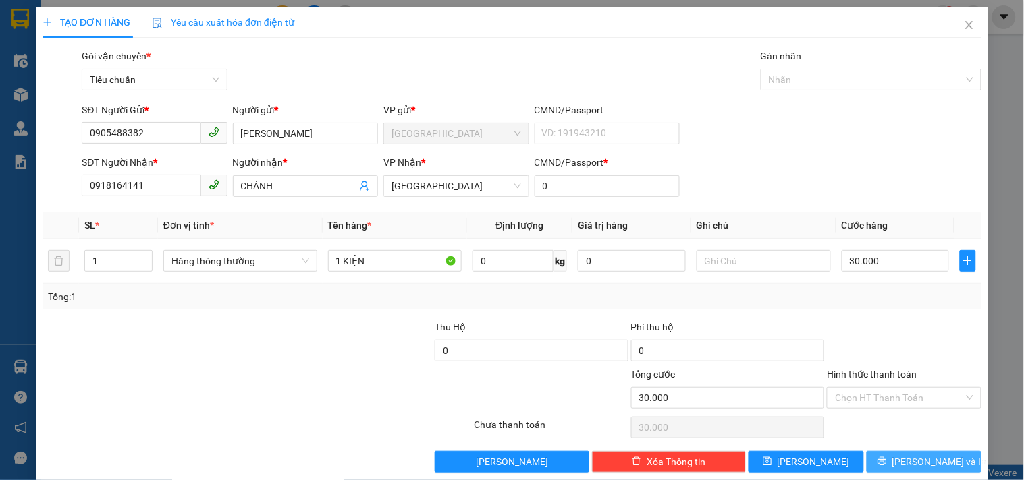
click at [906, 452] on button "[PERSON_NAME] và In" at bounding box center [923, 462] width 115 height 22
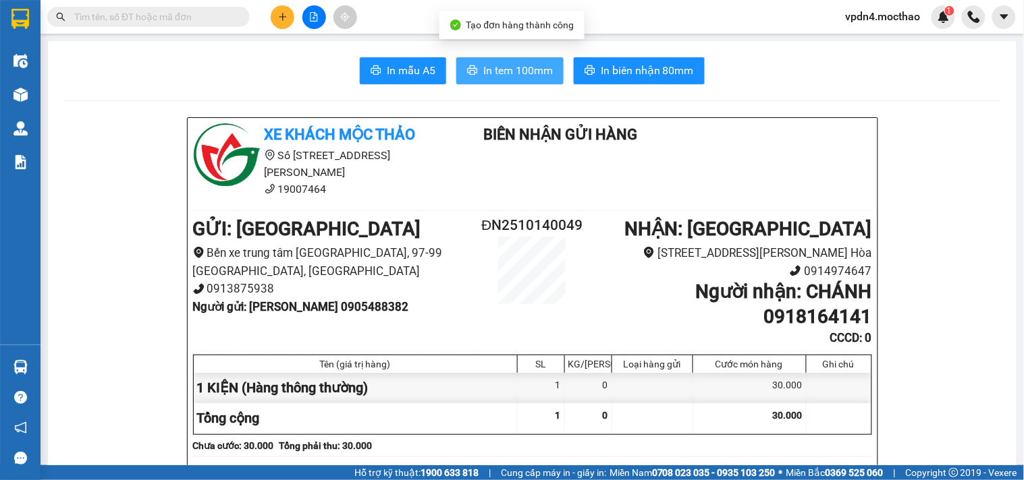
click at [513, 69] on span "In tem 100mm" at bounding box center [517, 70] width 69 height 17
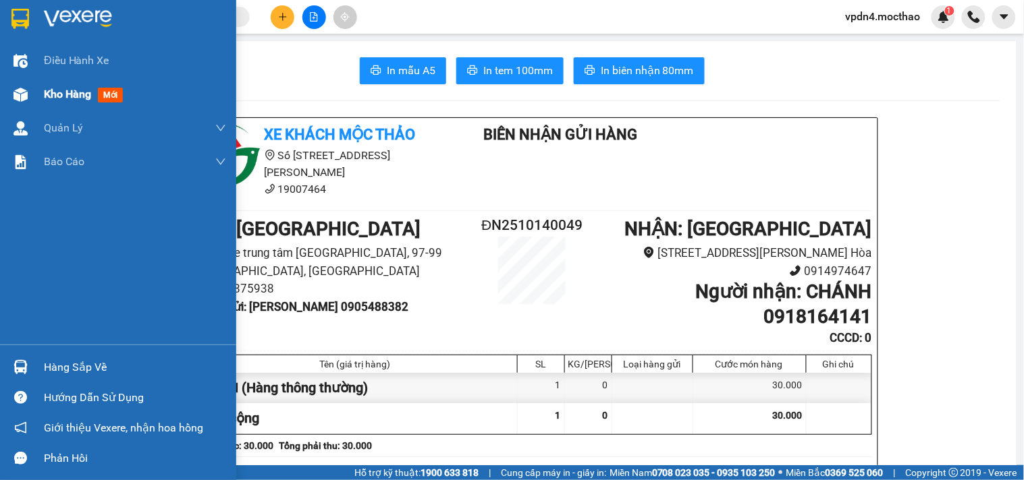
click at [41, 100] on div "Kho hàng mới" at bounding box center [118, 95] width 236 height 34
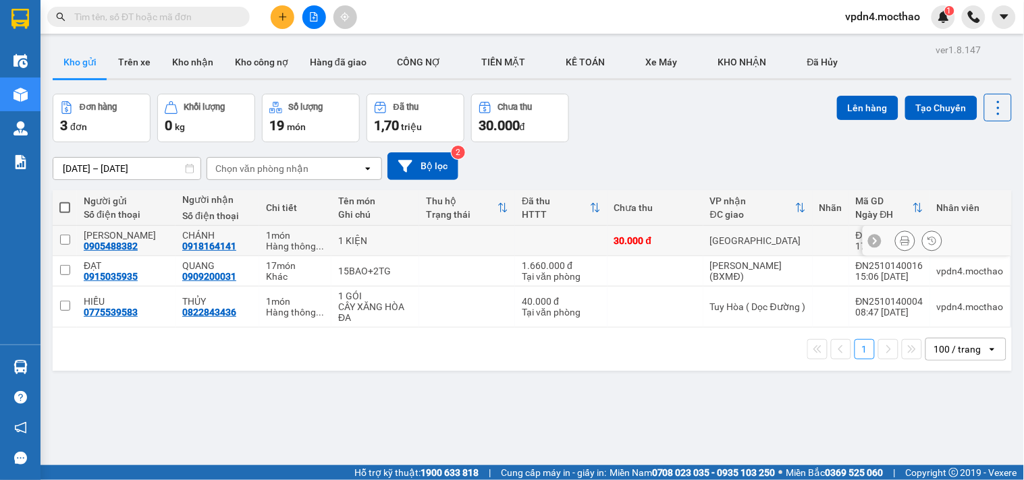
click at [66, 235] on input "checkbox" at bounding box center [65, 240] width 10 height 10
checkbox input "true"
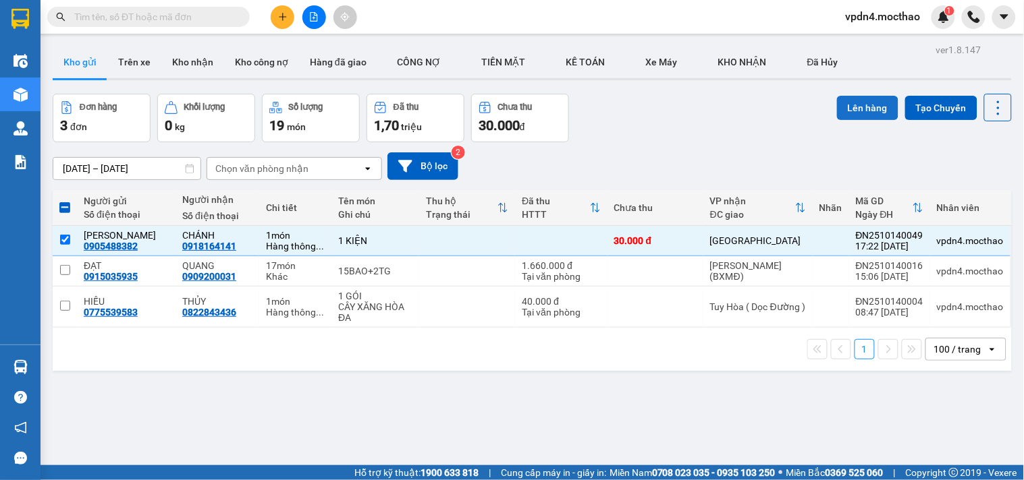
click at [837, 101] on button "Lên hàng" at bounding box center [867, 108] width 61 height 24
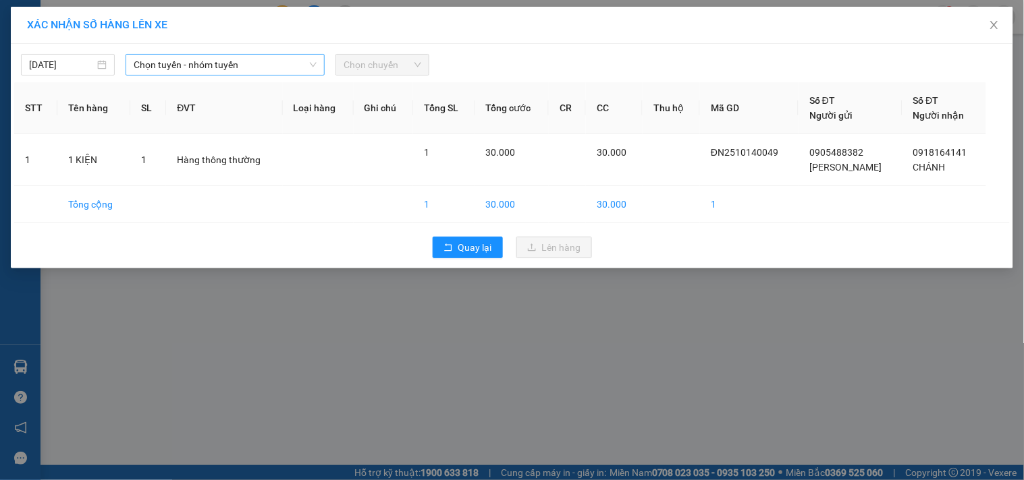
click at [287, 67] on span "Chọn tuyến - nhóm tuyến" at bounding box center [225, 65] width 183 height 20
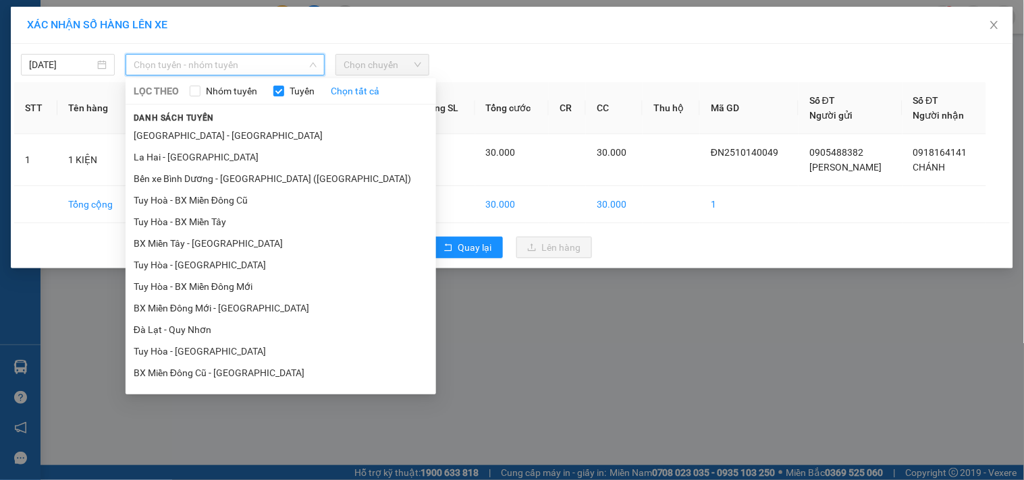
type input "D"
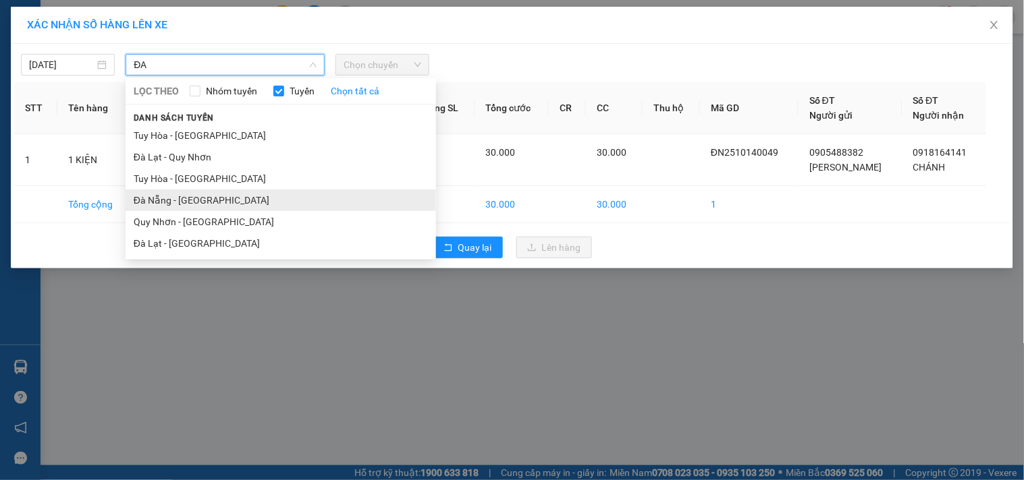
type input "ĐA"
click at [219, 198] on li "Đà Nẵng - [GEOGRAPHIC_DATA]" at bounding box center [281, 201] width 310 height 22
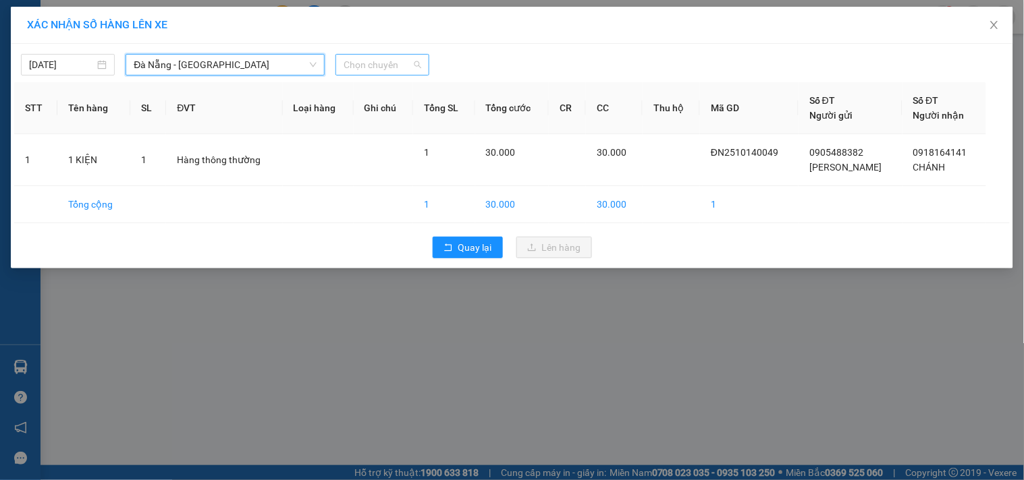
click at [359, 73] on span "Chọn chuyến" at bounding box center [382, 65] width 78 height 20
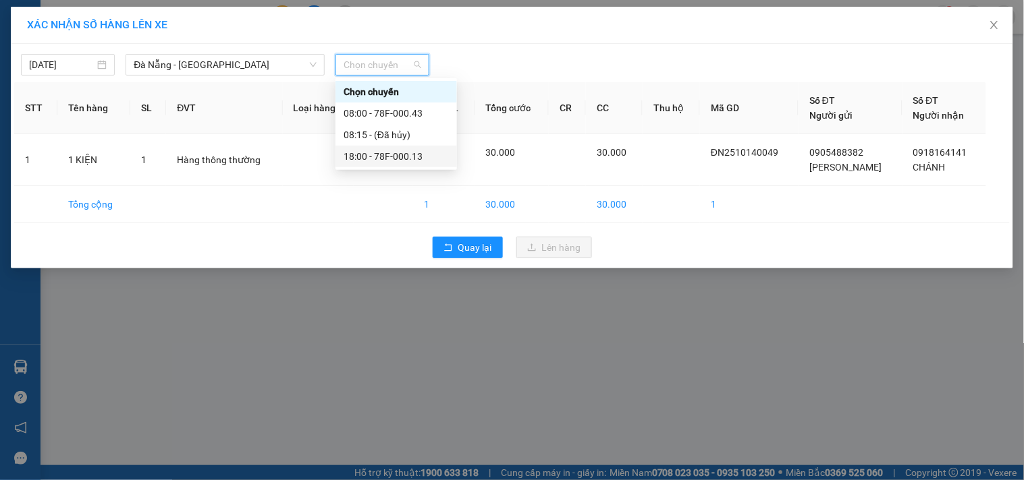
click at [392, 156] on div "18:00 - 78F-000.13" at bounding box center [395, 156] width 105 height 15
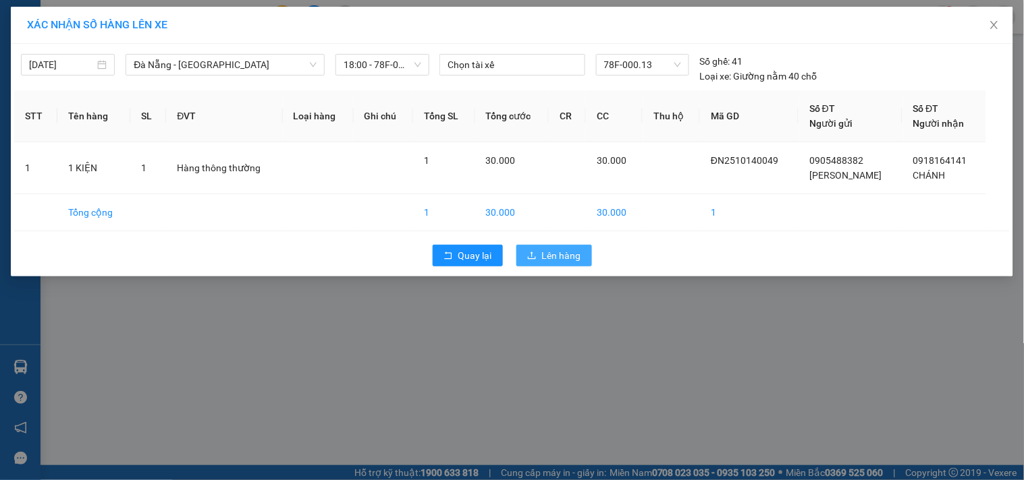
click at [569, 256] on span "Lên hàng" at bounding box center [561, 255] width 39 height 15
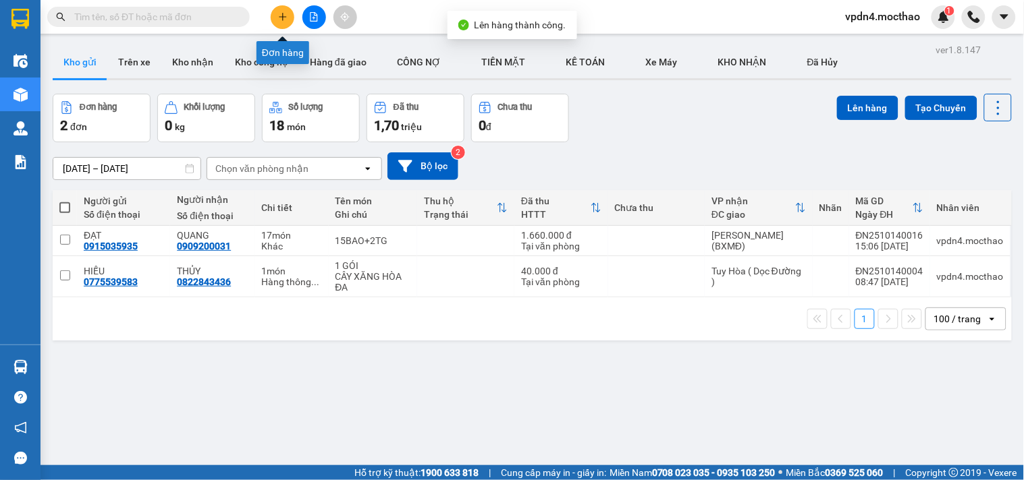
click at [273, 22] on button at bounding box center [283, 17] width 24 height 24
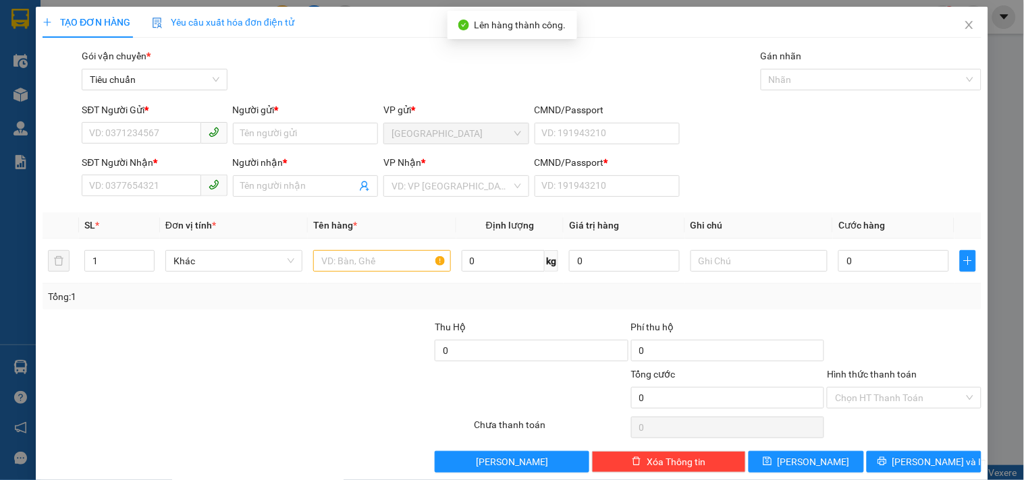
click at [156, 119] on div "SĐT Người Gửi *" at bounding box center [154, 113] width 145 height 20
click at [152, 136] on input "SĐT Người Gửi *" at bounding box center [141, 133] width 119 height 22
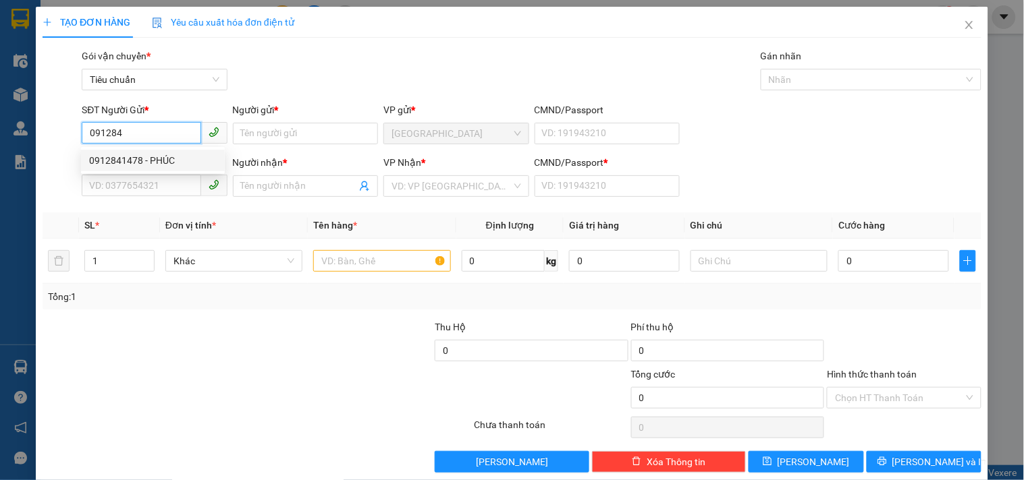
click at [150, 157] on div "0912841478 - PHÚC" at bounding box center [153, 160] width 128 height 15
type input "0912841478"
type input "PHÚC"
type input "0334353234"
type input "NHÂN"
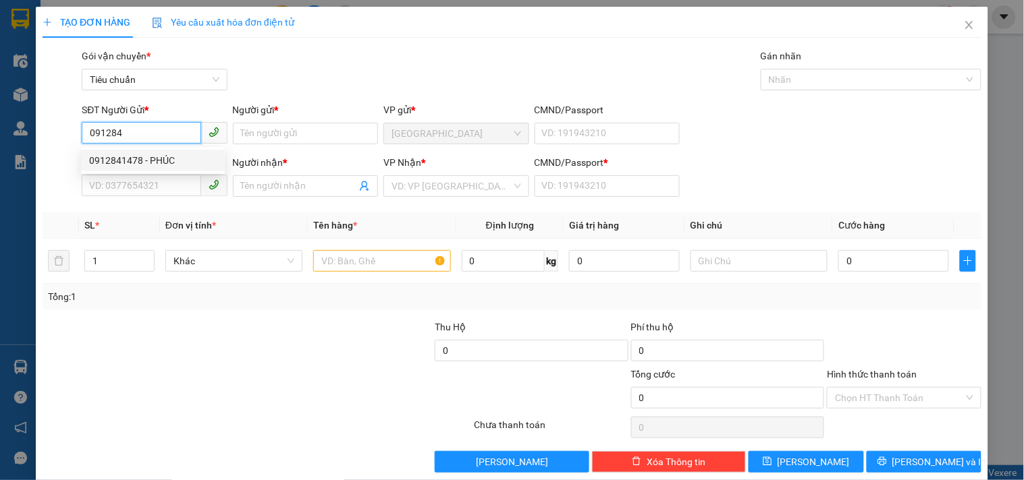
type input "0"
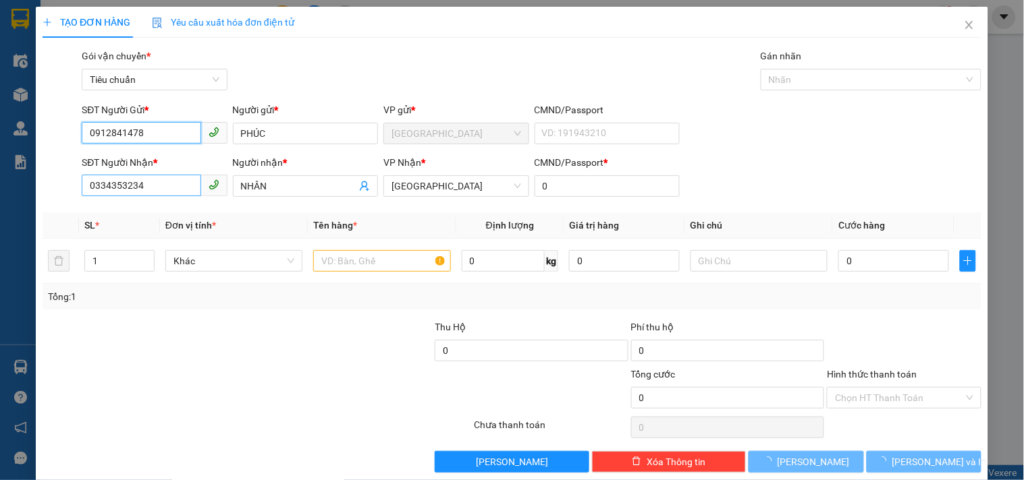
type input "100.000"
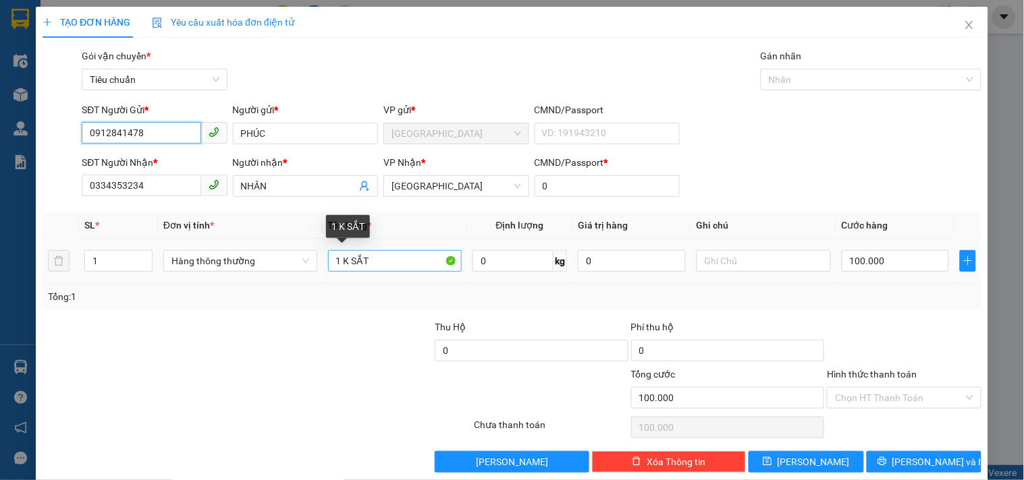
type input "0912841478"
click at [427, 267] on input "1 K SẮT" at bounding box center [395, 261] width 134 height 22
type input "1BAO"
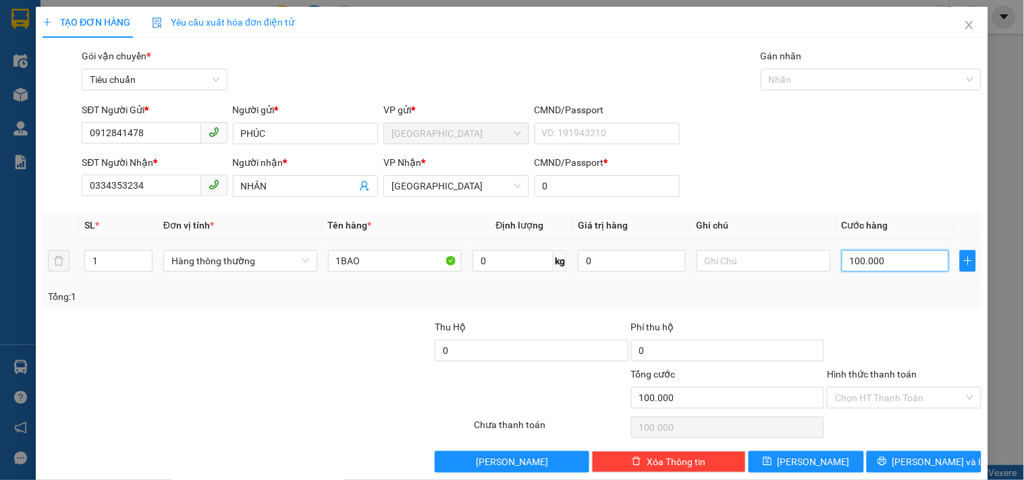
type input "4"
type input "40"
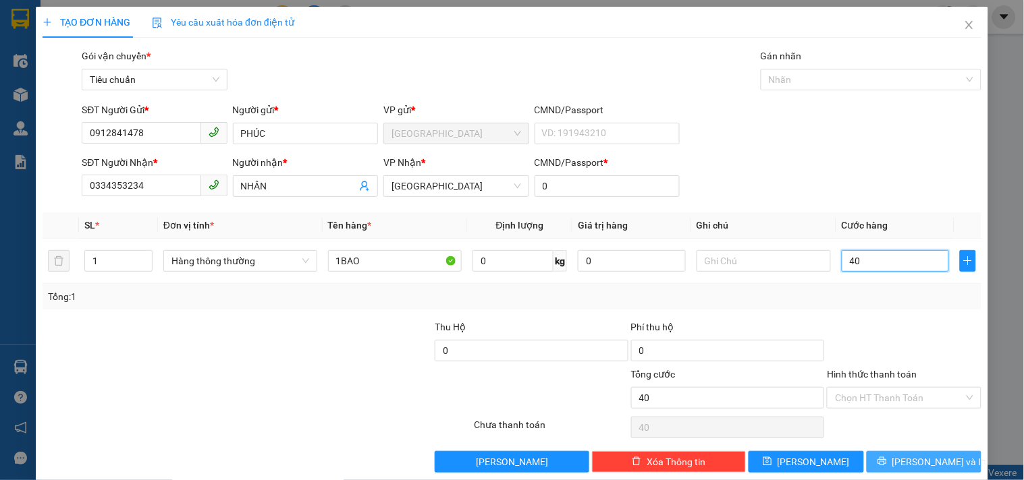
type input "40"
type input "40.000"
click at [901, 453] on button "[PERSON_NAME] và In" at bounding box center [923, 462] width 115 height 22
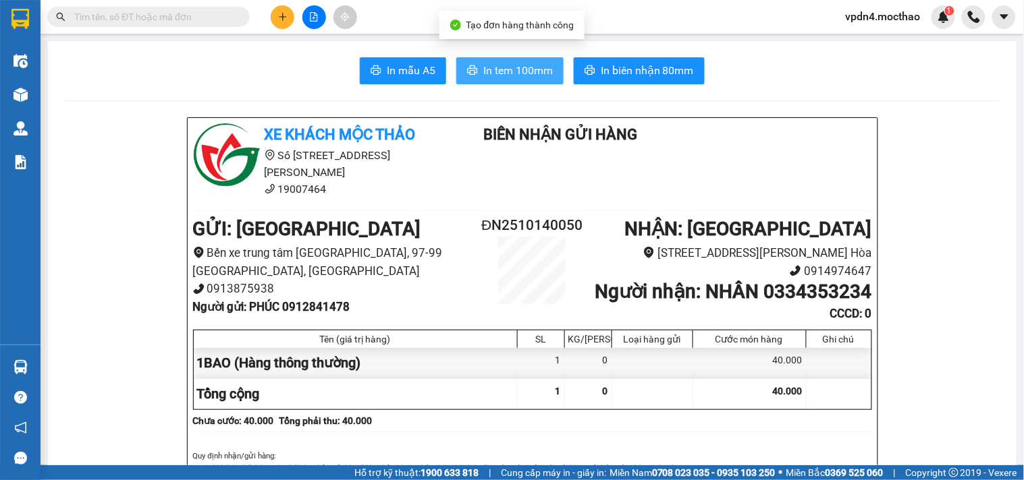
click at [493, 81] on button "In tem 100mm" at bounding box center [509, 70] width 107 height 27
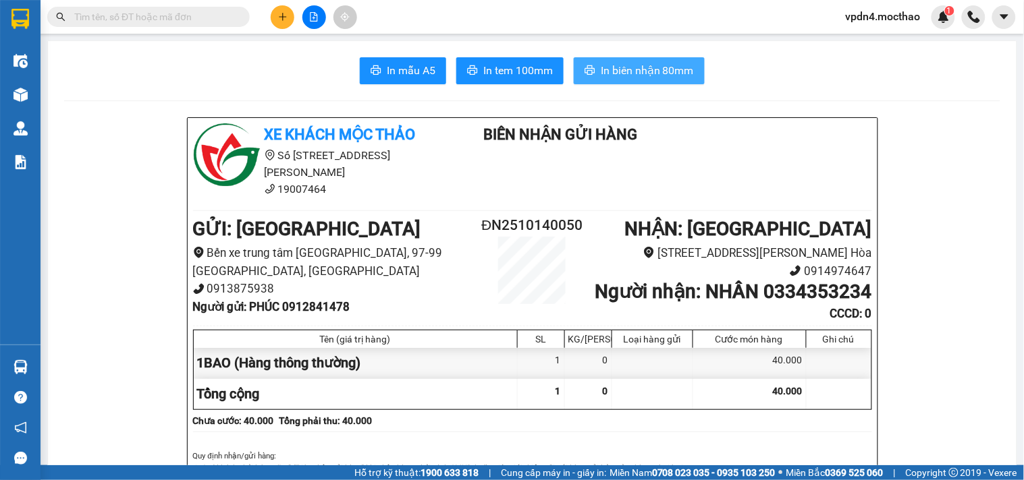
click at [659, 64] on span "In biên nhận 80mm" at bounding box center [647, 70] width 93 height 17
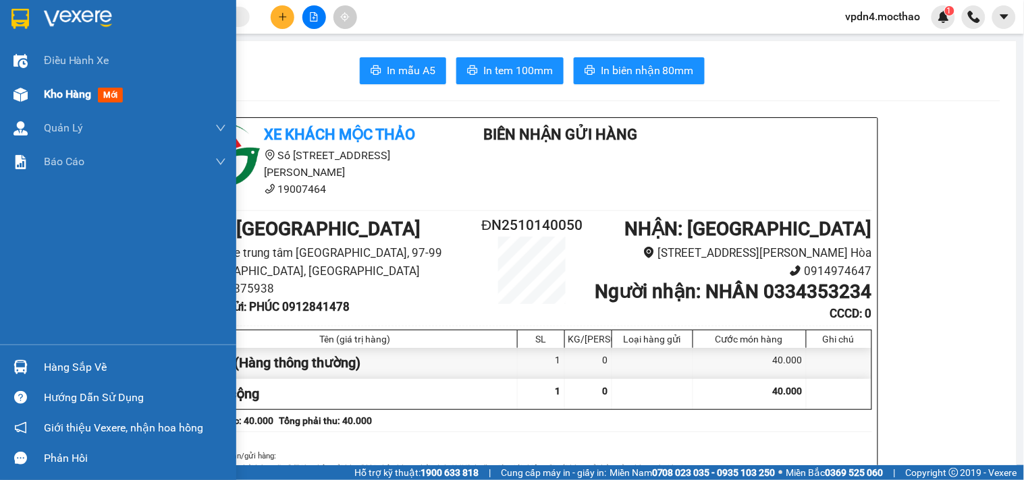
click at [50, 96] on span "Kho hàng" at bounding box center [67, 94] width 47 height 13
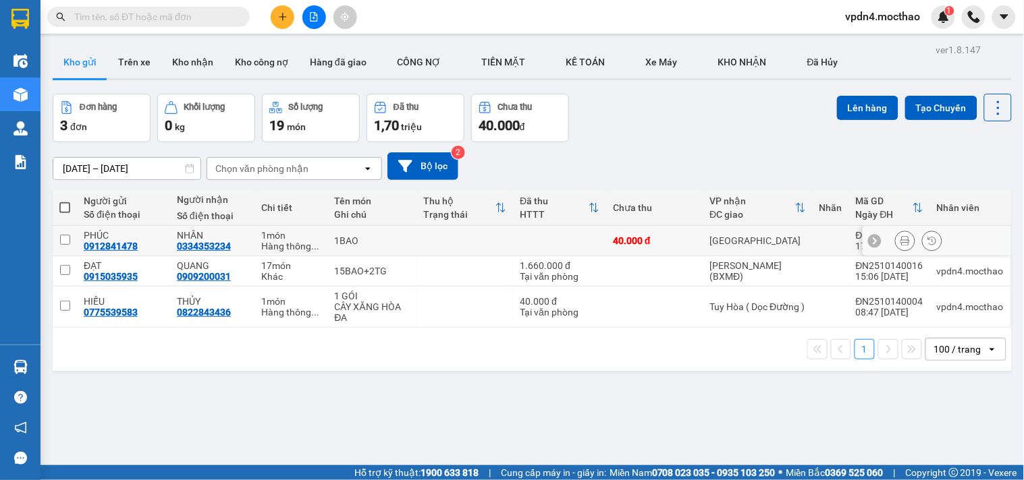
click at [64, 239] on input "checkbox" at bounding box center [65, 240] width 10 height 10
checkbox input "true"
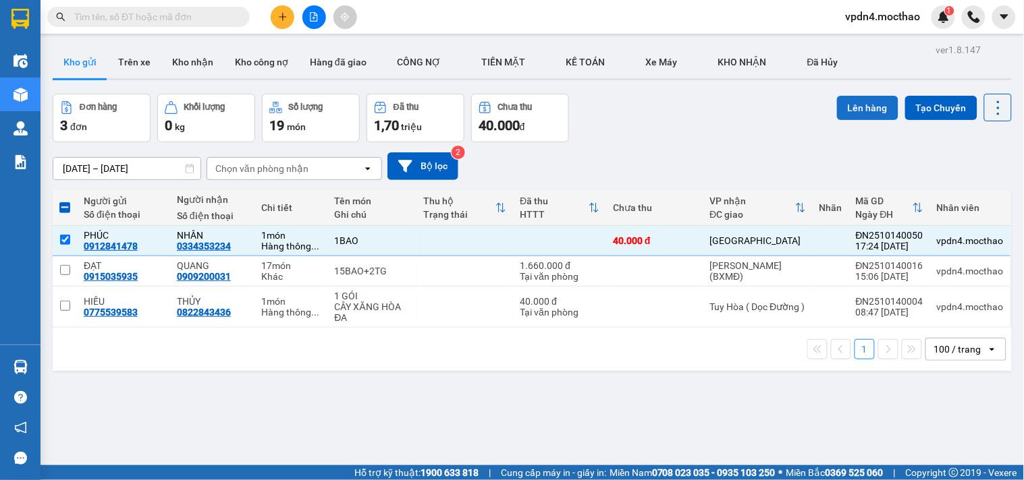
click at [837, 111] on button "Lên hàng" at bounding box center [867, 108] width 61 height 24
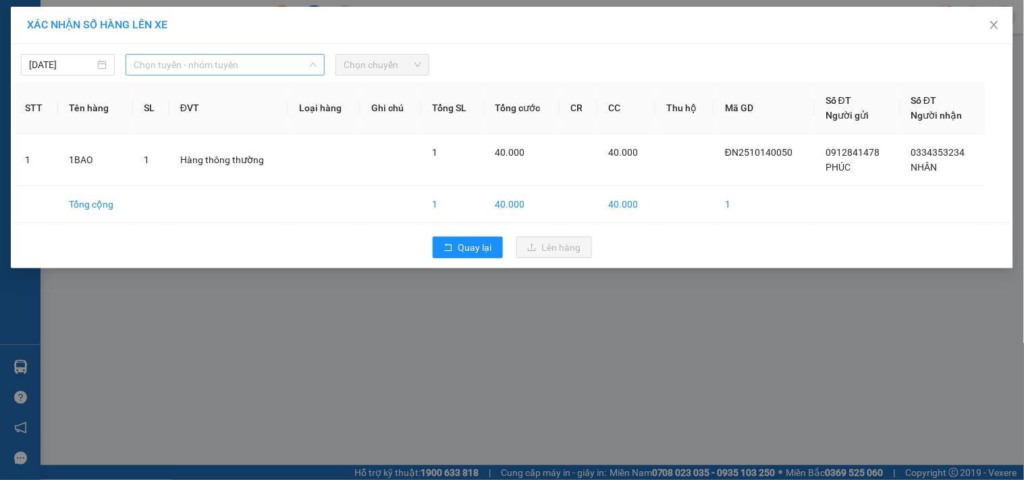
click at [157, 55] on span "Chọn tuyến - nhóm tuyến" at bounding box center [225, 65] width 183 height 20
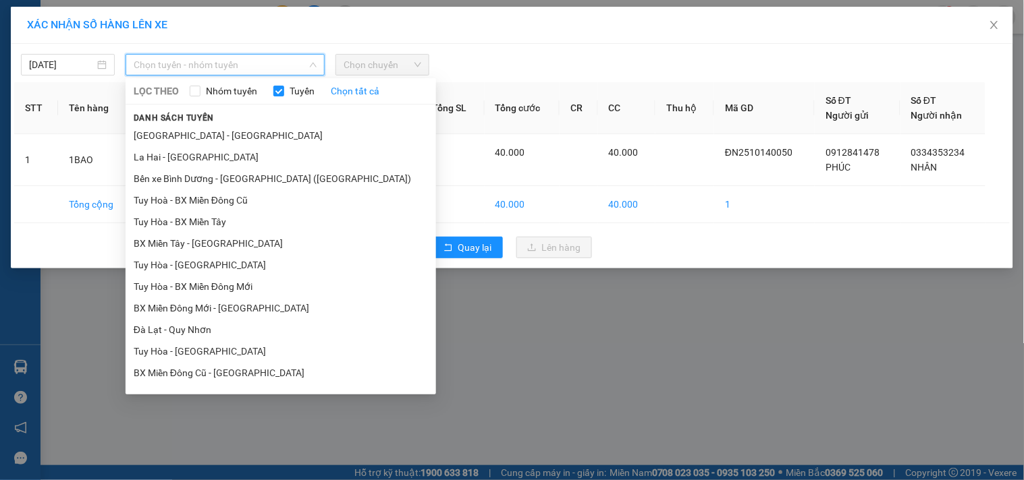
type input "D"
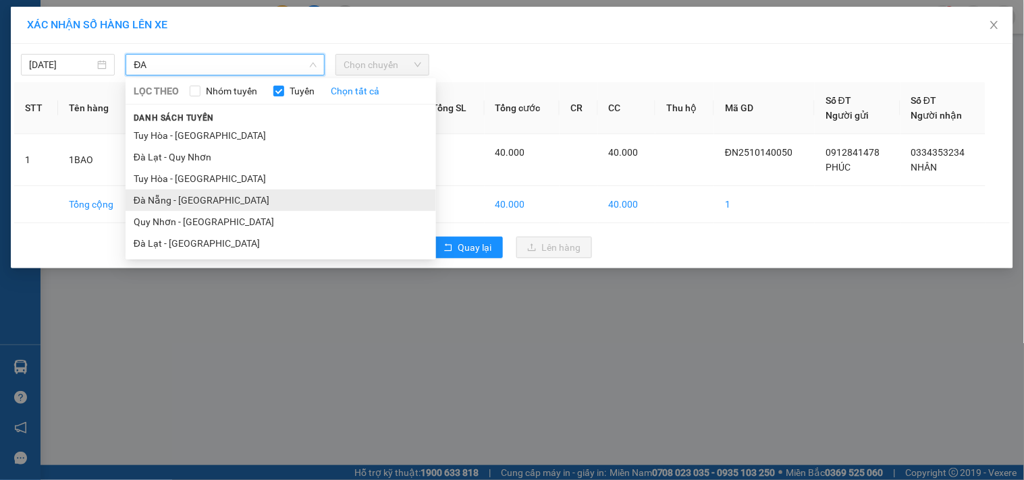
type input "ĐA"
click at [159, 203] on li "Đà Nẵng - [GEOGRAPHIC_DATA]" at bounding box center [281, 201] width 310 height 22
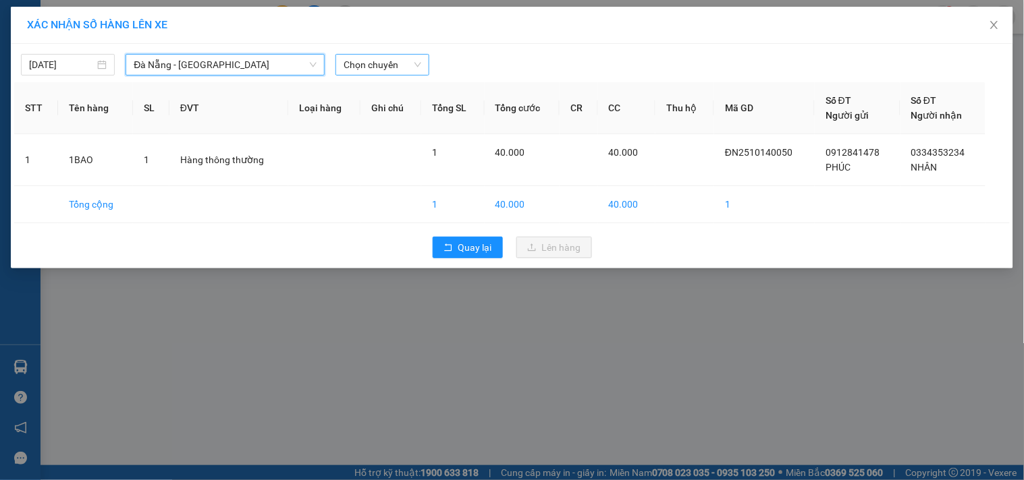
click at [389, 64] on span "Chọn chuyến" at bounding box center [382, 65] width 78 height 20
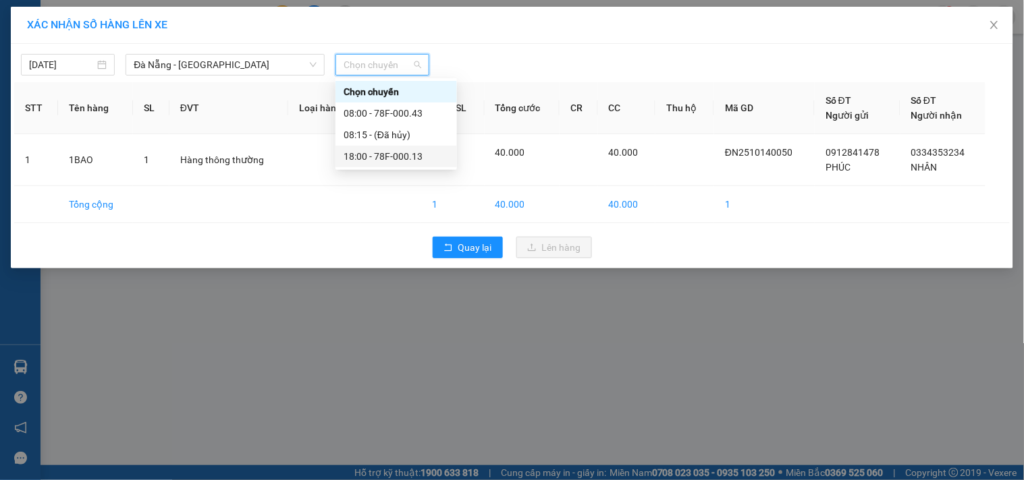
click at [416, 162] on div "18:00 - 78F-000.13" at bounding box center [395, 156] width 105 height 15
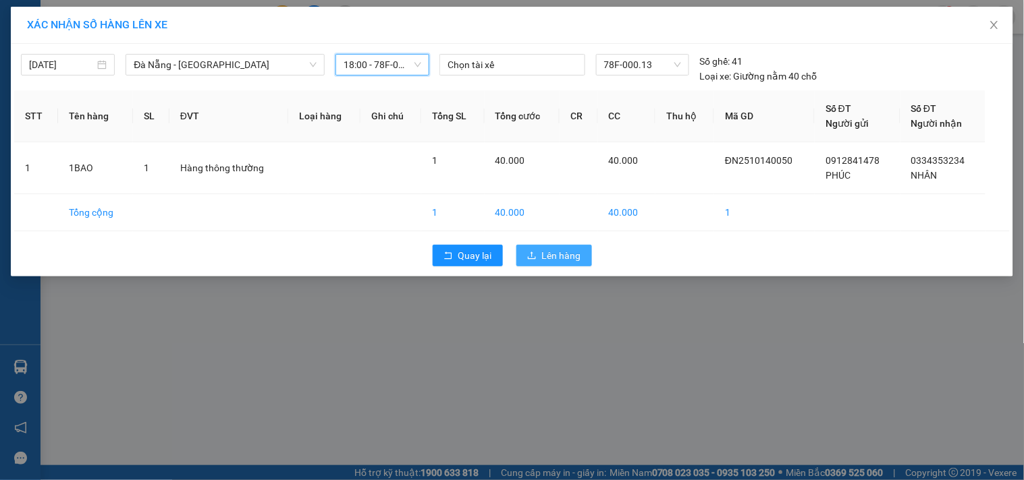
click at [550, 258] on span "Lên hàng" at bounding box center [561, 255] width 39 height 15
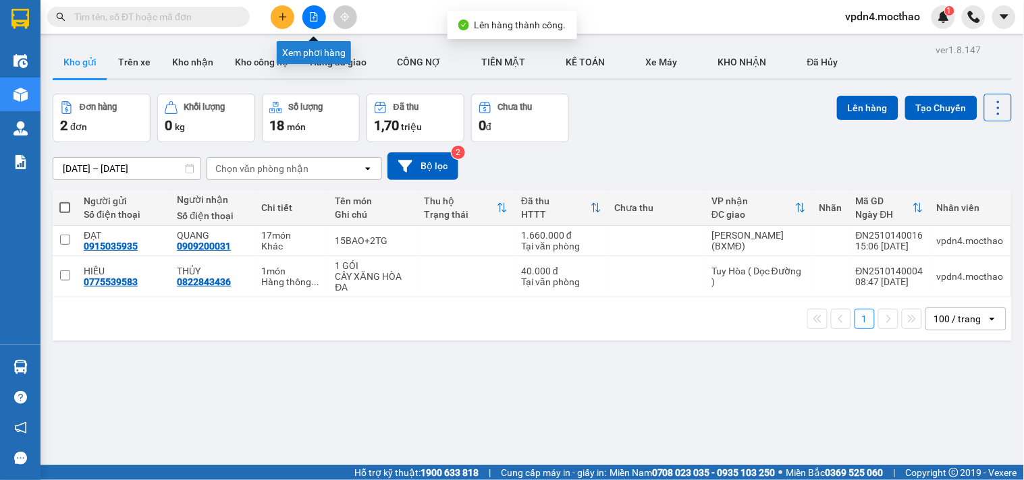
click at [321, 24] on button at bounding box center [314, 17] width 24 height 24
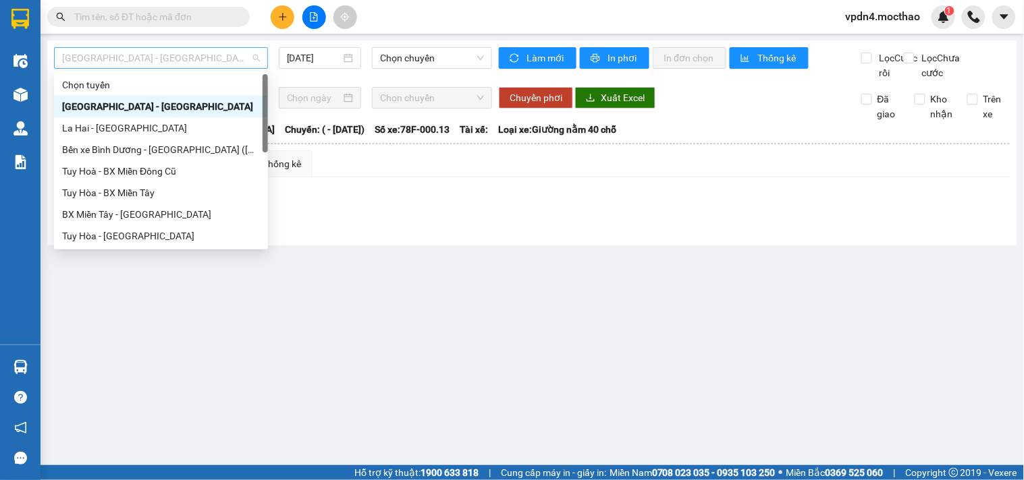
click at [246, 52] on span "[GEOGRAPHIC_DATA] - [GEOGRAPHIC_DATA]" at bounding box center [161, 58] width 198 height 20
type input "D"
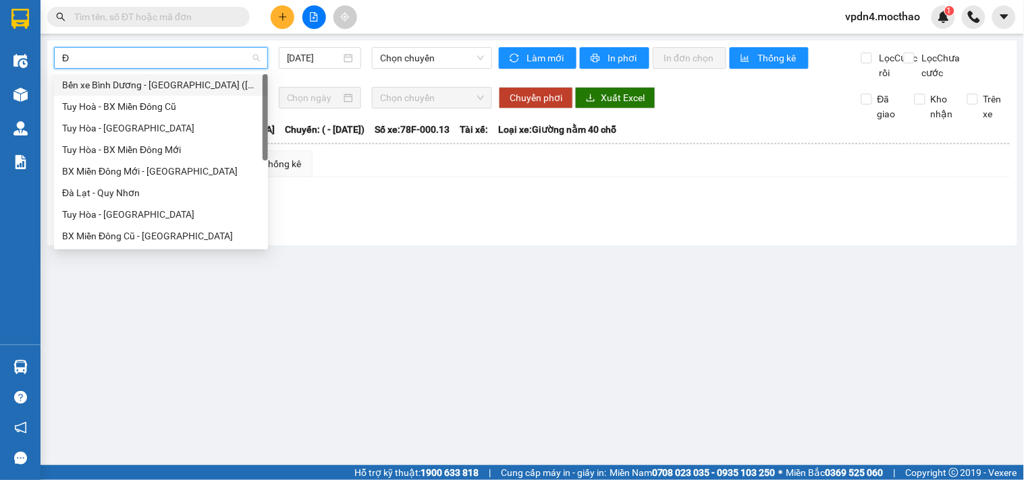
type input "ĐA"
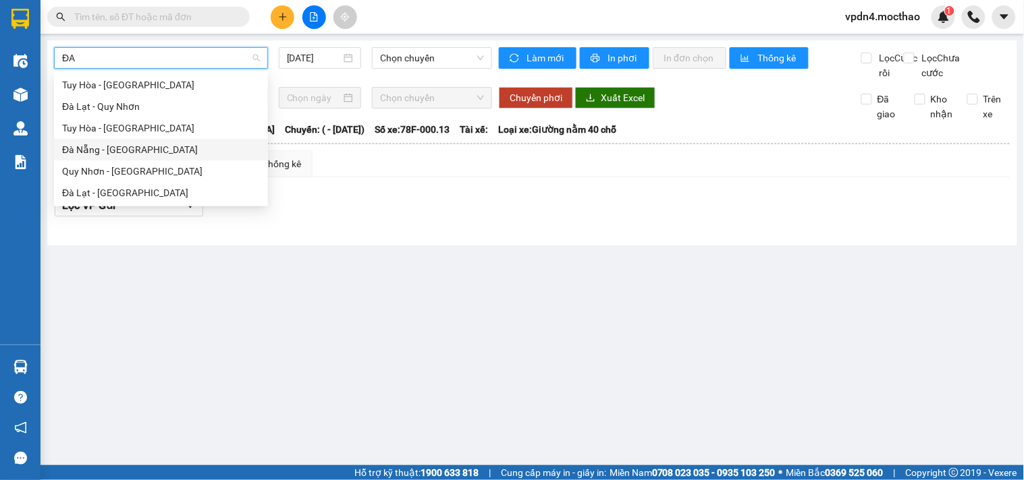
click at [135, 152] on div "Đà Nẵng - [GEOGRAPHIC_DATA]" at bounding box center [161, 149] width 198 height 15
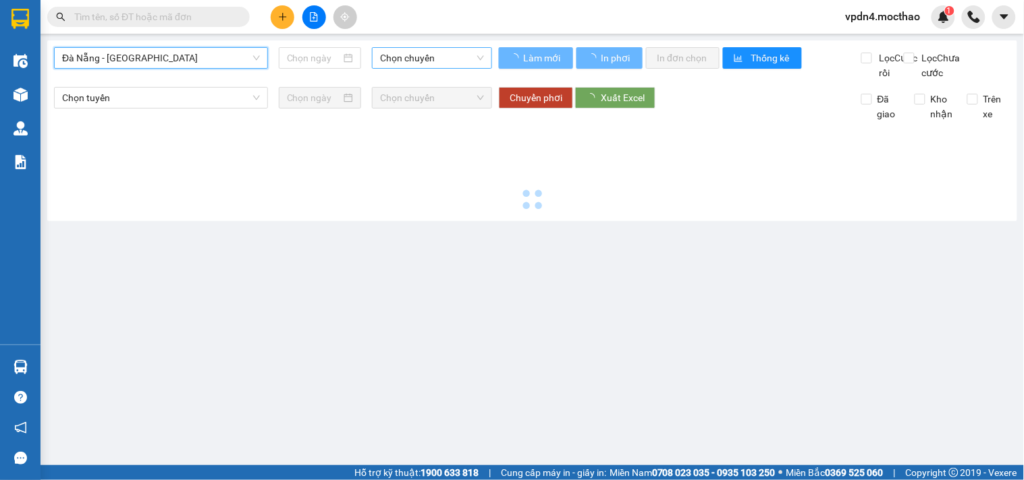
type input "[DATE]"
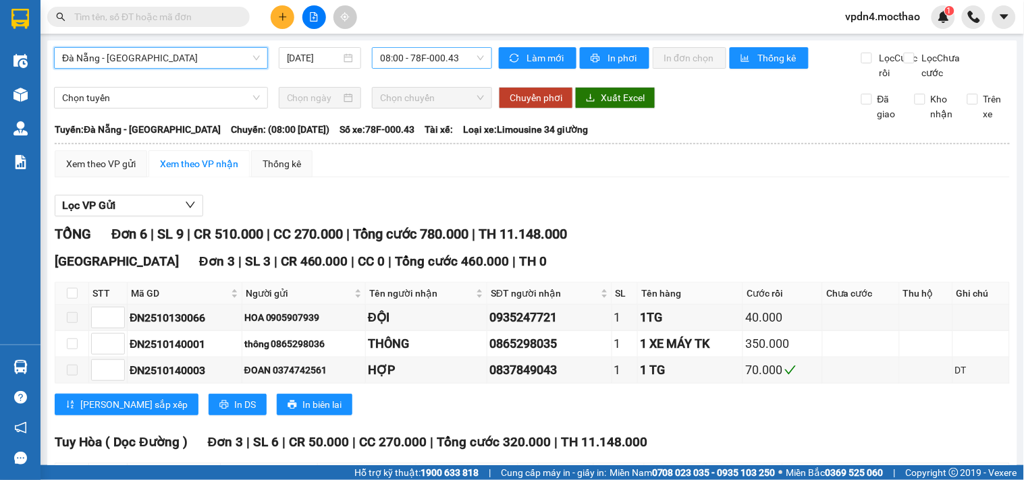
click at [416, 62] on span "08:00 - 78F-000.43" at bounding box center [432, 58] width 104 height 20
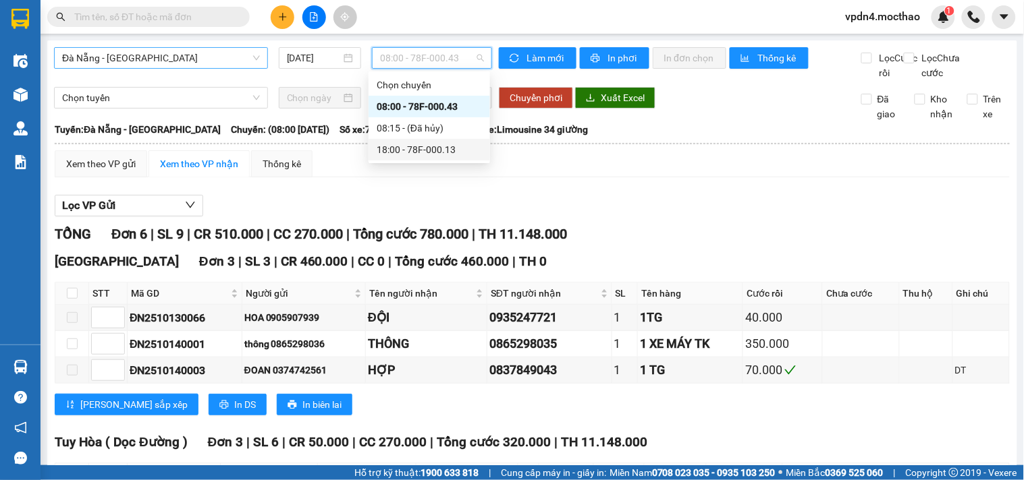
click at [449, 152] on div "18:00 - 78F-000.13" at bounding box center [429, 149] width 105 height 15
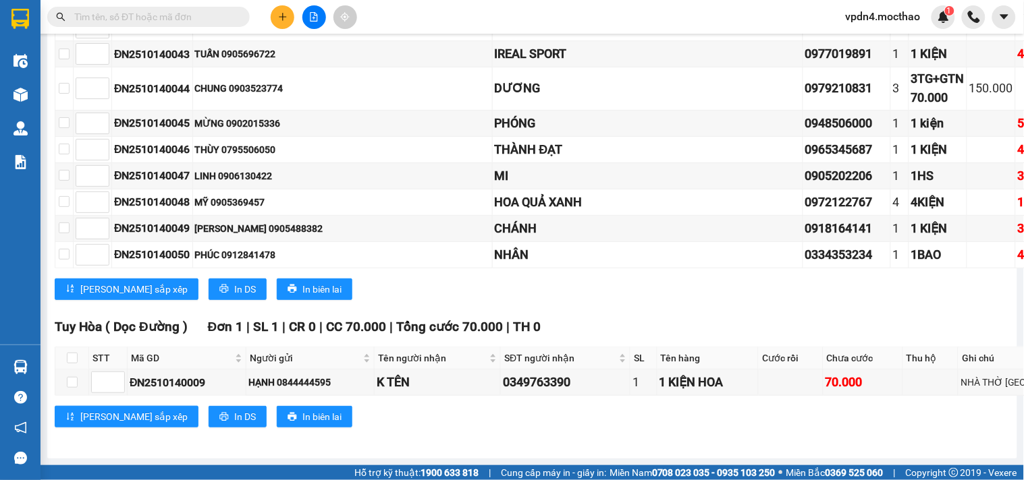
scroll to position [1330, 0]
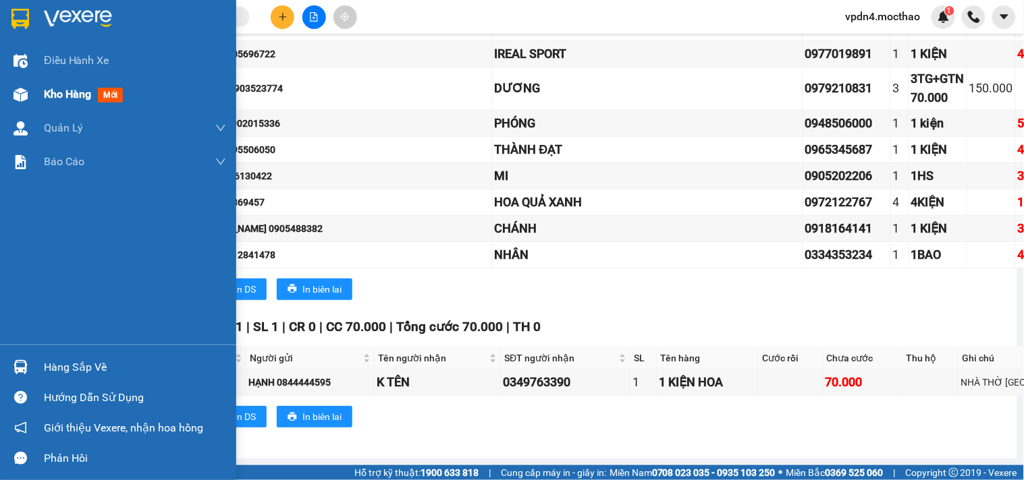
click at [59, 100] on span "Kho hàng" at bounding box center [67, 94] width 47 height 13
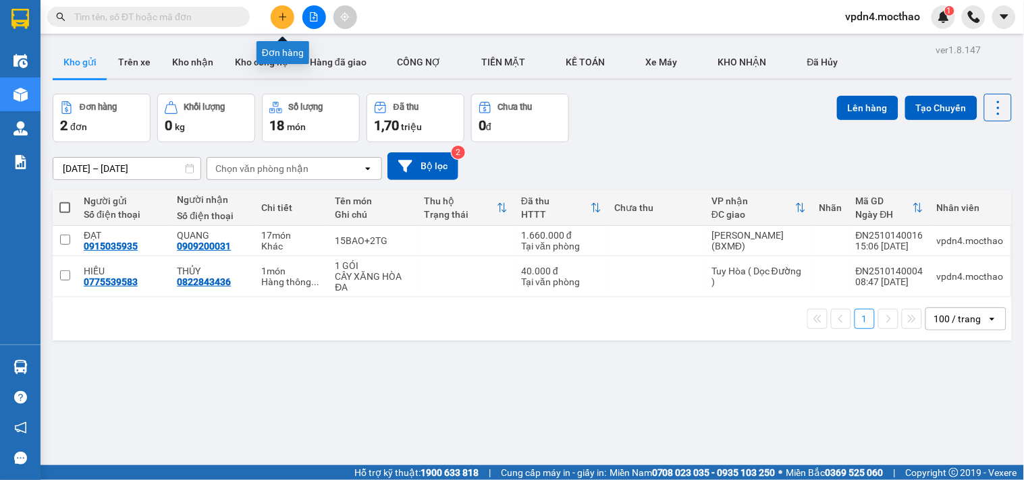
click at [278, 26] on button at bounding box center [283, 17] width 24 height 24
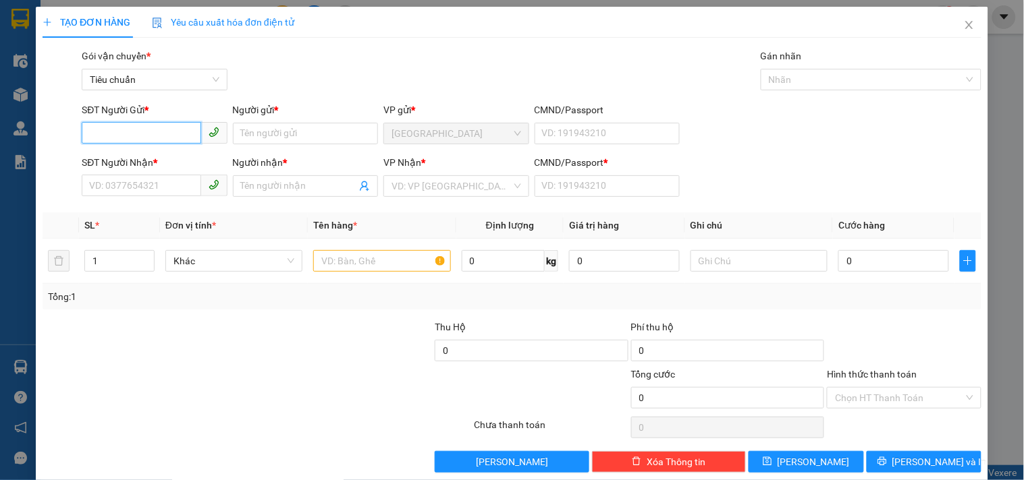
click at [130, 135] on input "SĐT Người Gửi *" at bounding box center [141, 133] width 119 height 22
click at [137, 193] on input "SĐT Người Nhận *" at bounding box center [141, 186] width 119 height 22
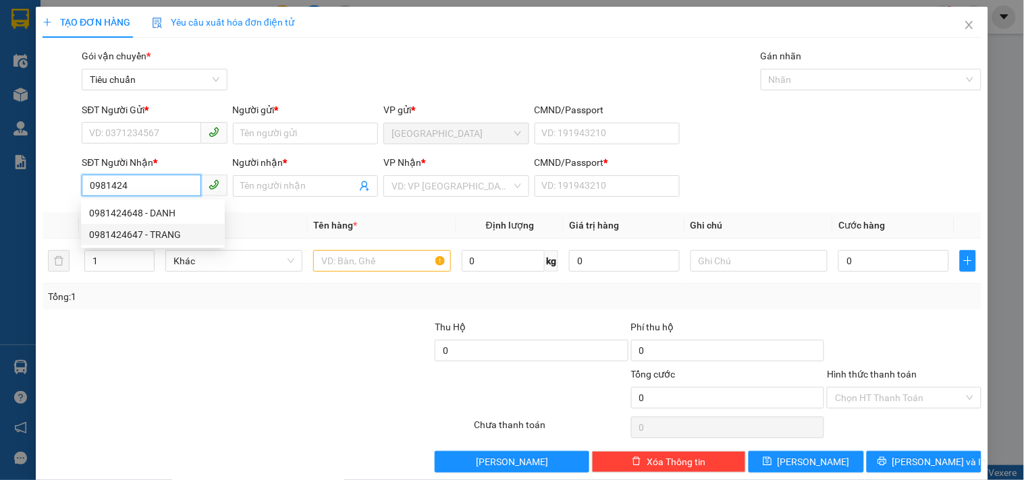
click at [165, 231] on div "0981424647 - TRANG" at bounding box center [153, 234] width 128 height 15
type input "0981424647"
type input "TRANG"
type input "0"
type input "40.000"
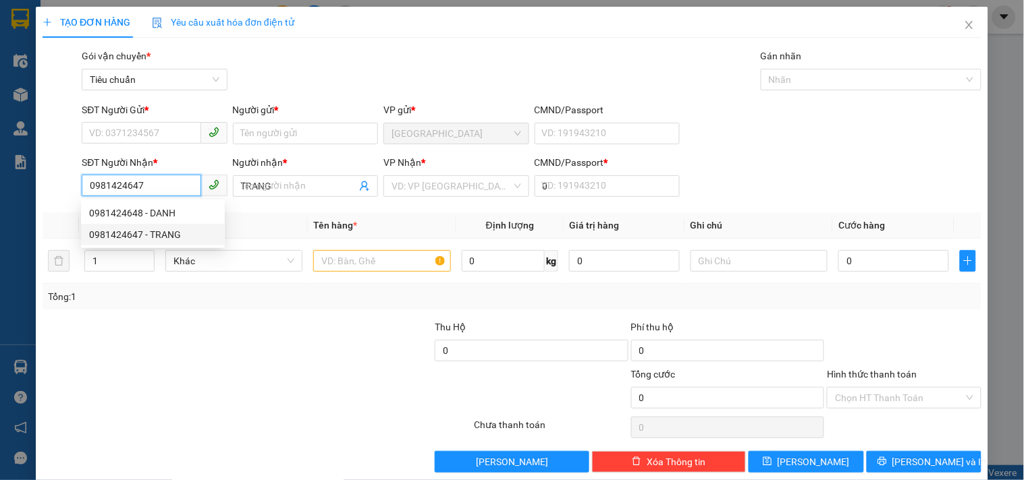
type input "40.000"
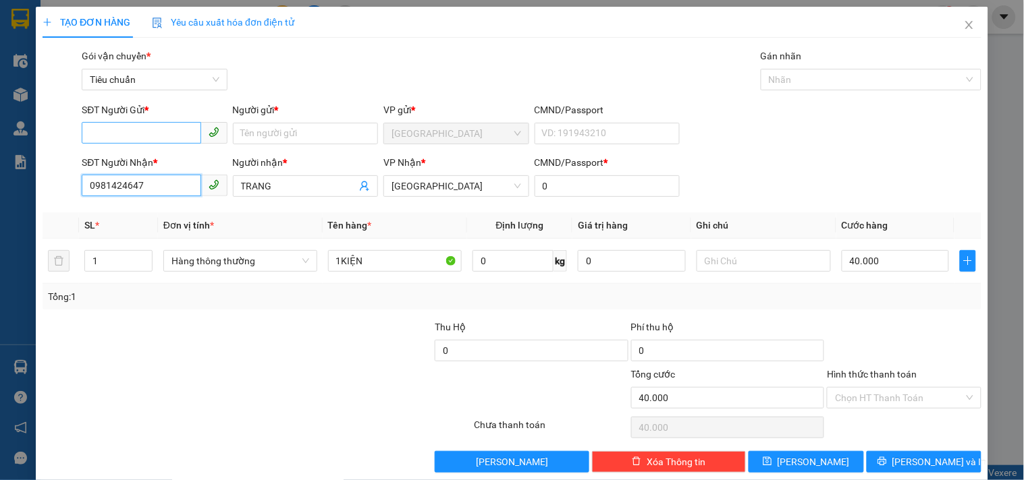
type input "0981424647"
click at [136, 136] on input "SĐT Người Gửi *" at bounding box center [141, 133] width 119 height 22
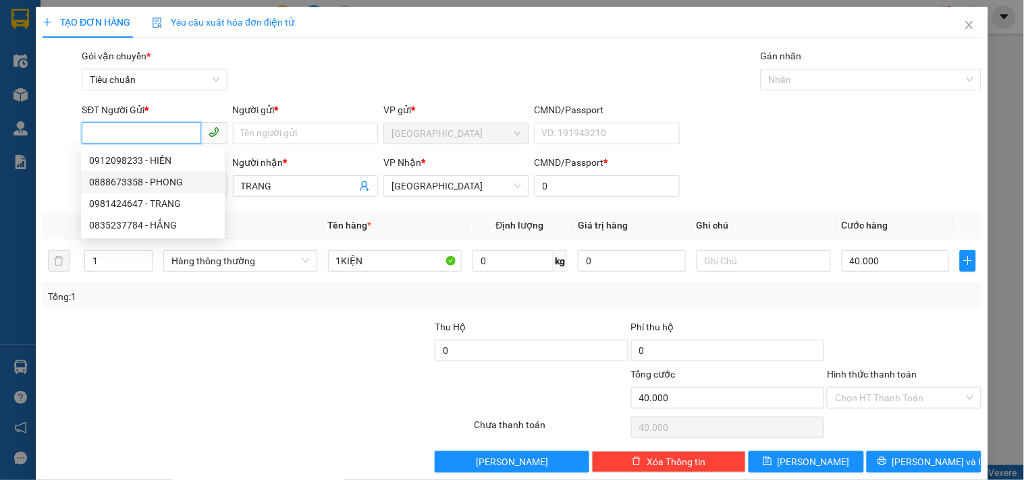
click at [179, 177] on div "0888673358 - PHONG" at bounding box center [153, 182] width 128 height 15
type input "0888673358"
type input "PHONG"
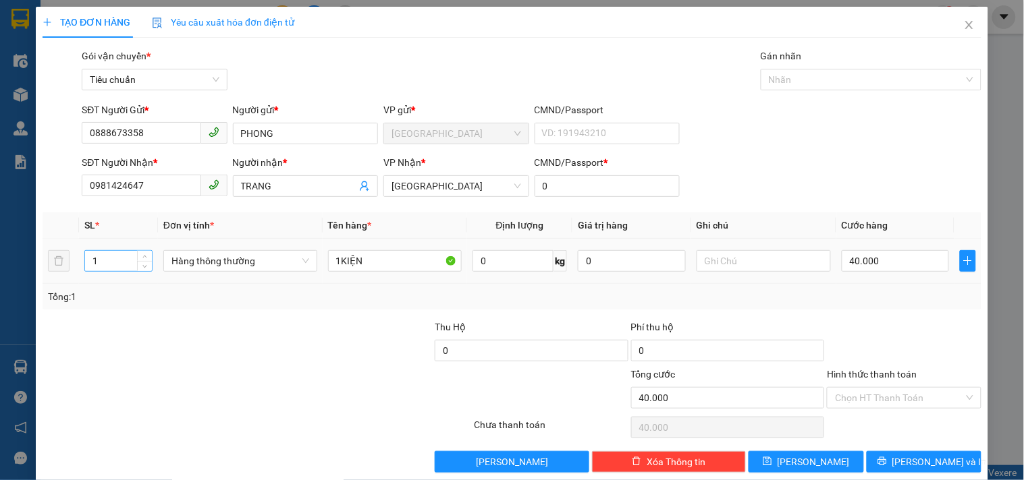
click at [132, 256] on input "1" at bounding box center [118, 261] width 67 height 20
type input "3"
click at [336, 256] on input "1KIỆN" at bounding box center [395, 261] width 134 height 22
type input "0"
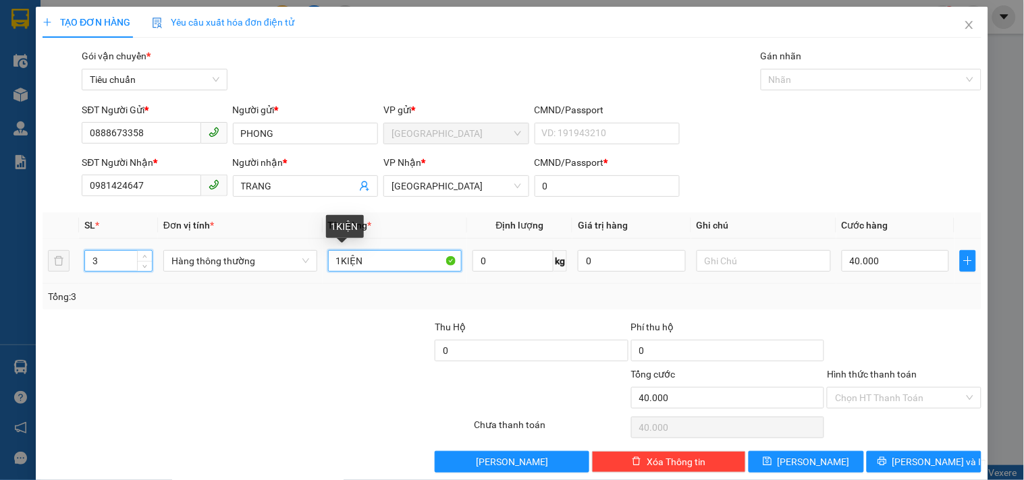
type input "0"
type input "3KIỆN"
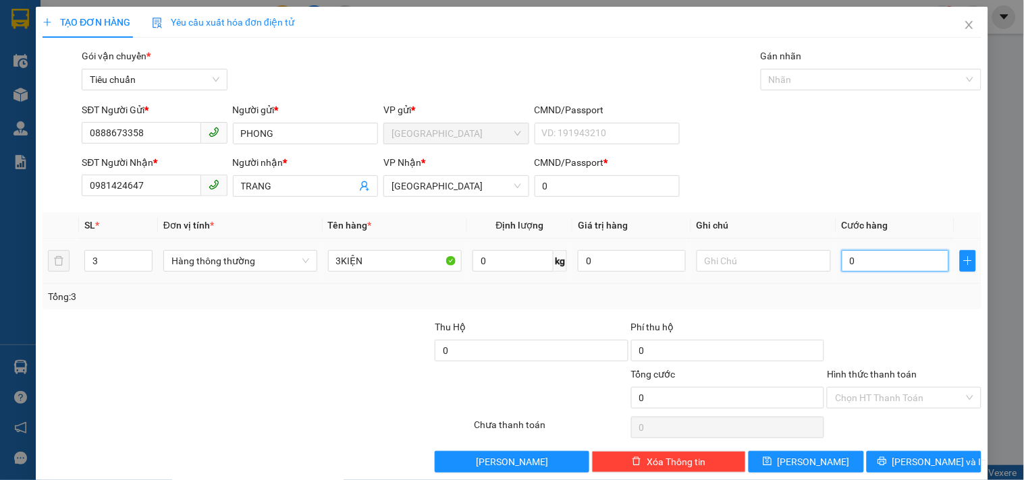
click at [883, 253] on input "0" at bounding box center [895, 261] width 108 height 22
type input "9"
type input "90"
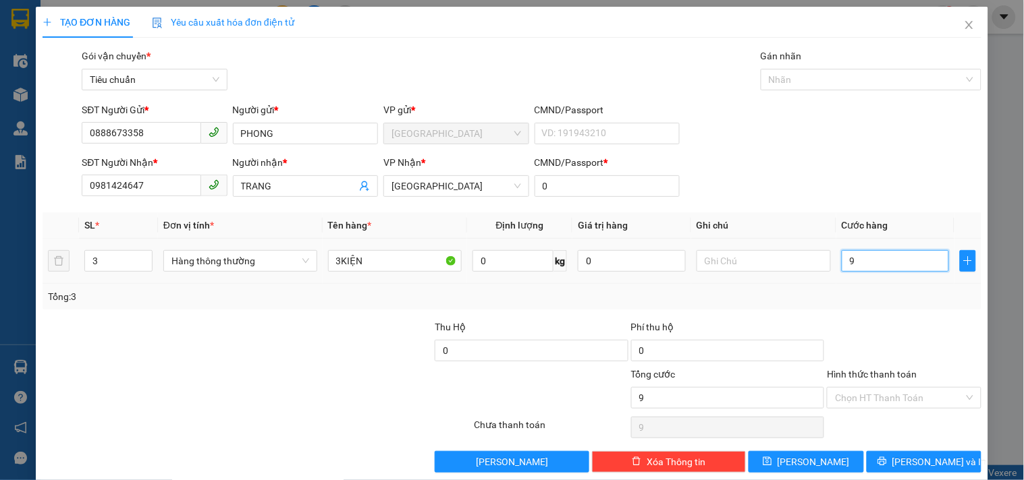
type input "90"
type input "90.000"
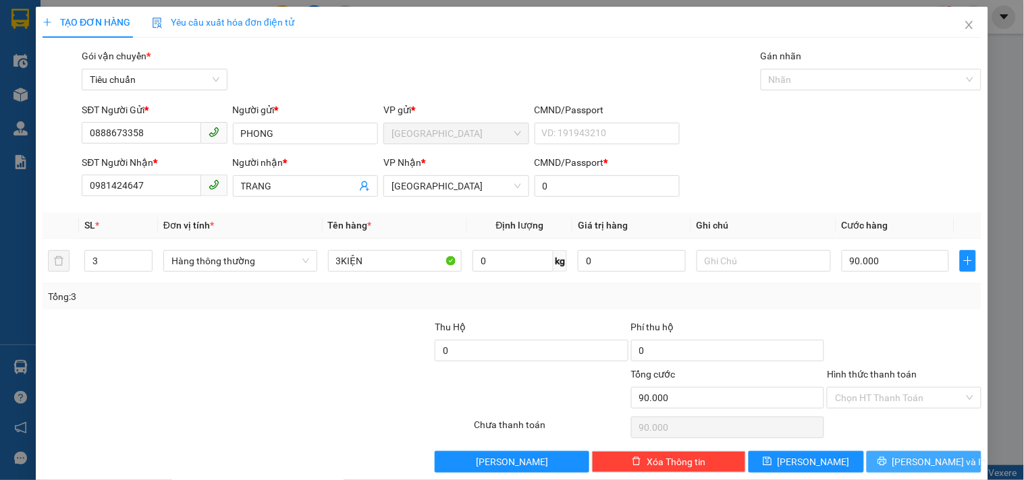
click at [953, 455] on button "[PERSON_NAME] và In" at bounding box center [923, 462] width 115 height 22
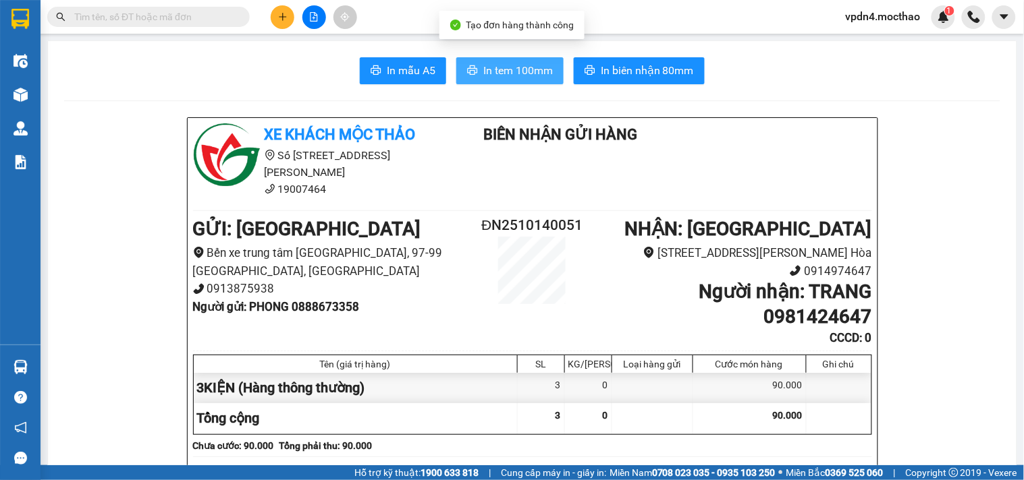
click at [509, 80] on button "In tem 100mm" at bounding box center [509, 70] width 107 height 27
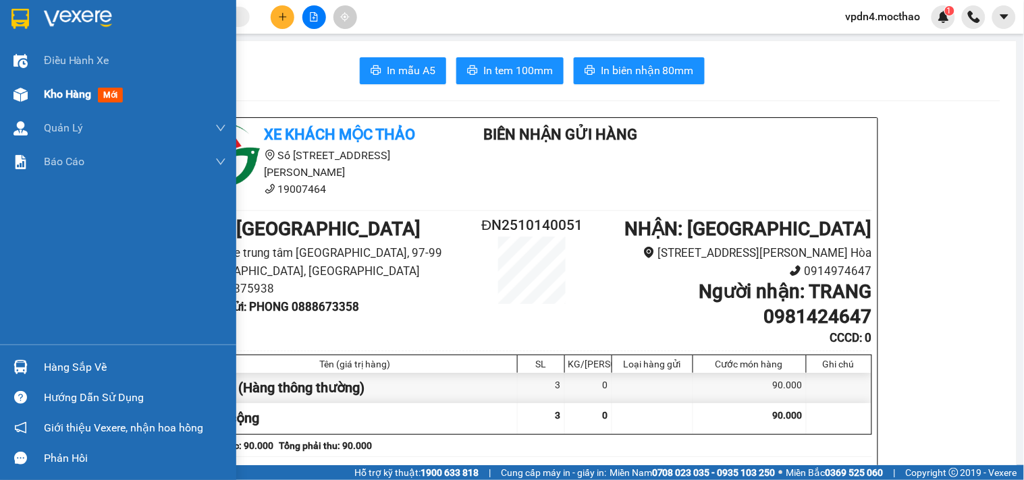
click at [52, 101] on span "Kho hàng" at bounding box center [67, 94] width 47 height 13
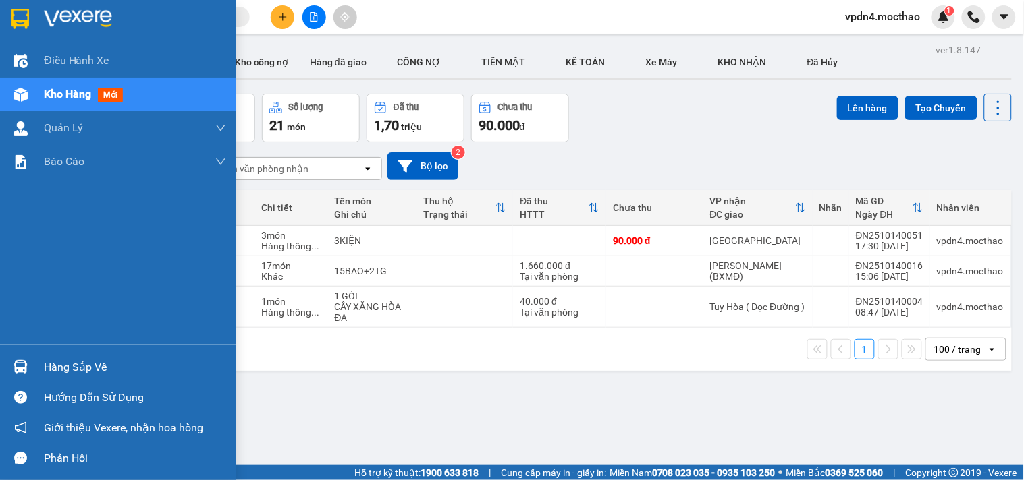
click at [64, 368] on div "Hàng sắp về" at bounding box center [135, 368] width 182 height 20
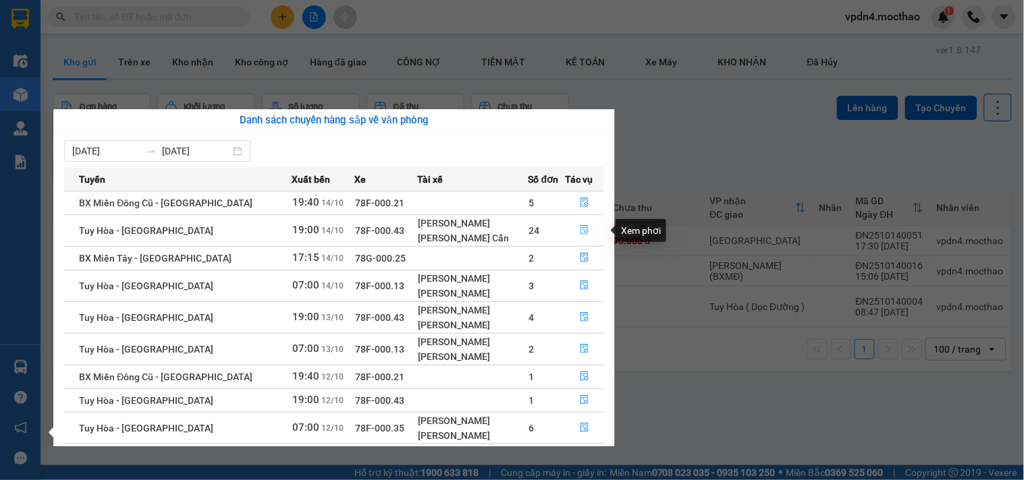
click at [581, 231] on icon "file-done" at bounding box center [585, 229] width 8 height 9
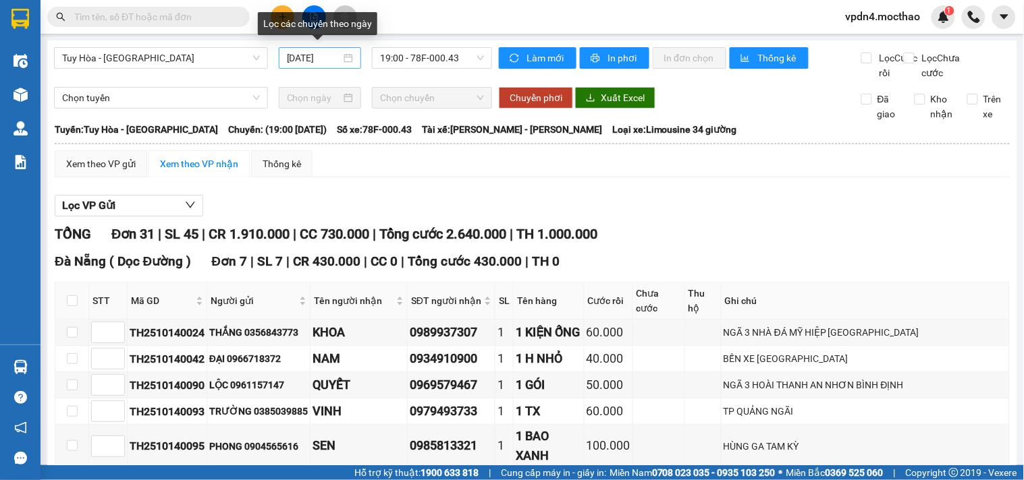
click at [325, 63] on input "[DATE]" at bounding box center [314, 58] width 55 height 15
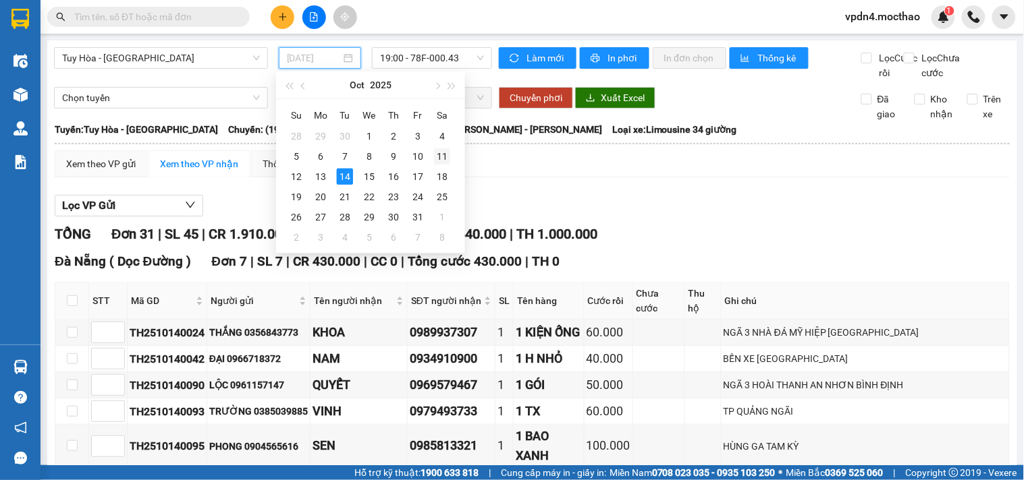
click at [443, 148] on div "11" at bounding box center [442, 156] width 16 height 16
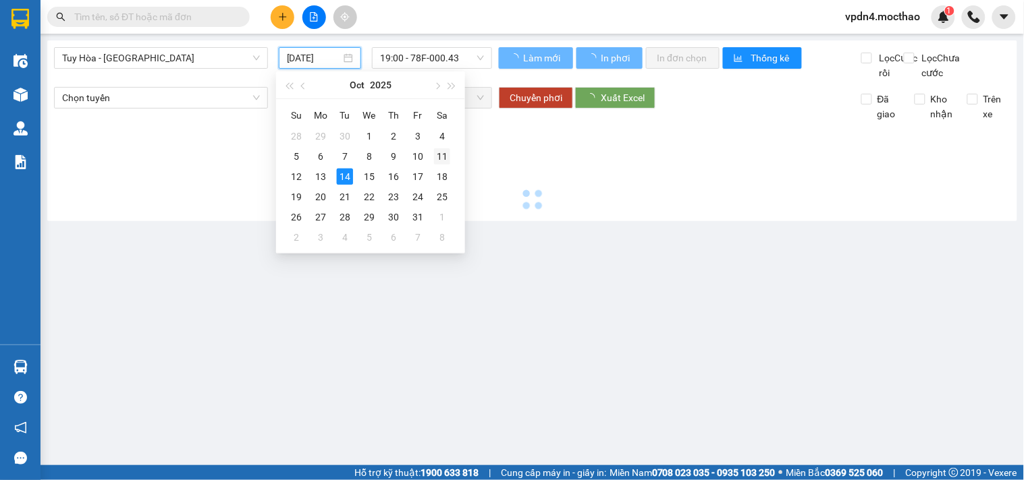
type input "11/10/2025"
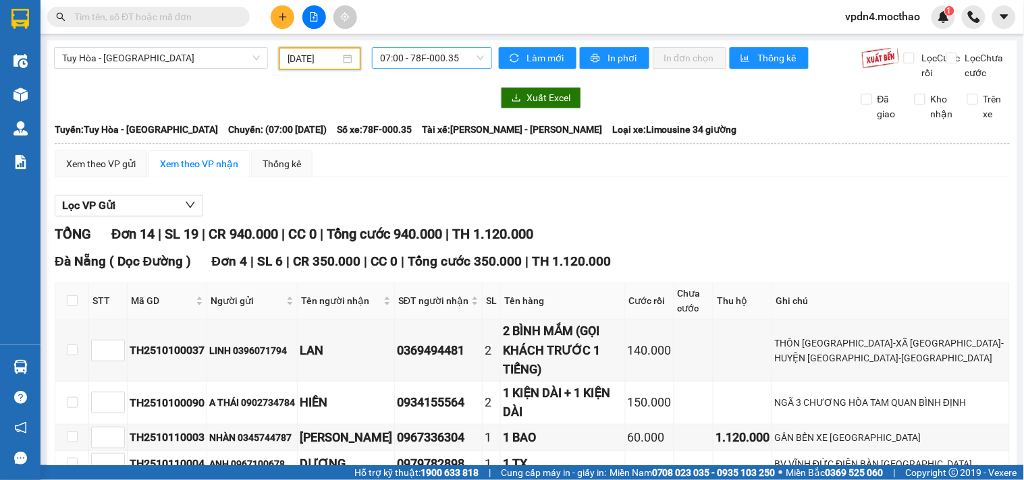
click at [429, 52] on span "07:00 - 78F-000.35" at bounding box center [432, 58] width 104 height 20
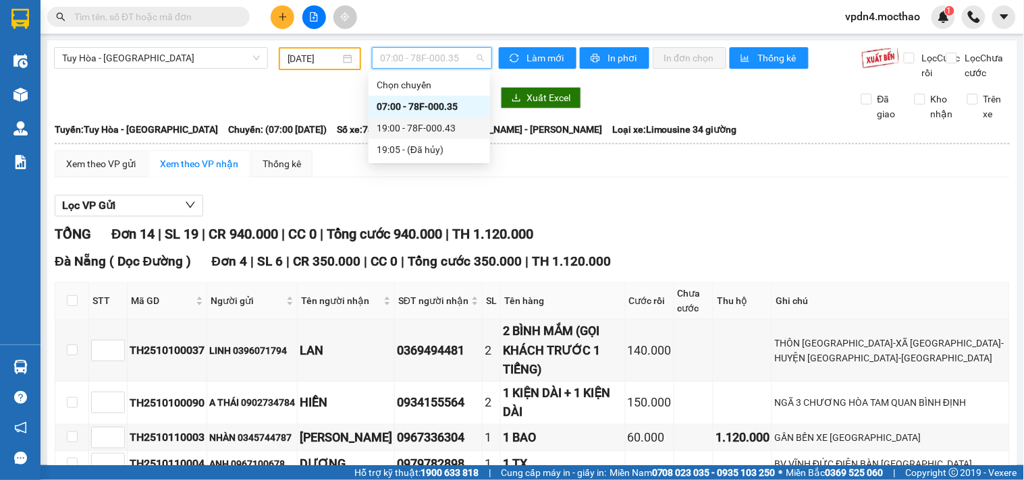
click at [447, 132] on div "19:00 - 78F-000.43" at bounding box center [429, 128] width 105 height 15
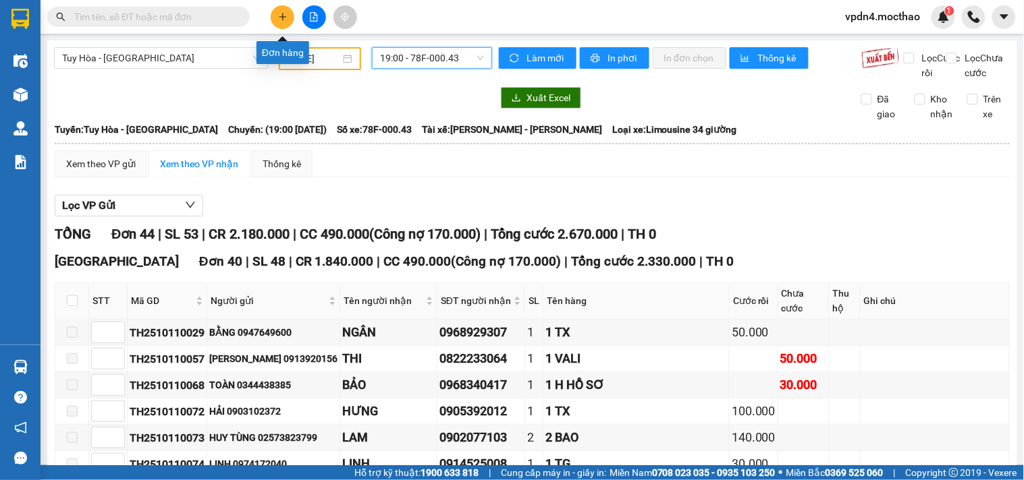
click at [277, 24] on button at bounding box center [283, 17] width 24 height 24
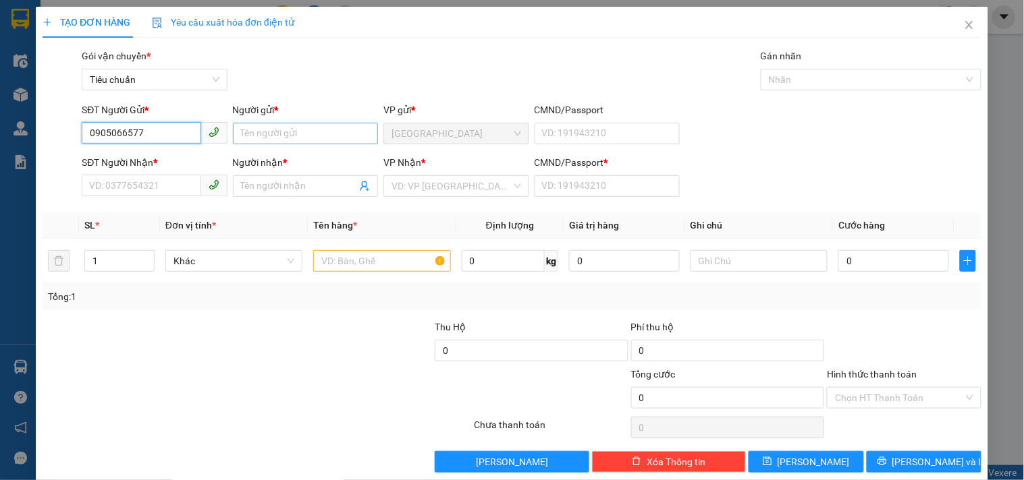
type input "0905066577"
click at [242, 132] on input "Người gửi *" at bounding box center [305, 134] width 145 height 22
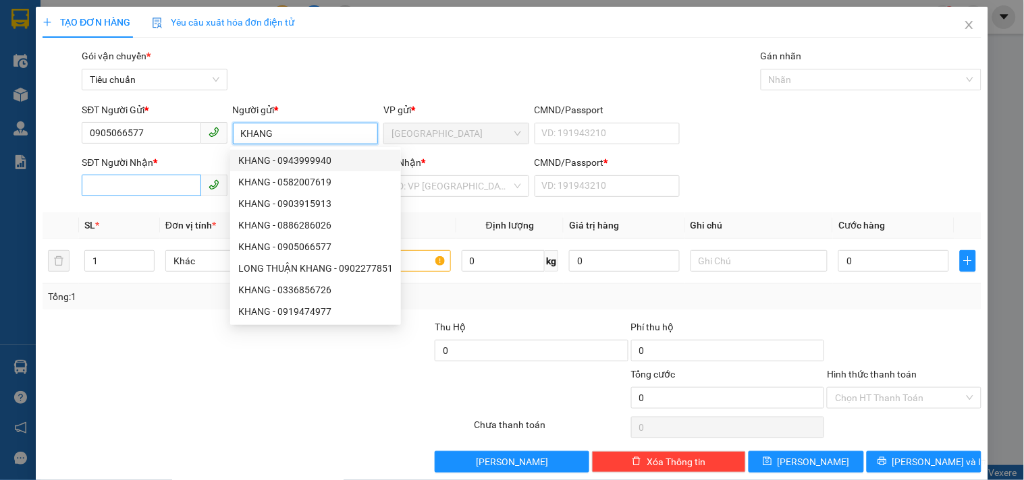
type input "KHANG"
click at [115, 183] on input "SĐT Người Nhận *" at bounding box center [141, 186] width 119 height 22
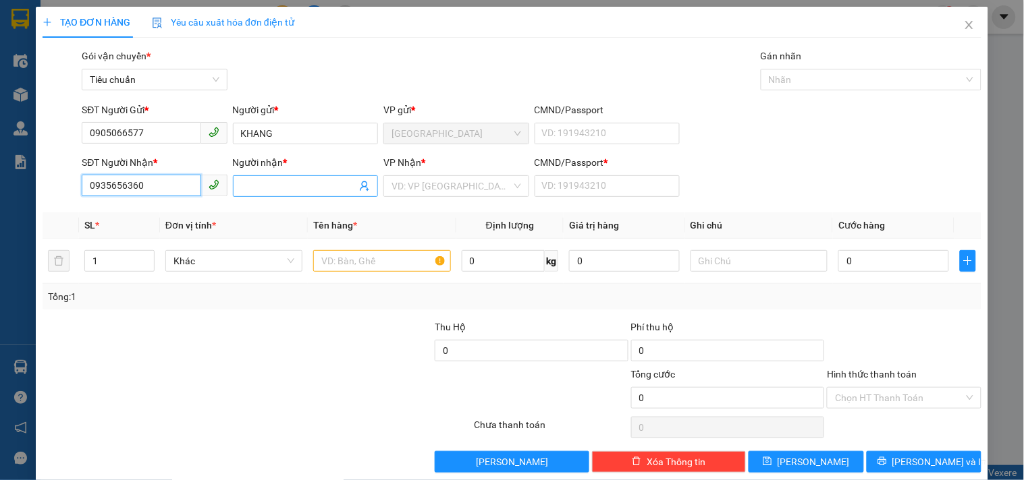
type input "0935656360"
click at [318, 190] on input "Người nhận *" at bounding box center [298, 186] width 115 height 15
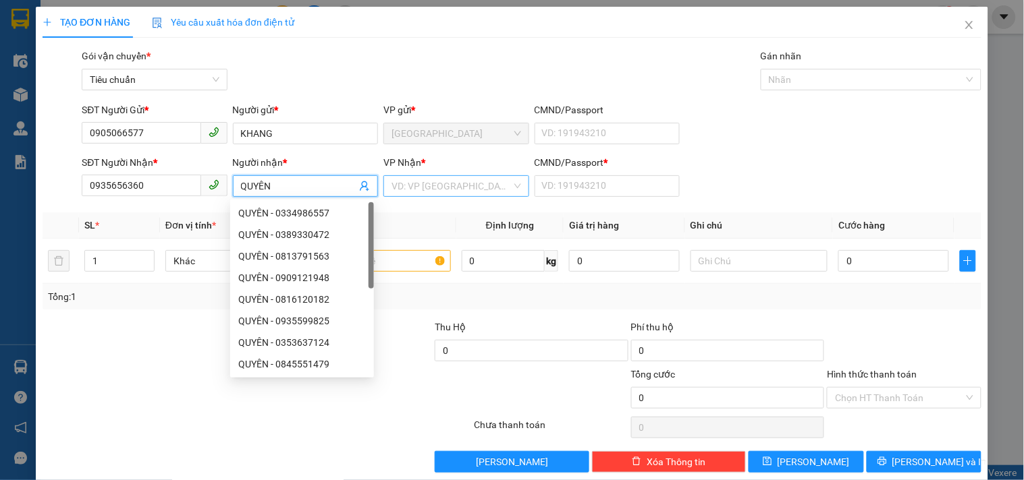
type input "QUYÊN"
click at [467, 179] on input "search" at bounding box center [450, 186] width 119 height 20
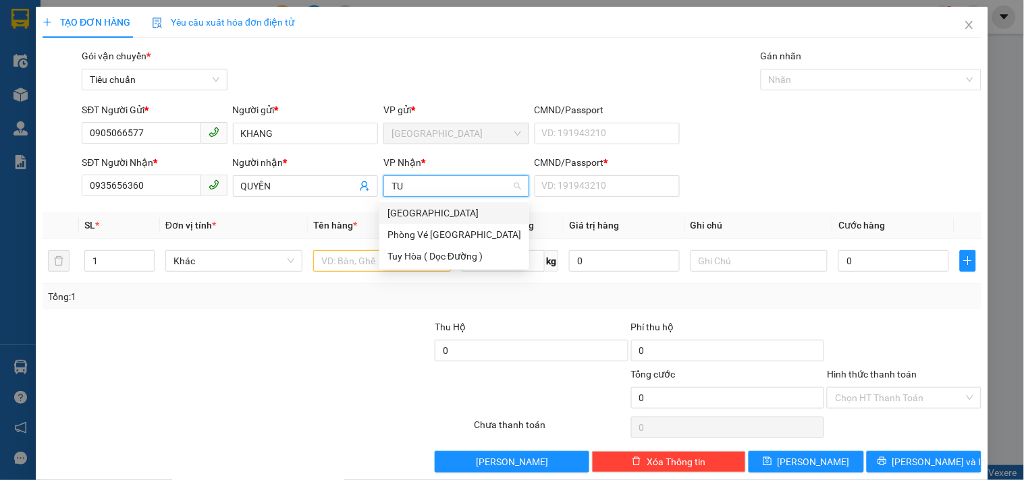
type input "TUY"
click at [398, 217] on div "[GEOGRAPHIC_DATA]" at bounding box center [454, 213] width 134 height 15
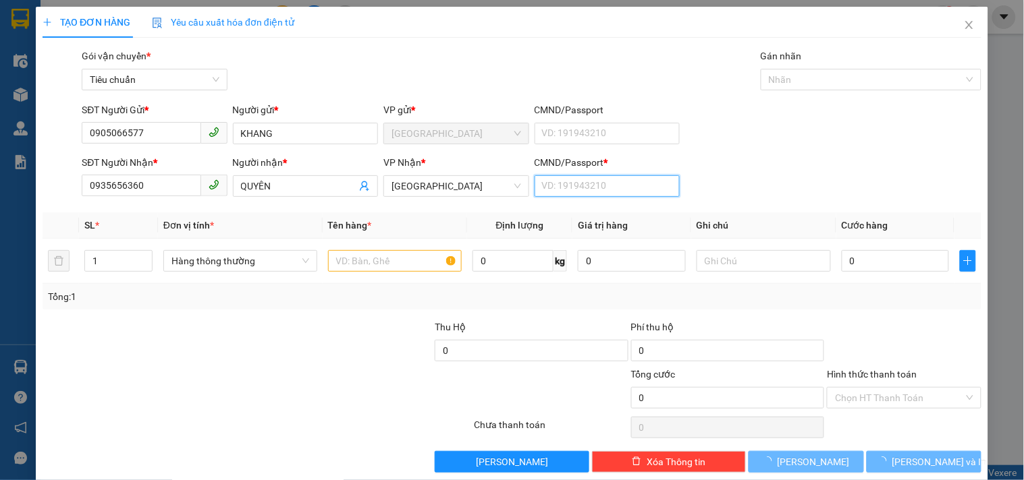
click at [554, 194] on input "CMND/Passport *" at bounding box center [606, 186] width 145 height 22
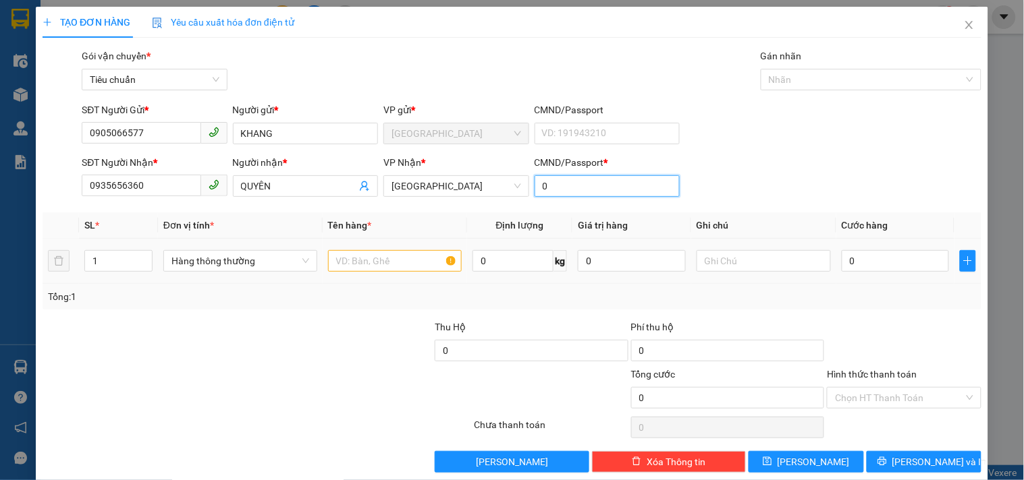
type input "0"
click at [368, 258] on input "text" at bounding box center [395, 261] width 134 height 22
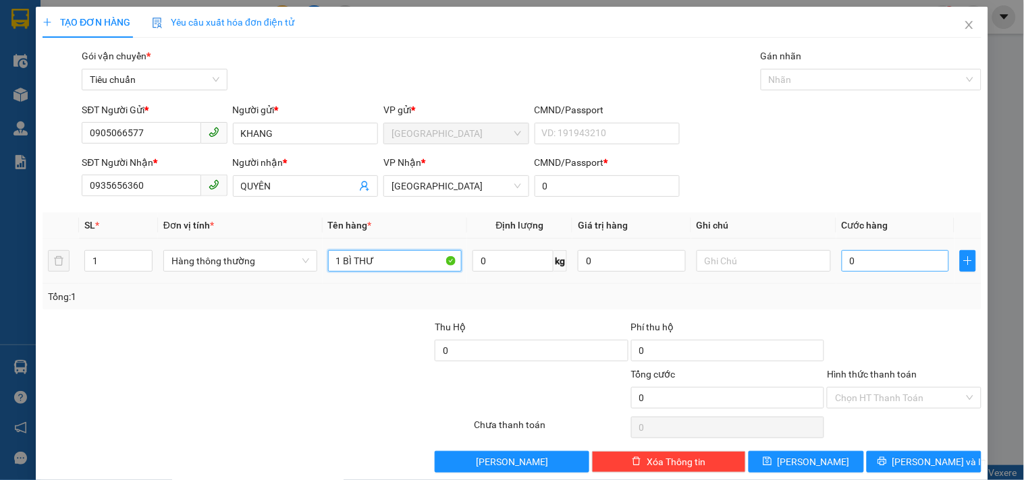
type input "1 BÌ THƯ"
click at [853, 268] on input "0" at bounding box center [895, 261] width 108 height 22
type input "2"
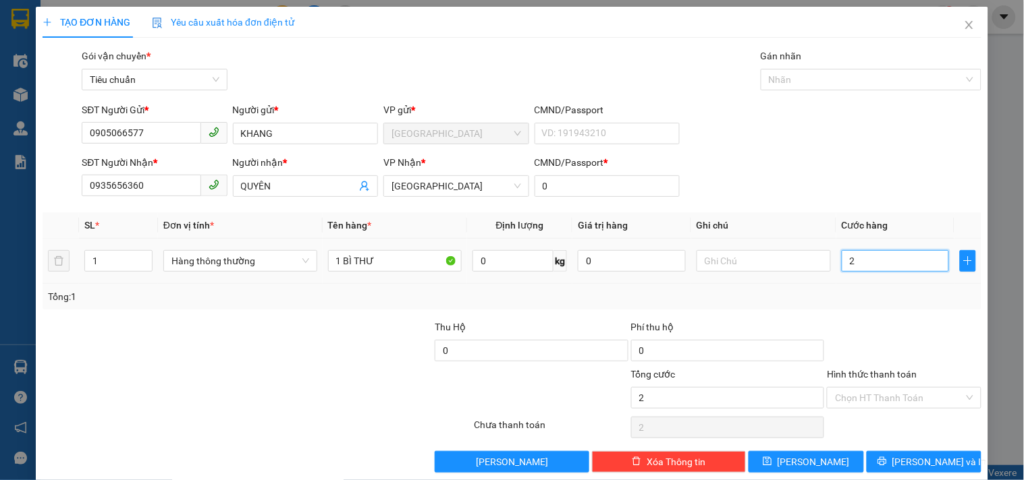
type input "20"
type input "20.000"
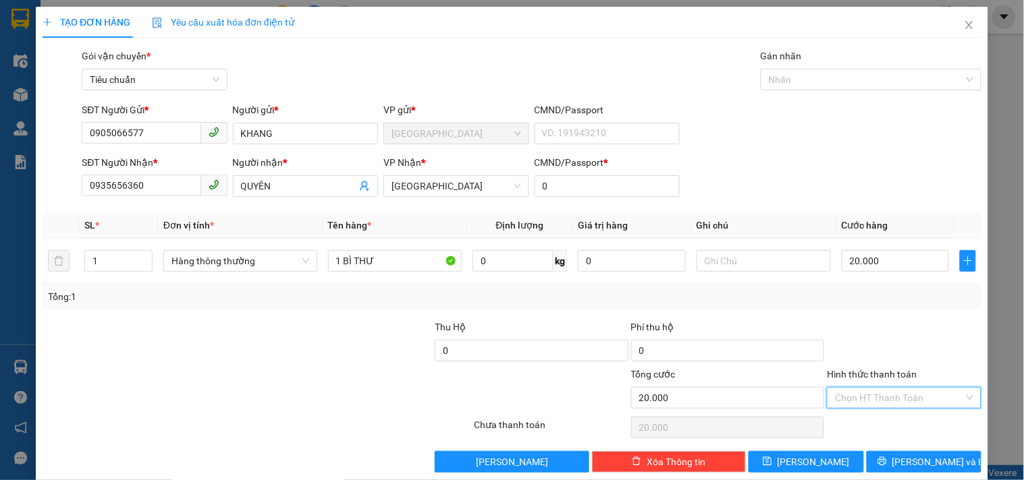
click at [854, 399] on input "Hình thức thanh toán" at bounding box center [899, 398] width 128 height 20
click at [886, 310] on div "Tại văn phòng" at bounding box center [895, 306] width 136 height 15
type input "0"
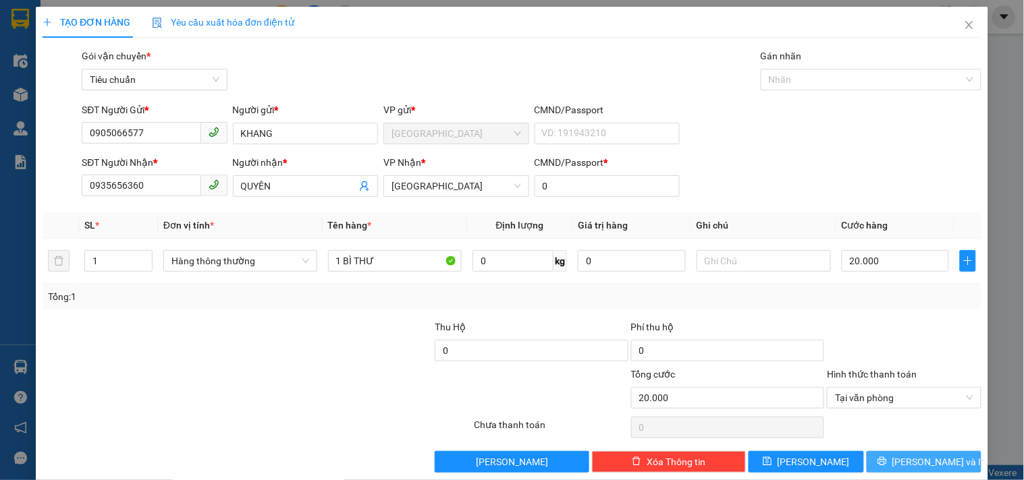
click at [916, 466] on span "[PERSON_NAME] và In" at bounding box center [939, 462] width 94 height 15
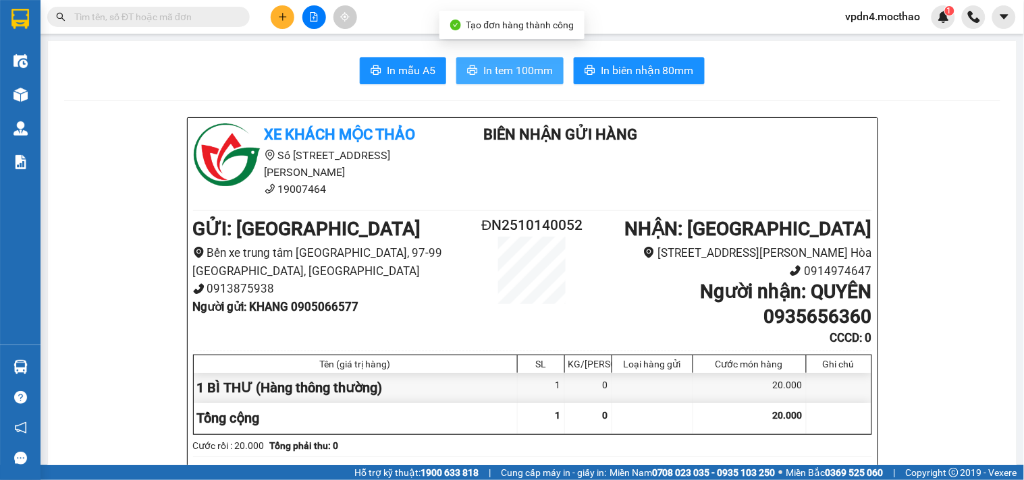
click at [499, 83] on button "In tem 100mm" at bounding box center [509, 70] width 107 height 27
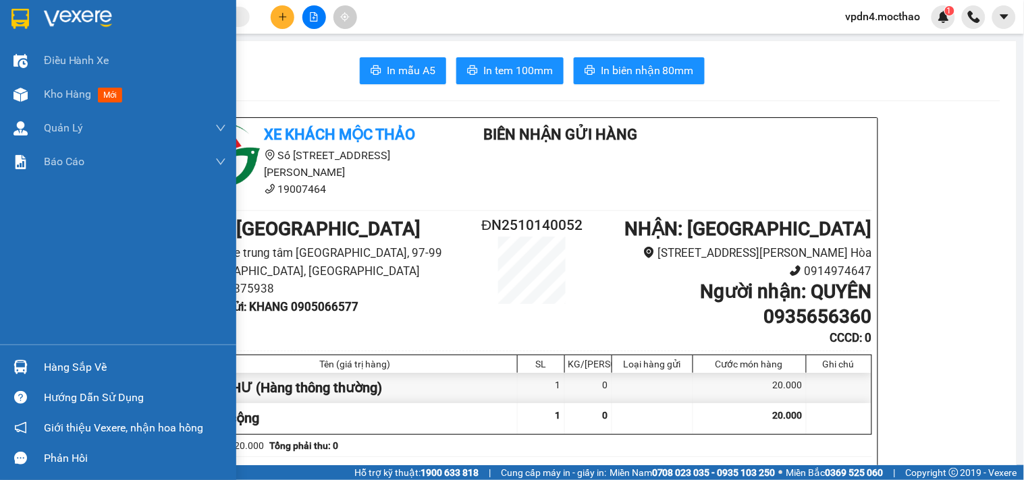
click at [56, 358] on div "Hàng sắp về" at bounding box center [135, 368] width 182 height 20
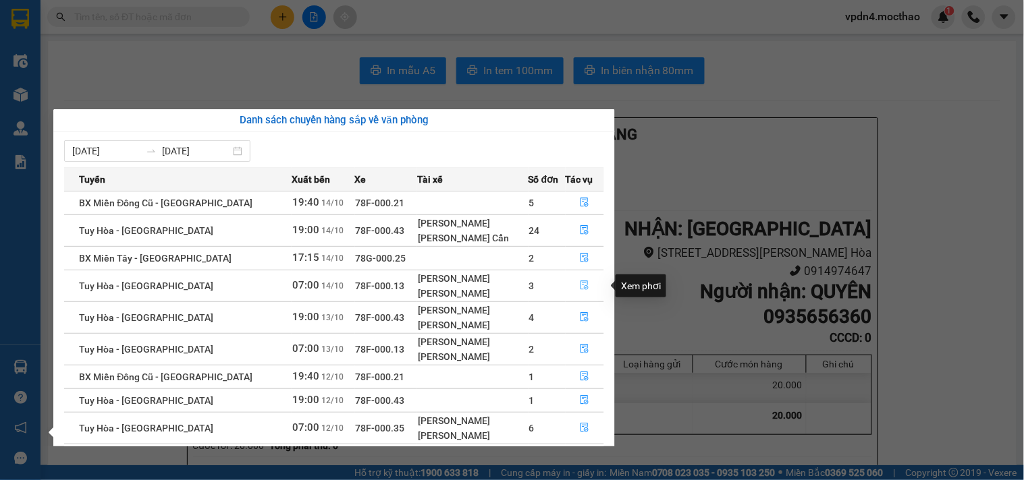
click at [588, 285] on button "button" at bounding box center [585, 286] width 38 height 22
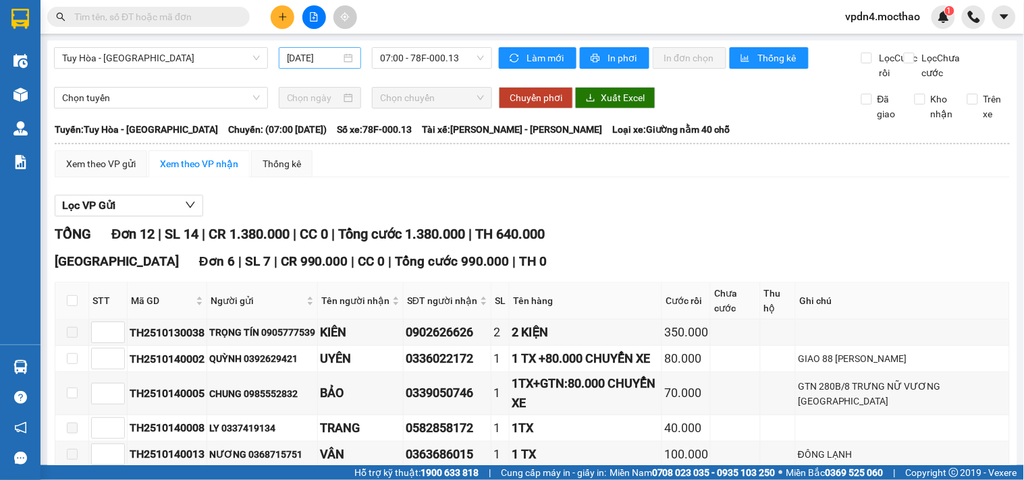
click at [313, 59] on input "[DATE]" at bounding box center [314, 58] width 55 height 15
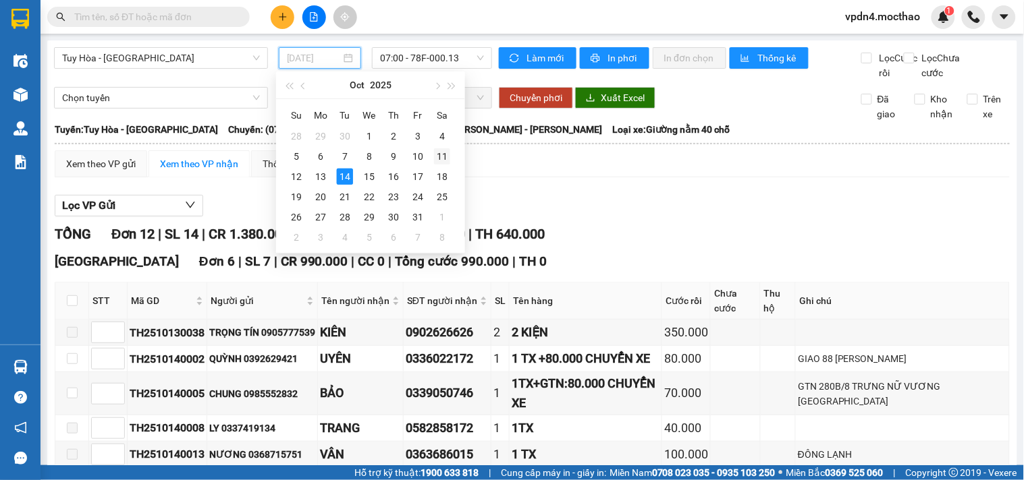
click at [443, 159] on div "11" at bounding box center [442, 156] width 16 height 16
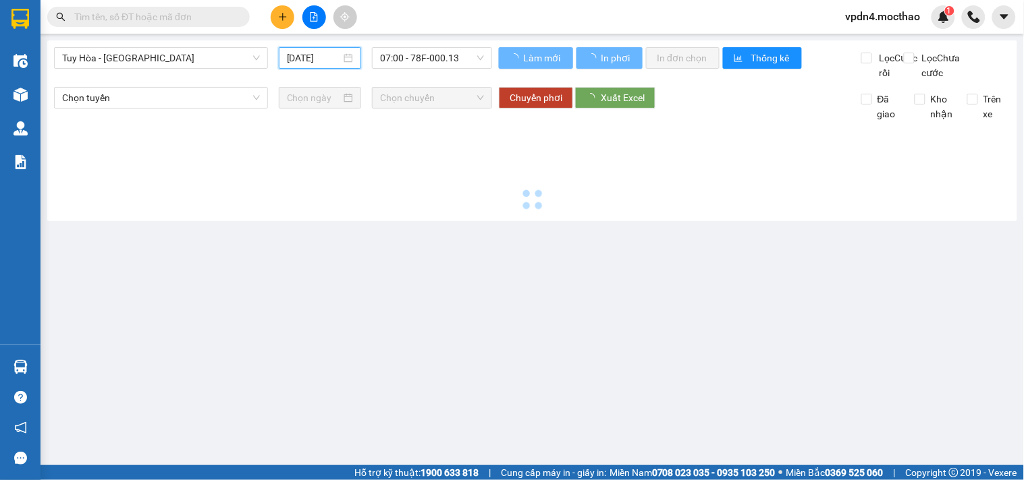
type input "11/10/2025"
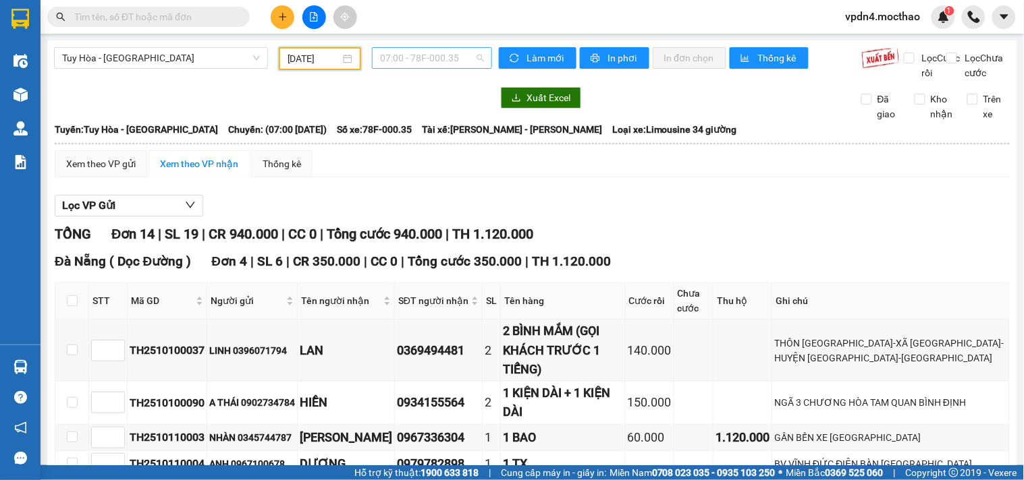
click at [440, 53] on span "07:00 - 78F-000.35" at bounding box center [432, 58] width 104 height 20
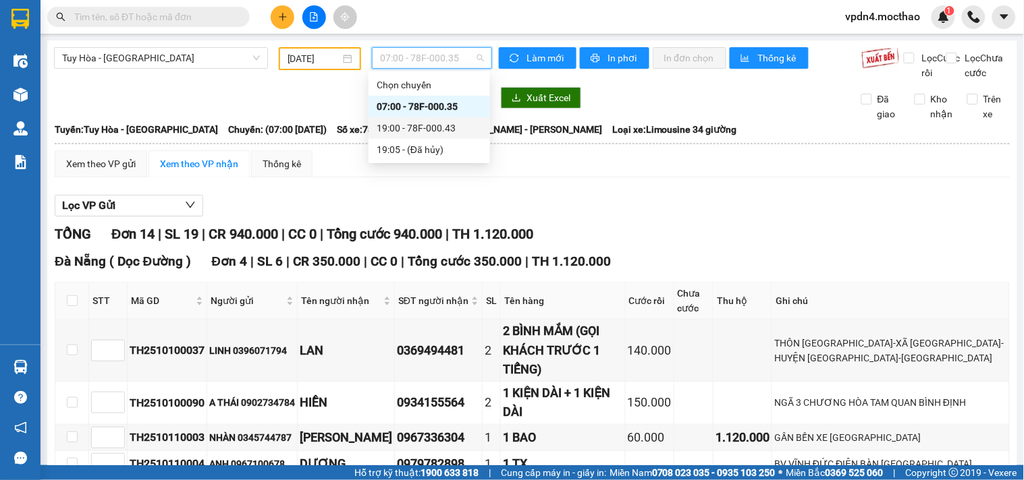
click at [444, 127] on div "19:00 - 78F-000.43" at bounding box center [429, 128] width 105 height 15
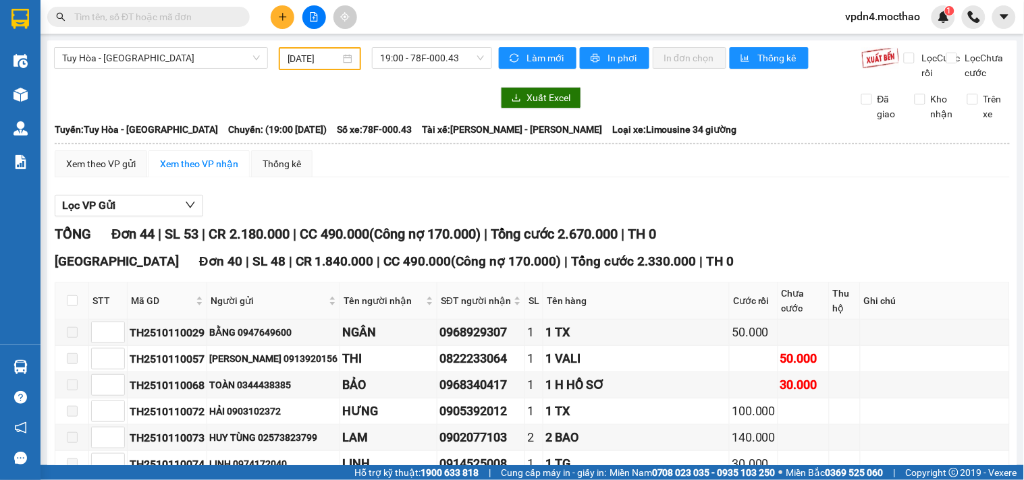
click at [228, 73] on div "Tuy Hòa - Đà Nẵng 11/10/2025 19:00 - 78F-000.43" at bounding box center [273, 63] width 438 height 33
click at [228, 61] on span "Tuy Hòa - [GEOGRAPHIC_DATA]" at bounding box center [161, 58] width 198 height 20
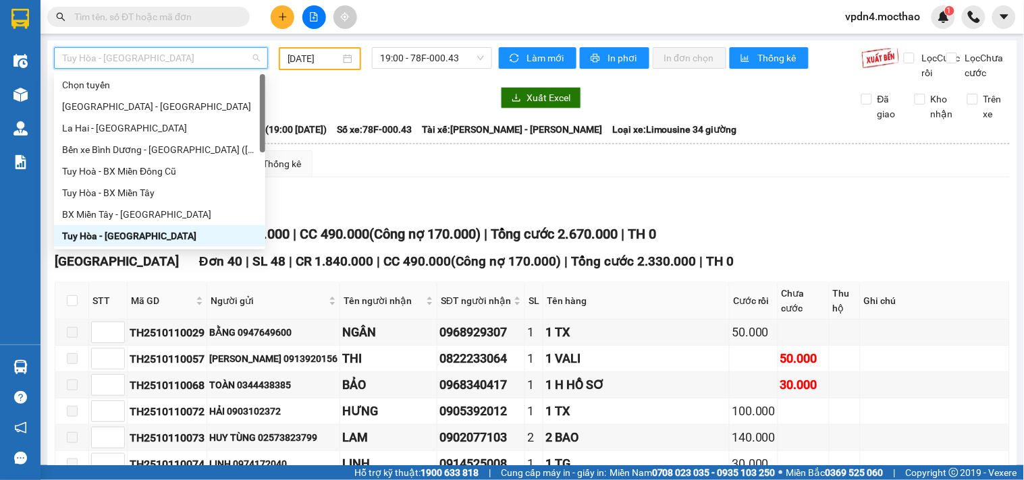
type input "D"
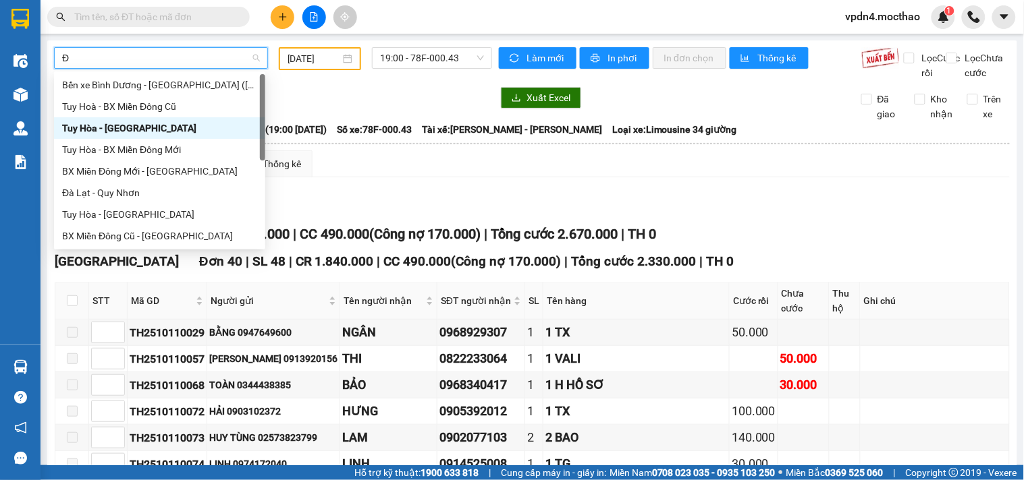
type input "ĐA"
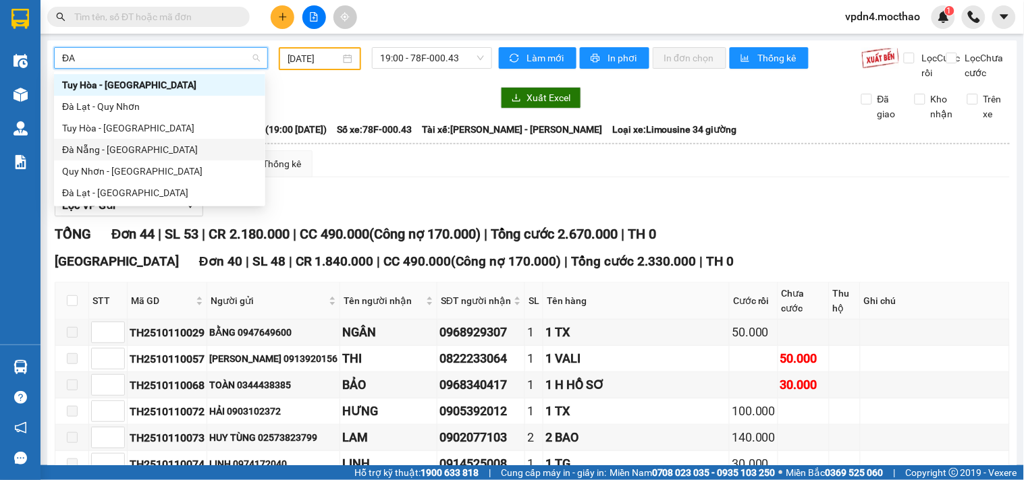
click at [163, 145] on div "Đà Nẵng - [GEOGRAPHIC_DATA]" at bounding box center [159, 149] width 195 height 15
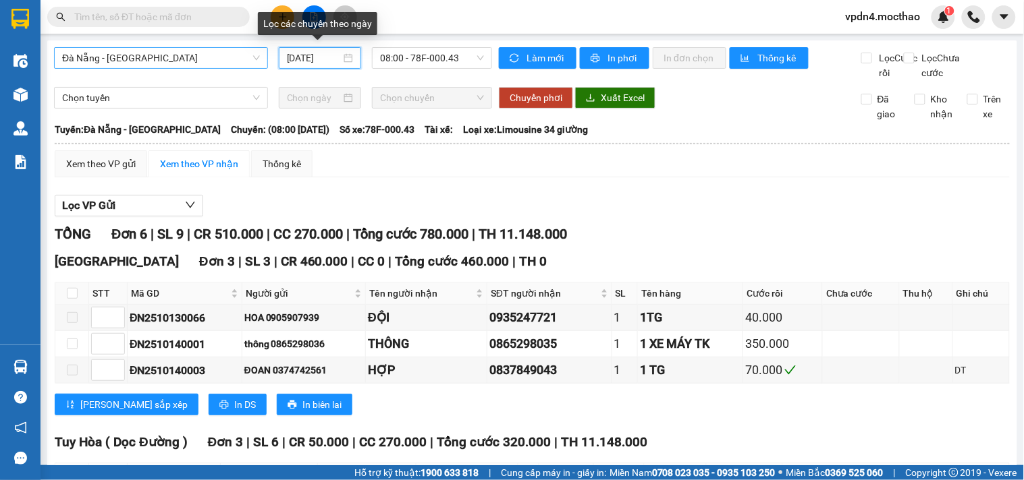
click at [331, 56] on input "[DATE]" at bounding box center [314, 58] width 55 height 15
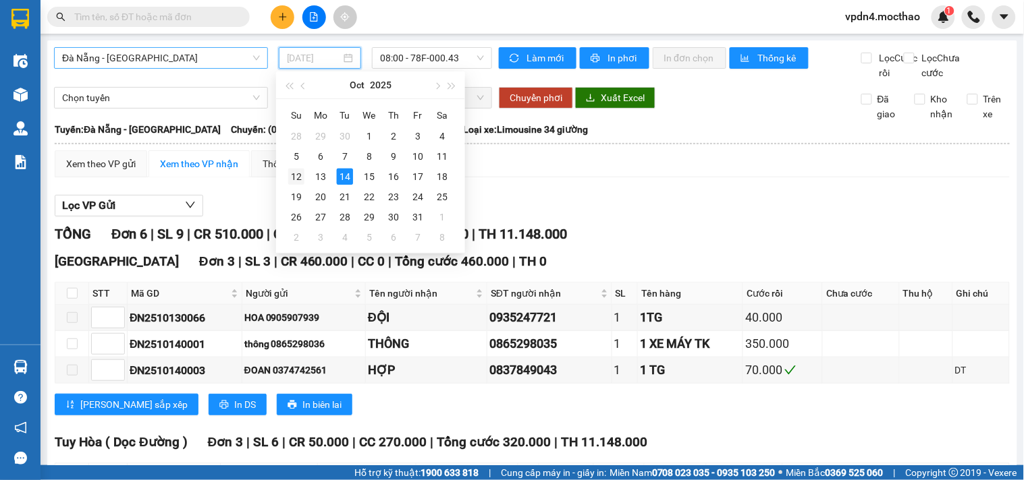
click at [302, 179] on div "12" at bounding box center [296, 177] width 16 height 16
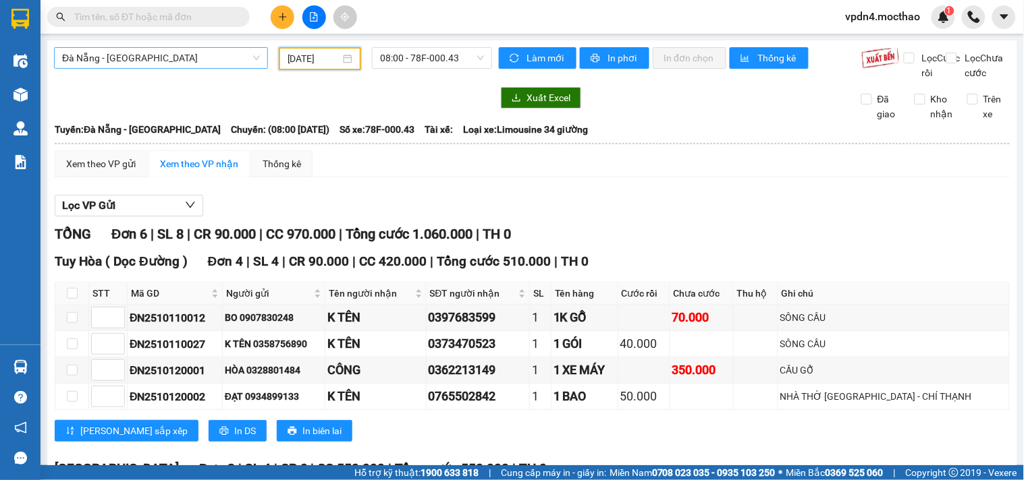
click at [460, 69] on div "Đà Nẵng - Tuy Hoà 12/10/2025 08:00 - 78F-000.43" at bounding box center [273, 63] width 438 height 33
click at [447, 57] on span "08:00 - 78F-000.43" at bounding box center [432, 58] width 104 height 20
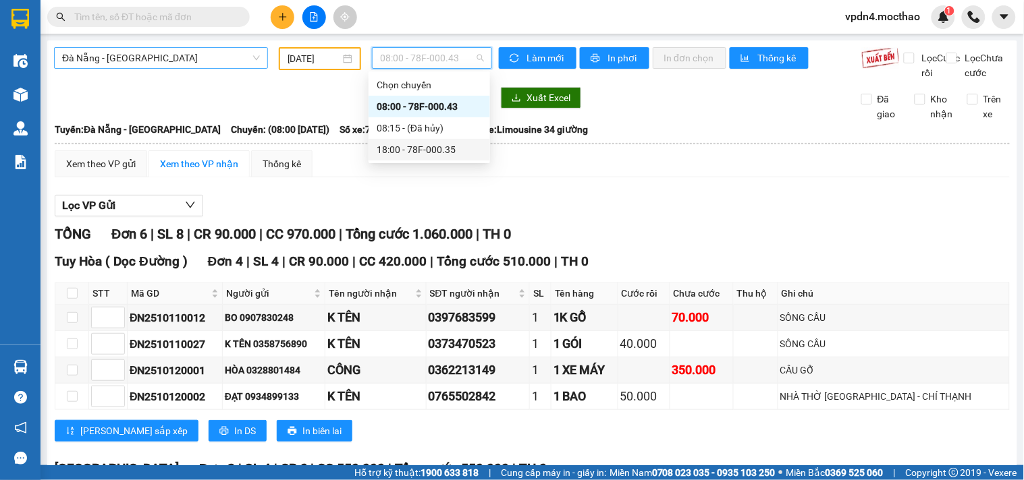
click at [445, 148] on div "18:00 - 78F-000.35" at bounding box center [429, 149] width 105 height 15
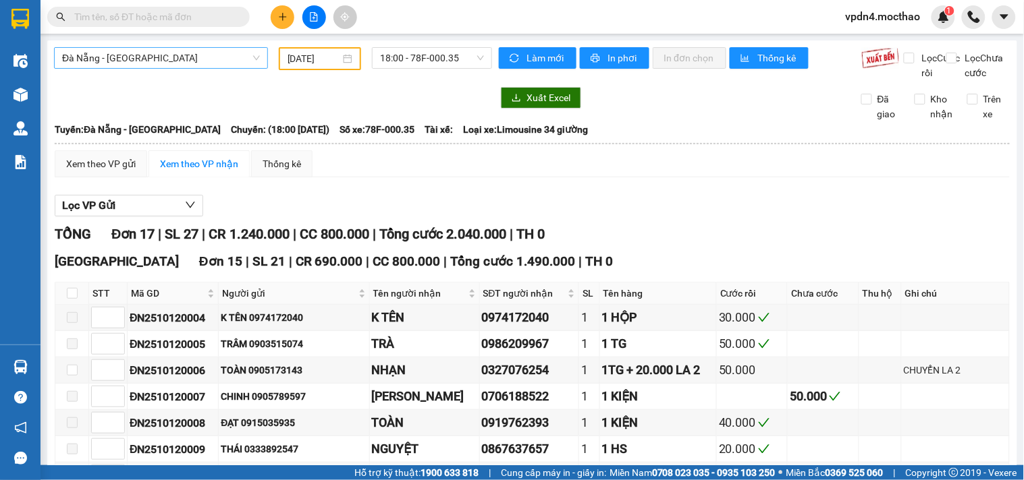
click at [408, 41] on div "Đà Nẵng - Tuy Hoà 12/10/2025 18:00 - 78F-000.35 Làm mới In phơi In đơn chọn Thố…" at bounding box center [532, 478] width 970 height 877
click at [428, 53] on span "18:00 - 78F-000.35" at bounding box center [432, 58] width 104 height 20
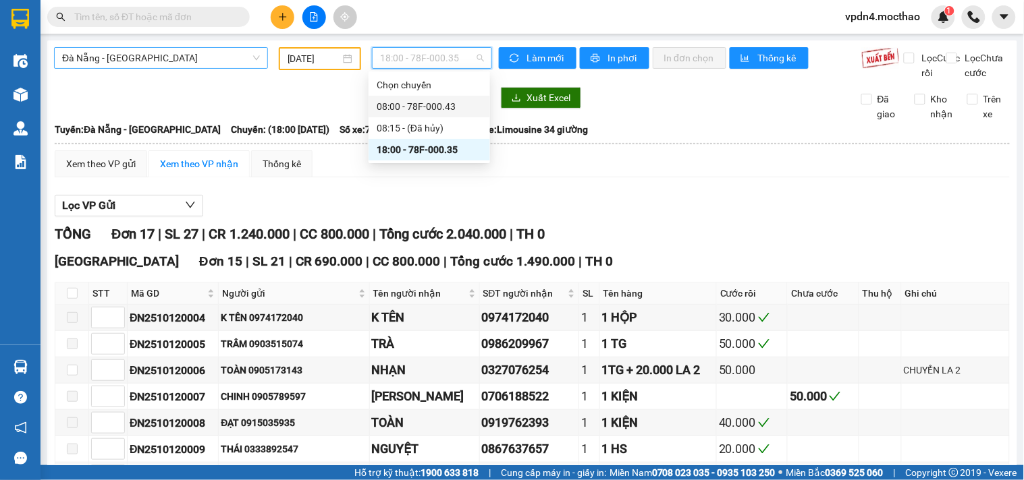
click at [426, 103] on div "08:00 - 78F-000.43" at bounding box center [429, 106] width 105 height 15
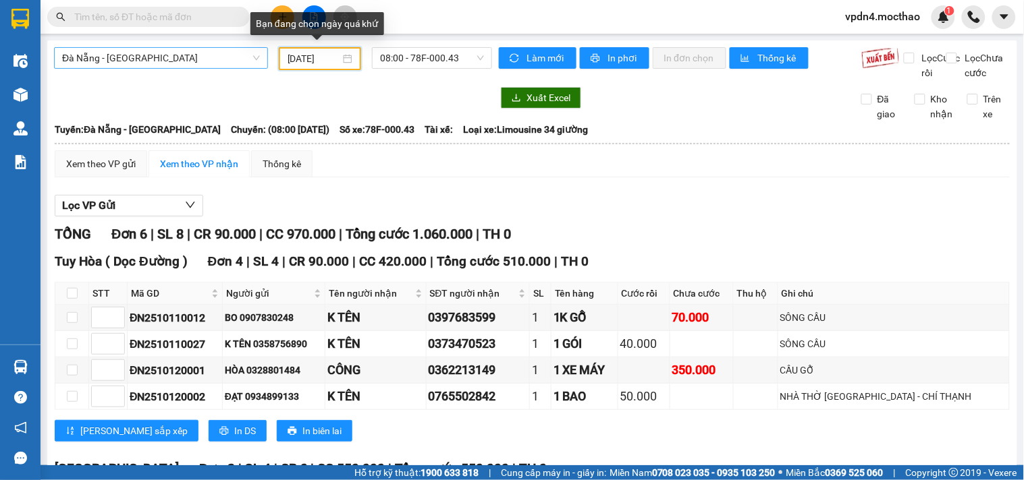
click at [291, 61] on input "12/10/2025" at bounding box center [313, 58] width 53 height 15
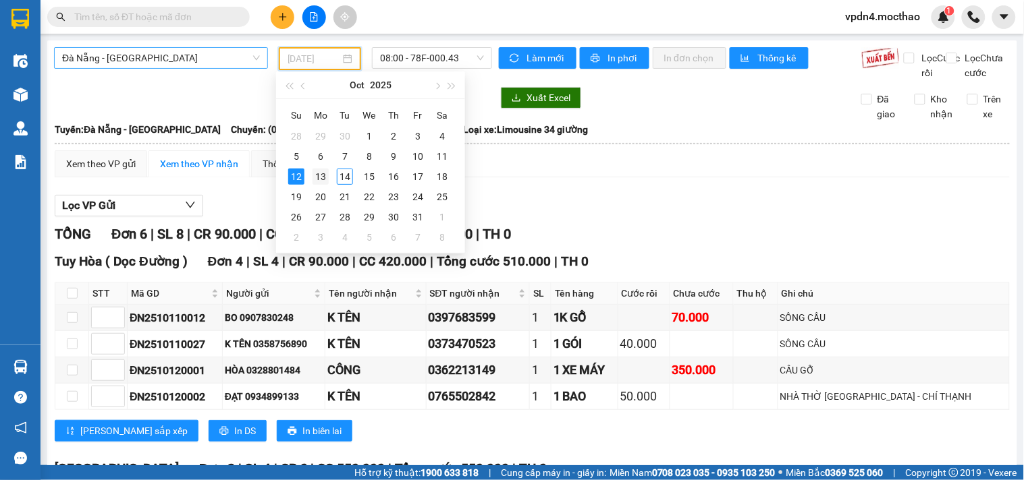
click at [322, 177] on div "13" at bounding box center [320, 177] width 16 height 16
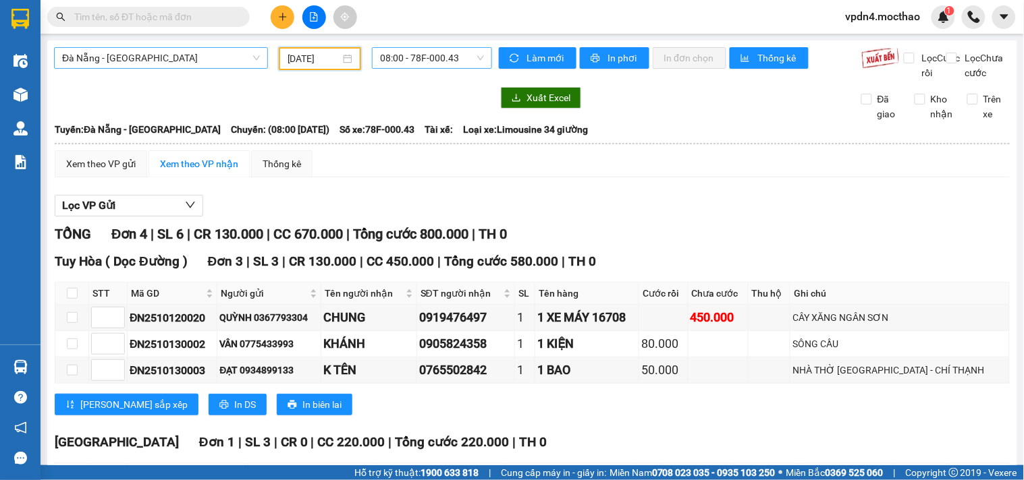
click at [474, 49] on span "08:00 - 78F-000.43" at bounding box center [432, 58] width 104 height 20
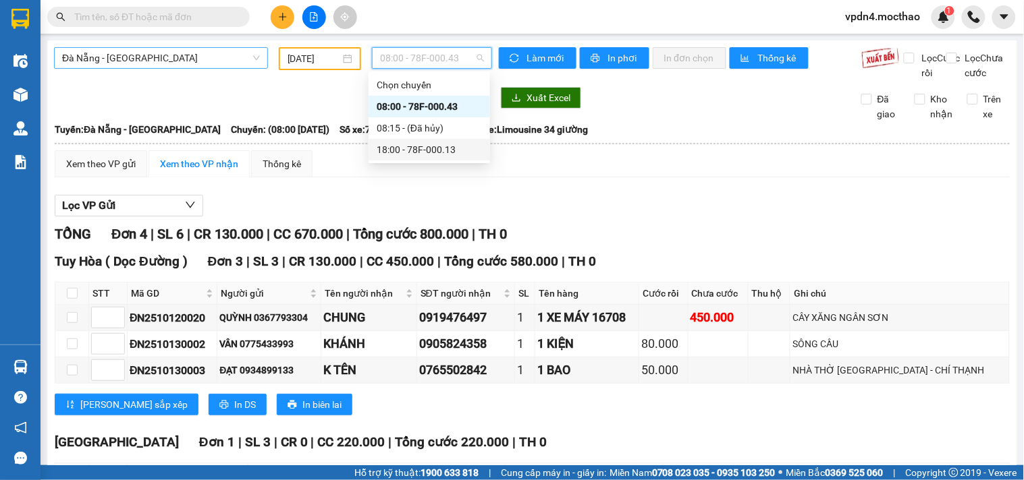
click at [449, 149] on div "18:00 - 78F-000.13" at bounding box center [429, 149] width 105 height 15
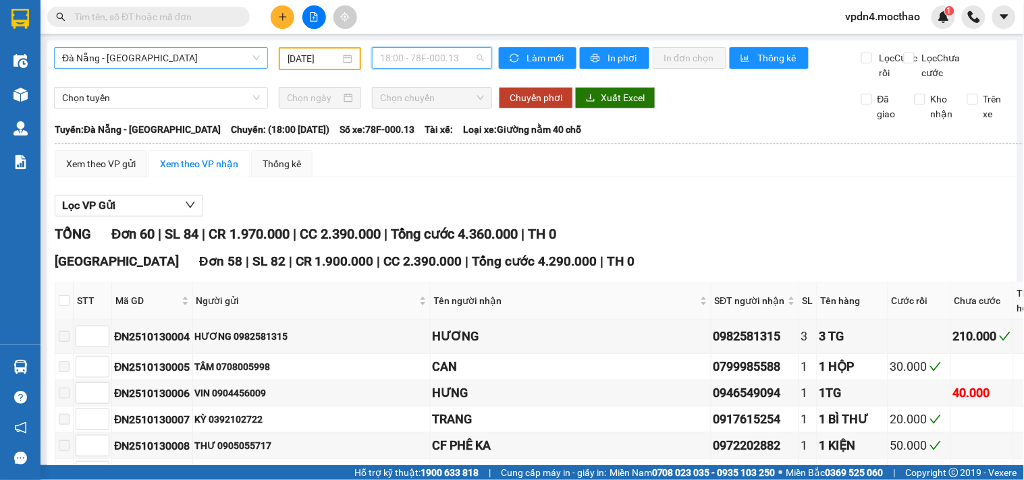
click at [420, 49] on span "18:00 - 78F-000.13" at bounding box center [432, 58] width 104 height 20
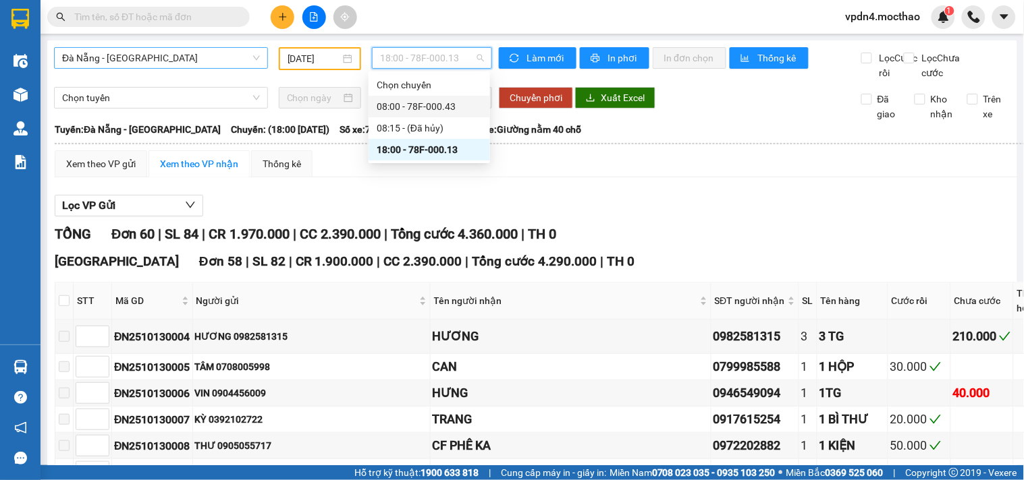
click at [445, 108] on div "08:00 - 78F-000.43" at bounding box center [429, 106] width 105 height 15
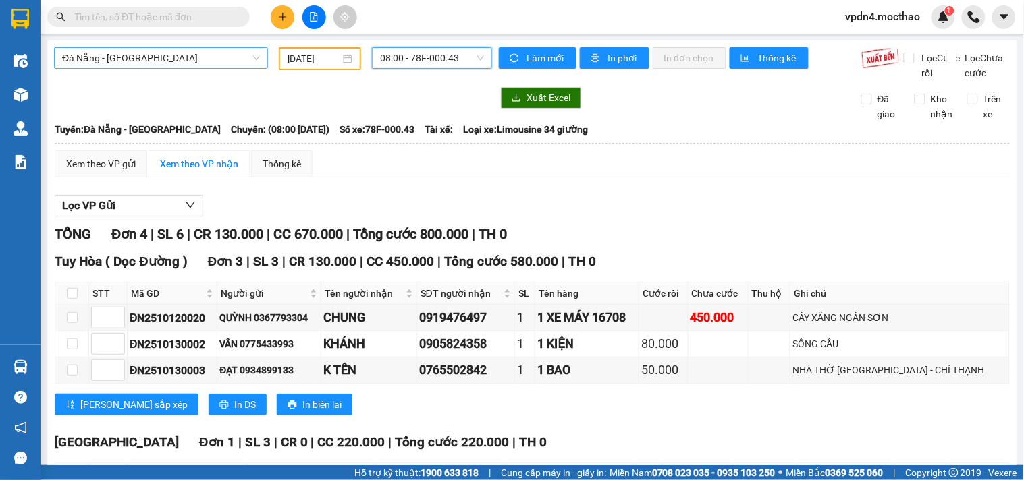
scroll to position [132, 0]
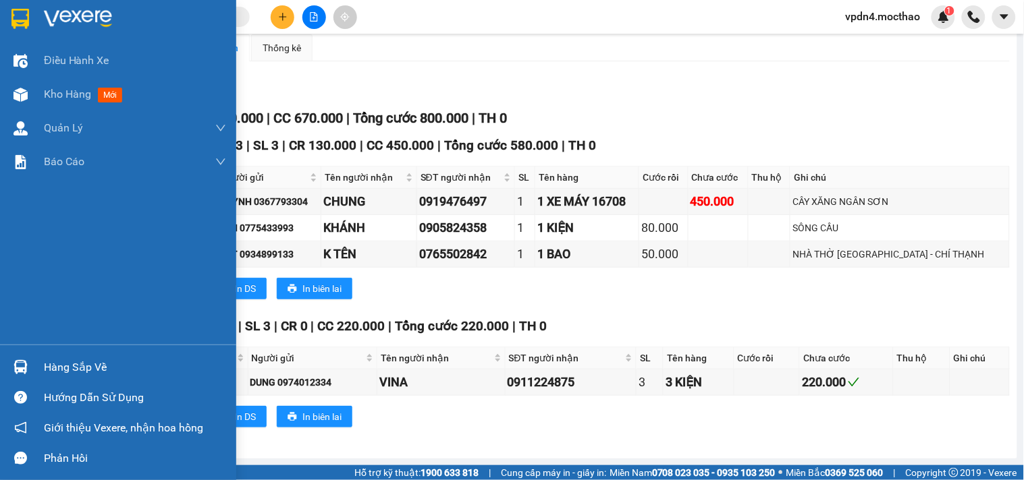
click at [52, 371] on div "Hàng sắp về" at bounding box center [135, 368] width 182 height 20
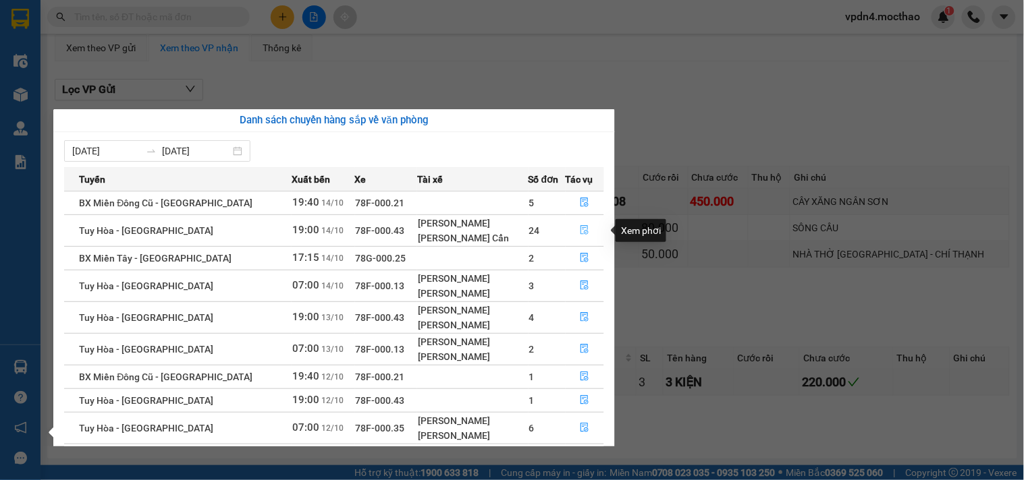
click at [580, 229] on icon "file-done" at bounding box center [584, 229] width 9 height 9
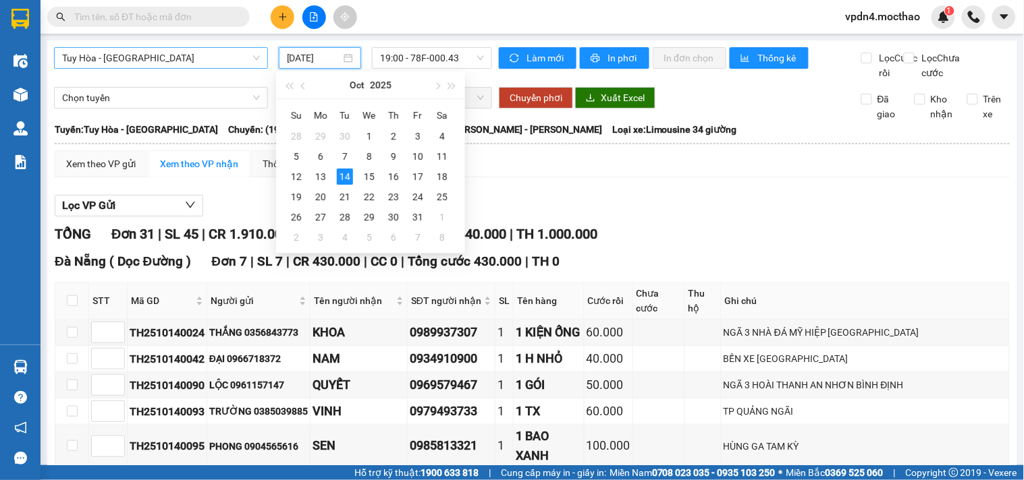
click at [331, 52] on input "[DATE]" at bounding box center [314, 58] width 55 height 15
click at [299, 179] on div "12" at bounding box center [296, 177] width 16 height 16
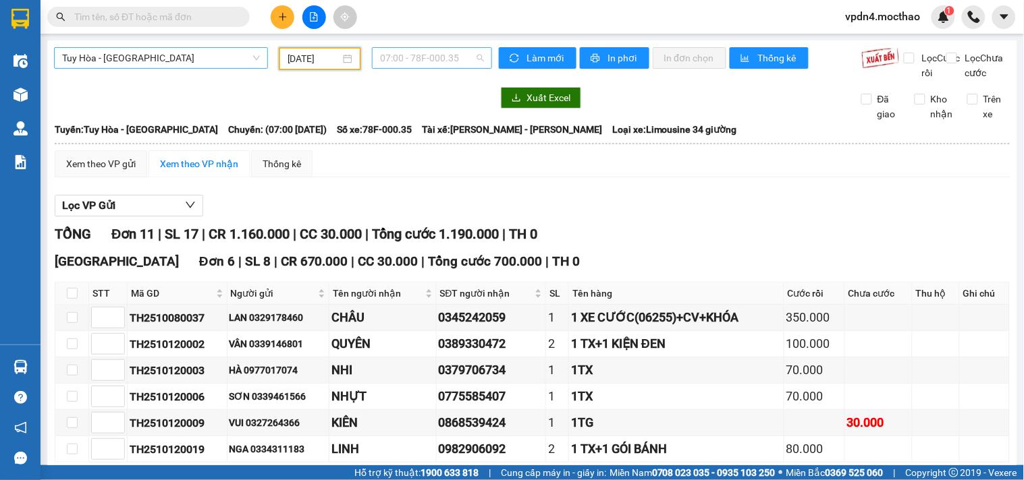
click at [434, 56] on span "07:00 - 78F-000.35" at bounding box center [432, 58] width 104 height 20
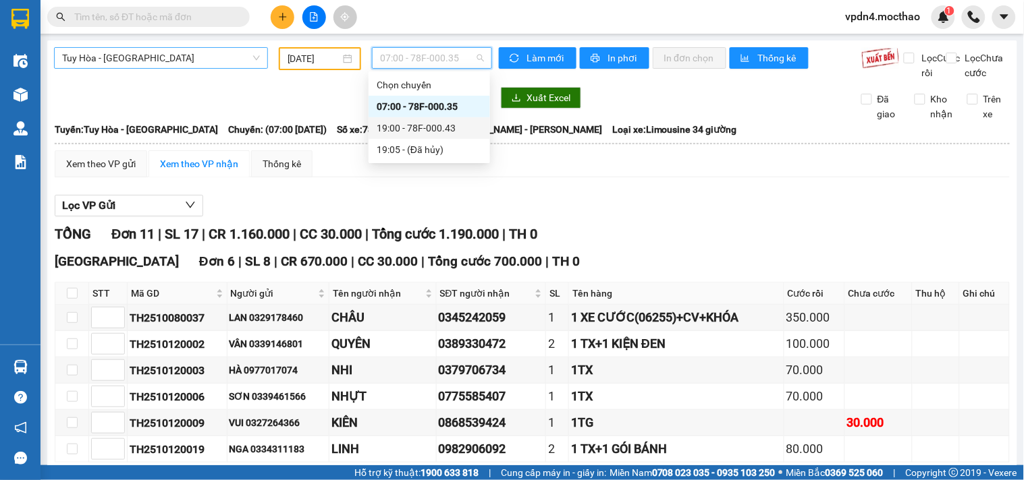
click at [446, 126] on div "19:00 - 78F-000.43" at bounding box center [429, 128] width 105 height 15
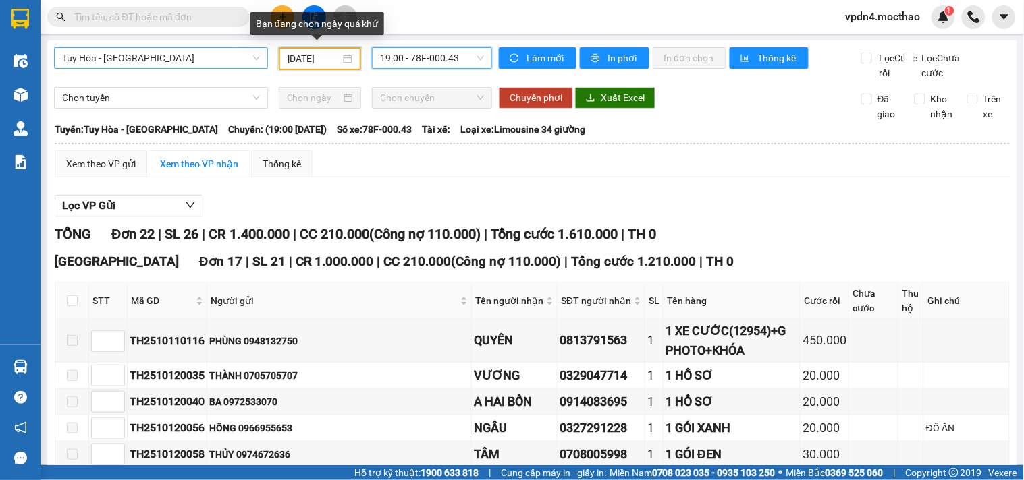
click at [325, 51] on input "12/10/2025" at bounding box center [313, 58] width 53 height 15
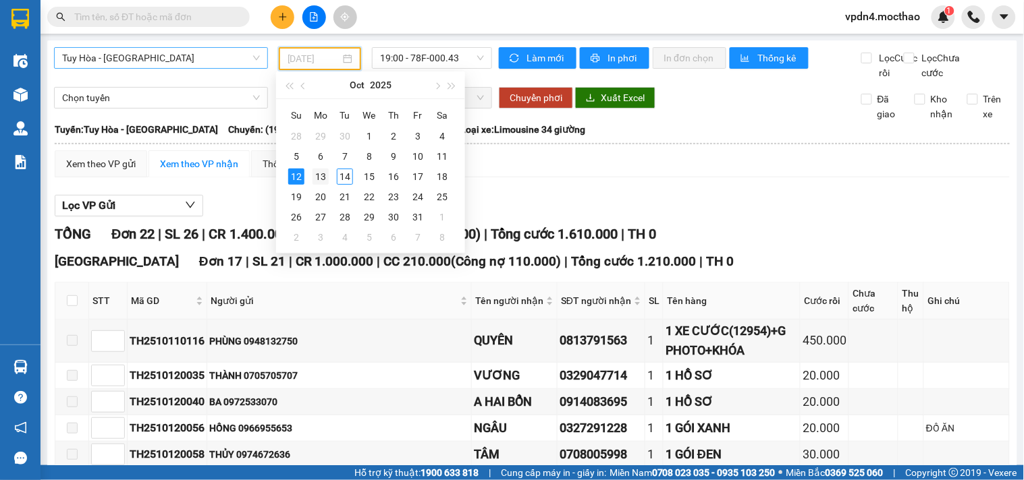
click at [325, 172] on div "13" at bounding box center [320, 177] width 16 height 16
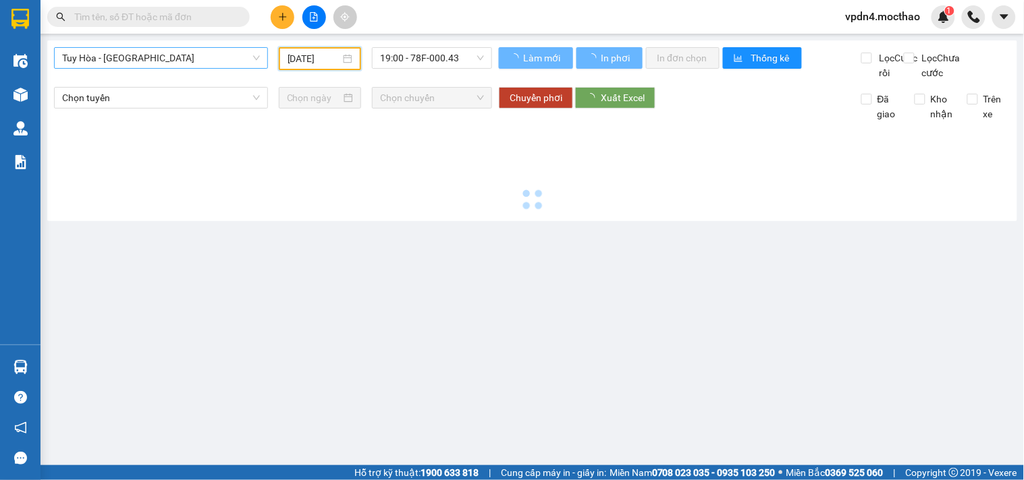
type input "[DATE]"
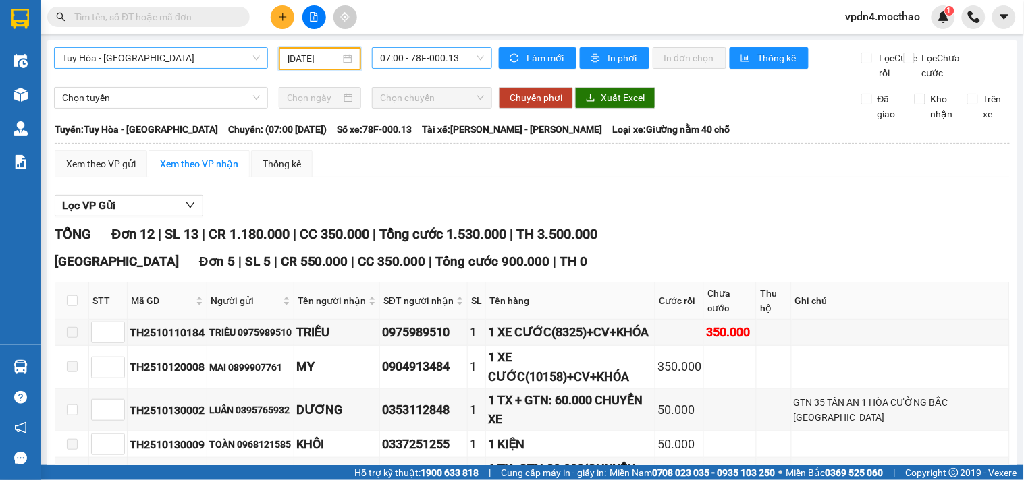
click at [396, 49] on span "07:00 - 78F-000.13" at bounding box center [432, 58] width 104 height 20
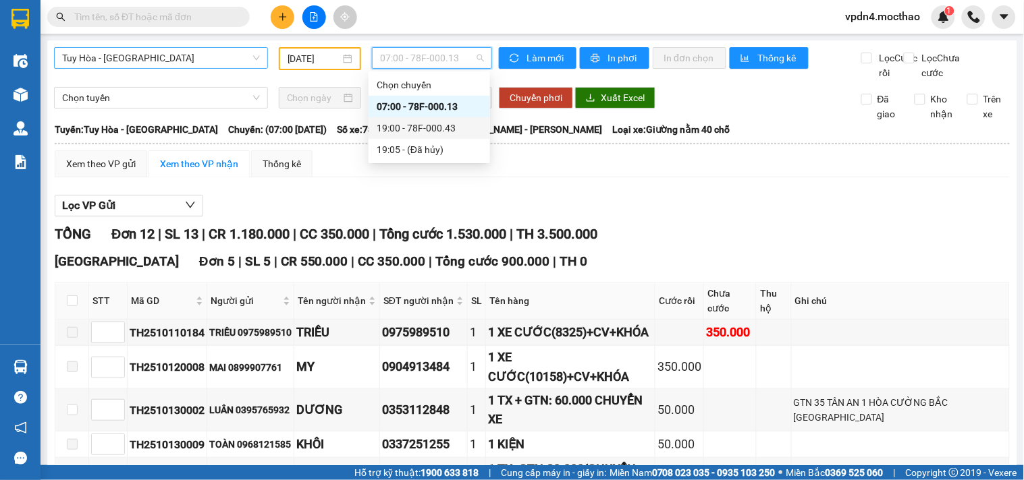
click at [439, 124] on div "19:00 - 78F-000.43" at bounding box center [429, 128] width 105 height 15
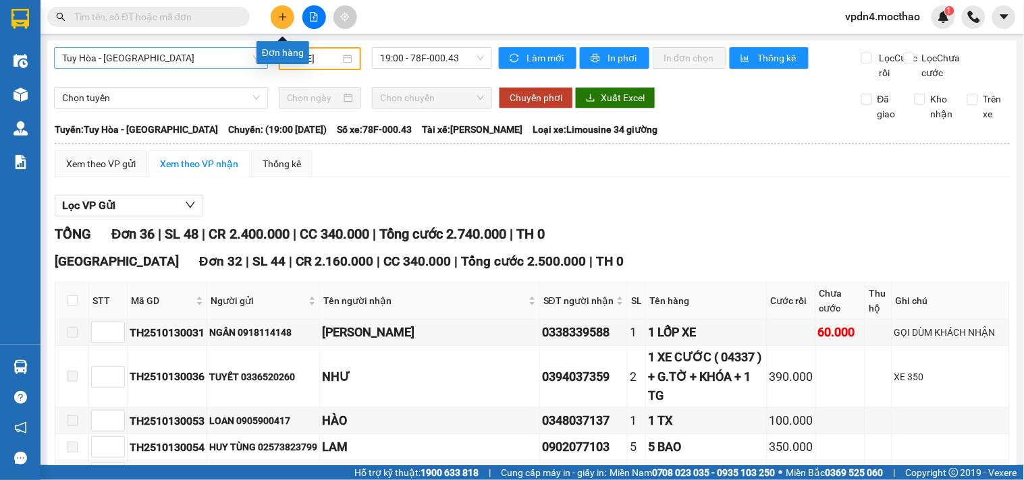
click at [280, 26] on button at bounding box center [283, 17] width 24 height 24
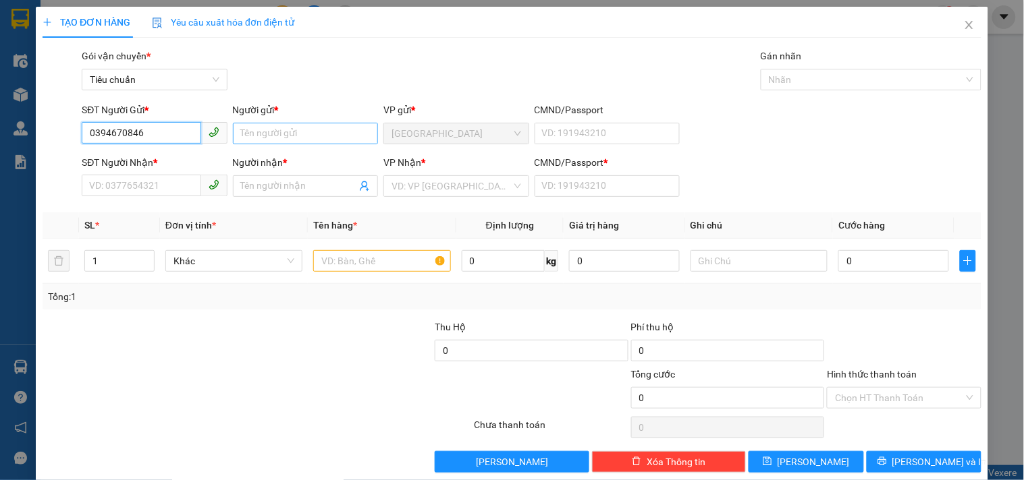
type input "0394670846"
click at [314, 130] on input "Người gửi *" at bounding box center [305, 134] width 145 height 22
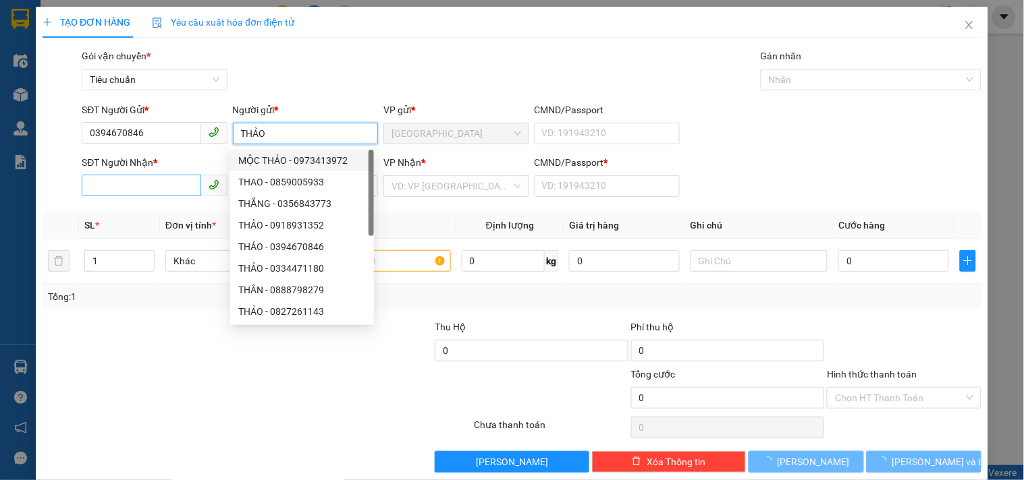
type input "THẢO"
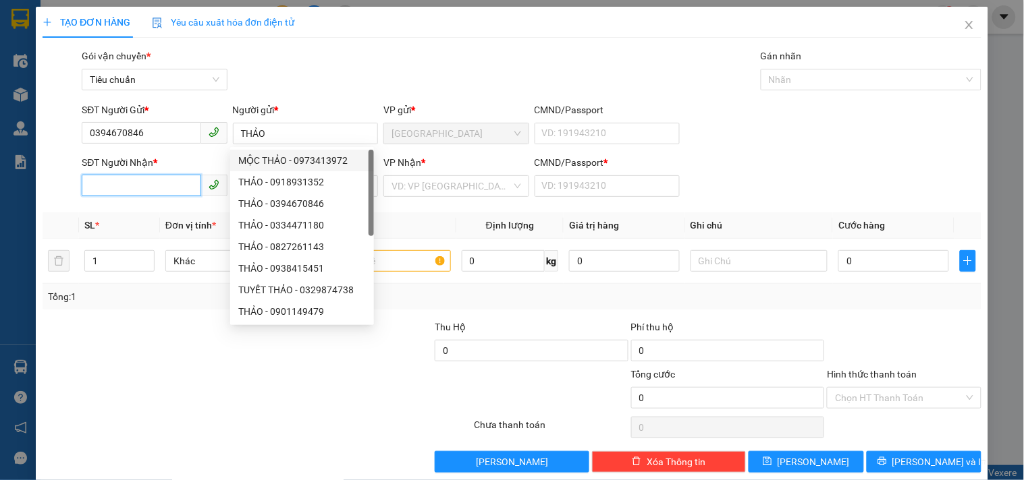
click at [170, 190] on input "SĐT Người Nhận *" at bounding box center [141, 186] width 119 height 22
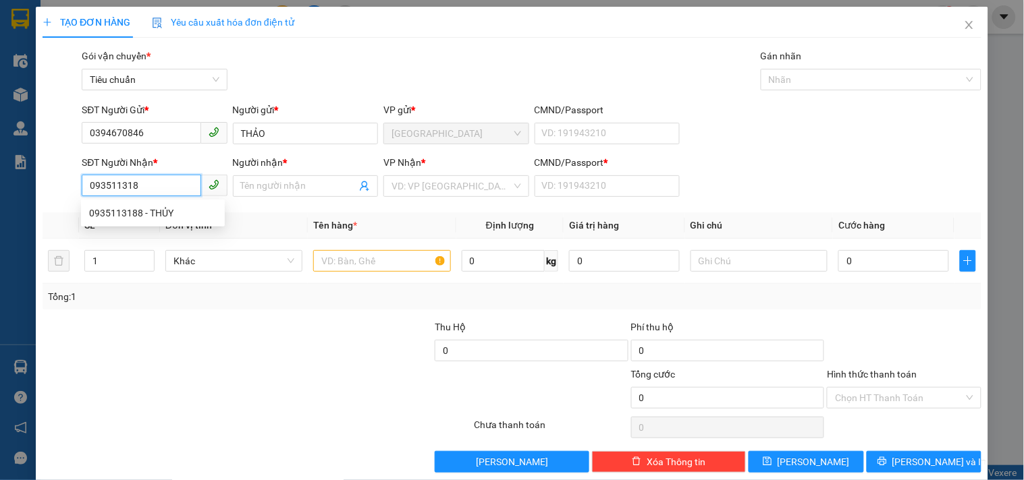
type input "0935113188"
click at [159, 211] on div "0935113188 - THỦY" at bounding box center [153, 213] width 128 height 15
type input "THỦY"
type input "0"
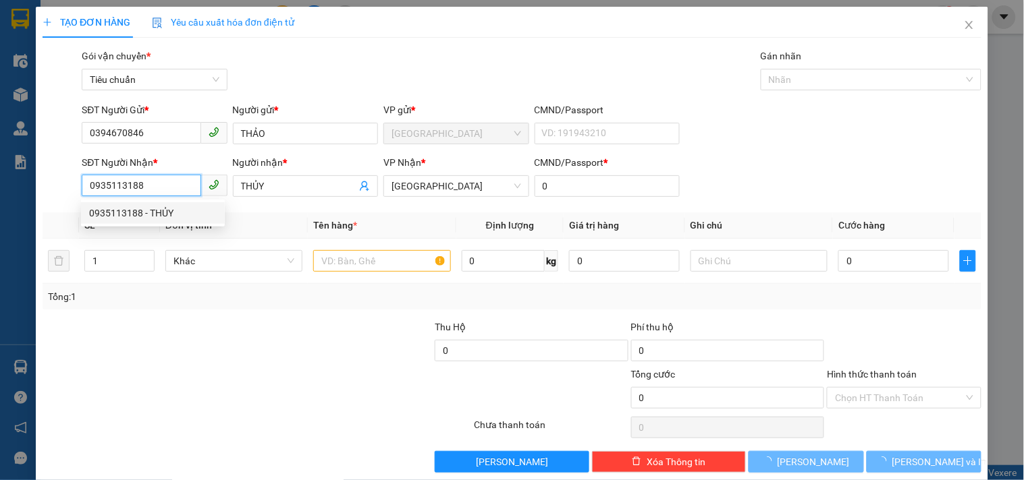
type input "200.000"
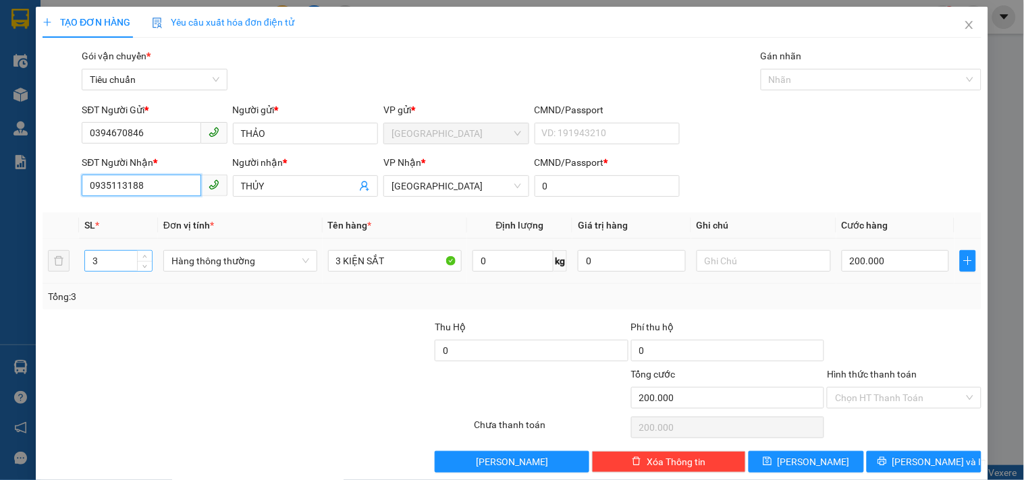
type input "0935113188"
click at [117, 262] on input "3" at bounding box center [118, 261] width 67 height 20
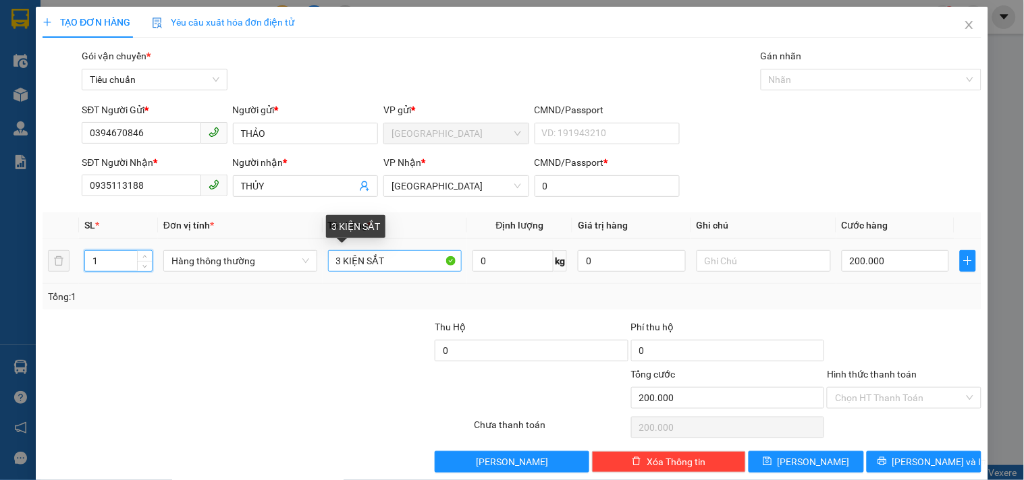
type input "1"
click at [428, 266] on input "3 KIỆN SẮT" at bounding box center [395, 261] width 134 height 22
type input "0"
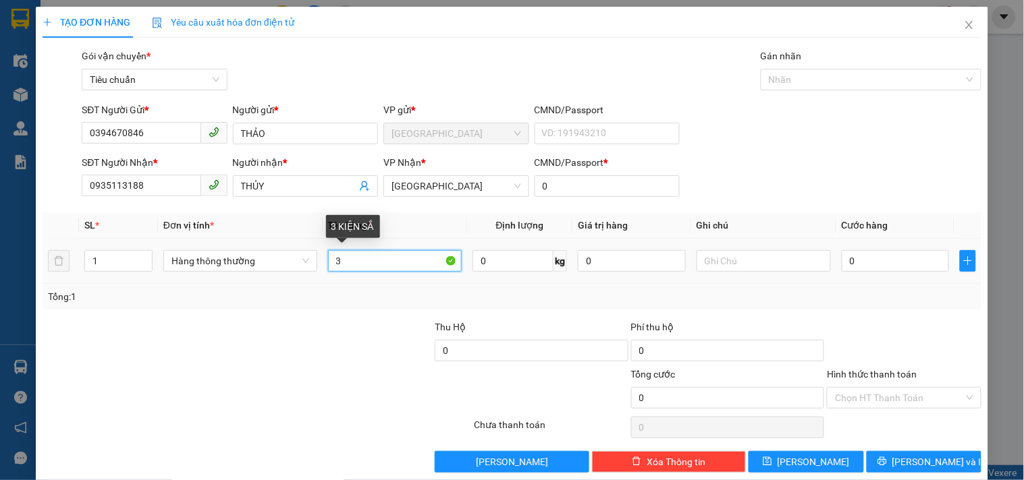
type input "3"
type input "1 HS"
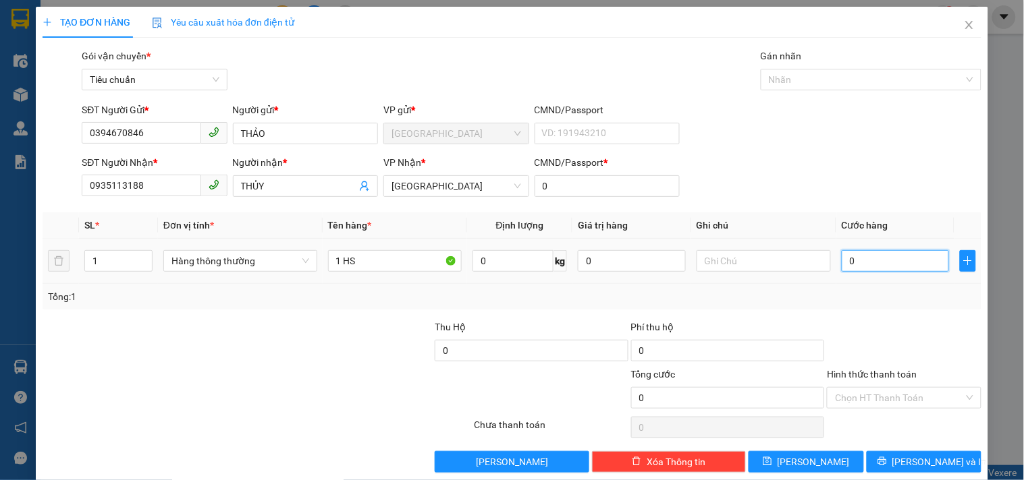
click at [865, 267] on input "0" at bounding box center [895, 261] width 108 height 22
type input "3"
type input "30"
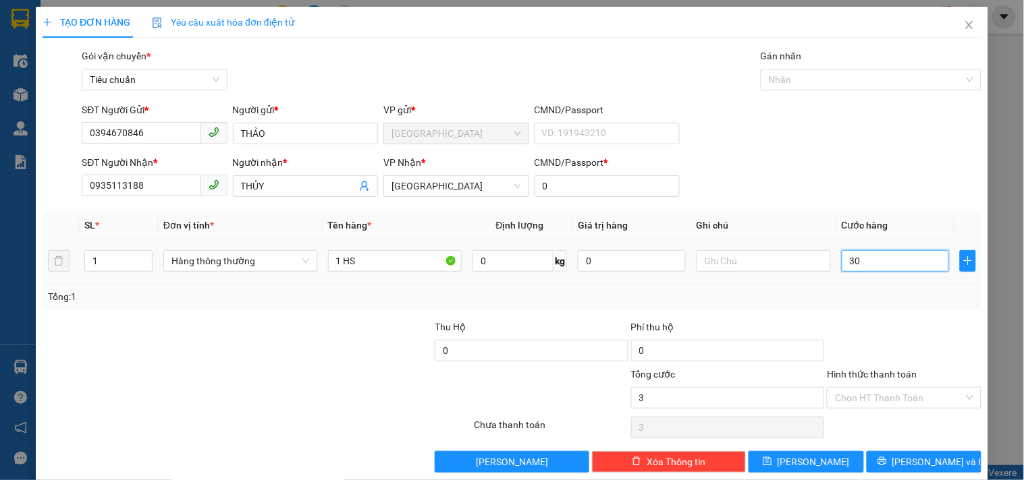
type input "30"
type input "30.000"
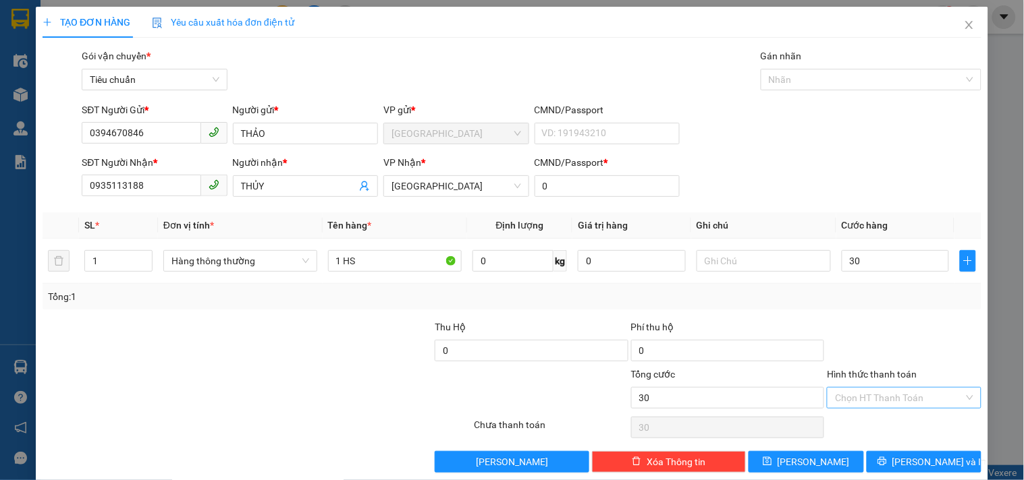
type input "30.000"
click at [851, 403] on input "Hình thức thanh toán" at bounding box center [899, 398] width 128 height 20
click at [852, 306] on div "Tại văn phòng" at bounding box center [895, 306] width 136 height 15
type input "0"
click at [899, 457] on button "[PERSON_NAME] và In" at bounding box center [923, 462] width 115 height 22
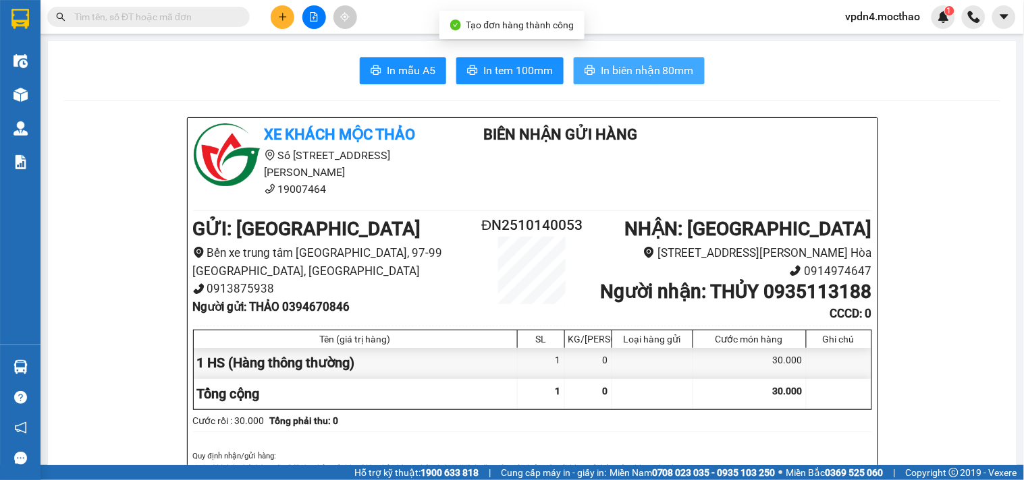
click at [669, 72] on span "In biên nhận 80mm" at bounding box center [647, 70] width 93 height 17
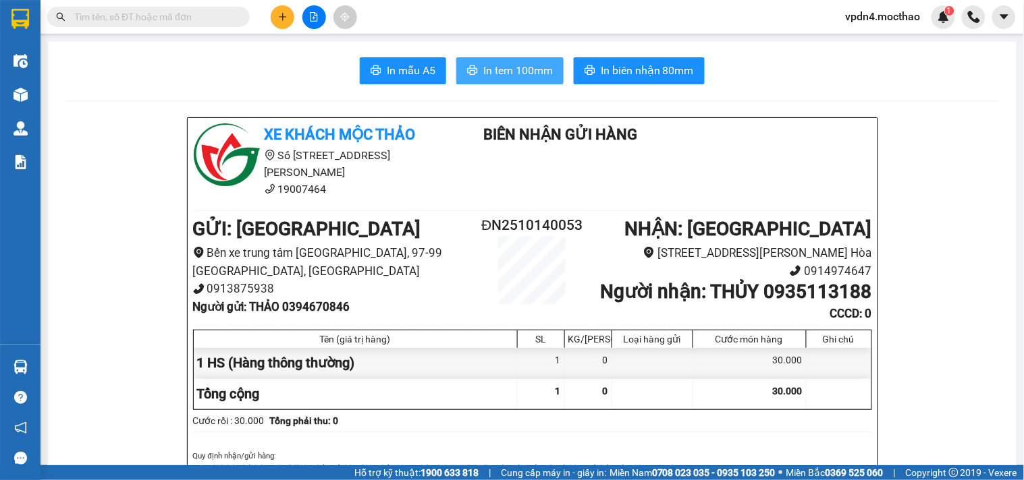
click at [507, 63] on span "In tem 100mm" at bounding box center [517, 70] width 69 height 17
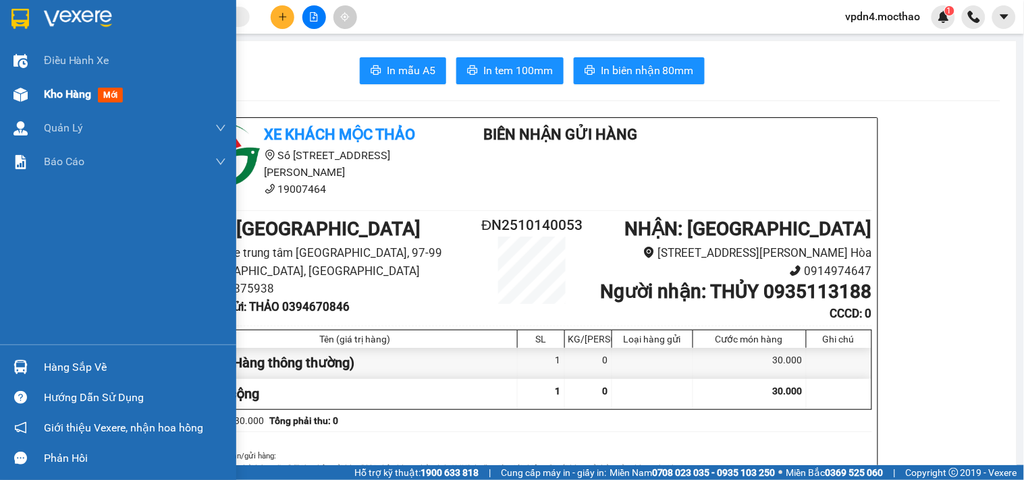
click at [70, 89] on span "Kho hàng" at bounding box center [67, 94] width 47 height 13
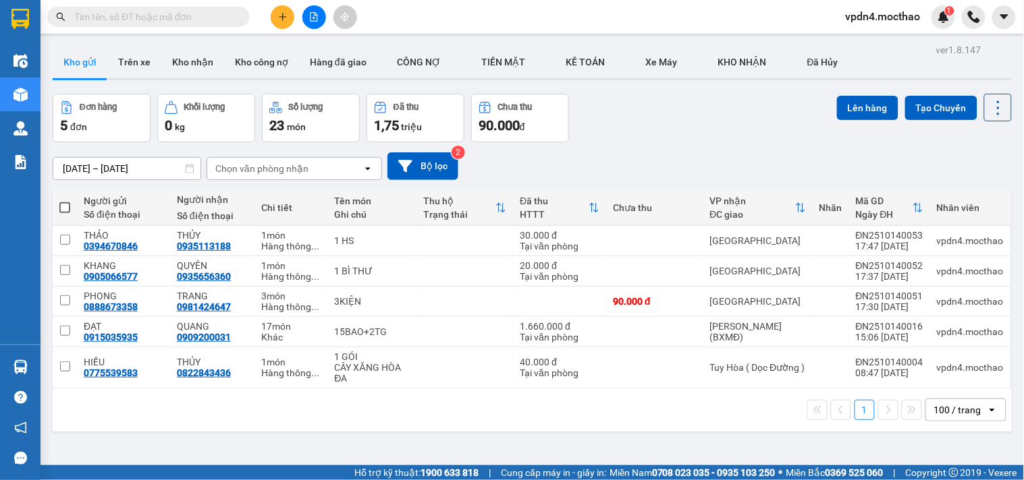
click at [321, 7] on div at bounding box center [313, 17] width 101 height 24
click at [311, 16] on icon "file-add" at bounding box center [313, 16] width 9 height 9
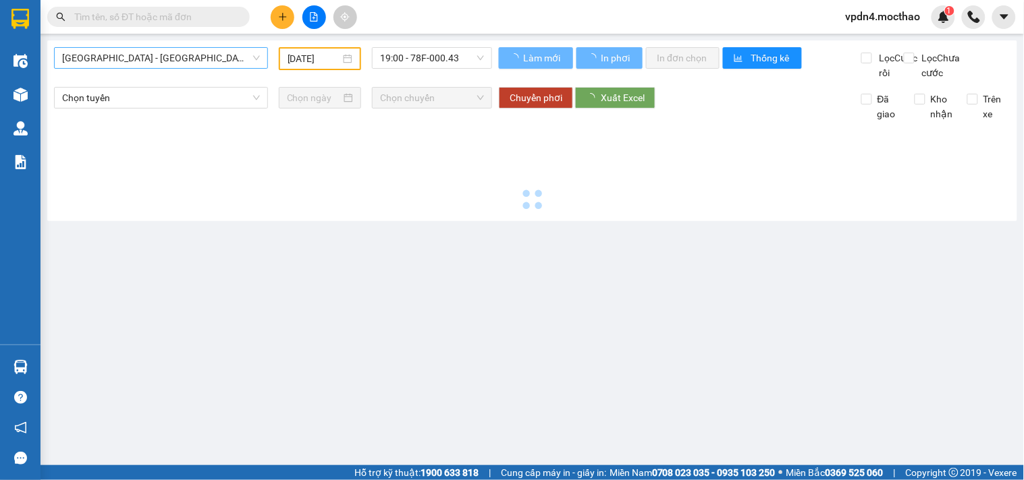
click at [242, 54] on span "[GEOGRAPHIC_DATA] - [GEOGRAPHIC_DATA]" at bounding box center [161, 58] width 198 height 20
type input "[DATE]"
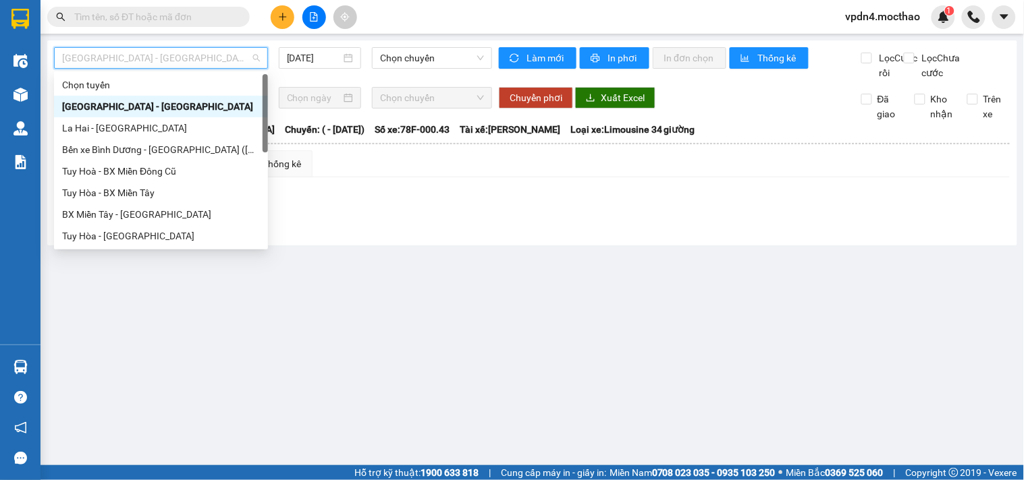
type input "D"
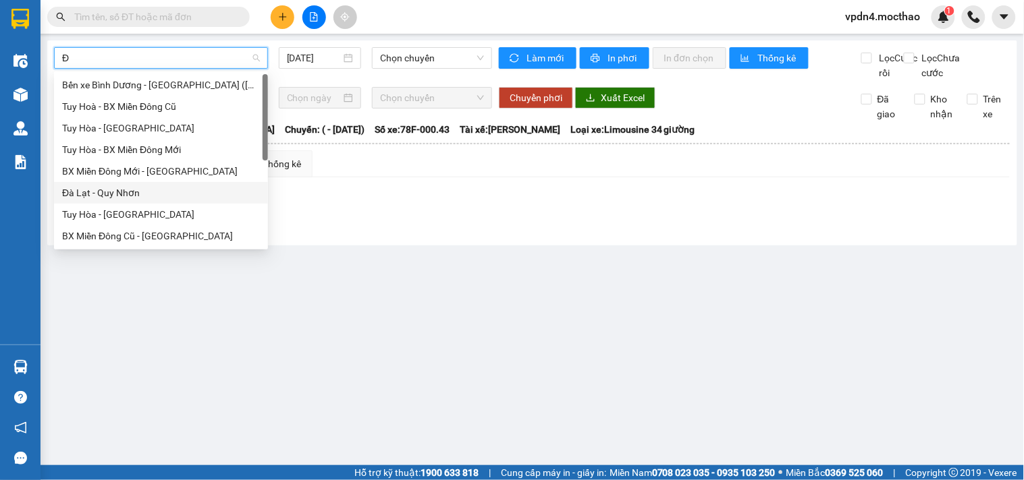
type input "ĐA"
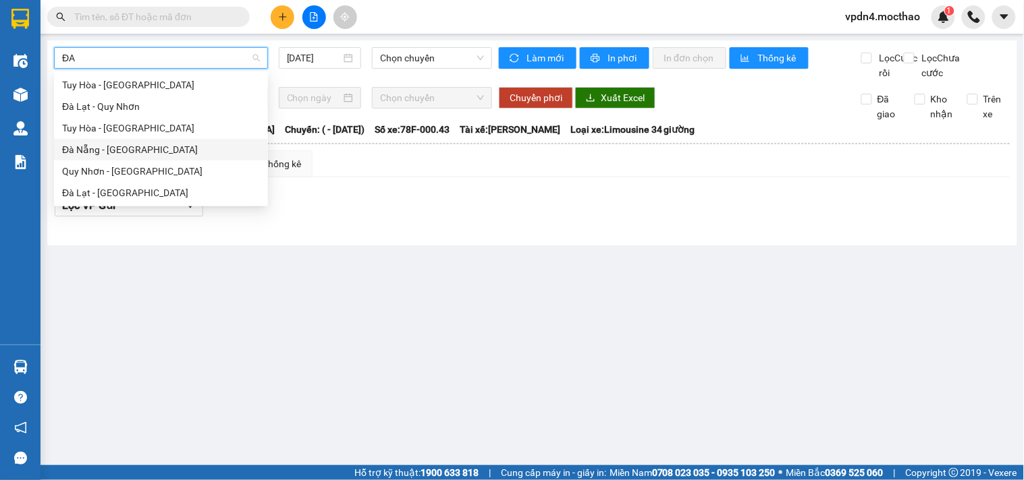
click at [137, 157] on div "Đà Nẵng - [GEOGRAPHIC_DATA]" at bounding box center [161, 149] width 198 height 15
type input "[DATE]"
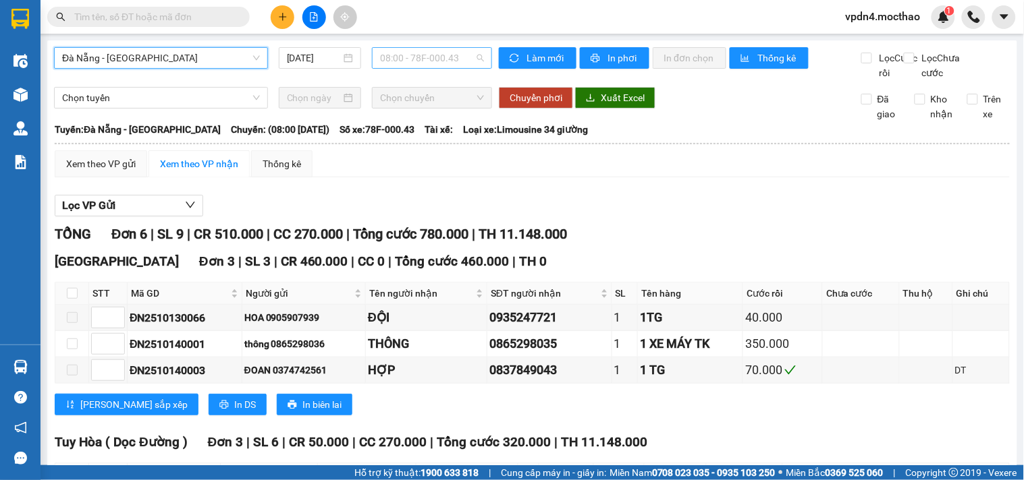
click at [414, 55] on span "08:00 - 78F-000.43" at bounding box center [432, 58] width 104 height 20
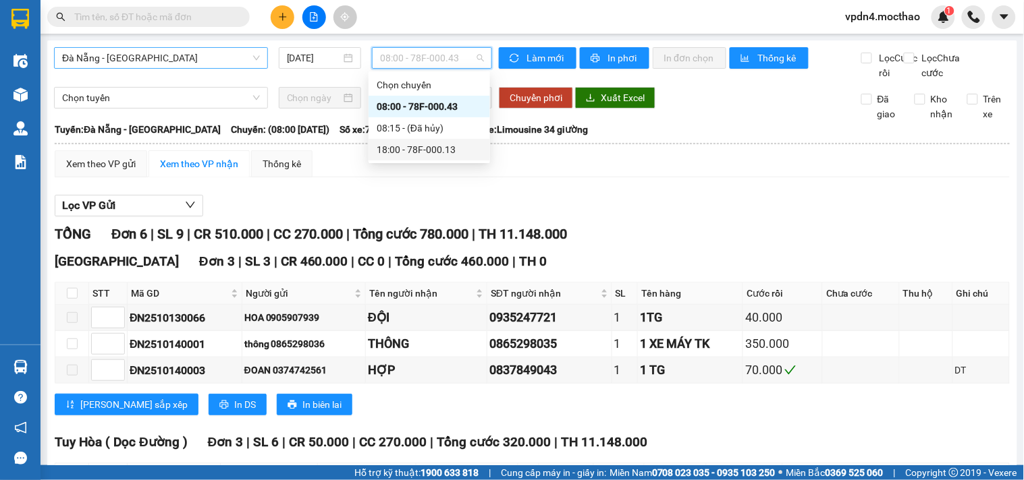
click at [434, 147] on div "18:00 - 78F-000.13" at bounding box center [429, 149] width 105 height 15
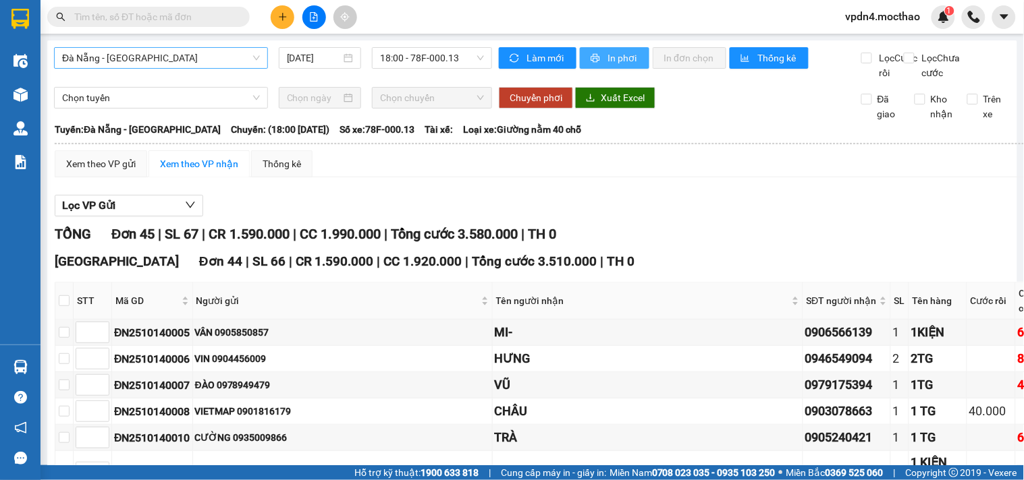
click at [636, 50] on button "In phơi" at bounding box center [614, 58] width 69 height 22
click at [449, 65] on span "18:00 - 78F-000.13" at bounding box center [432, 58] width 104 height 20
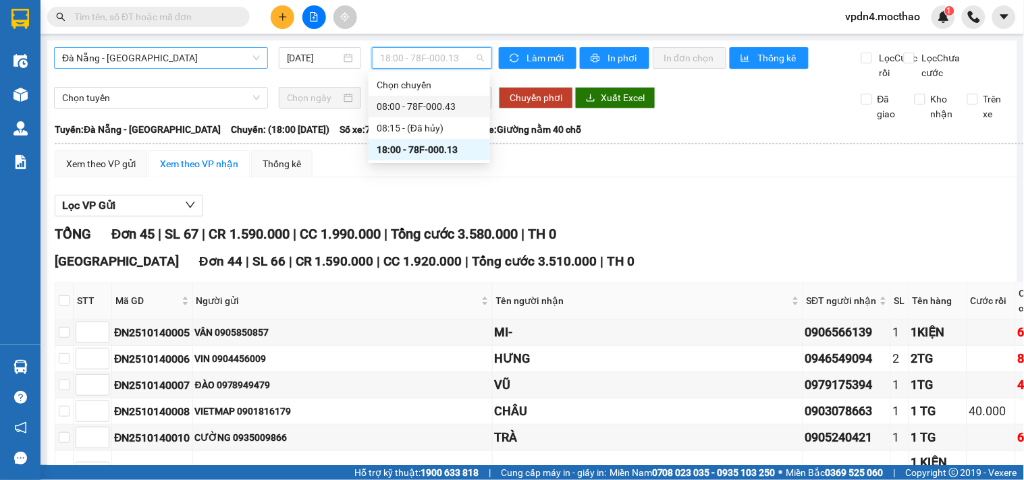
click at [459, 110] on div "08:00 - 78F-000.43" at bounding box center [429, 106] width 105 height 15
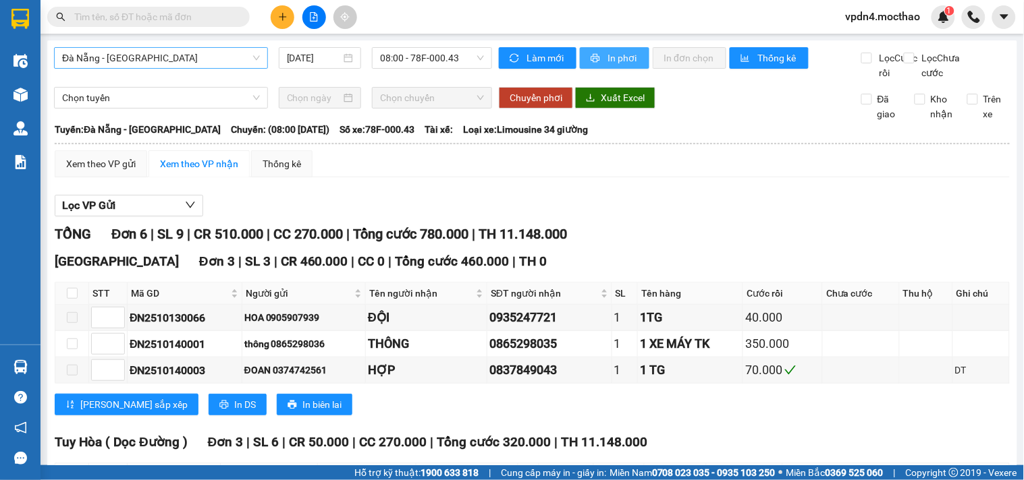
click at [607, 61] on span "In phơi" at bounding box center [622, 58] width 31 height 15
